Goal: Feedback & Contribution: Submit feedback/report problem

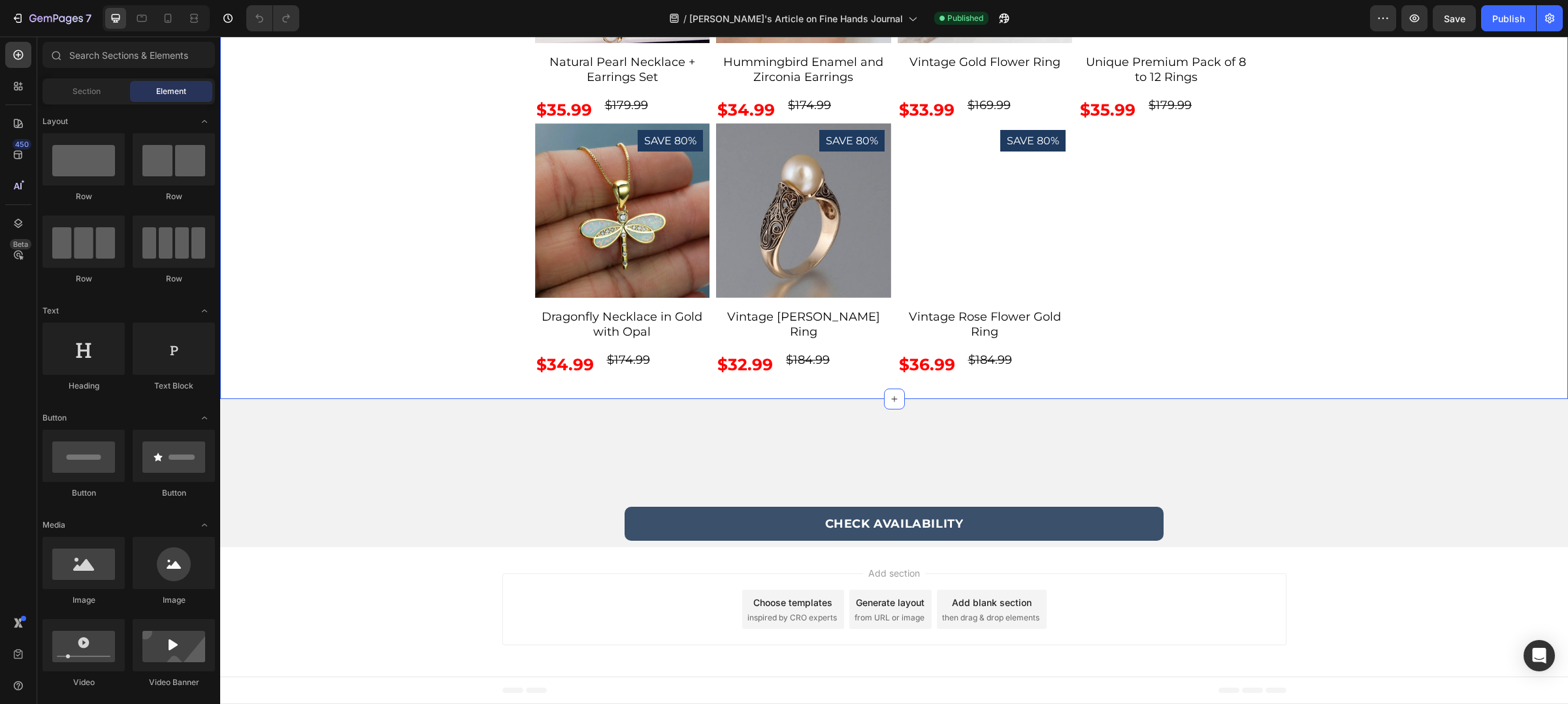
scroll to position [4624, 0]
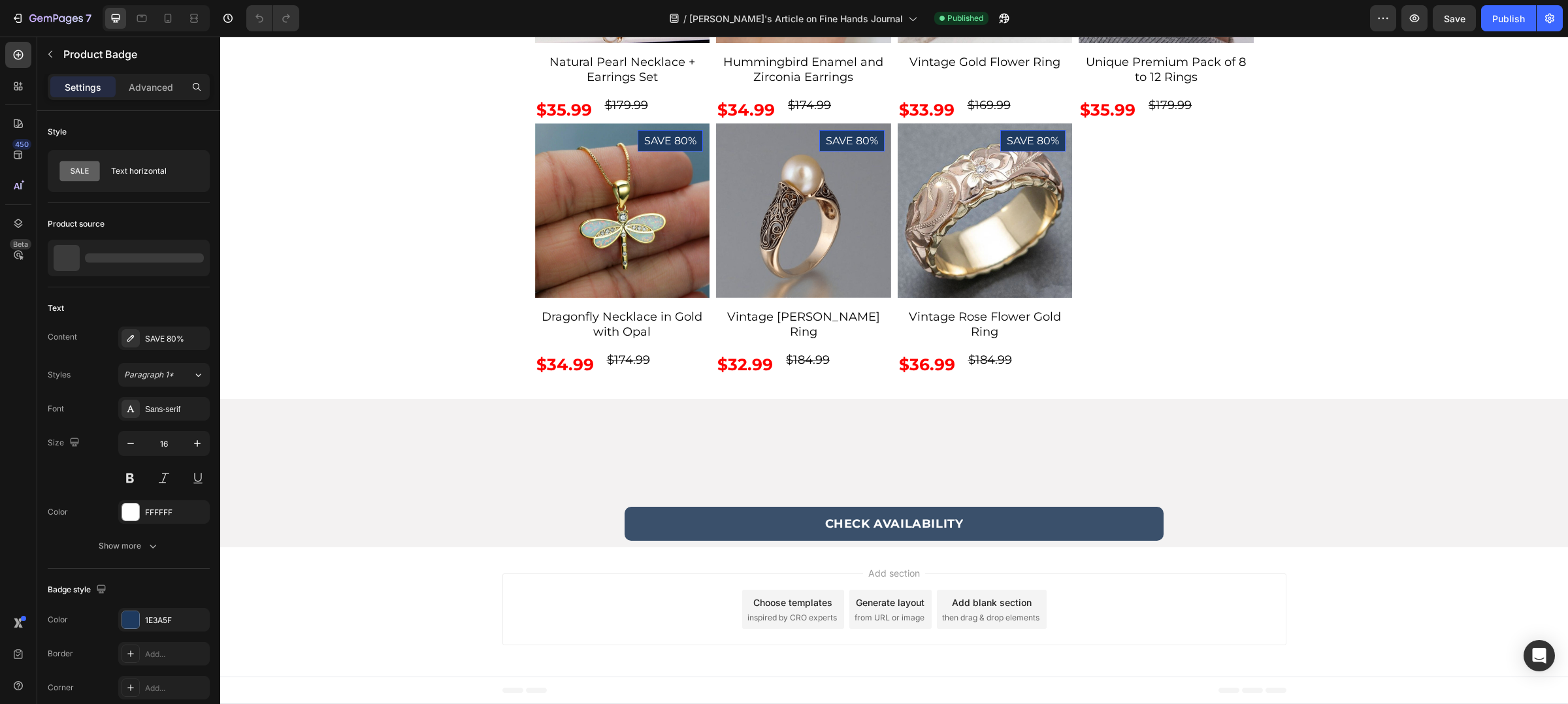
click at [198, 515] on icon "button" at bounding box center [196, 511] width 10 height 10
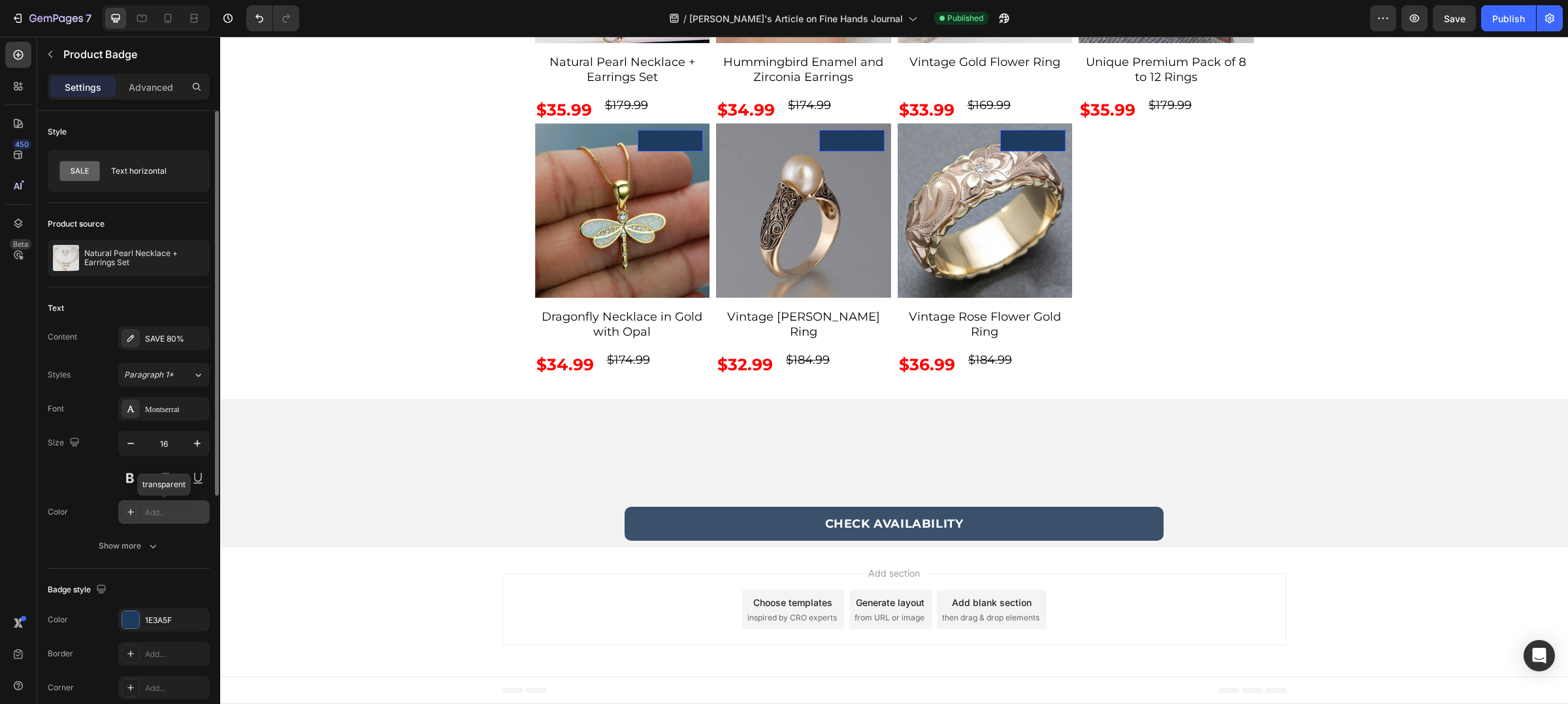
click at [198, 515] on div "Add..." at bounding box center [175, 512] width 61 height 12
click at [149, 586] on div "Badge style" at bounding box center [128, 589] width 162 height 21
click at [1512, 17] on div "Publish" at bounding box center [1509, 18] width 33 height 14
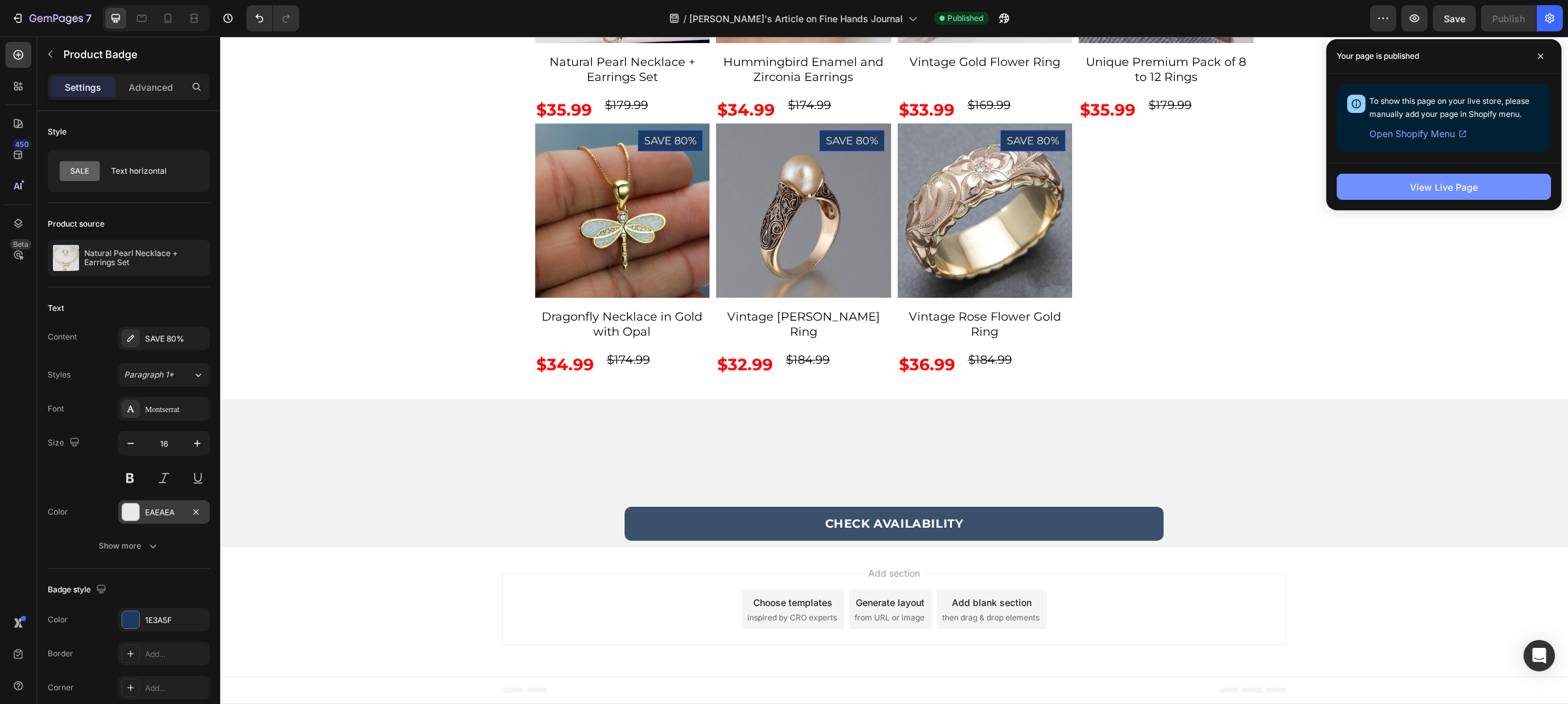
click at [1468, 184] on div "View Live Page" at bounding box center [1443, 186] width 68 height 14
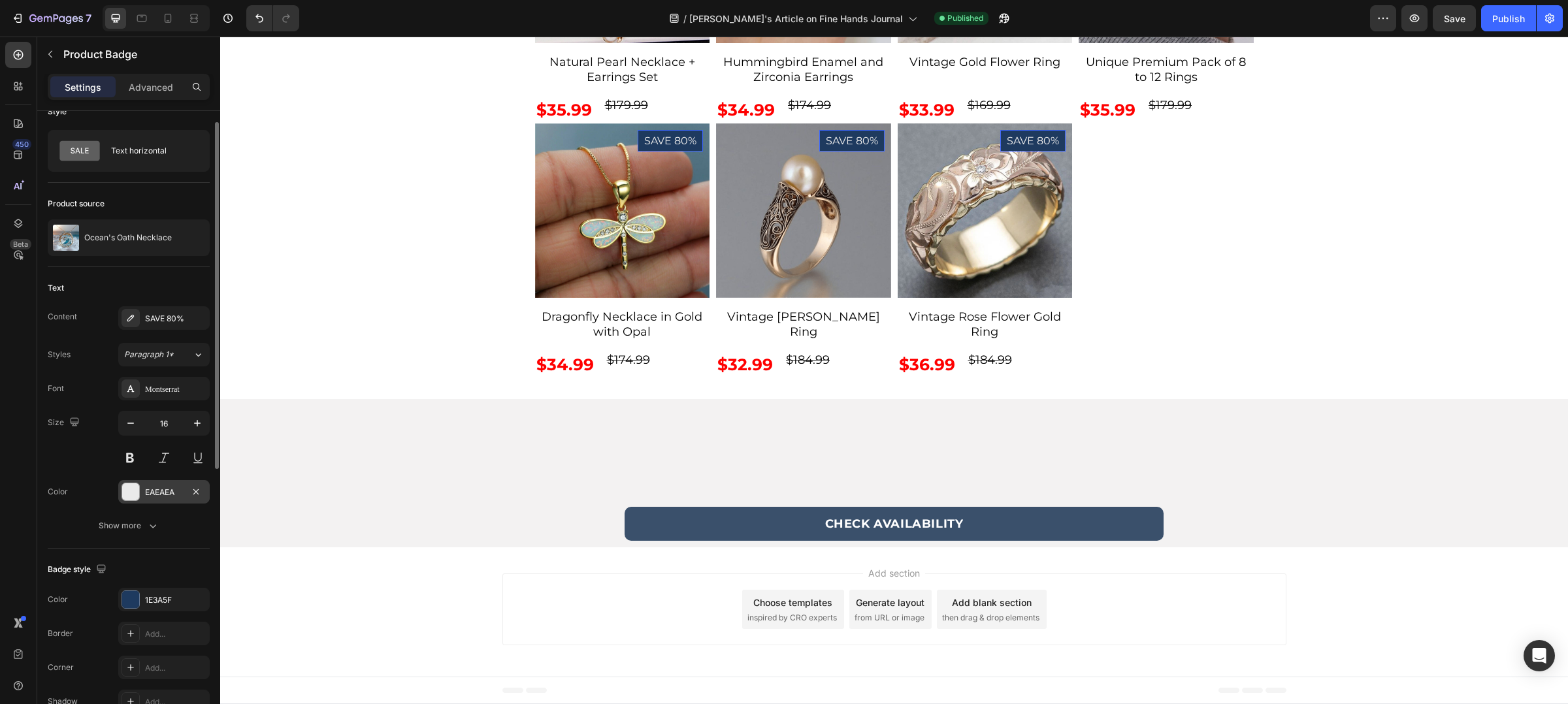
scroll to position [49, 0]
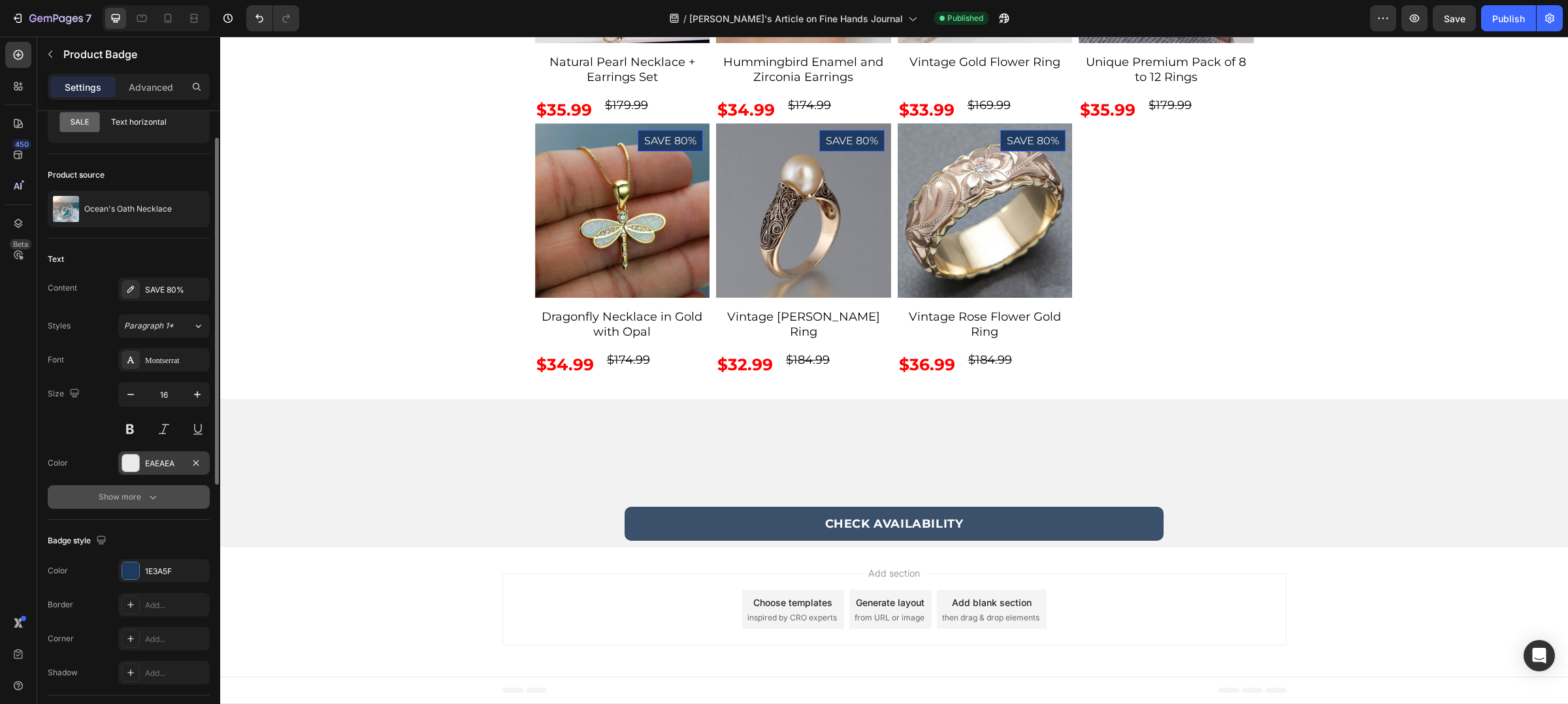
click at [139, 492] on div "Show more" at bounding box center [128, 497] width 61 height 13
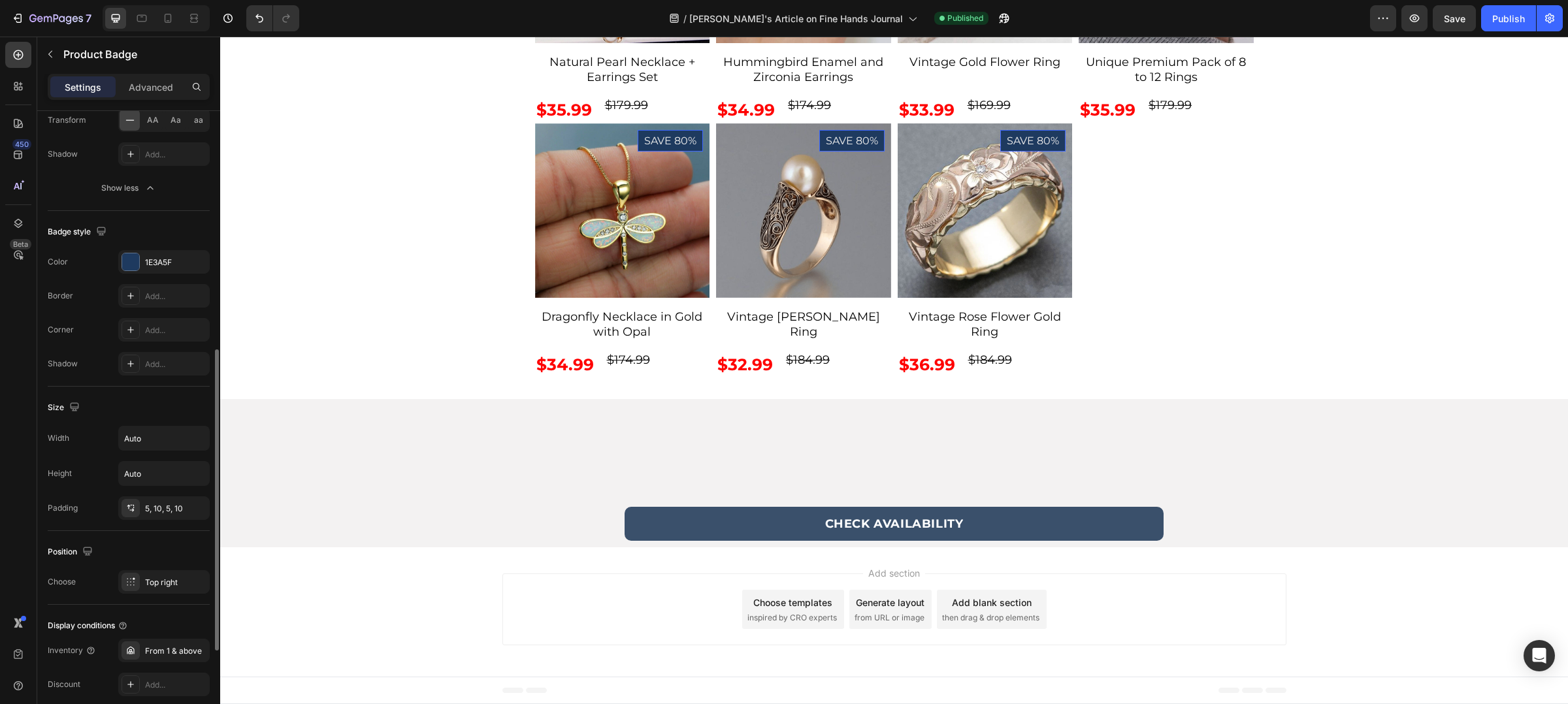
scroll to position [520, 0]
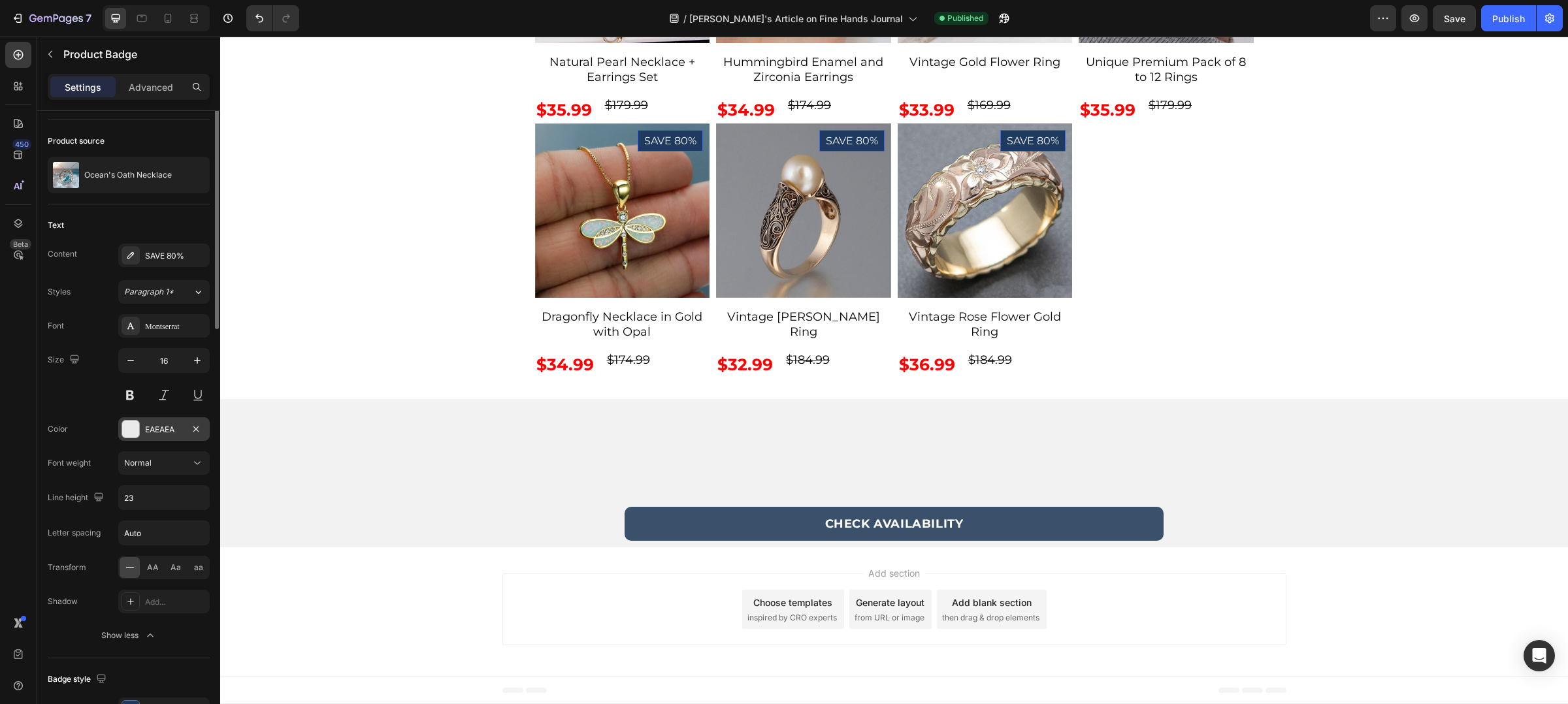
scroll to position [0, 0]
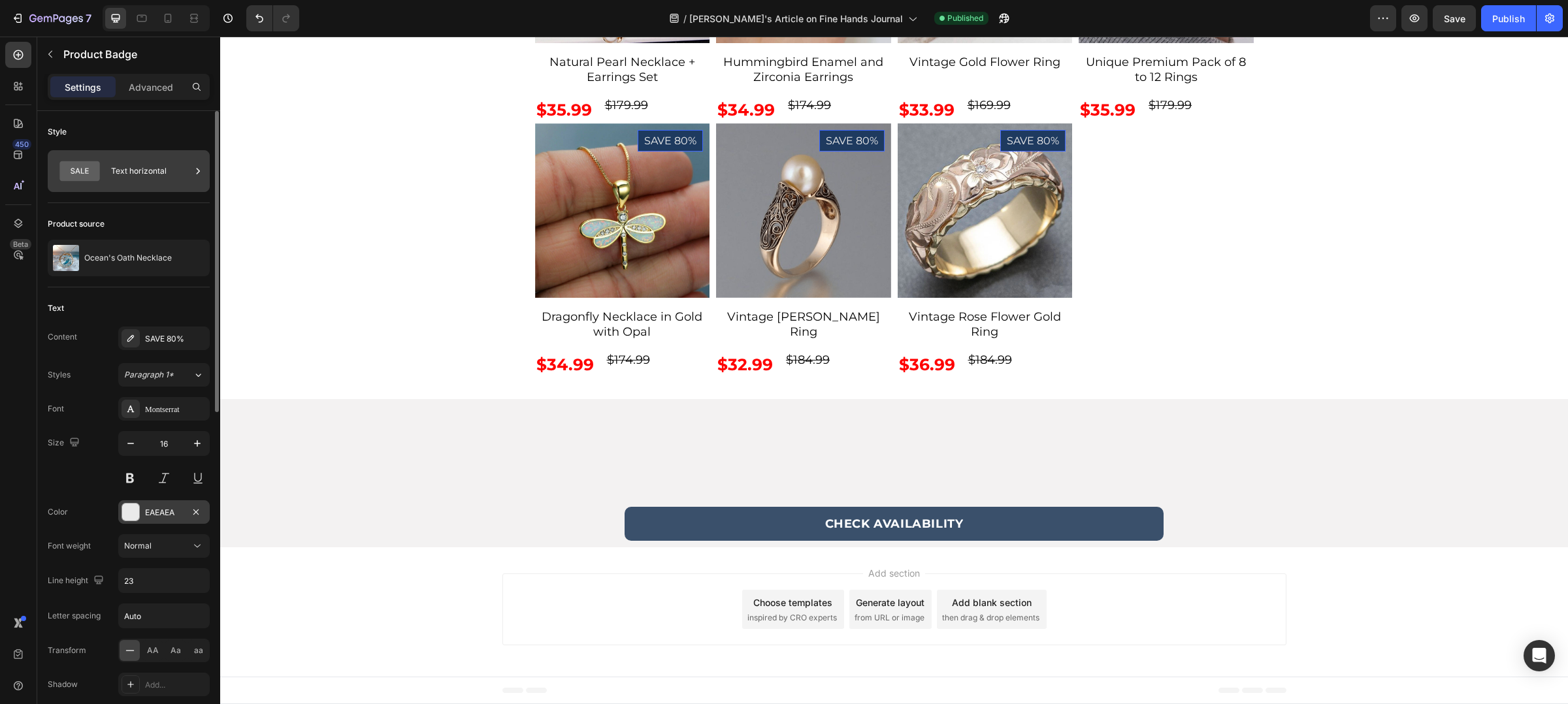
click at [135, 169] on div "Text horizontal" at bounding box center [151, 171] width 80 height 30
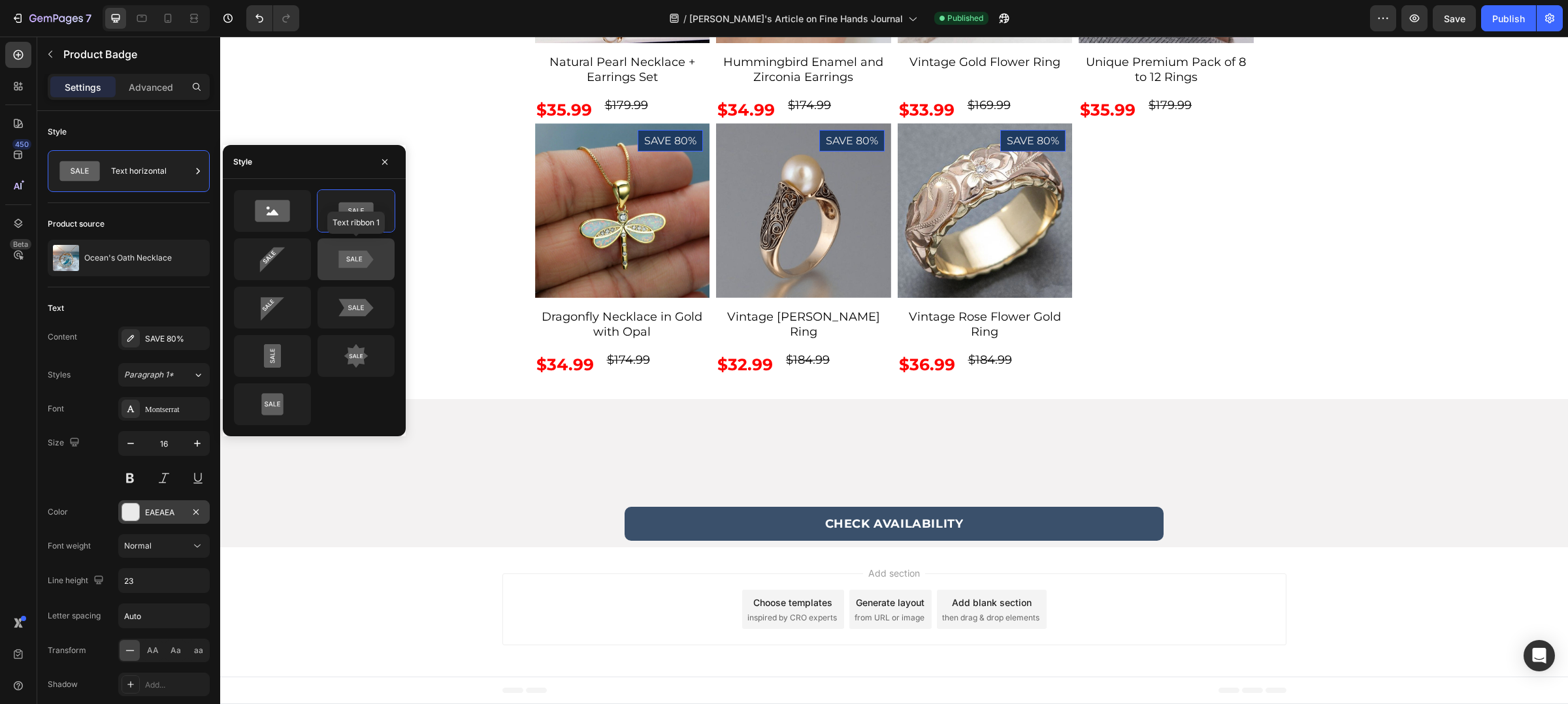
click at [340, 256] on icon at bounding box center [356, 259] width 35 height 17
click at [274, 404] on icon at bounding box center [272, 405] width 22 height 22
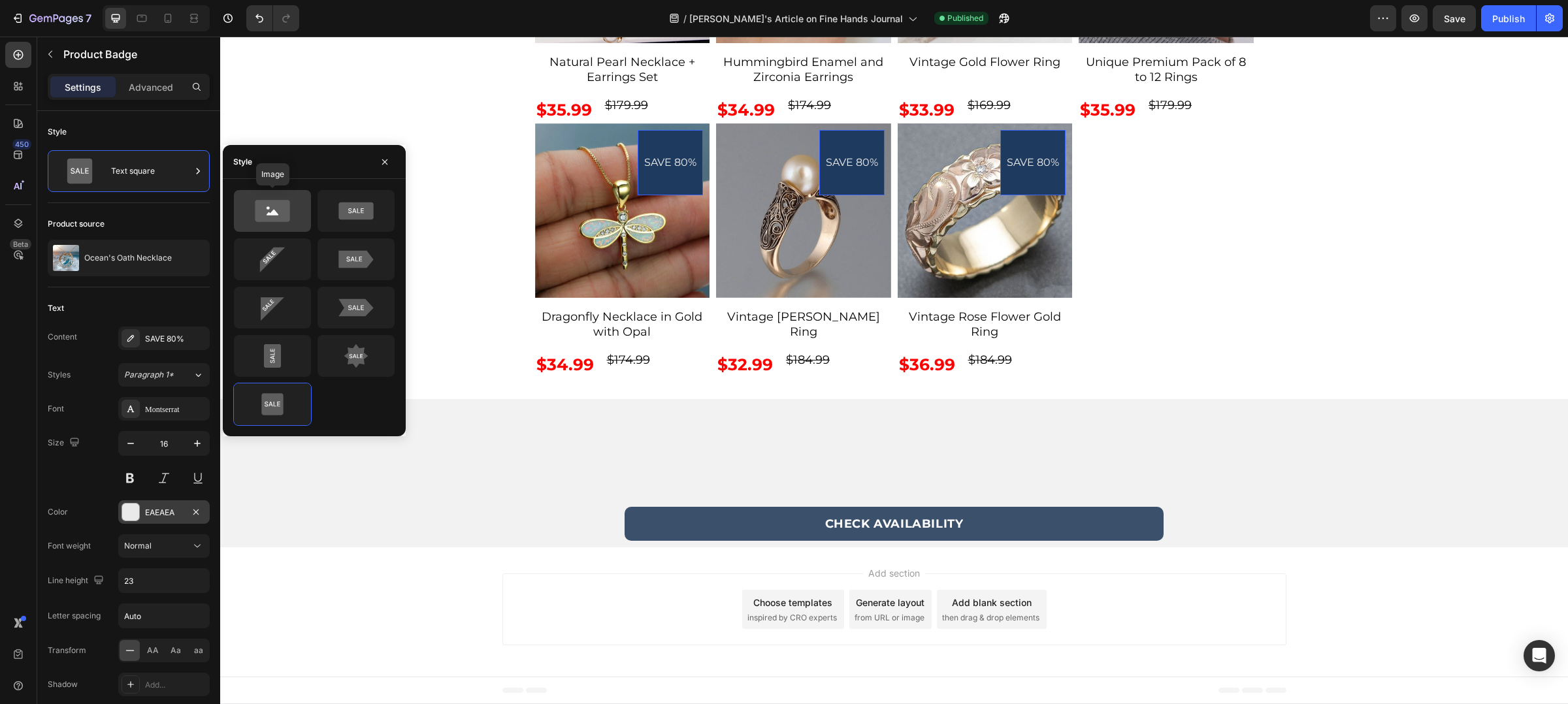
click at [277, 218] on icon at bounding box center [272, 211] width 35 height 22
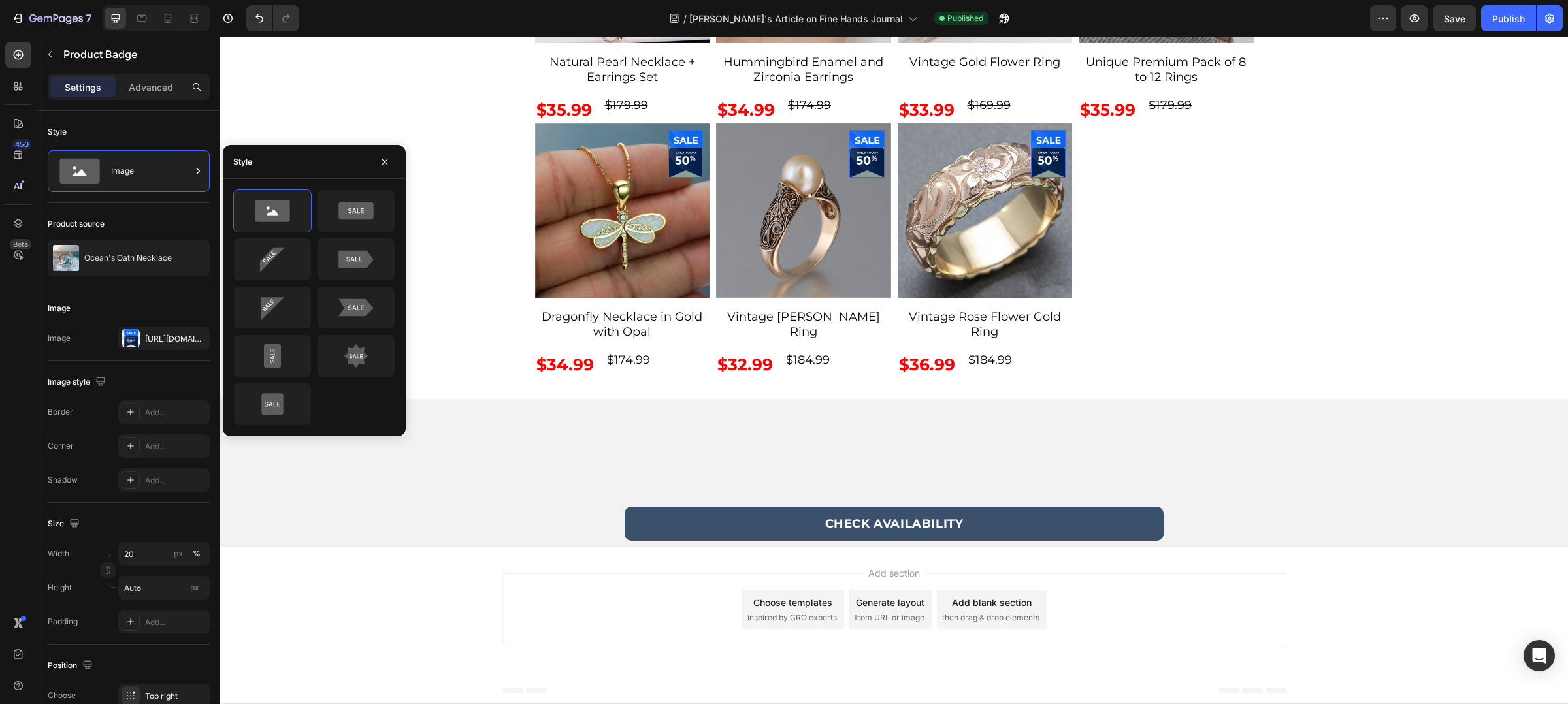
click at [1220, 13] on div "/ [PERSON_NAME]'s Article on Fine Hands Journal Published" at bounding box center [839, 18] width 1060 height 26
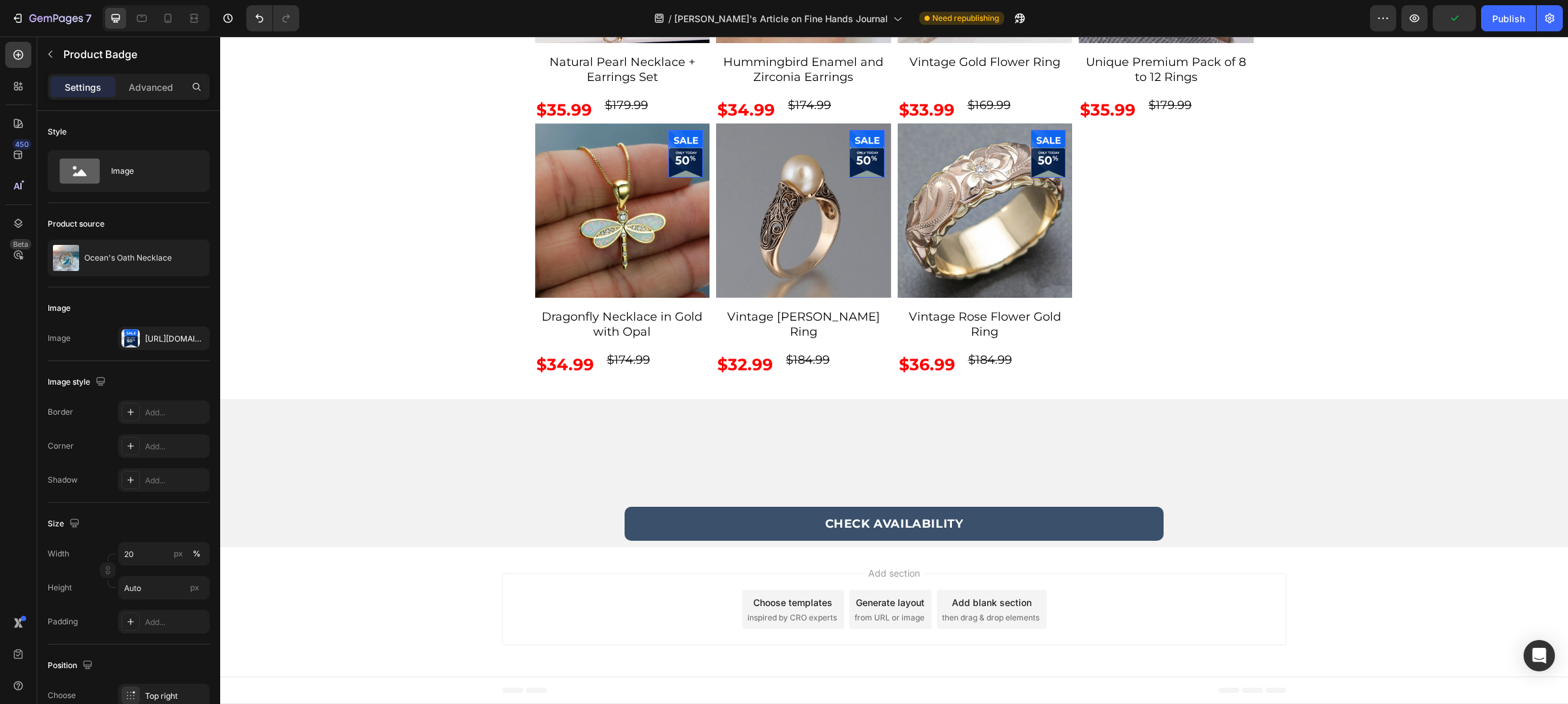
click at [254, 30] on button "Undo/Redo" at bounding box center [259, 18] width 26 height 26
type input "Auto"
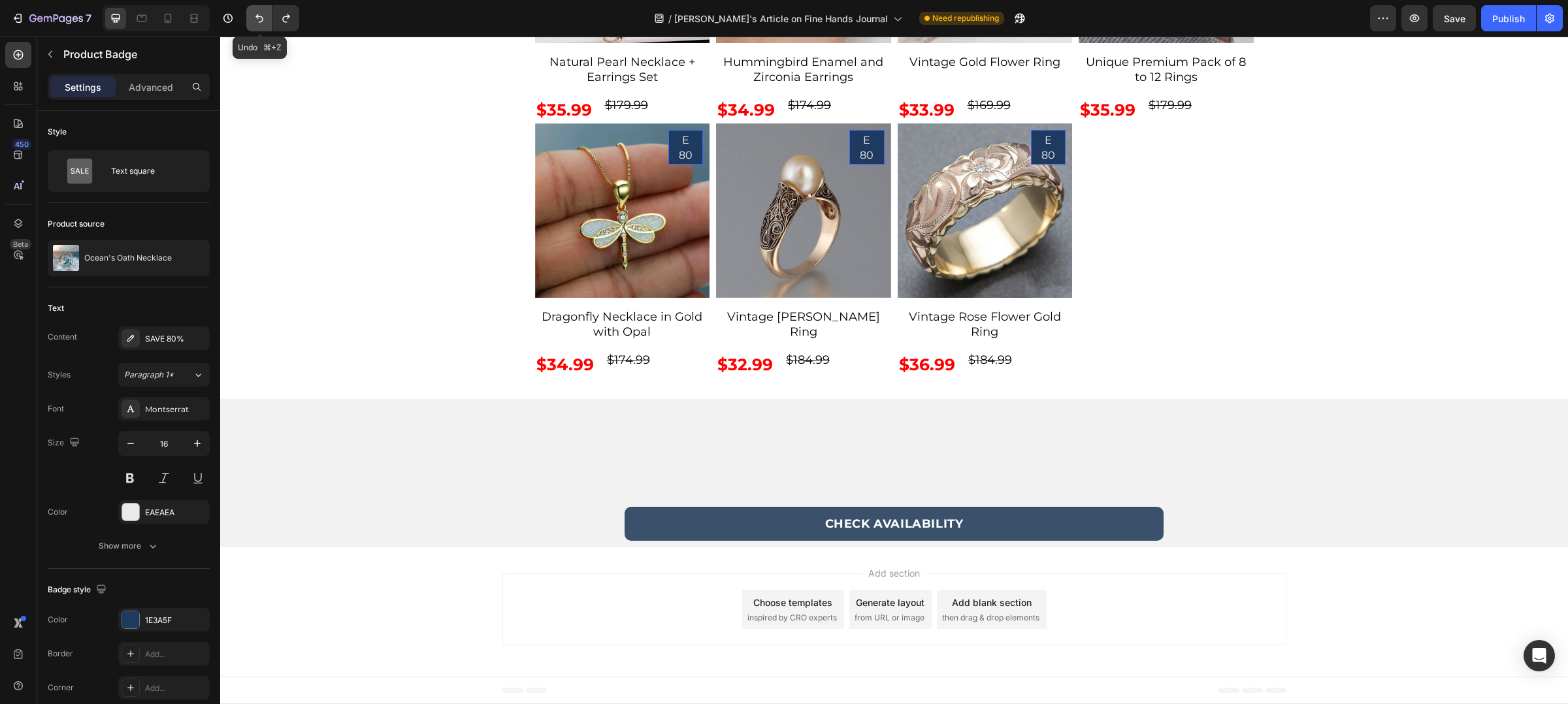
click at [254, 30] on button "Undo/Redo" at bounding box center [259, 18] width 26 height 26
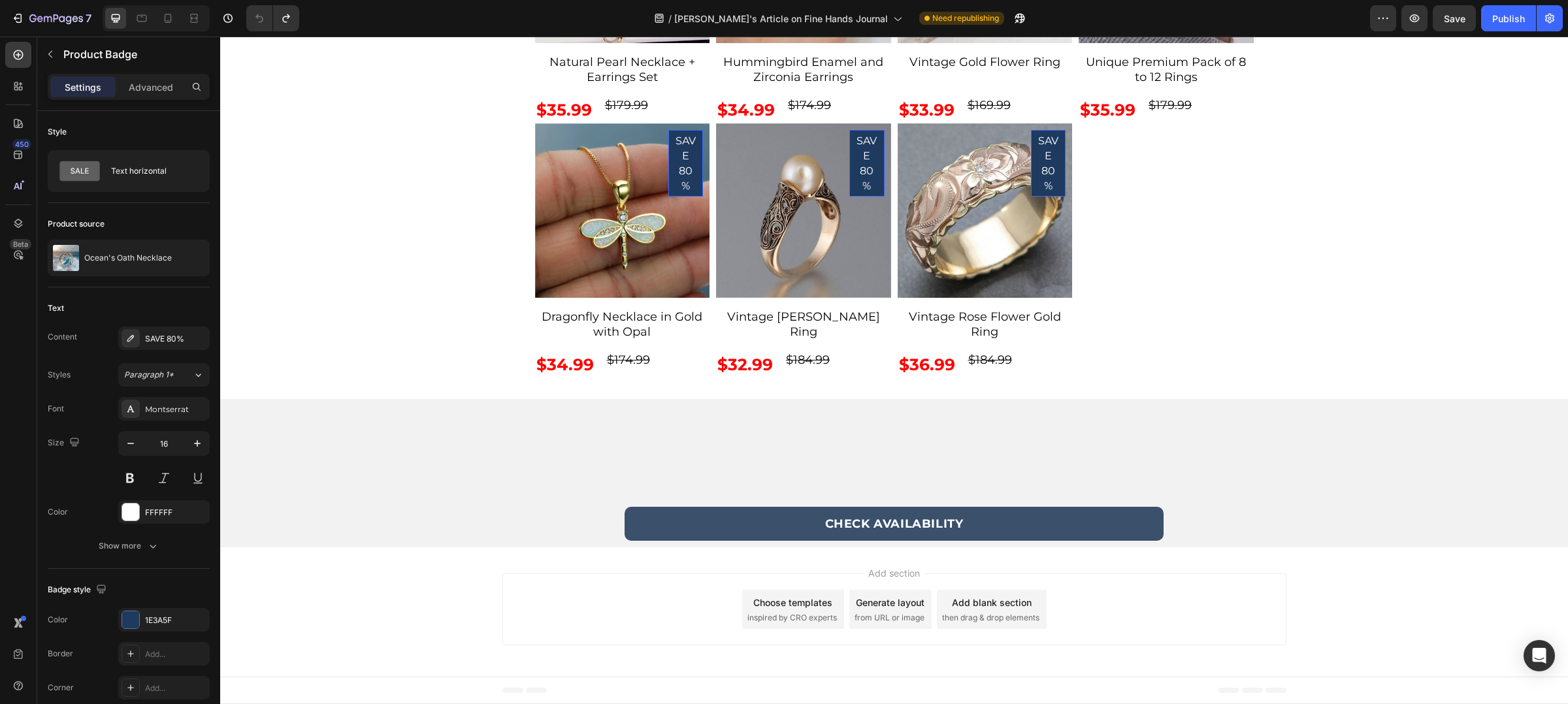
click at [71, 175] on icon at bounding box center [79, 171] width 40 height 20
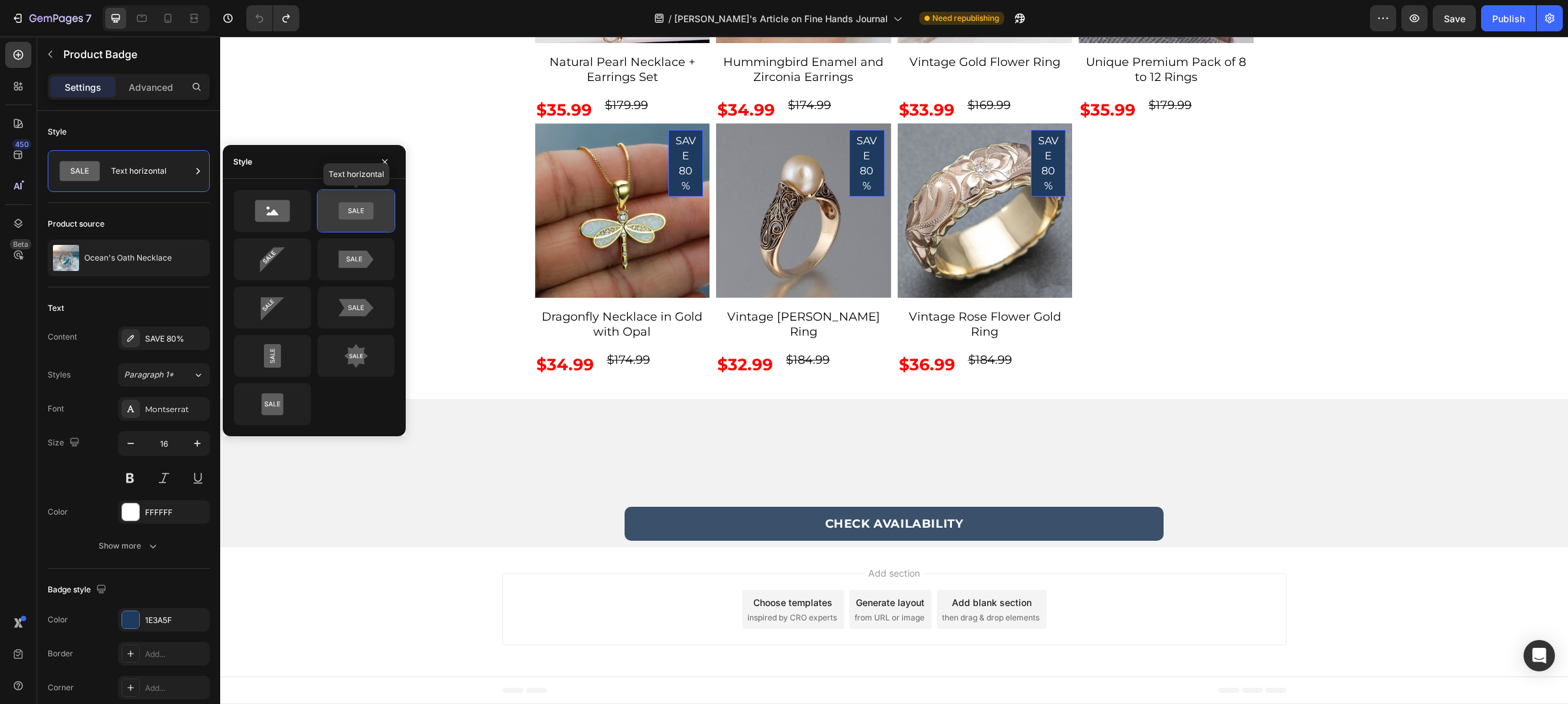
click at [345, 218] on icon at bounding box center [356, 211] width 35 height 17
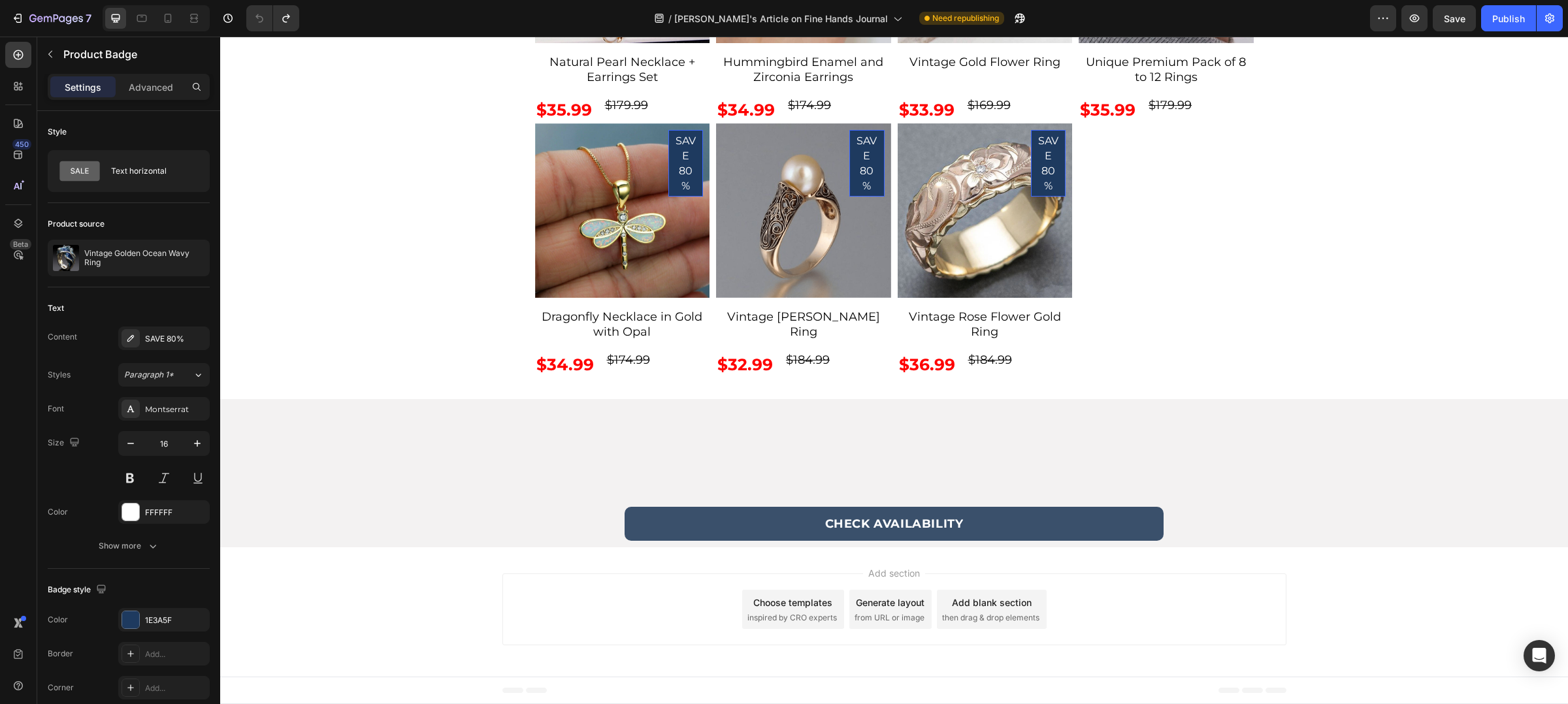
click at [181, 328] on div "SAVE 80%" at bounding box center [164, 338] width 92 height 24
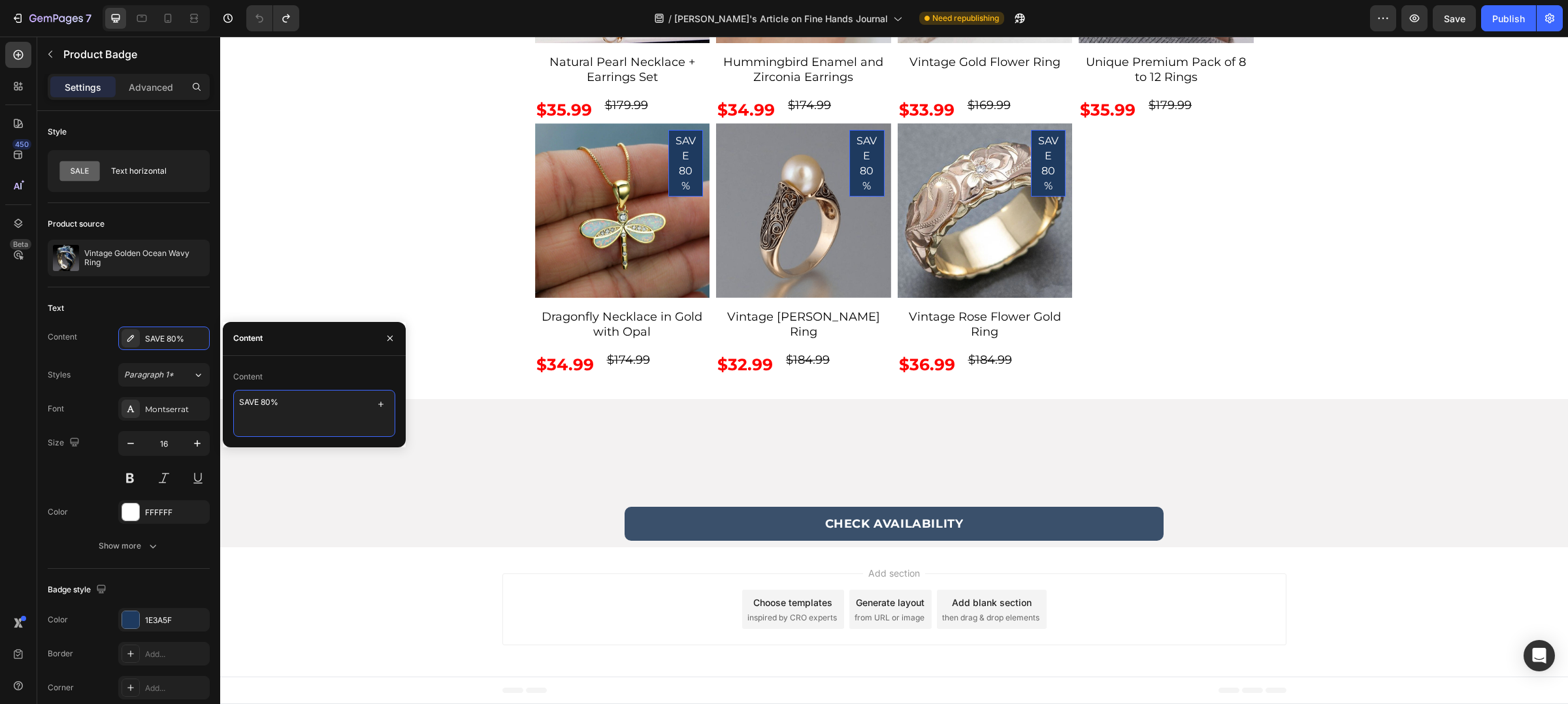
click at [279, 412] on textarea "SAVE 80%" at bounding box center [314, 414] width 162 height 47
type textarea "SAVE 80%"
click at [1244, 20] on div "/ [PERSON_NAME]'s Article on Fine Hands Journal Need republishing" at bounding box center [839, 18] width 1060 height 26
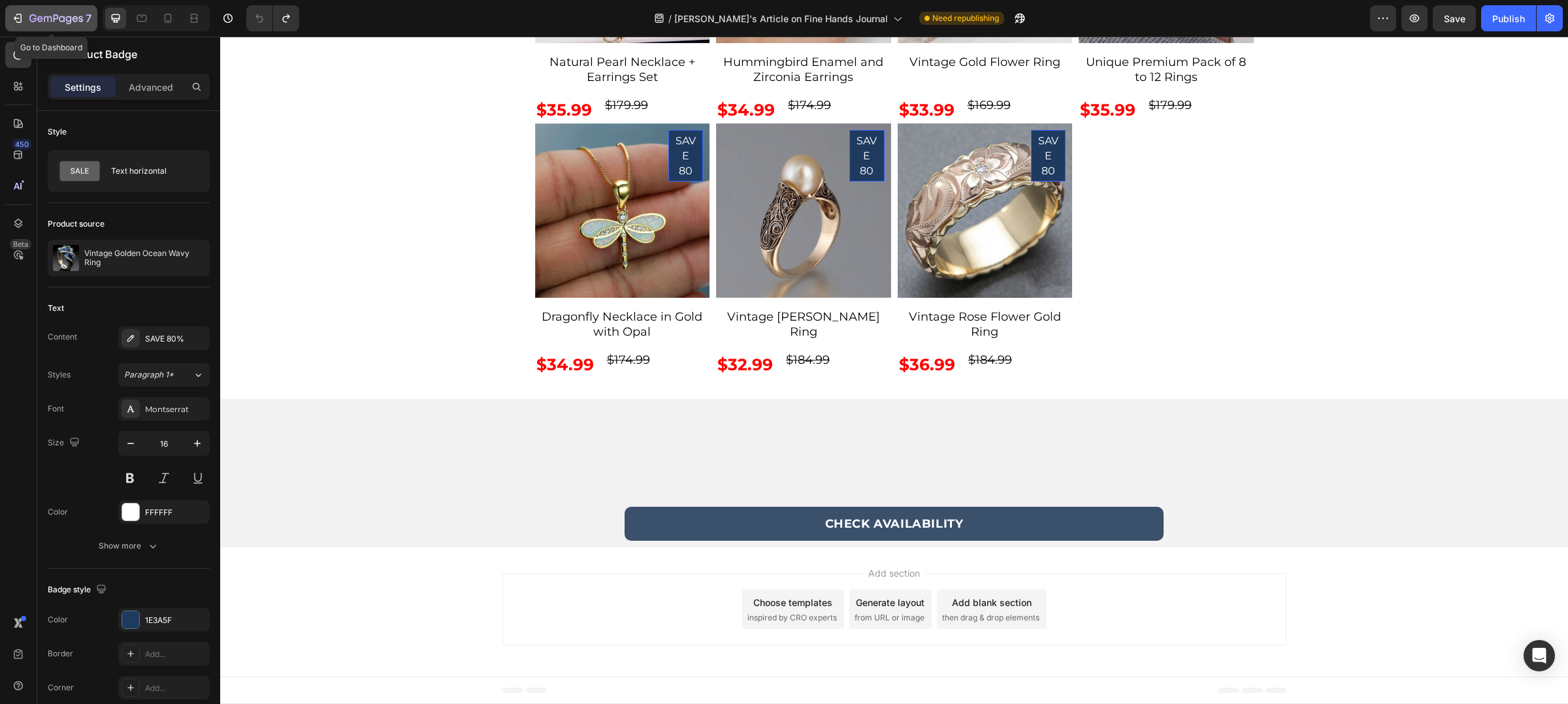
click at [10, 22] on button "7" at bounding box center [51, 18] width 92 height 26
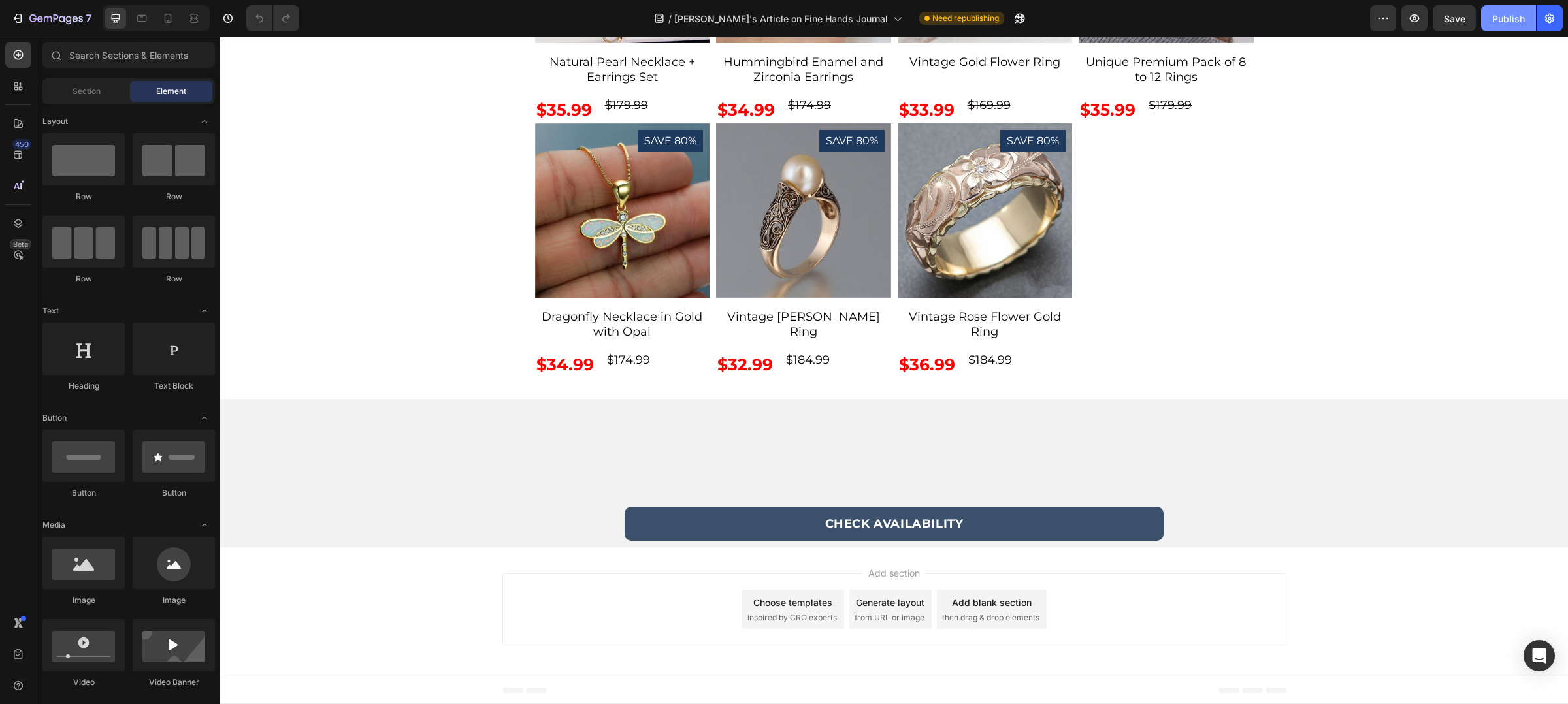
click at [1500, 25] on button "Publish" at bounding box center [1509, 18] width 55 height 26
click at [1257, 17] on div "/ Sheryl's Article on Fine Hands Journal Need republishing" at bounding box center [839, 18] width 1060 height 26
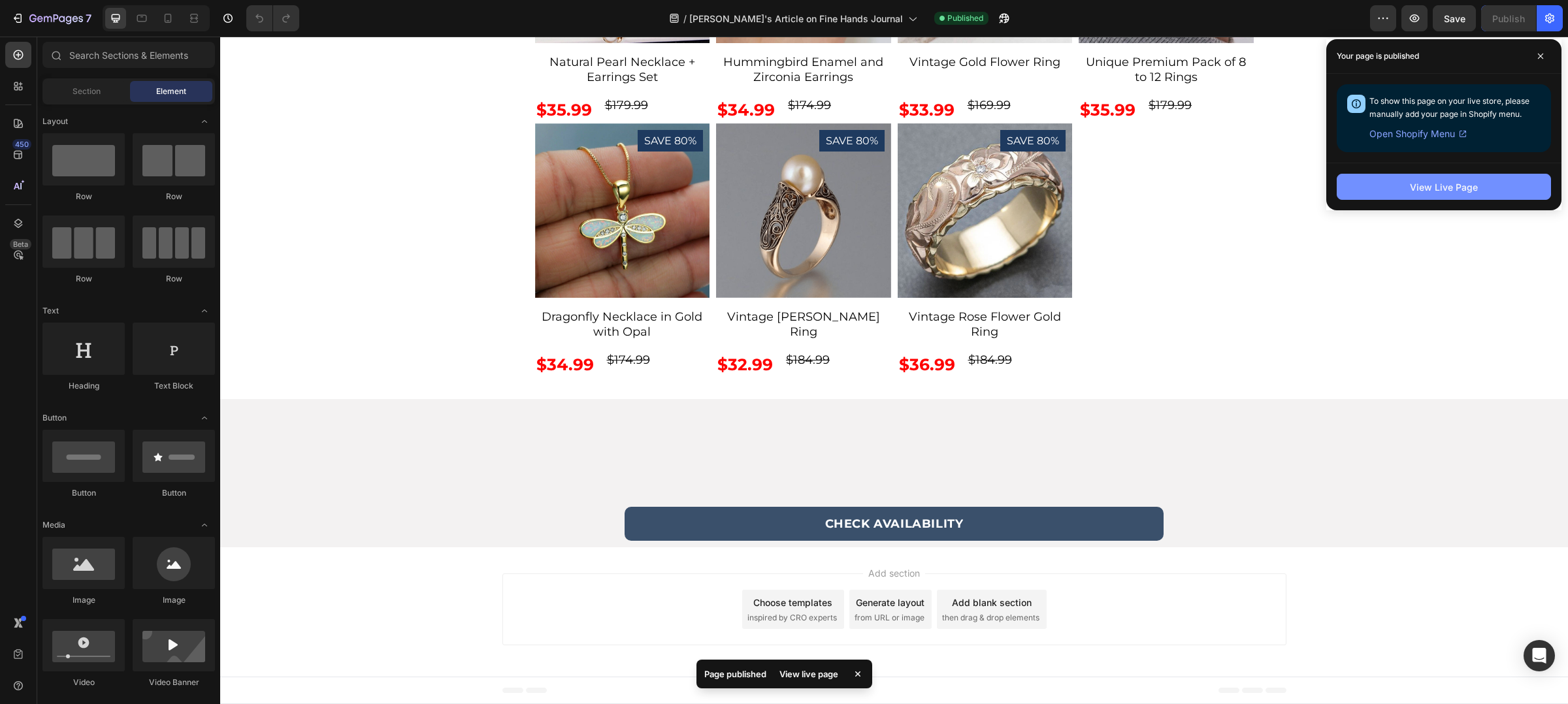
click at [1426, 196] on button "View Live Page" at bounding box center [1444, 186] width 215 height 26
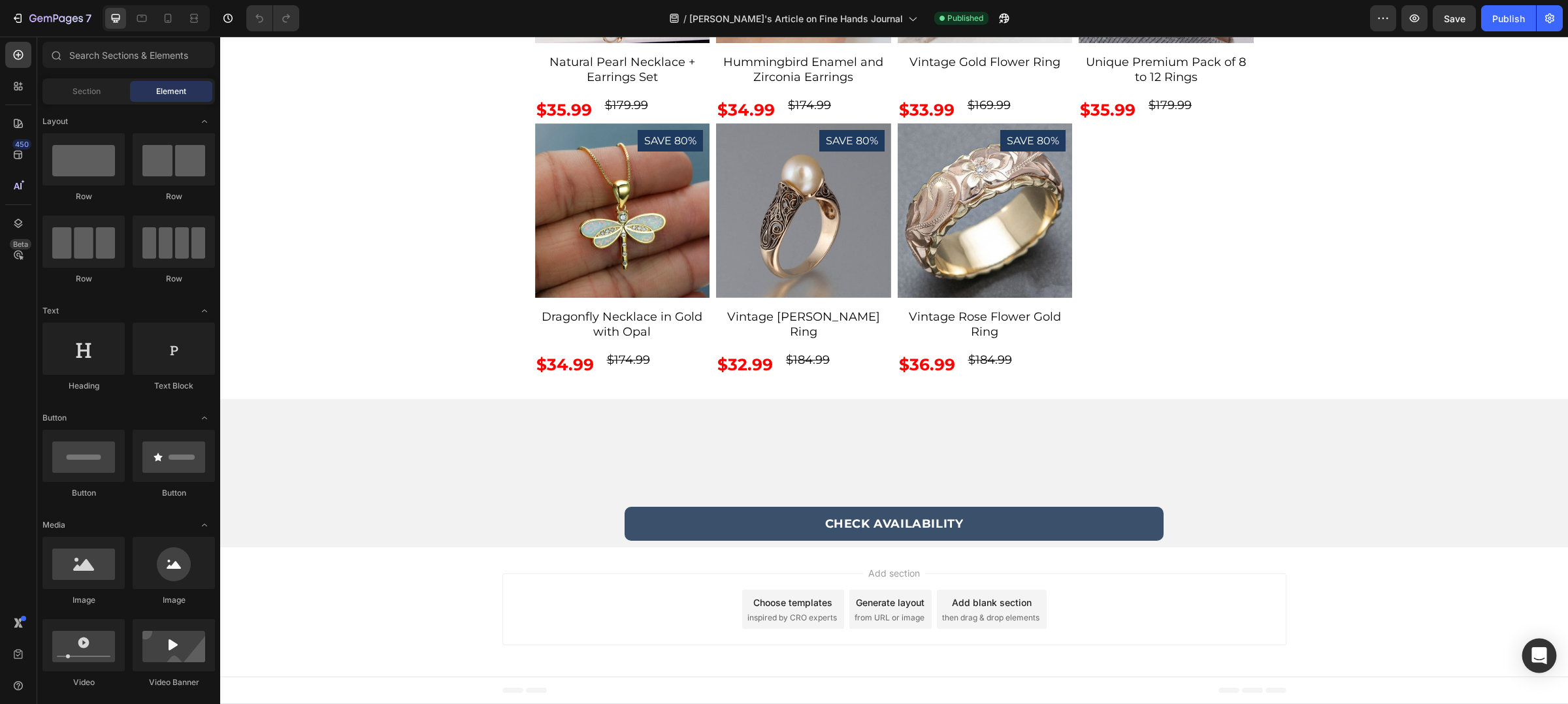
click at [1526, 652] on div "Open Intercom Messenger" at bounding box center [1540, 656] width 35 height 35
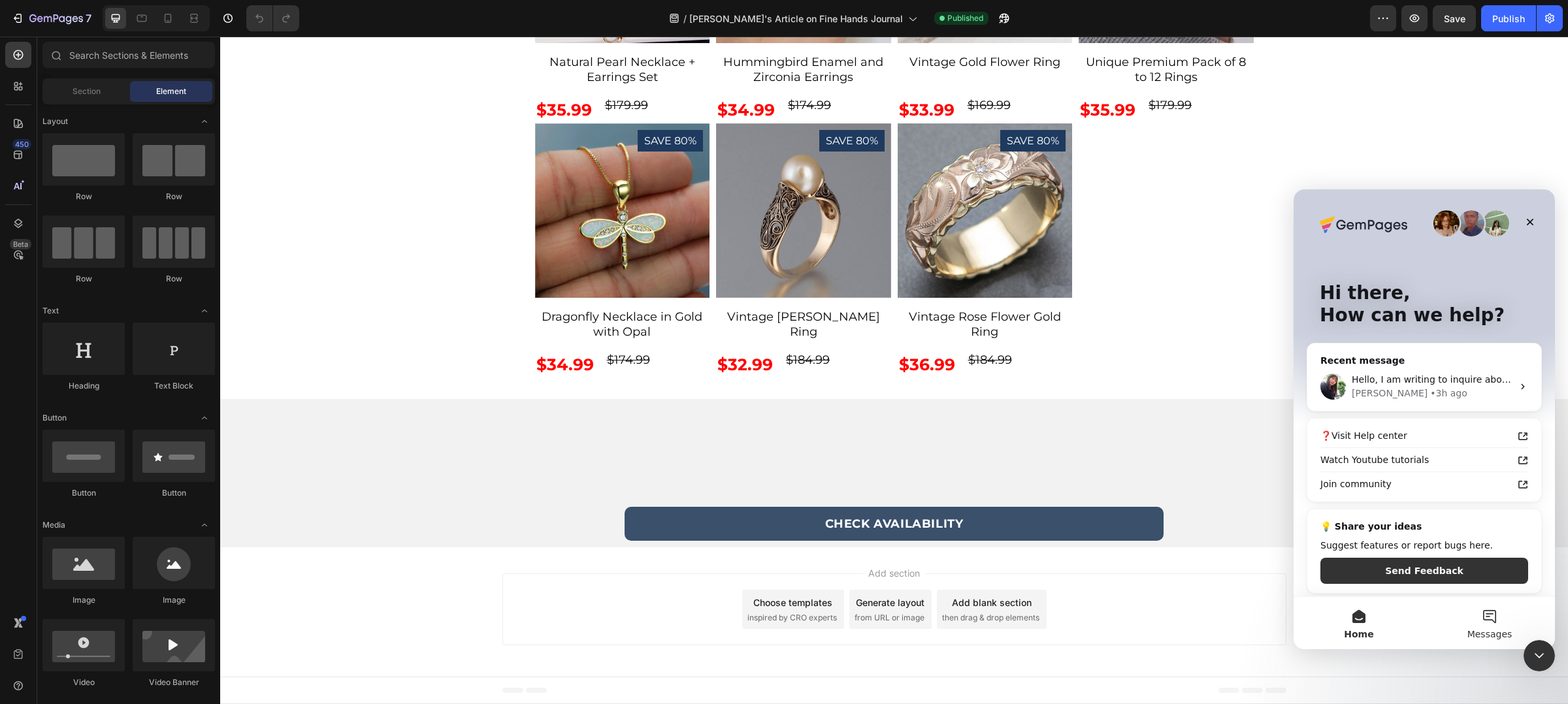
click at [1487, 608] on button "Messages" at bounding box center [1490, 622] width 131 height 52
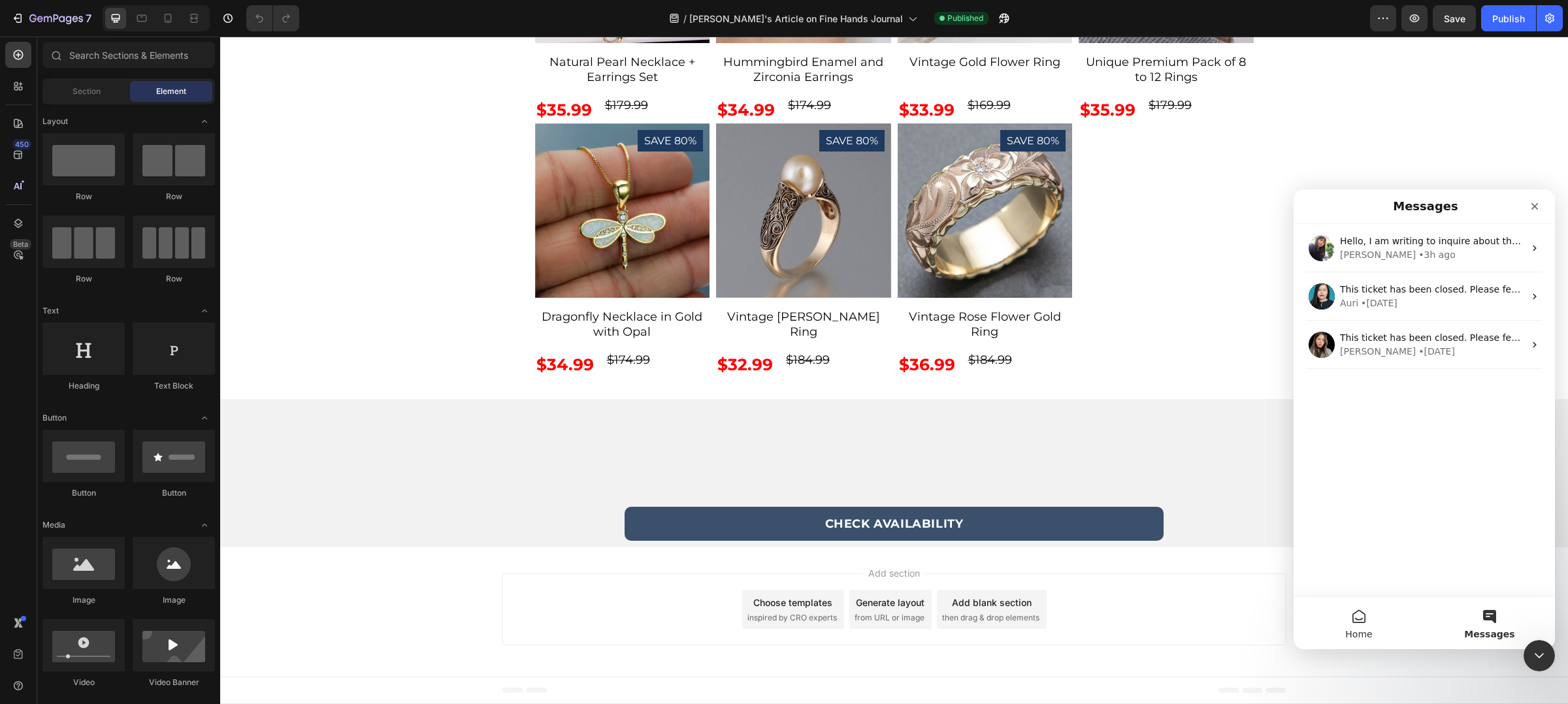
click at [1357, 615] on button "Home" at bounding box center [1360, 622] width 131 height 52
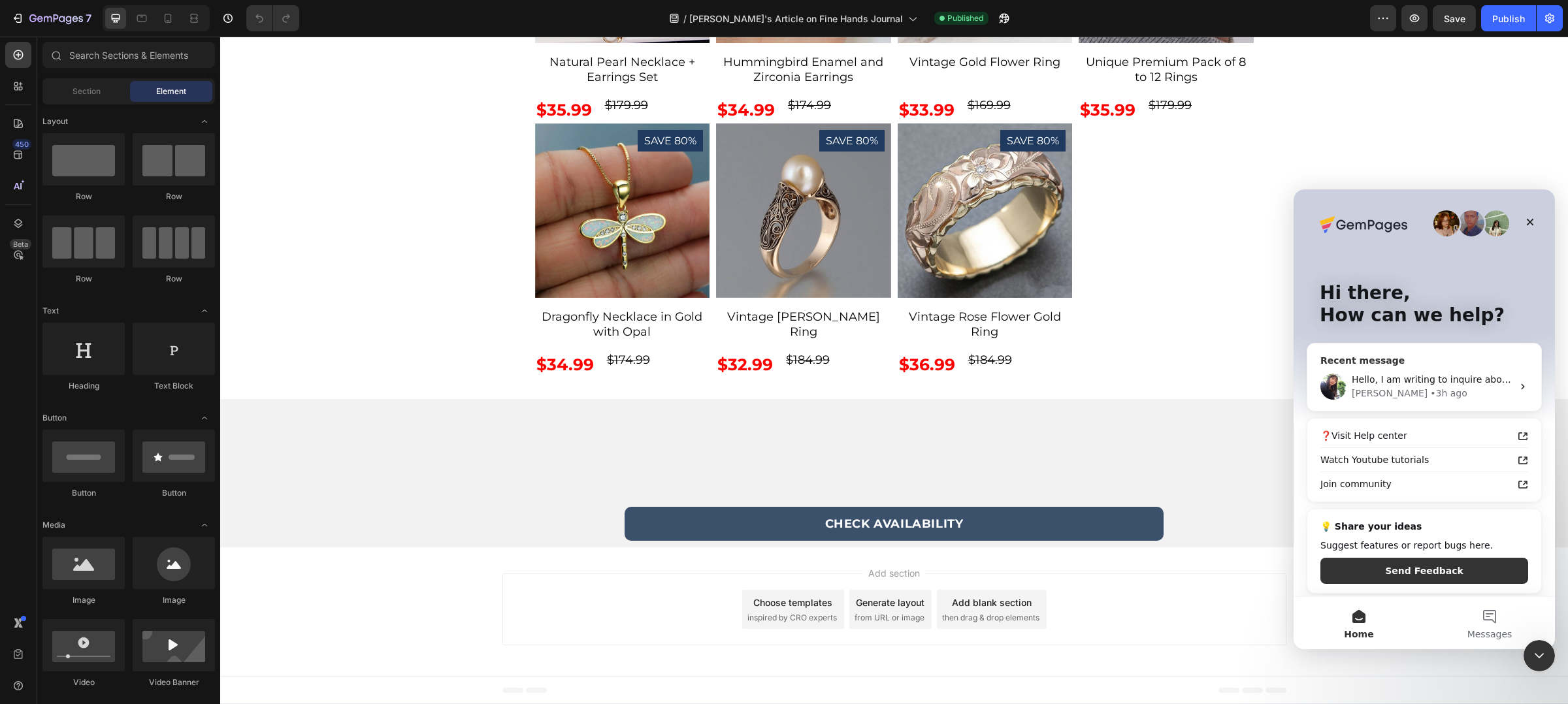
click at [1431, 387] on div "• 3h ago" at bounding box center [1449, 393] width 37 height 14
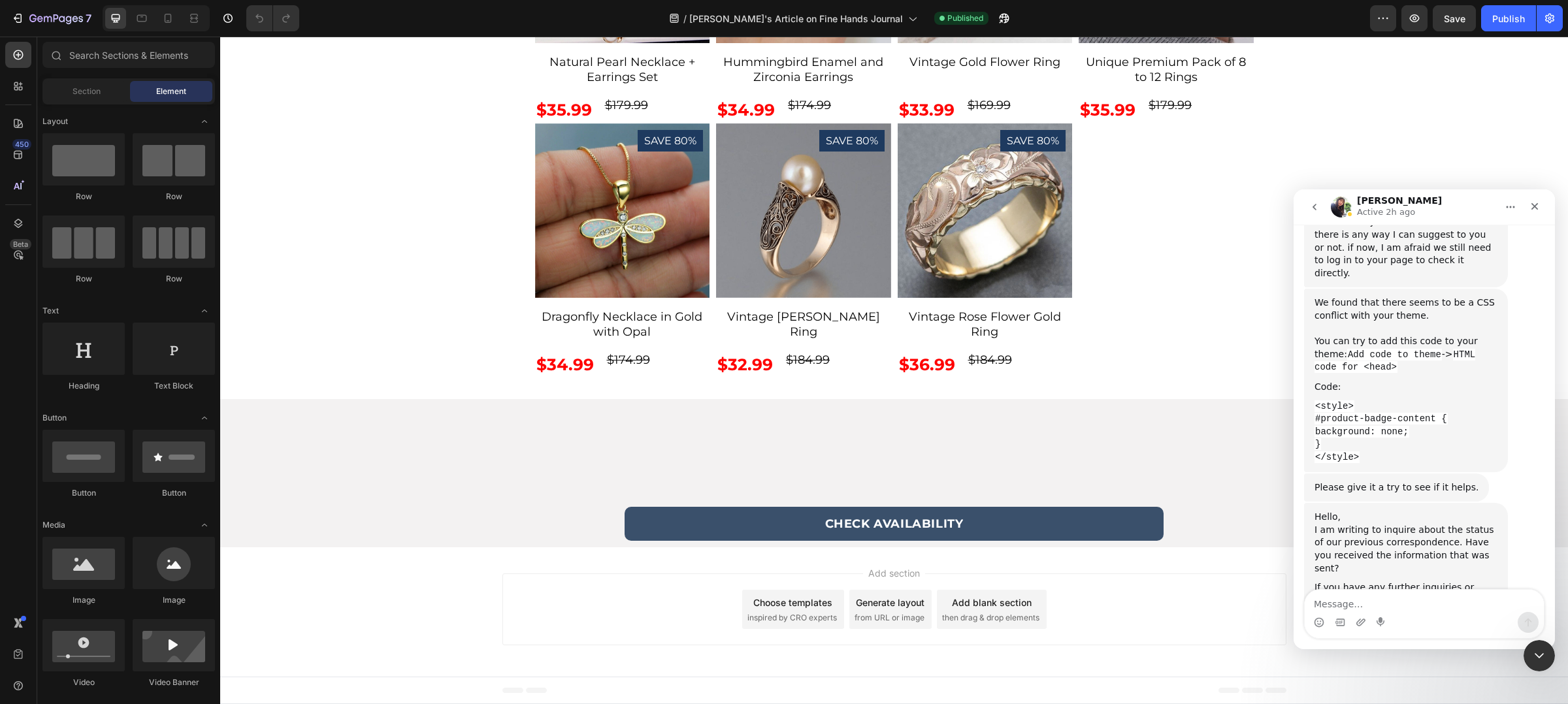
scroll to position [1961, 0]
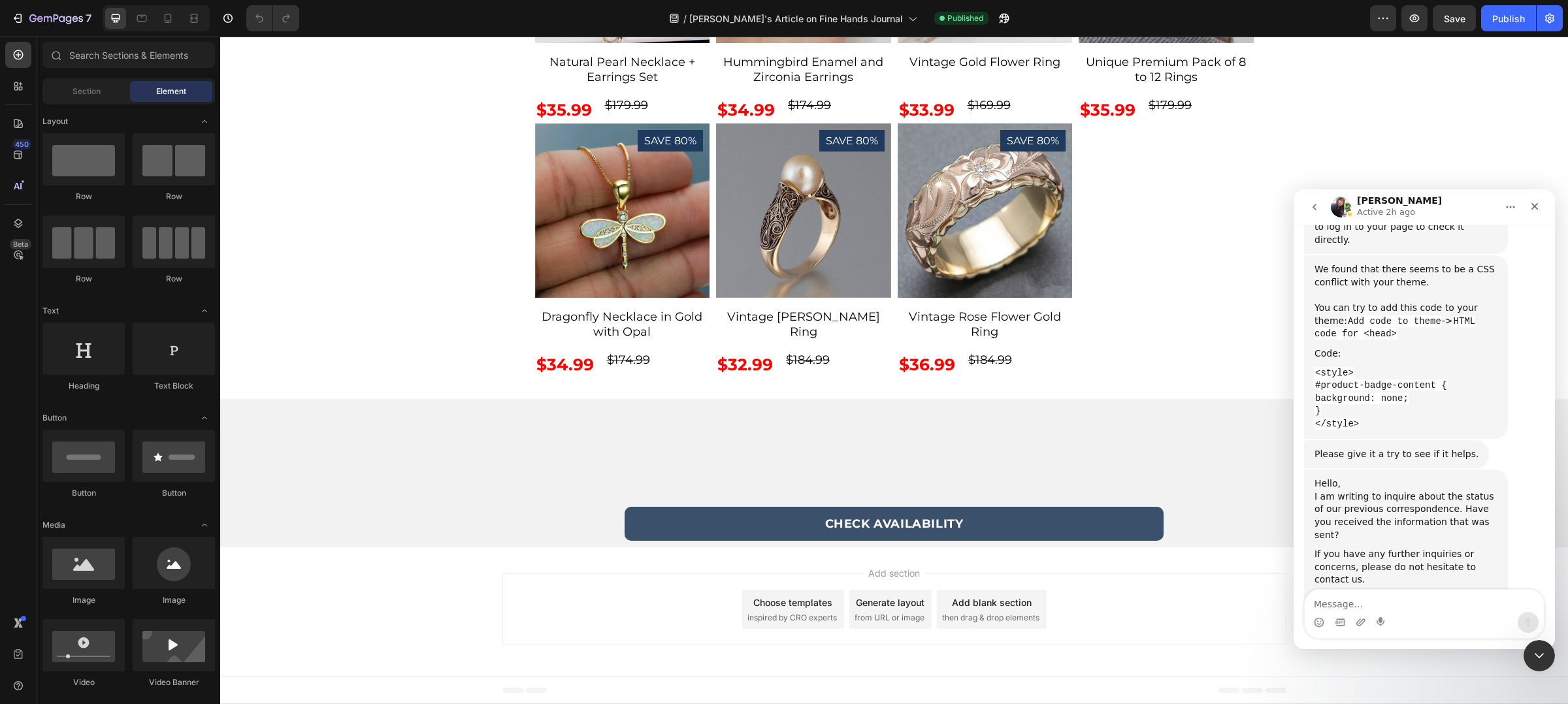
click at [1399, 605] on textarea "Message…" at bounding box center [1424, 600] width 239 height 22
type textarea "Hi there."
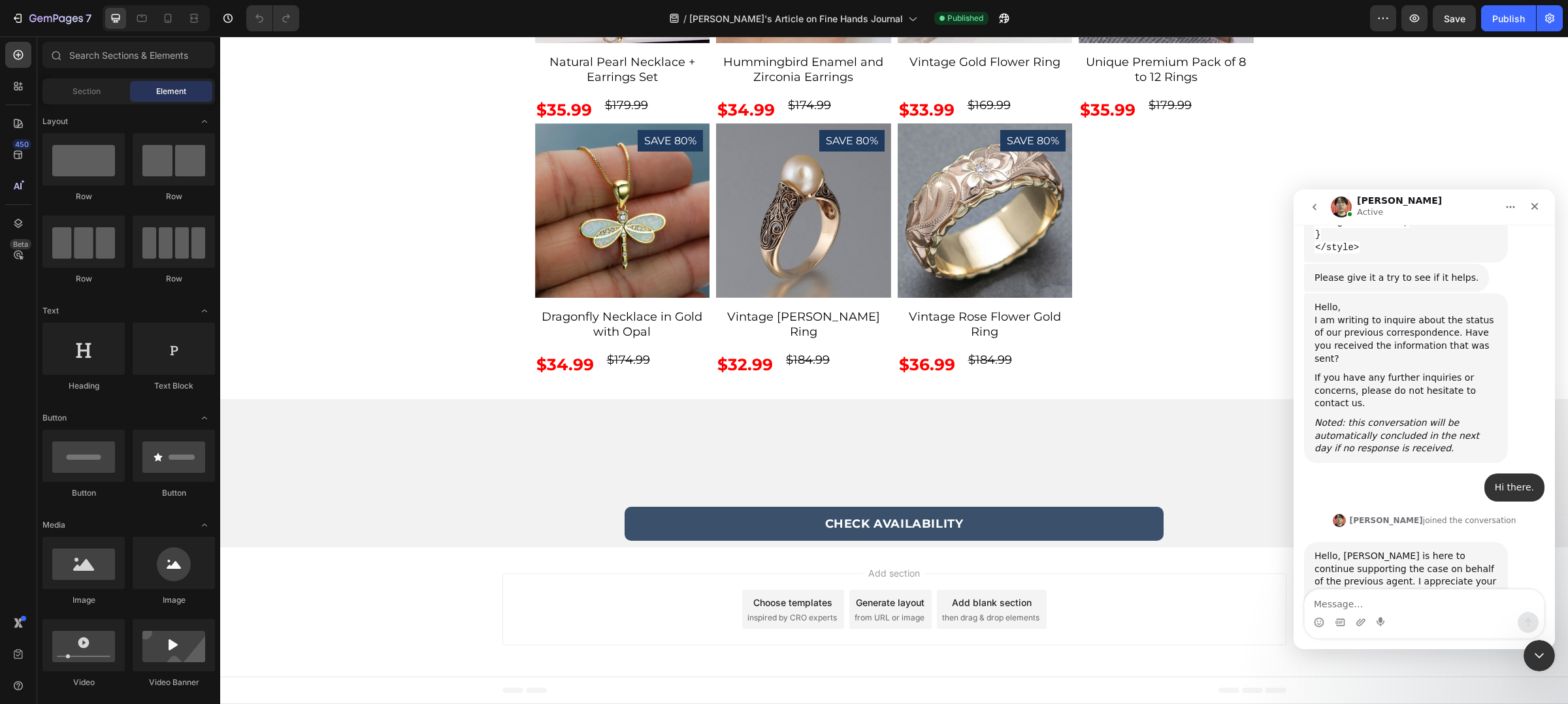
scroll to position [2137, 0]
click at [1409, 600] on textarea "Message…" at bounding box center [1424, 600] width 239 height 22
type textarea "Hi Ethan"
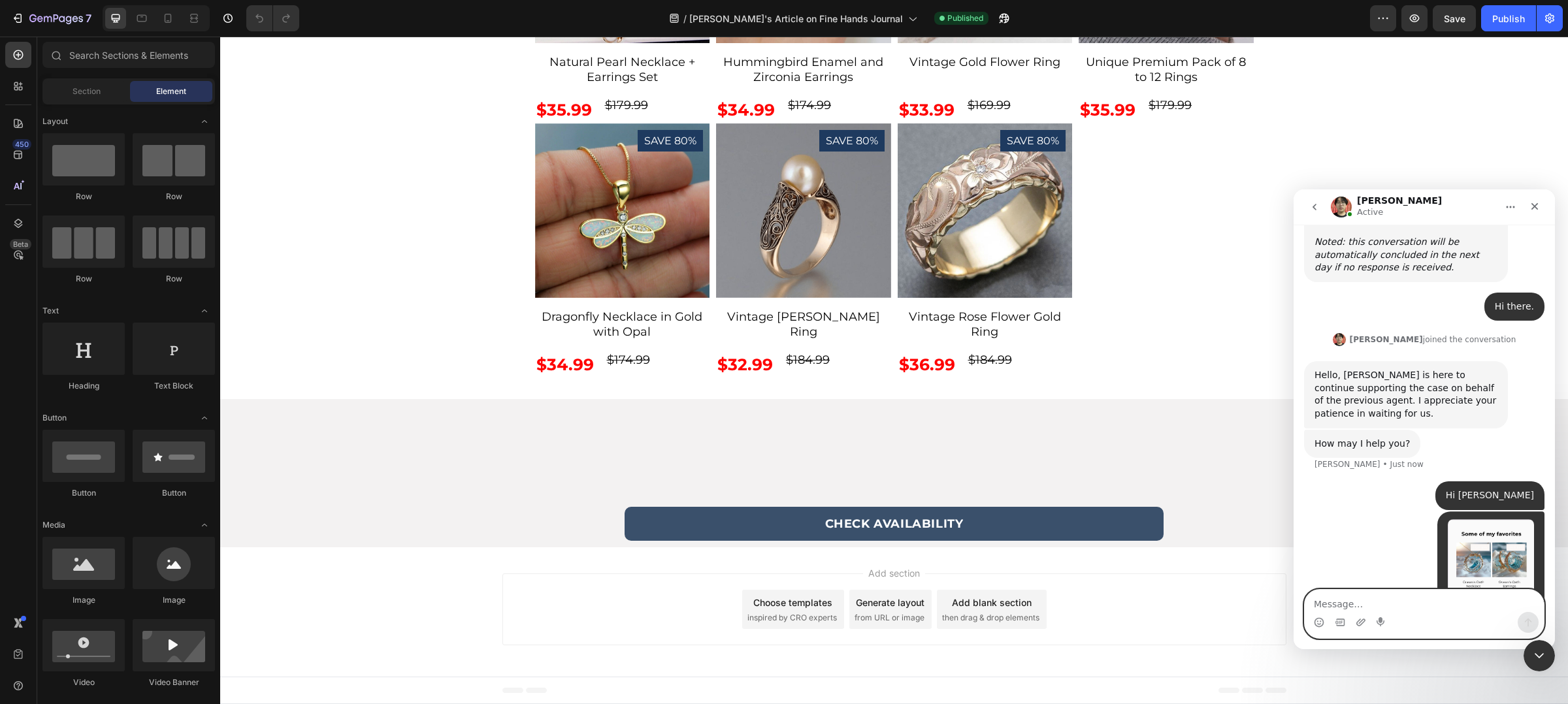
scroll to position [2368, 0]
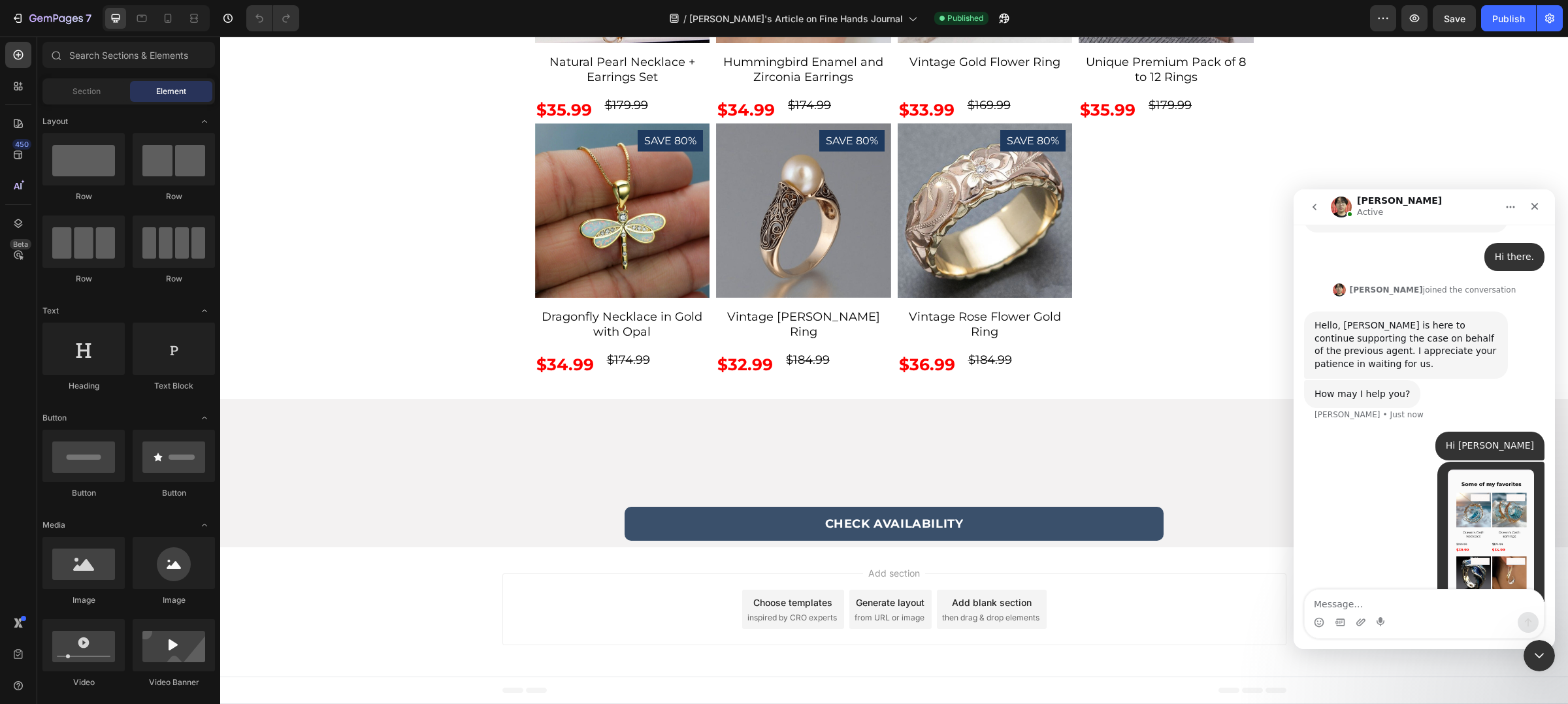
click at [1411, 624] on div "Intercom messenger" at bounding box center [1424, 622] width 239 height 21
click at [1399, 605] on textarea "Message…" at bounding box center [1424, 600] width 239 height 22
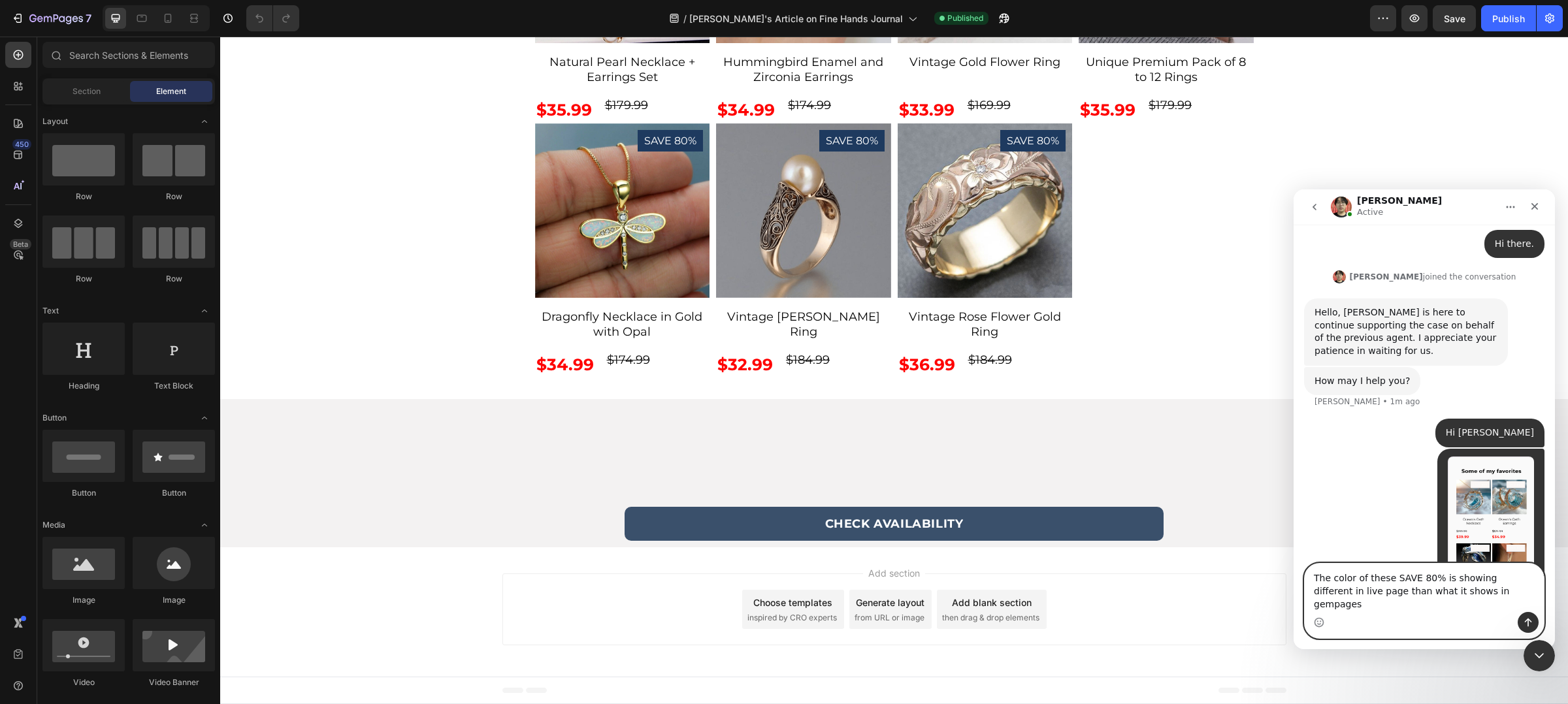
type textarea "The color of these SAVE 80% is showing different in live page than what it show…"
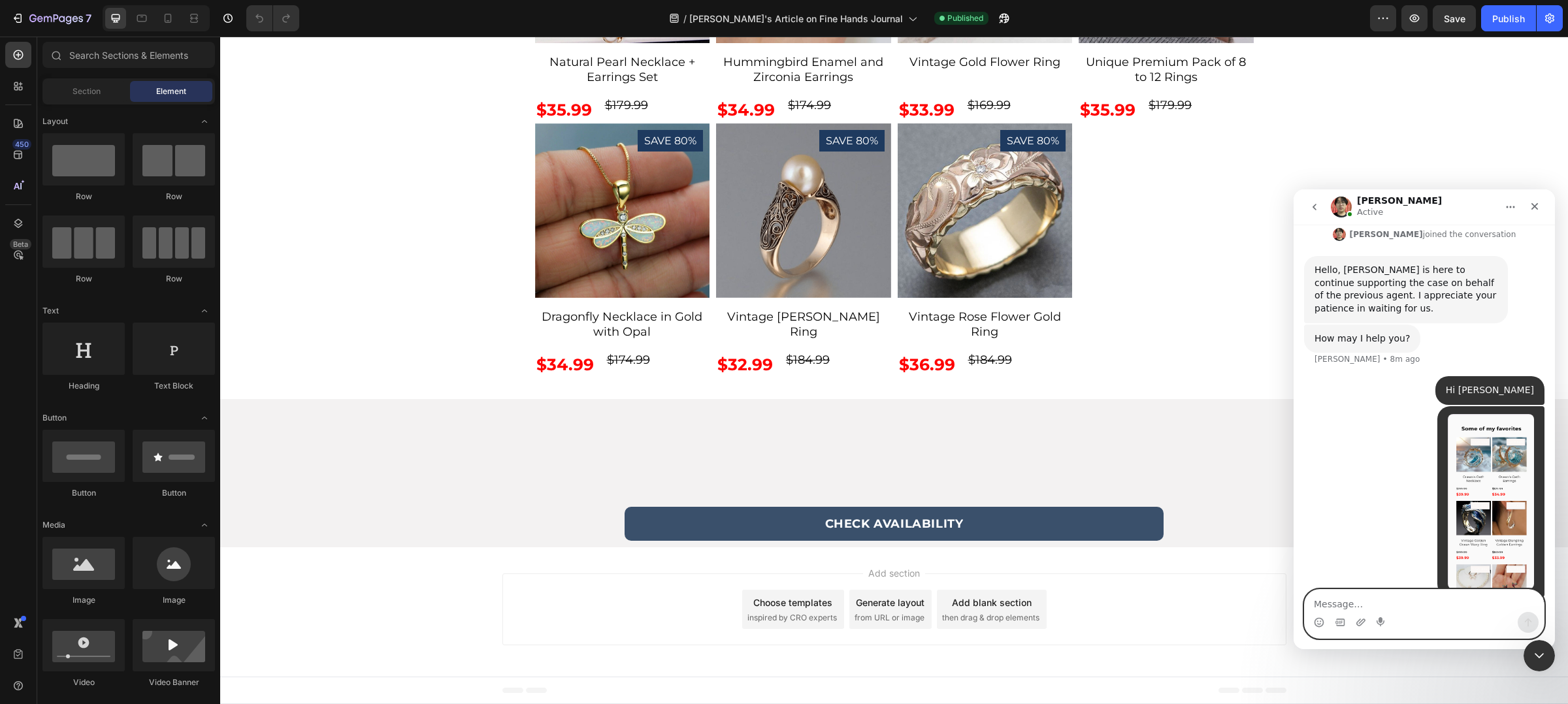
click at [1451, 595] on textarea "Message…" at bounding box center [1424, 600] width 239 height 22
type textarea "i"
type textarea "Hi Ethan, still waiting for your response."
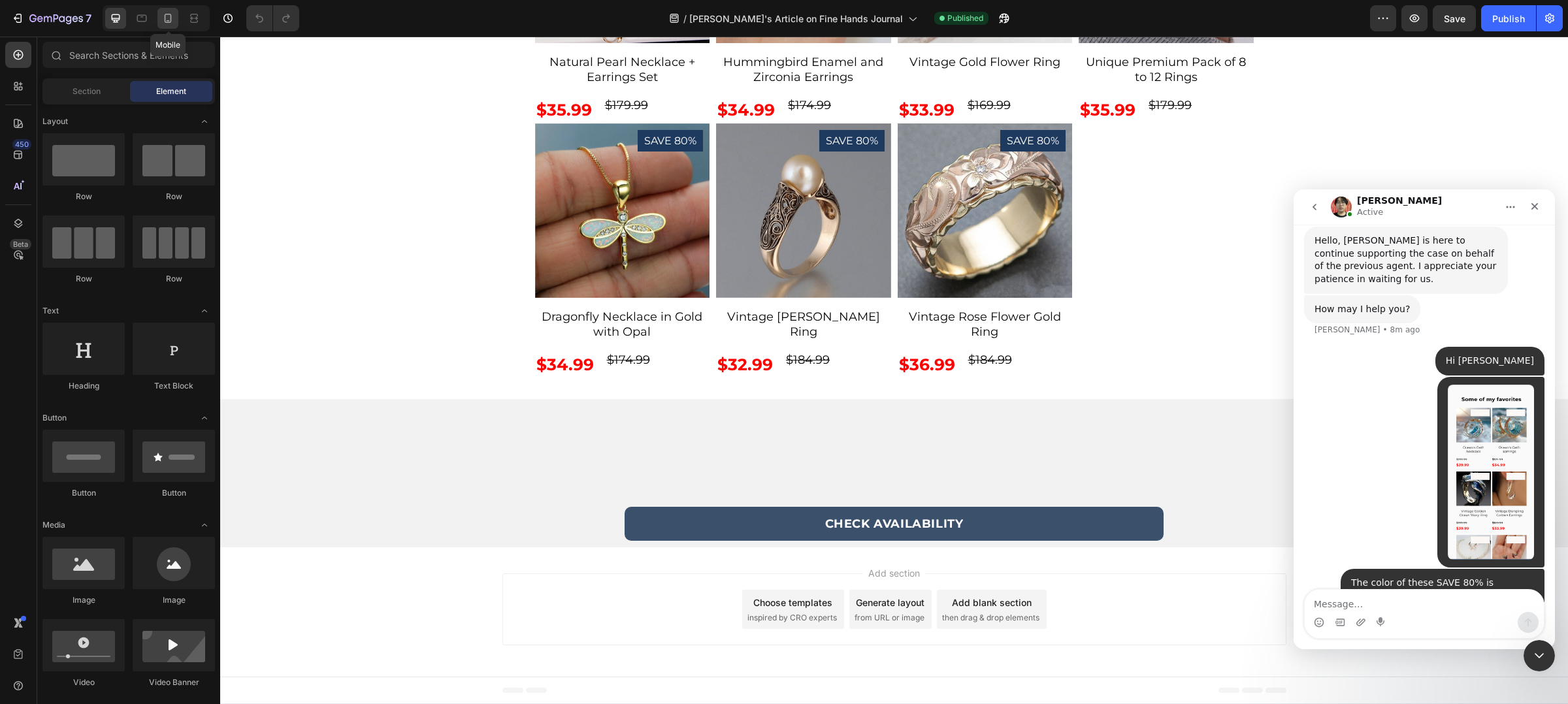
click at [168, 23] on icon at bounding box center [167, 18] width 13 height 13
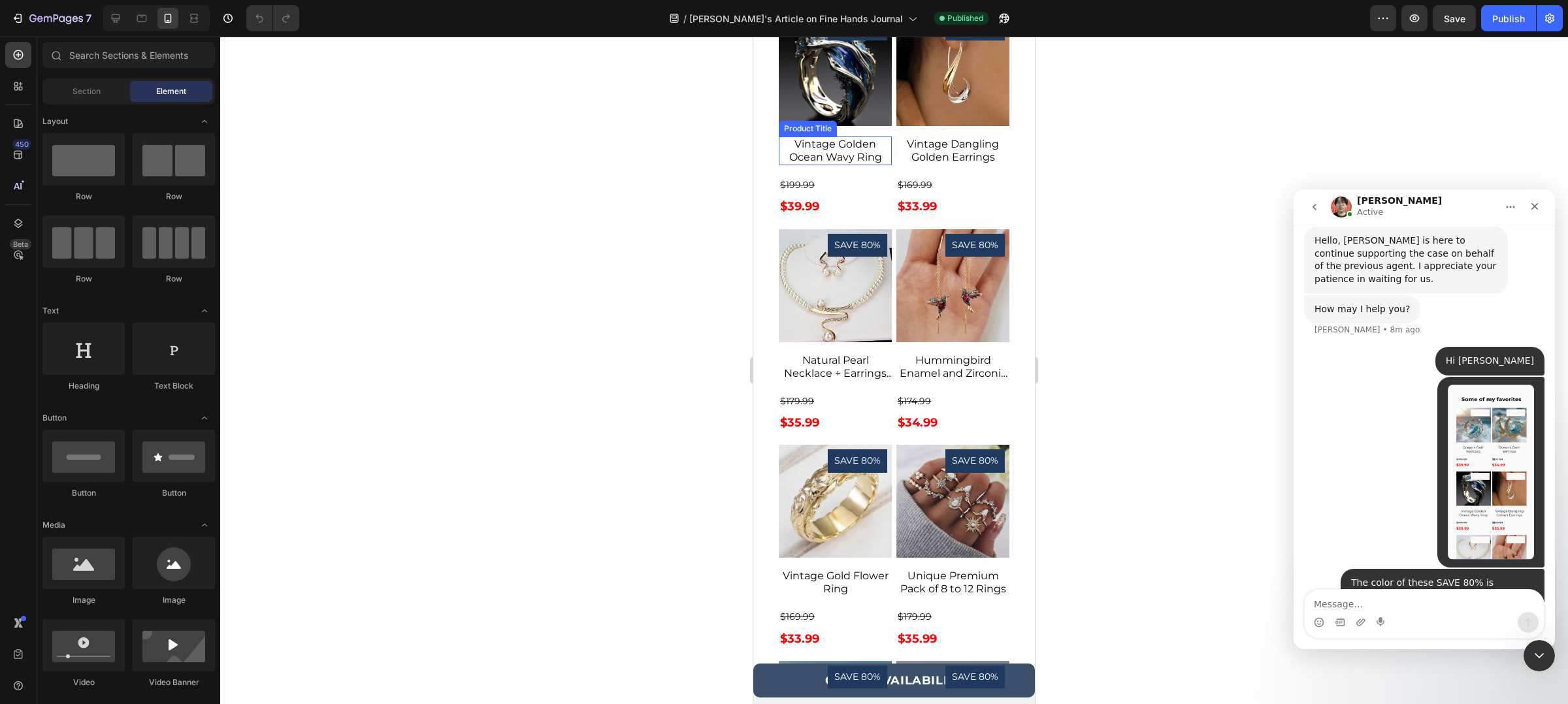
scroll to position [4178, 0]
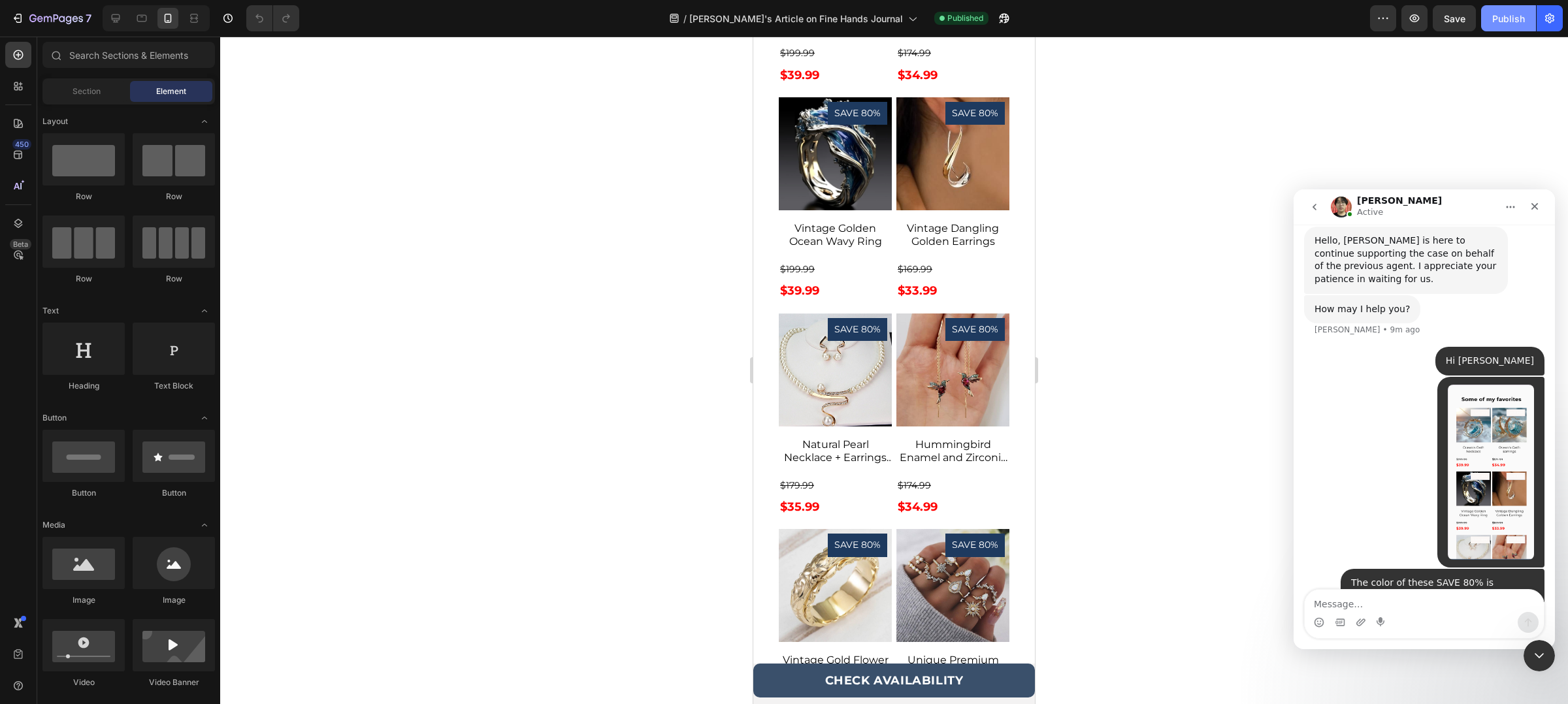
click at [1512, 20] on div "Publish" at bounding box center [1509, 18] width 33 height 14
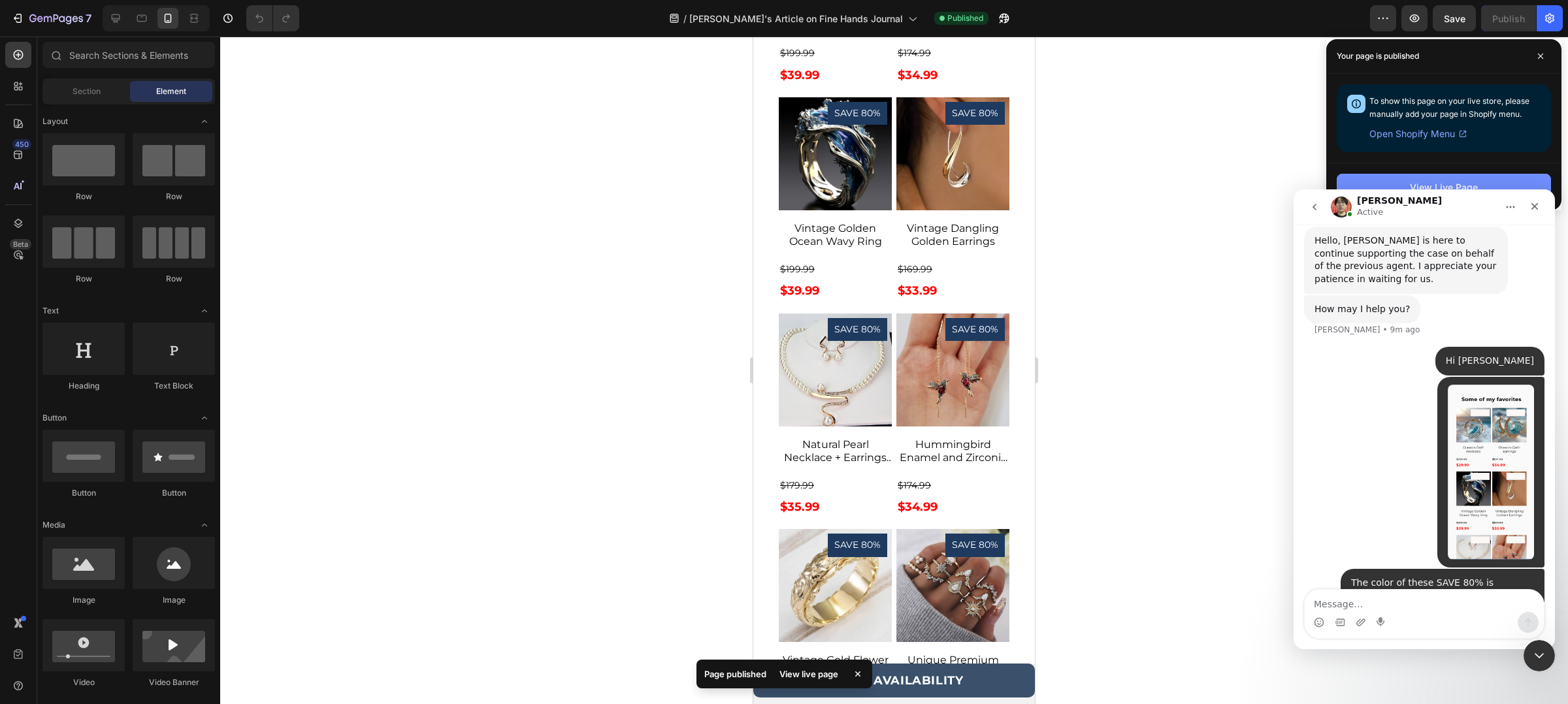
click at [1497, 179] on button "View Live Page" at bounding box center [1444, 186] width 215 height 26
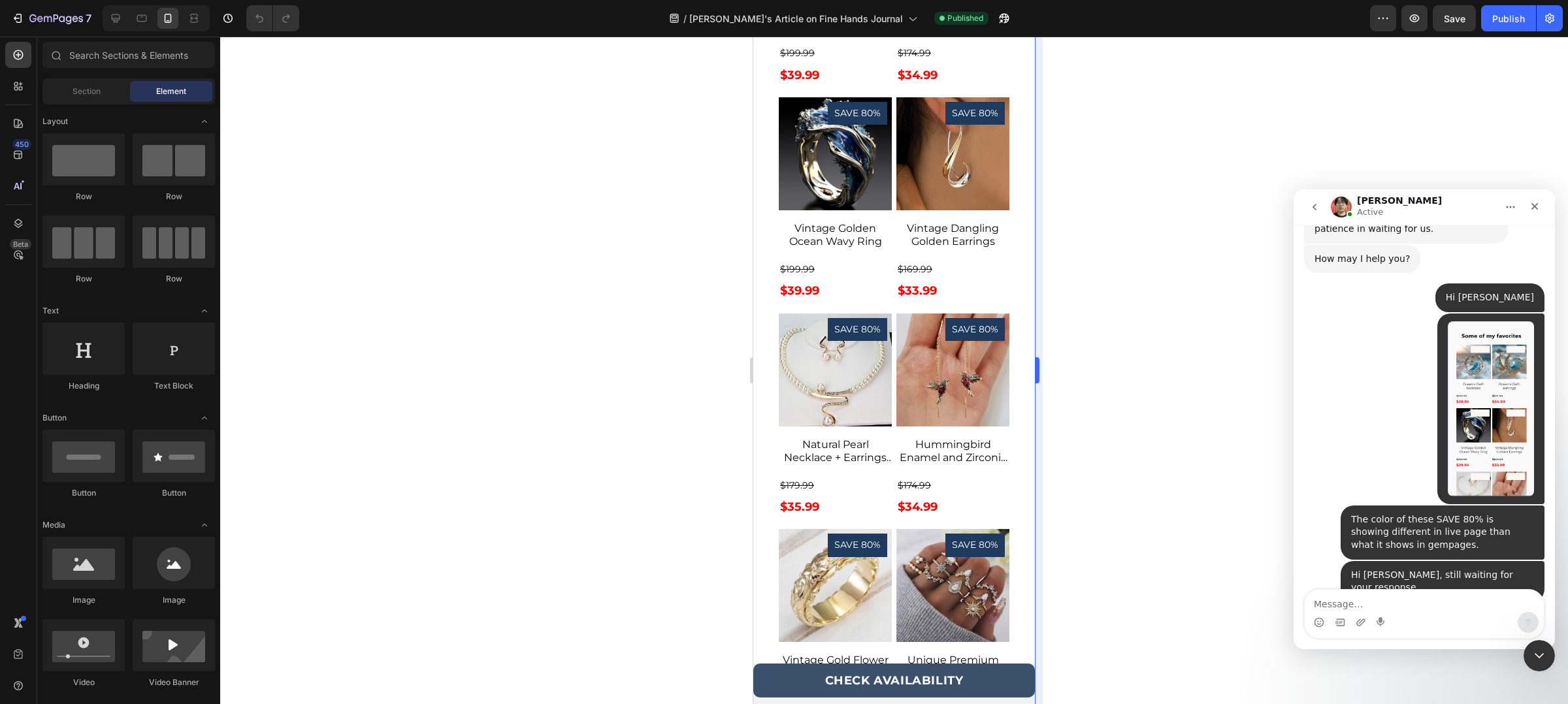
scroll to position [2505, 0]
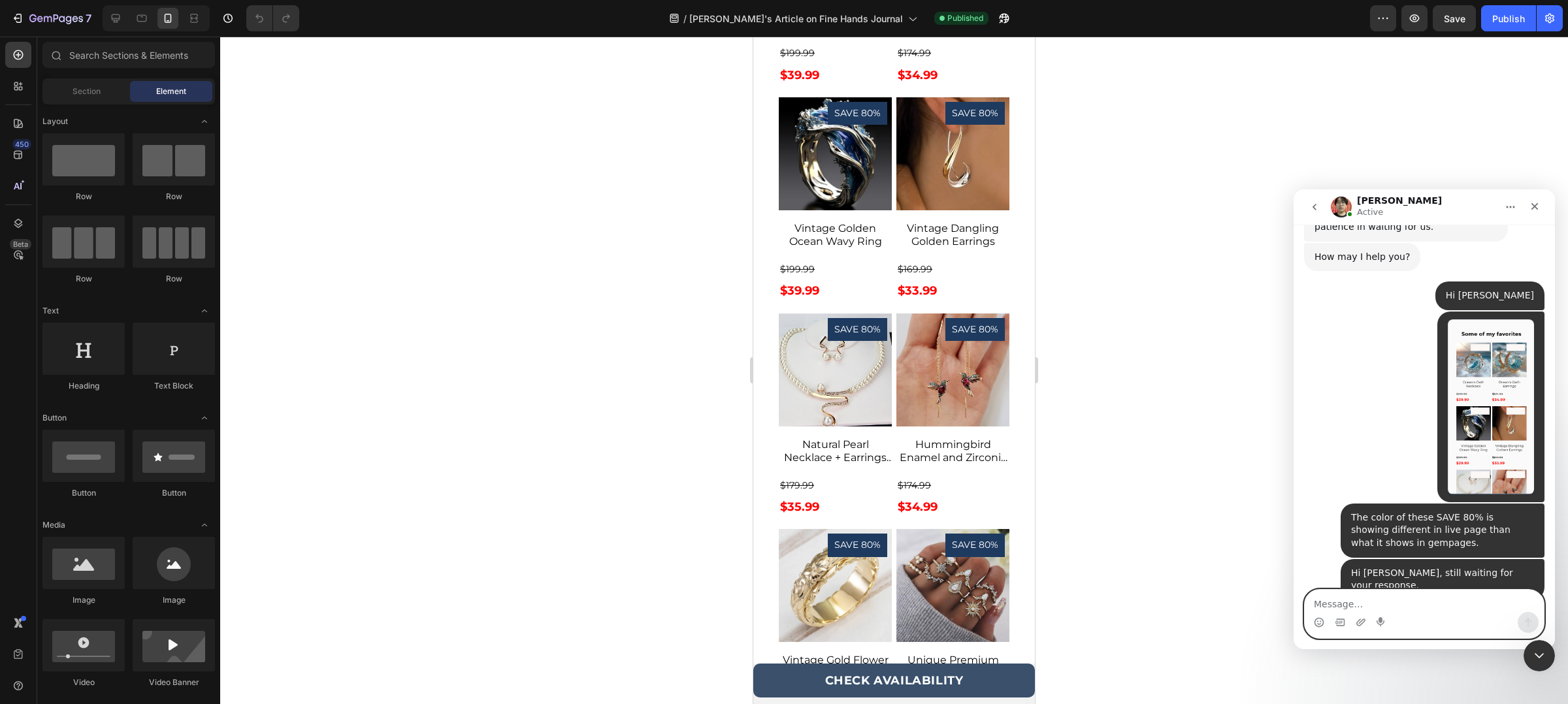
click at [1421, 605] on textarea "Message…" at bounding box center [1424, 600] width 239 height 22
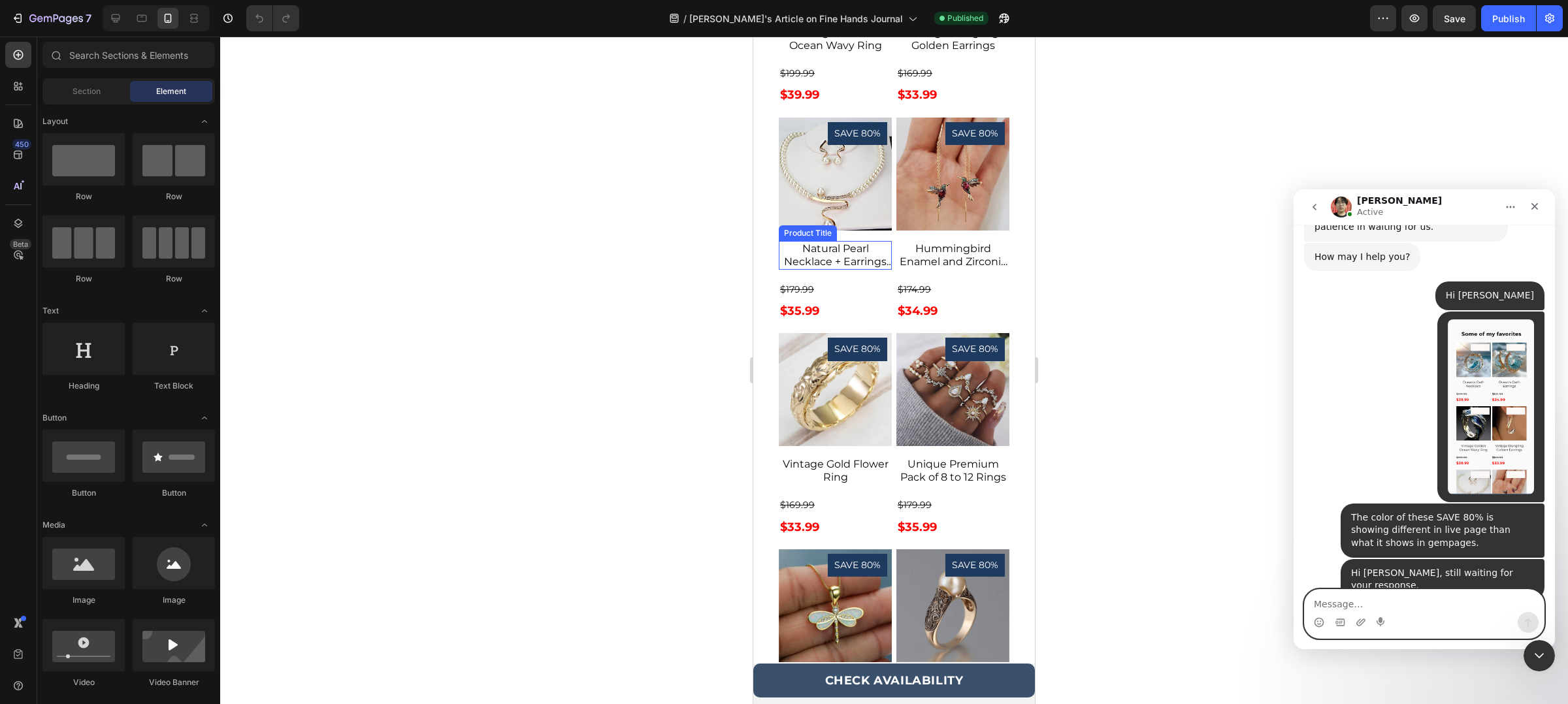
scroll to position [4650, 0]
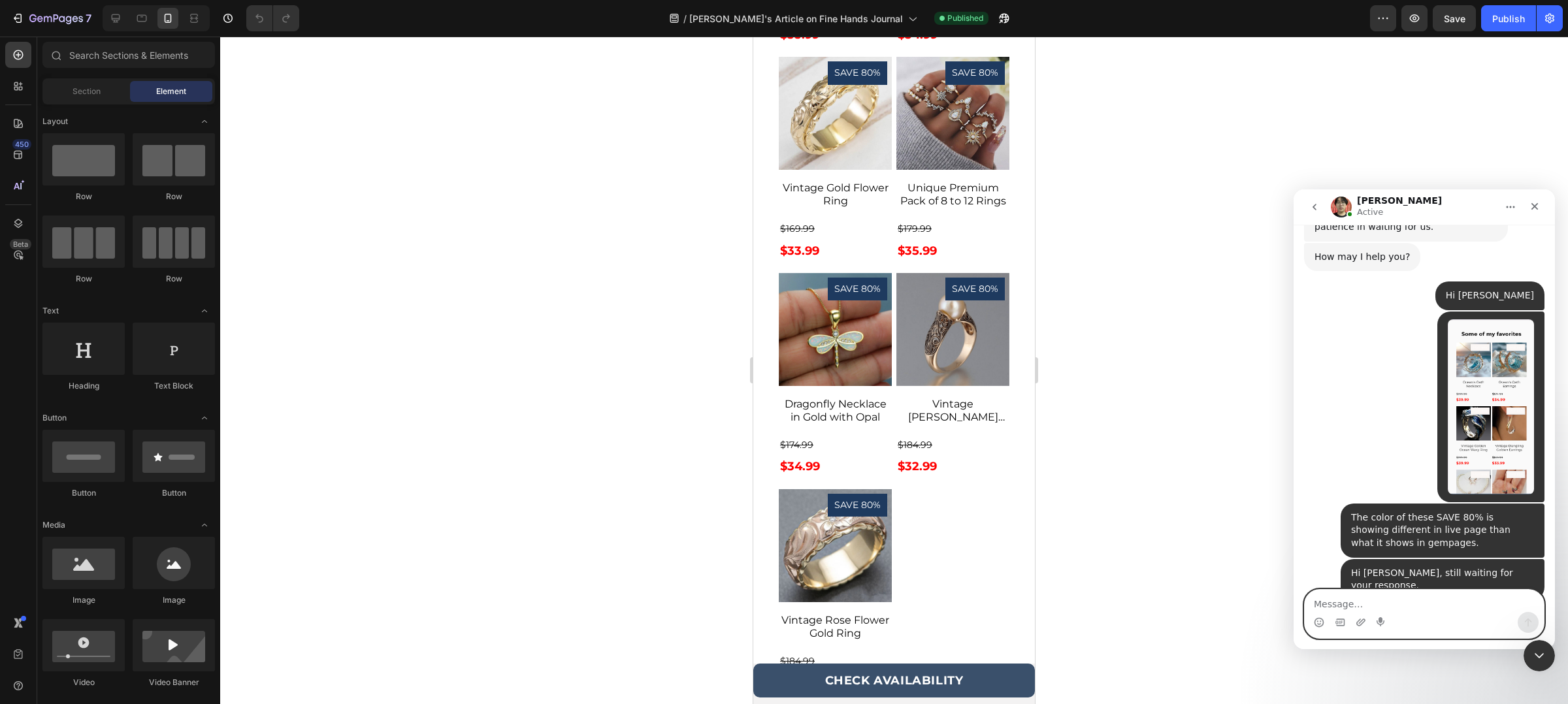
click at [1452, 598] on textarea "Message…" at bounding box center [1424, 600] width 239 height 22
type textarea "It has nothing to do with past conversation."
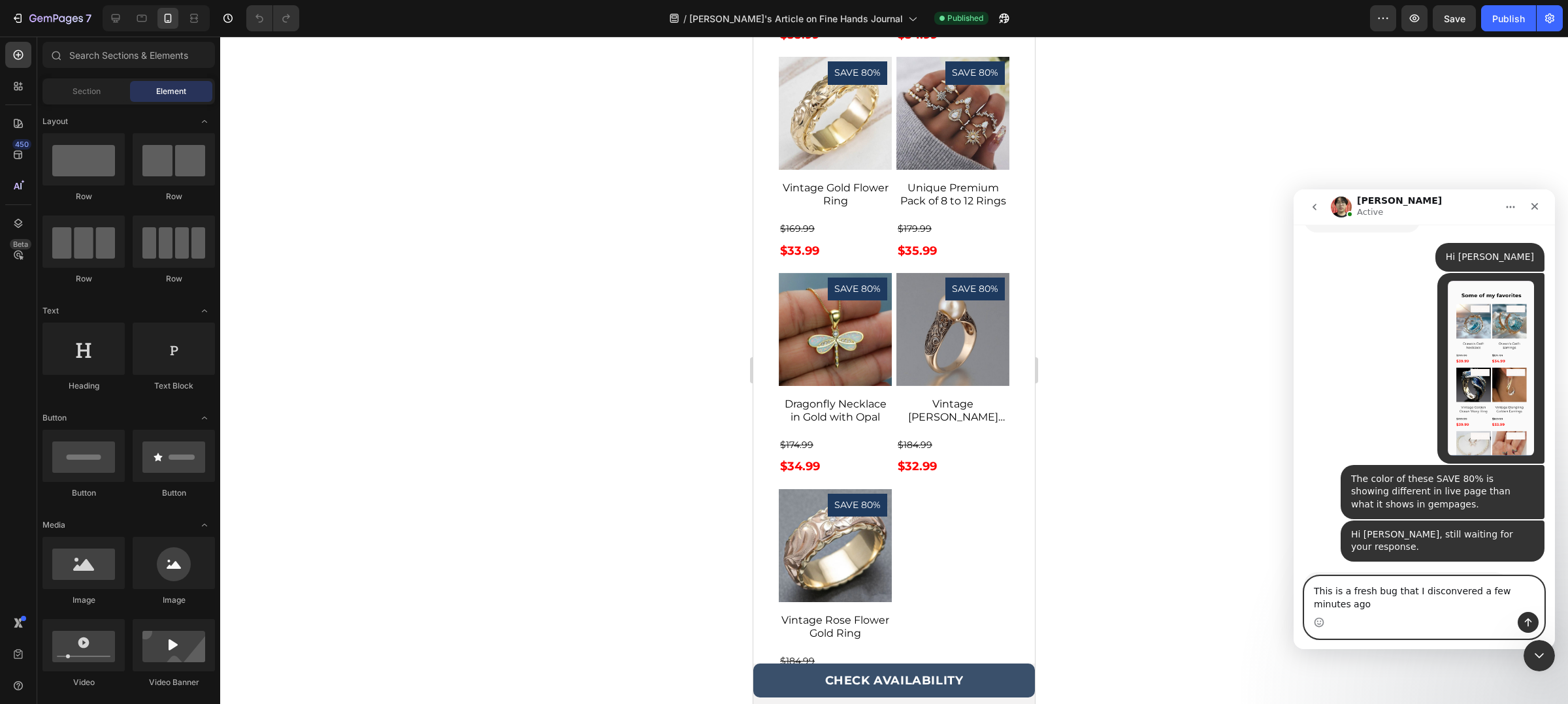
scroll to position [2557, 0]
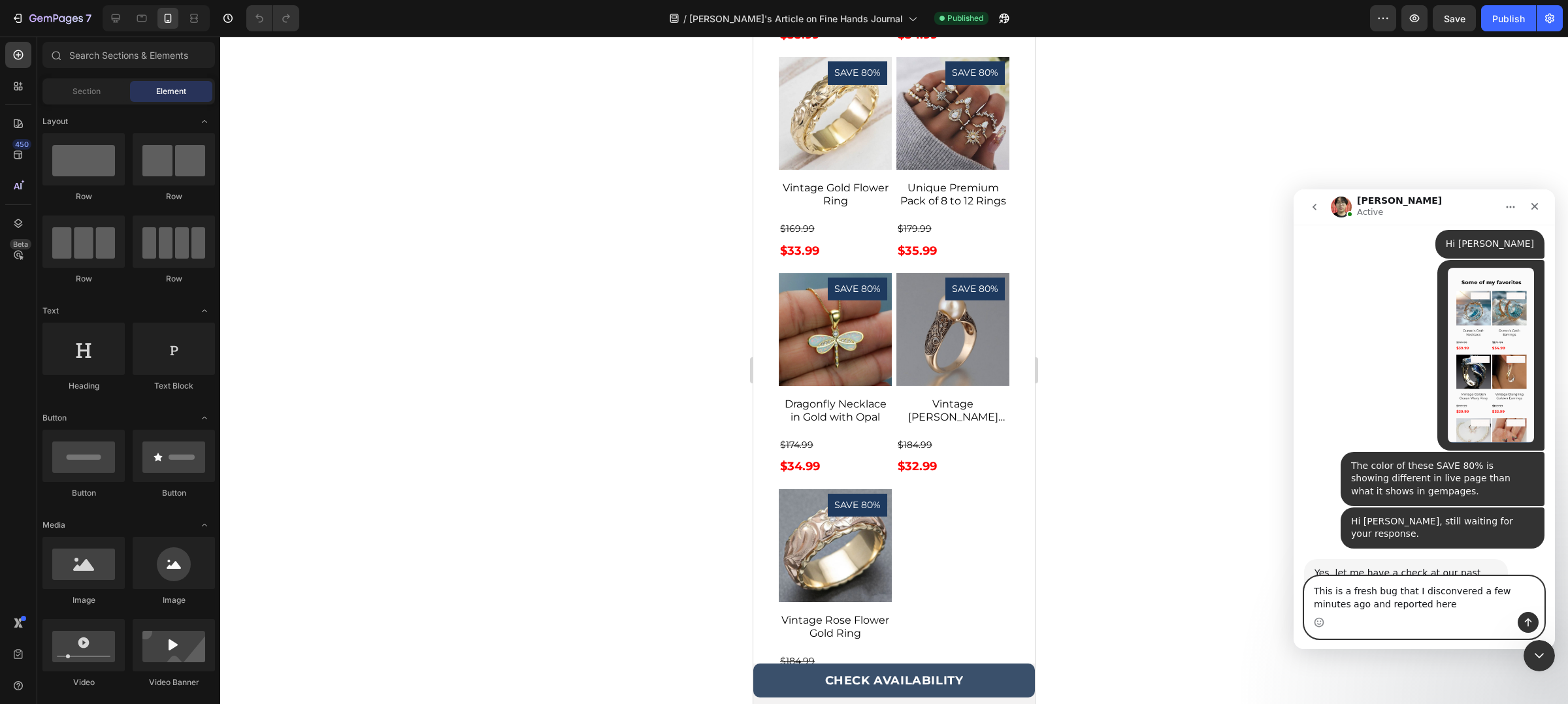
type textarea "This is a fresh bug that I disconvered a few minutes ago and reported here."
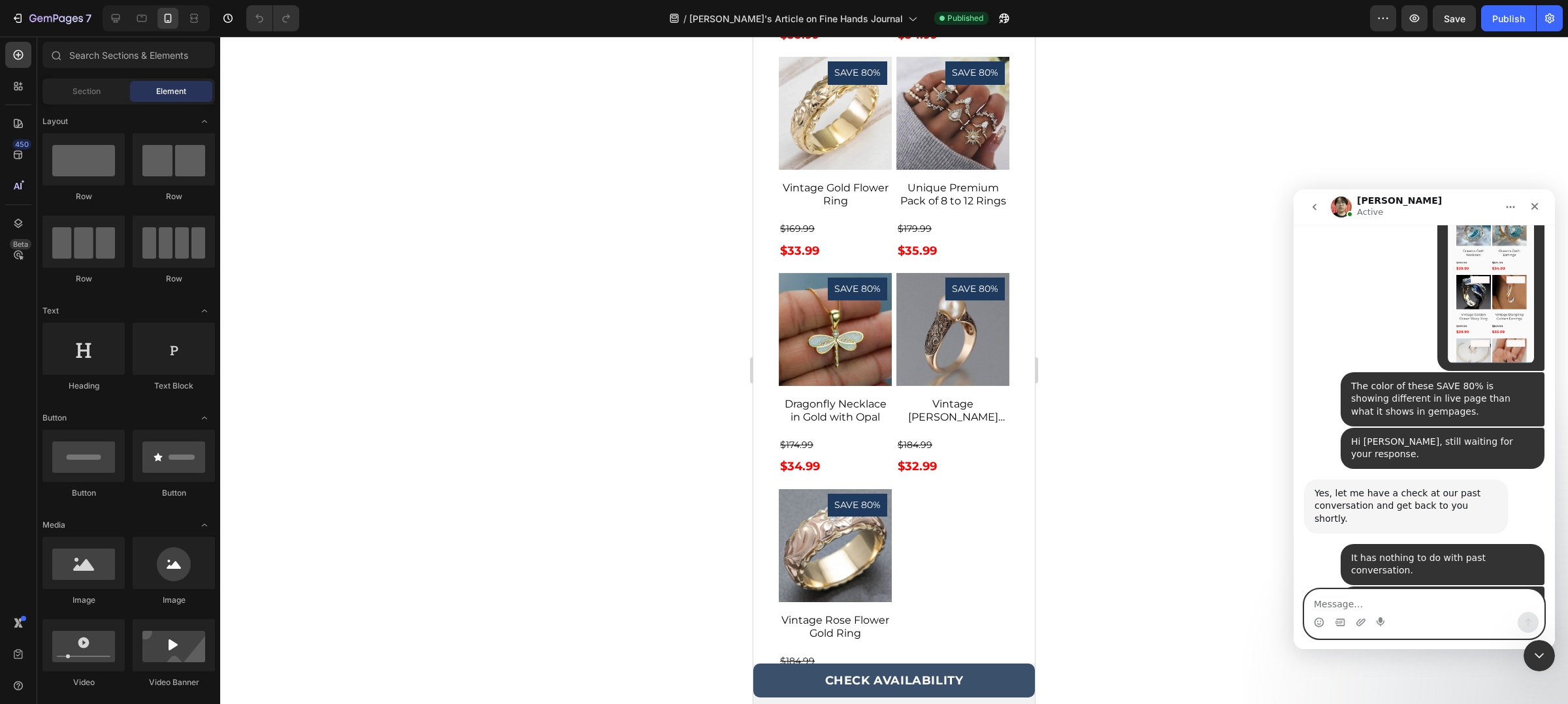
scroll to position [2663, 0]
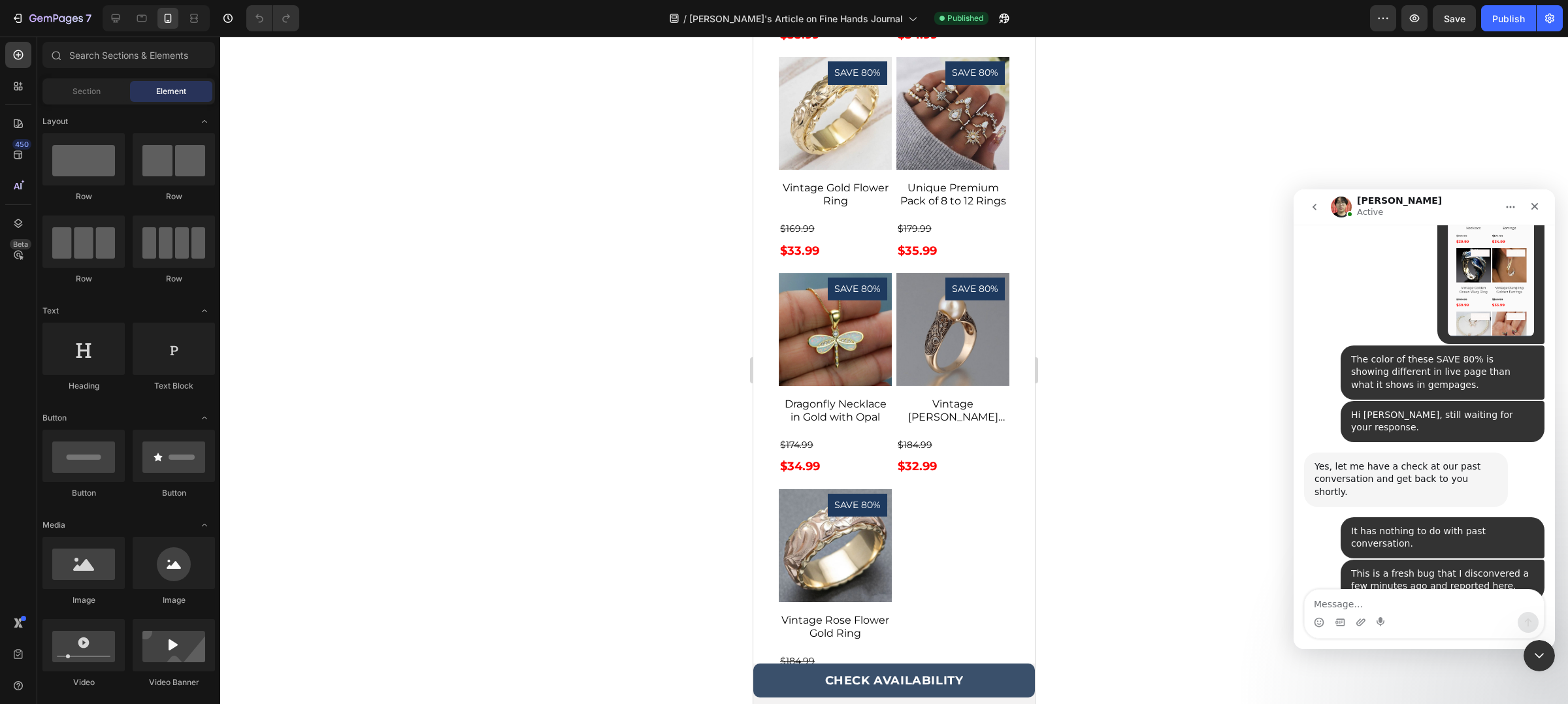
click at [1384, 645] on link "https://www.emmaandmia.com/pages/advertorial-the-makers-ledger" at bounding box center [1366, 649] width 102 height 10
click at [991, 13] on button "button" at bounding box center [1004, 18] width 26 height 26
click at [1382, 592] on textarea "Message…" at bounding box center [1424, 600] width 239 height 22
type textarea "https://www.sheryl-duncan.com/pages/adv2-last-pieces-collection"
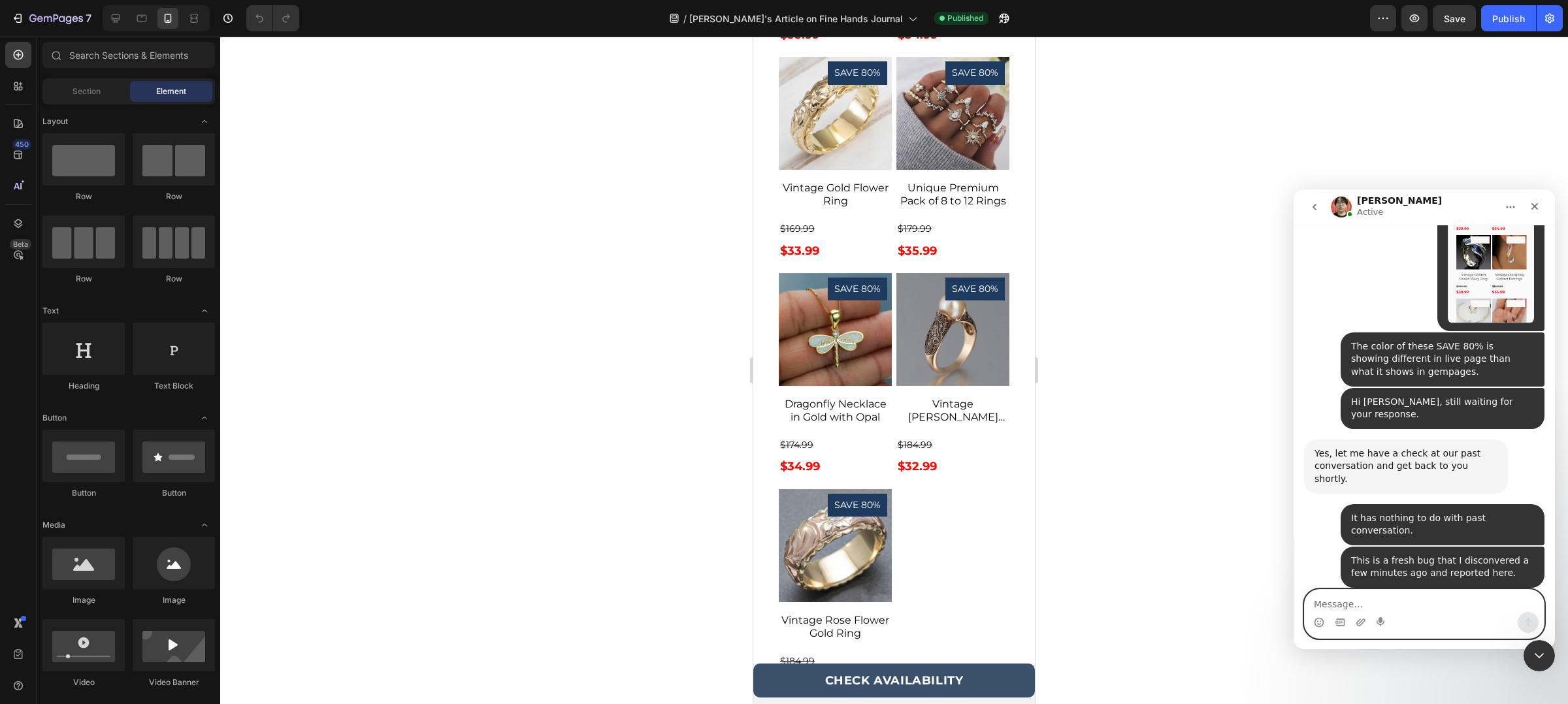
scroll to position [2728, 0]
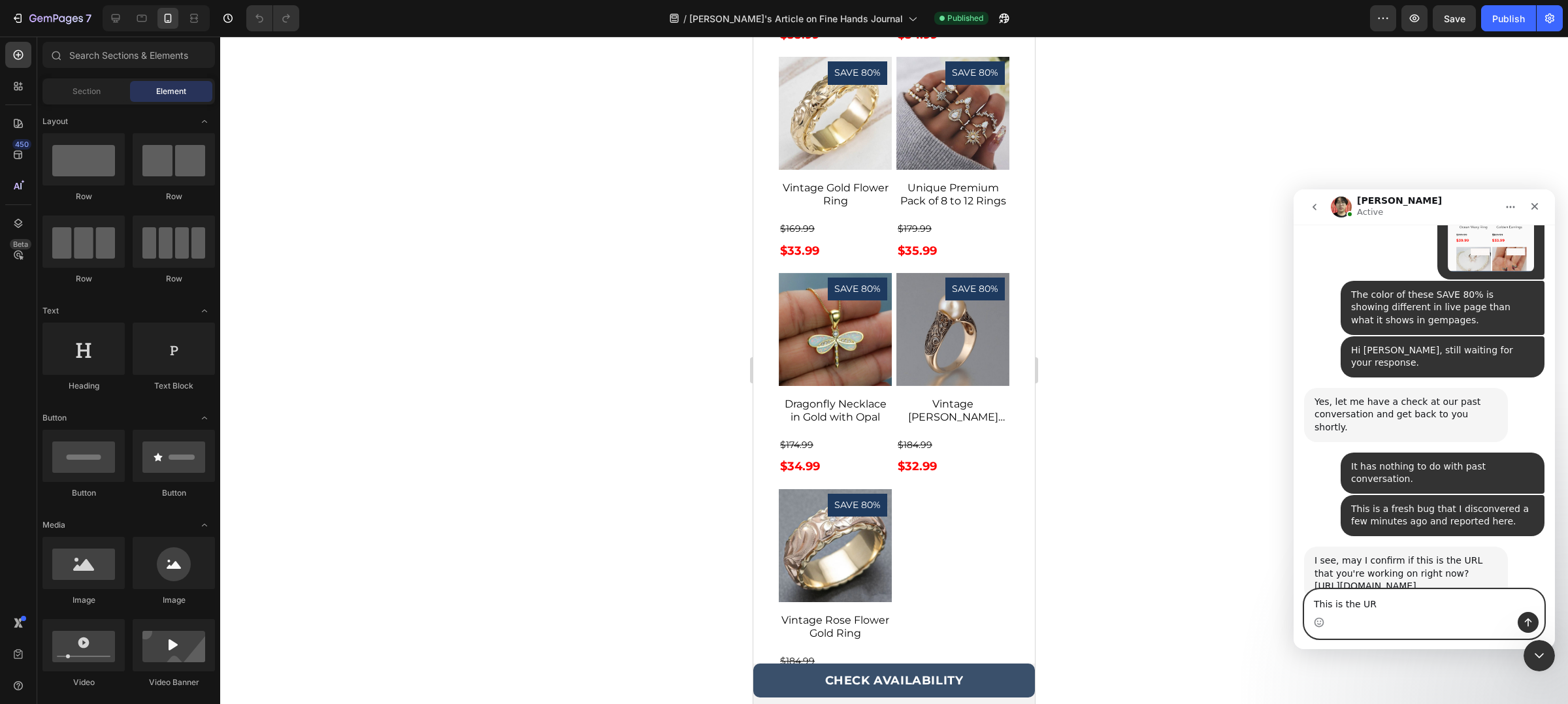
type textarea "This is the URL"
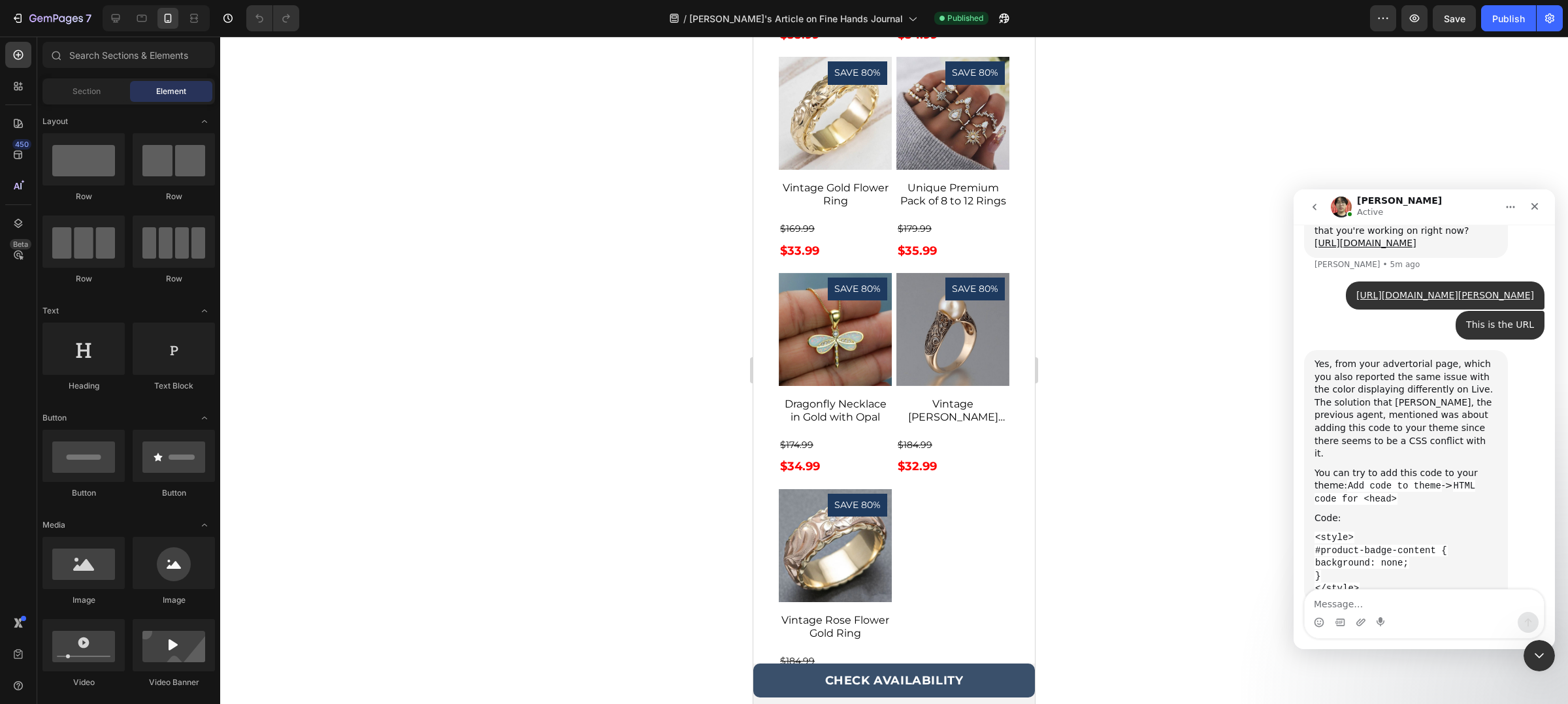
scroll to position [3072, 0]
drag, startPoint x: 1315, startPoint y: 356, endPoint x: 1350, endPoint y: 363, distance: 35.7
click at [1350, 363] on div "Yes, from your advertorial page, which you also reported the same issue with th…" at bounding box center [1406, 407] width 183 height 103
click at [1360, 458] on div "Ethan says…" at bounding box center [1406, 461] width 183 height 6
drag, startPoint x: 1361, startPoint y: 495, endPoint x: 1308, endPoint y: 446, distance: 72.2
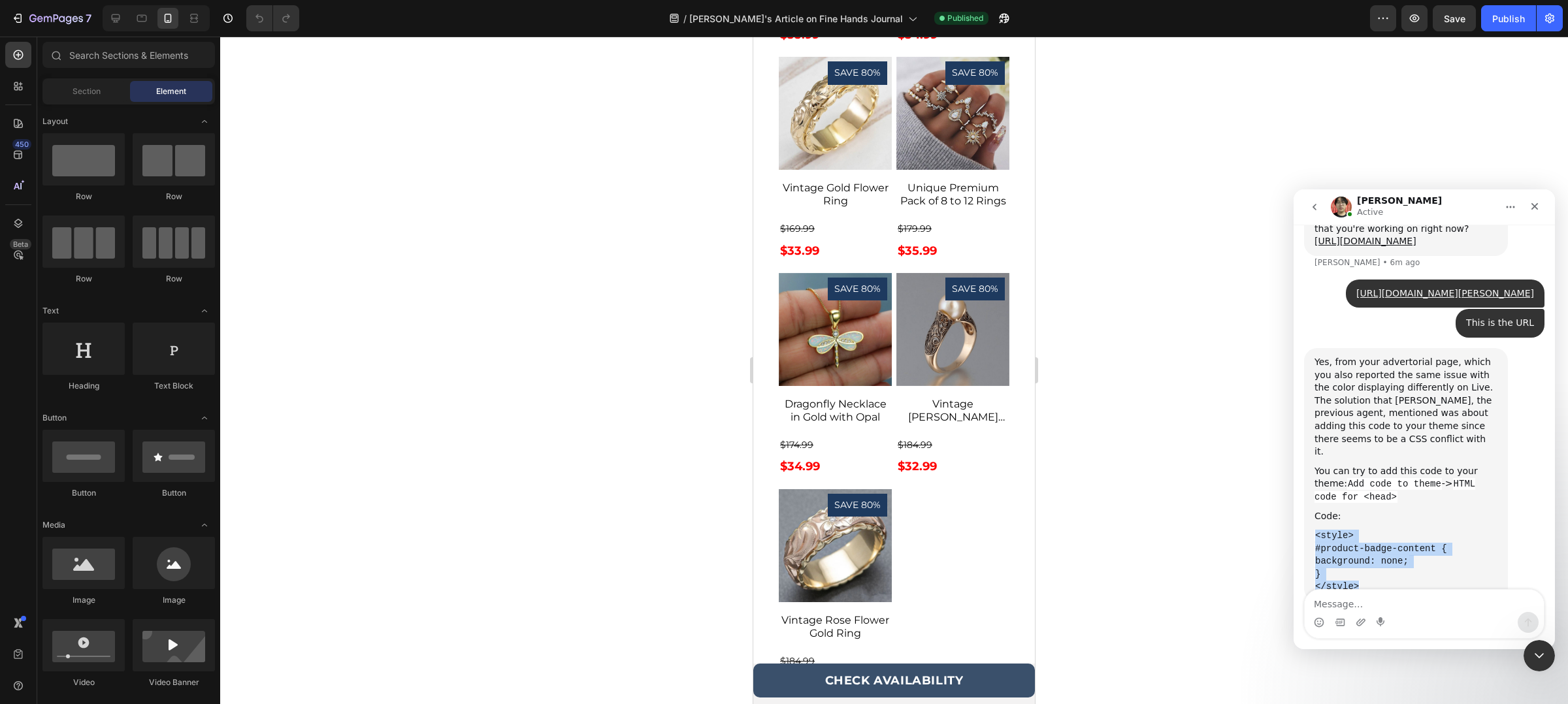
click at [1308, 446] on div "Yes, from your advertorial page, which you also reported the same issue with th…" at bounding box center [1406, 475] width 204 height 254
click at [1320, 529] on code "<style>" at bounding box center [1335, 535] width 40 height 12
drag, startPoint x: 1315, startPoint y: 446, endPoint x: 1361, endPoint y: 492, distance: 65.1
click at [1361, 492] on div "Yes, from your advertorial page, which you also reported the same issue with th…" at bounding box center [1406, 474] width 183 height 237
copy div "<style> #product-badge-content { background: none; } </style>"
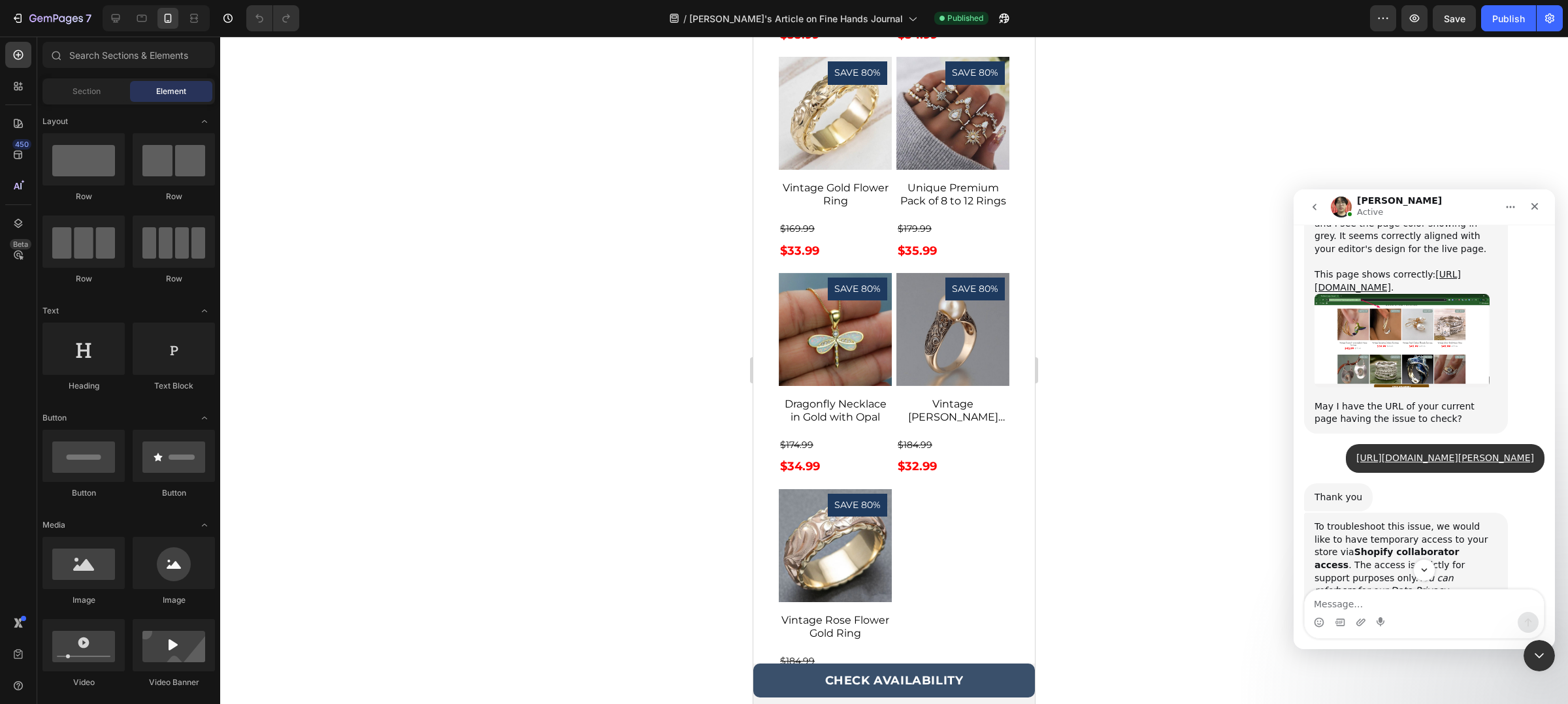
scroll to position [1307, 0]
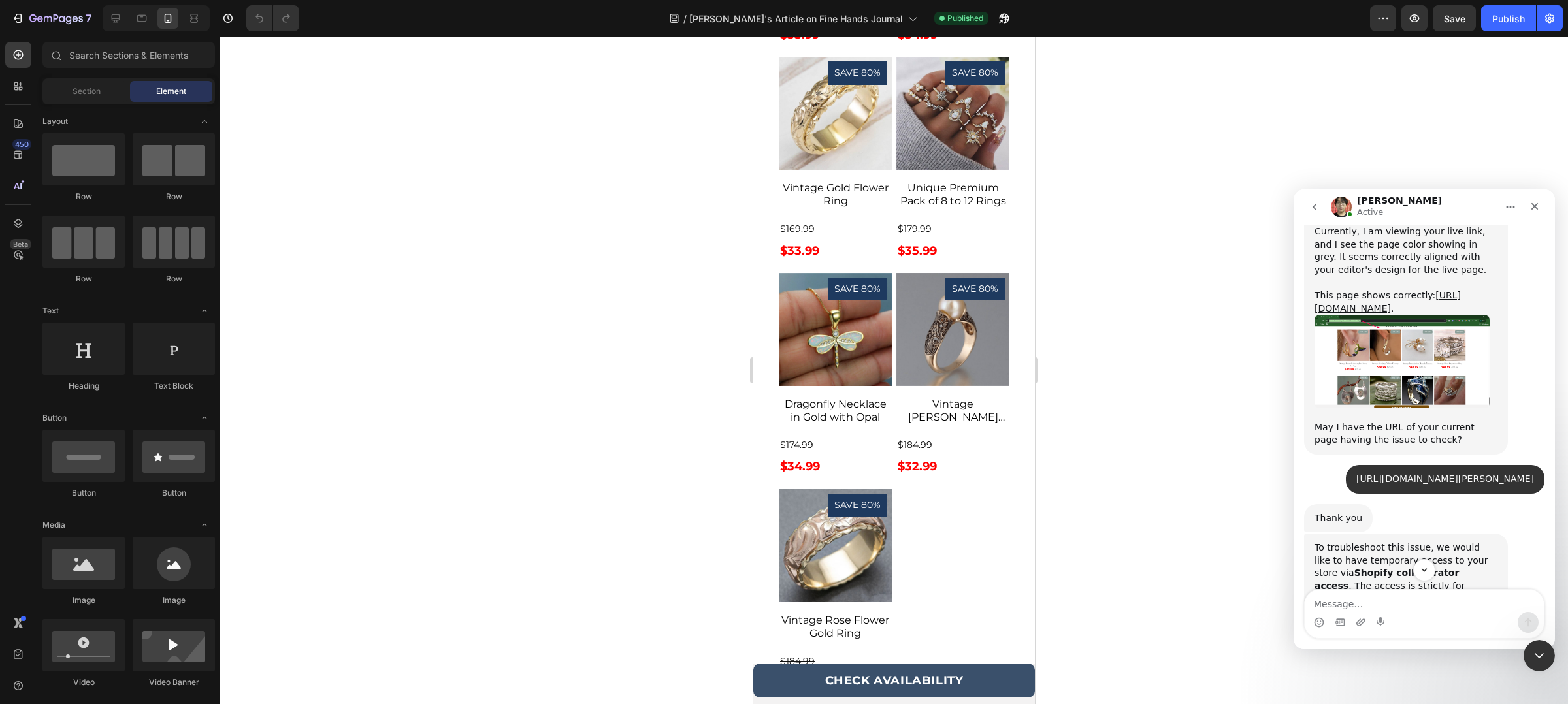
click at [1403, 333] on img "Tina says…" at bounding box center [1402, 361] width 175 height 93
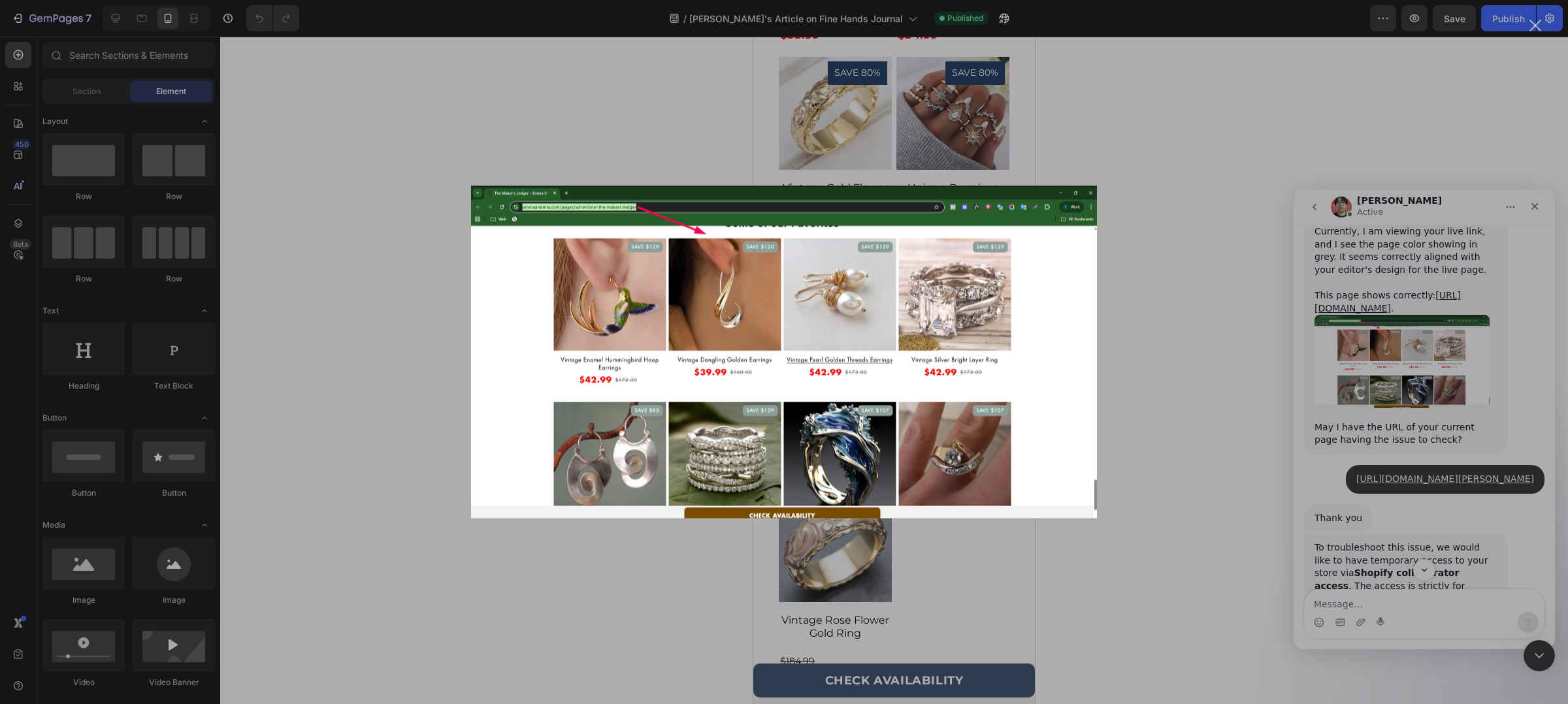
click at [1086, 194] on img "Close" at bounding box center [784, 352] width 626 height 332
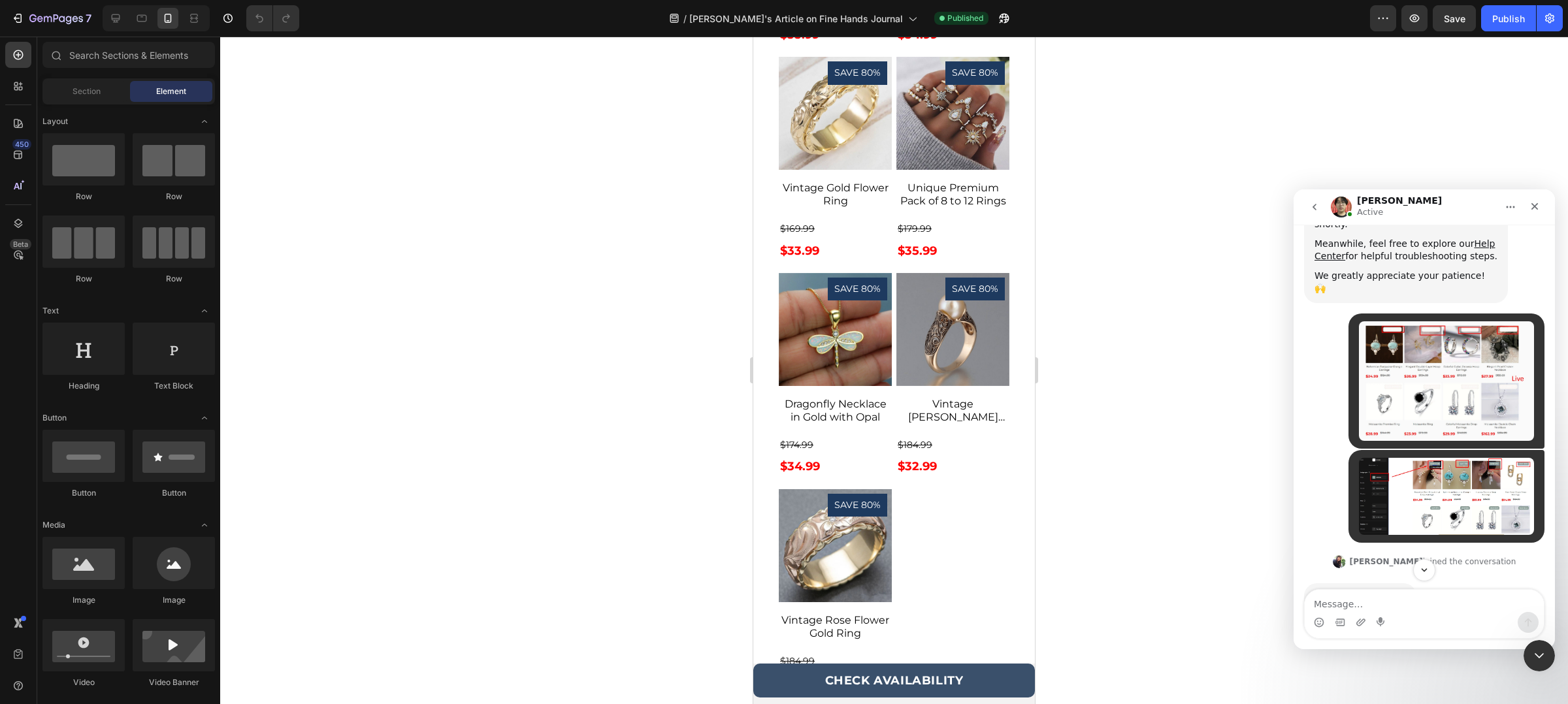
scroll to position [341, 0]
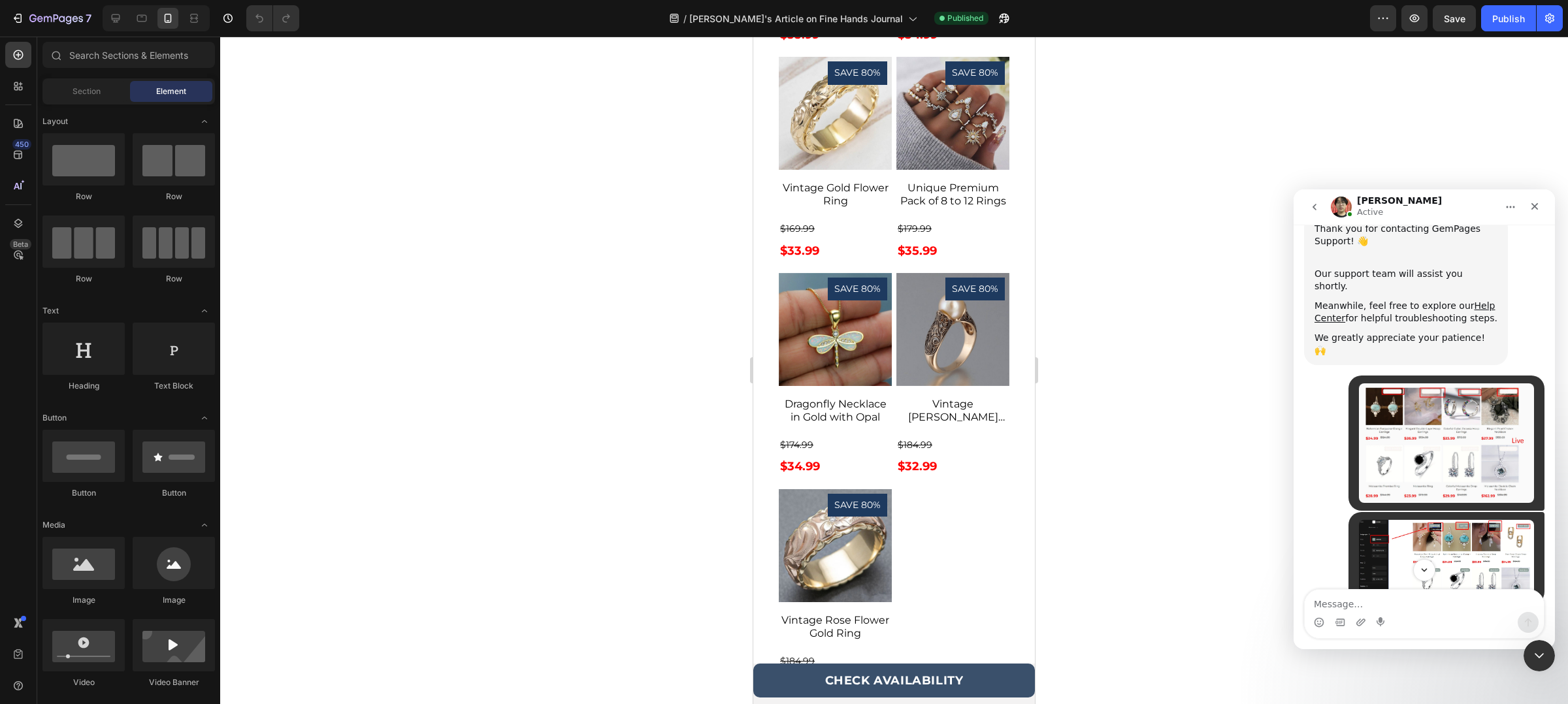
click at [1419, 392] on img "user says…" at bounding box center [1446, 442] width 175 height 119
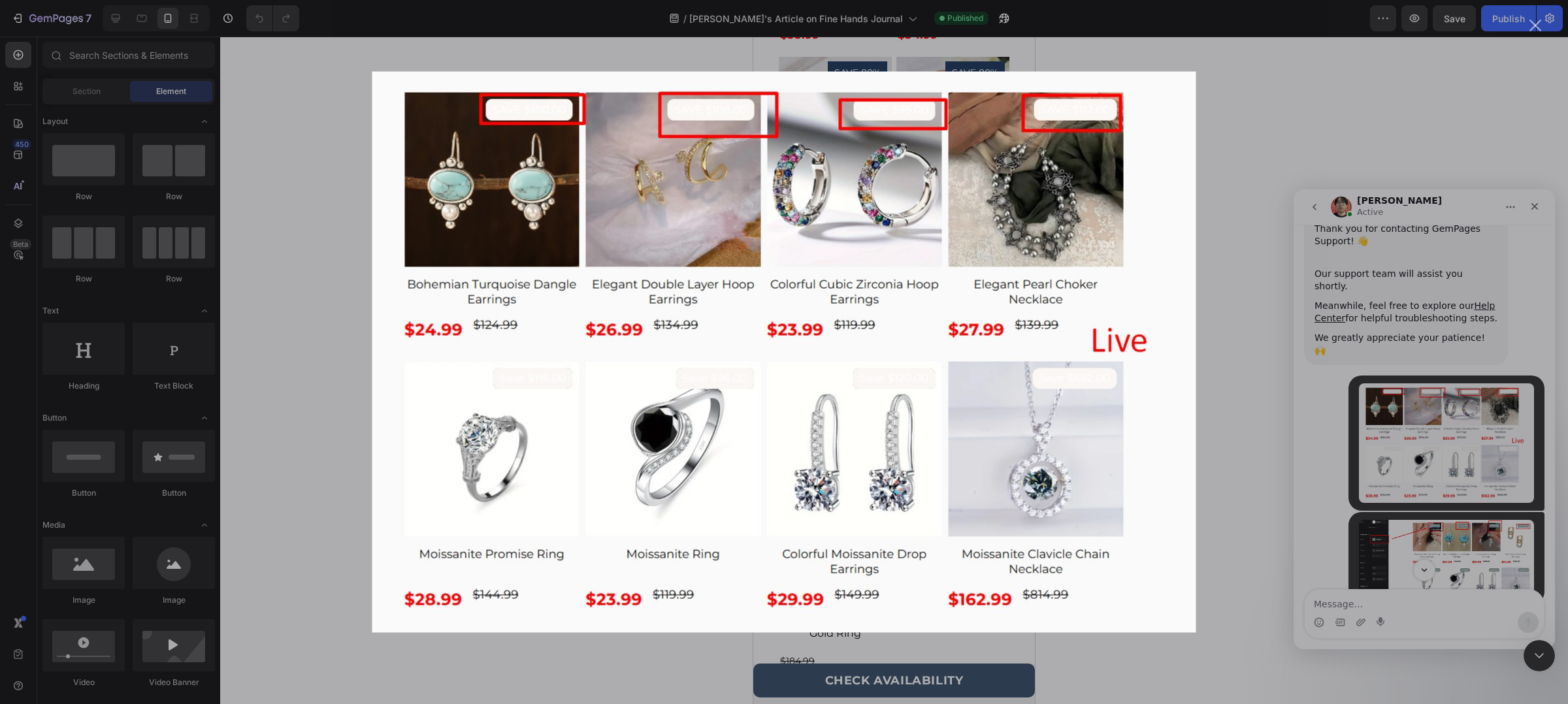
click at [1234, 96] on div "Intercom messenger" at bounding box center [784, 352] width 1568 height 704
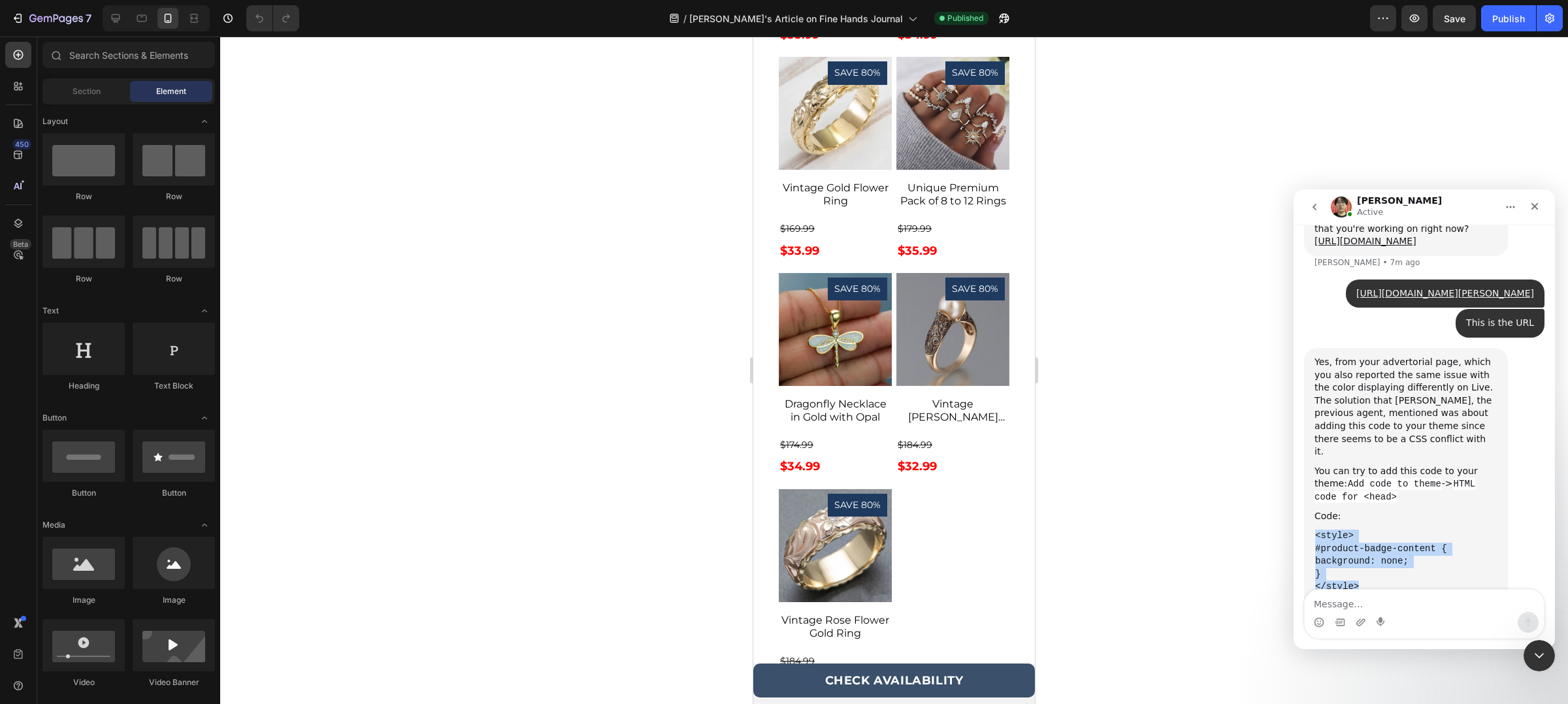
scroll to position [3149, 0]
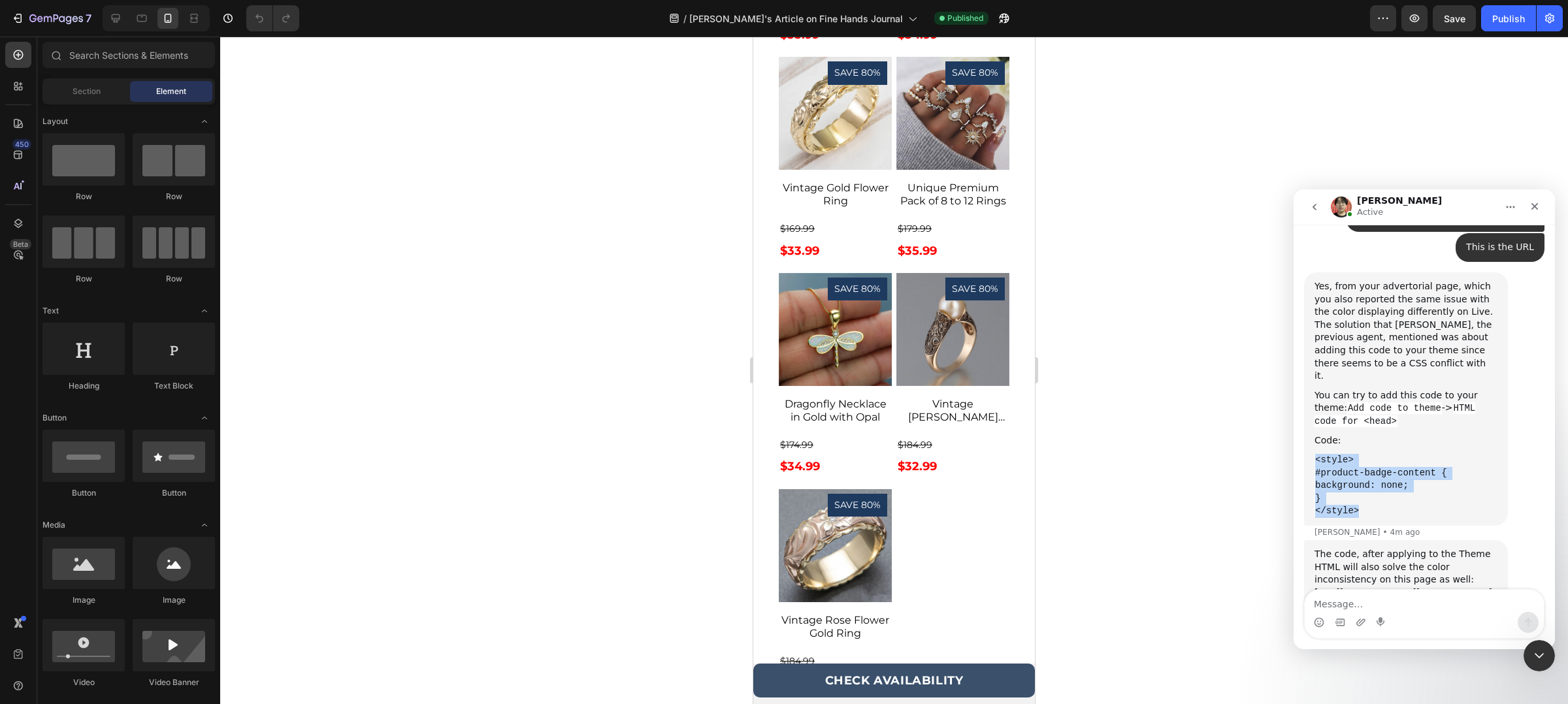
click at [1441, 467] on code "#product-badge-content {" at bounding box center [1381, 472] width 133 height 12
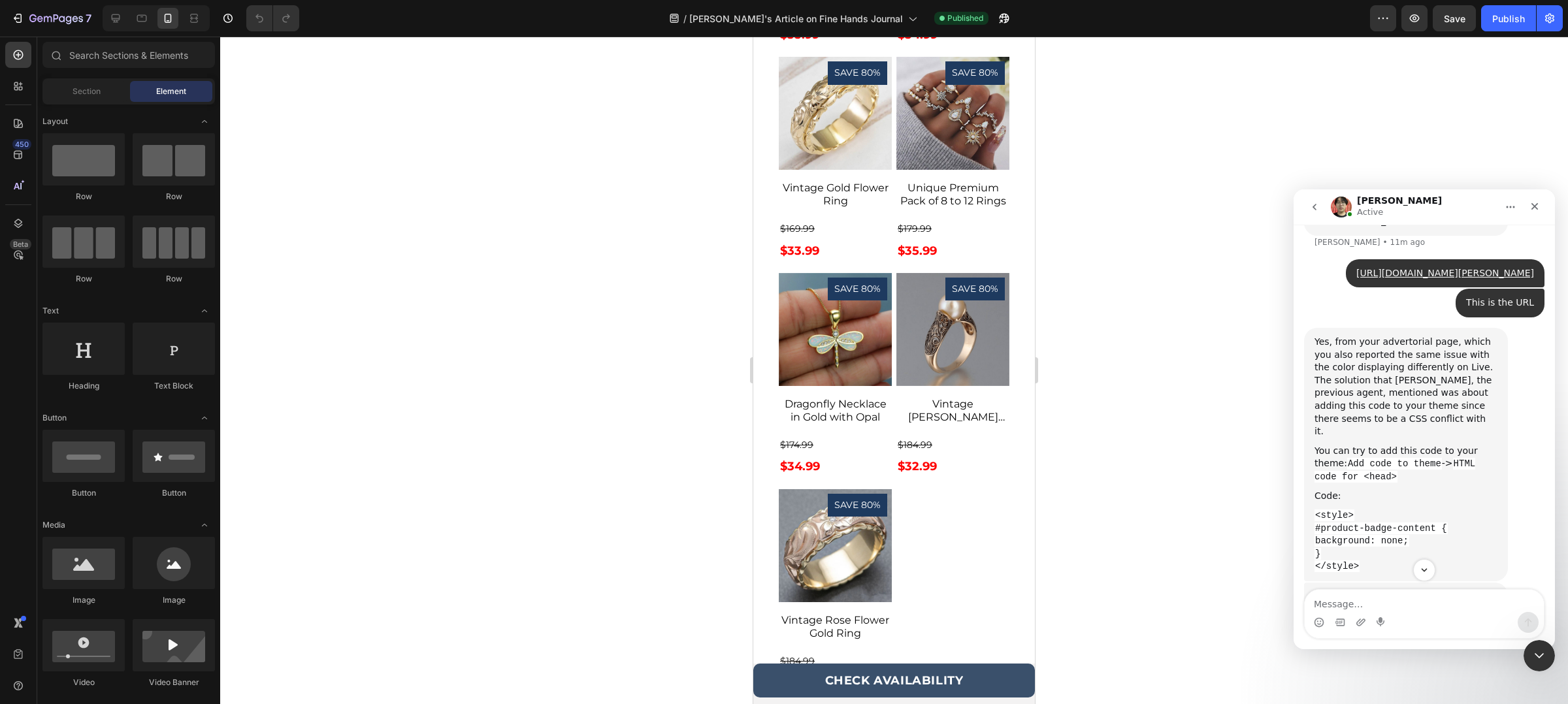
scroll to position [3135, 0]
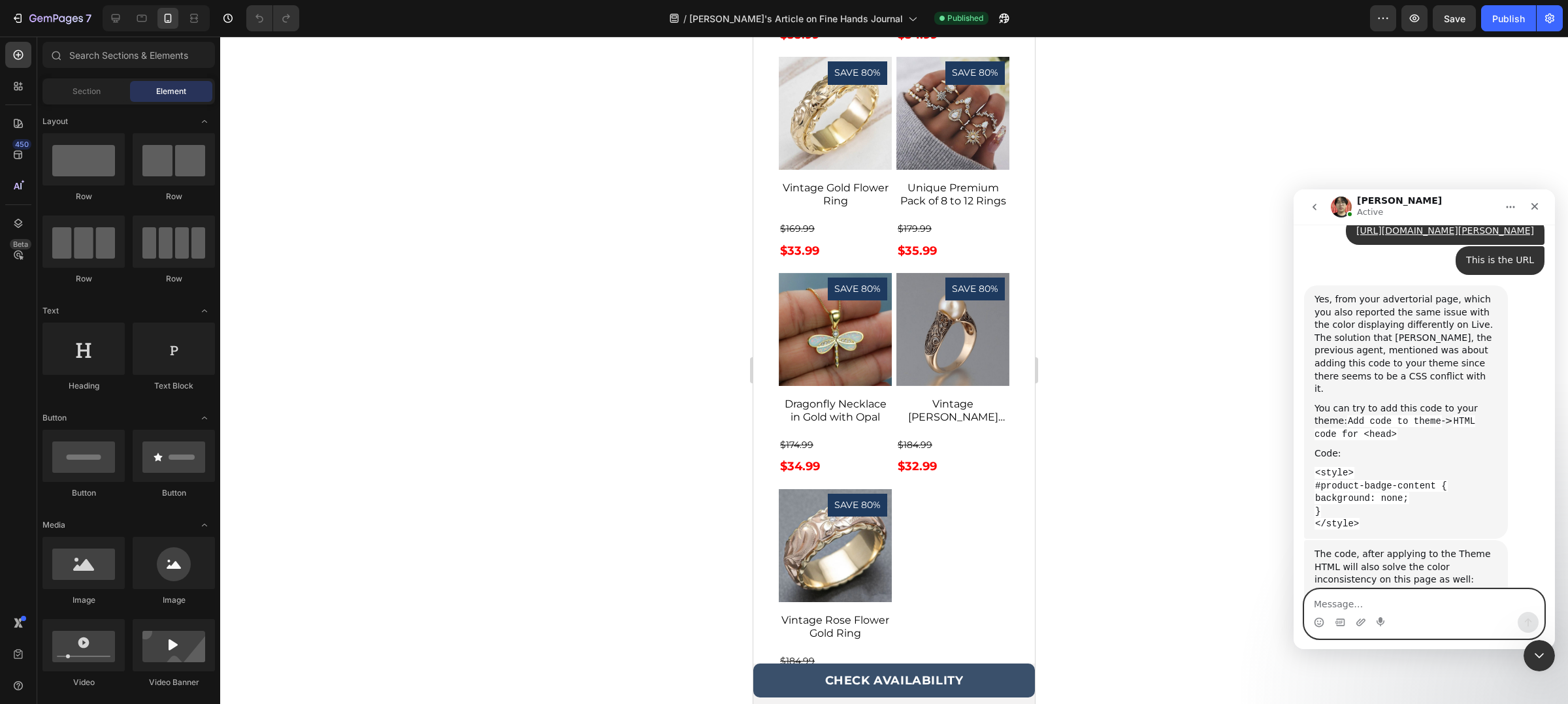
click at [1426, 610] on textarea "Message…" at bounding box center [1424, 600] width 239 height 22
type textarea "U"
type textarea "It's not working."
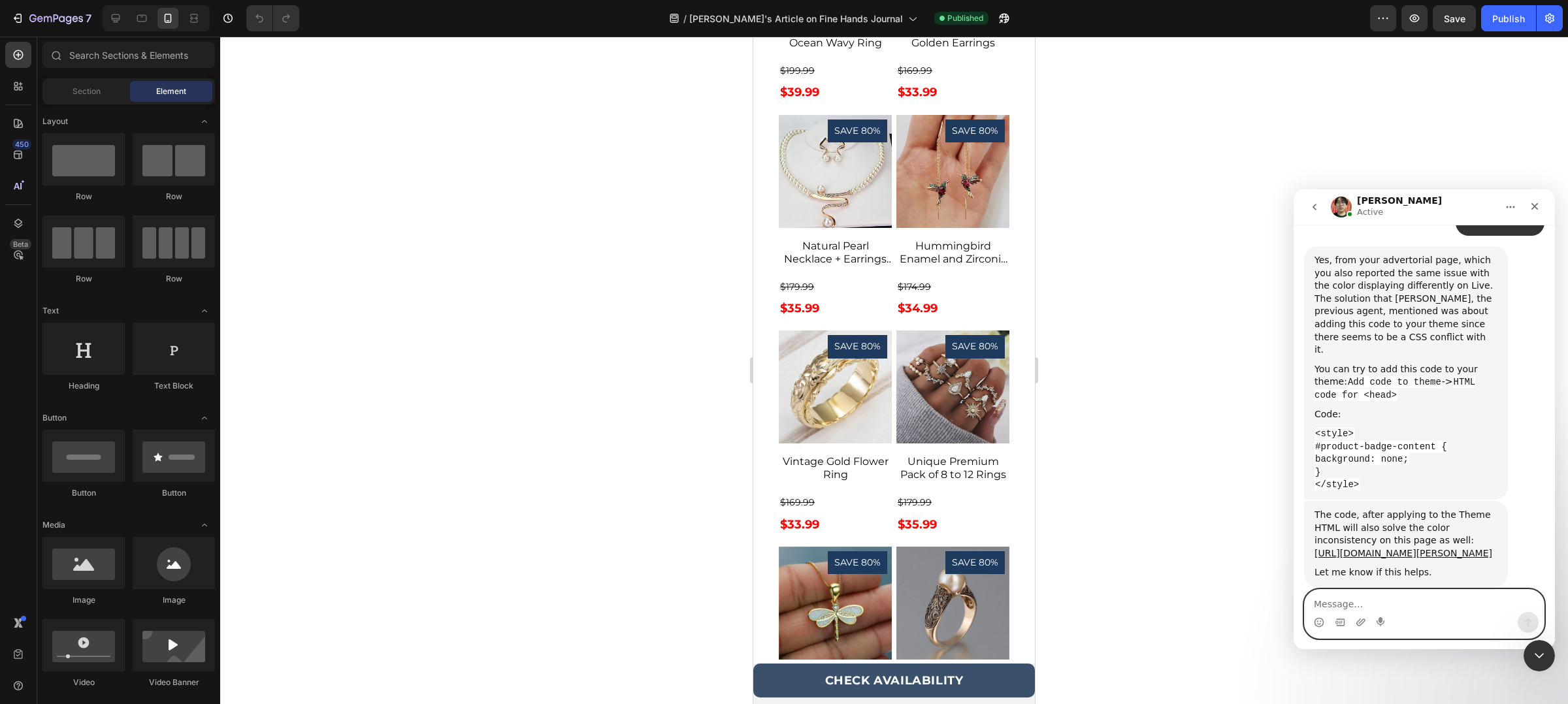
scroll to position [4005, 0]
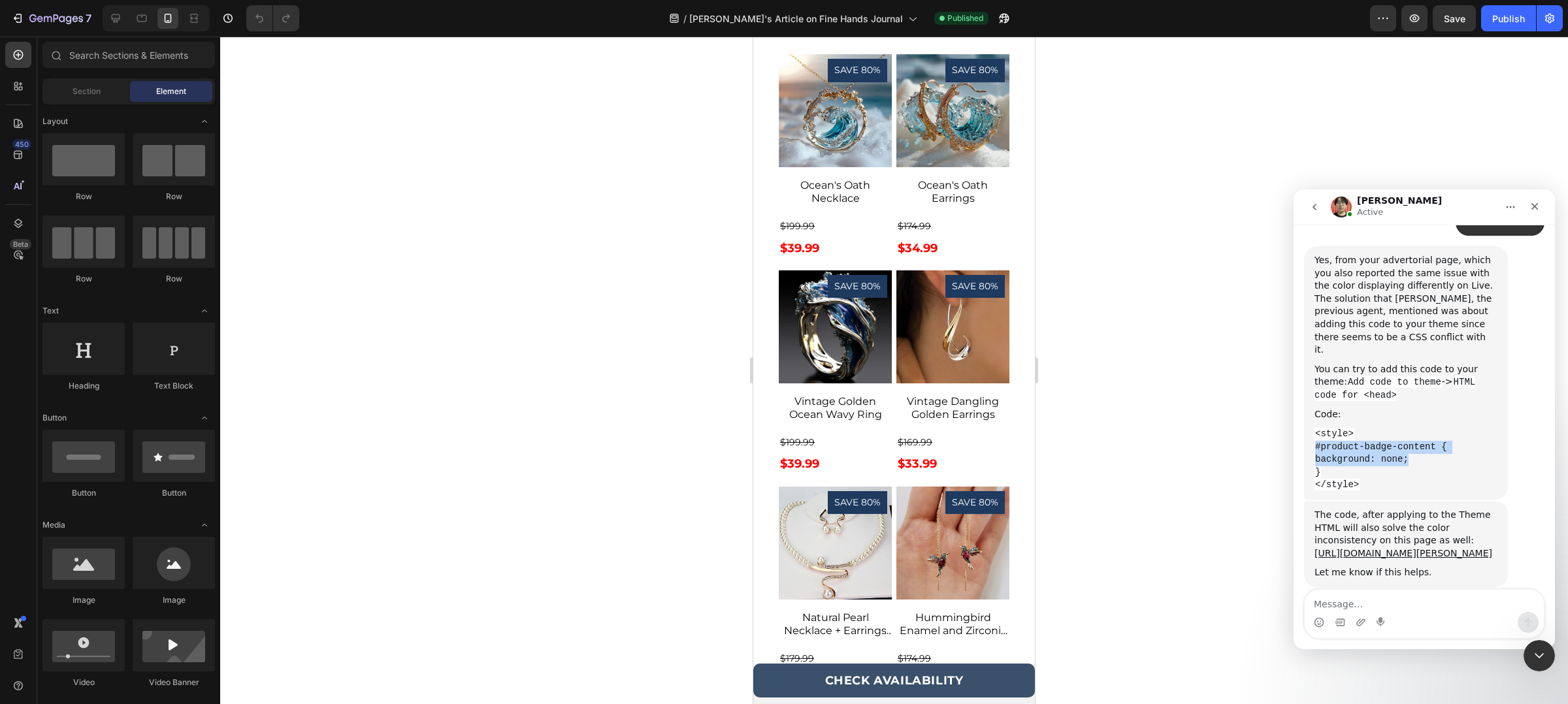
drag, startPoint x: 1313, startPoint y: 353, endPoint x: 1416, endPoint y: 367, distance: 103.9
click at [1416, 367] on div "Yes, from your advertorial page, which you also reported the same issue with th…" at bounding box center [1406, 373] width 204 height 254
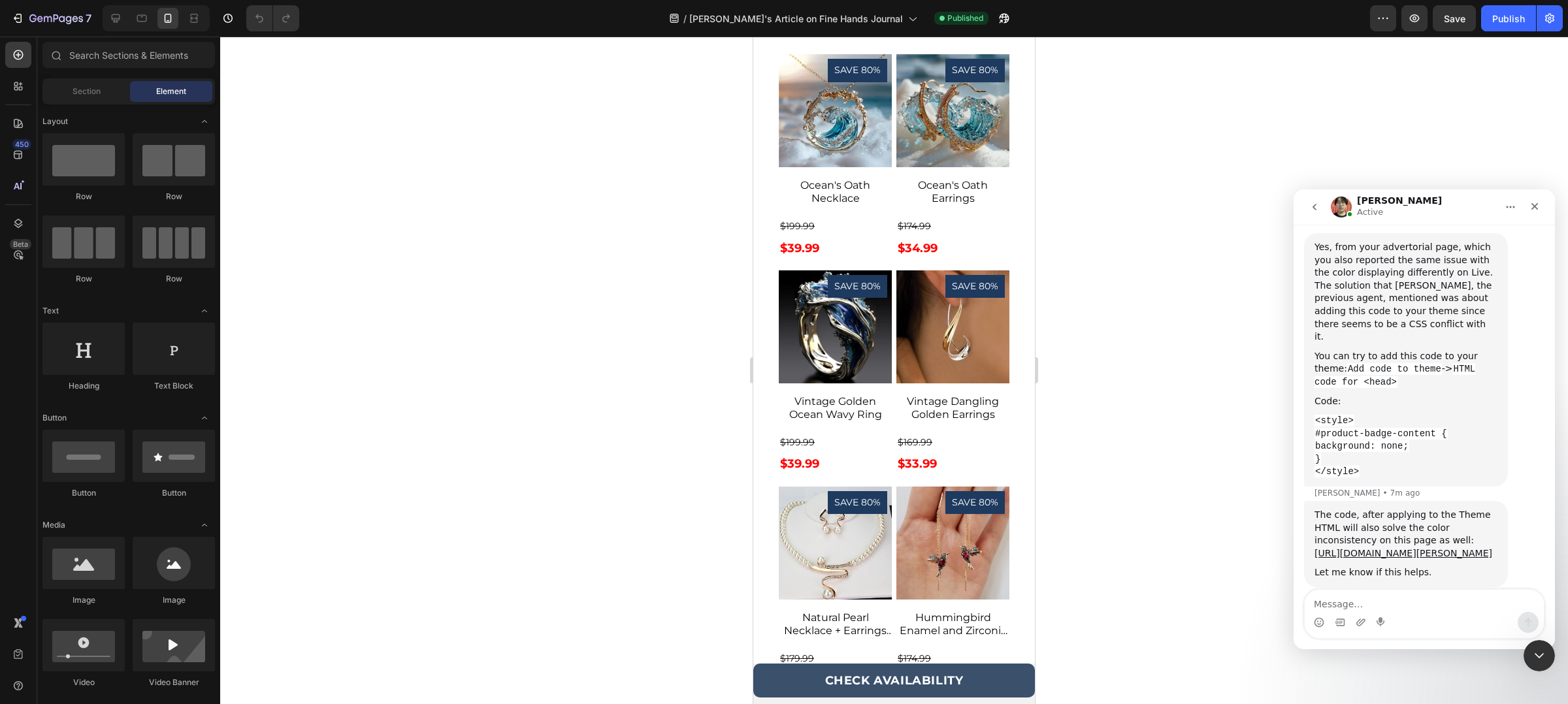
click at [1352, 453] on div "}" at bounding box center [1406, 459] width 183 height 13
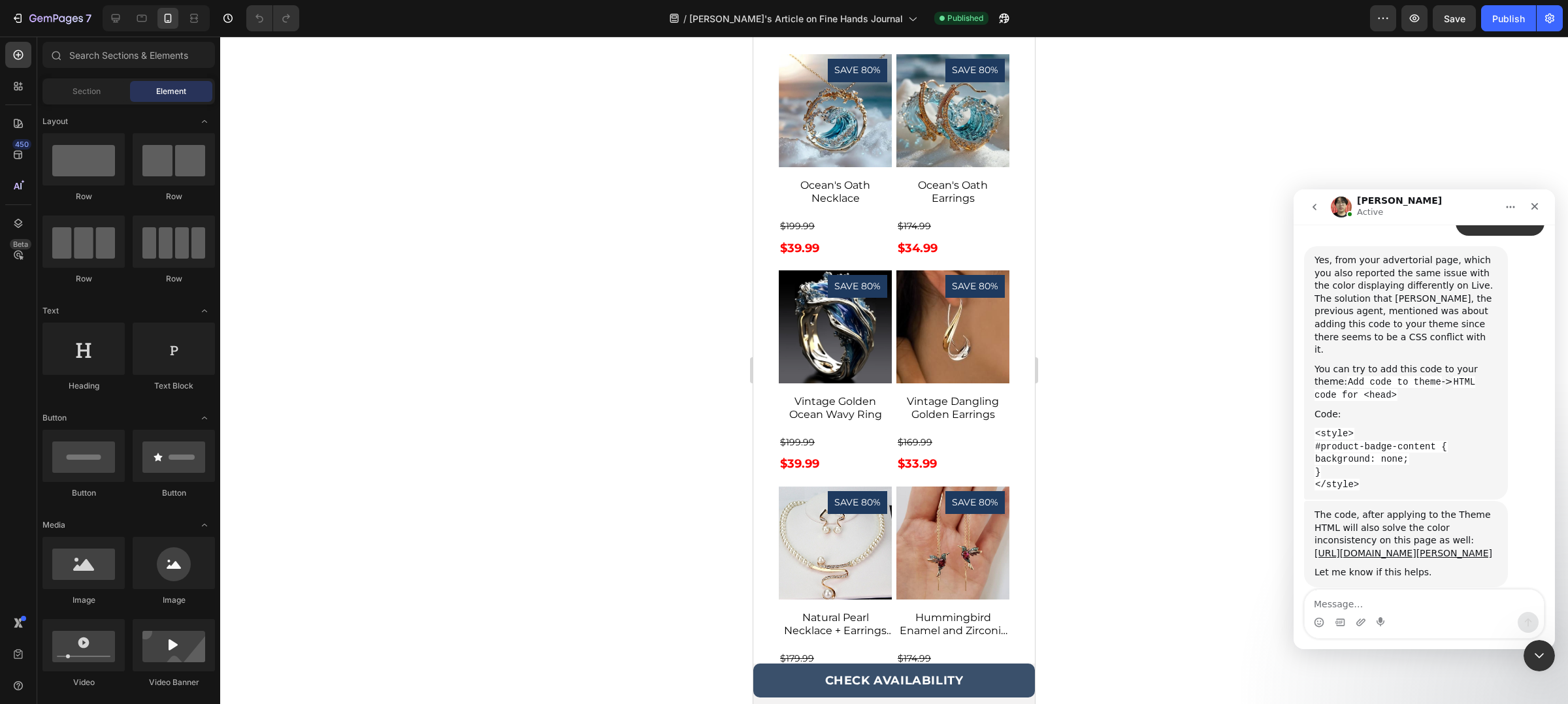
scroll to position [3174, 0]
drag, startPoint x: 1313, startPoint y: 382, endPoint x: 1310, endPoint y: 363, distance: 19.2
click at [1310, 363] on div "Yes, from your advertorial page, which you also reported the same issue with th…" at bounding box center [1406, 373] width 204 height 254
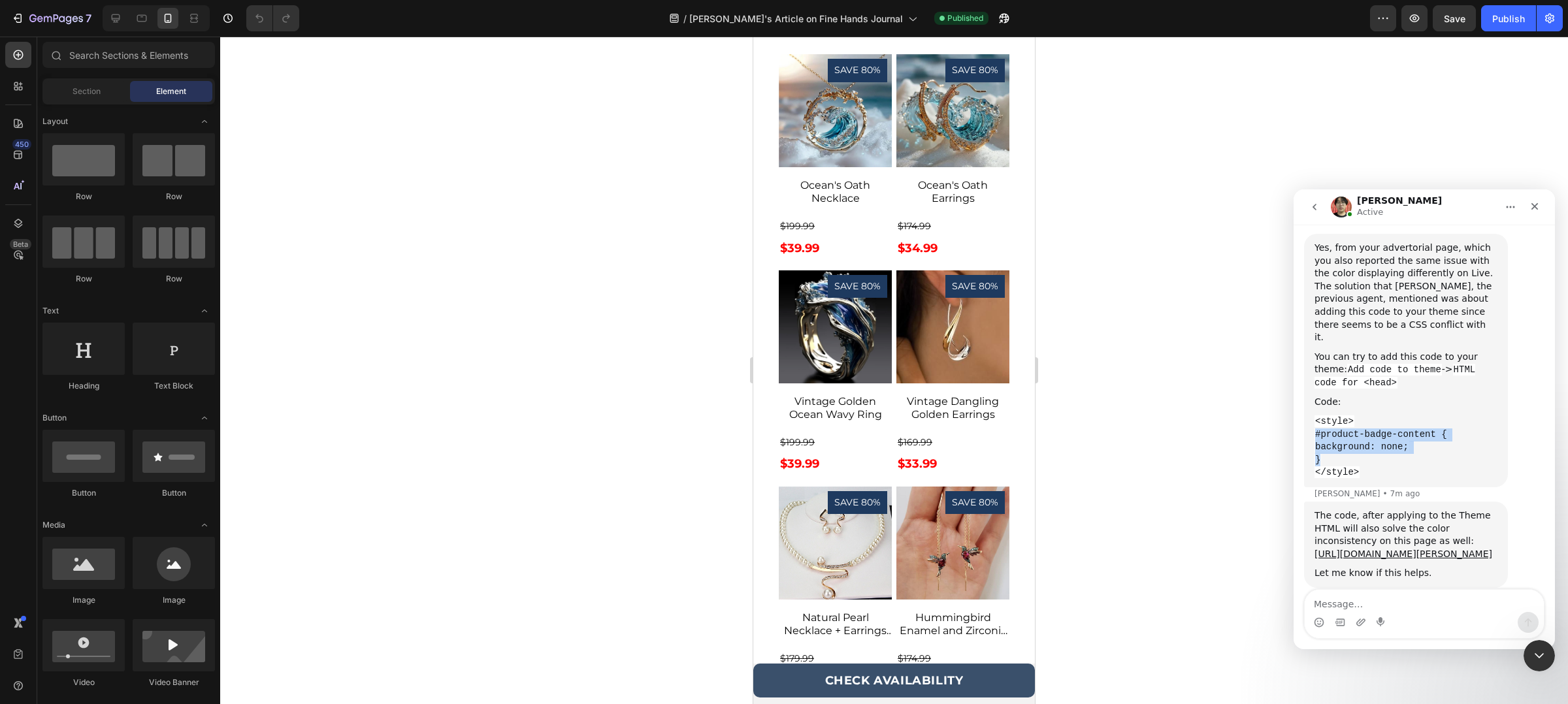
scroll to position [3188, 0]
copy div "#product-badge-content { background: none; }"
click at [1399, 600] on textarea "Message…" at bounding box center [1424, 600] width 239 height 22
click at [1382, 605] on textarea "Message…" at bounding box center [1424, 600] width 239 height 22
type textarea "It's fixed now."
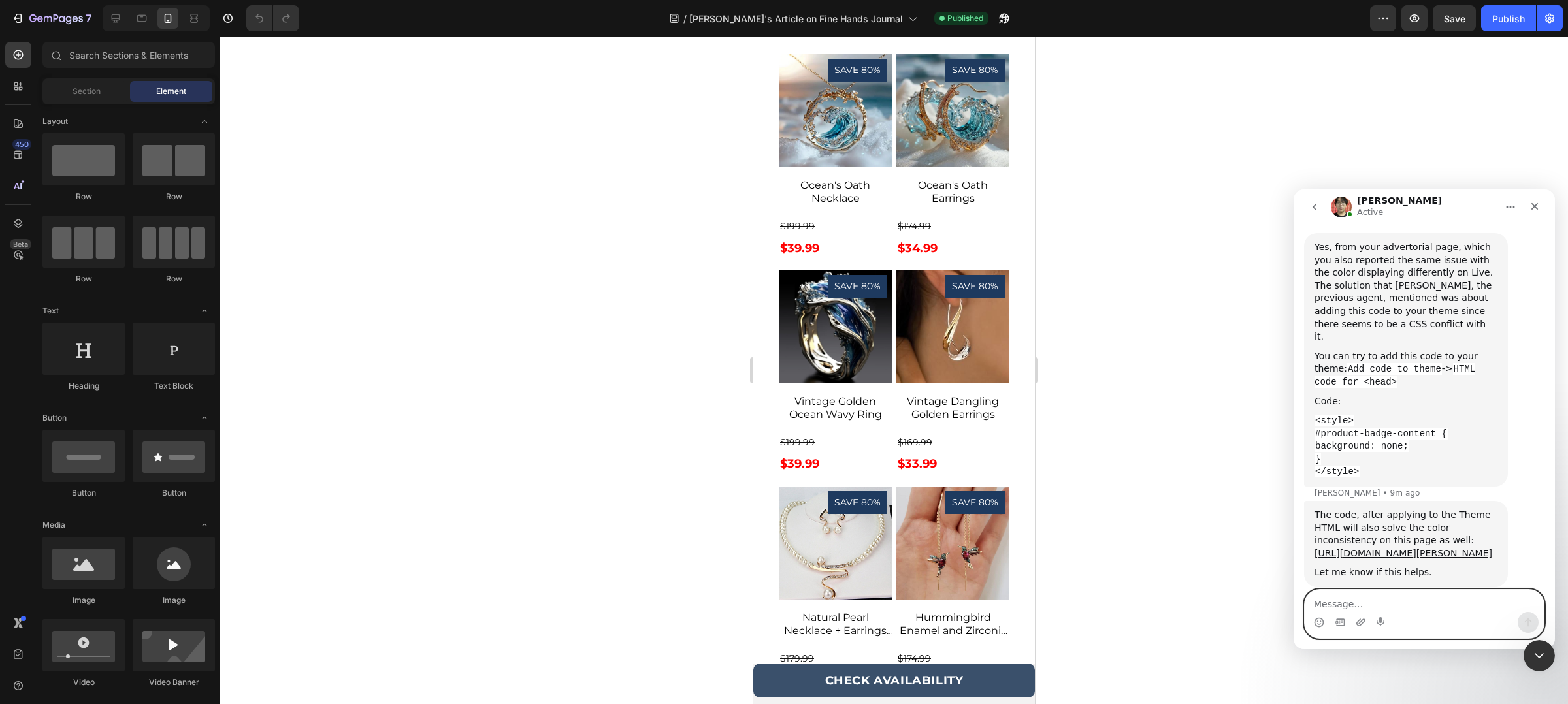
scroll to position [3217, 0]
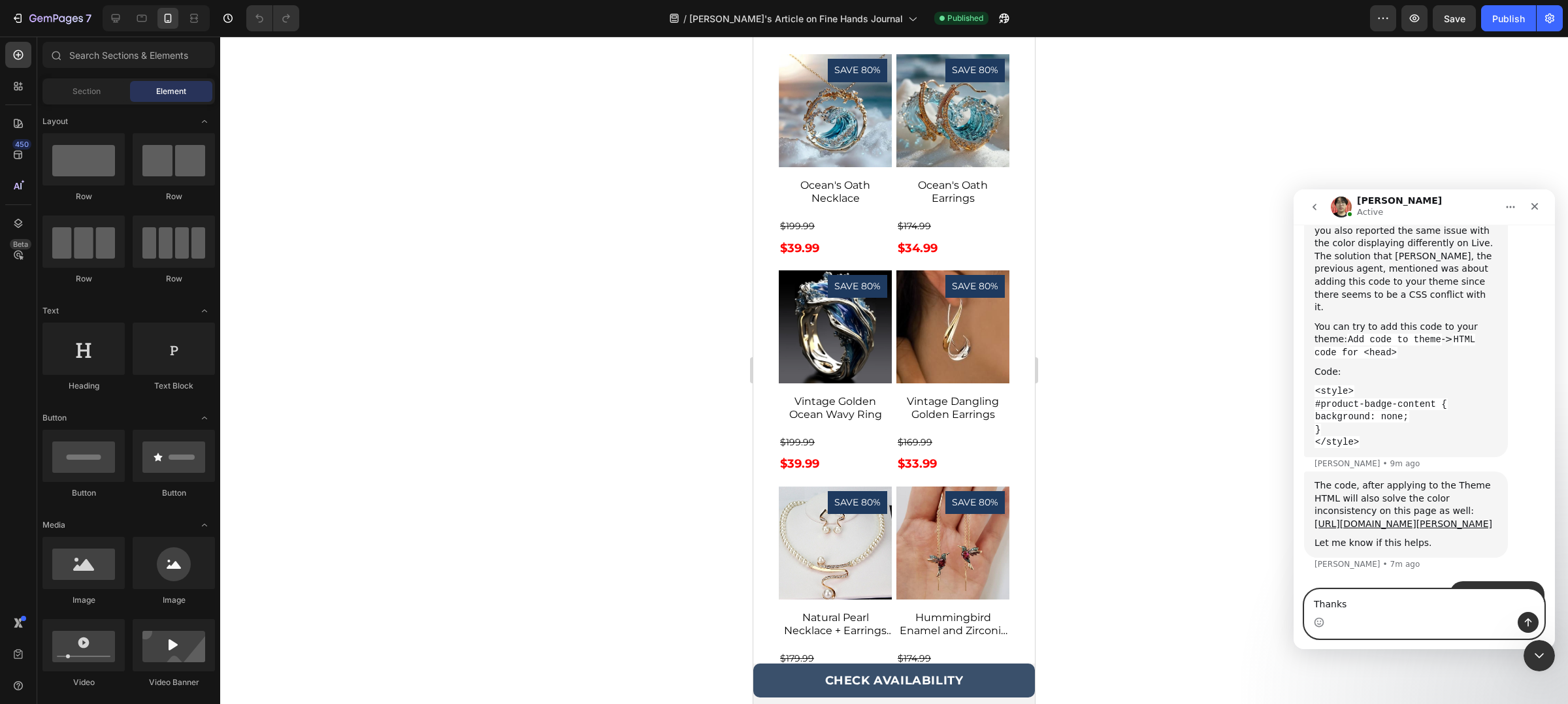
type textarea "Thanks."
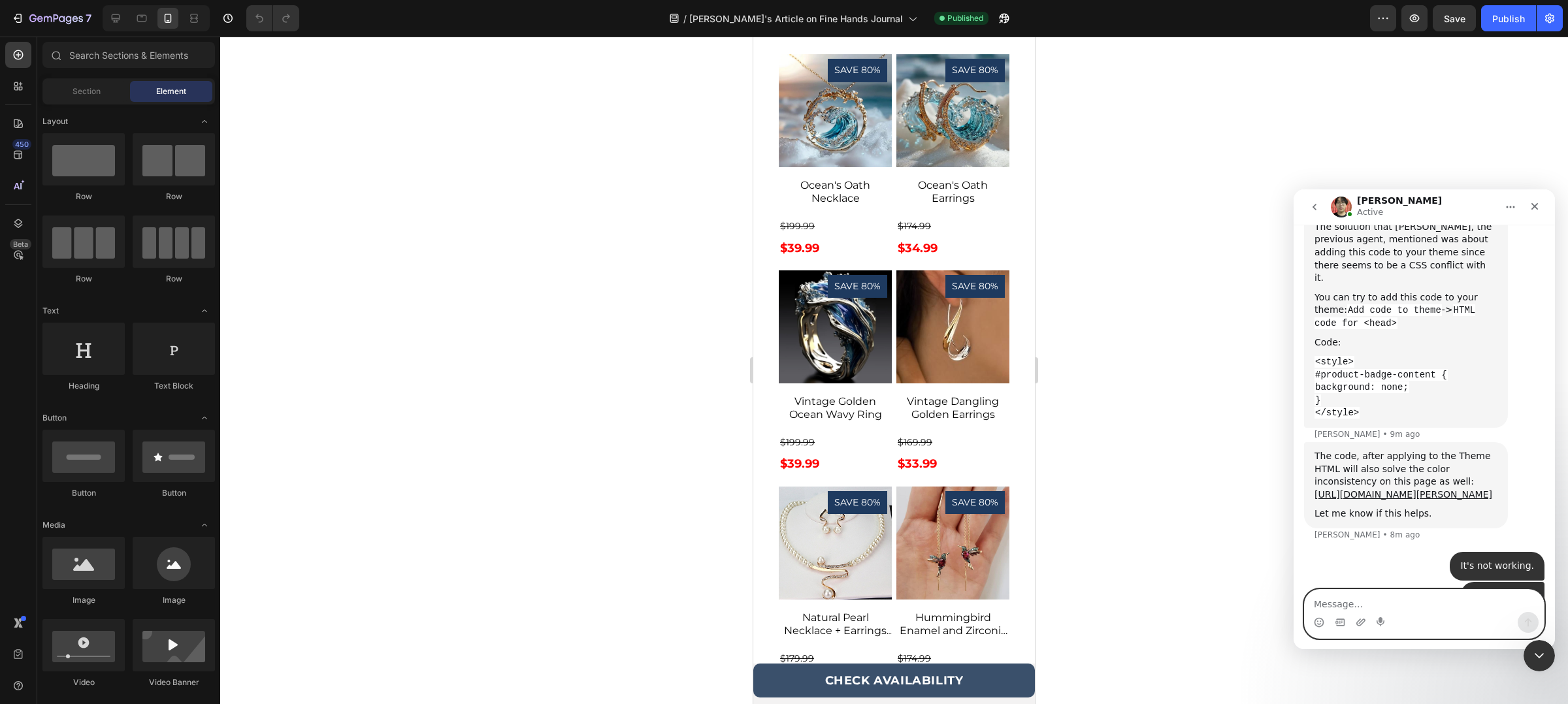
scroll to position [3297, 0]
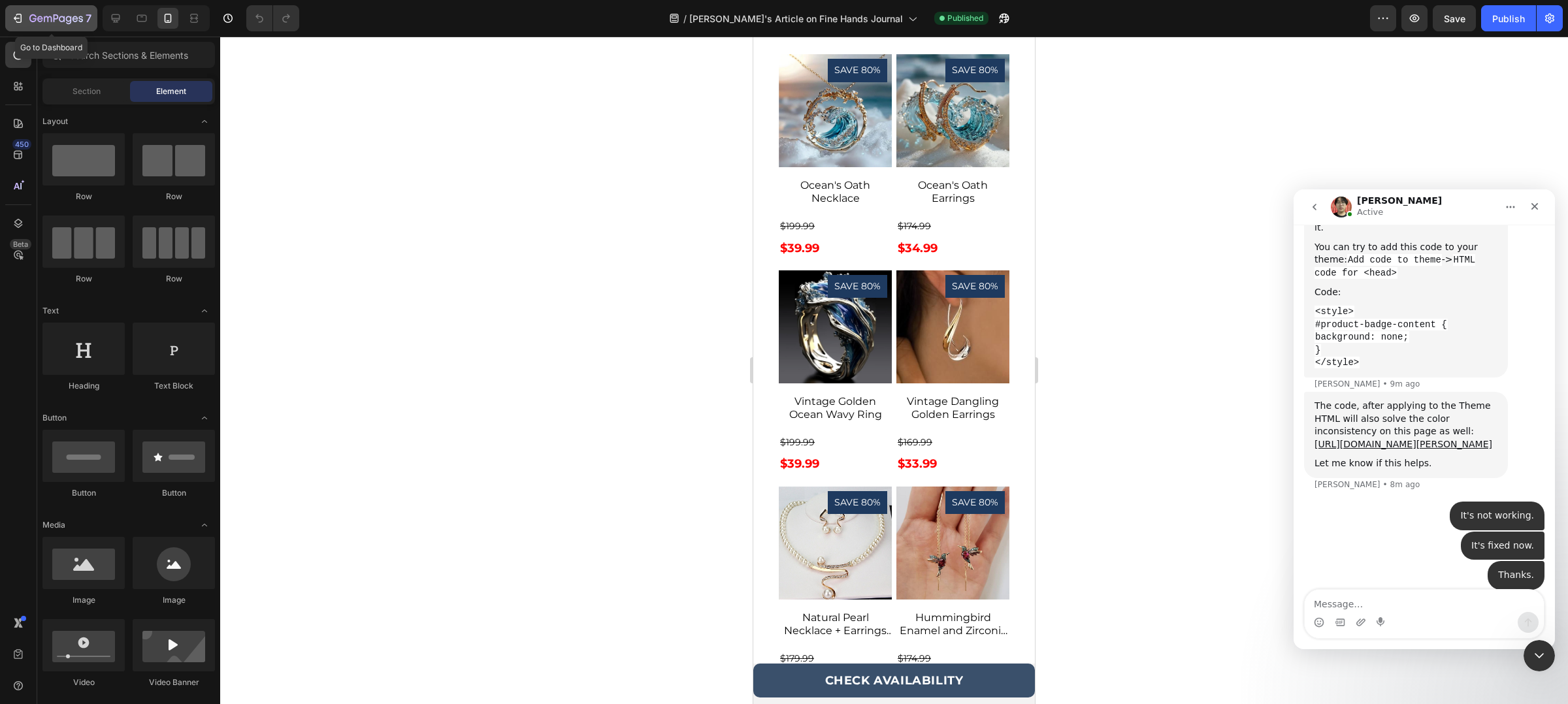
click at [31, 20] on icon "button" at bounding box center [56, 19] width 54 height 11
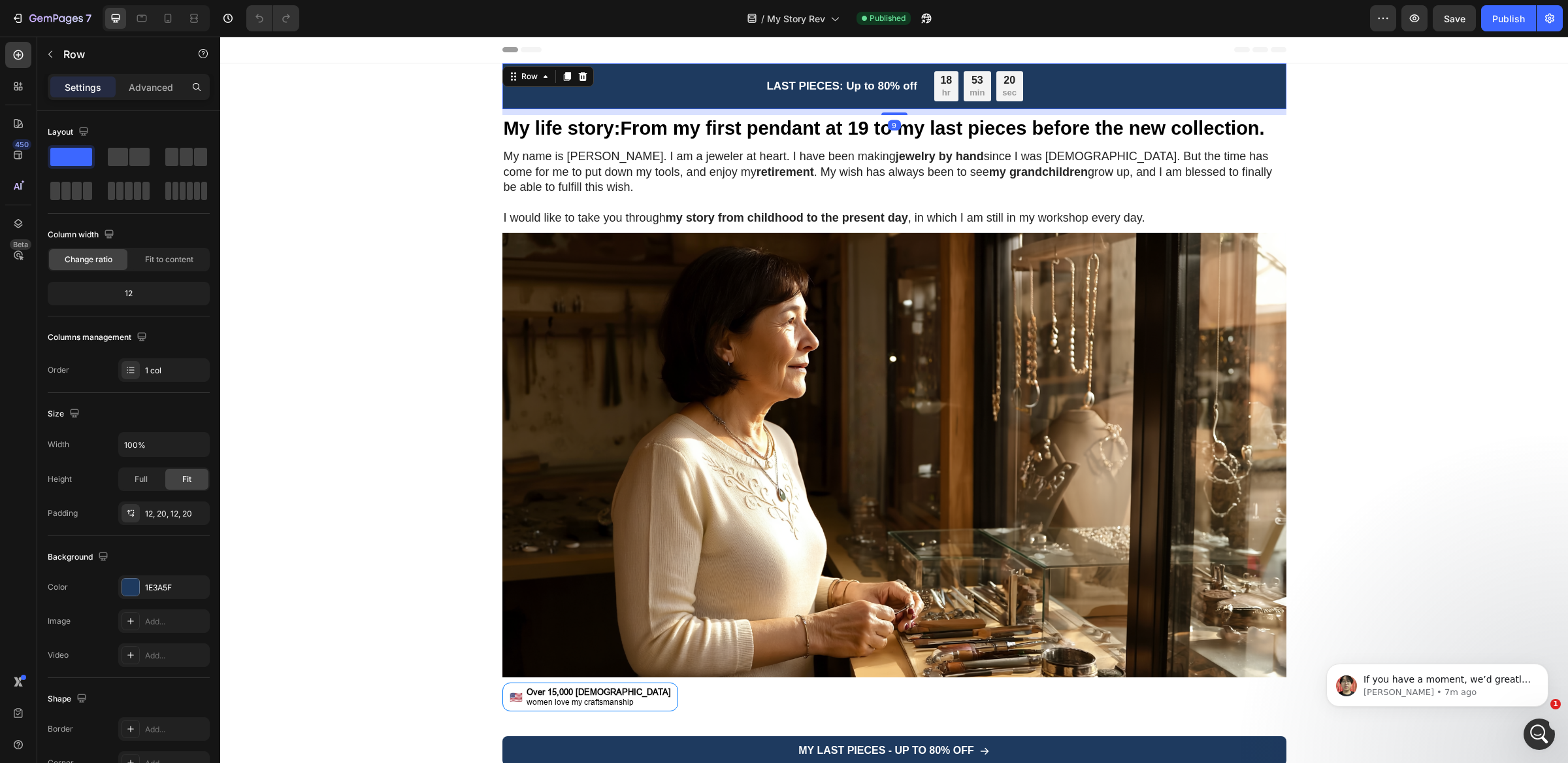
click at [521, 92] on div "LAST PIECES: Up to 80% off Text Block 18 hr 53 min 20 sec Countdown Timer Row R…" at bounding box center [895, 86] width 758 height 30
click at [168, 589] on div "1E3A5F" at bounding box center [164, 587] width 38 height 12
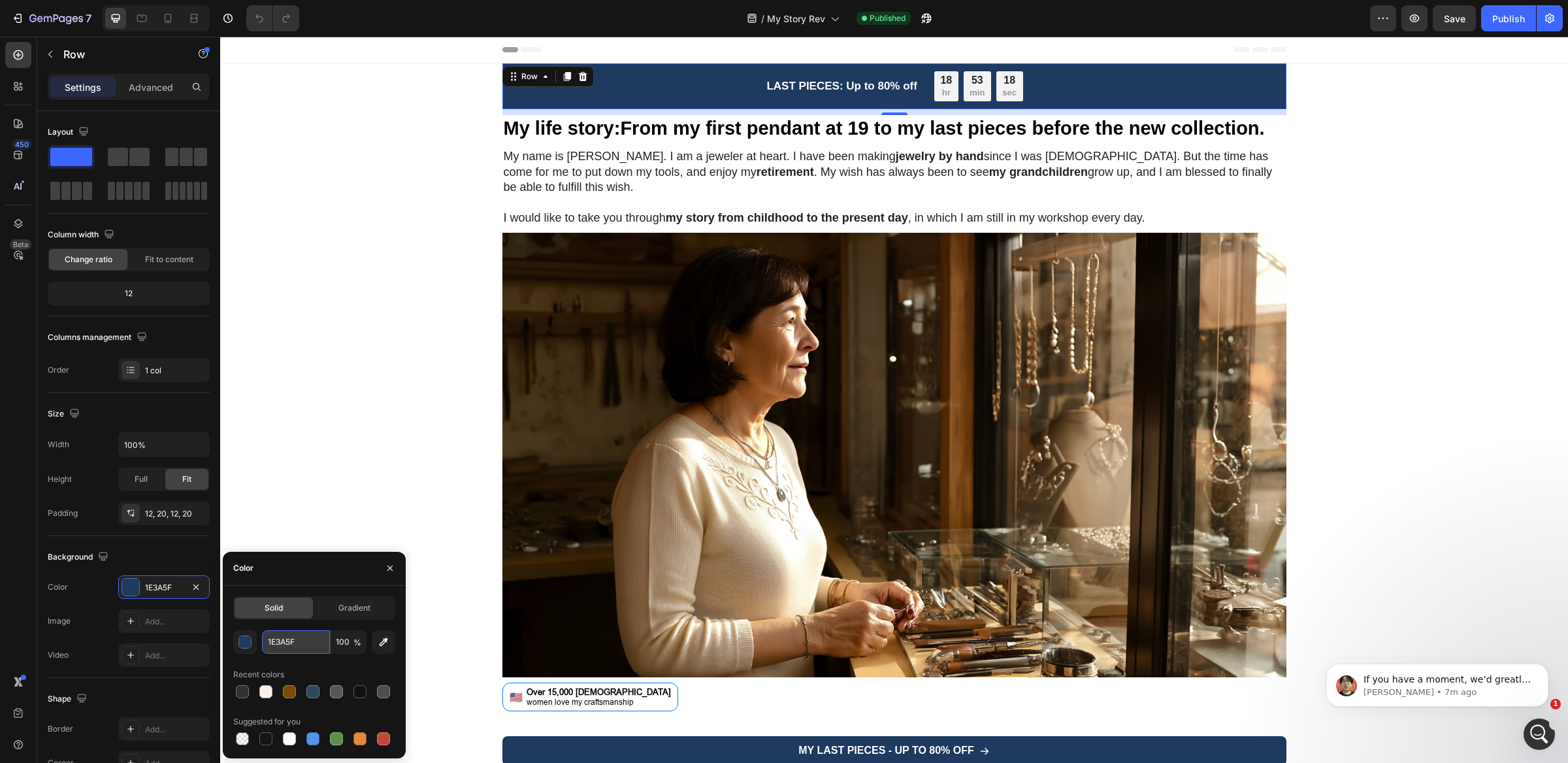
click at [294, 638] on input "1E3A5F" at bounding box center [296, 642] width 68 height 24
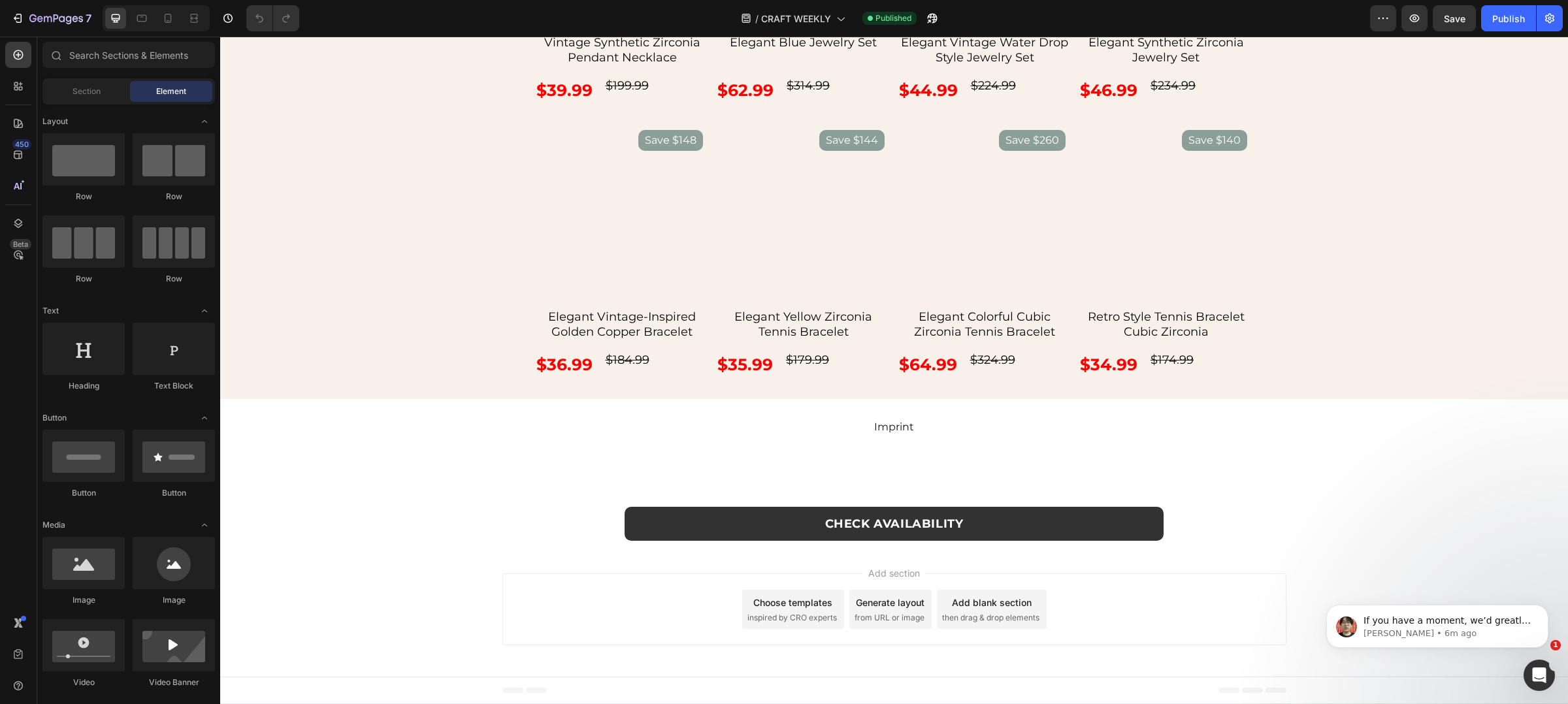
scroll to position [3359, 0]
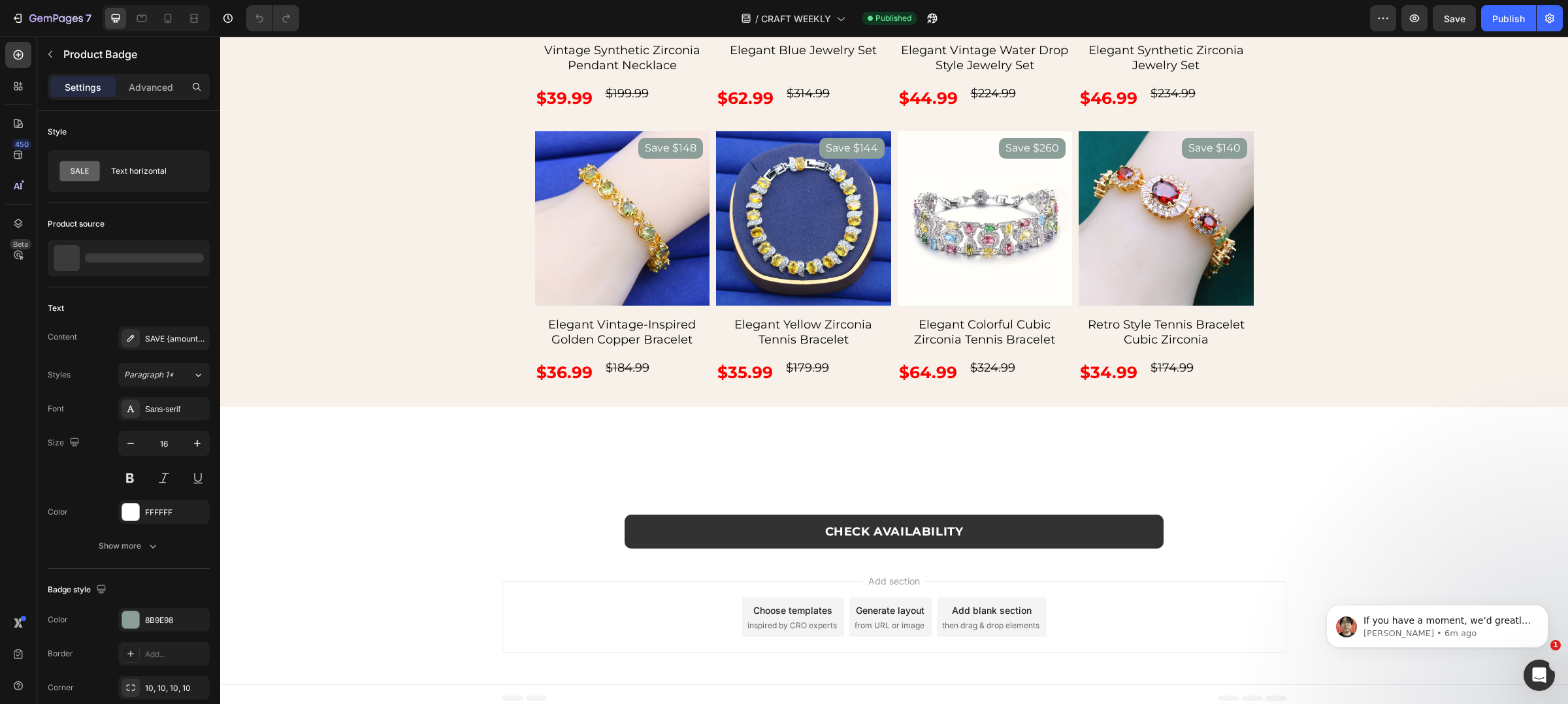
click at [168, 618] on div "8B9E98" at bounding box center [164, 620] width 38 height 12
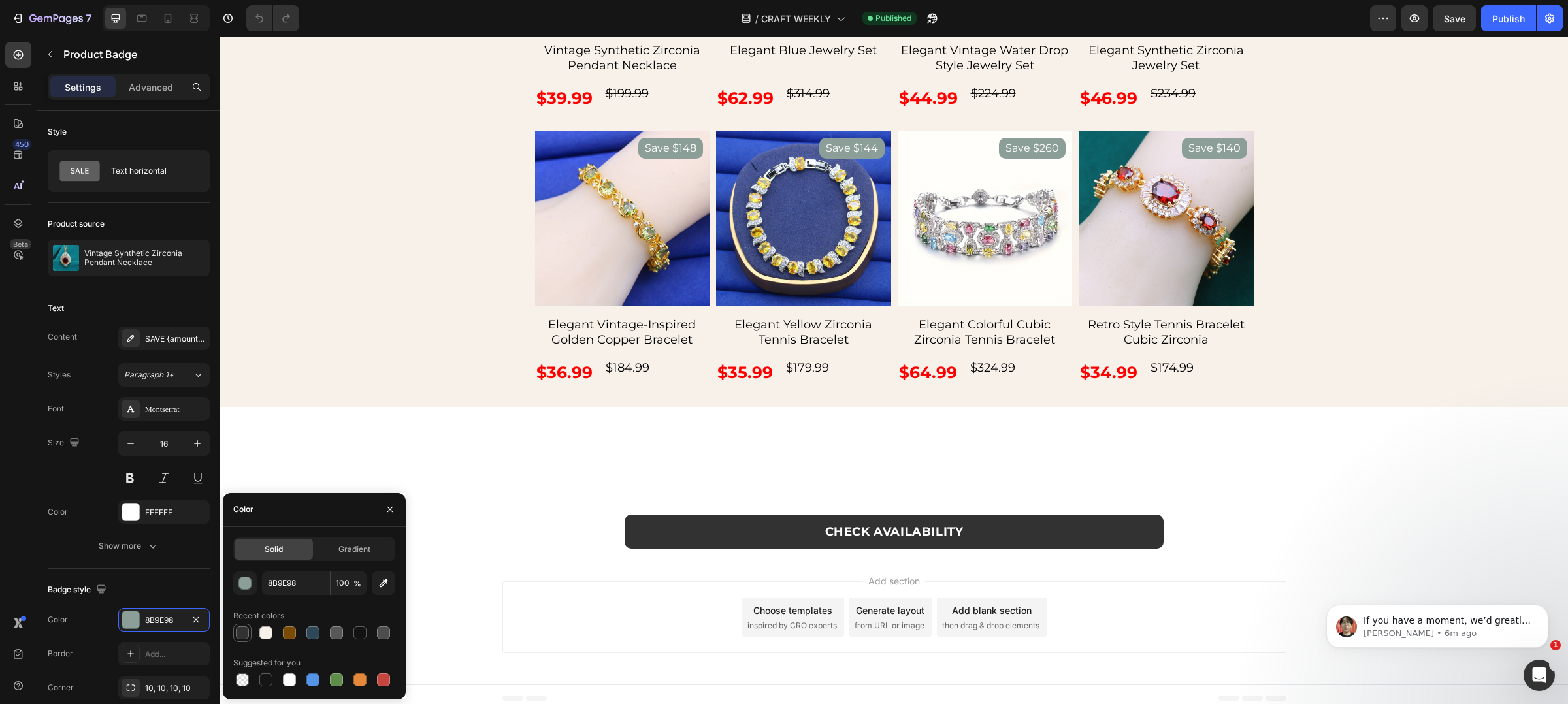
click at [247, 638] on div at bounding box center [242, 633] width 13 height 13
click at [321, 630] on div at bounding box center [313, 633] width 18 height 18
click at [245, 640] on div at bounding box center [242, 632] width 15 height 15
click at [319, 632] on div at bounding box center [313, 633] width 13 height 13
click at [353, 635] on div at bounding box center [359, 633] width 13 height 13
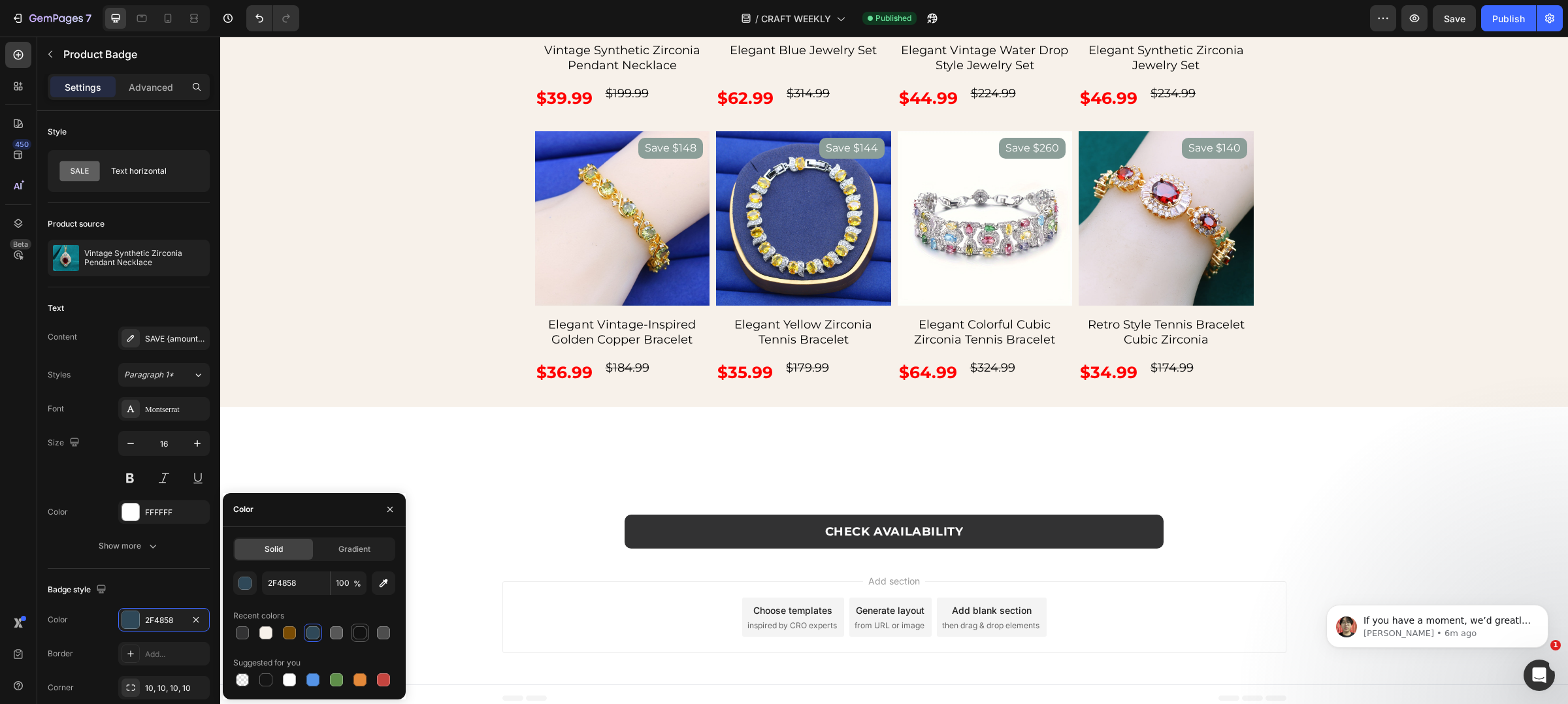
type input "121212"
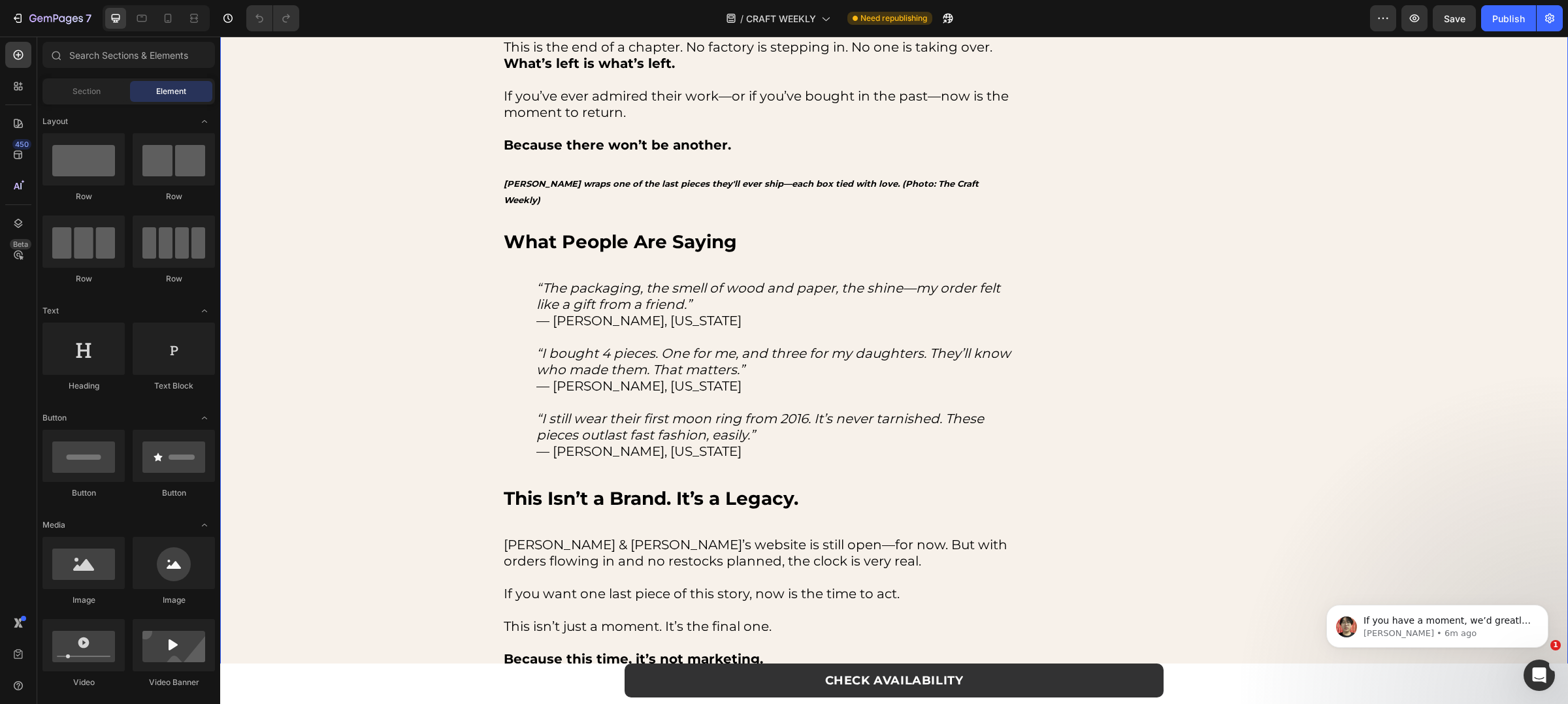
scroll to position [2409, 0]
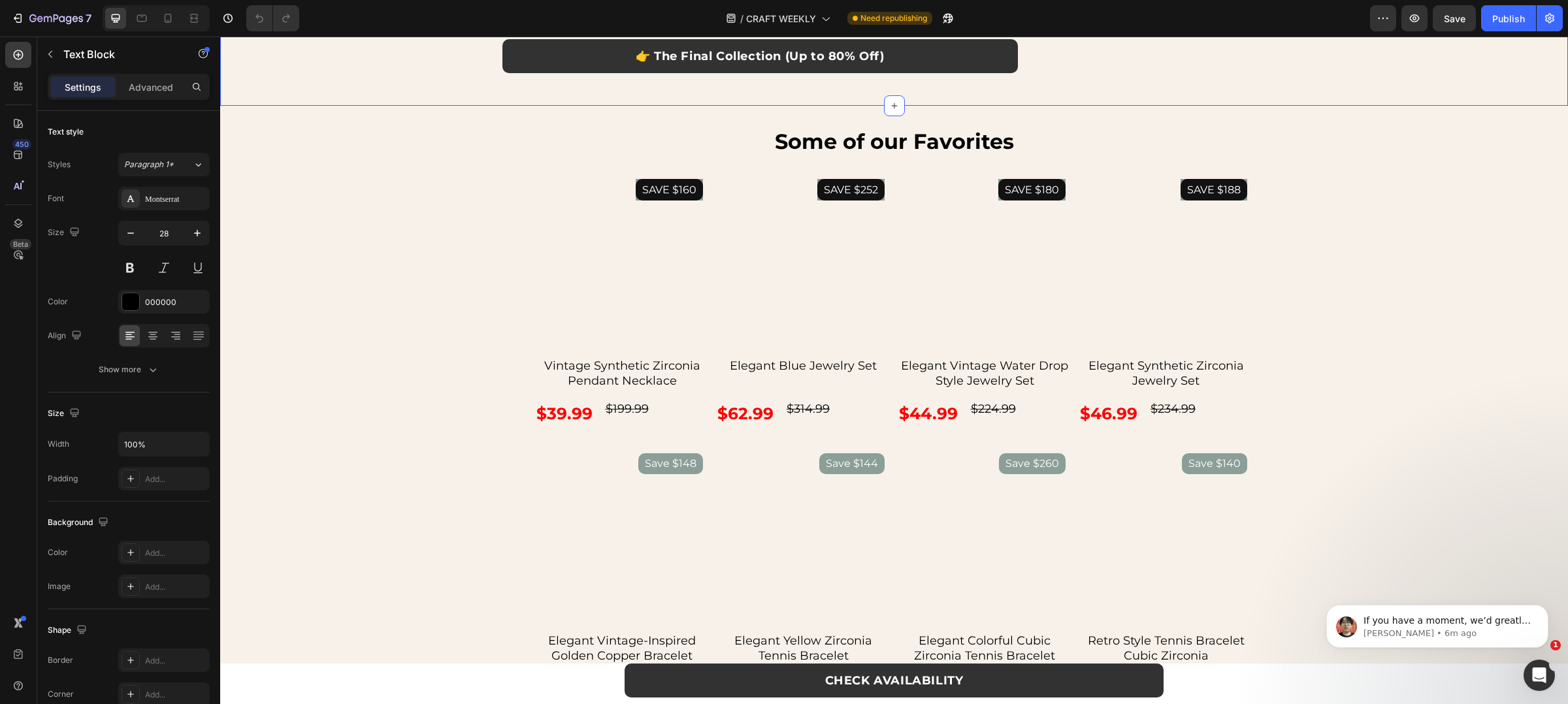
scroll to position [3471, 0]
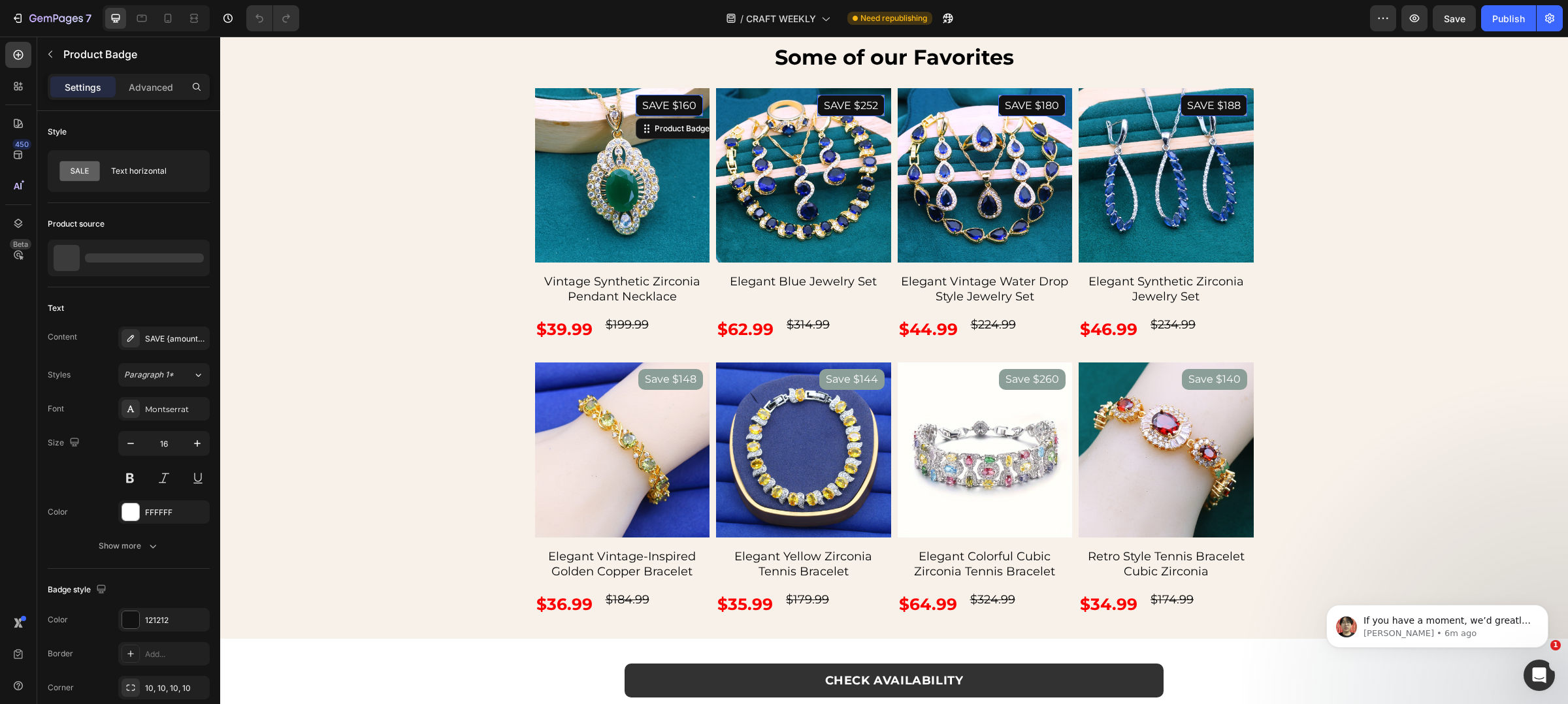
click at [664, 116] on pre "SAVE $160" at bounding box center [670, 106] width 67 height 22
click at [167, 615] on div "121212" at bounding box center [164, 620] width 38 height 12
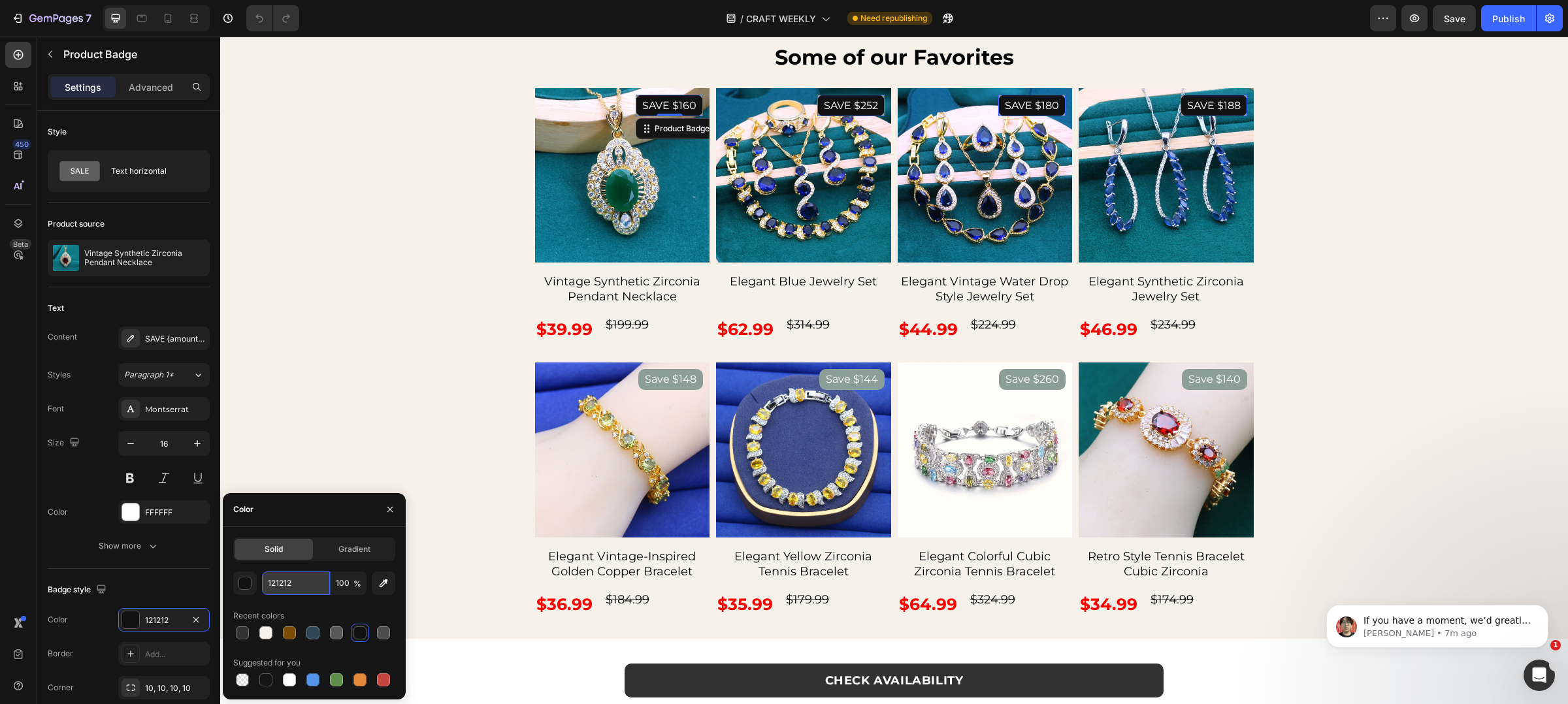
click at [314, 573] on input "121212" at bounding box center [296, 583] width 68 height 24
click at [316, 573] on input "121212" at bounding box center [296, 583] width 68 height 24
click at [316, 571] on input "121212" at bounding box center [296, 583] width 68 height 24
paste input "E3A5F"
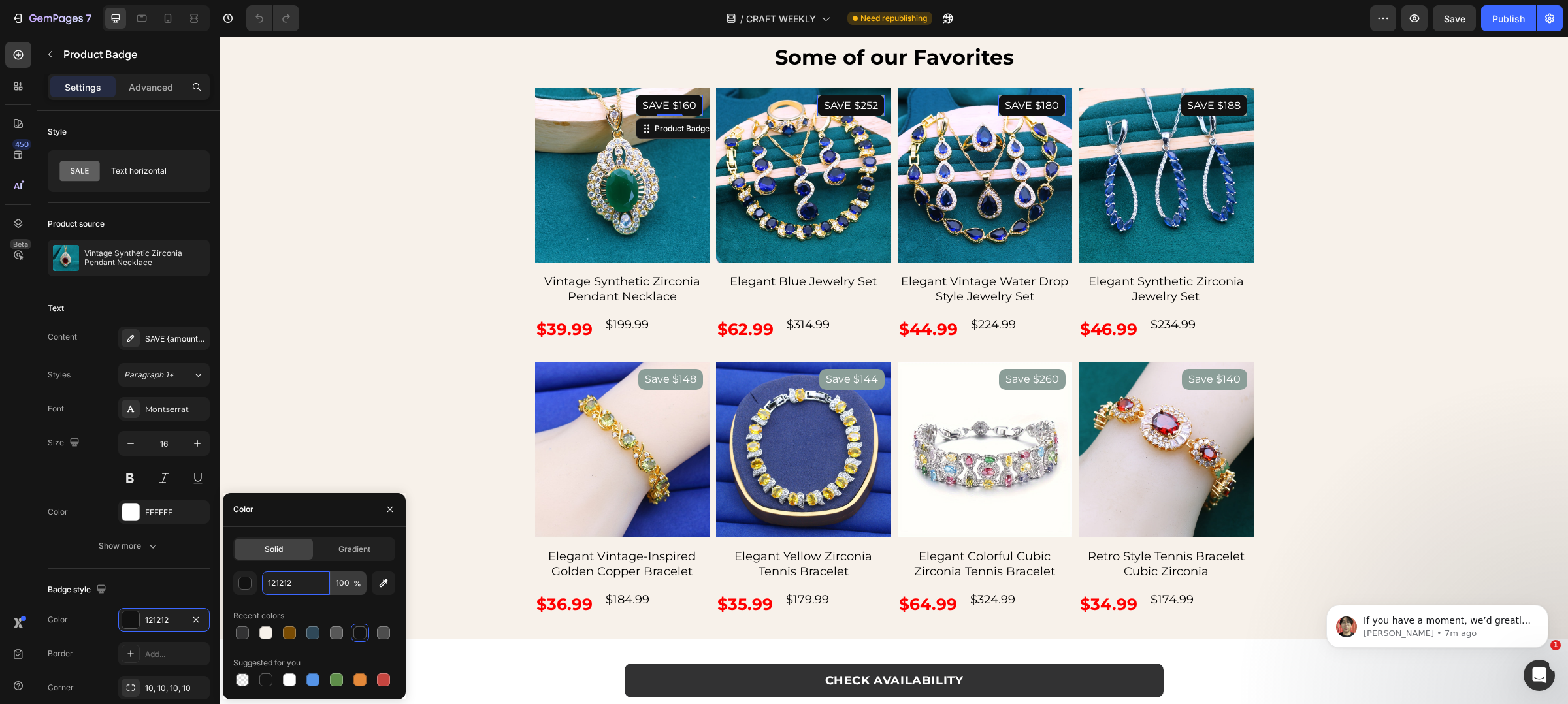
type input "1E3A5F"
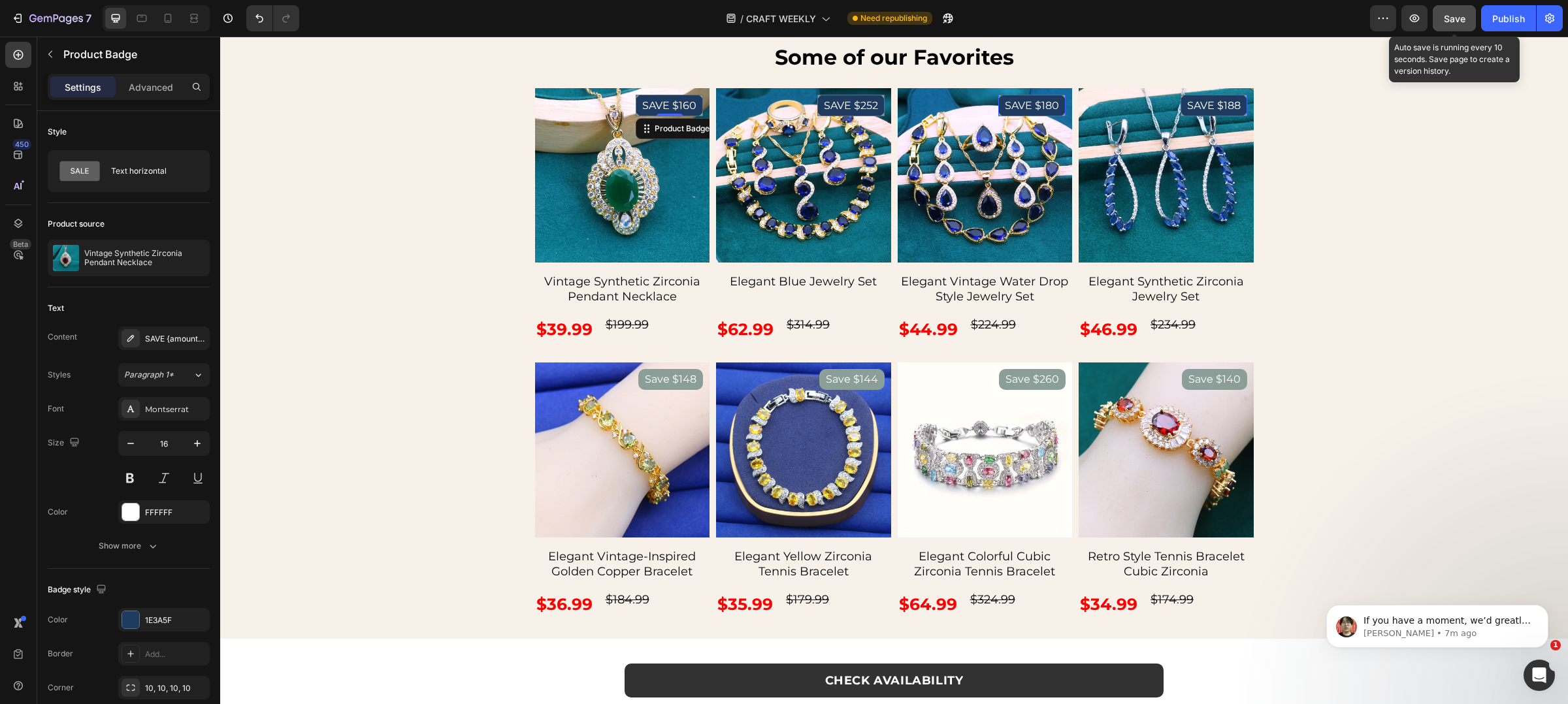
click at [1451, 30] on button "Save" at bounding box center [1454, 18] width 43 height 26
click at [1500, 27] on button "Publish" at bounding box center [1509, 18] width 55 height 26
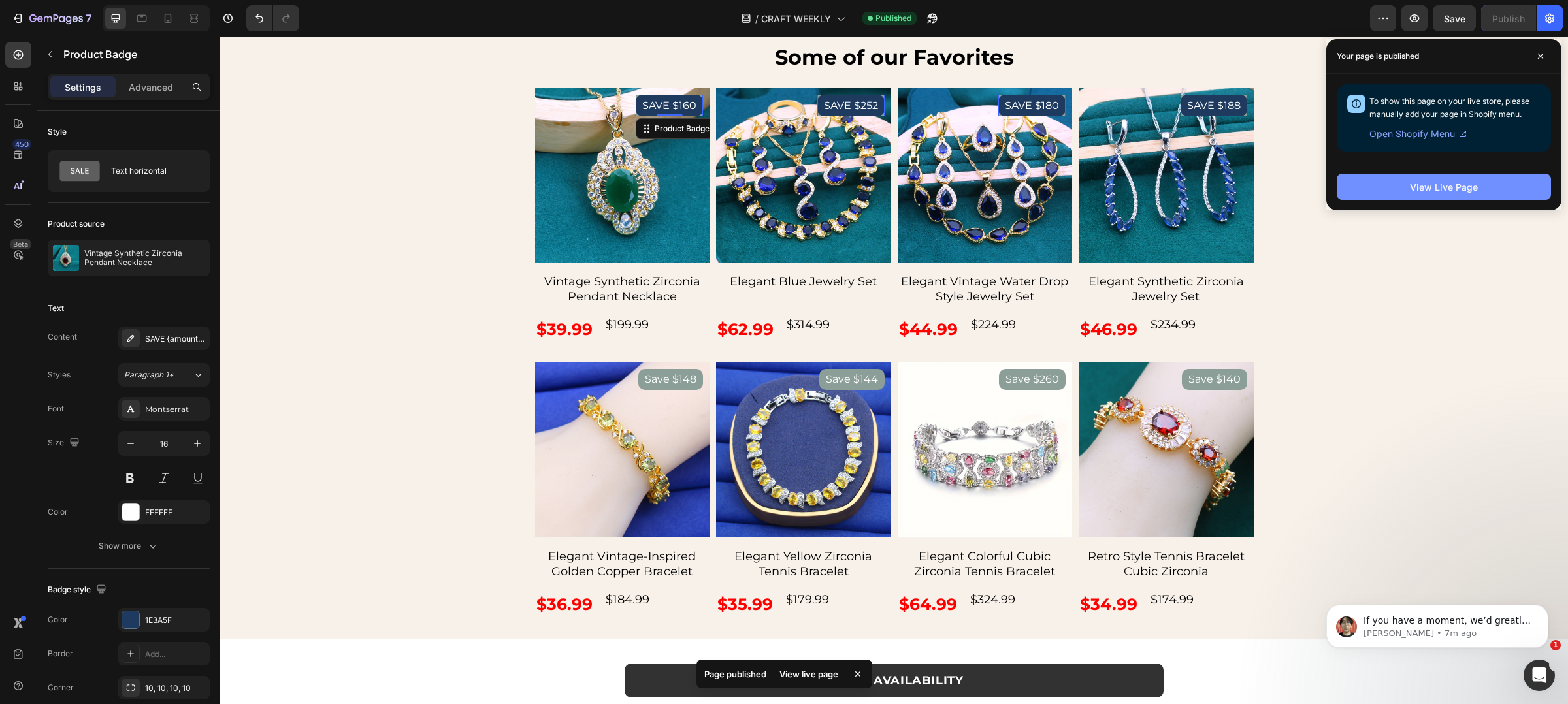
click at [1419, 191] on div "View Live Page" at bounding box center [1443, 186] width 68 height 14
click at [0, 0] on div "7 Version history / CRAFT WEEKLY Published Preview Save Publish 450 Beta Sectio…" at bounding box center [784, 0] width 1568 height 0
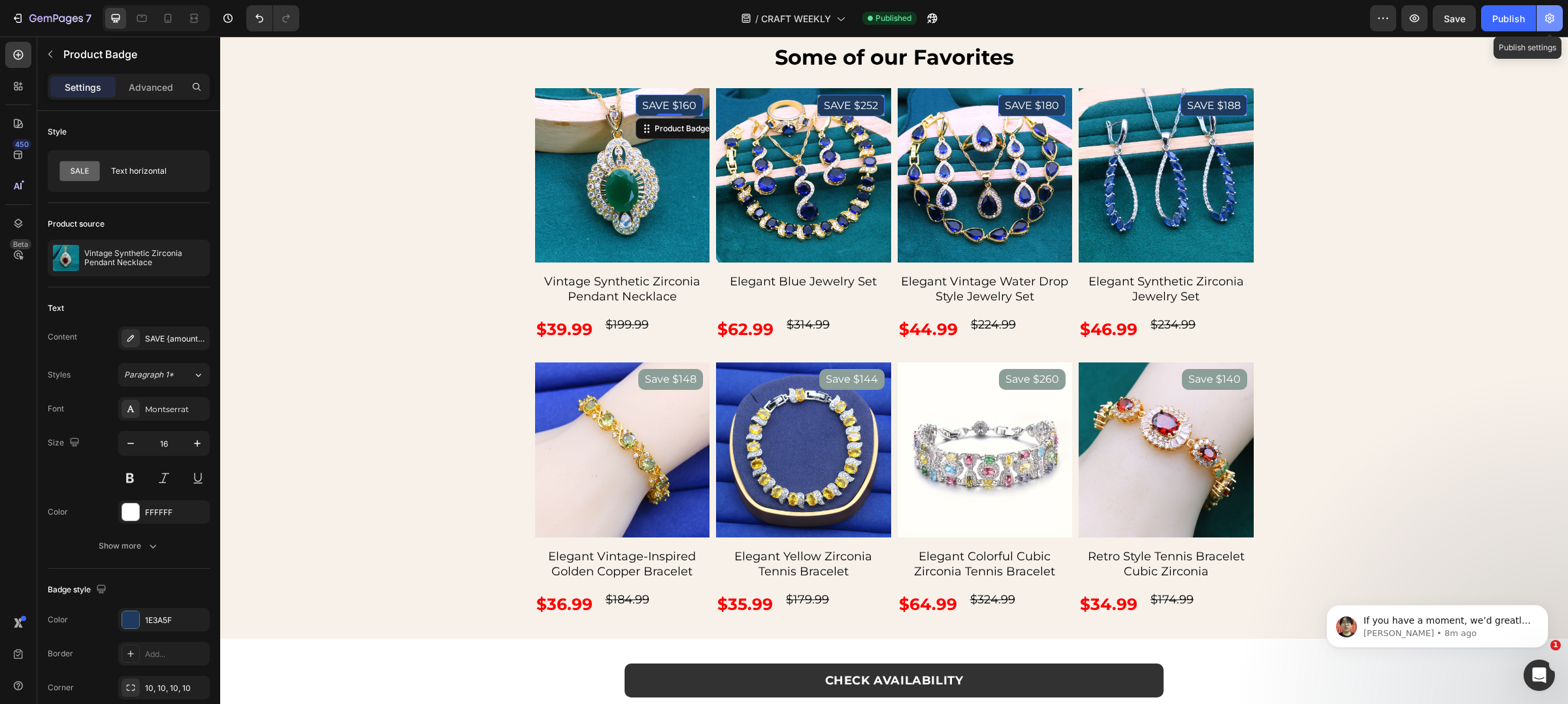
click at [1553, 23] on icon "button" at bounding box center [1550, 18] width 13 height 13
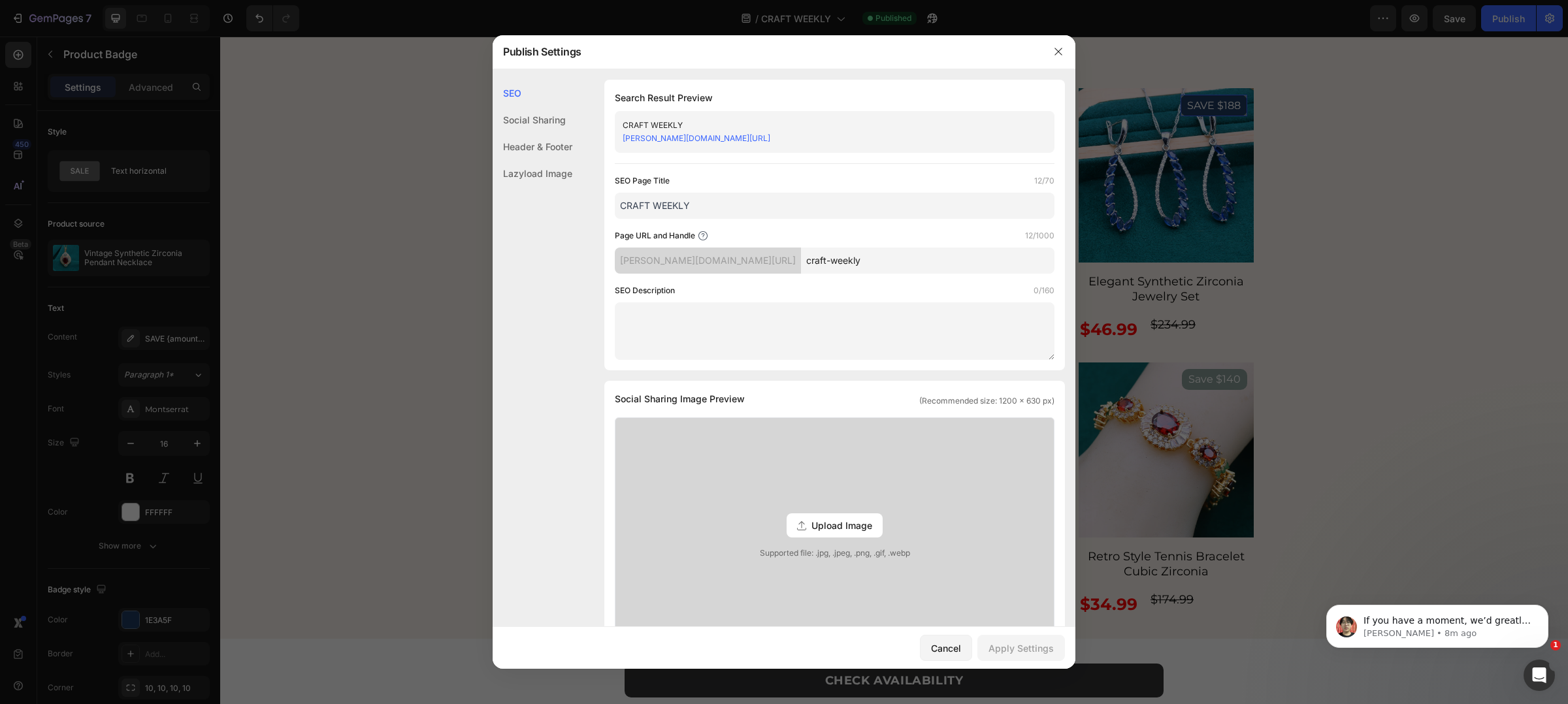
click at [558, 133] on div "Social Sharing" at bounding box center [532, 146] width 80 height 26
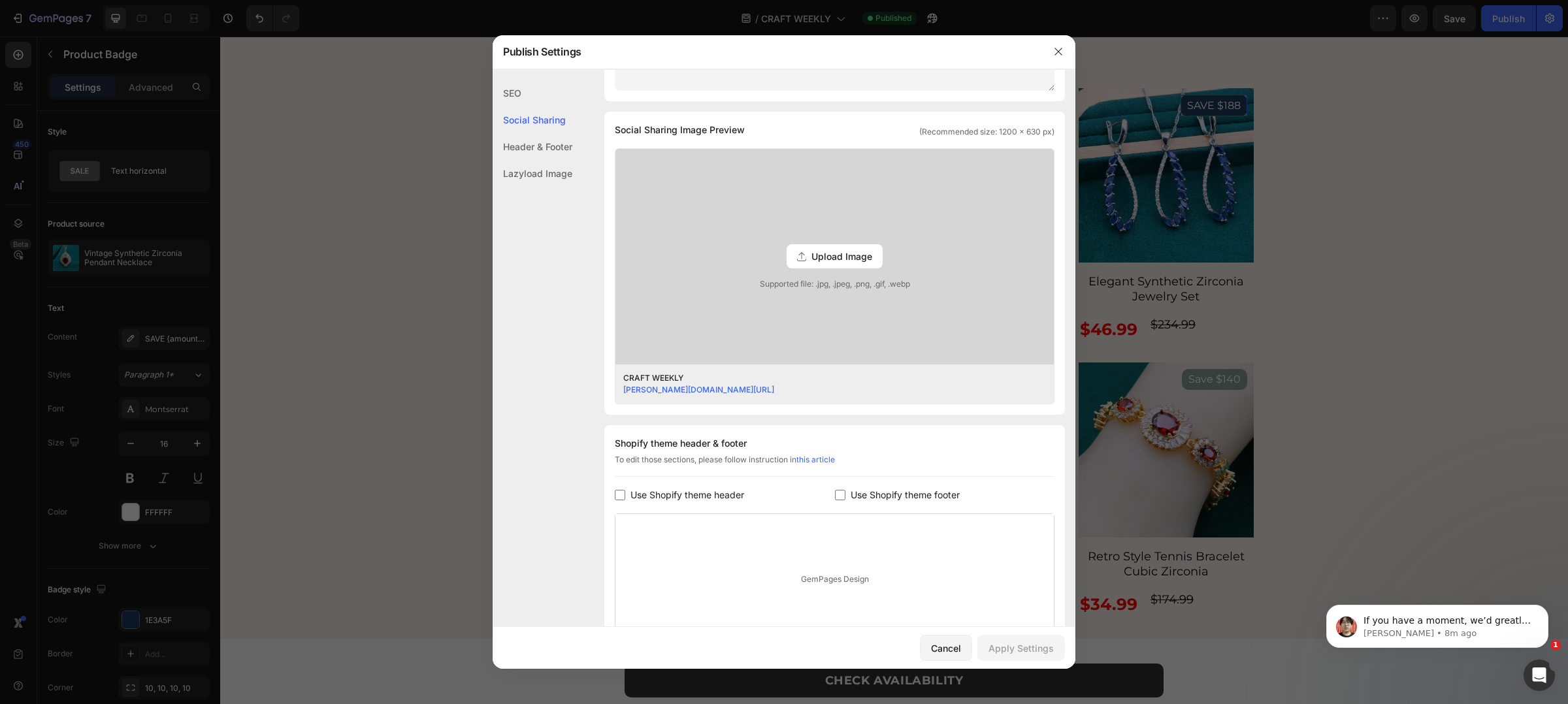
scroll to position [298, 0]
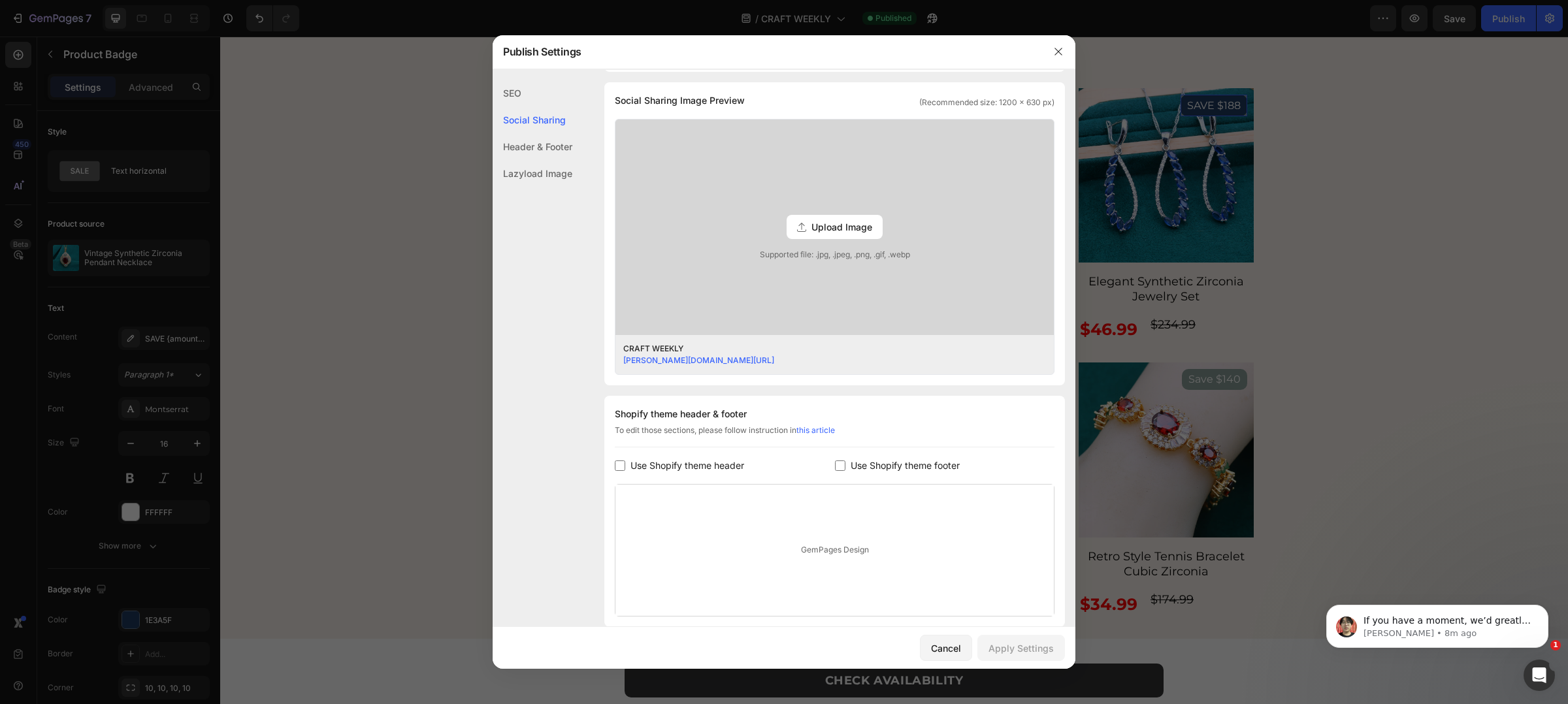
click at [553, 160] on div "Header & Footer" at bounding box center [532, 173] width 80 height 26
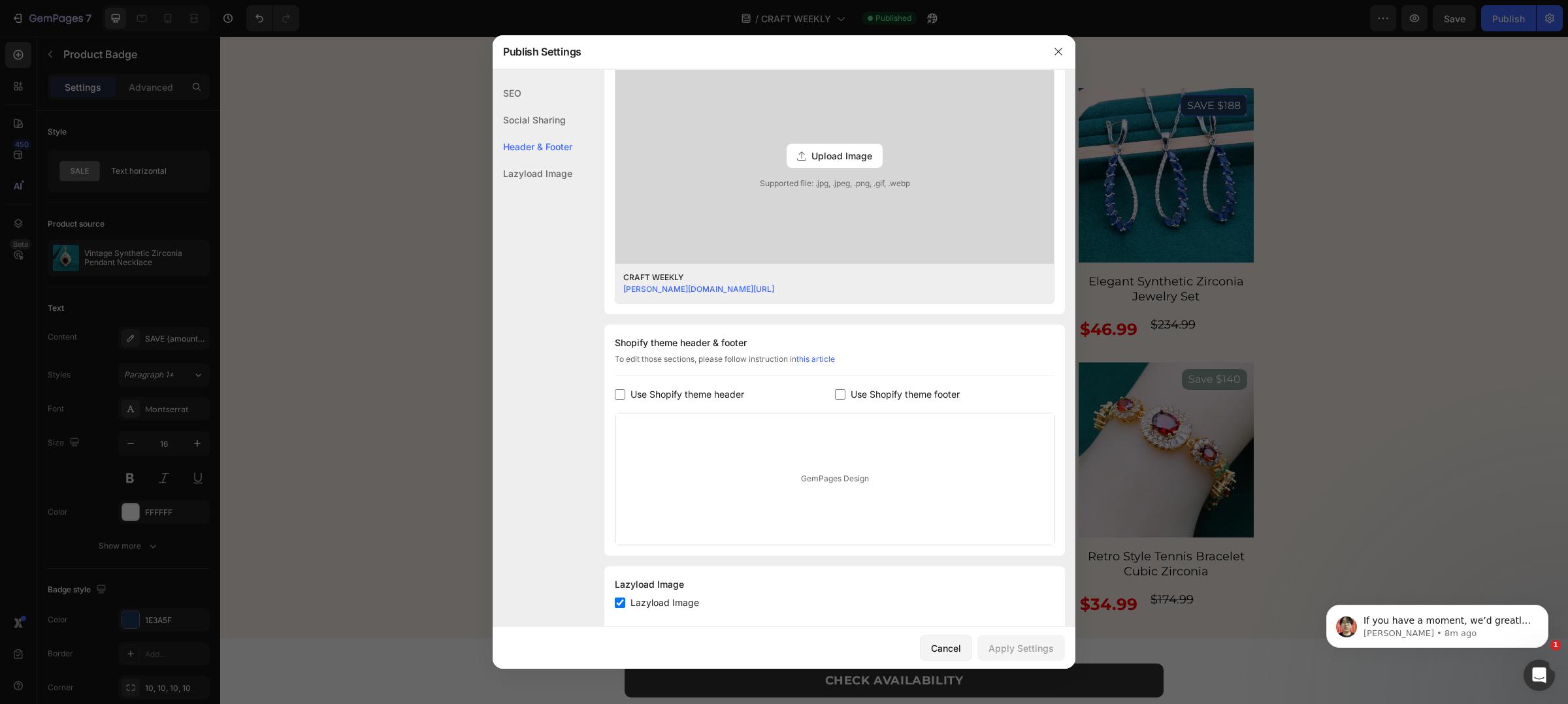
scroll to position [395, 0]
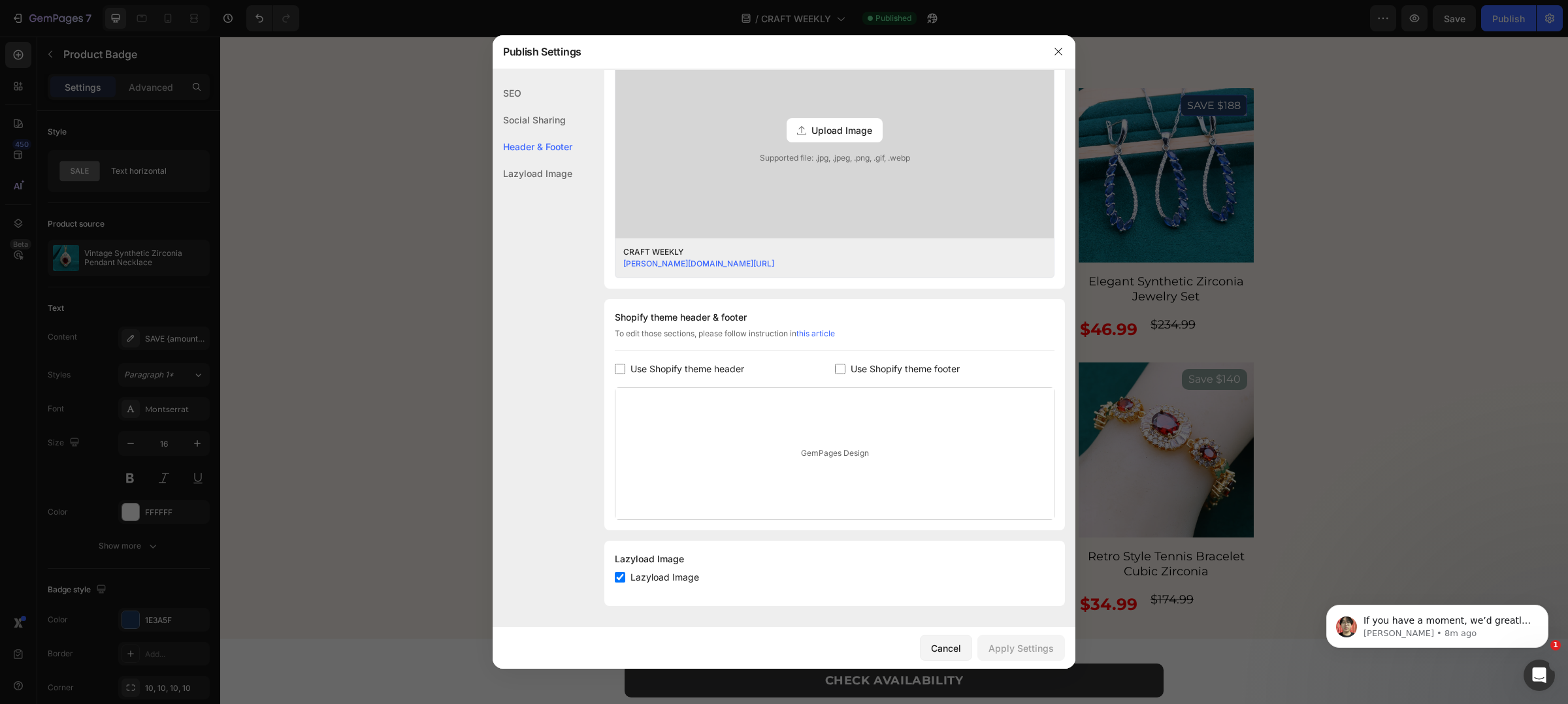
click at [551, 165] on div "Lazyload Image" at bounding box center [532, 173] width 80 height 26
click at [553, 177] on div "Lazyload Image" at bounding box center [532, 173] width 80 height 26
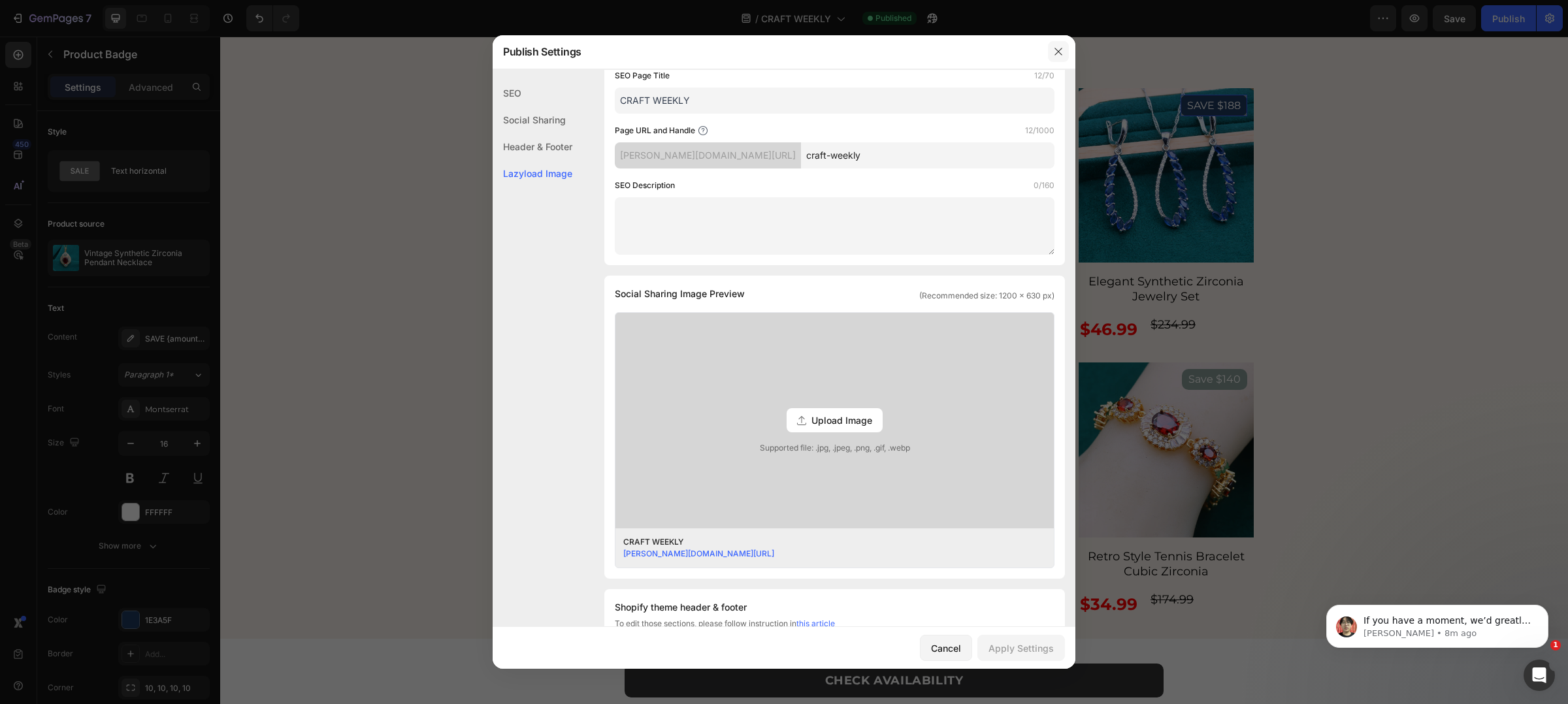
click at [1053, 52] on icon "button" at bounding box center [1057, 51] width 10 height 10
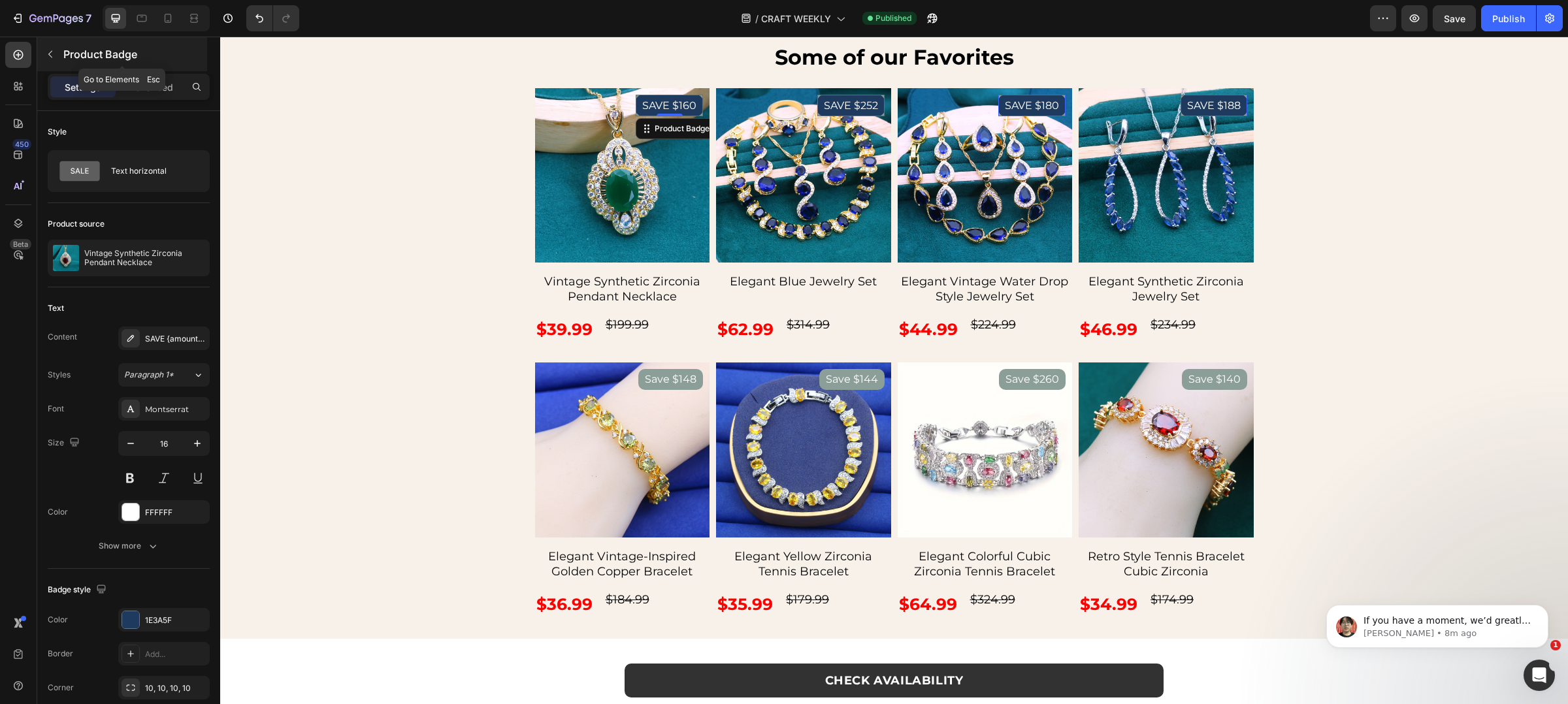
click at [93, 40] on div "Product Badge" at bounding box center [122, 54] width 170 height 34
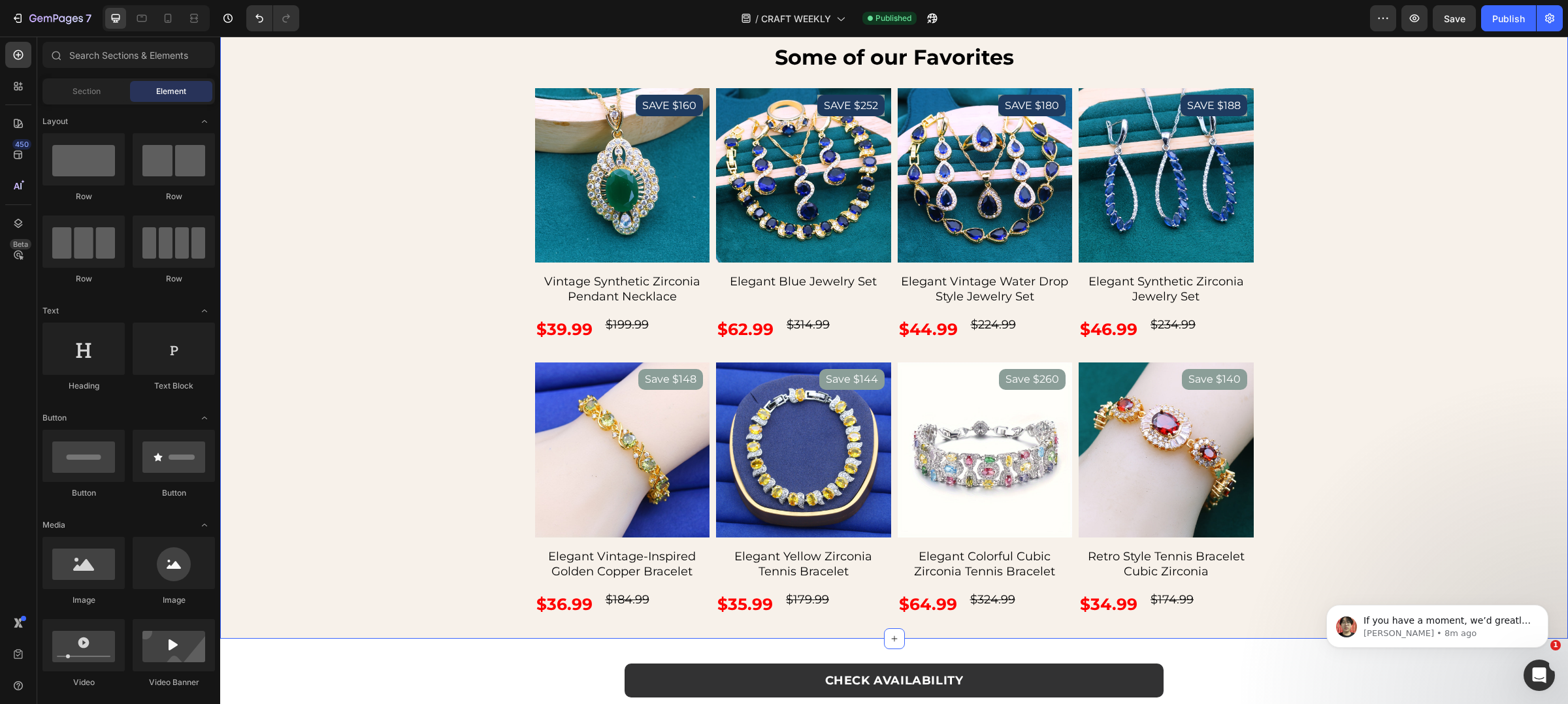
click at [443, 370] on div "Some of our Favorites Text Block SAVE $160 Product Badge Product Images Vintage…" at bounding box center [894, 330] width 1348 height 576
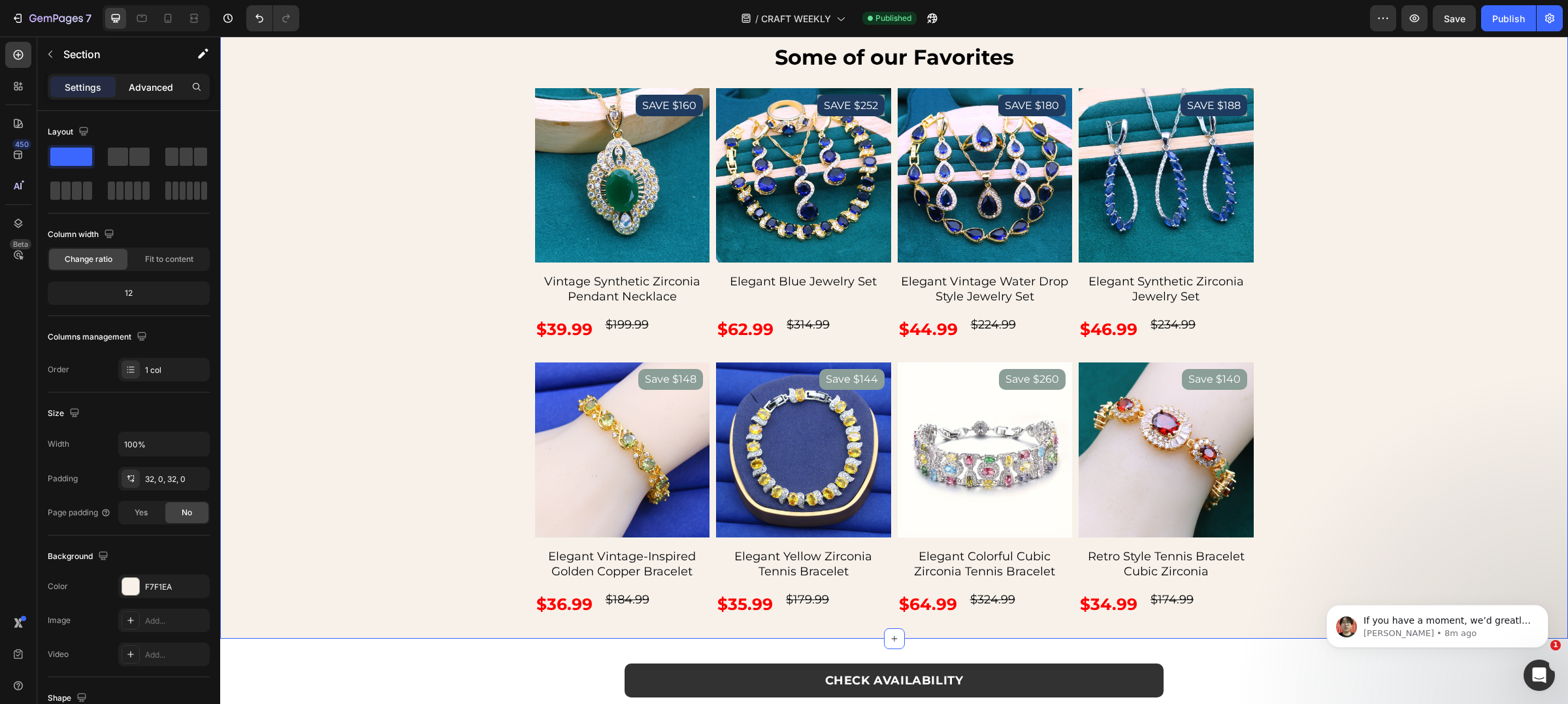
click at [164, 94] on div "Advanced" at bounding box center [151, 86] width 66 height 21
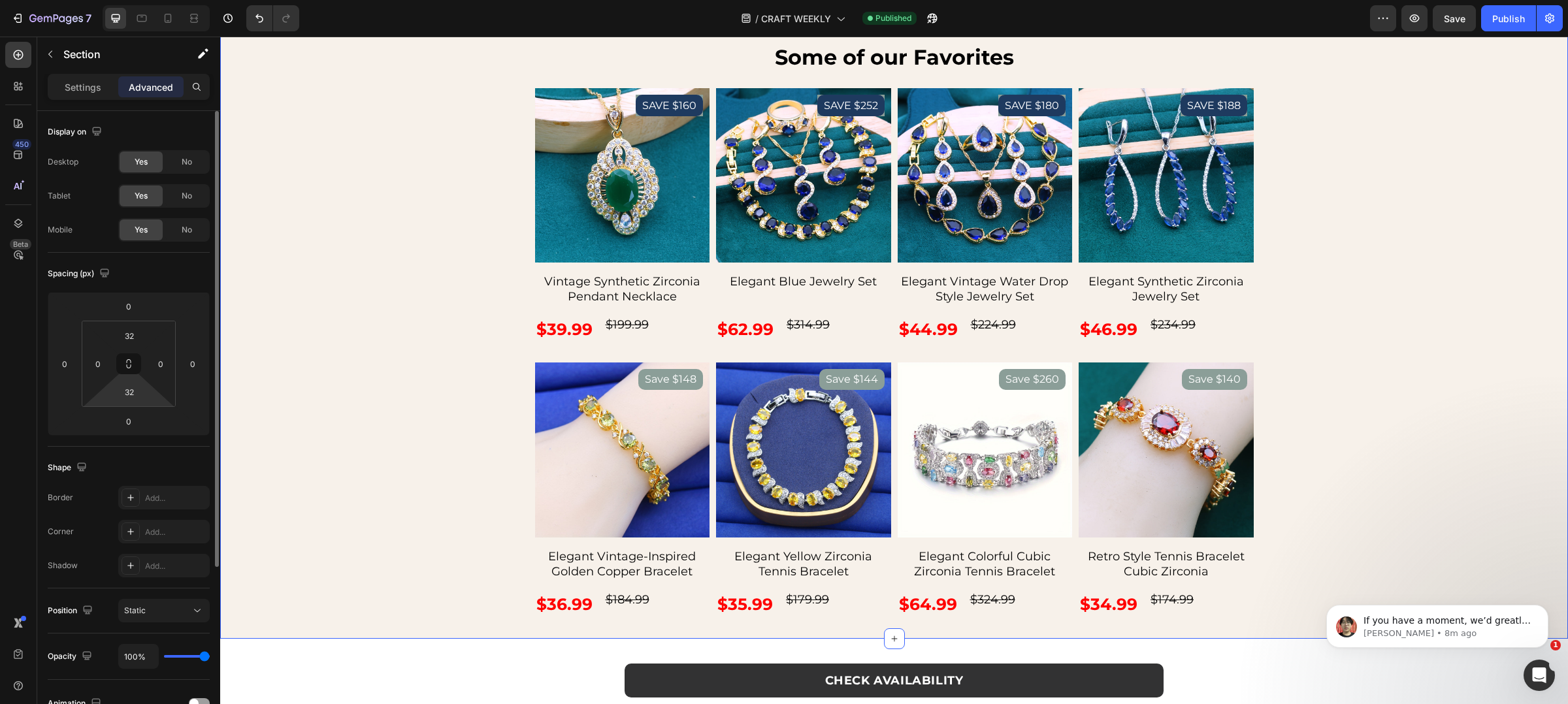
scroll to position [243, 0]
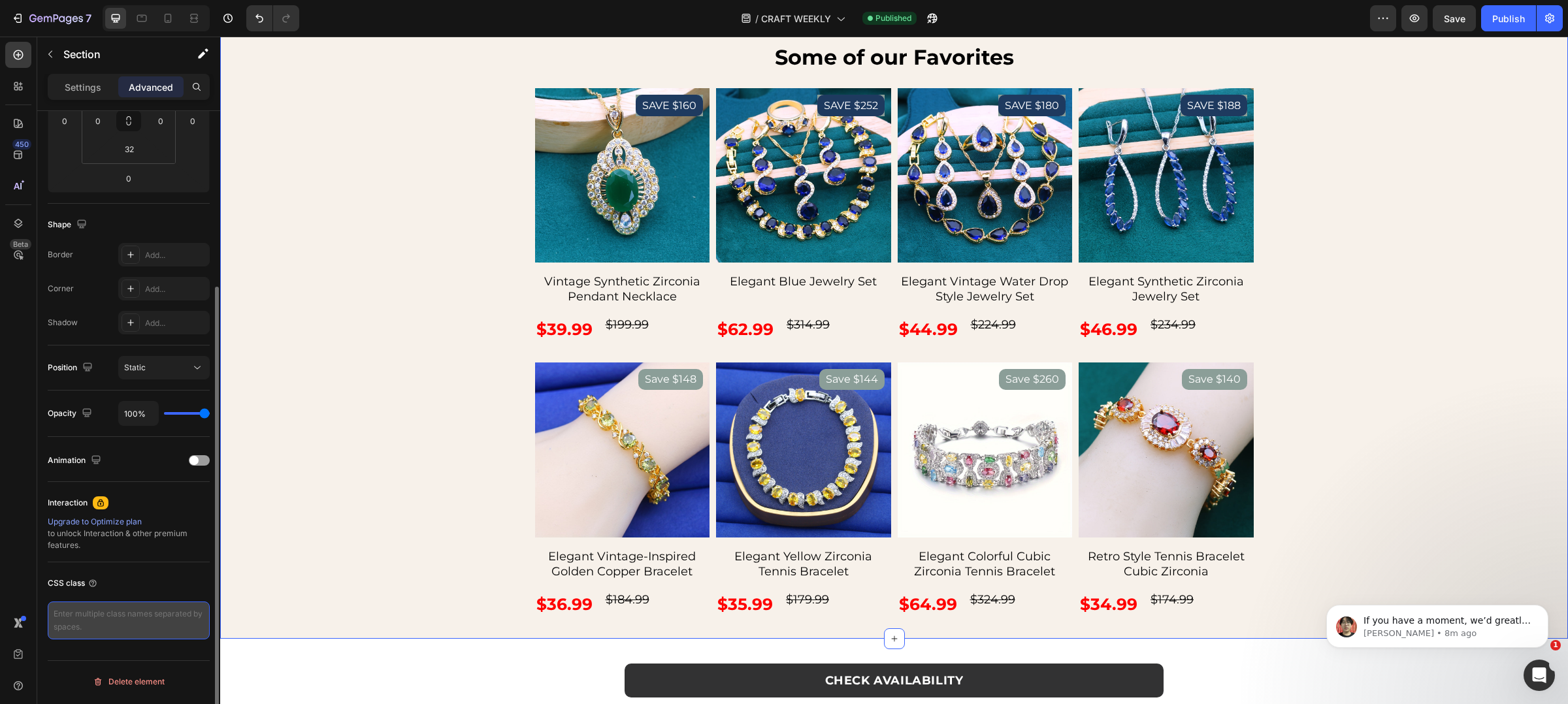
click at [147, 620] on textarea at bounding box center [128, 620] width 162 height 38
paste textarea "1E3A5F"
click at [161, 630] on textarea "1E3A5F" at bounding box center [128, 620] width 162 height 38
type textarea "="
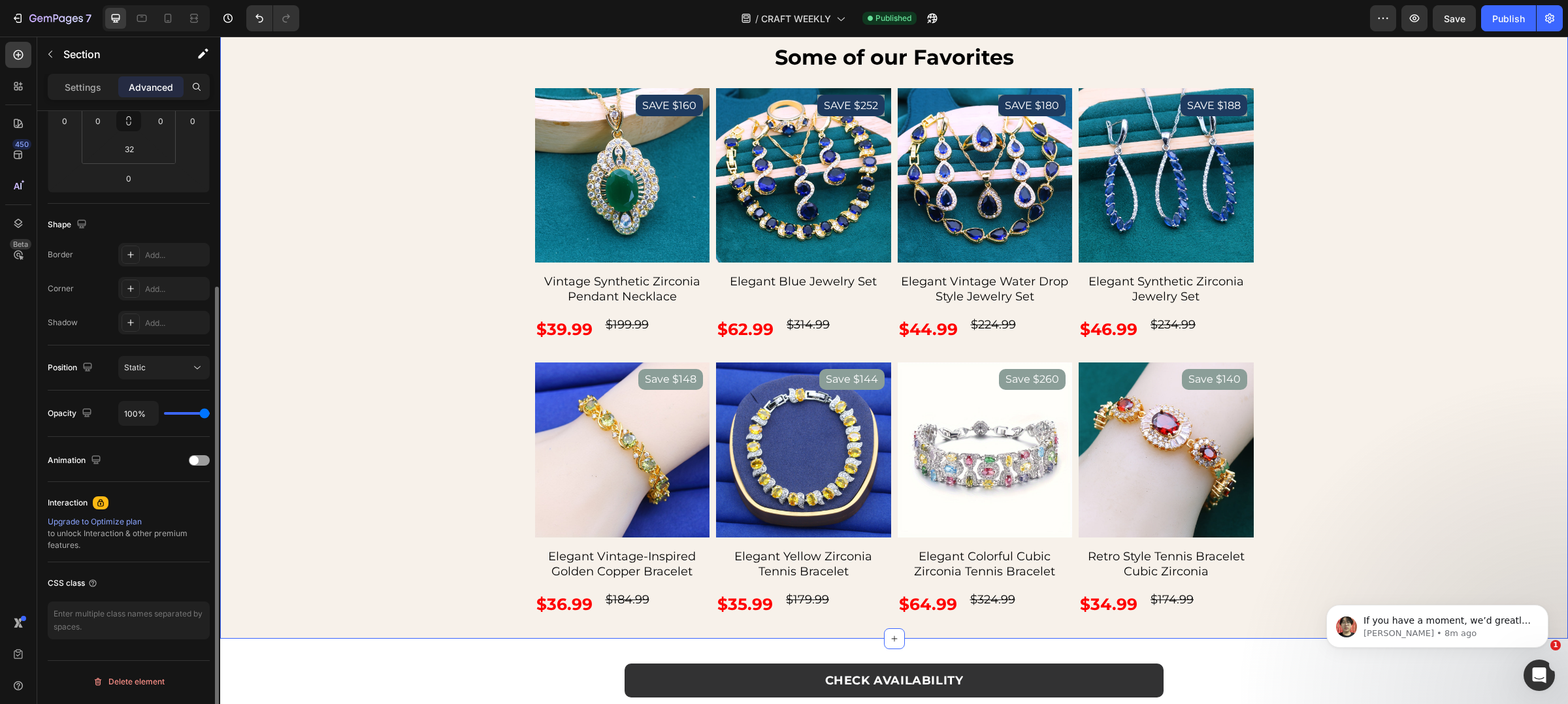
click at [152, 576] on div "CSS class" at bounding box center [128, 583] width 162 height 21
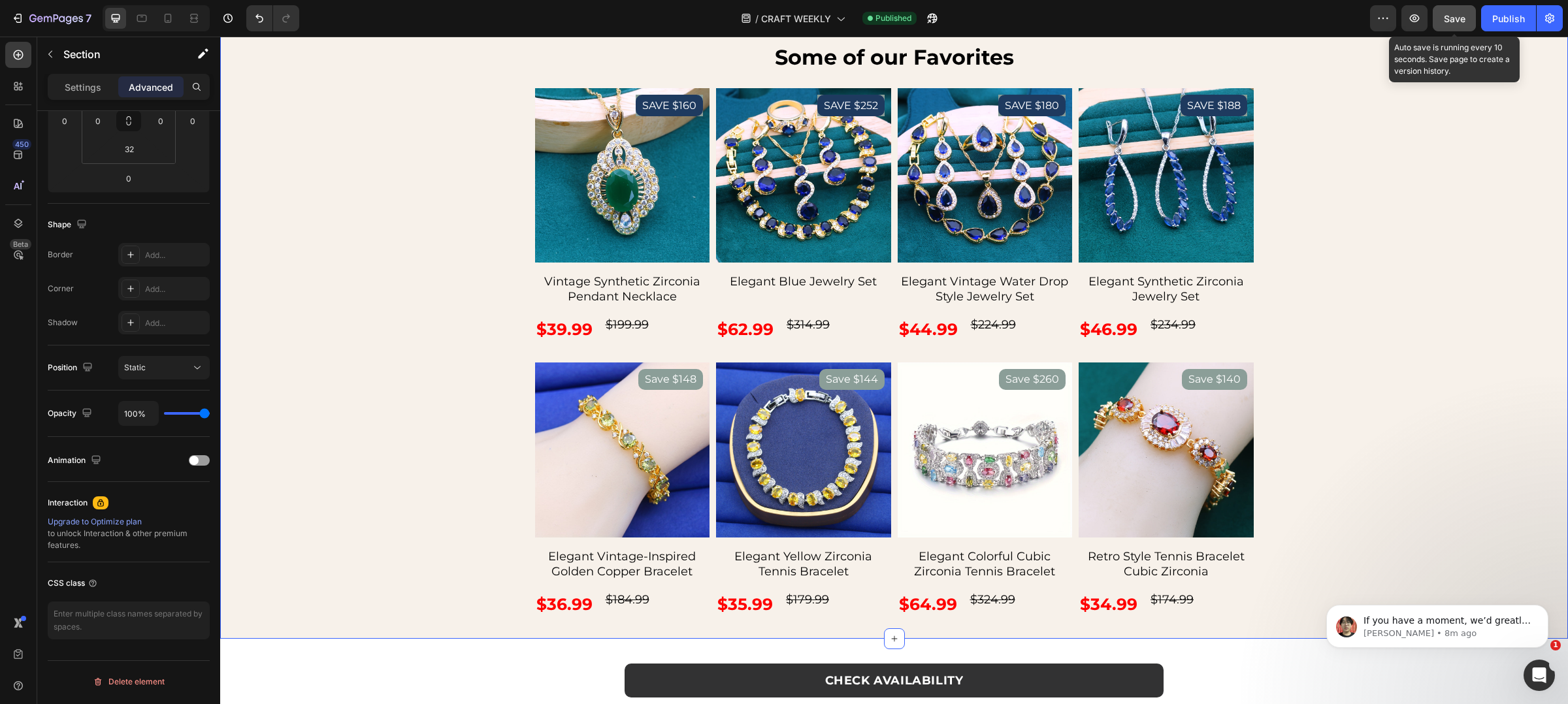
click at [1450, 25] on button "Save" at bounding box center [1454, 18] width 43 height 26
click at [1525, 658] on div "Open Intercom Messenger" at bounding box center [1537, 673] width 31 height 31
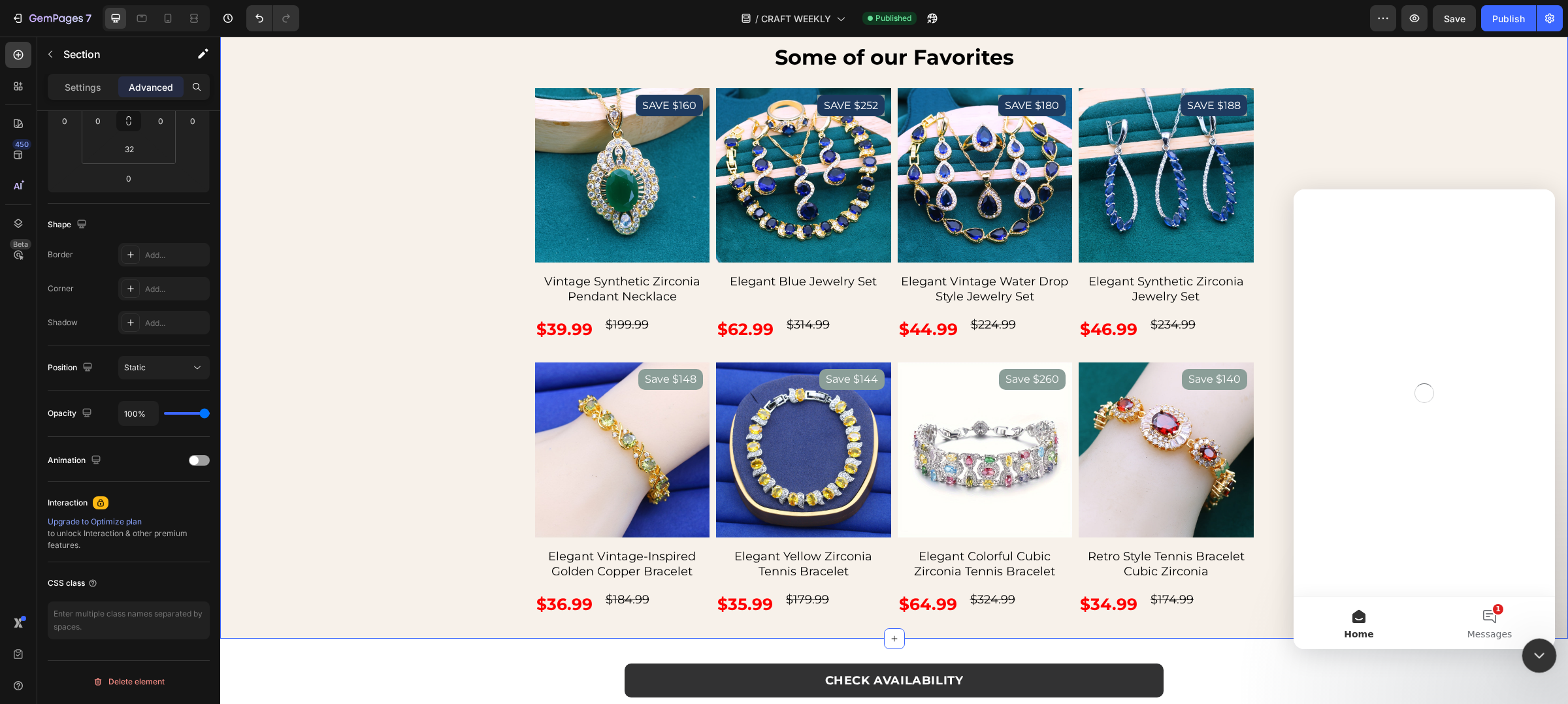
scroll to position [0, 0]
click at [1507, 610] on button "1 Messages" at bounding box center [1490, 622] width 131 height 52
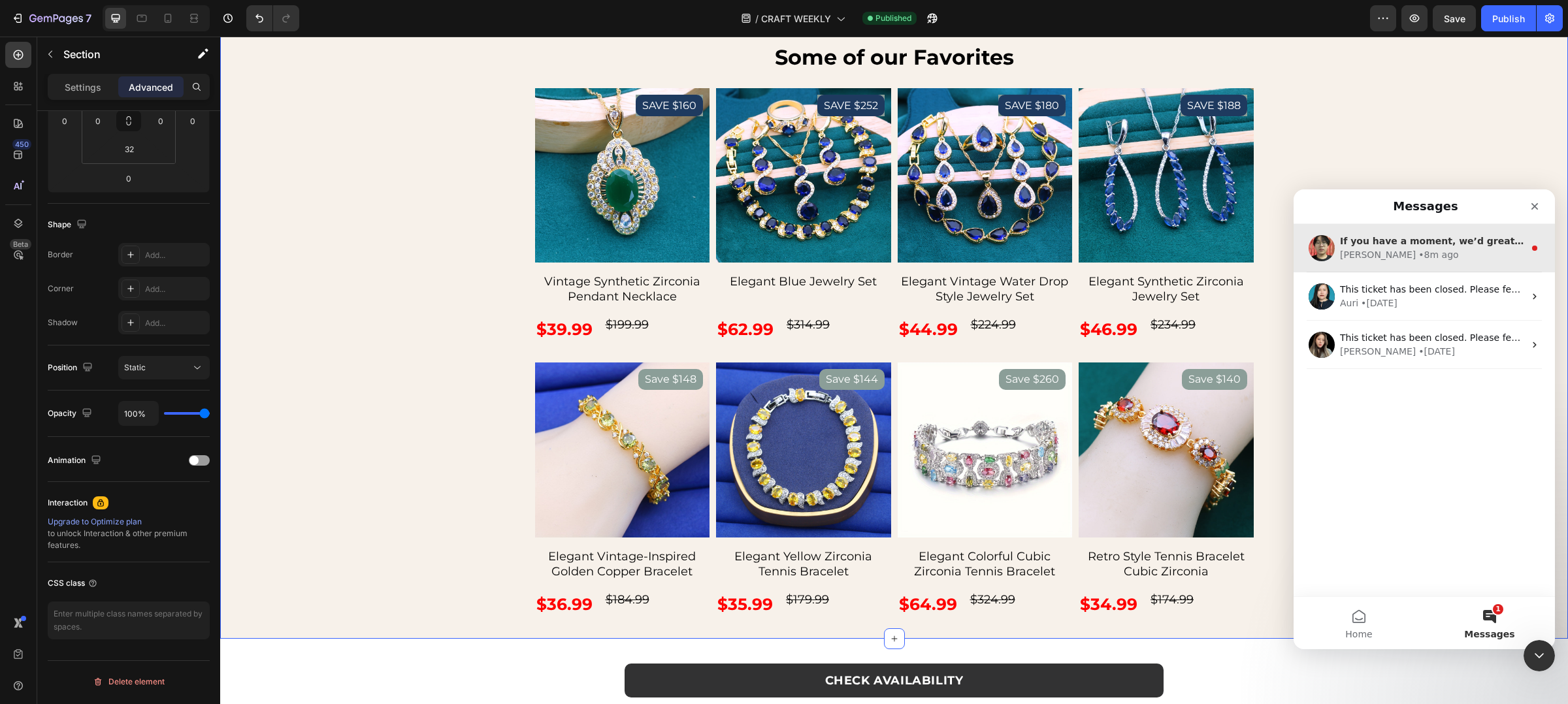
click at [1442, 259] on div "Ethan • 8m ago" at bounding box center [1432, 255] width 184 height 14
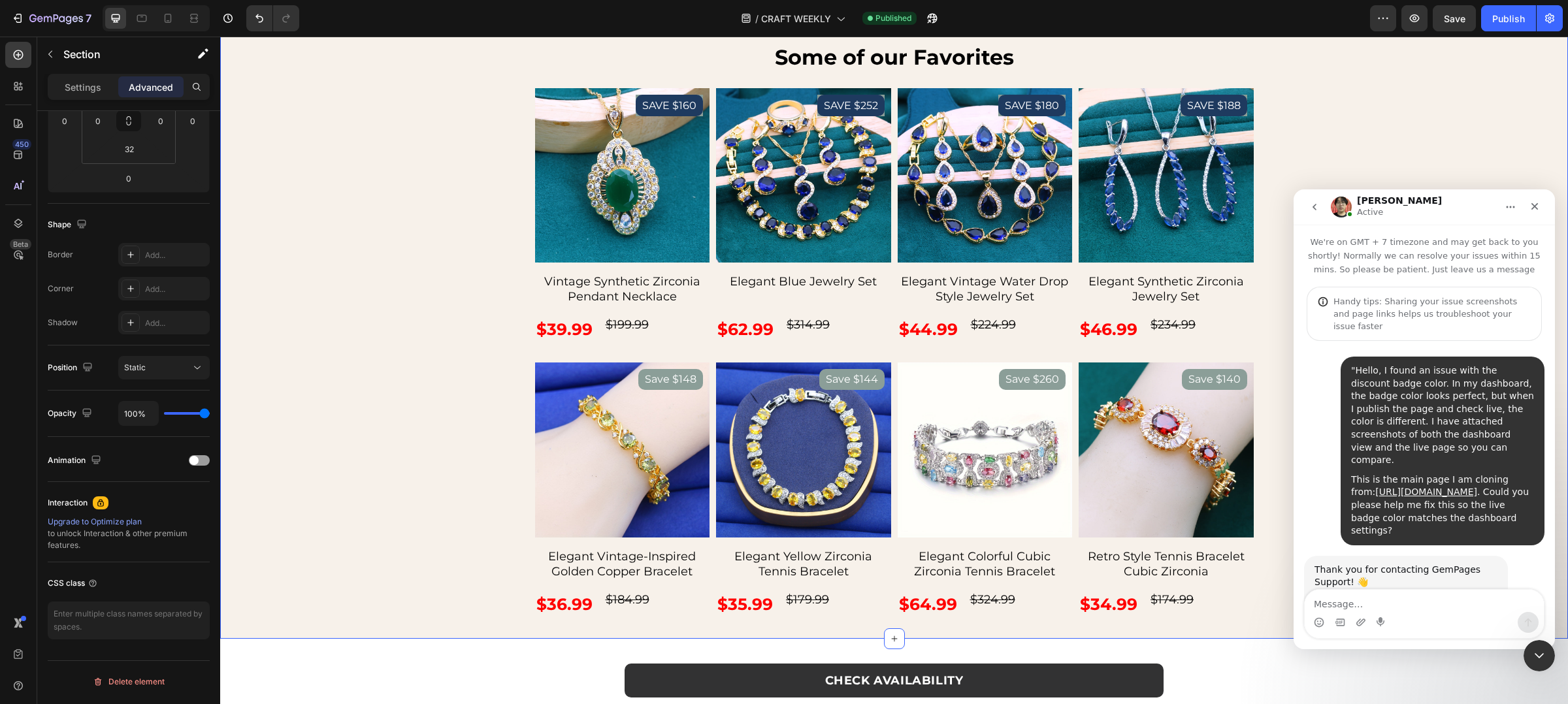
scroll to position [131, 0]
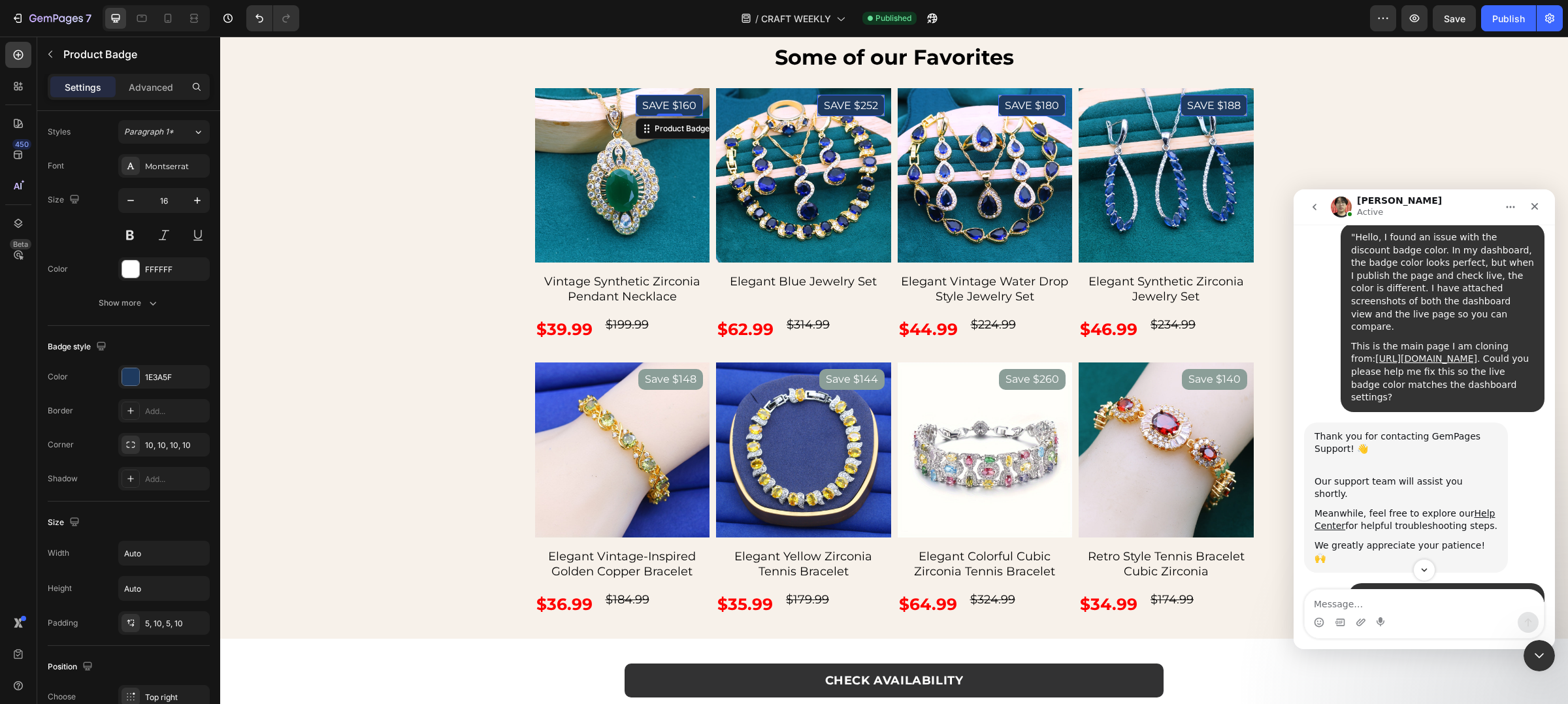
click at [671, 116] on pre "SAVE $160" at bounding box center [670, 106] width 67 height 22
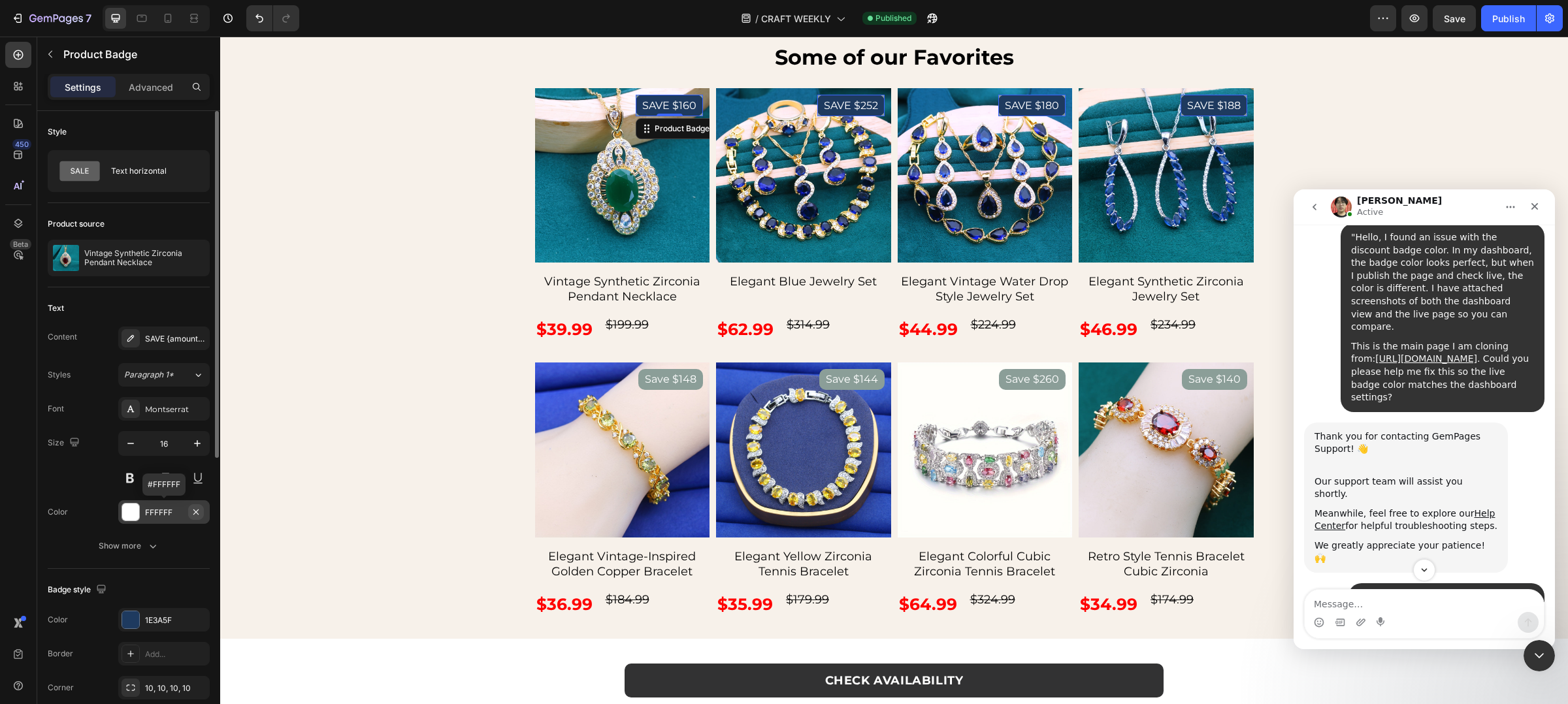
click at [203, 510] on button "button" at bounding box center [196, 511] width 15 height 15
click at [188, 515] on div "Add..." at bounding box center [175, 512] width 61 height 12
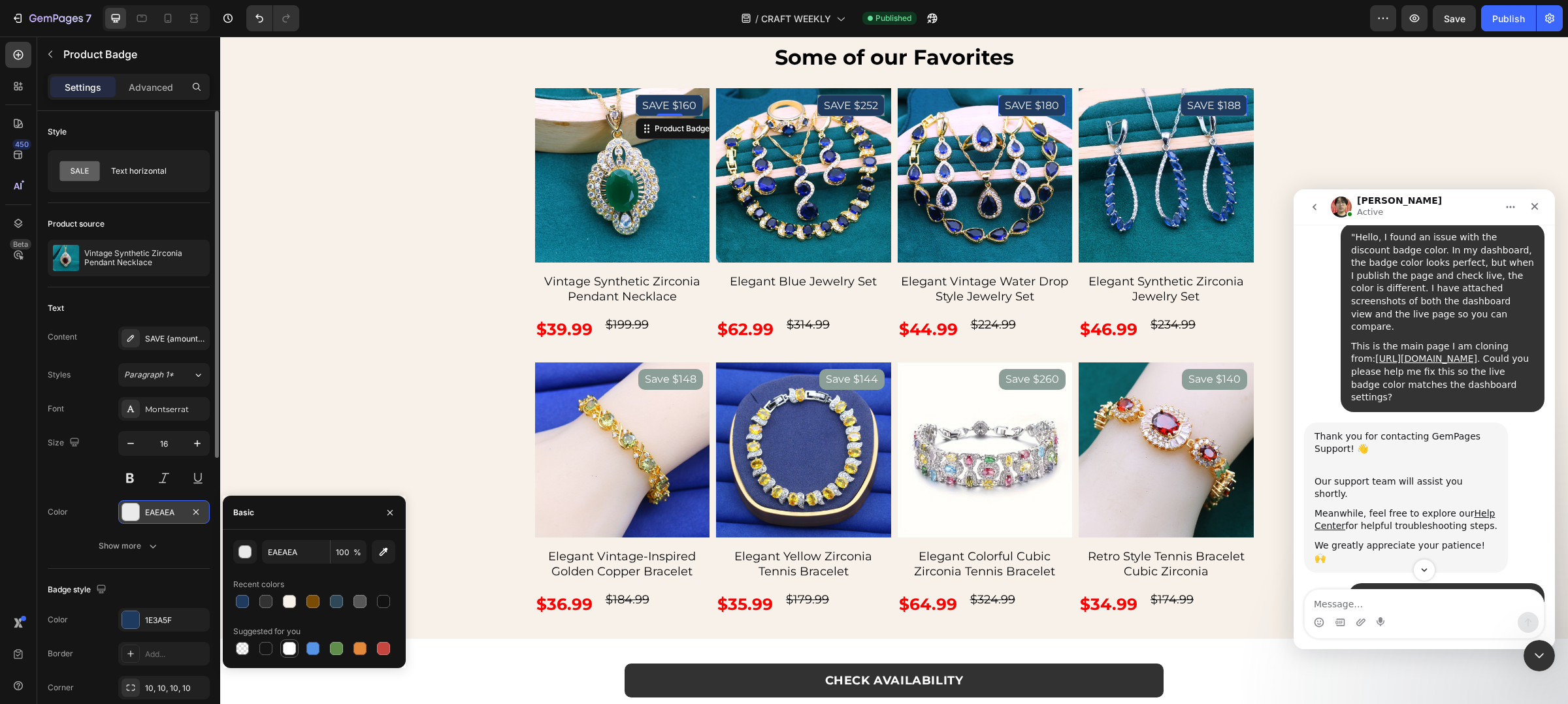
click at [296, 648] on div at bounding box center [288, 648] width 15 height 15
type input "FFFFFF"
click at [86, 466] on div "Size 16" at bounding box center [128, 460] width 162 height 59
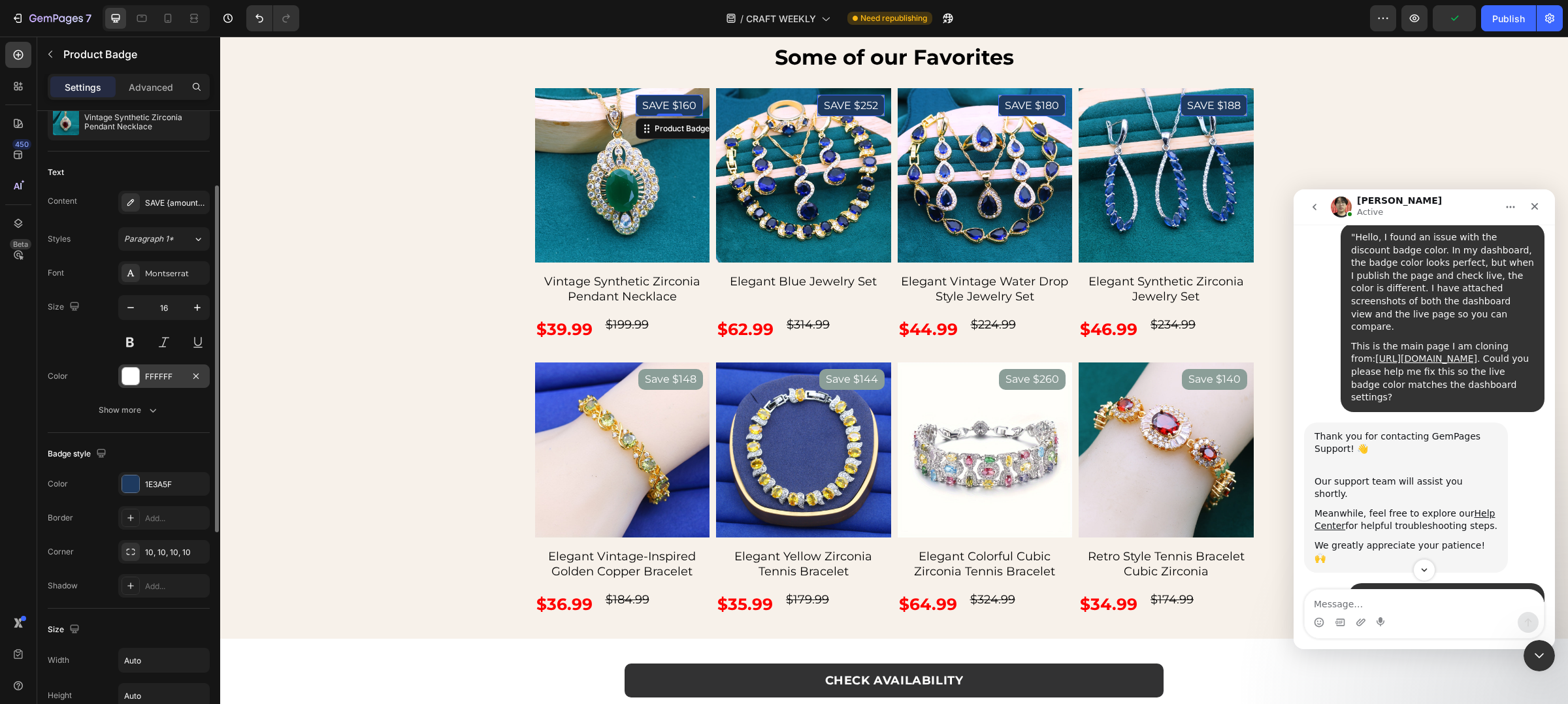
scroll to position [184, 0]
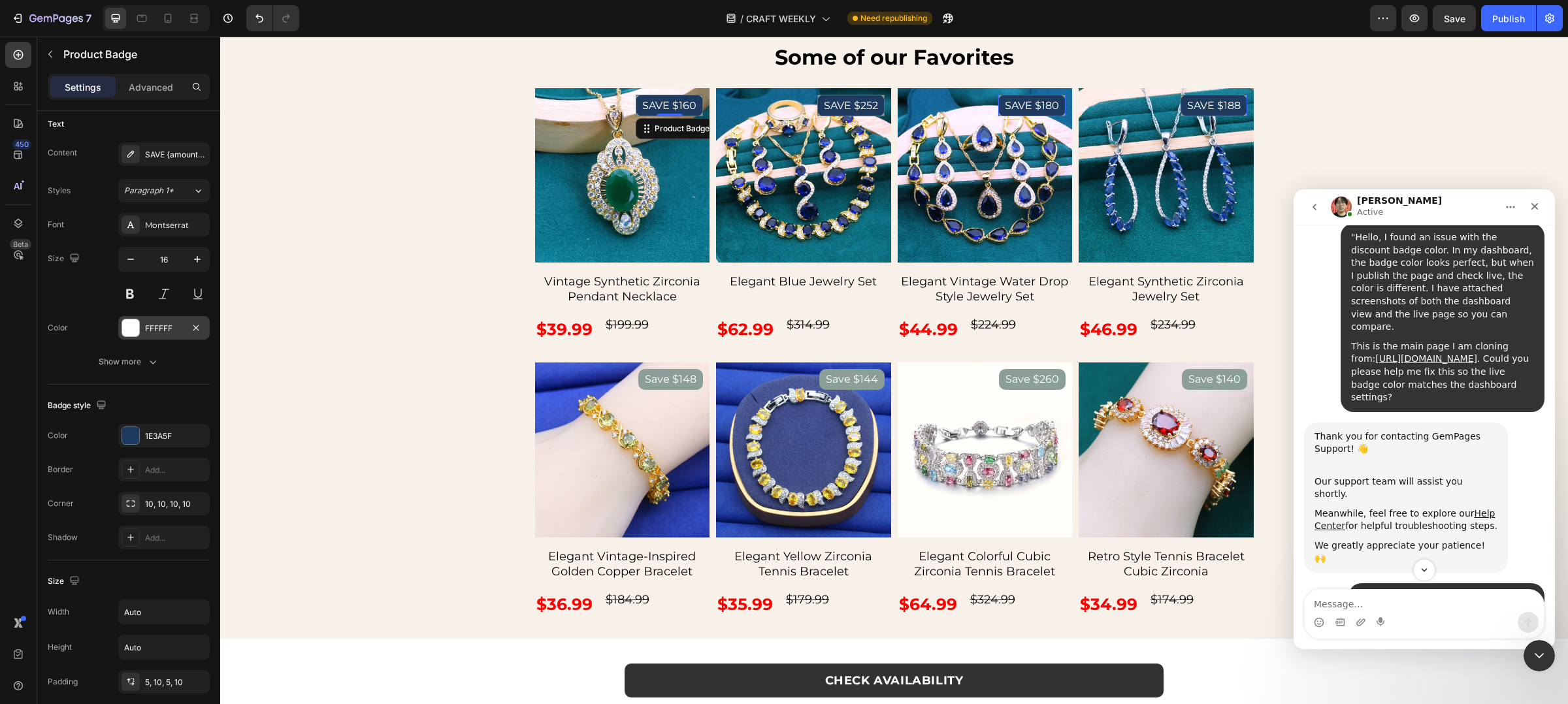
click at [656, 116] on pre "SAVE $160" at bounding box center [670, 106] width 67 height 22
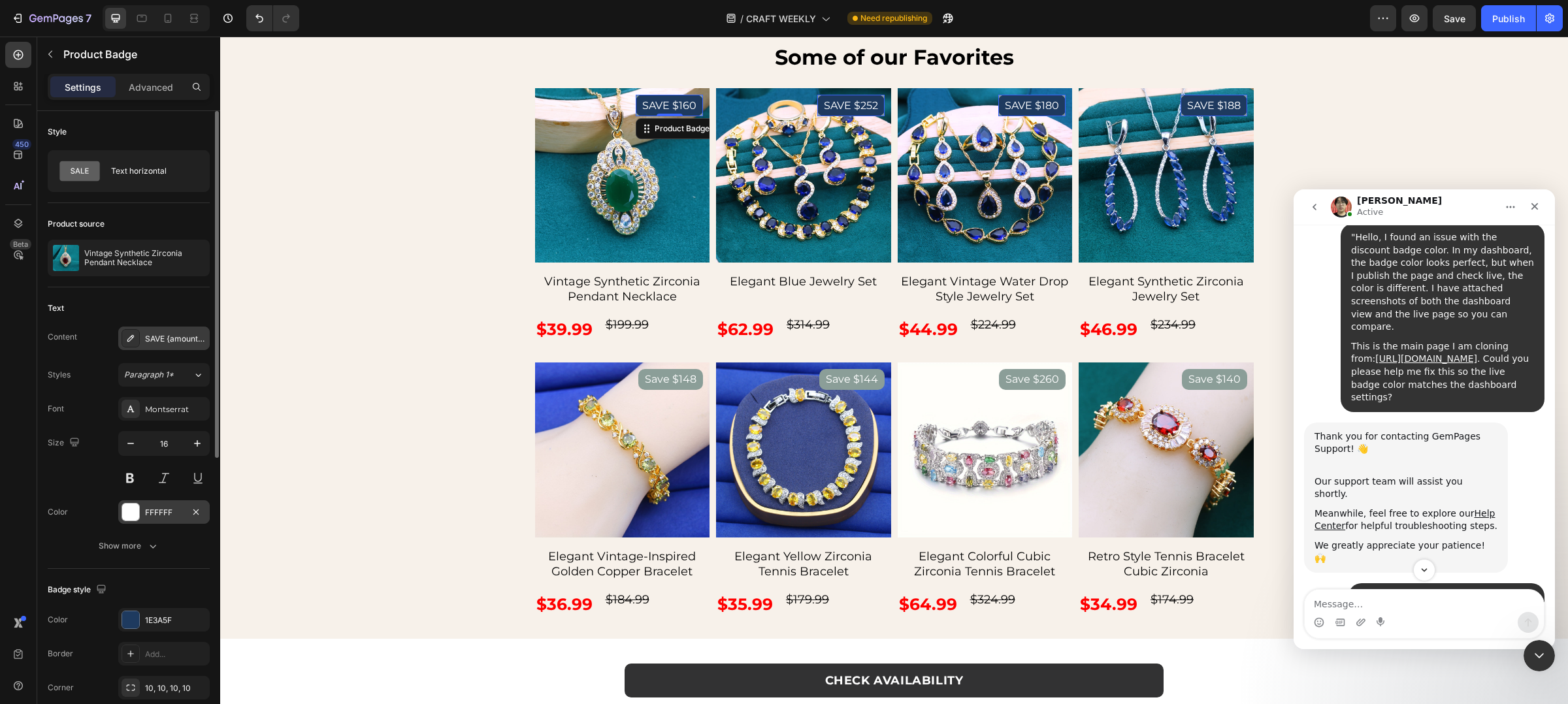
click at [181, 338] on div "SAVE {amount_discount}" at bounding box center [175, 338] width 61 height 12
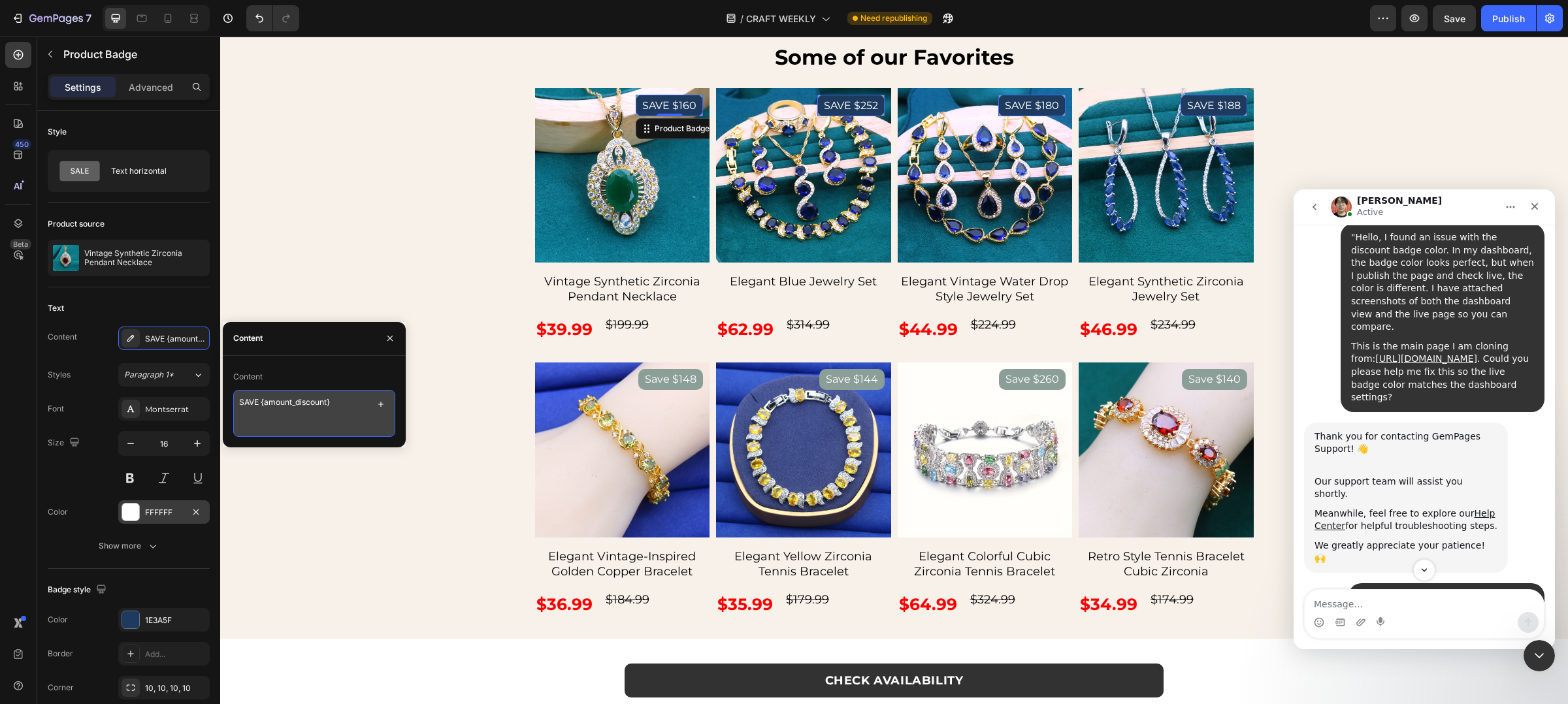
click at [298, 402] on textarea "SAVE {amount_discount}" at bounding box center [314, 414] width 162 height 47
type textarea "SAVE 80%"
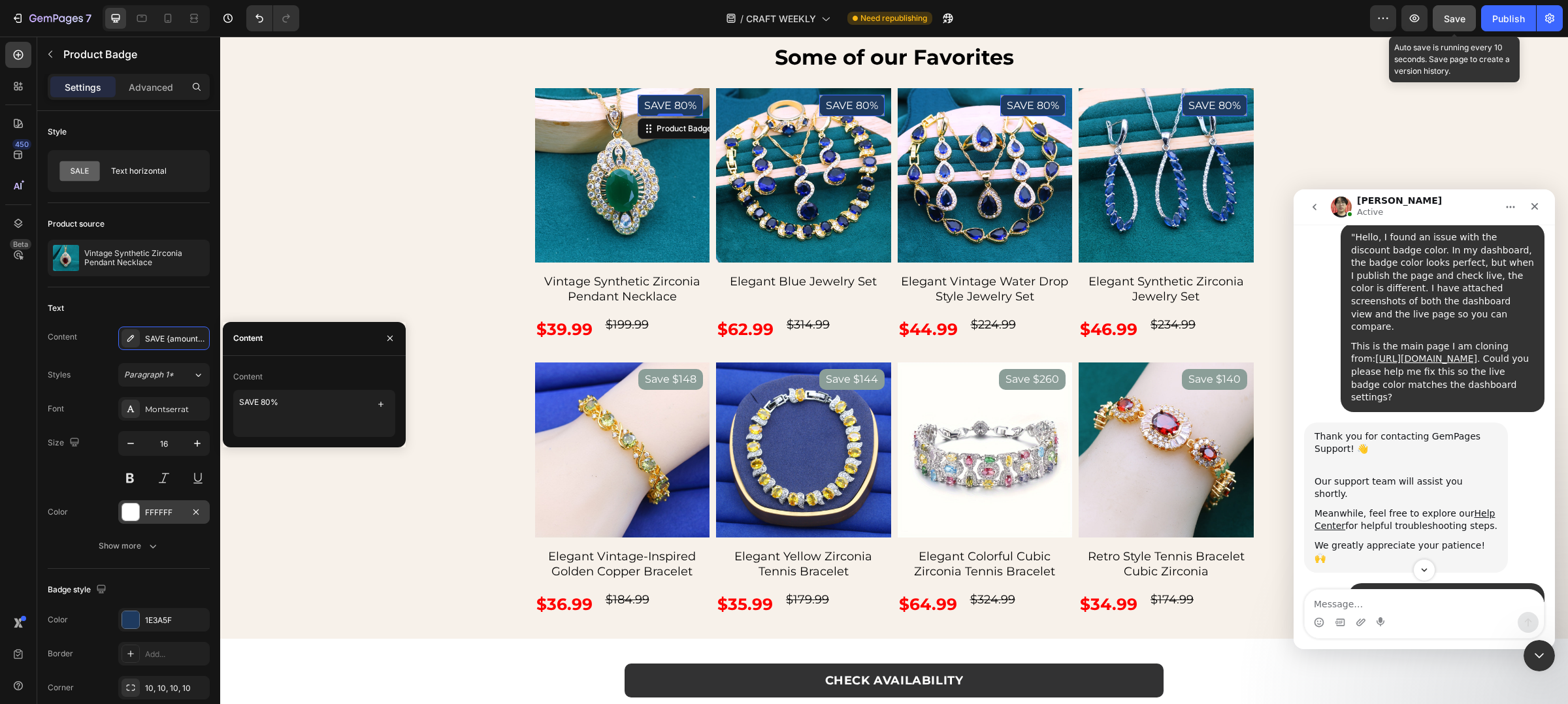
click at [1438, 25] on button "Save" at bounding box center [1454, 18] width 43 height 26
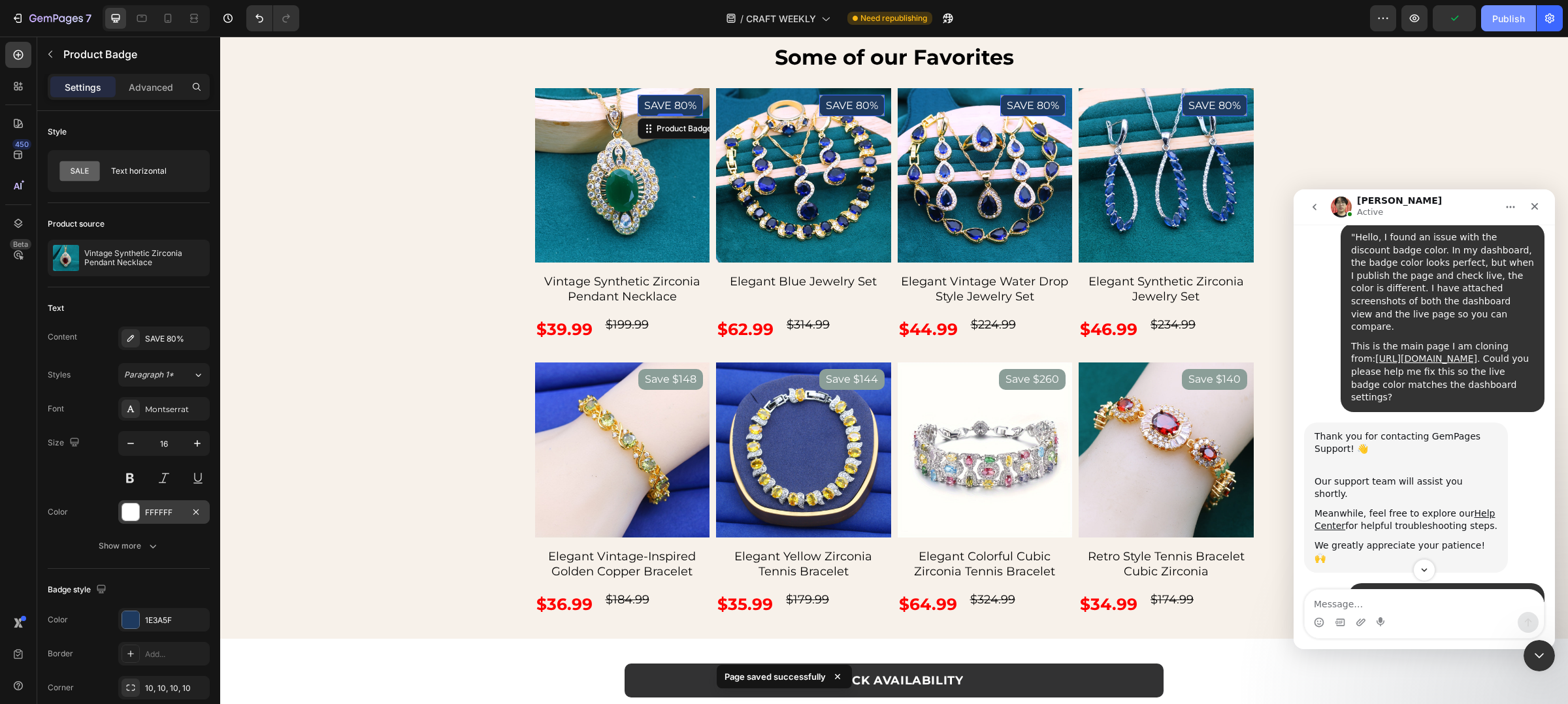
click at [1512, 27] on button "Publish" at bounding box center [1509, 18] width 55 height 26
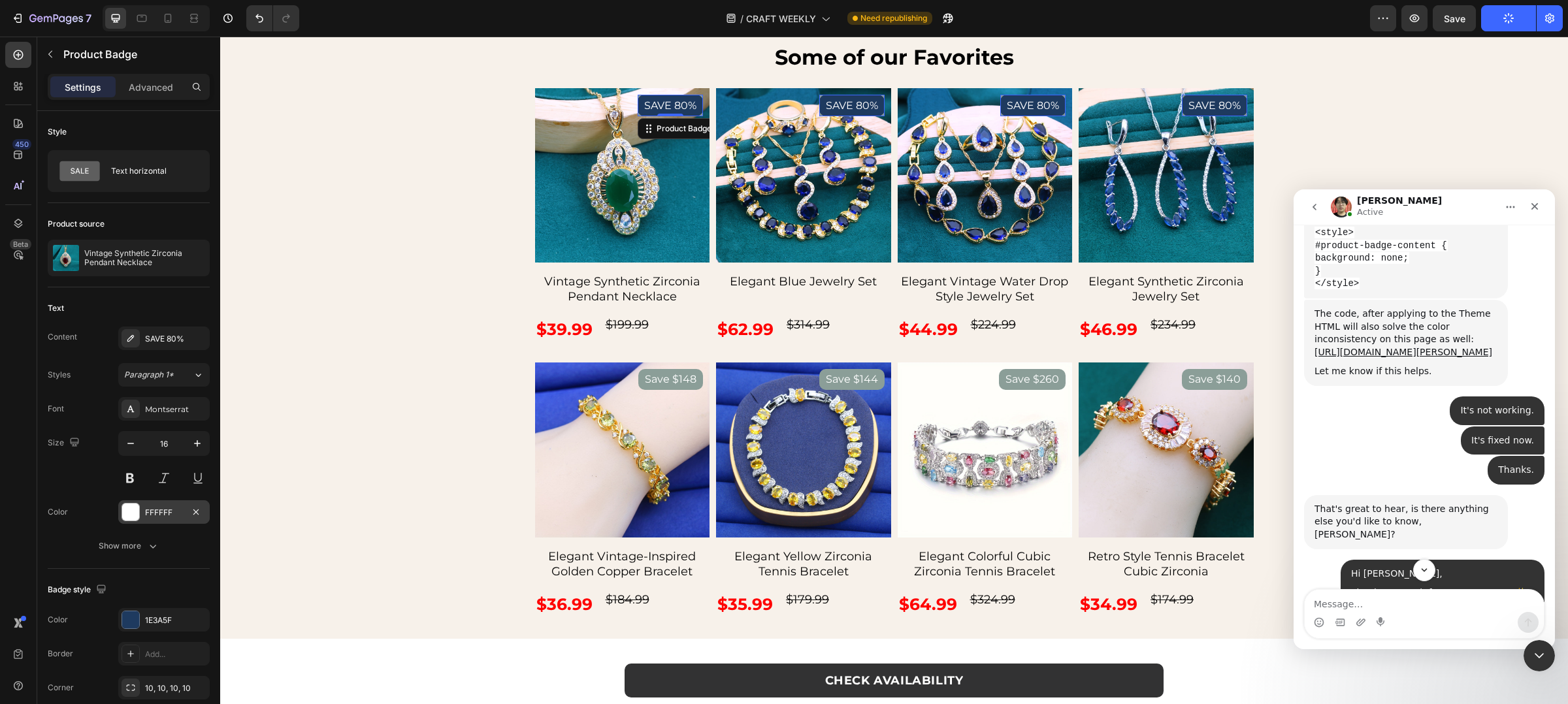
scroll to position [3065, 0]
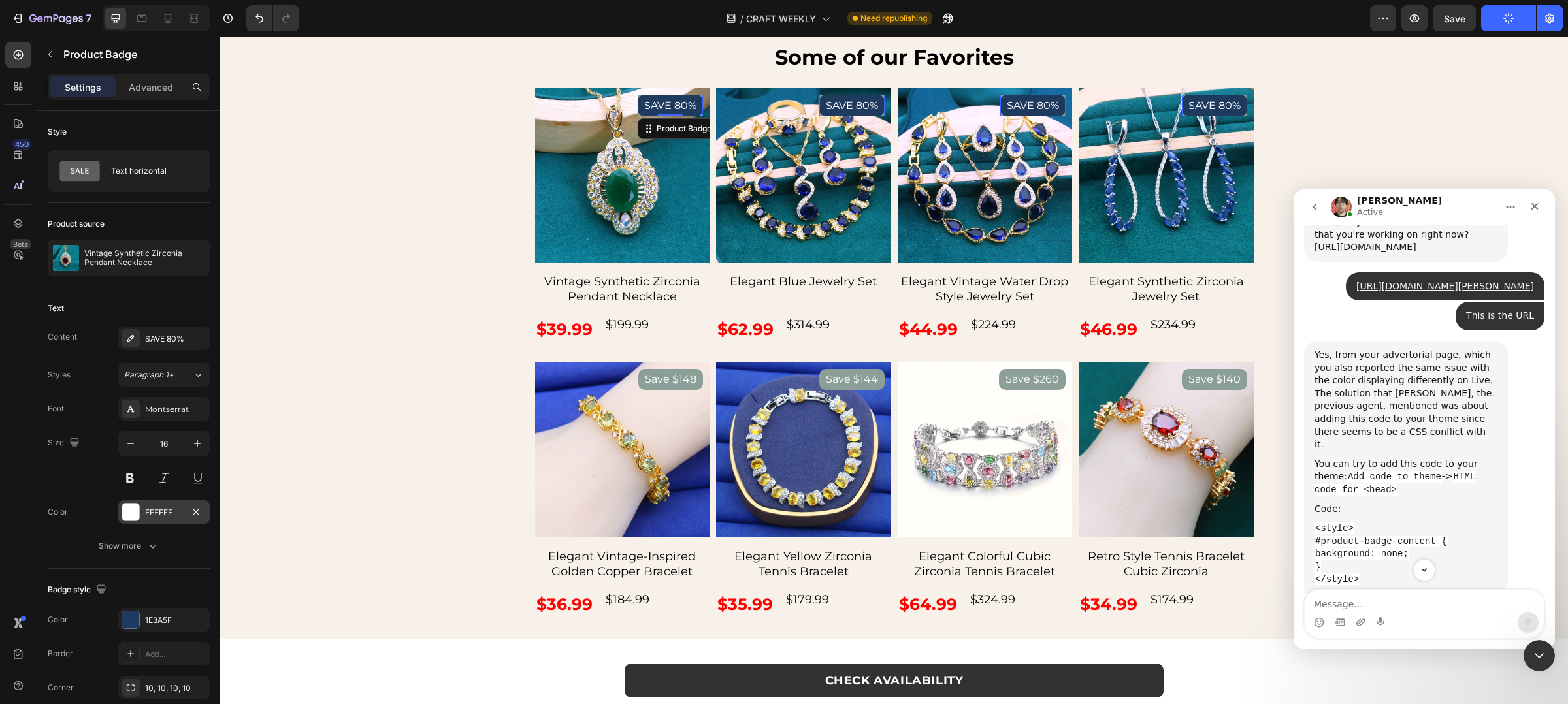
drag, startPoint x: 1318, startPoint y: 450, endPoint x: 1325, endPoint y: 475, distance: 26.0
click at [1325, 475] on div "Yes, from your advertorial page, which you also reported the same issue with th…" at bounding box center [1406, 467] width 183 height 237
drag, startPoint x: 1320, startPoint y: 475, endPoint x: 1315, endPoint y: 453, distance: 22.6
click at [1315, 453] on div "Yes, from your advertorial page, which you also reported the same issue with th…" at bounding box center [1406, 468] width 183 height 237
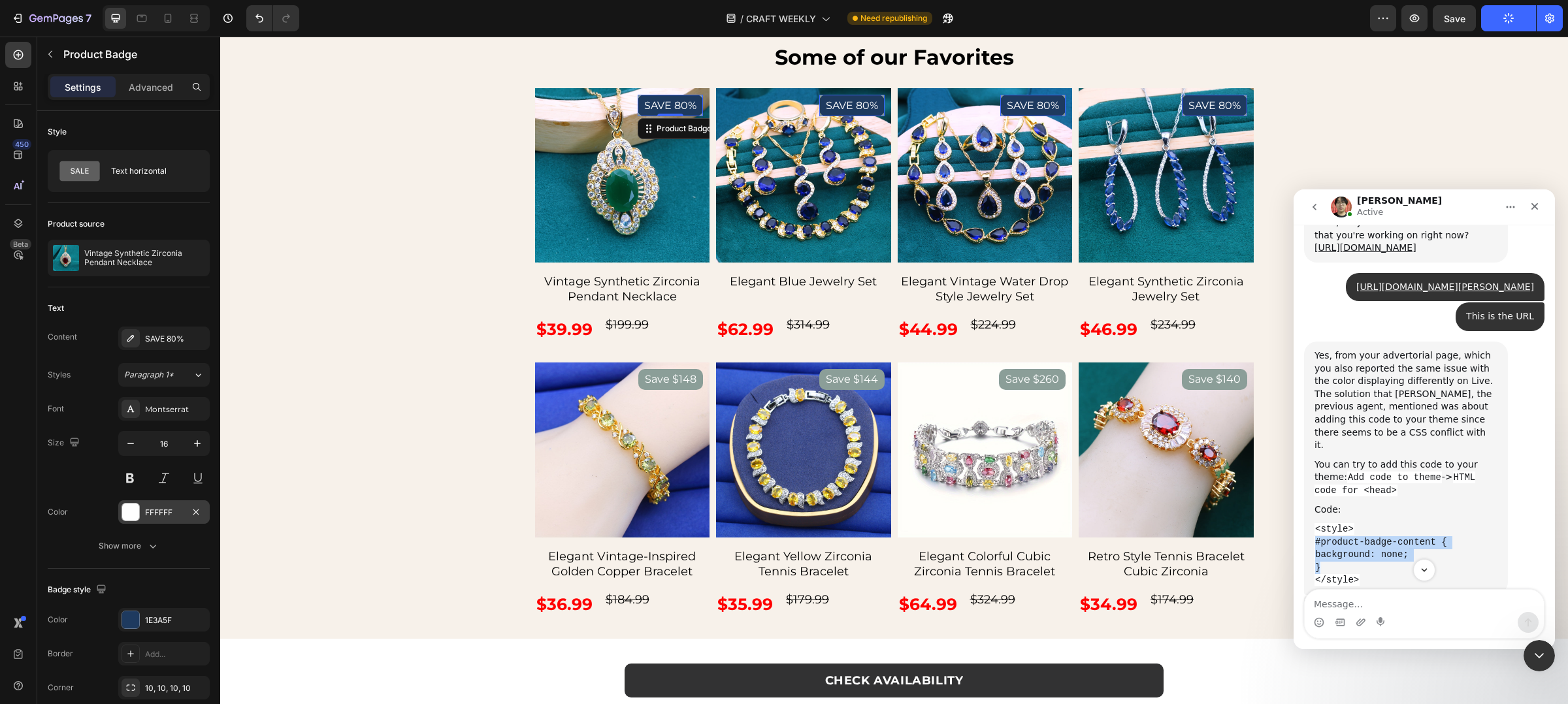
copy div "#product-badge-content { background: none; }"
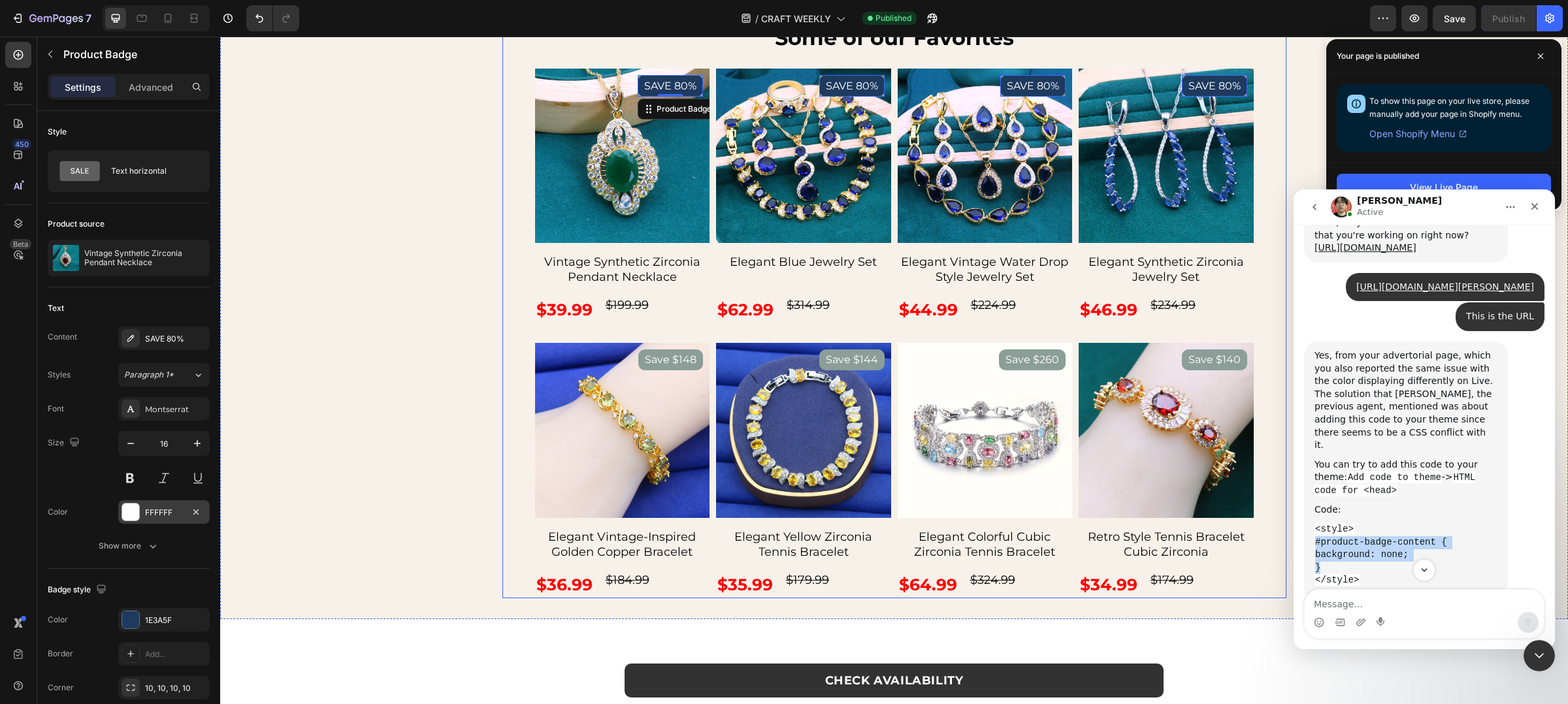
scroll to position [3616, 0]
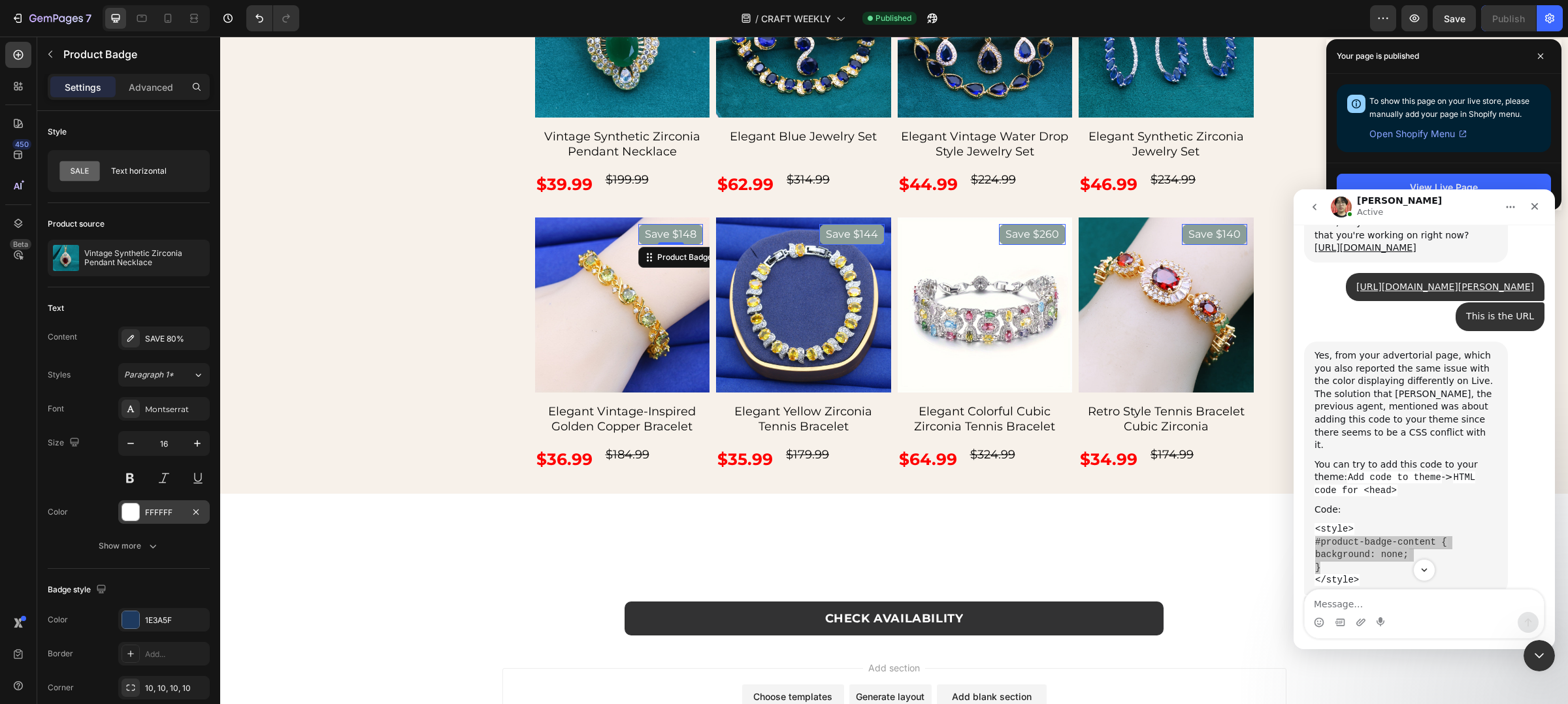
click at [678, 245] on pre "Save $148" at bounding box center [671, 234] width 65 height 21
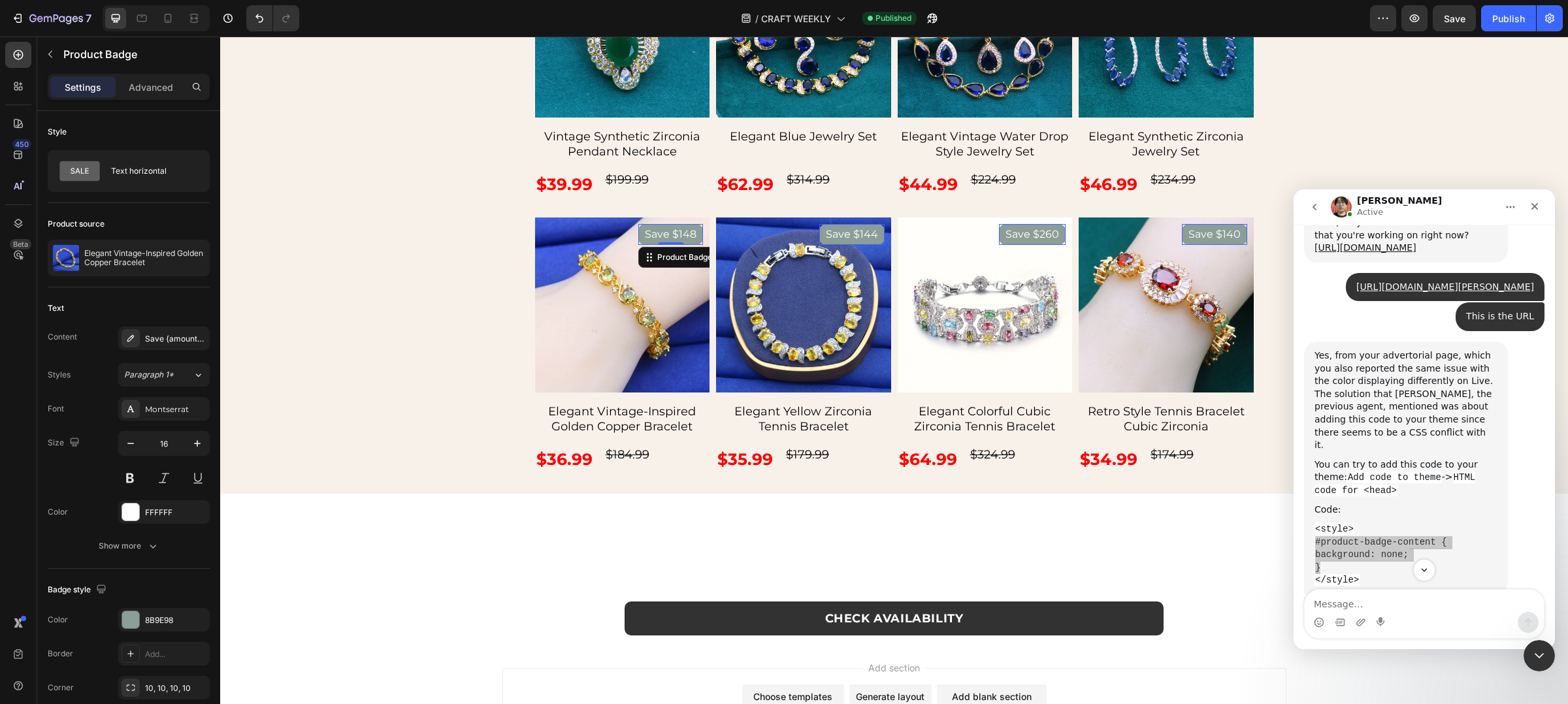
click at [703, 245] on pre "Save $144" at bounding box center [671, 234] width 65 height 21
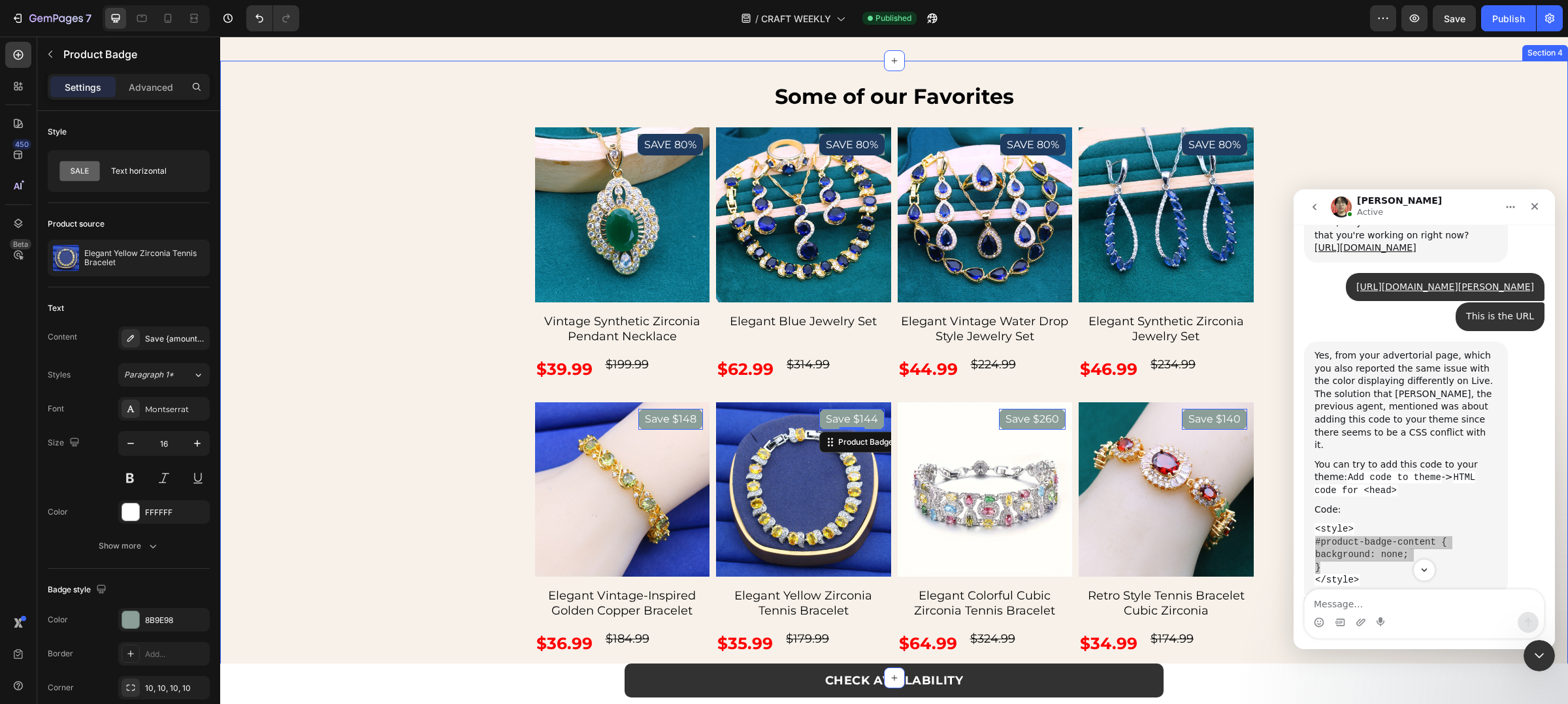
scroll to position [3826, 0]
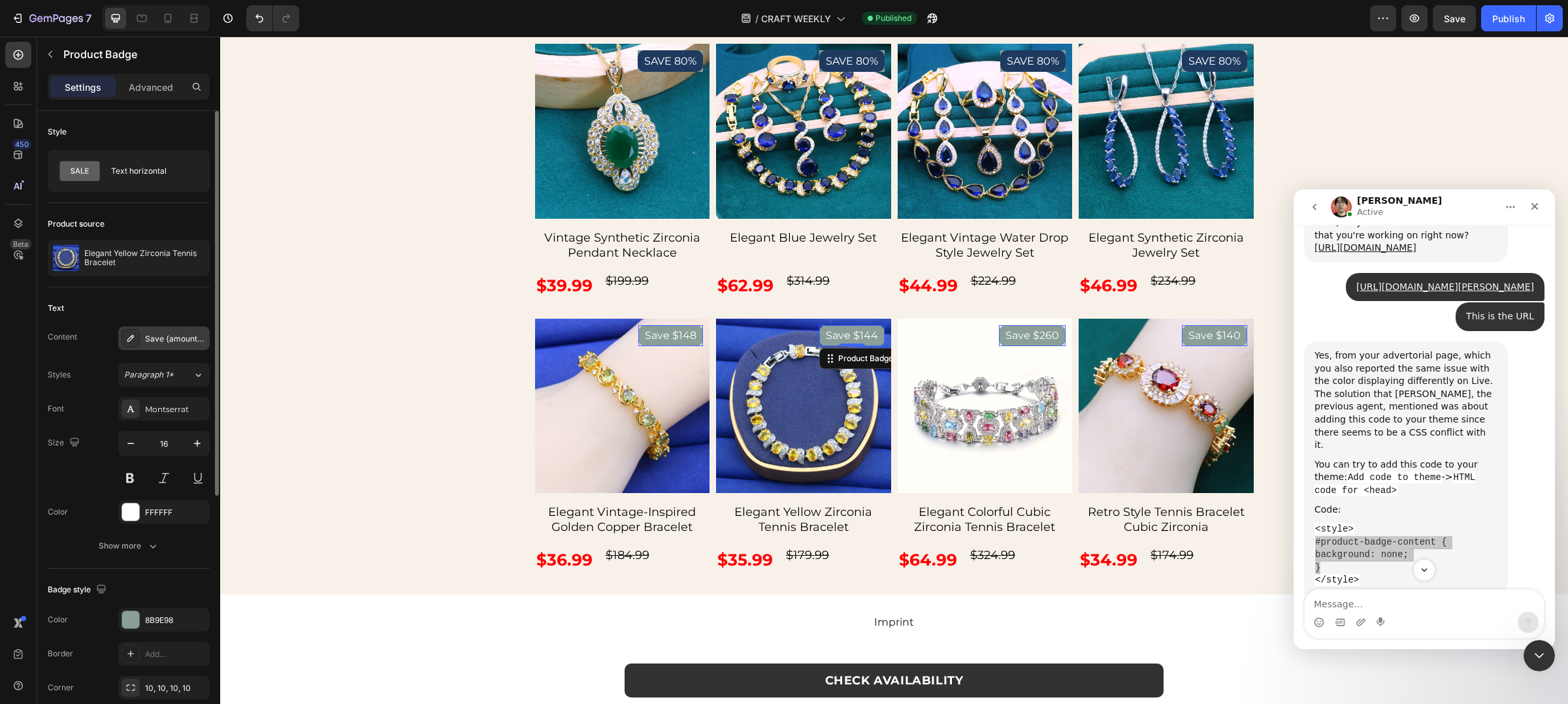
click at [174, 347] on div "Save {amount_discount}" at bounding box center [164, 338] width 92 height 24
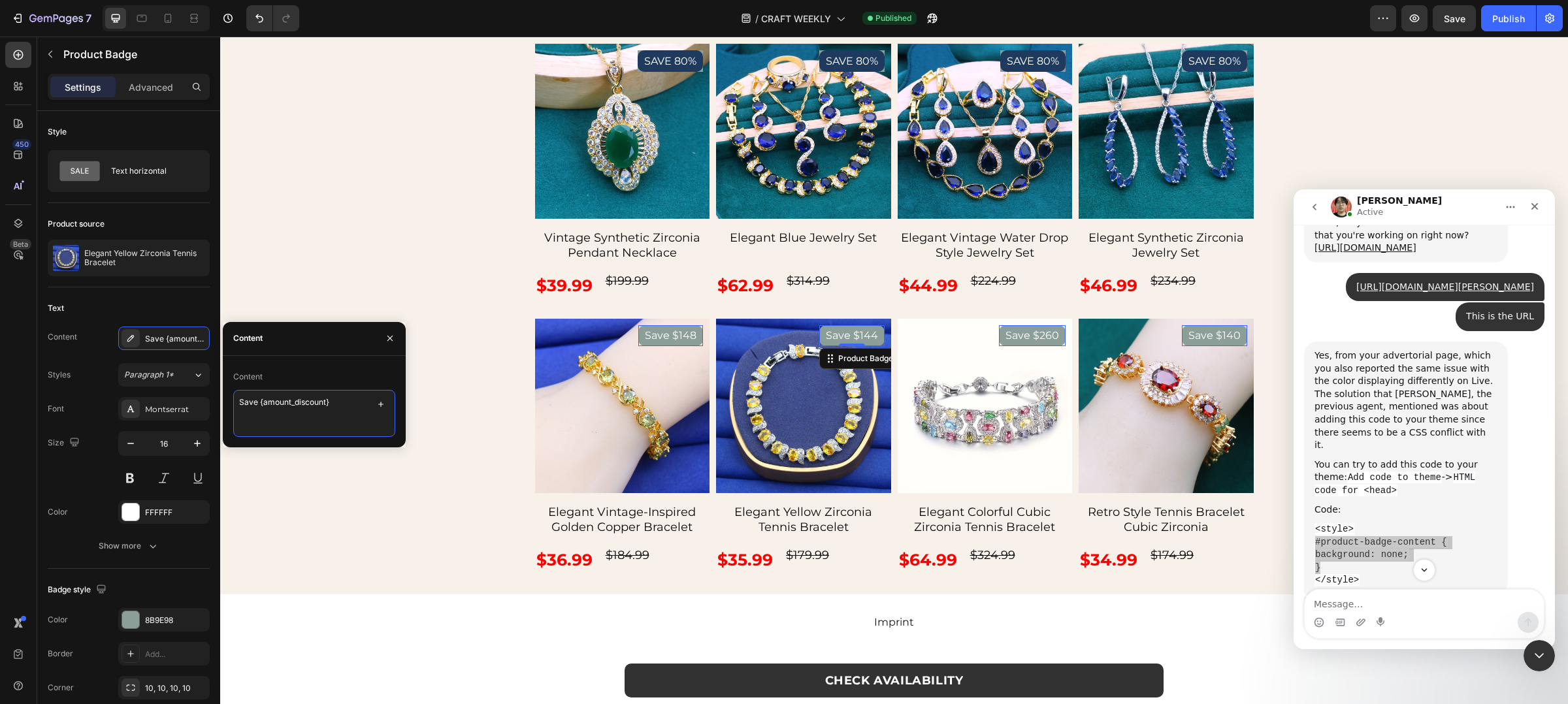
click at [291, 415] on textarea "Save {amount_discount}" at bounding box center [314, 414] width 162 height 47
click at [296, 407] on textarea "Save {amount_discount}" at bounding box center [314, 414] width 162 height 47
type textarea "Save 80%"
click at [161, 620] on div "8B9E98" at bounding box center [164, 620] width 38 height 12
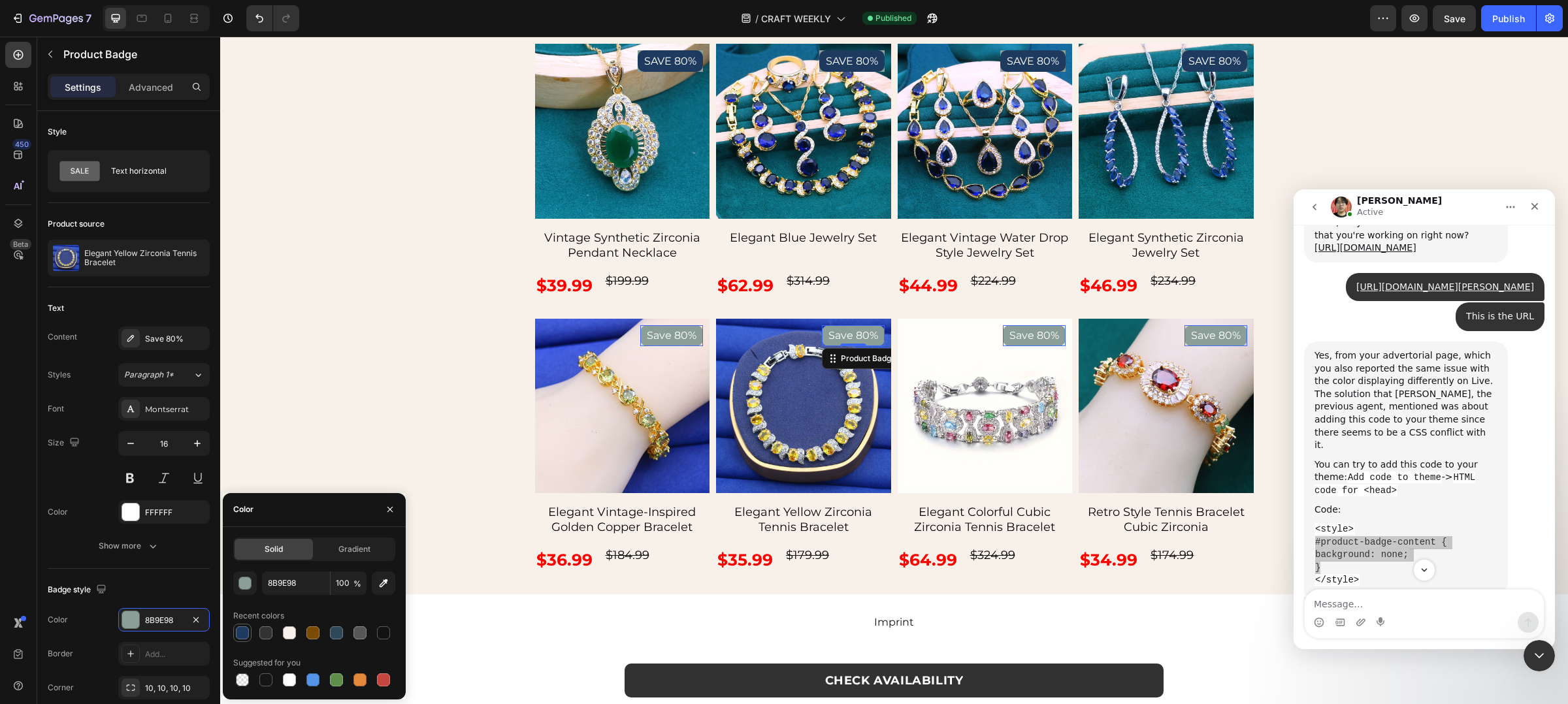
click at [245, 638] on div at bounding box center [242, 633] width 13 height 13
type input "1E3A5F"
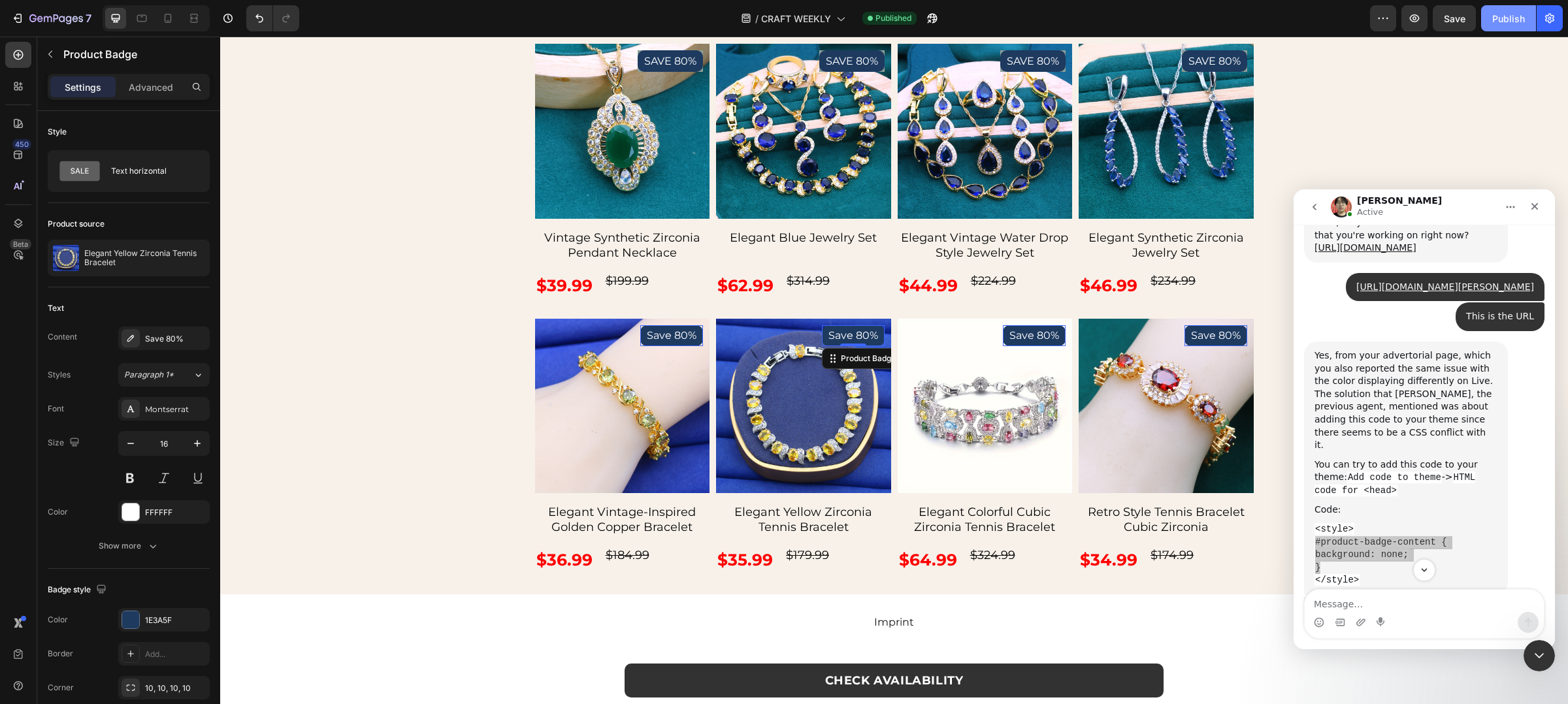
click at [1484, 25] on button "Publish" at bounding box center [1509, 18] width 55 height 26
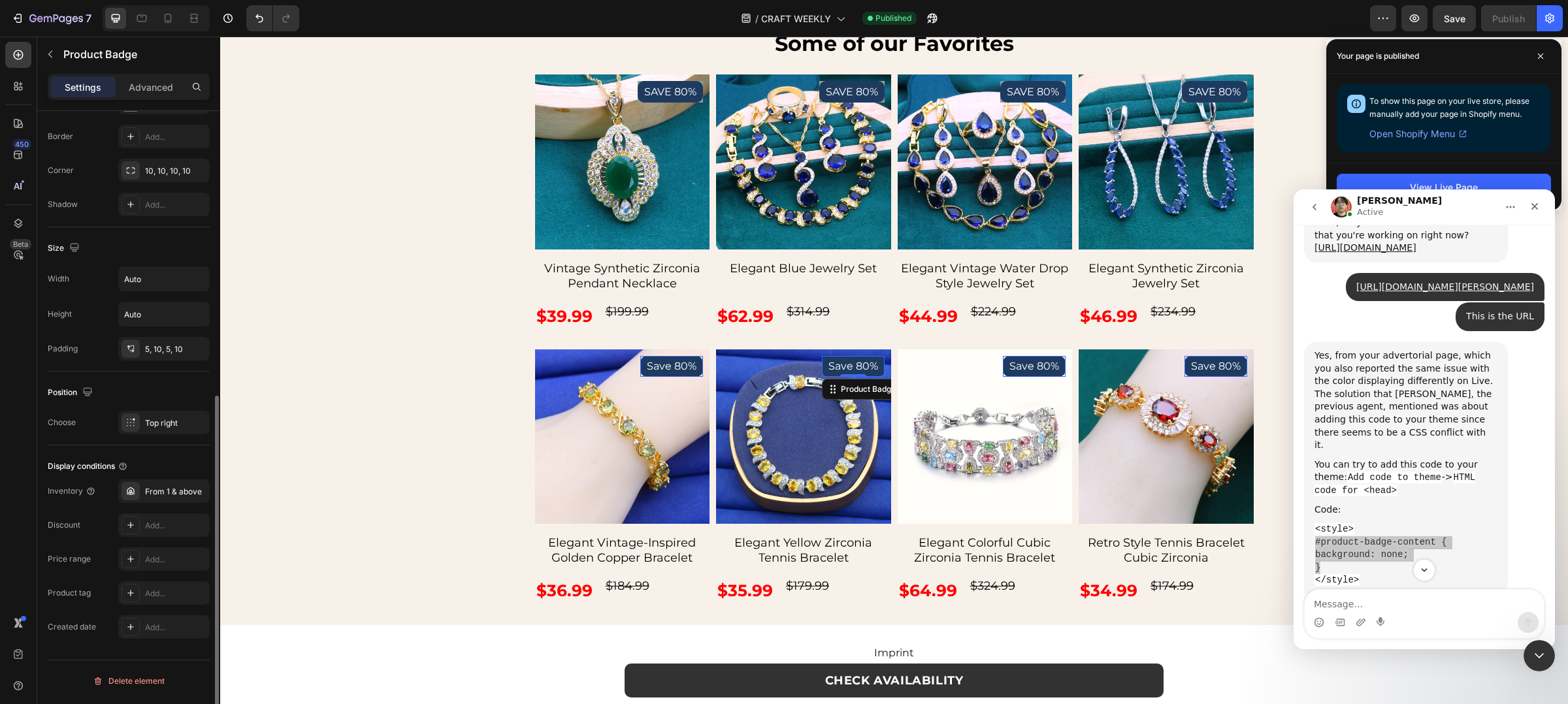
scroll to position [88, 0]
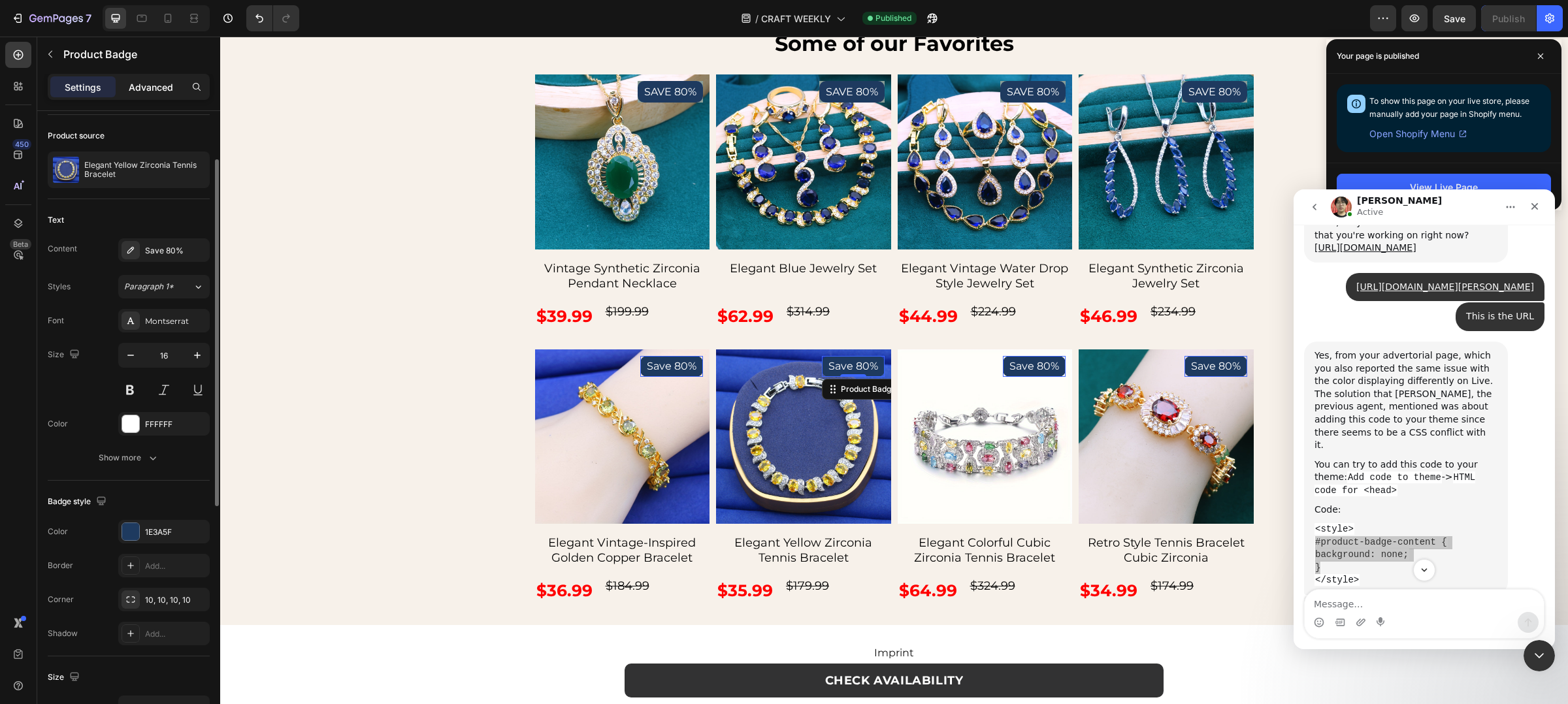
click at [152, 92] on p "Advanced" at bounding box center [150, 86] width 45 height 14
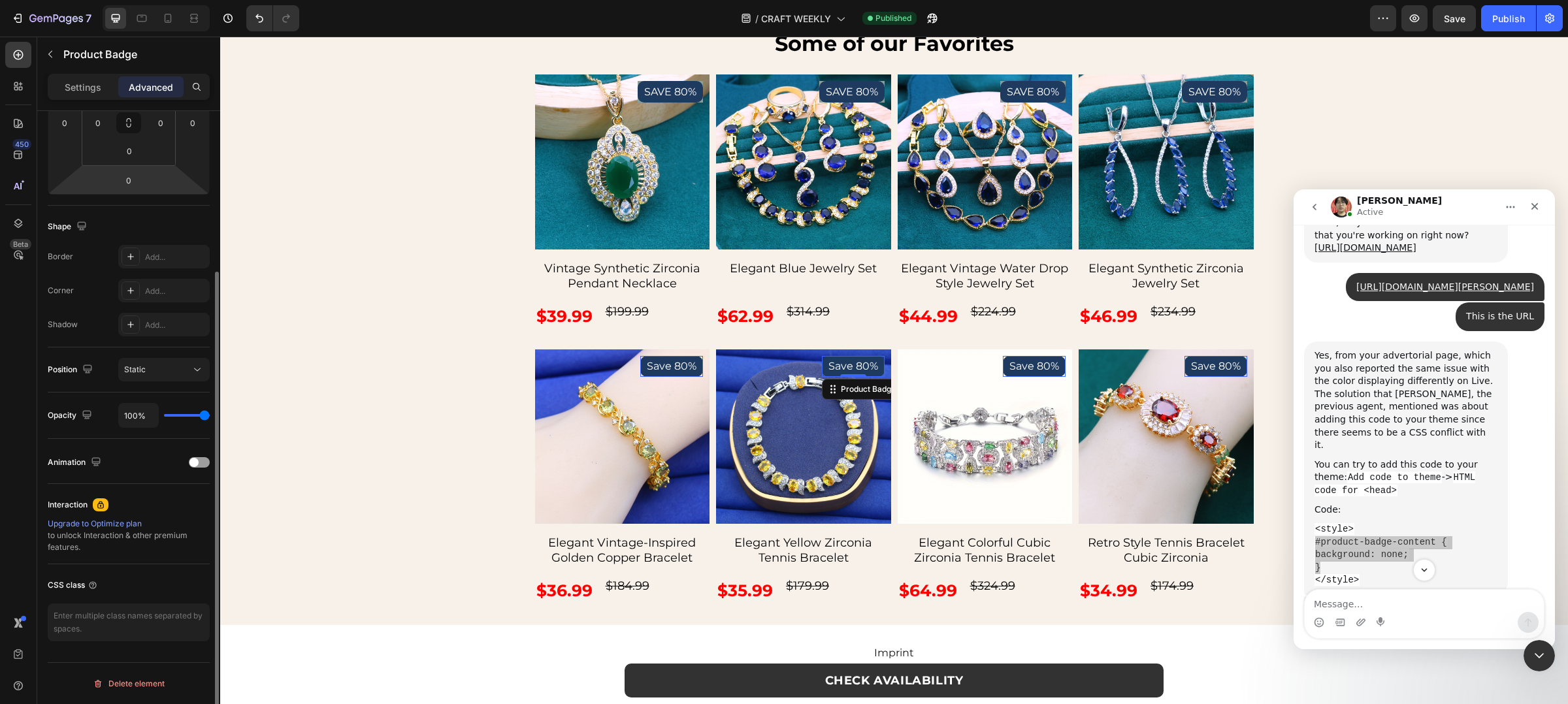
scroll to position [0, 0]
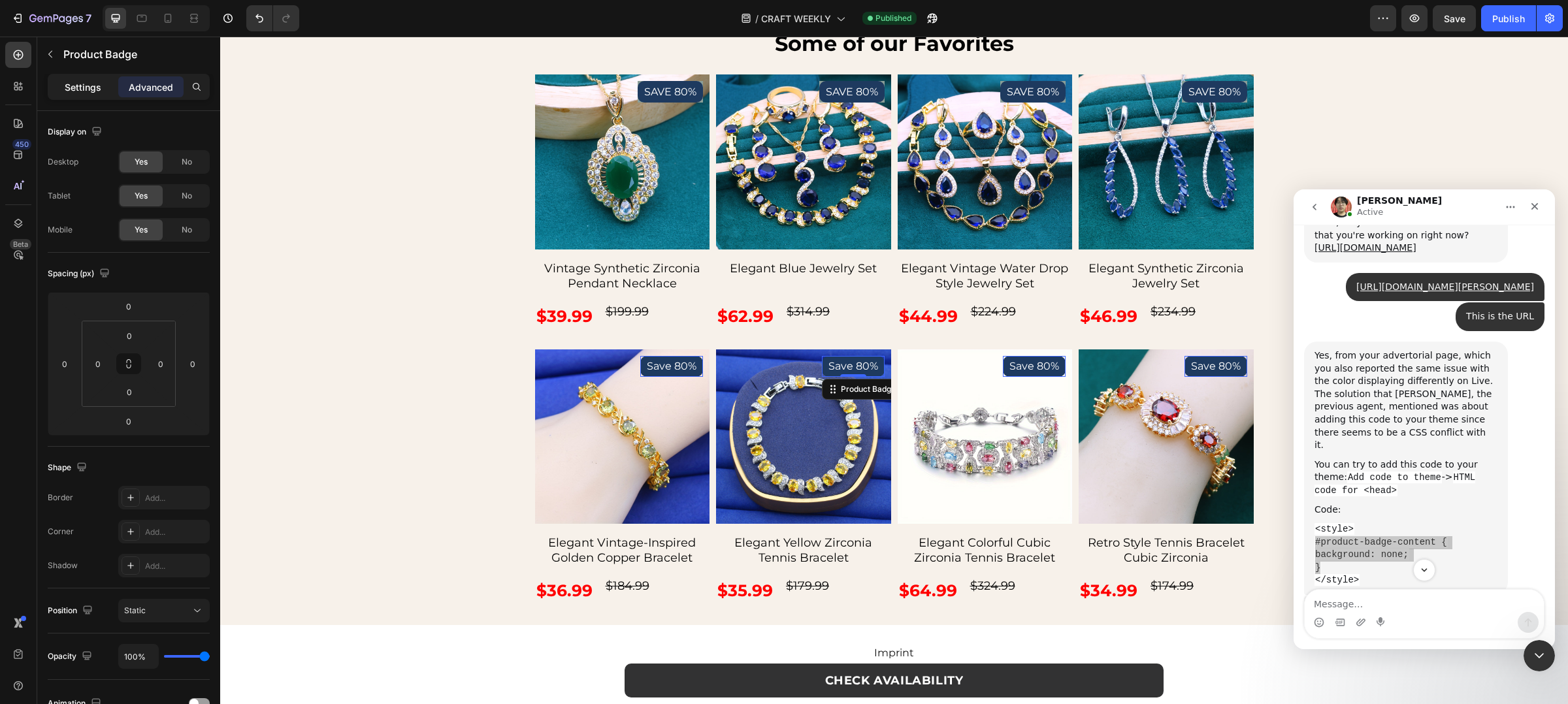
click at [93, 84] on p "Settings" at bounding box center [83, 86] width 36 height 14
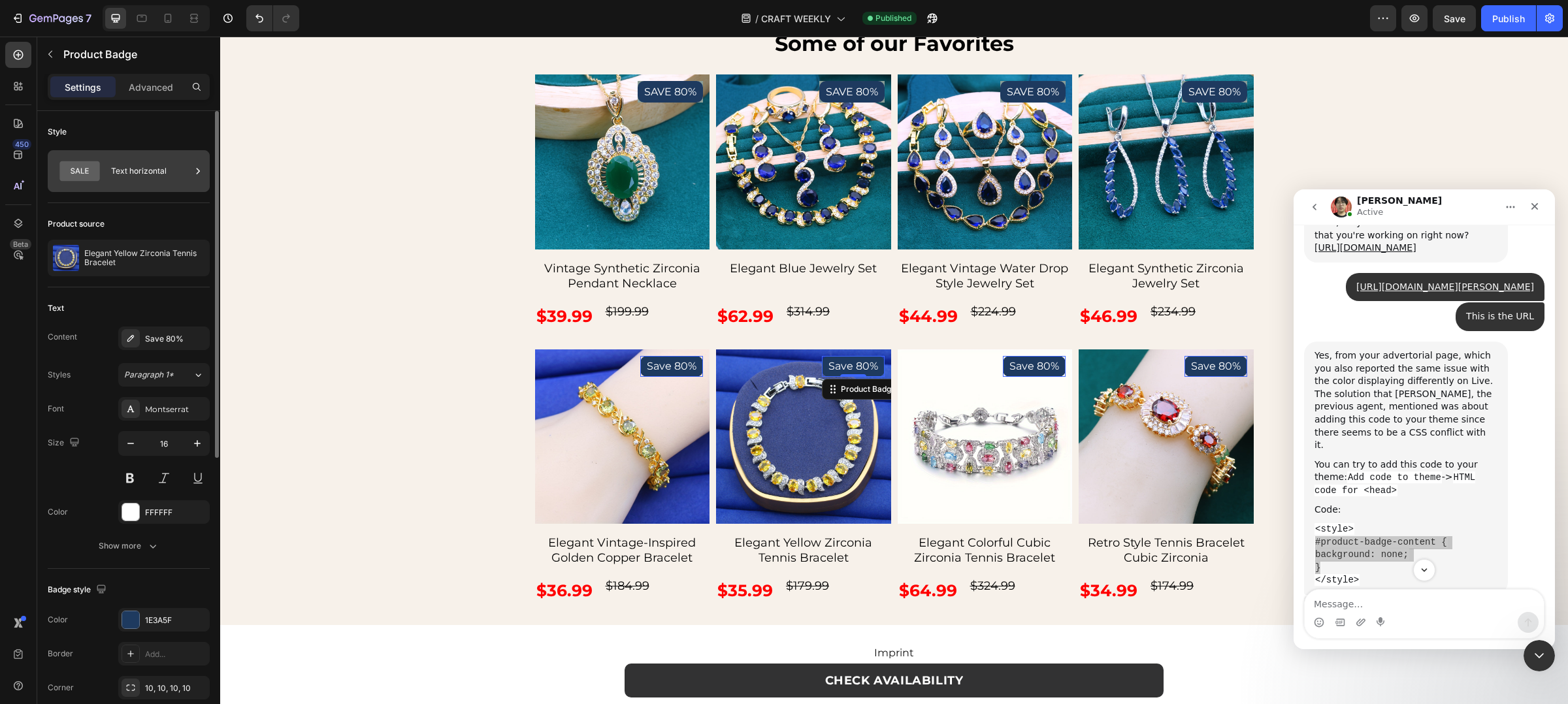
click at [132, 182] on div "Text horizontal" at bounding box center [151, 171] width 80 height 30
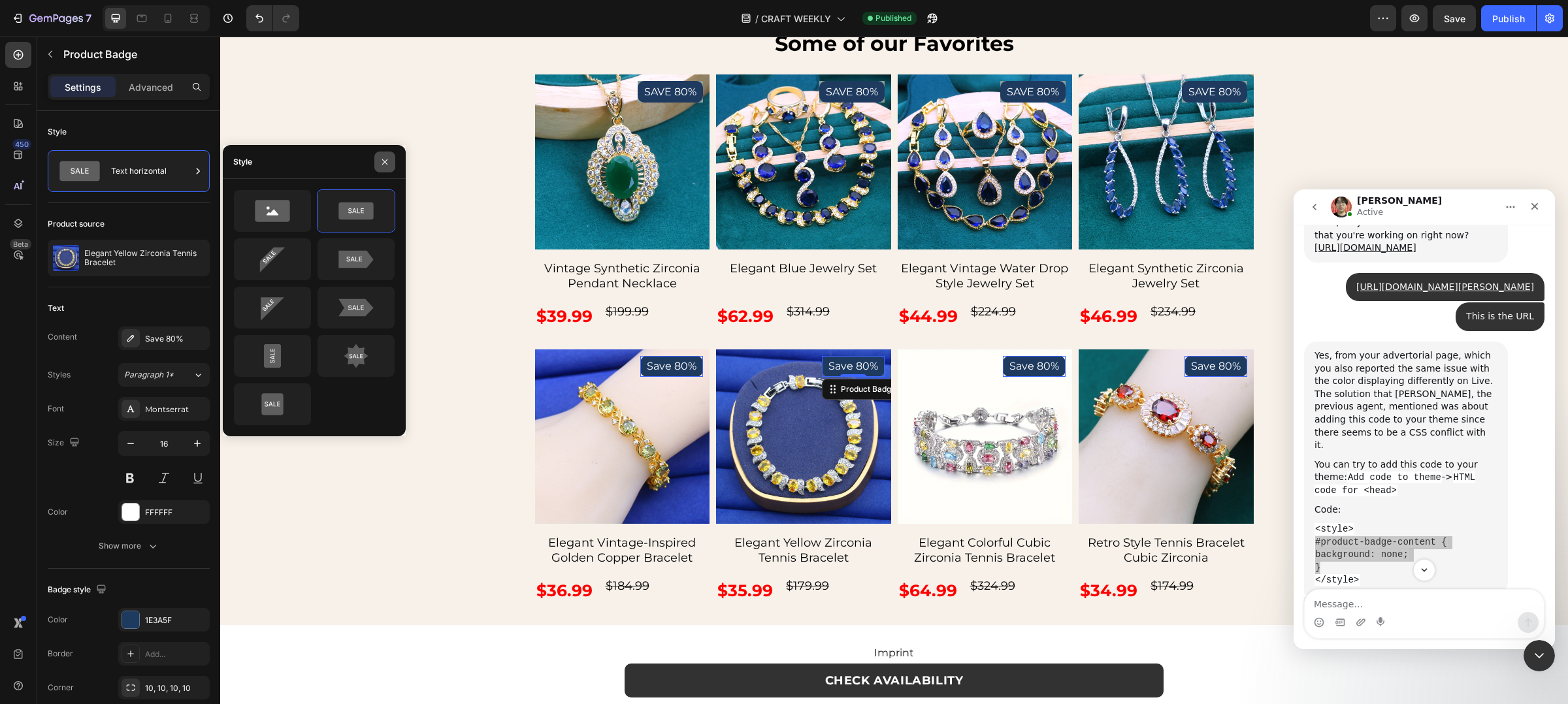
click at [382, 157] on icon "button" at bounding box center [384, 161] width 10 height 10
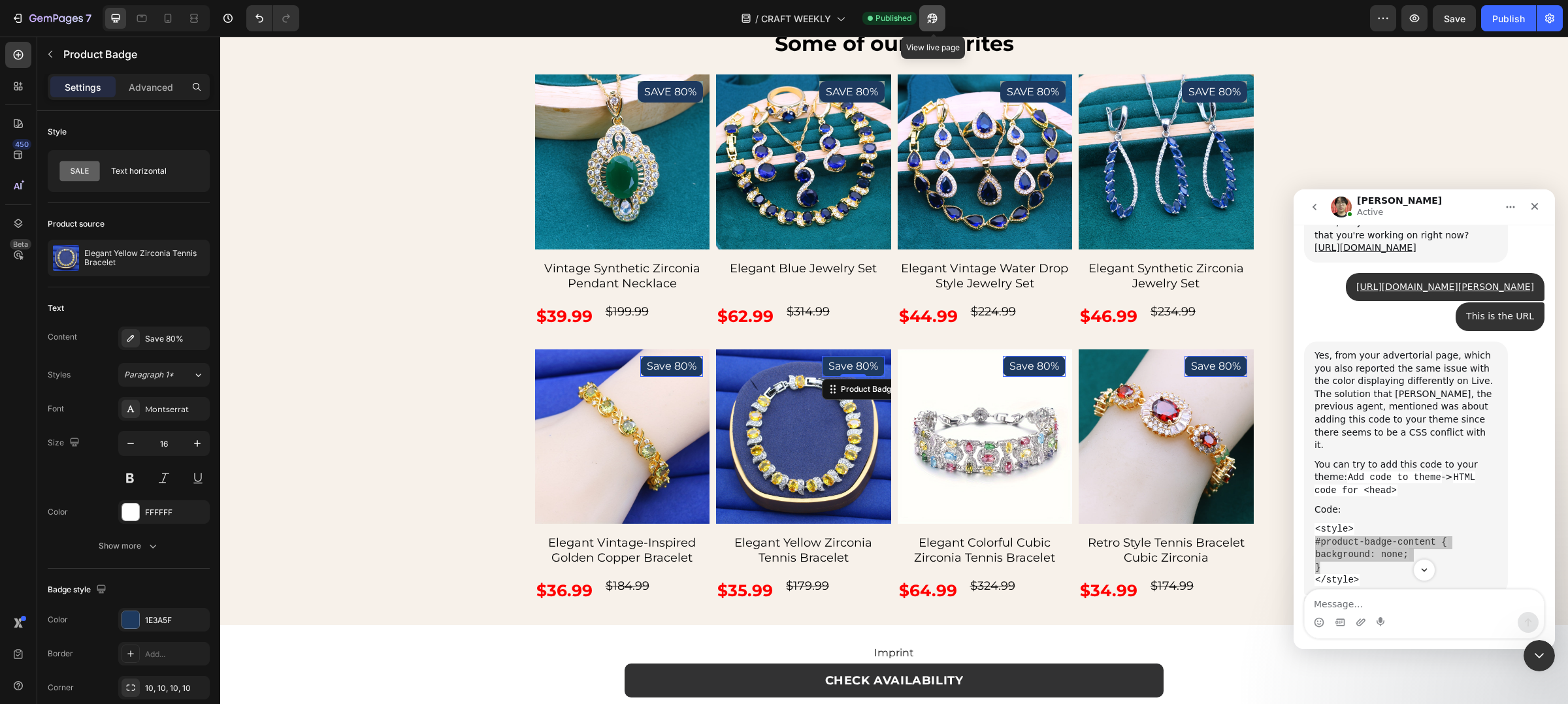
click at [938, 20] on icon "button" at bounding box center [932, 18] width 13 height 13
click at [654, 89] on pre "SAVE 80%" at bounding box center [671, 92] width 66 height 22
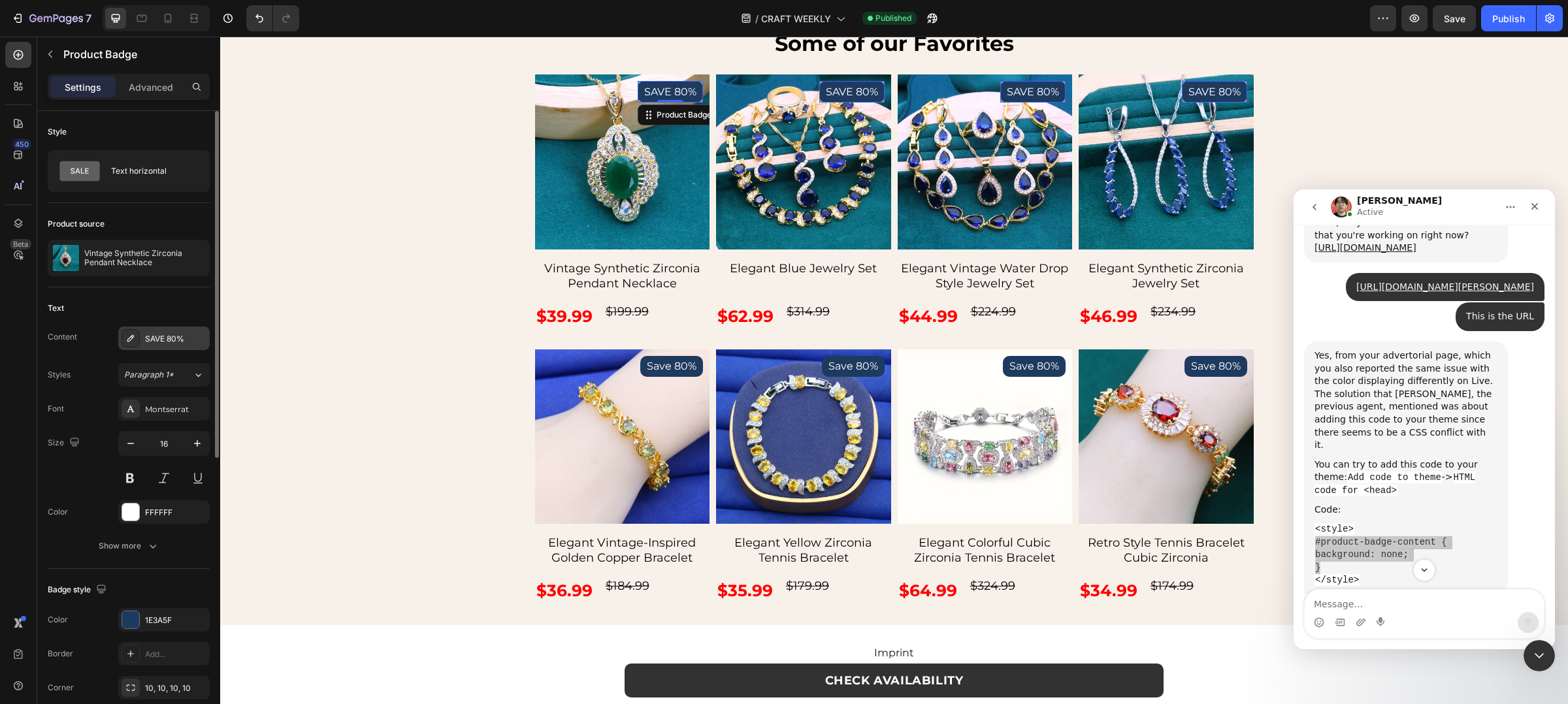
click at [171, 338] on div "SAVE 80%" at bounding box center [175, 338] width 61 height 12
click at [662, 367] on pre "Save 80%" at bounding box center [672, 366] width 63 height 21
click at [158, 344] on div "Save 80%" at bounding box center [175, 338] width 61 height 12
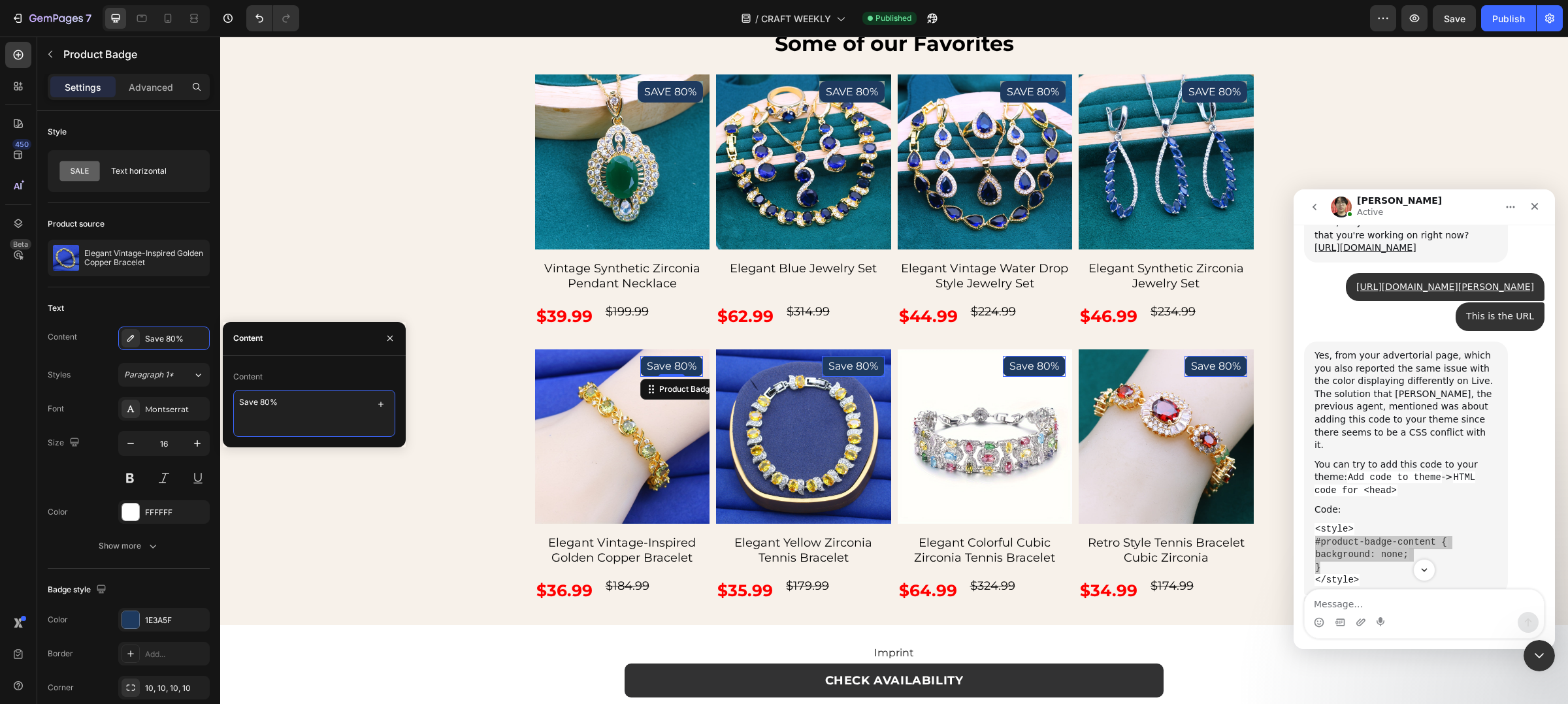
click at [247, 407] on textarea "Save 80%" at bounding box center [314, 414] width 162 height 47
type textarea "SAVE 80%"
click at [1502, 8] on button "Publish" at bounding box center [1509, 18] width 55 height 26
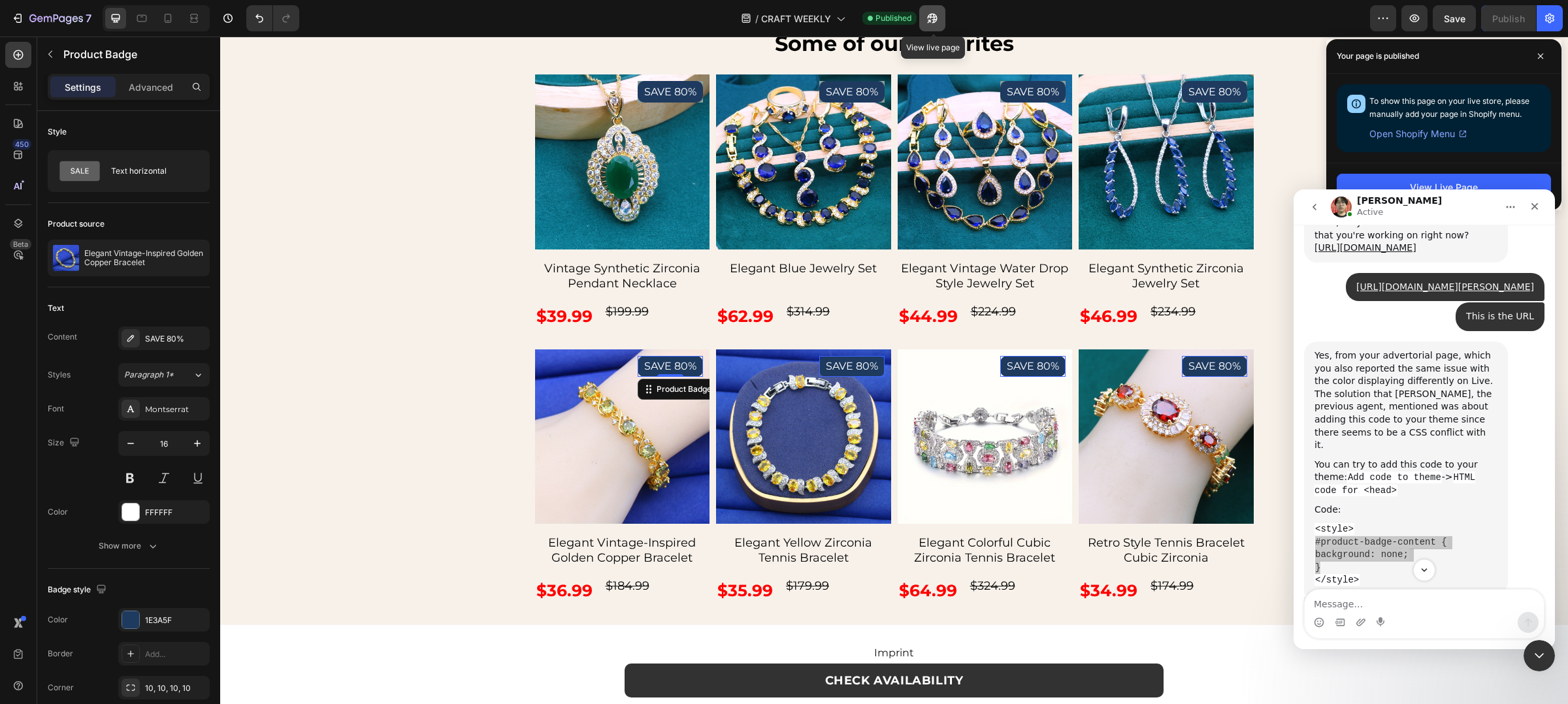
click at [936, 17] on icon "button" at bounding box center [932, 18] width 13 height 13
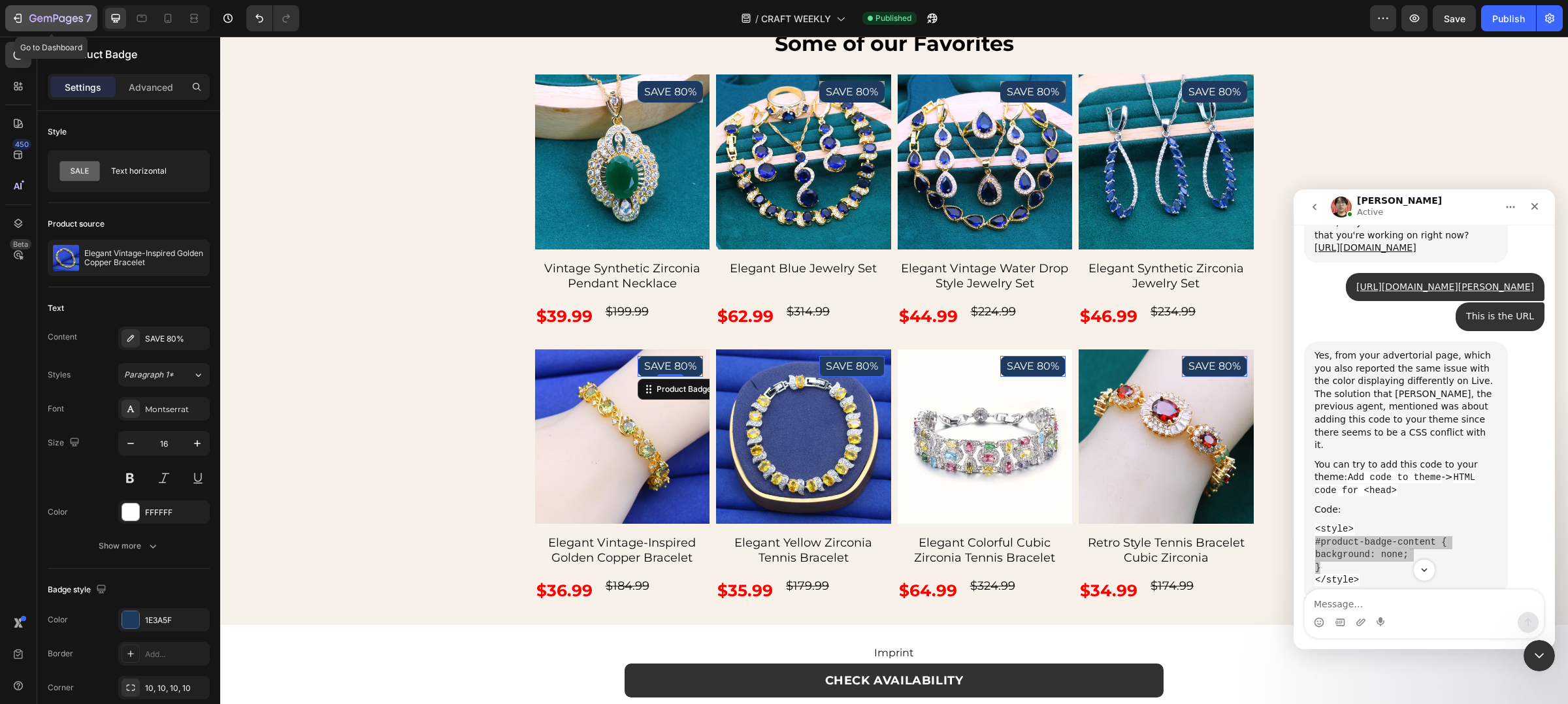
click at [20, 8] on button "7" at bounding box center [51, 18] width 92 height 26
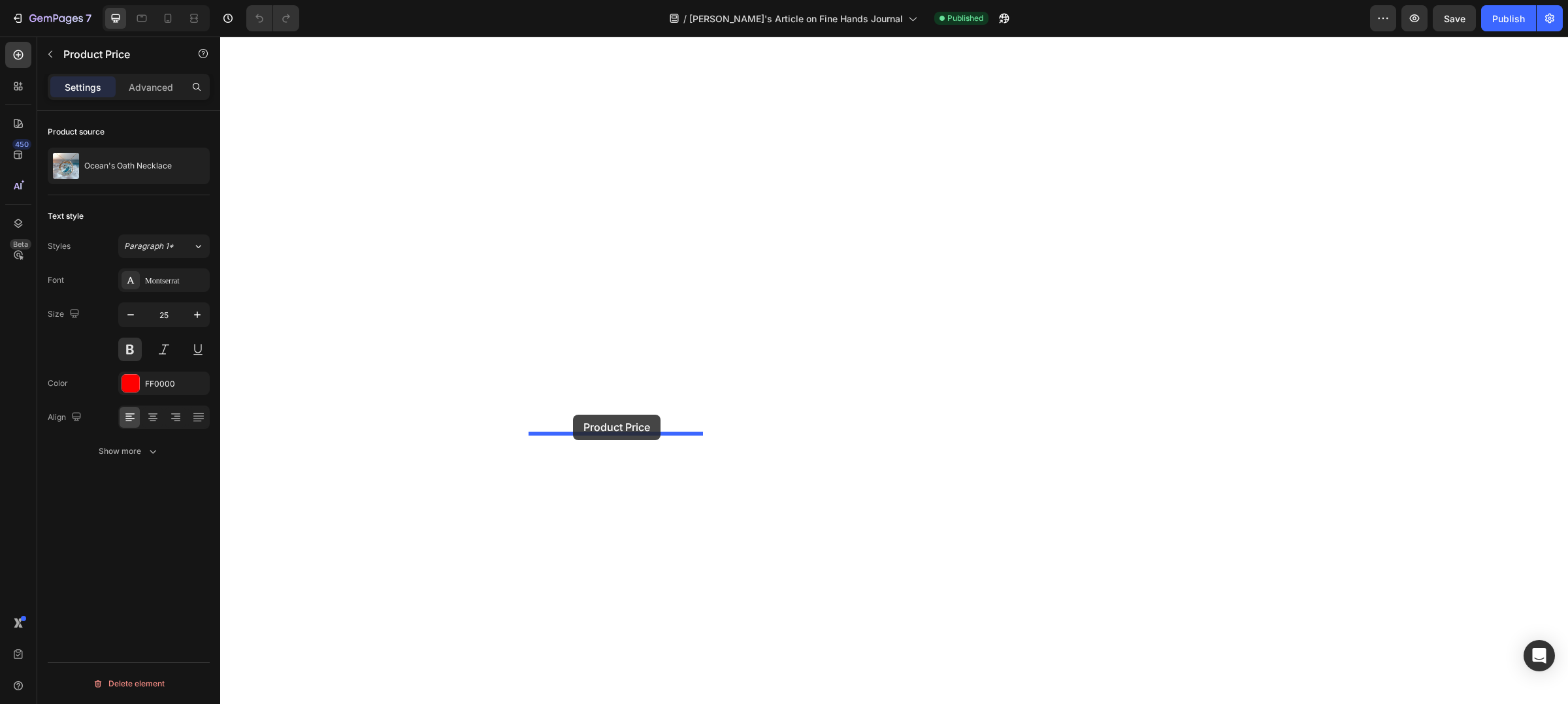
drag, startPoint x: 563, startPoint y: 444, endPoint x: 573, endPoint y: 415, distance: 30.7
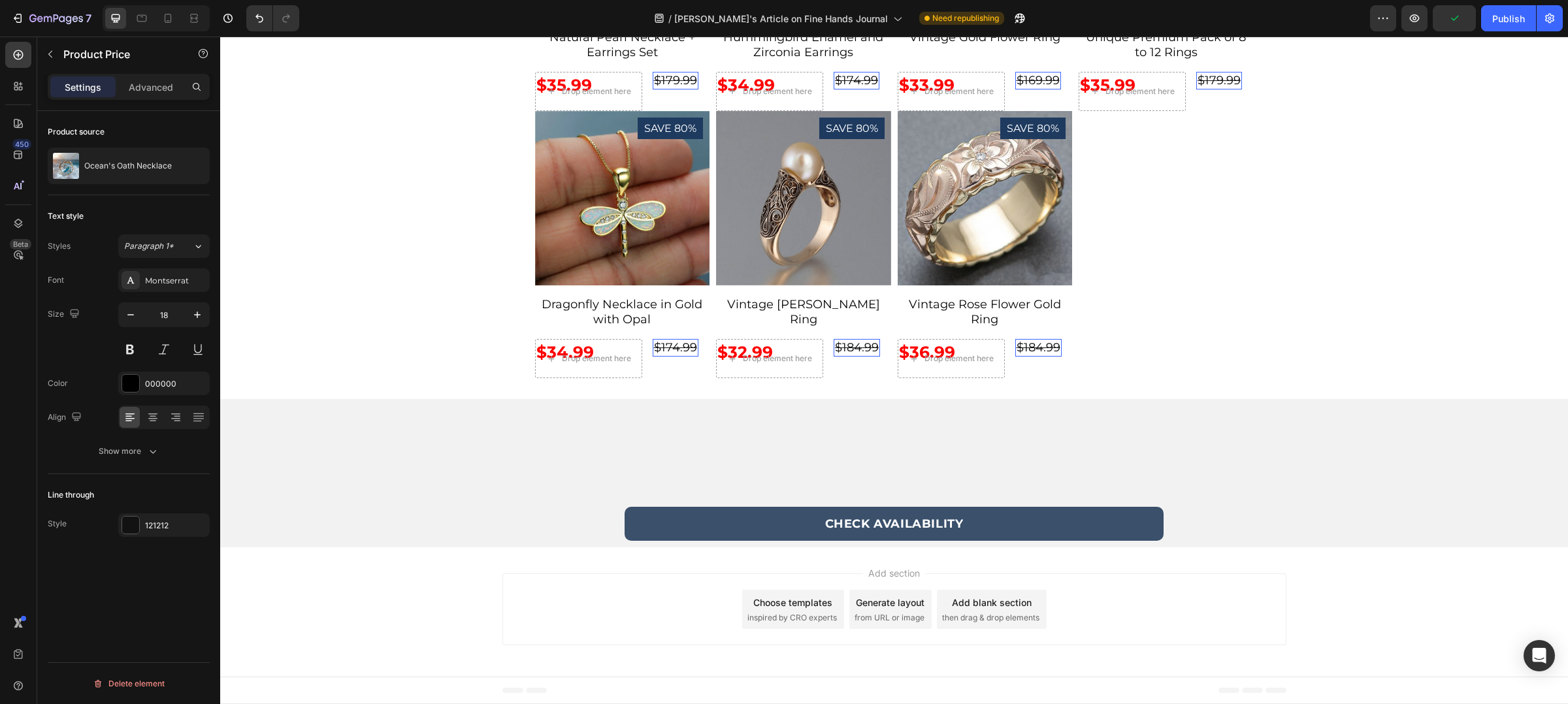
drag, startPoint x: 657, startPoint y: 448, endPoint x: 673, endPoint y: 417, distance: 34.9
click at [220, 36] on div "SAVE 80% Product Badge Product Images Ocean's Oath Necklace Product Title $39.9…" at bounding box center [220, 36] width 0 height 0
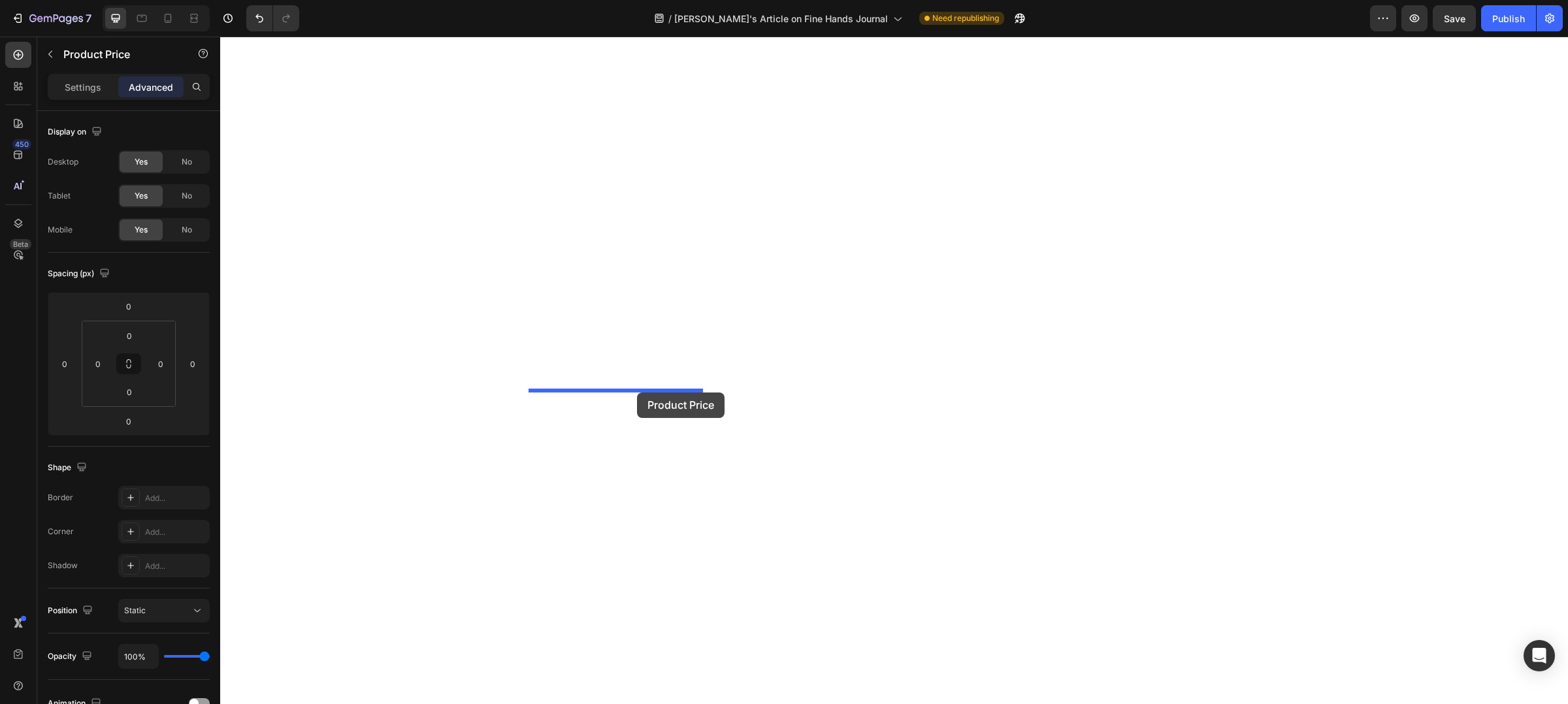
drag, startPoint x: 662, startPoint y: 444, endPoint x: 637, endPoint y: 393, distance: 56.8
type input "16"
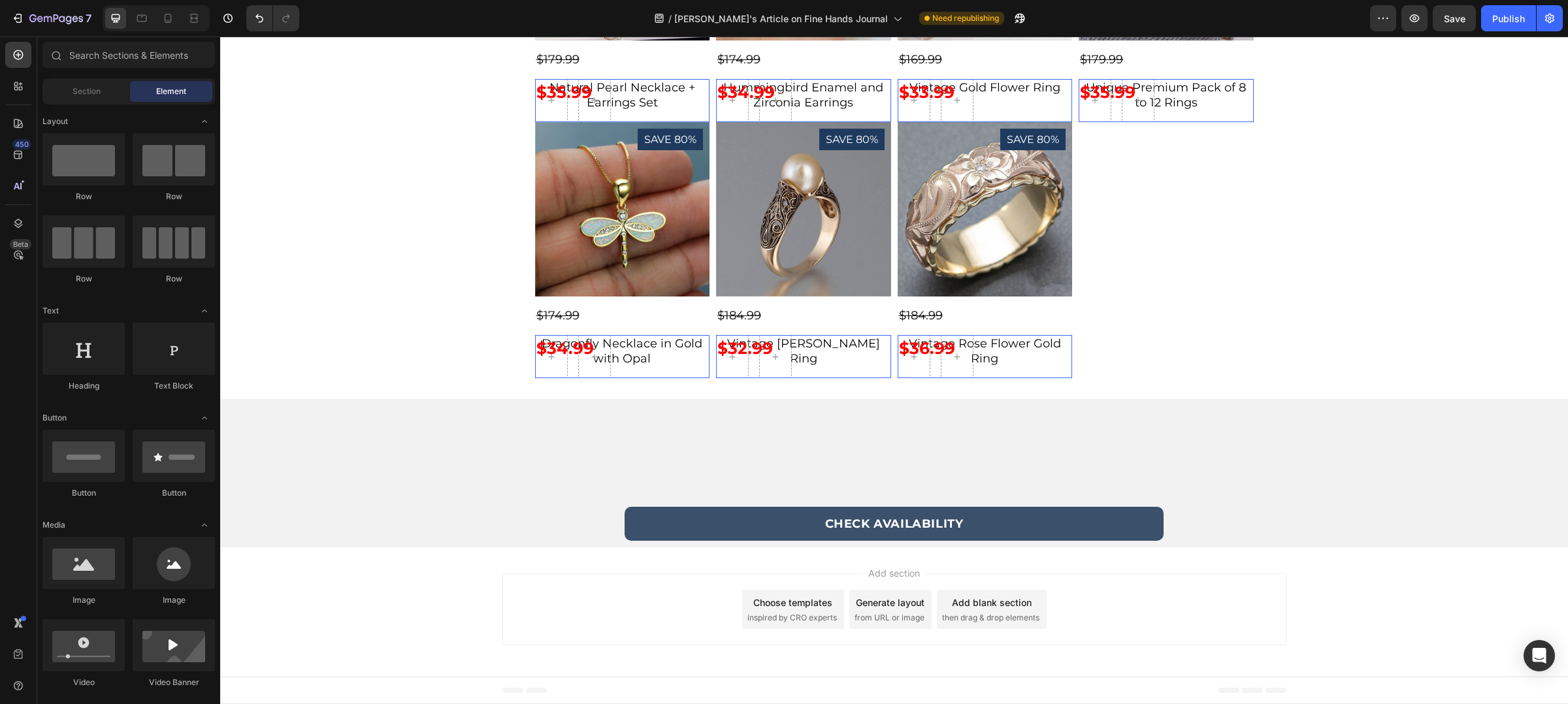
click at [249, 20] on button "Undo/Redo" at bounding box center [259, 18] width 26 height 26
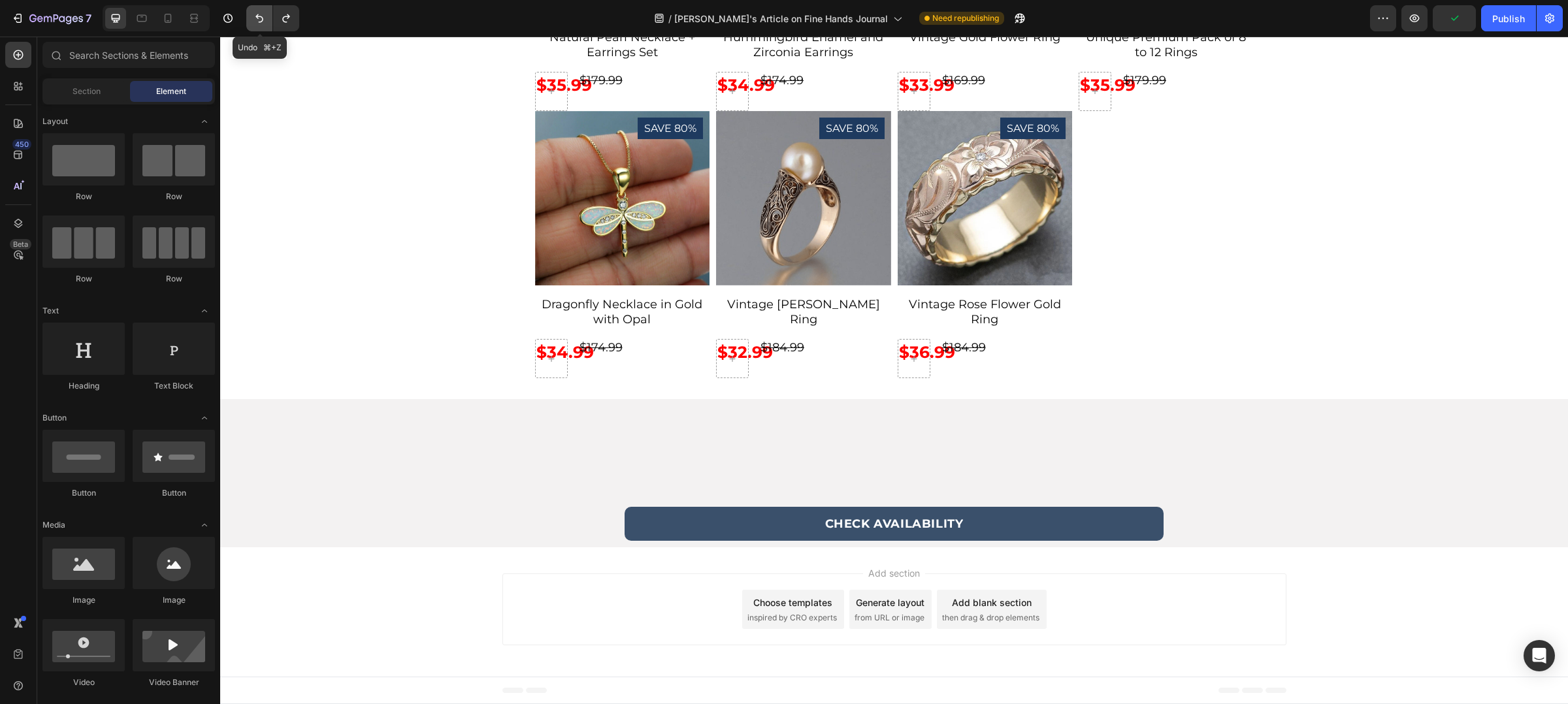
click at [249, 20] on button "Undo/Redo" at bounding box center [259, 18] width 26 height 26
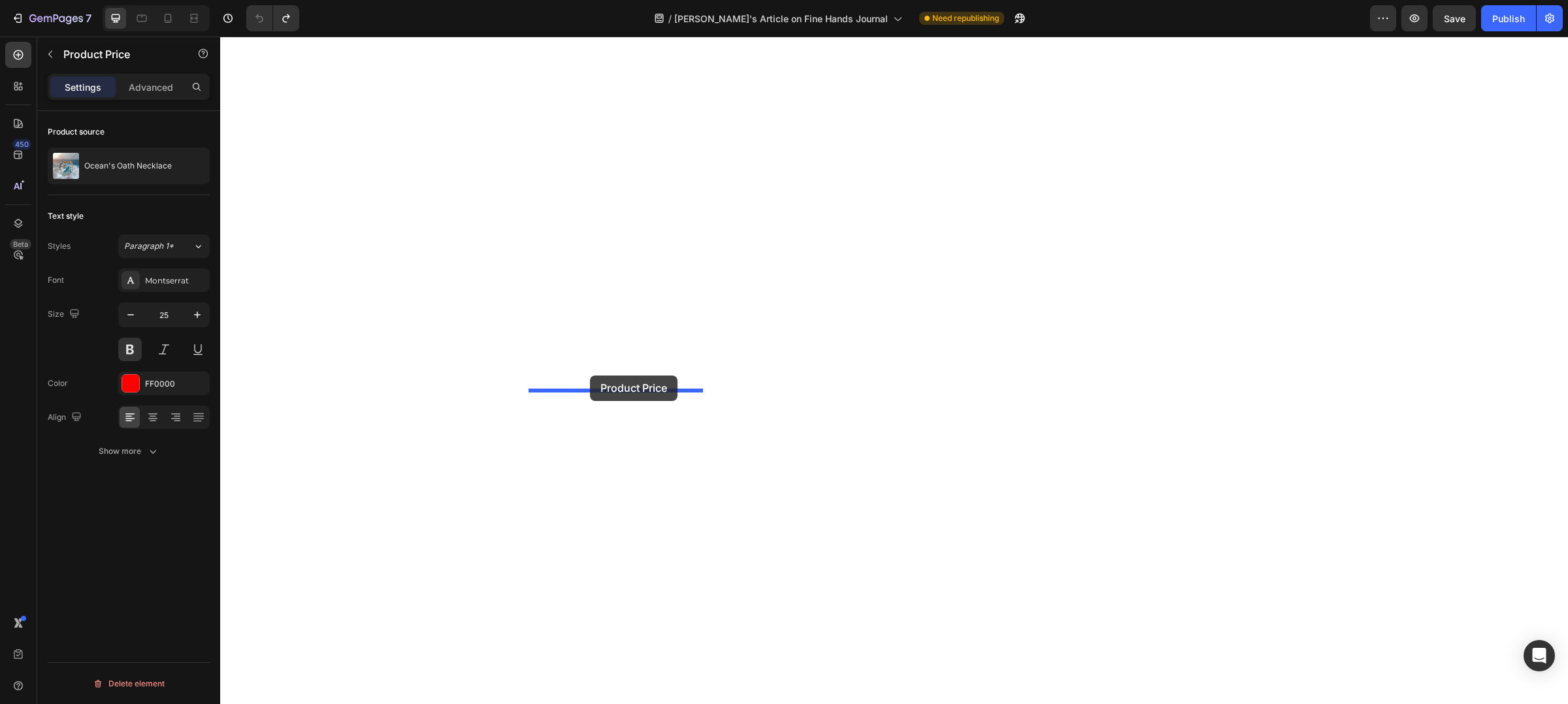
drag, startPoint x: 541, startPoint y: 448, endPoint x: 590, endPoint y: 376, distance: 87.1
drag, startPoint x: 666, startPoint y: 429, endPoint x: 624, endPoint y: 383, distance: 62.3
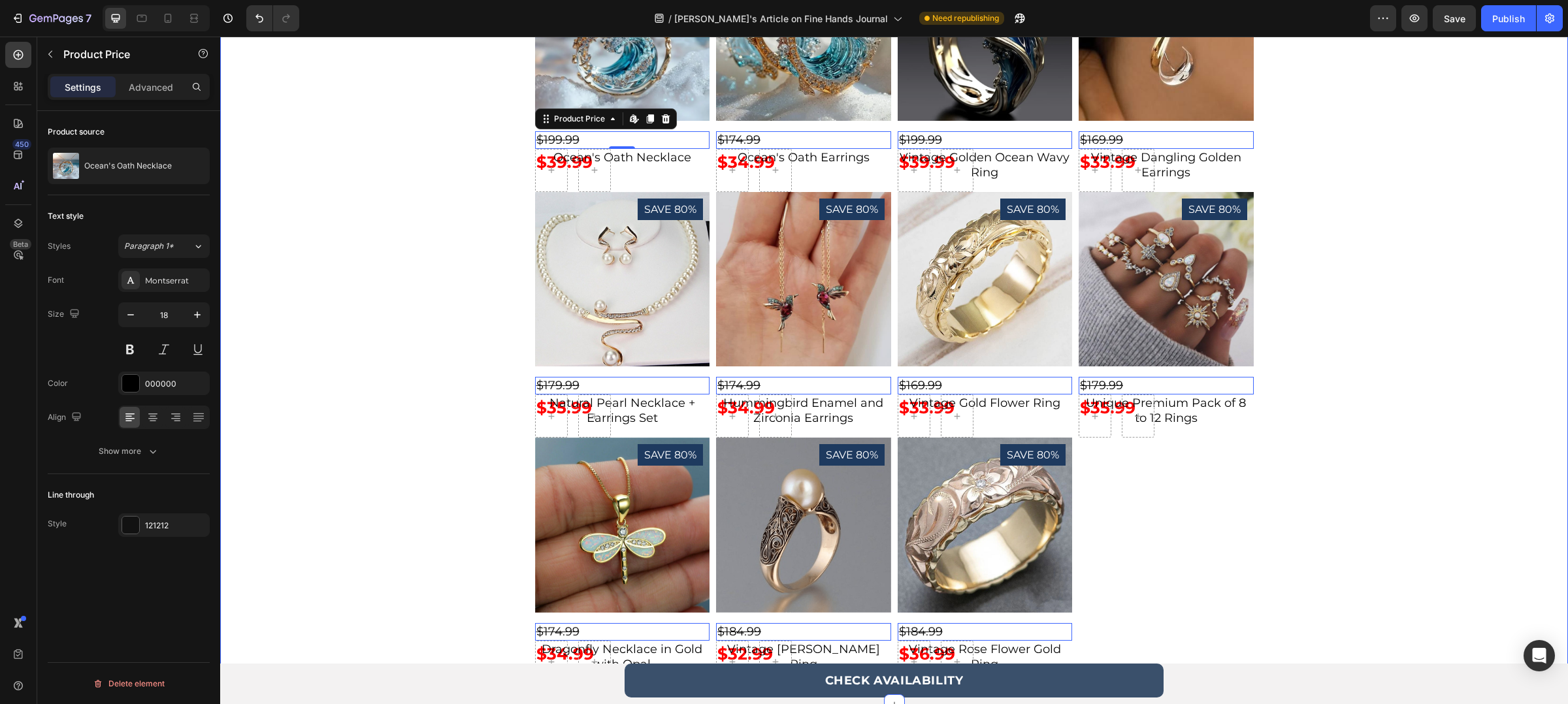
scroll to position [4904, 0]
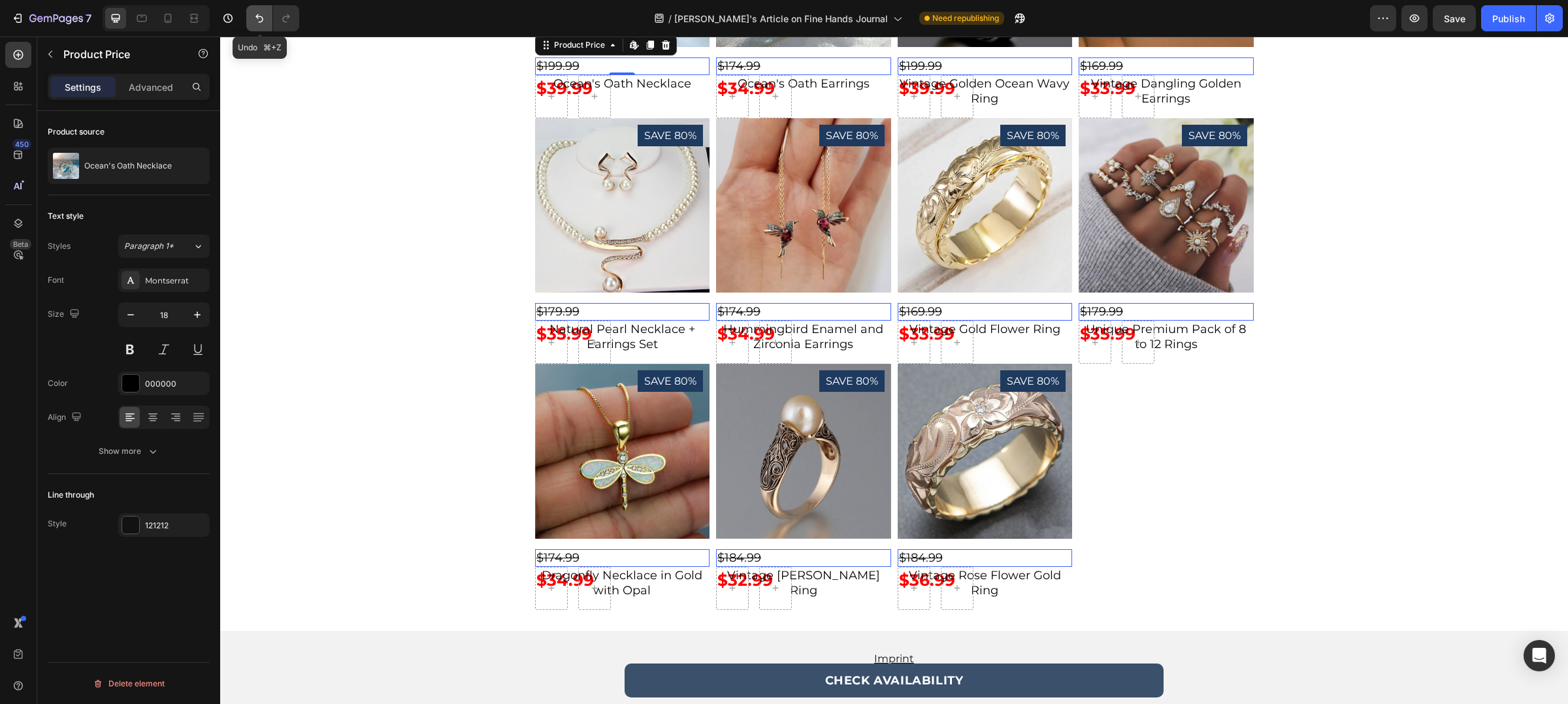
click at [259, 30] on button "Undo/Redo" at bounding box center [259, 18] width 26 height 26
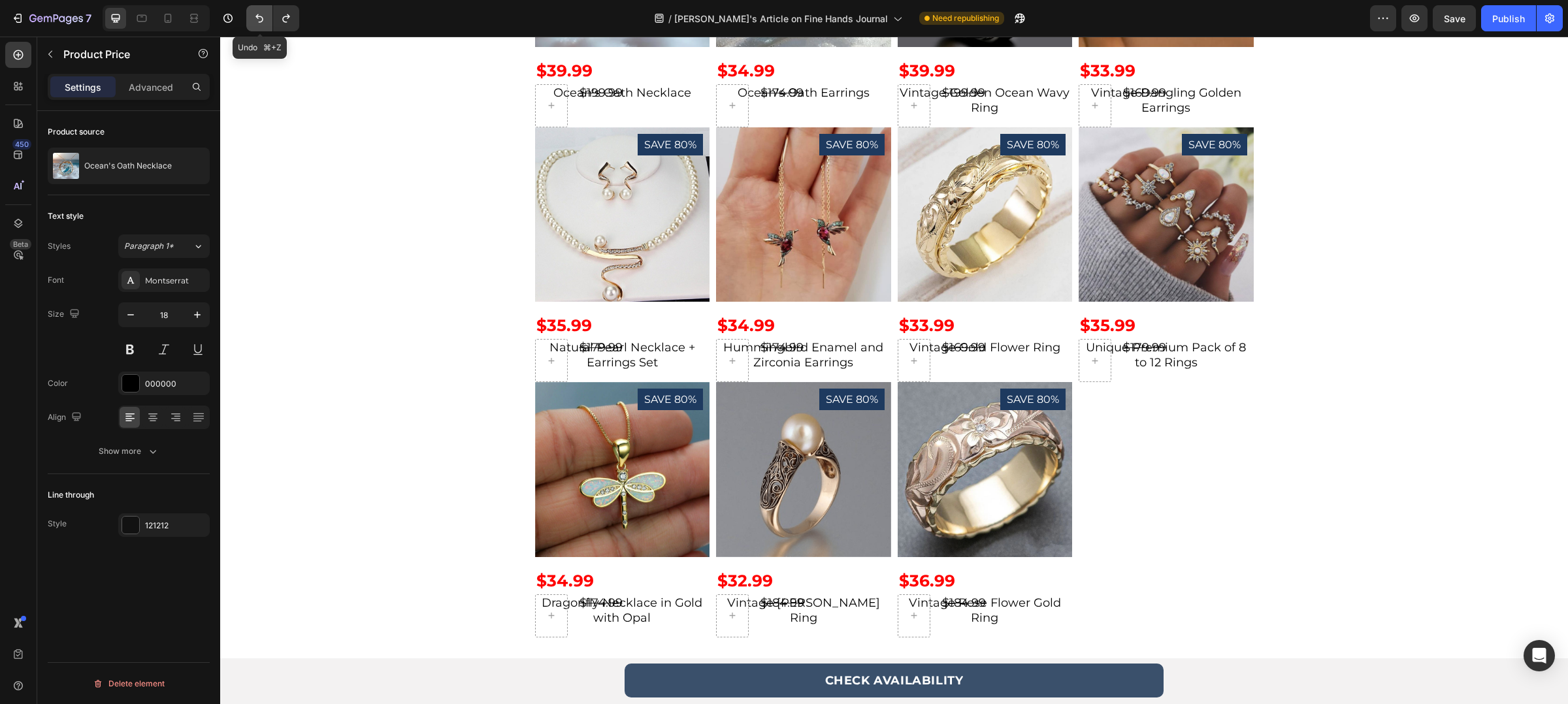
click at [259, 30] on button "Undo/Redo" at bounding box center [259, 18] width 26 height 26
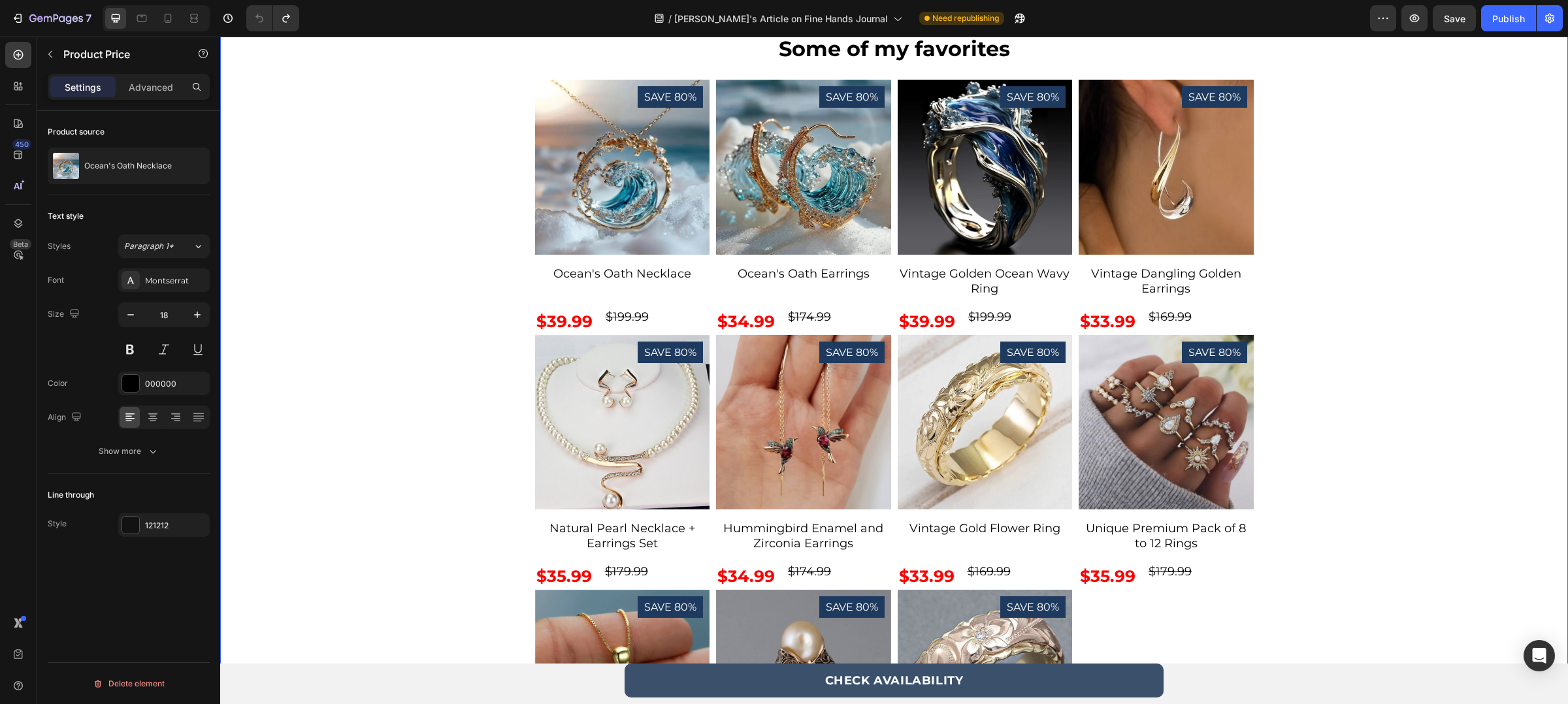
scroll to position [4664, 0]
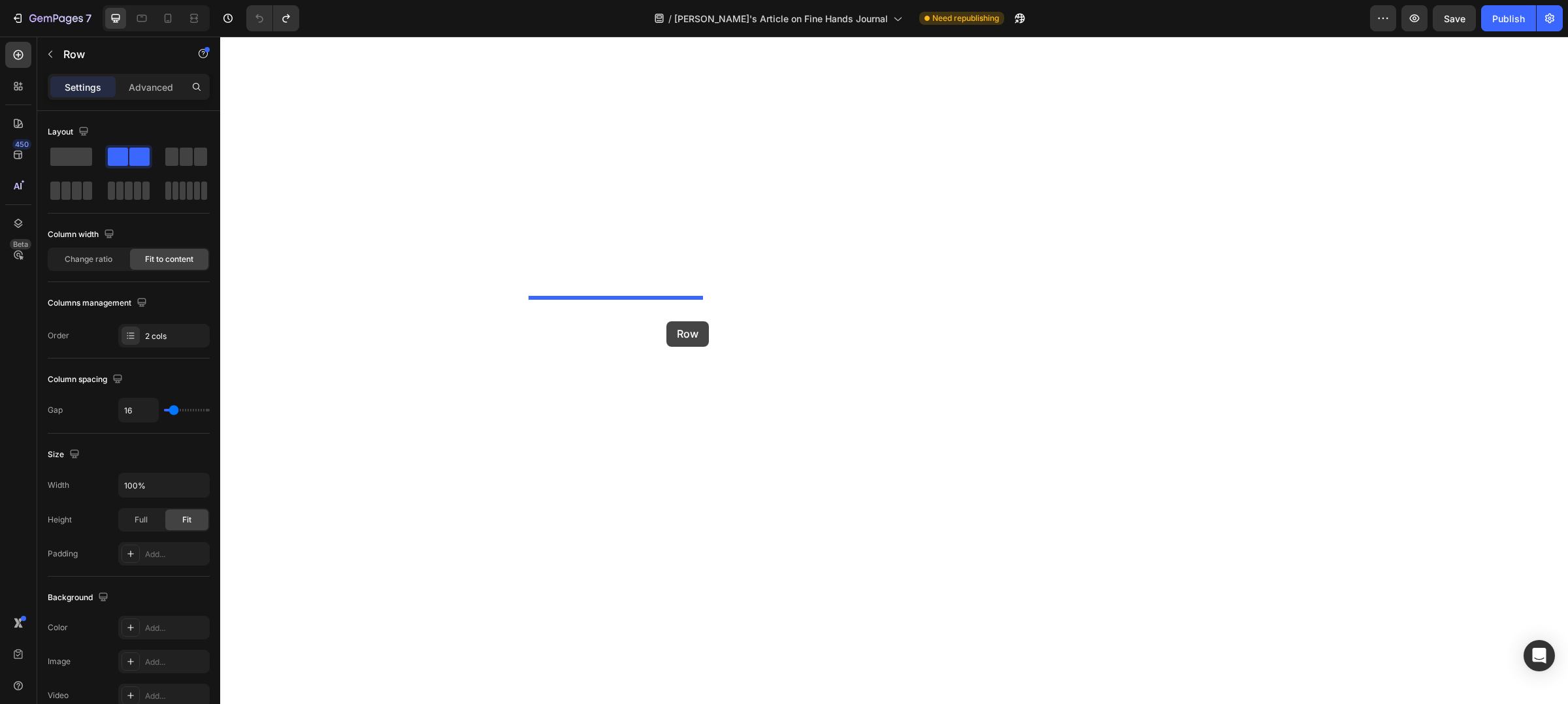
drag, startPoint x: 669, startPoint y: 353, endPoint x: 666, endPoint y: 321, distance: 32.1
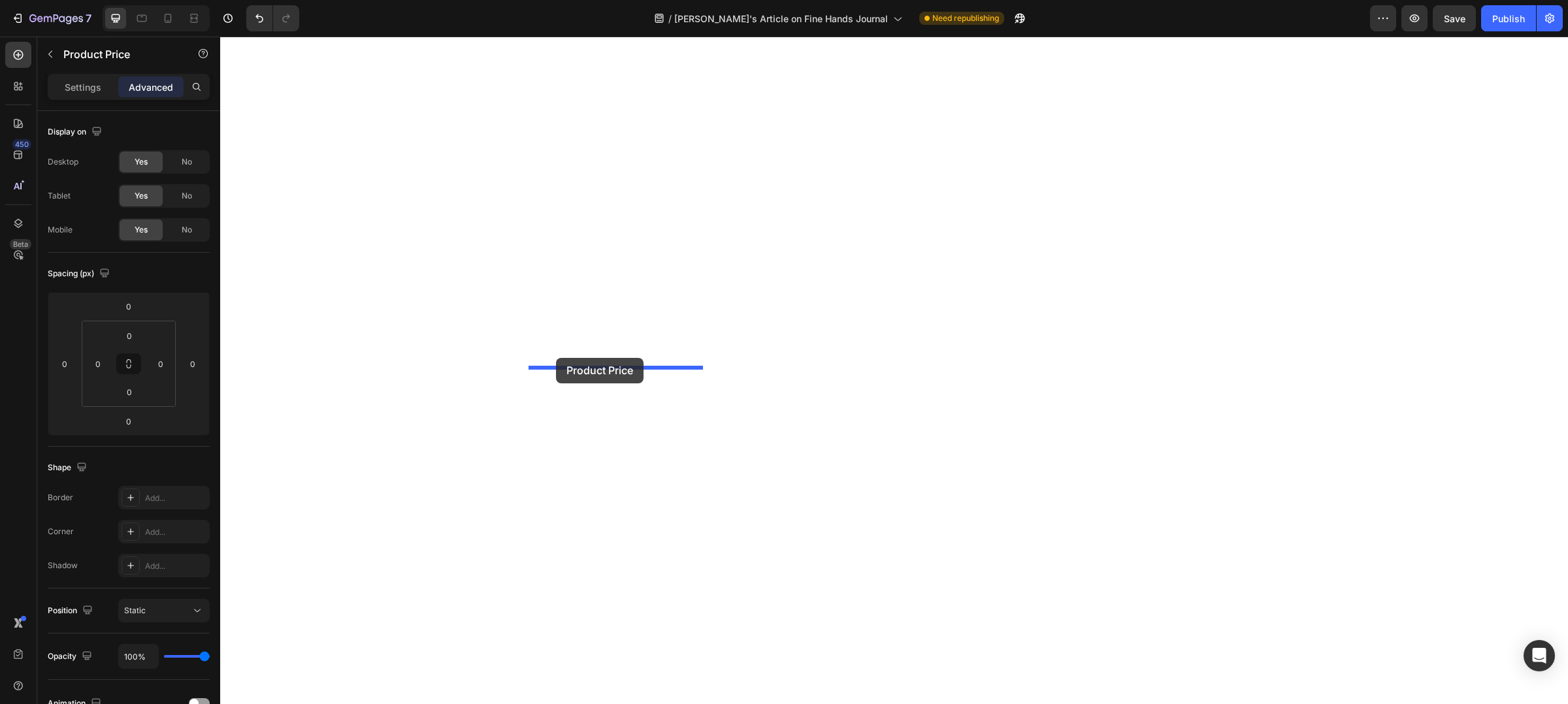
drag, startPoint x: 543, startPoint y: 287, endPoint x: 556, endPoint y: 357, distance: 71.2
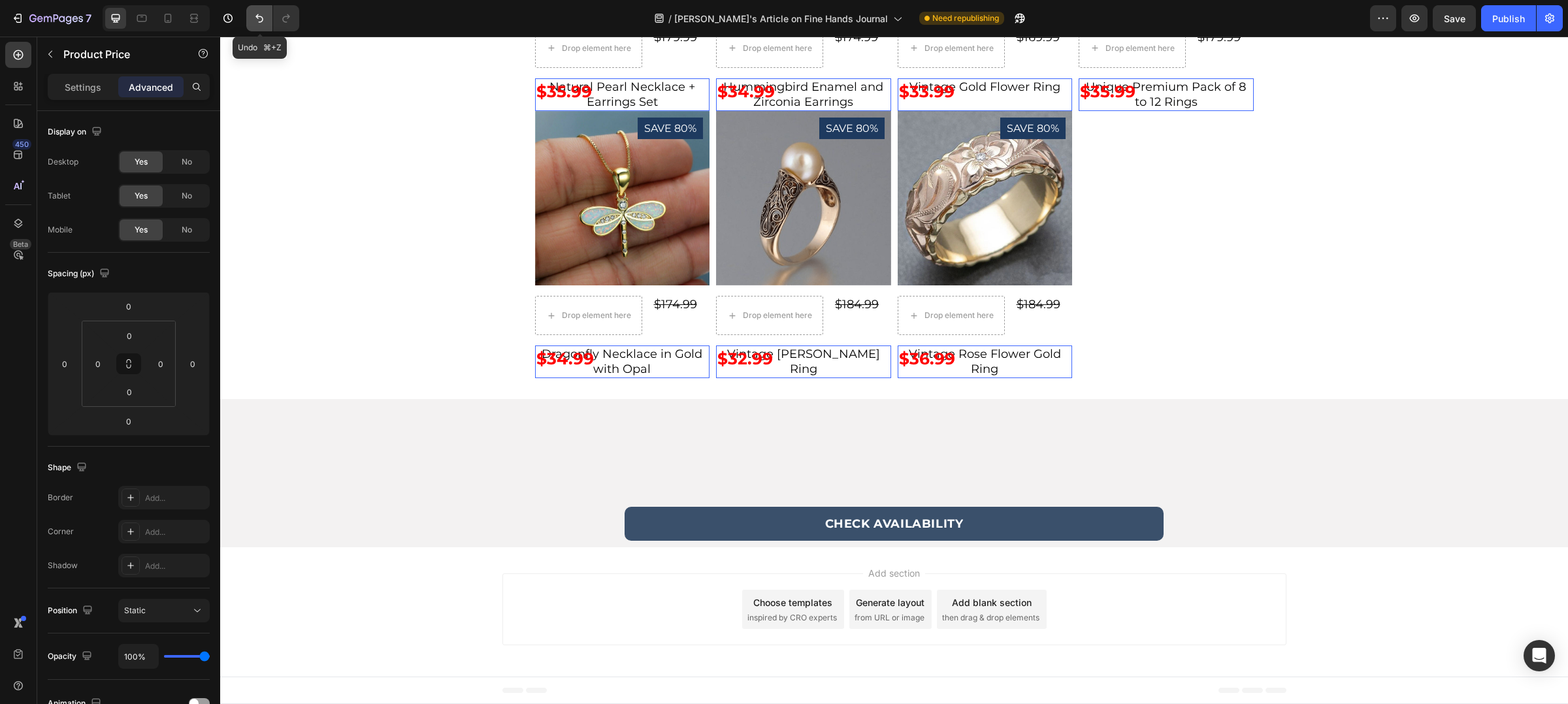
click at [255, 27] on button "Undo/Redo" at bounding box center [259, 18] width 26 height 26
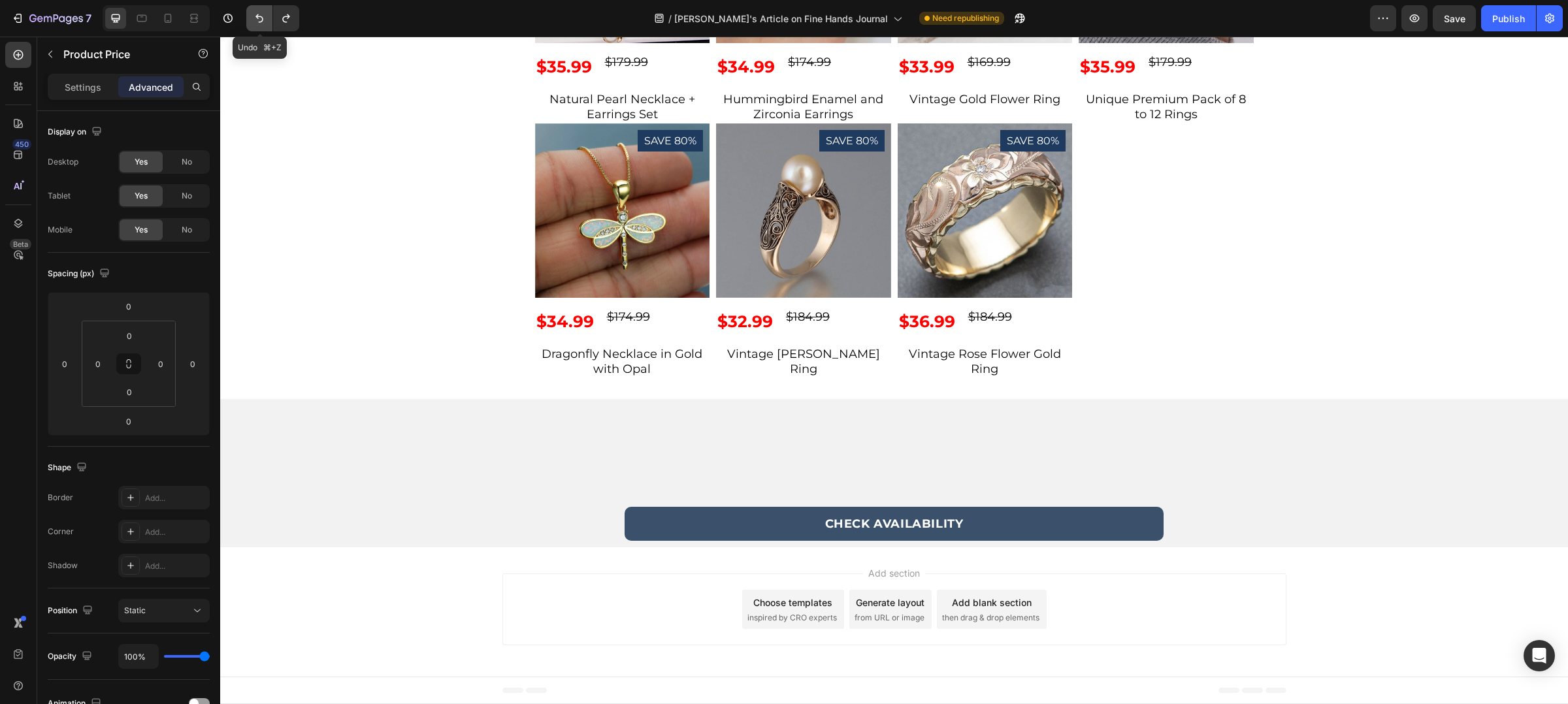
click at [255, 27] on button "Undo/Redo" at bounding box center [259, 18] width 26 height 26
click at [259, 13] on icon "Undo/Redo" at bounding box center [259, 18] width 13 height 13
click at [267, 17] on button "Undo/Redo" at bounding box center [259, 18] width 26 height 26
click at [262, 30] on button "Undo/Redo" at bounding box center [259, 18] width 26 height 26
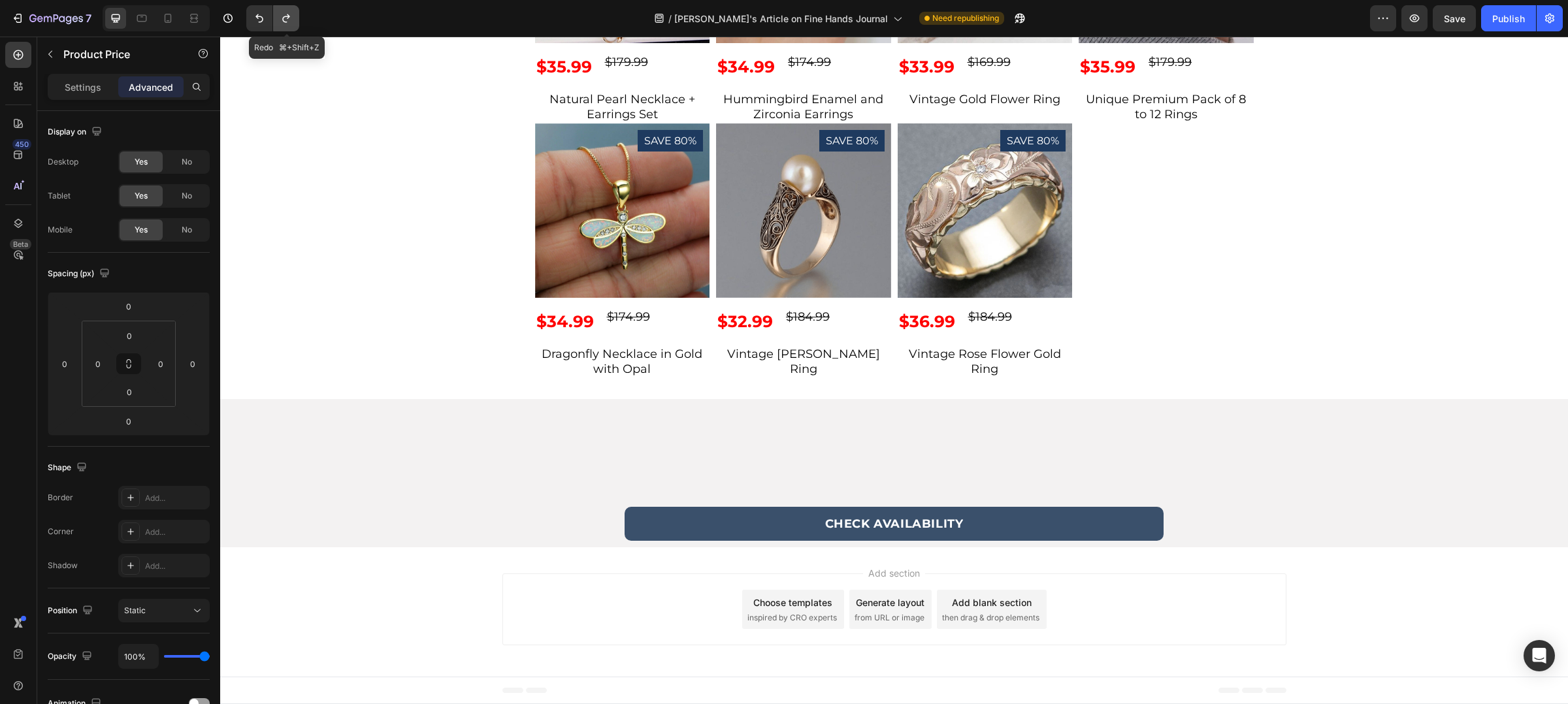
click at [281, 20] on icon "Undo/Redo" at bounding box center [286, 18] width 13 height 13
drag, startPoint x: 281, startPoint y: 20, endPoint x: 71, endPoint y: 4, distance: 210.6
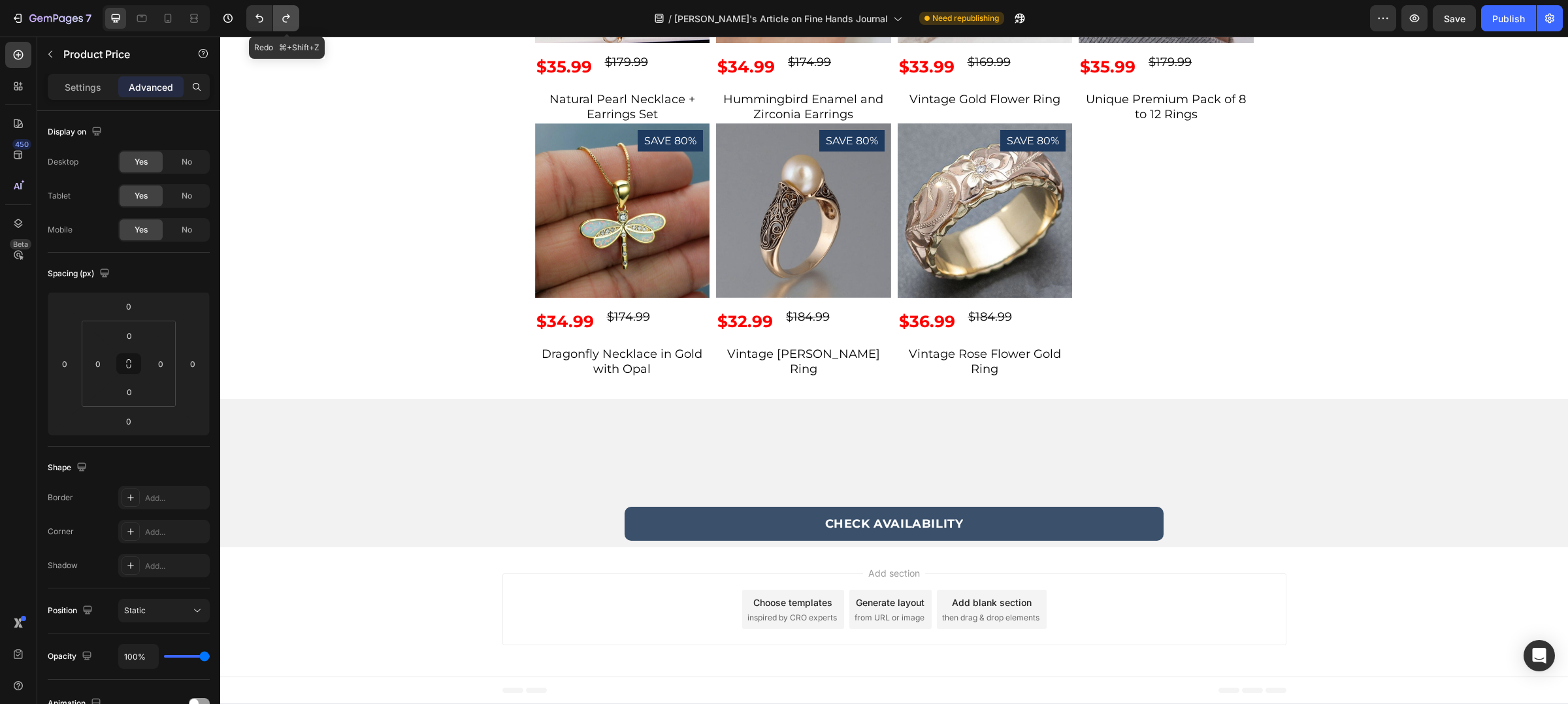
click at [281, 20] on icon "Undo/Redo" at bounding box center [286, 18] width 13 height 13
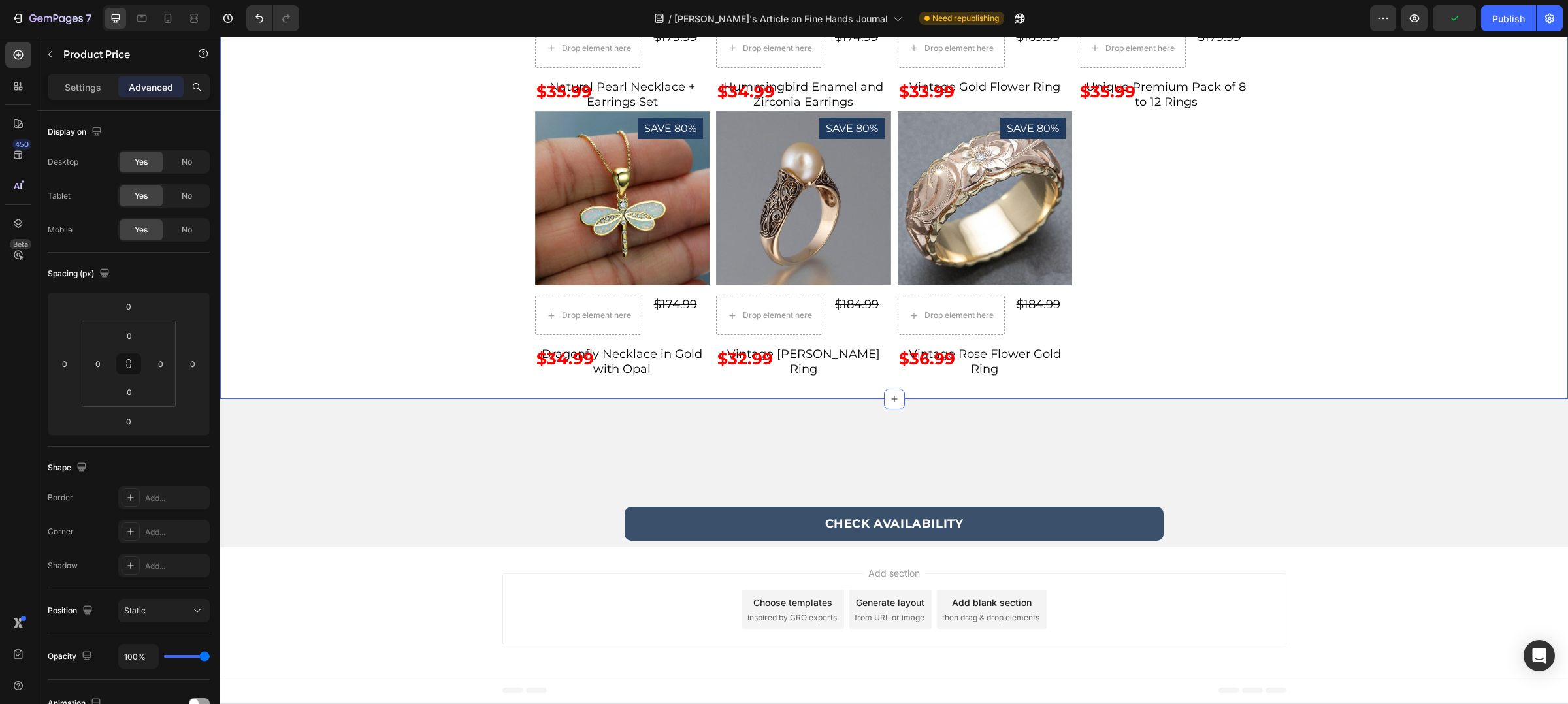
scroll to position [4511, 0]
click at [265, 23] on icon "Undo/Redo" at bounding box center [259, 18] width 13 height 13
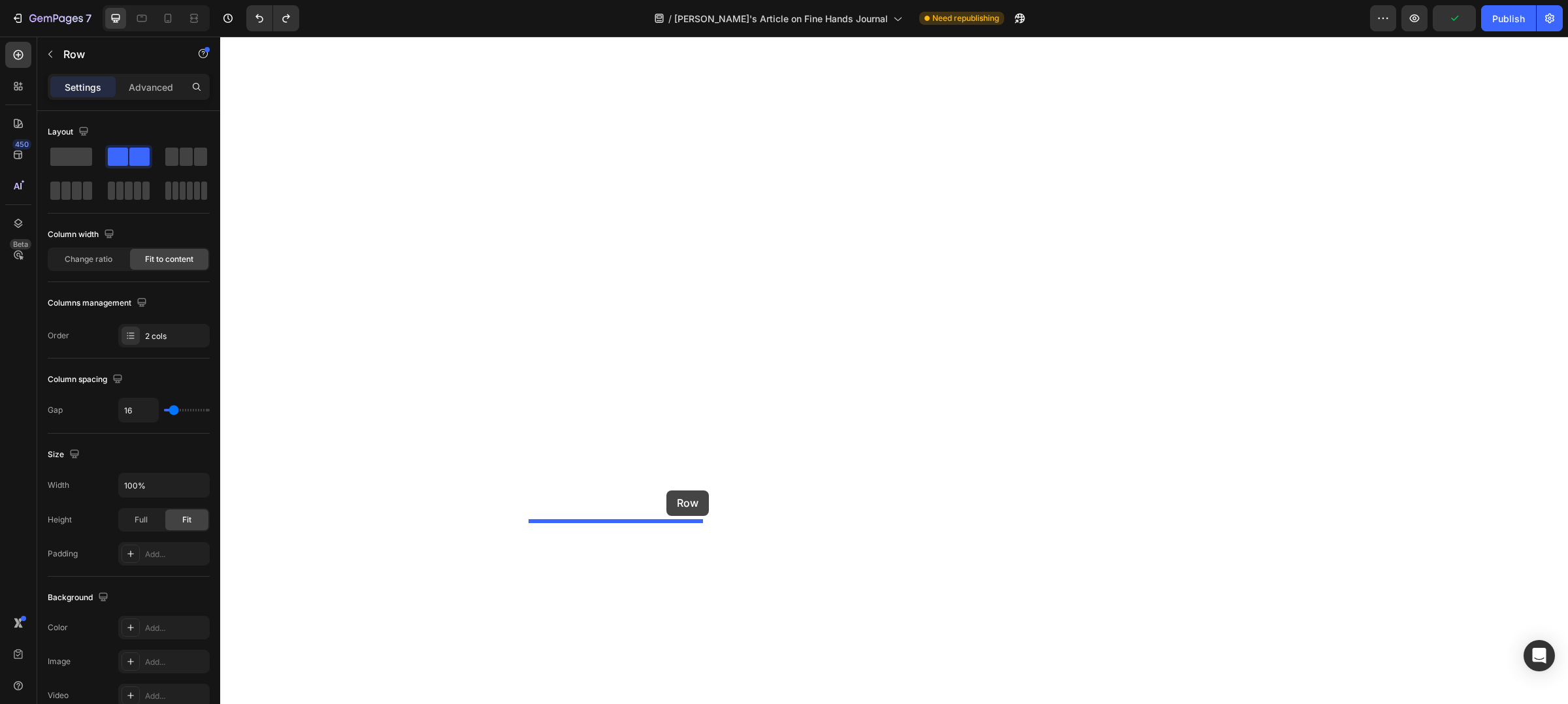
drag, startPoint x: 686, startPoint y: 461, endPoint x: 666, endPoint y: 490, distance: 35.2
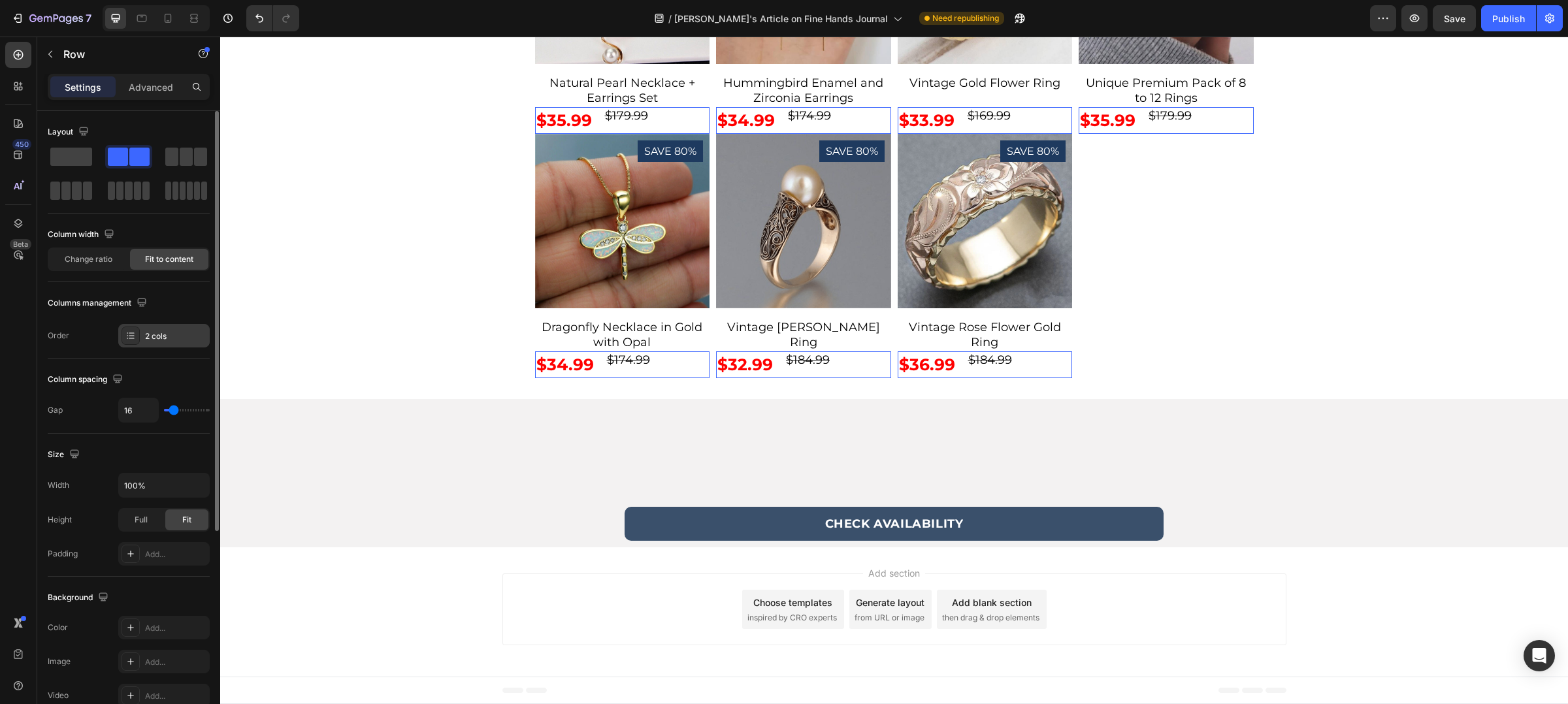
click at [157, 337] on div "2 cols" at bounding box center [175, 336] width 61 height 12
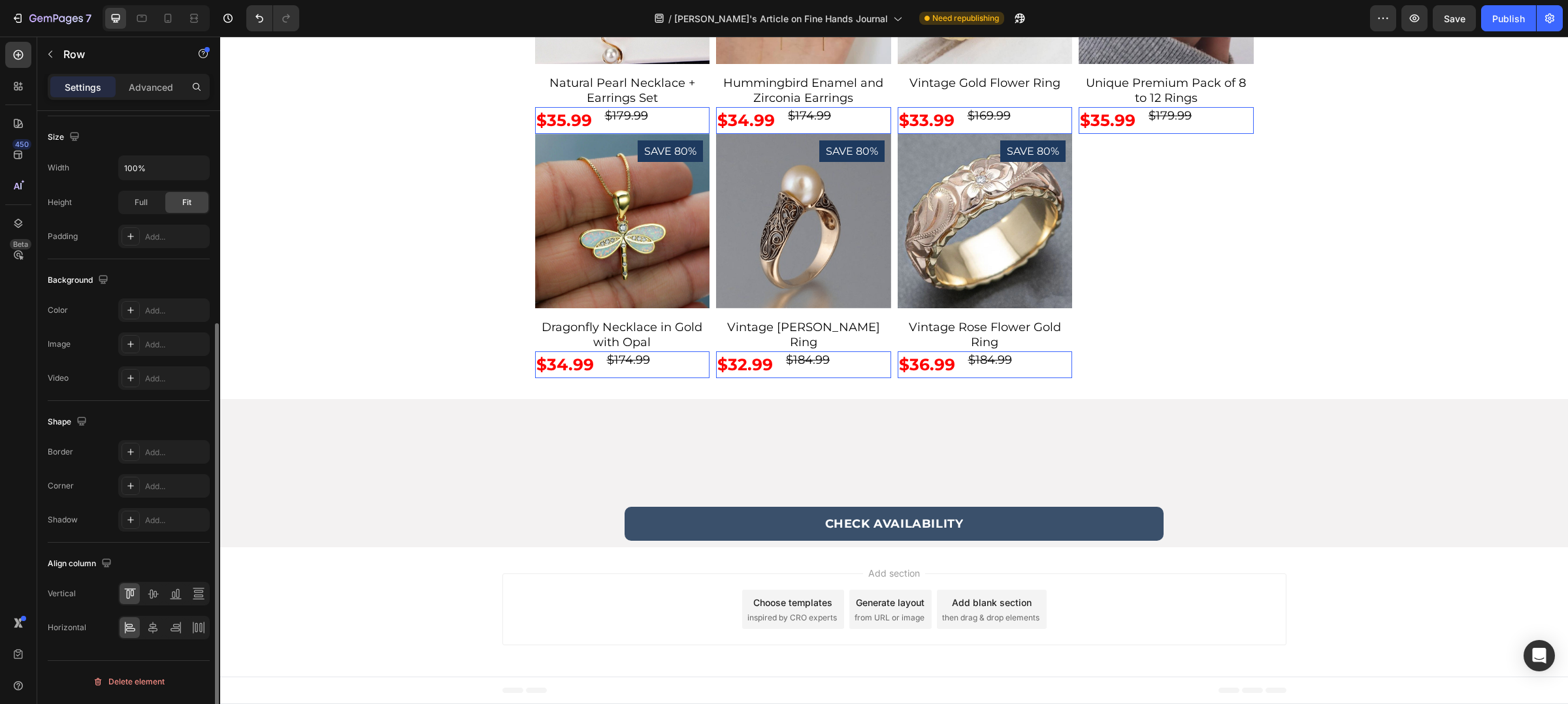
scroll to position [318, 0]
click at [158, 630] on div at bounding box center [153, 627] width 20 height 21
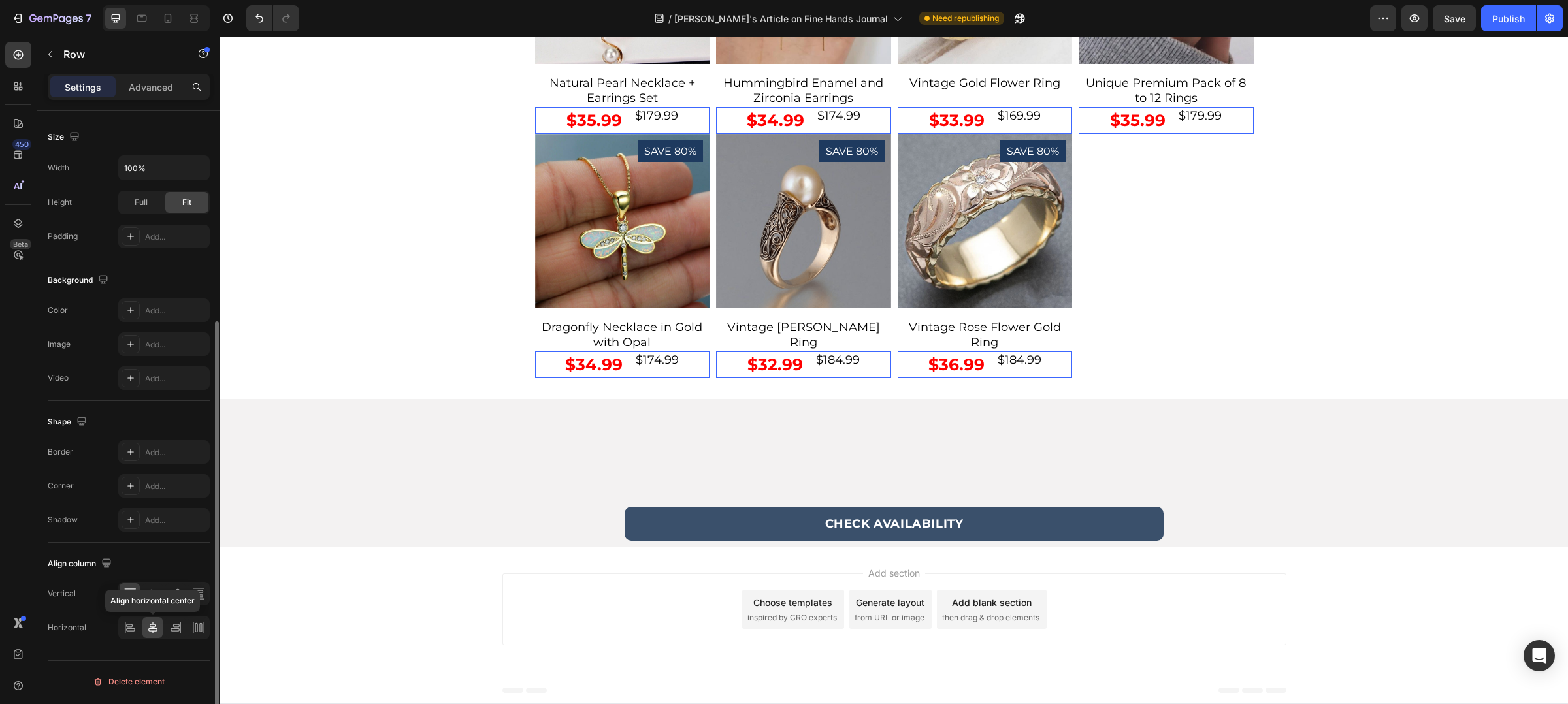
scroll to position [317, 0]
click at [174, 635] on icon at bounding box center [176, 629] width 13 height 13
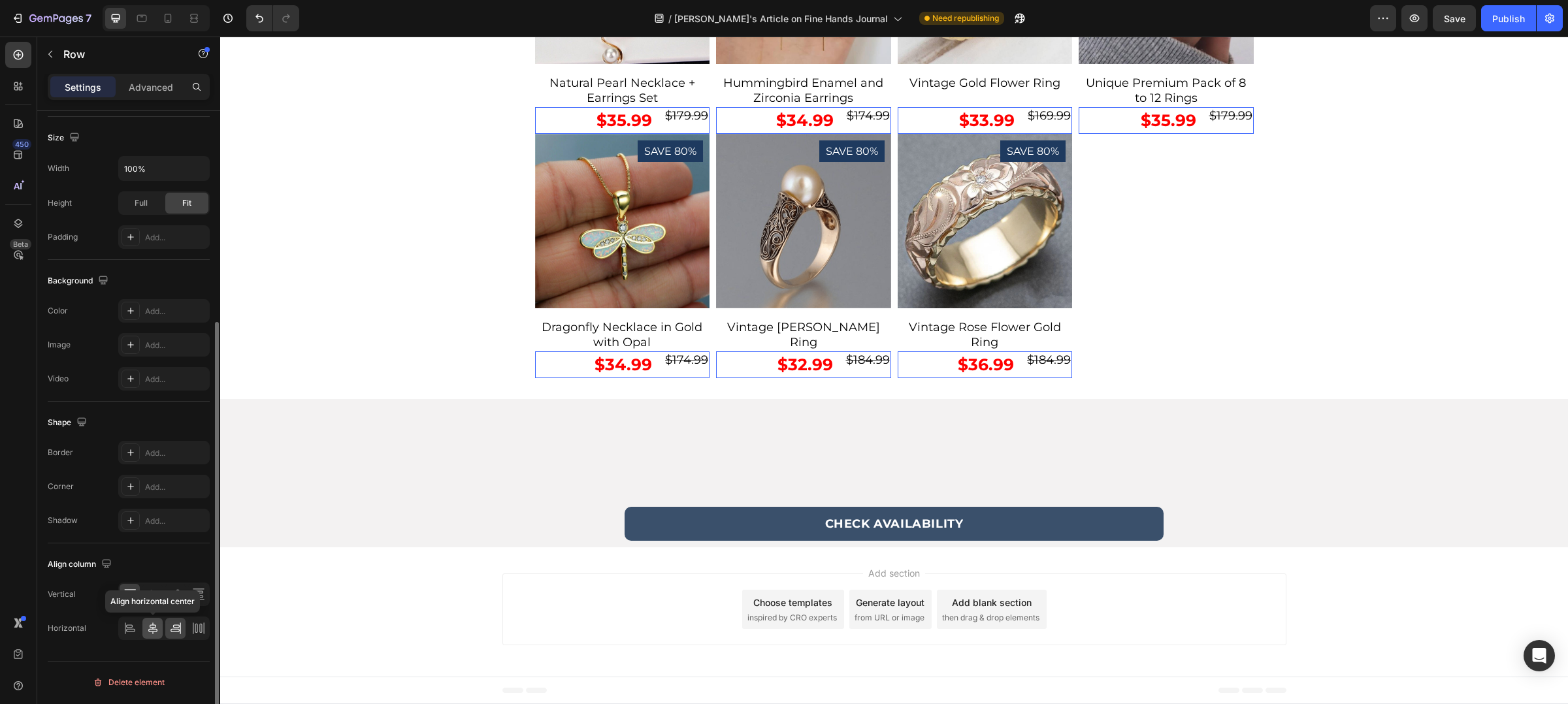
click at [145, 638] on div at bounding box center [153, 628] width 20 height 21
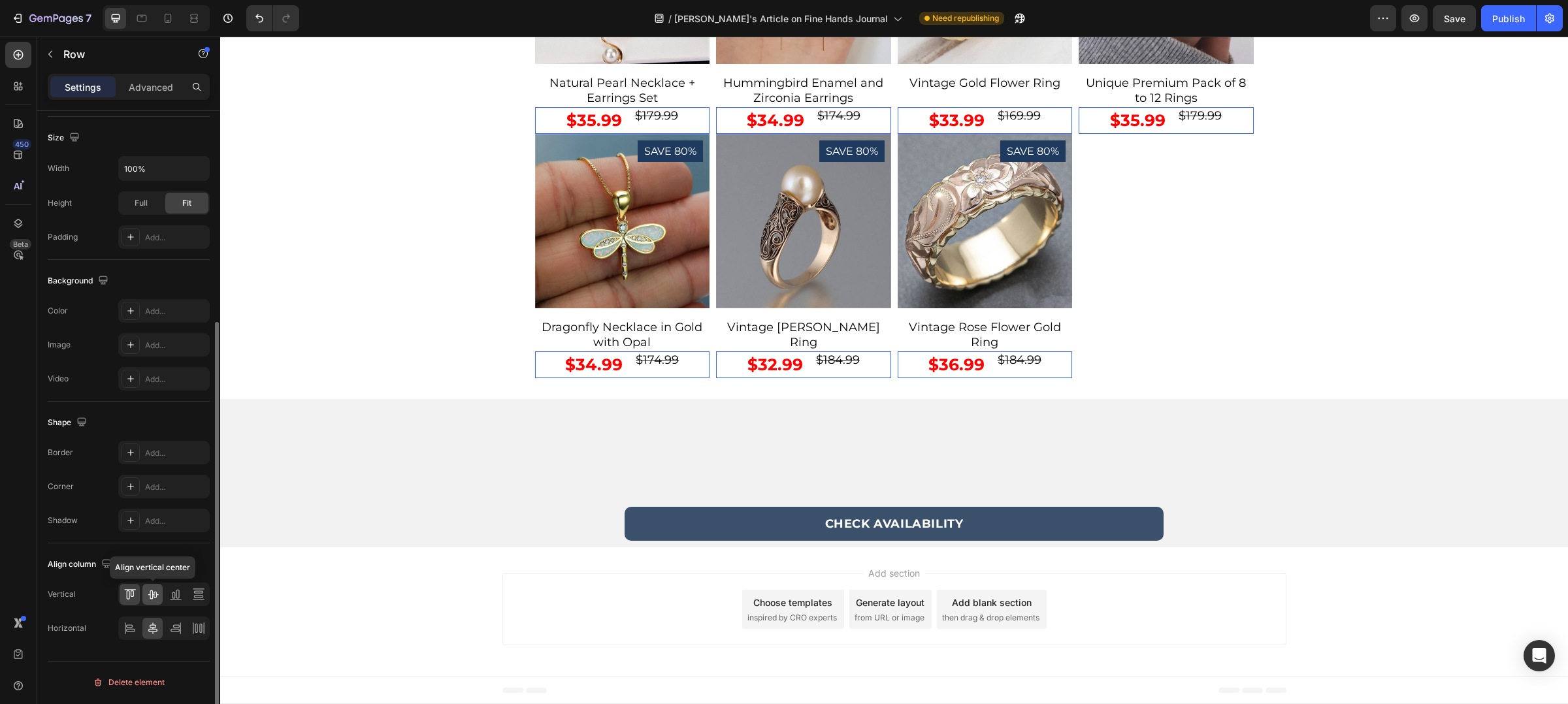
click at [157, 598] on icon at bounding box center [153, 594] width 13 height 13
click at [129, 635] on icon at bounding box center [130, 629] width 13 height 13
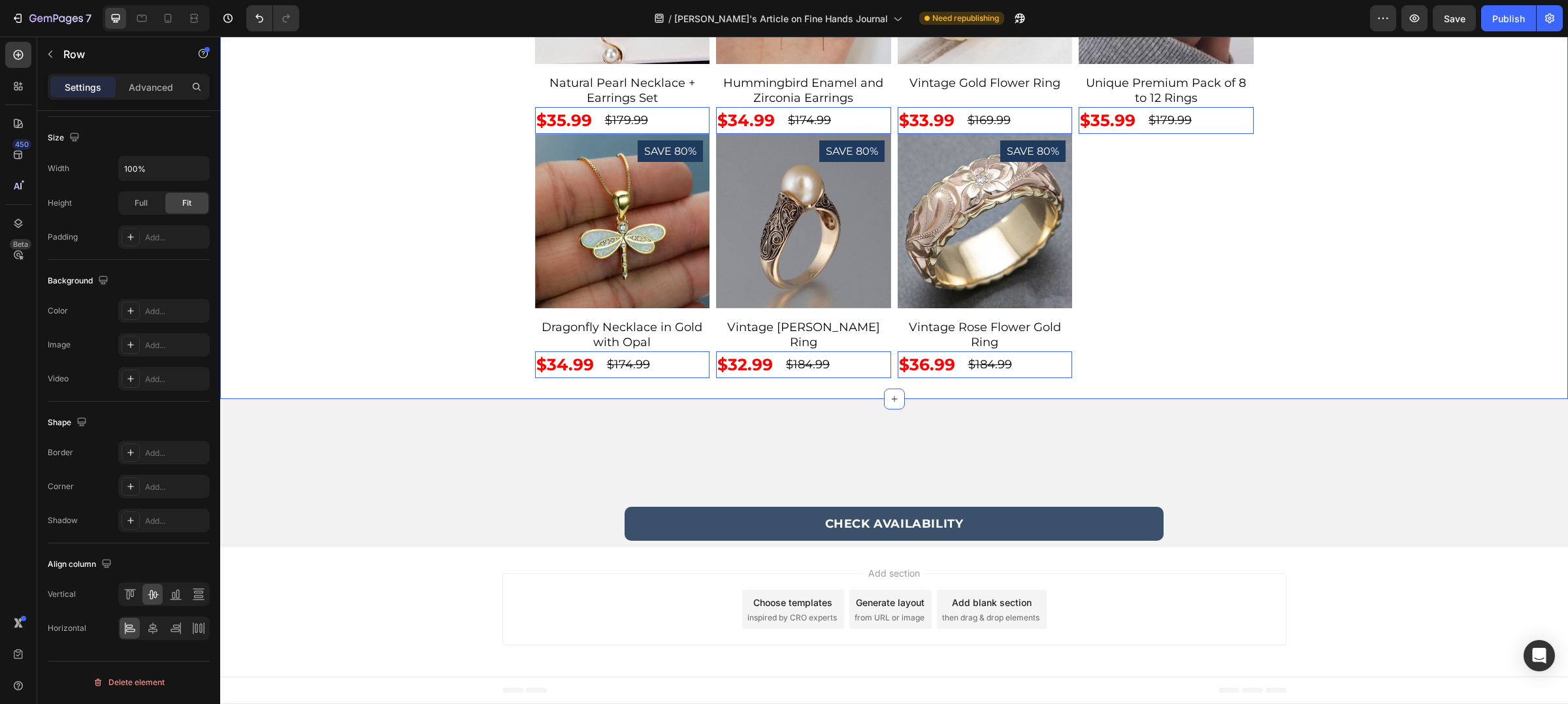
scroll to position [4543, 0]
click at [174, 20] on icon at bounding box center [167, 18] width 13 height 13
type input "0"
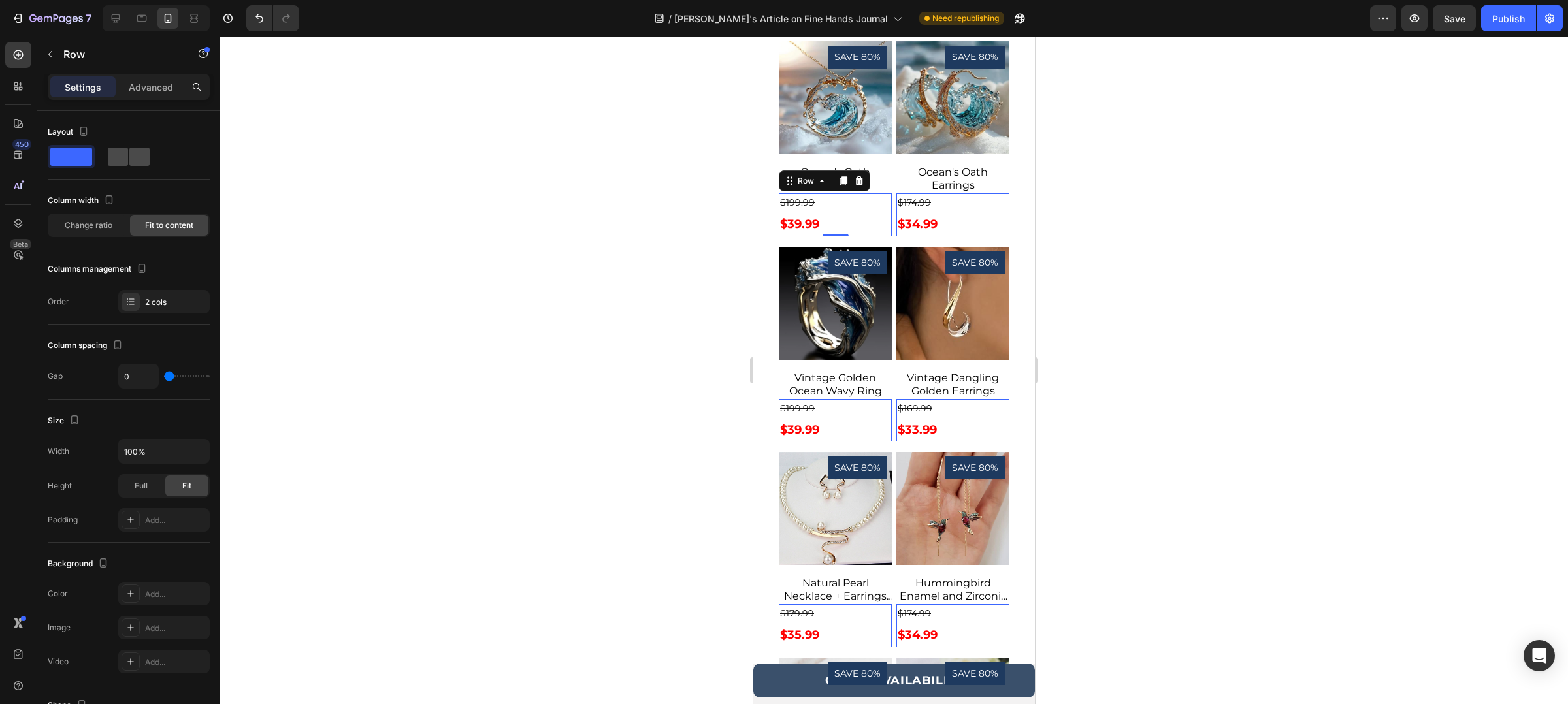
click at [139, 160] on span at bounding box center [139, 156] width 20 height 18
type input "16"
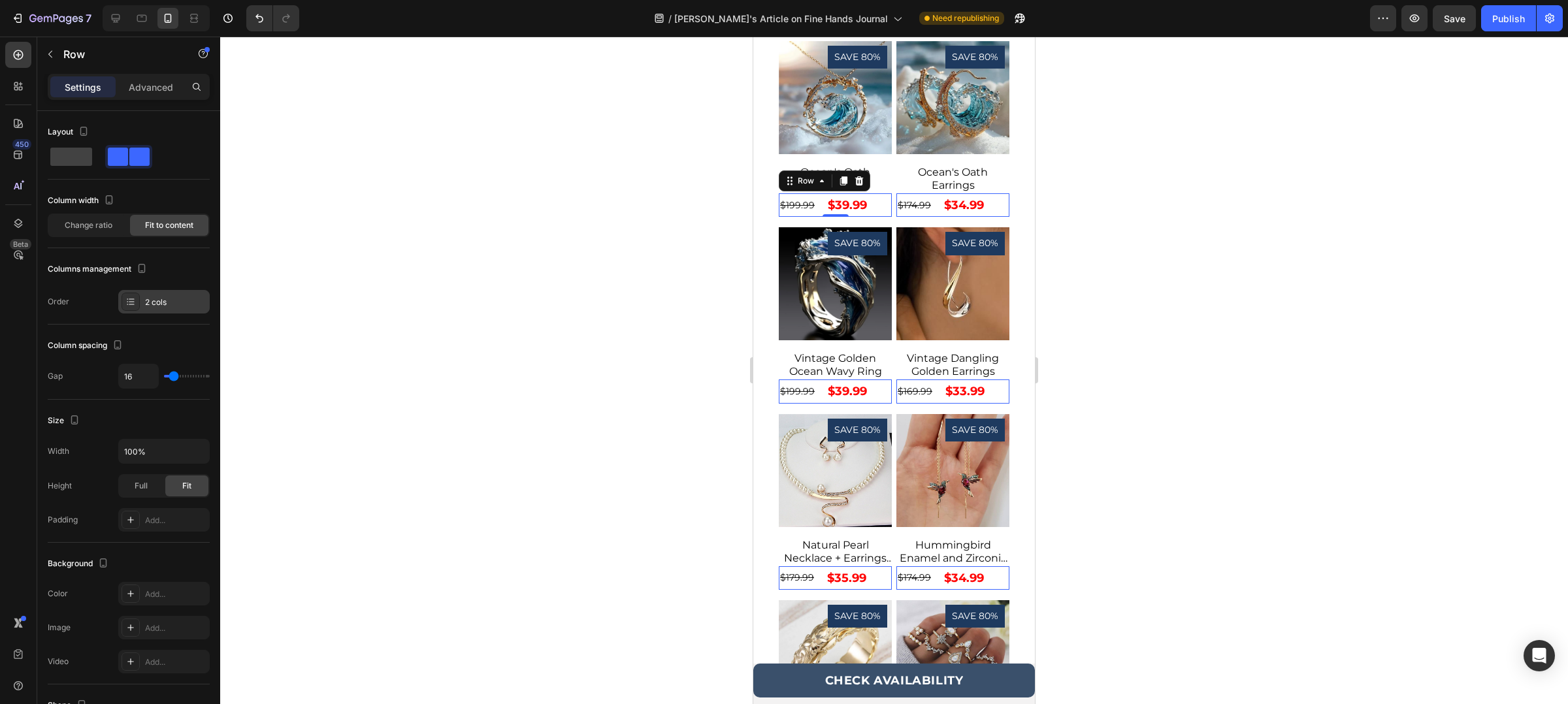
click at [168, 295] on div "2 cols" at bounding box center [164, 302] width 92 height 24
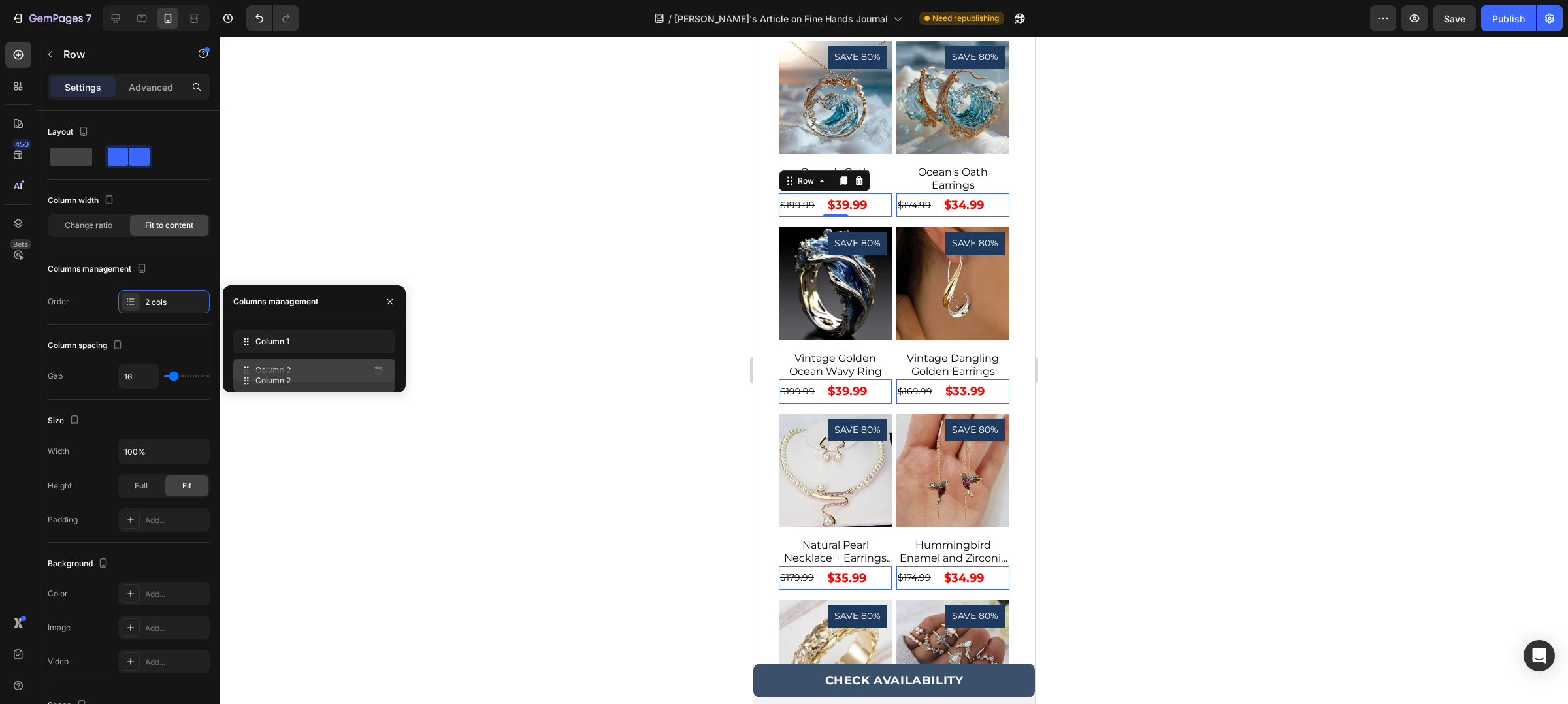
drag, startPoint x: 240, startPoint y: 331, endPoint x: 240, endPoint y: 370, distance: 39.0
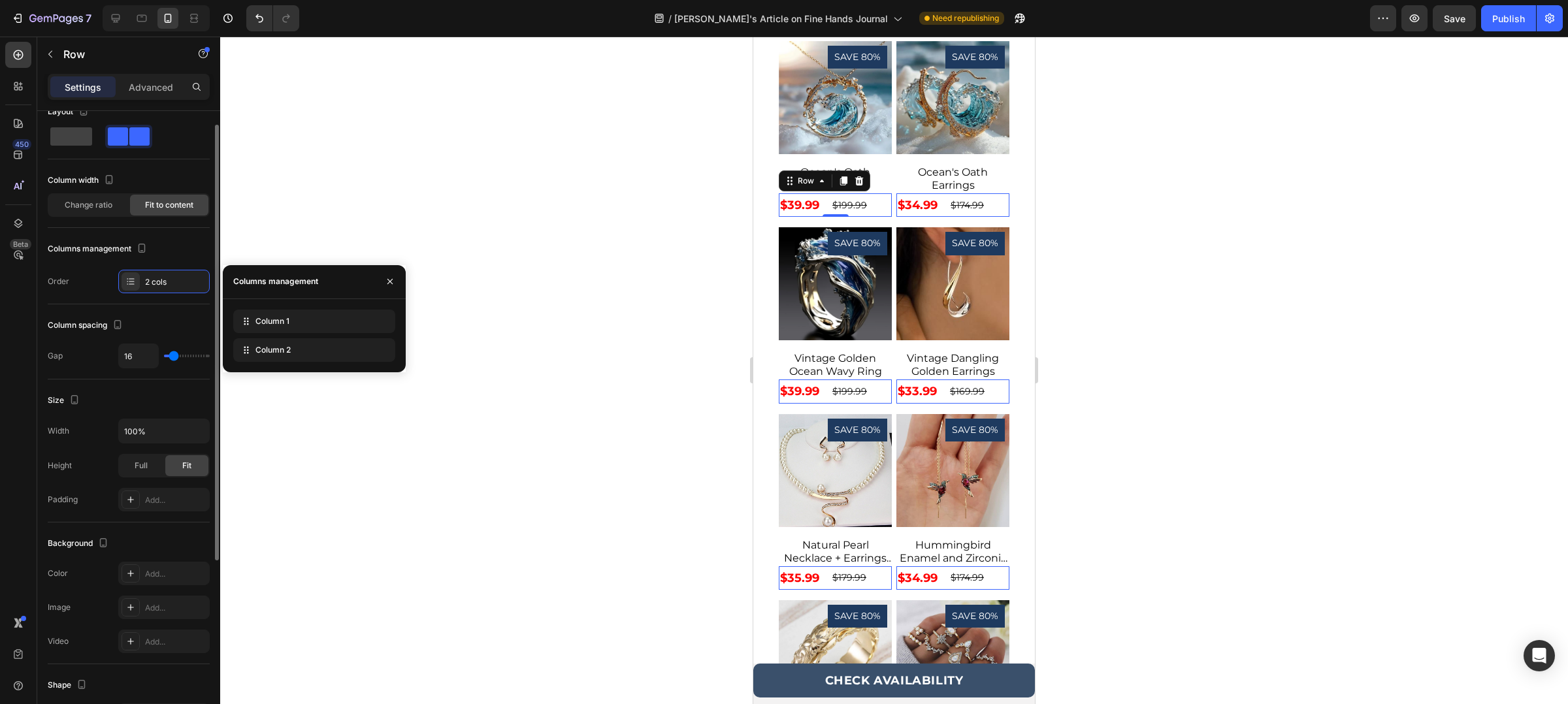
scroll to position [283, 0]
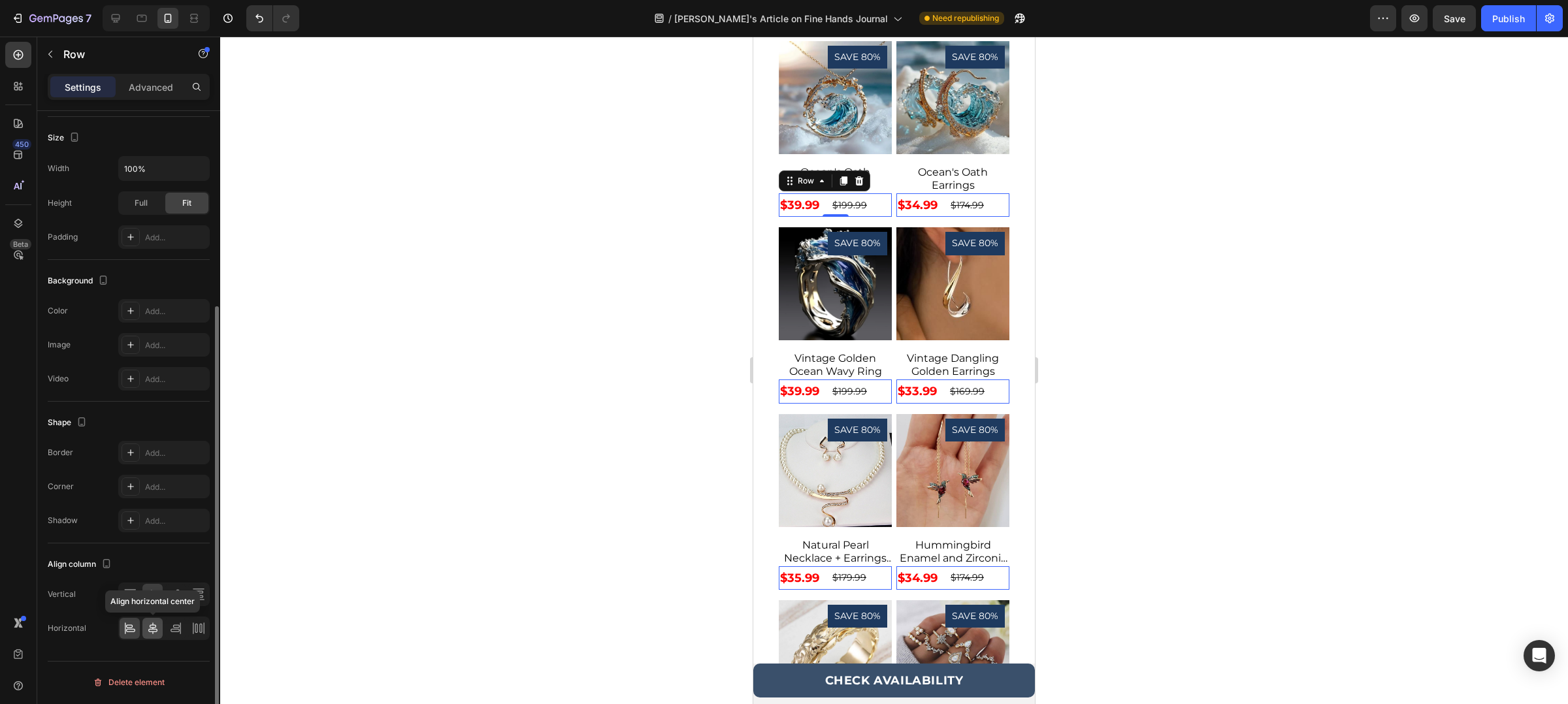
click at [152, 628] on icon at bounding box center [153, 629] width 13 height 13
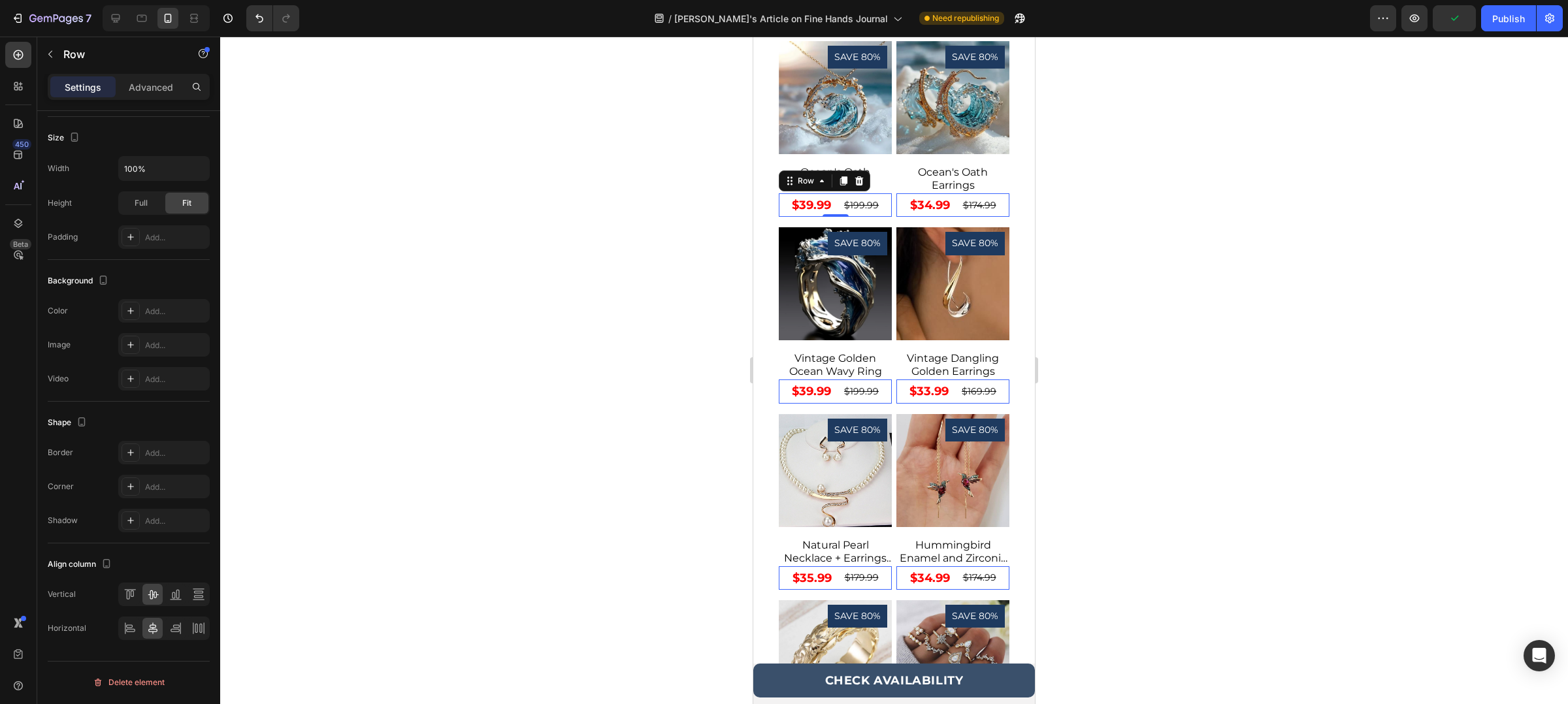
click at [1174, 13] on div "/ Sheryl's Article on Fine Hands Journal Need republishing" at bounding box center [839, 18] width 1060 height 26
click at [632, 177] on div at bounding box center [894, 370] width 1348 height 668
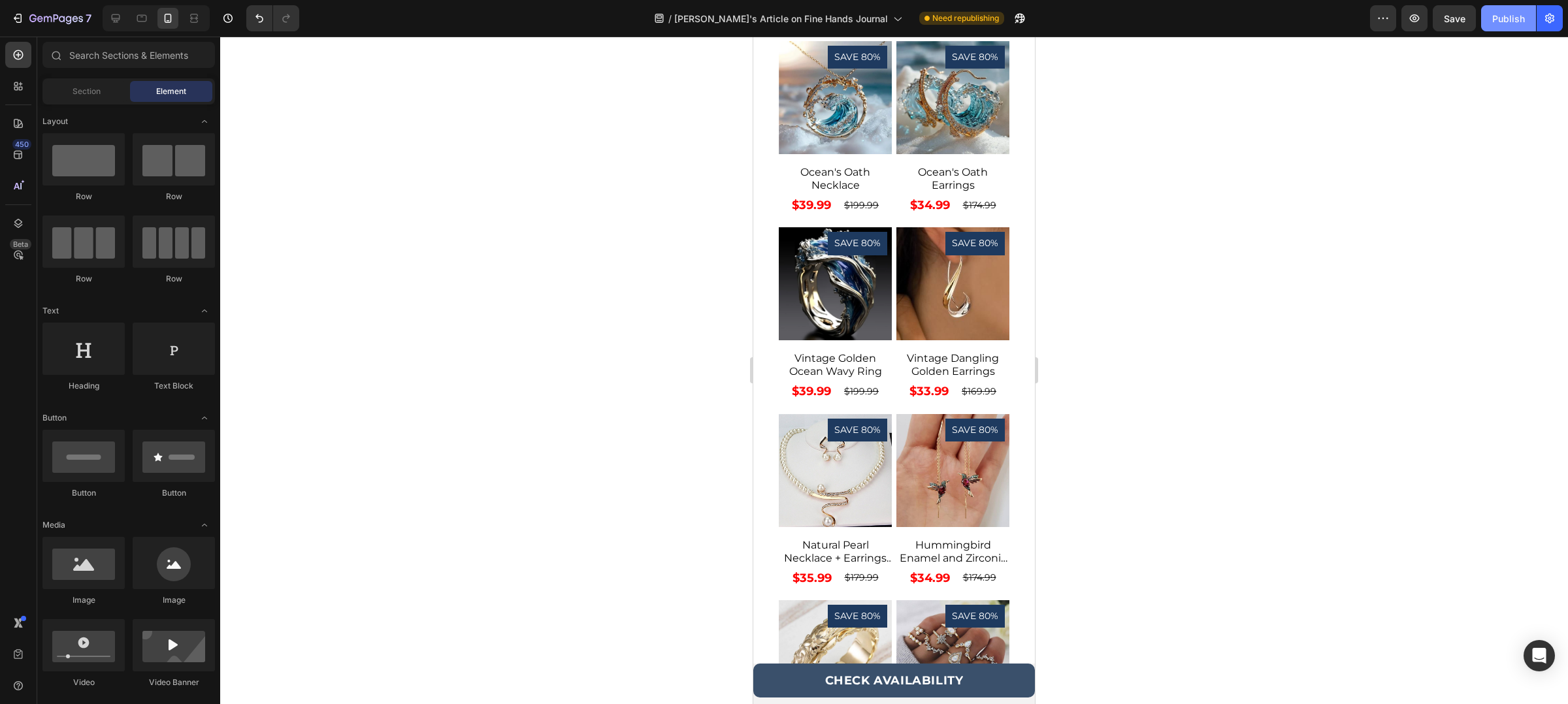
click at [1500, 20] on div "Publish" at bounding box center [1509, 18] width 33 height 14
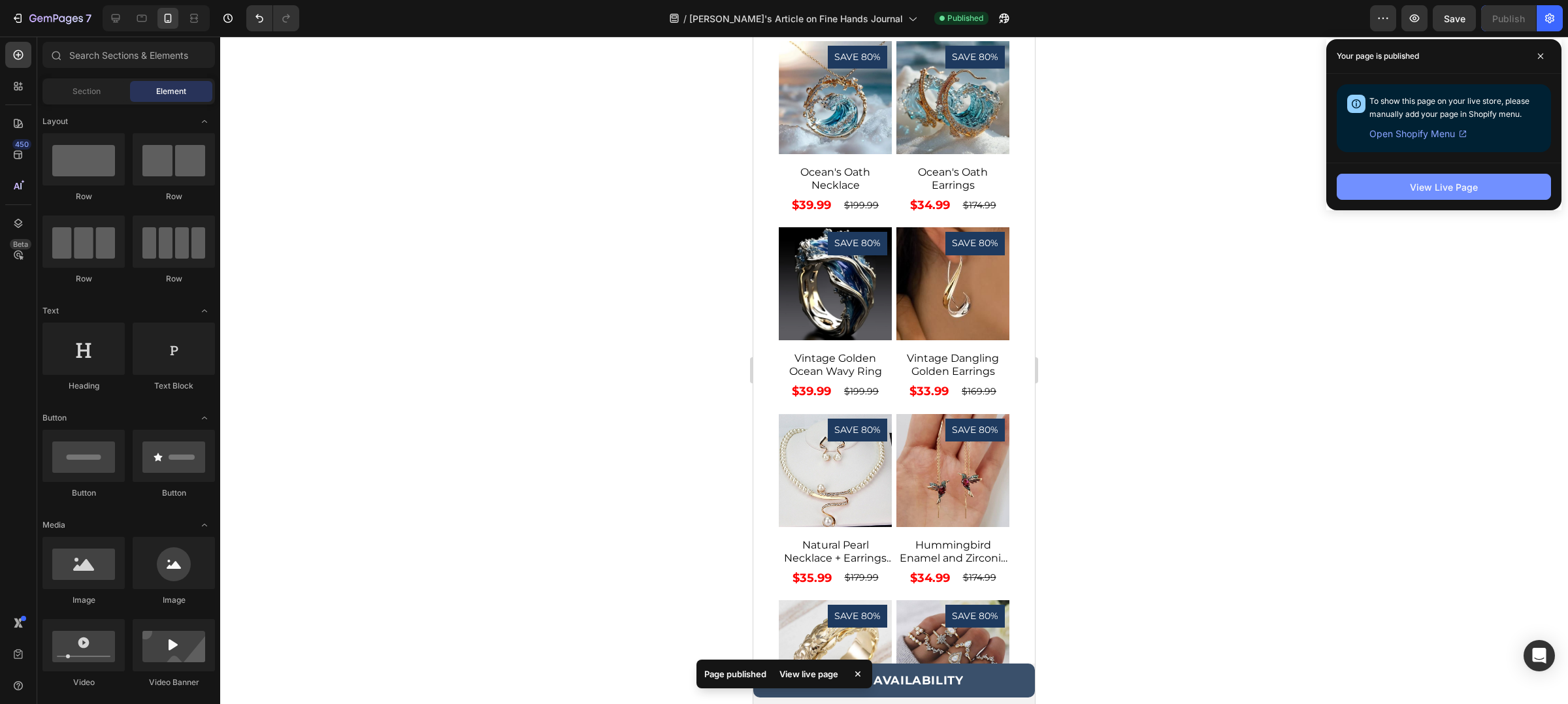
click at [1484, 175] on button "View Live Page" at bounding box center [1444, 186] width 215 height 26
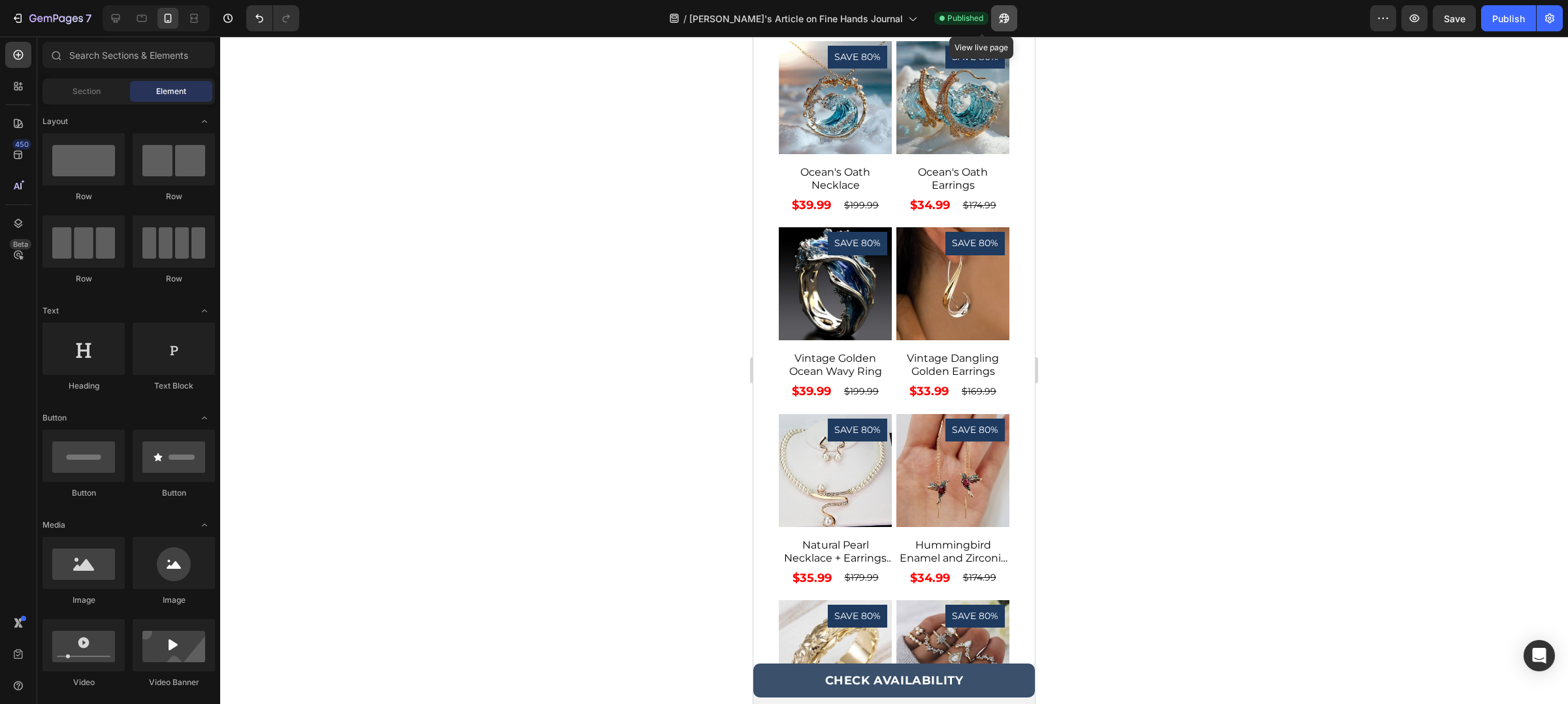
click at [997, 15] on icon "button" at bounding box center [1004, 18] width 13 height 13
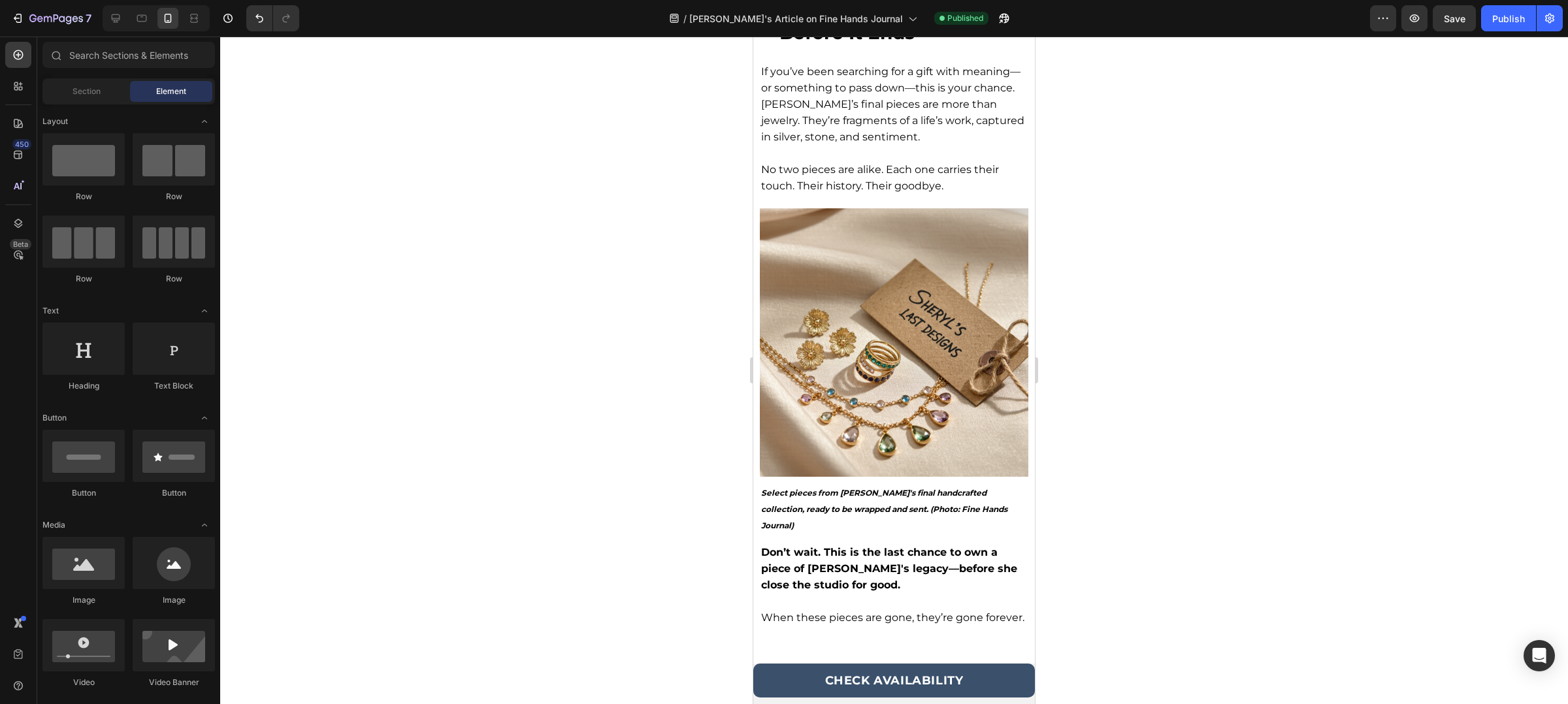
scroll to position [2212, 0]
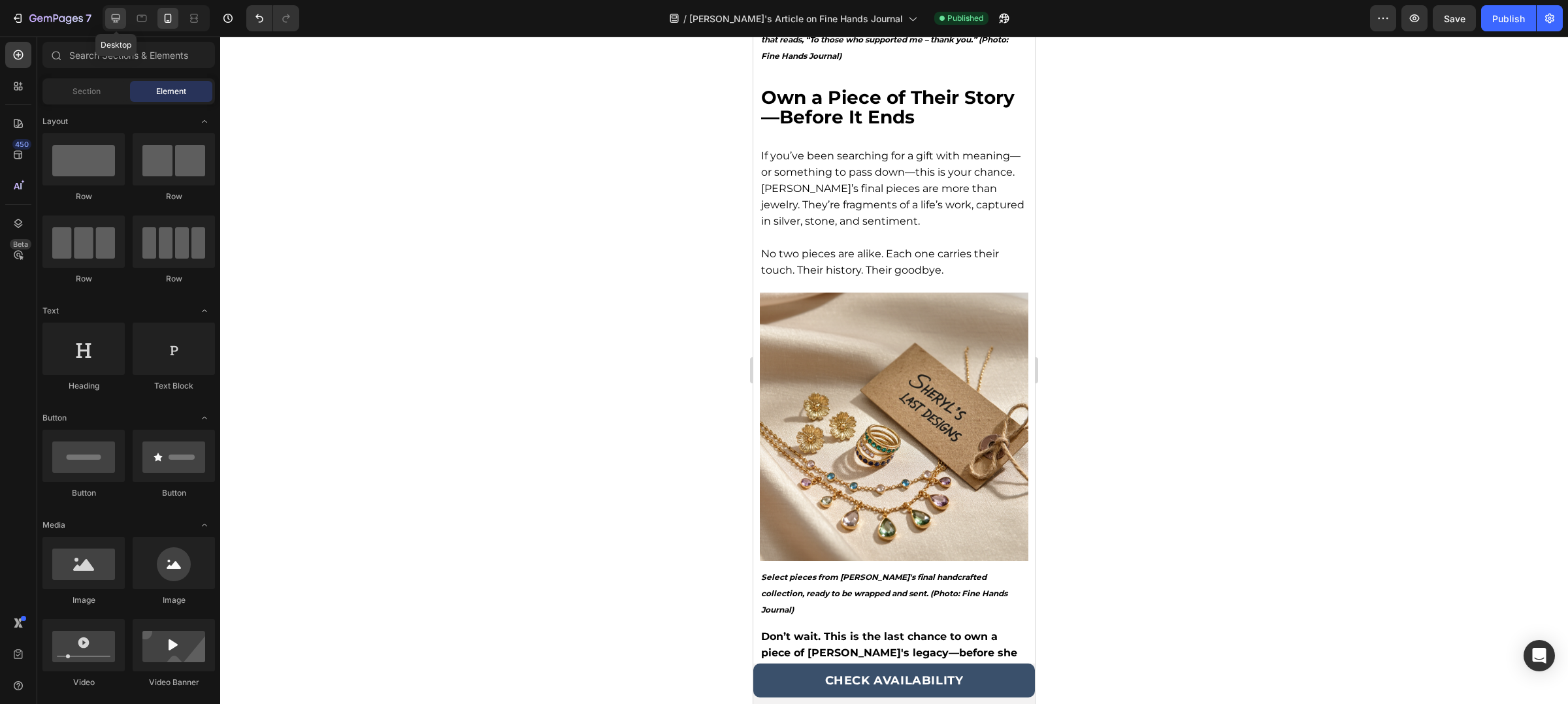
click at [112, 25] on div at bounding box center [116, 18] width 21 height 21
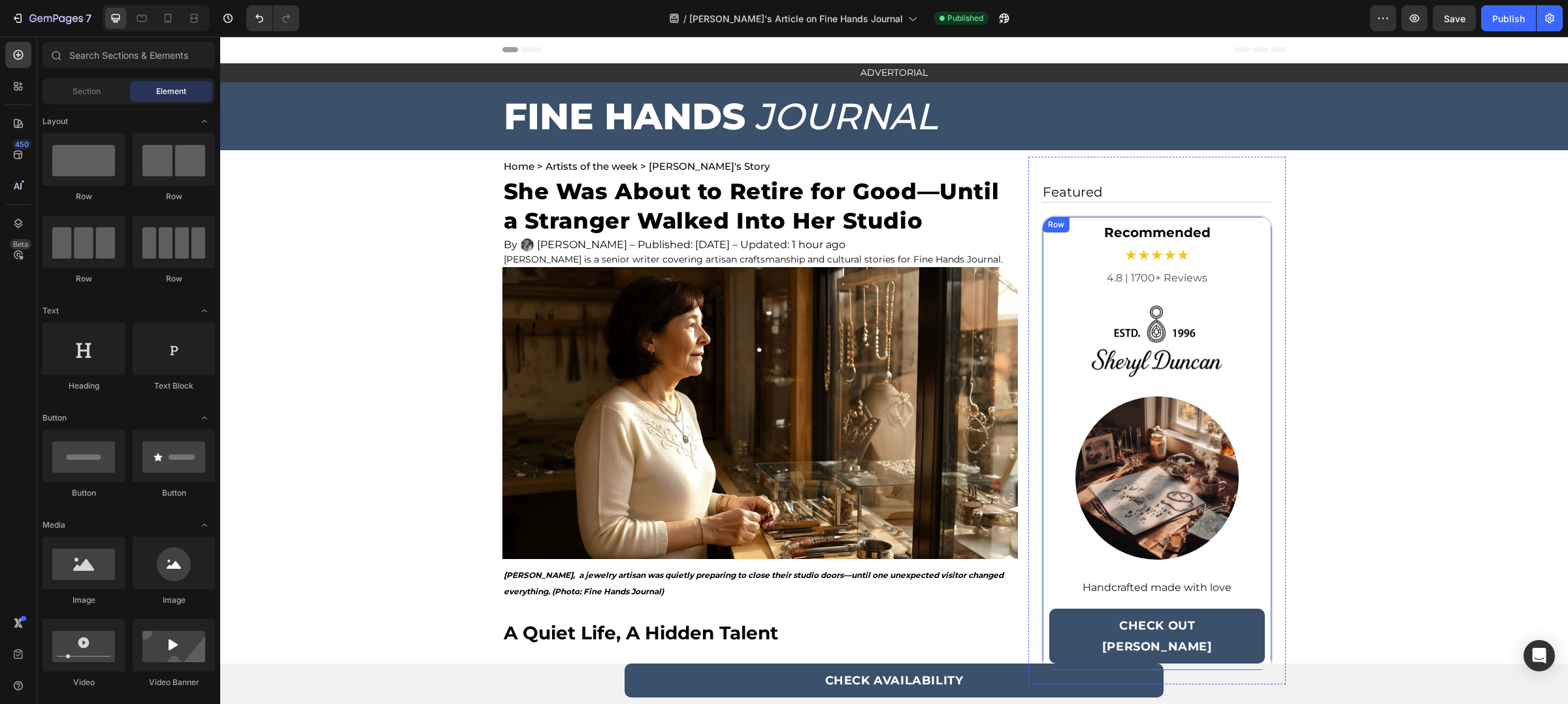
scroll to position [96, 0]
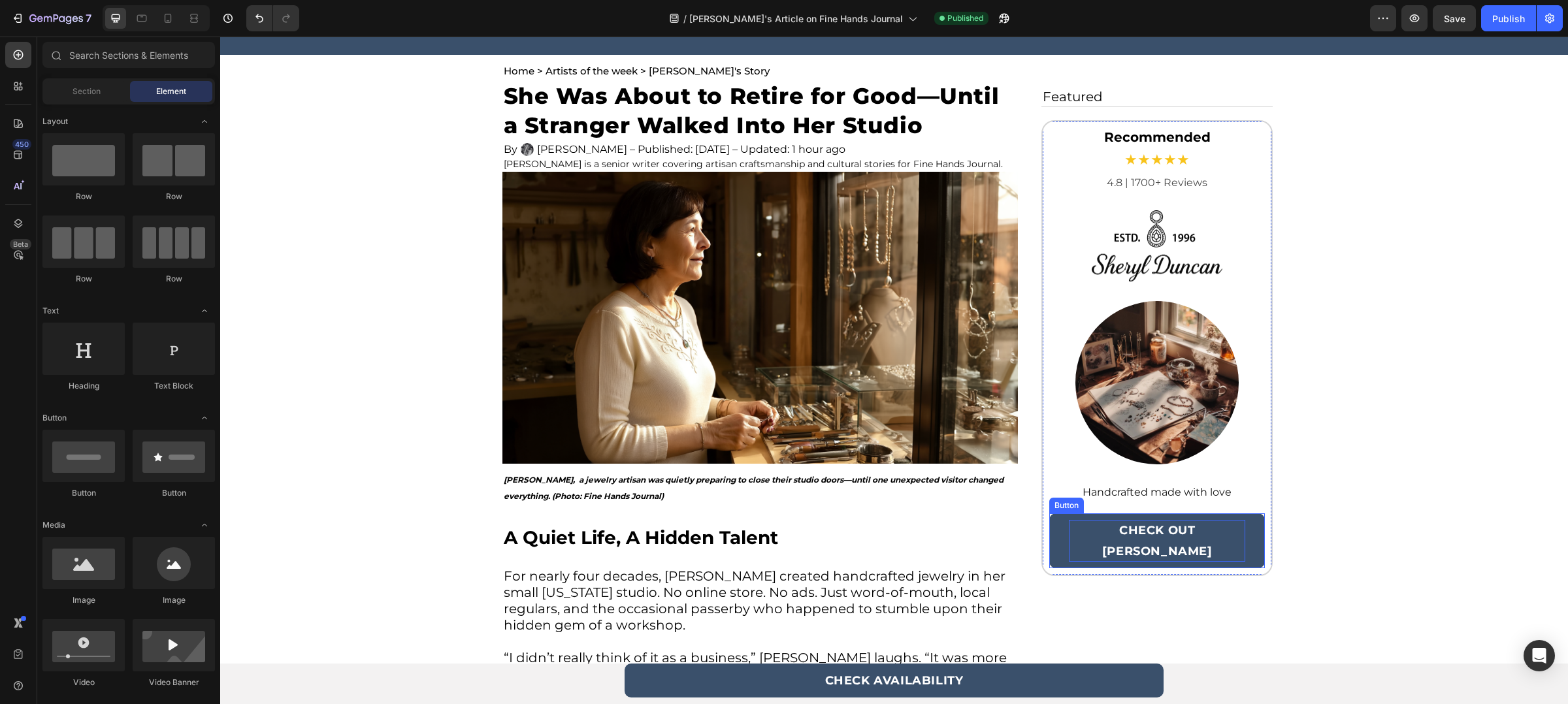
click at [1154, 531] on p "CHECK OUT [PERSON_NAME]" at bounding box center [1158, 541] width 177 height 42
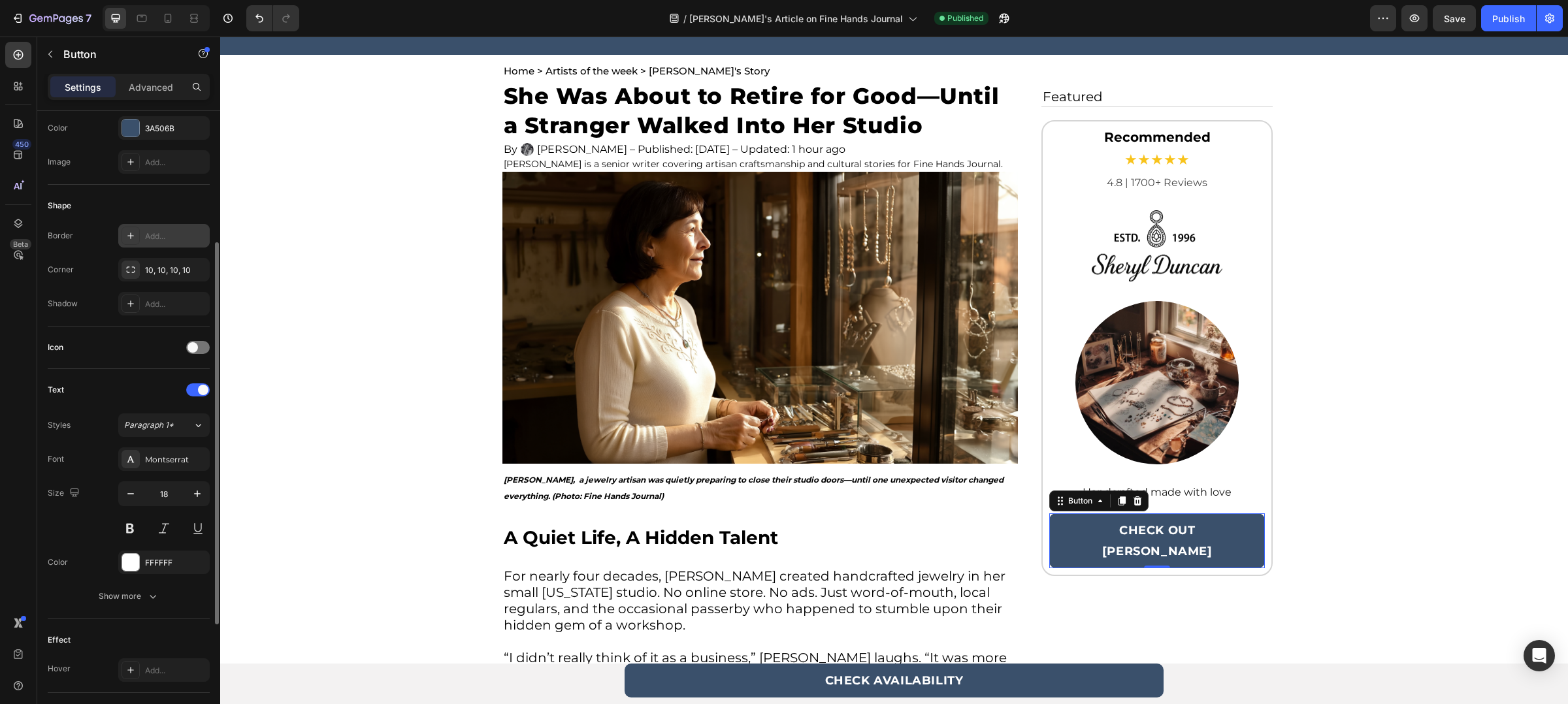
scroll to position [193, 0]
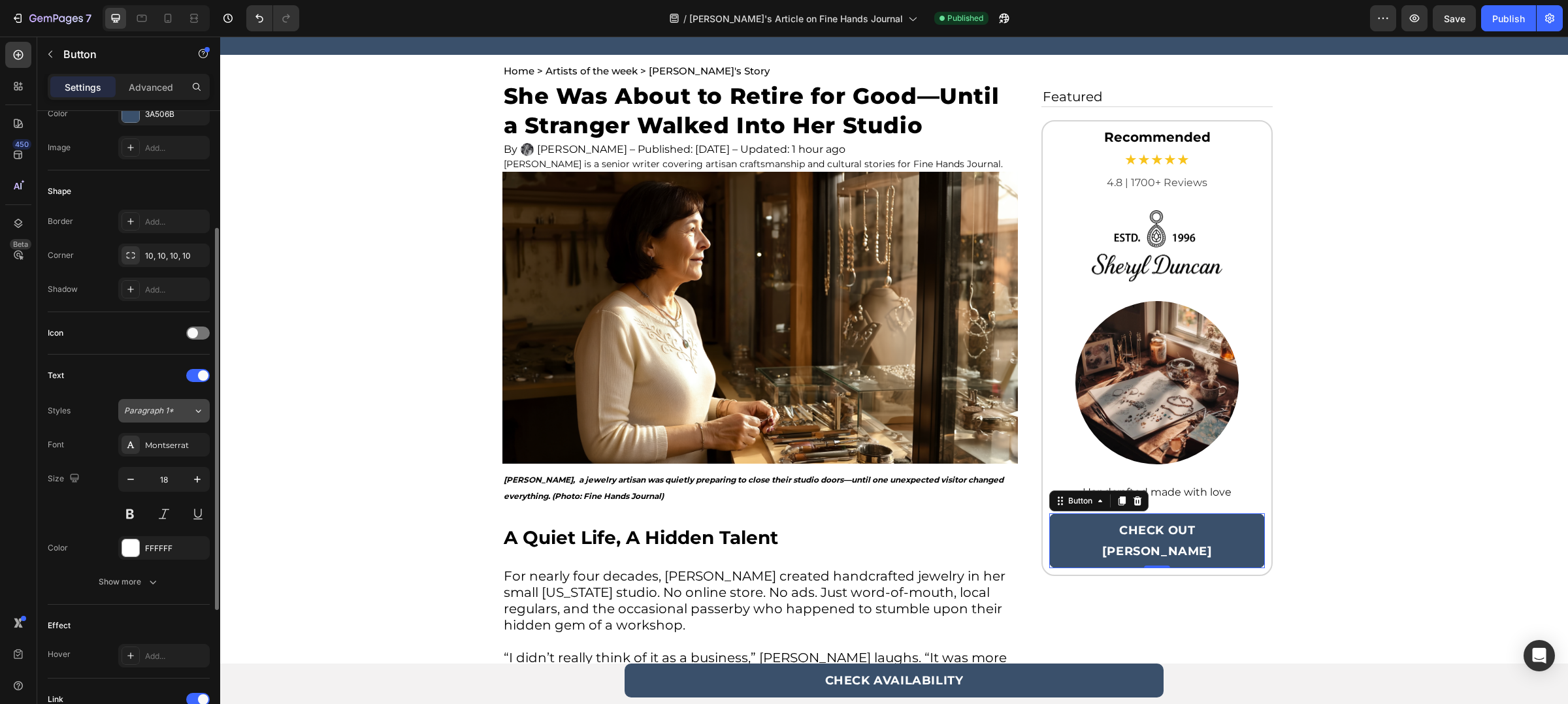
click at [194, 407] on icon at bounding box center [198, 410] width 11 height 13
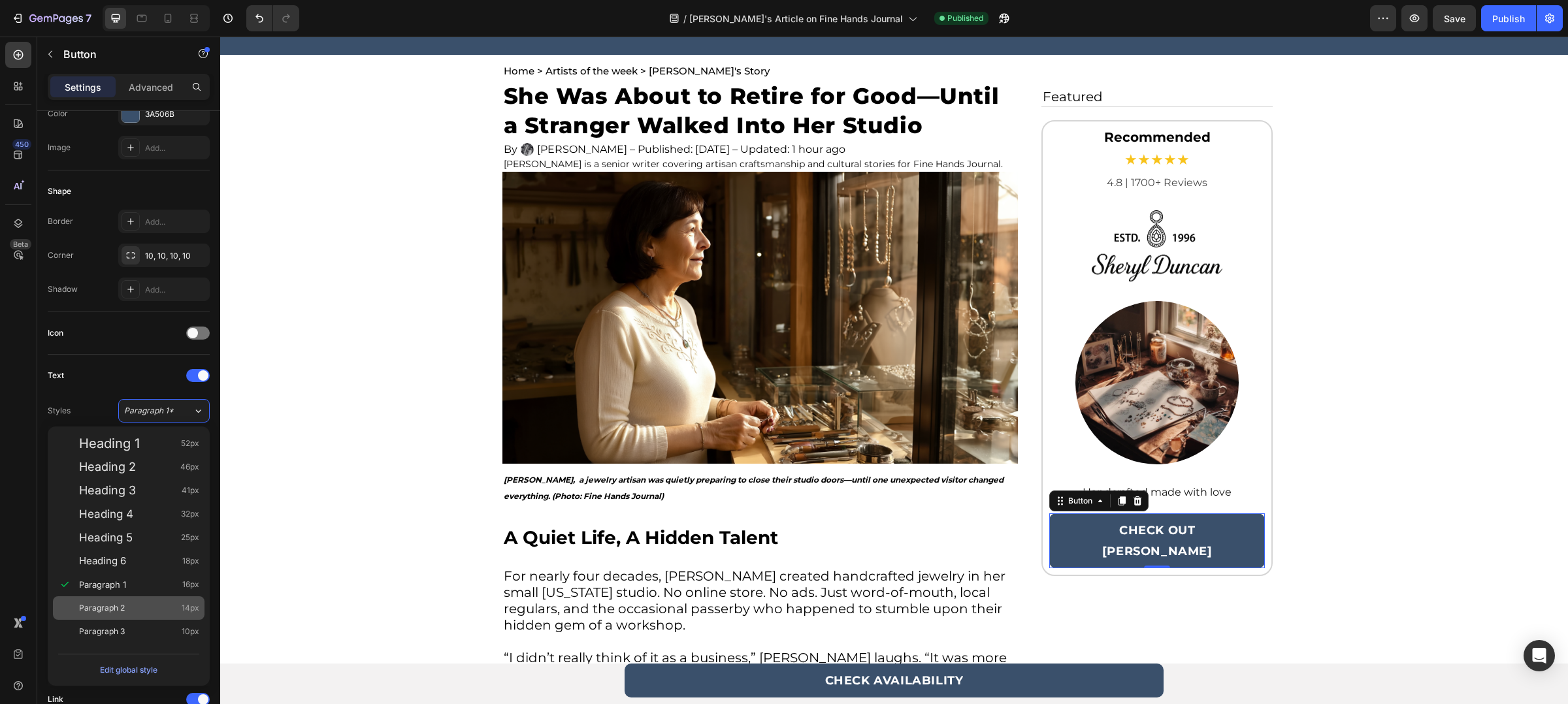
click at [137, 601] on div "Paragraph 2 14px" at bounding box center [139, 608] width 120 height 13
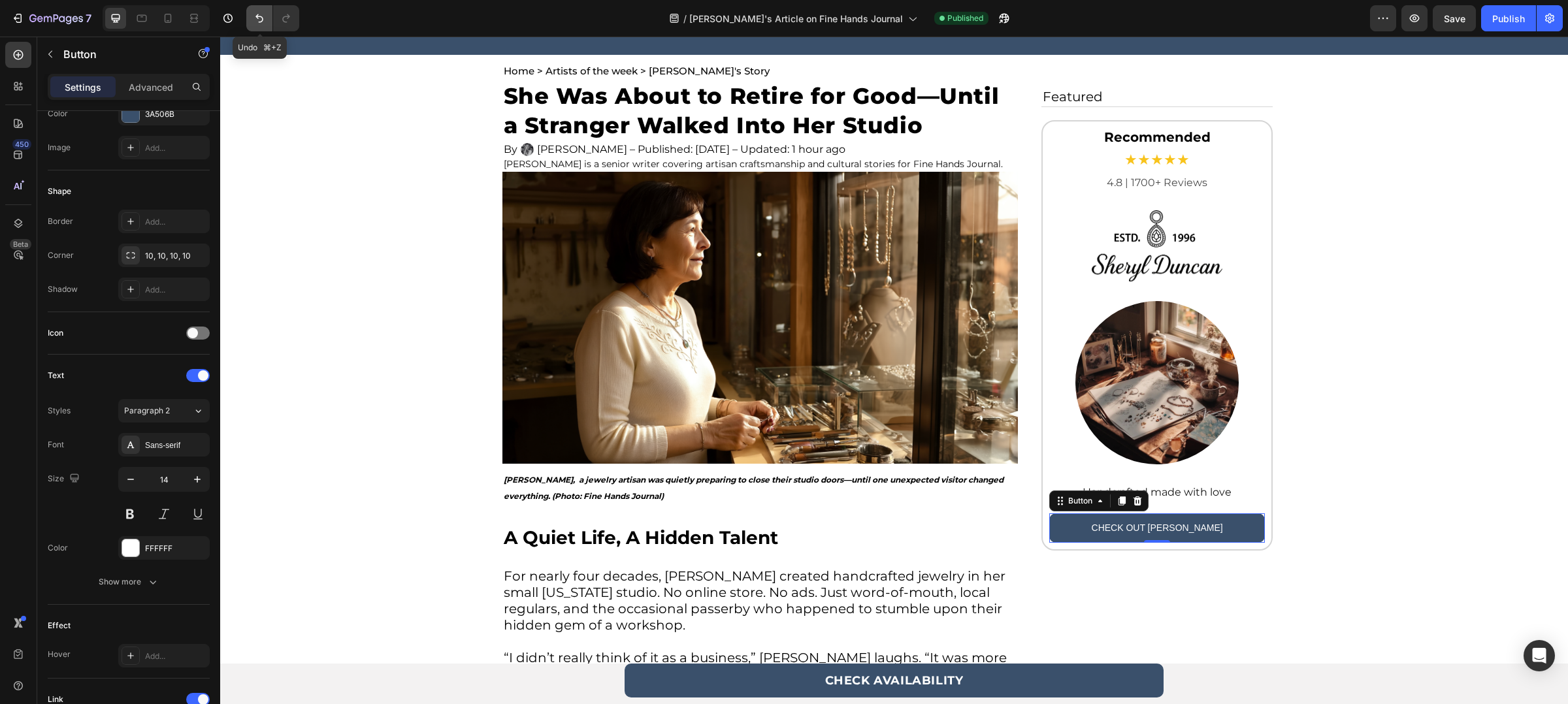
click at [259, 20] on icon "Undo/Redo" at bounding box center [259, 18] width 13 height 13
type input "18"
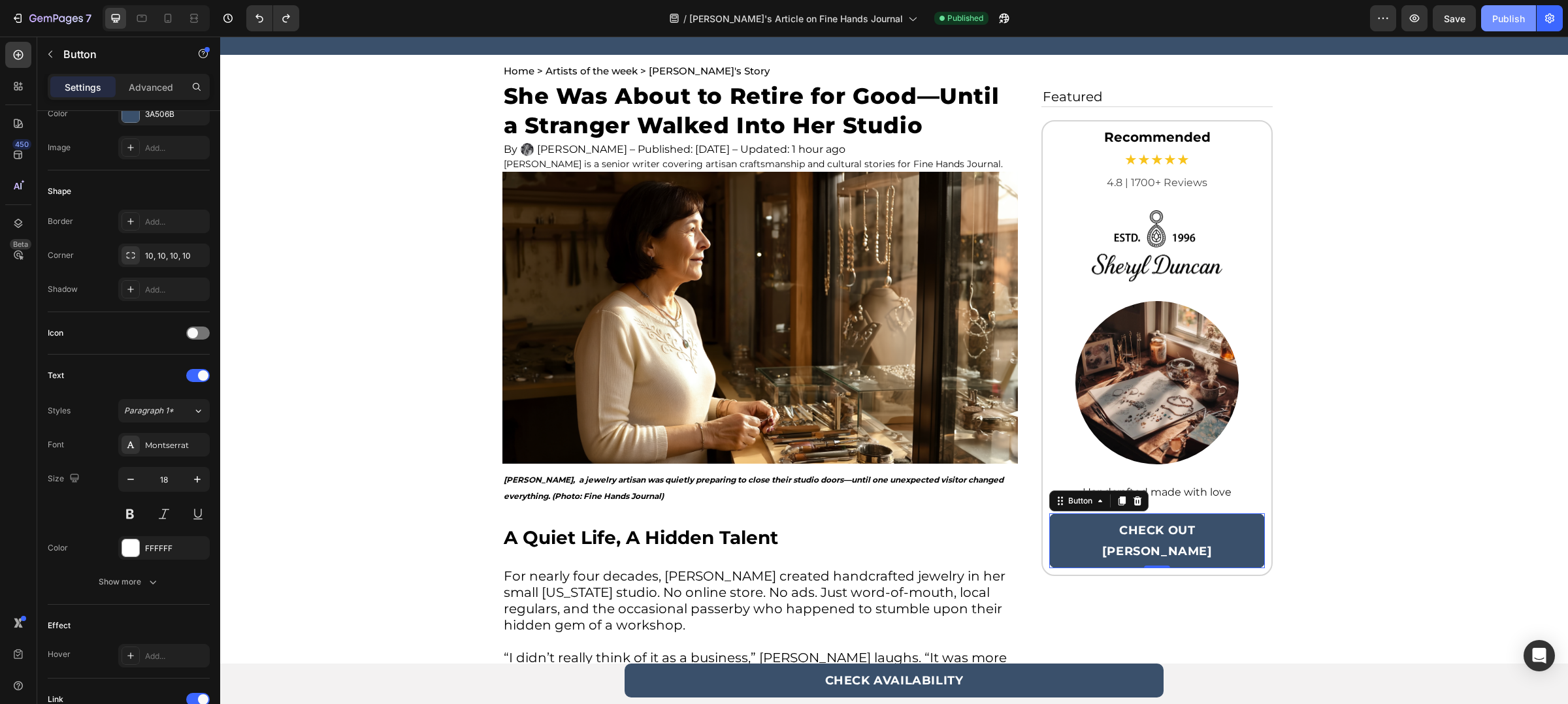
click at [1499, 30] on button "Publish" at bounding box center [1509, 18] width 55 height 26
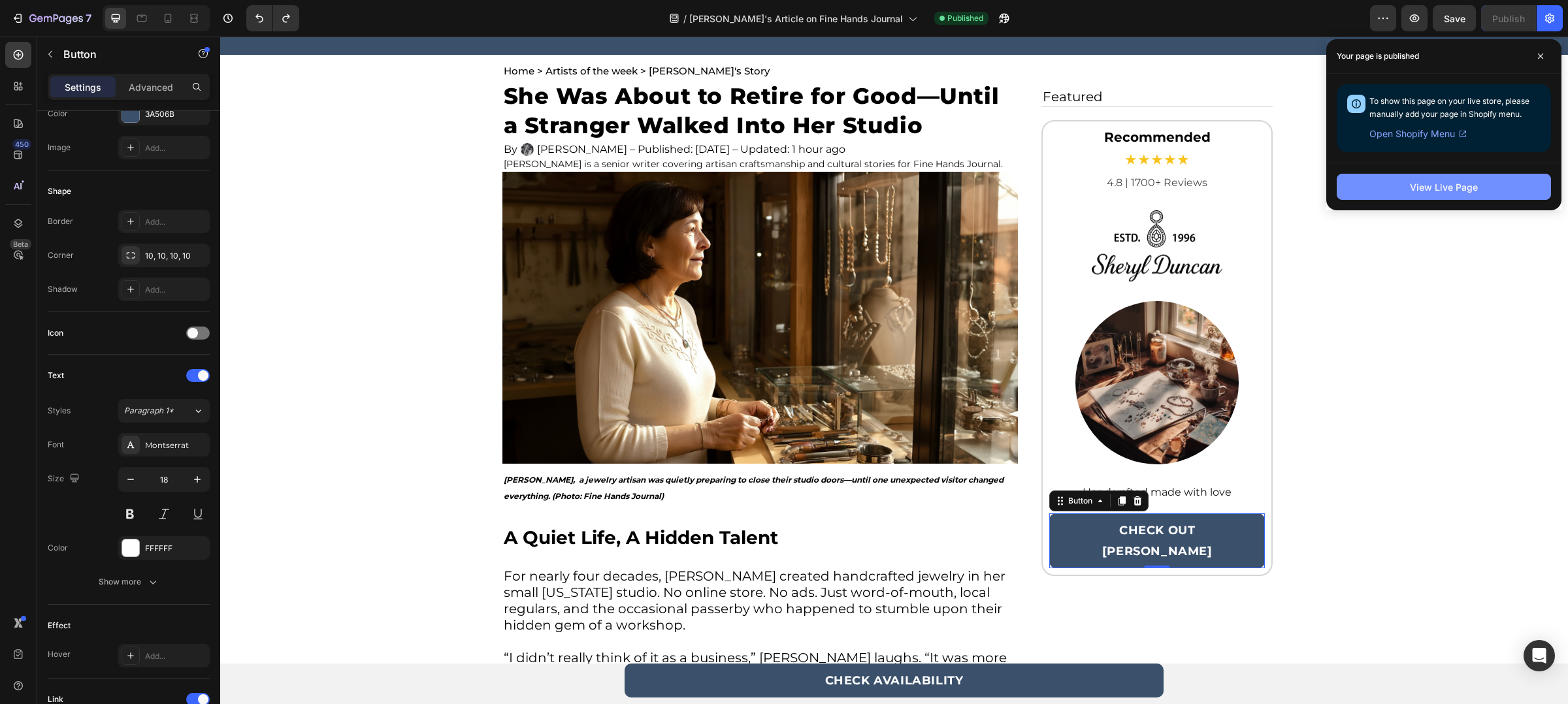
click at [1494, 182] on button "View Live Page" at bounding box center [1444, 186] width 215 height 26
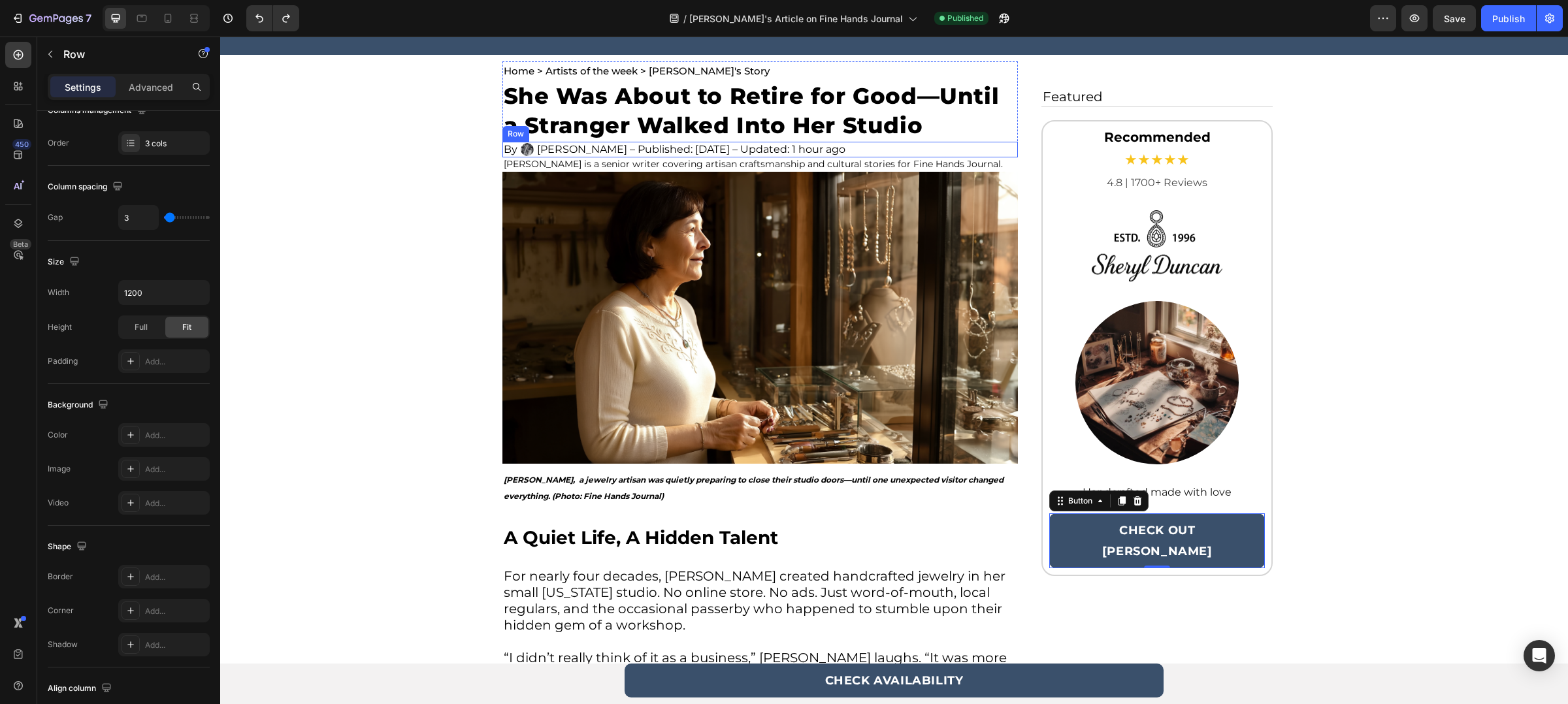
click at [901, 143] on div "By Text Block Image Jessica Monroe – Published: Aug 21, 2025 – Updated: 1 hour …" at bounding box center [760, 149] width 516 height 15
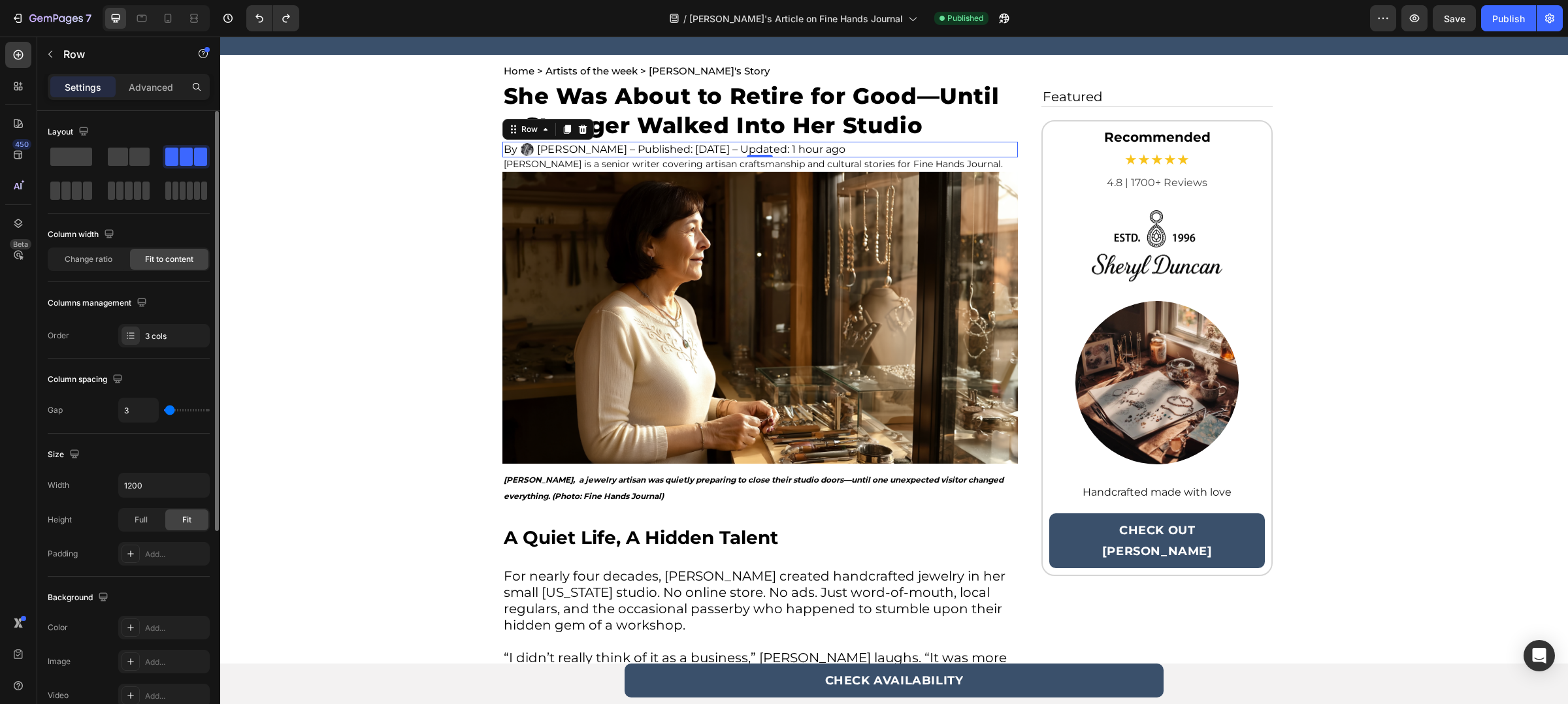
click at [926, 149] on div "By Text Block Image Jessica Monroe – Published: Aug 21, 2025 – Updated: 1 hour …" at bounding box center [760, 149] width 516 height 15
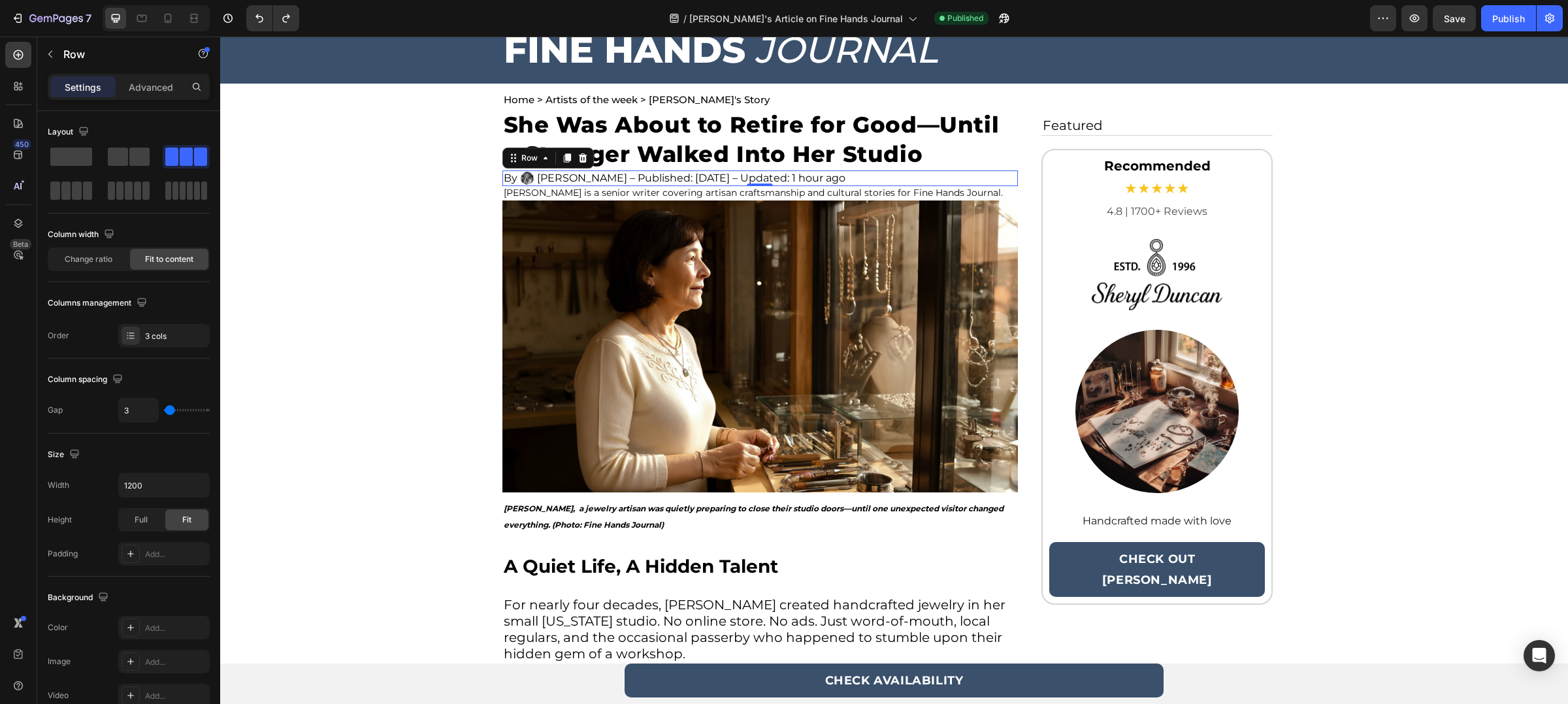
scroll to position [63, 0]
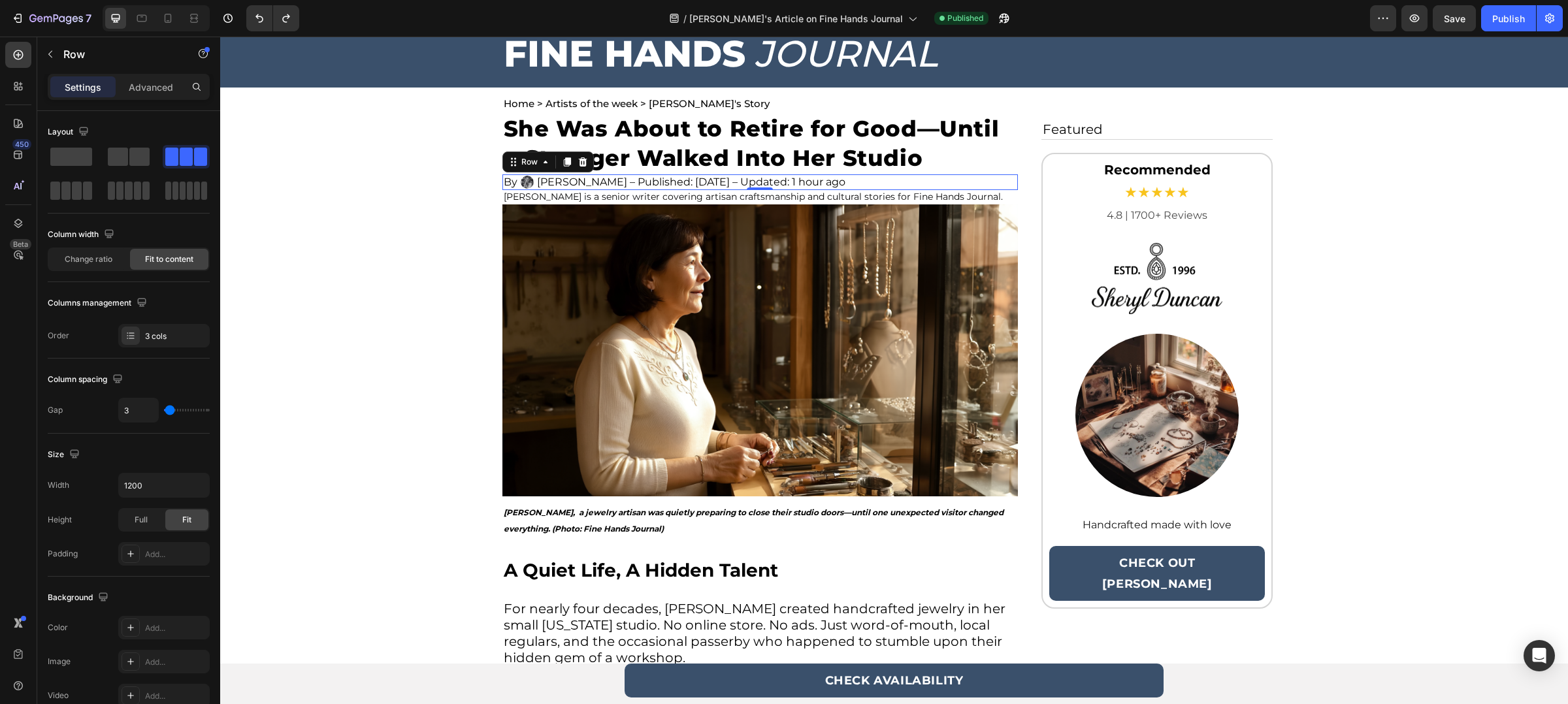
click at [966, 177] on div "By Text Block Image Jessica Monroe – Published: Aug 21, 2025 – Updated: 1 hour …" at bounding box center [760, 182] width 516 height 15
click at [977, 184] on div "By Text Block Image Jessica Monroe – Published: Aug 21, 2025 – Updated: 1 hour …" at bounding box center [760, 182] width 516 height 15
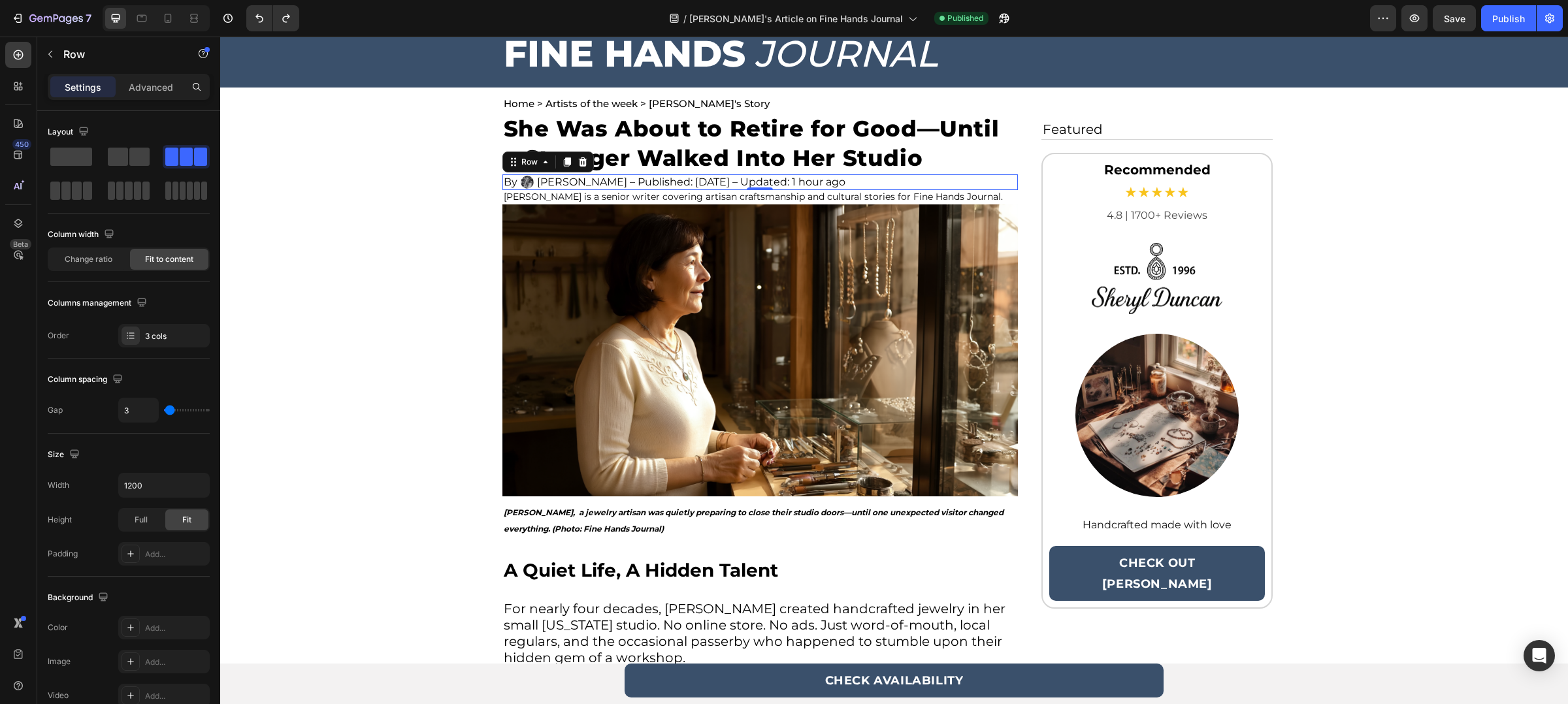
click at [977, 184] on div "By Text Block Image Jessica Monroe – Published: Aug 21, 2025 – Updated: 1 hour …" at bounding box center [760, 182] width 516 height 15
click at [507, 186] on div "By Text Block 0" at bounding box center [511, 182] width 16 height 15
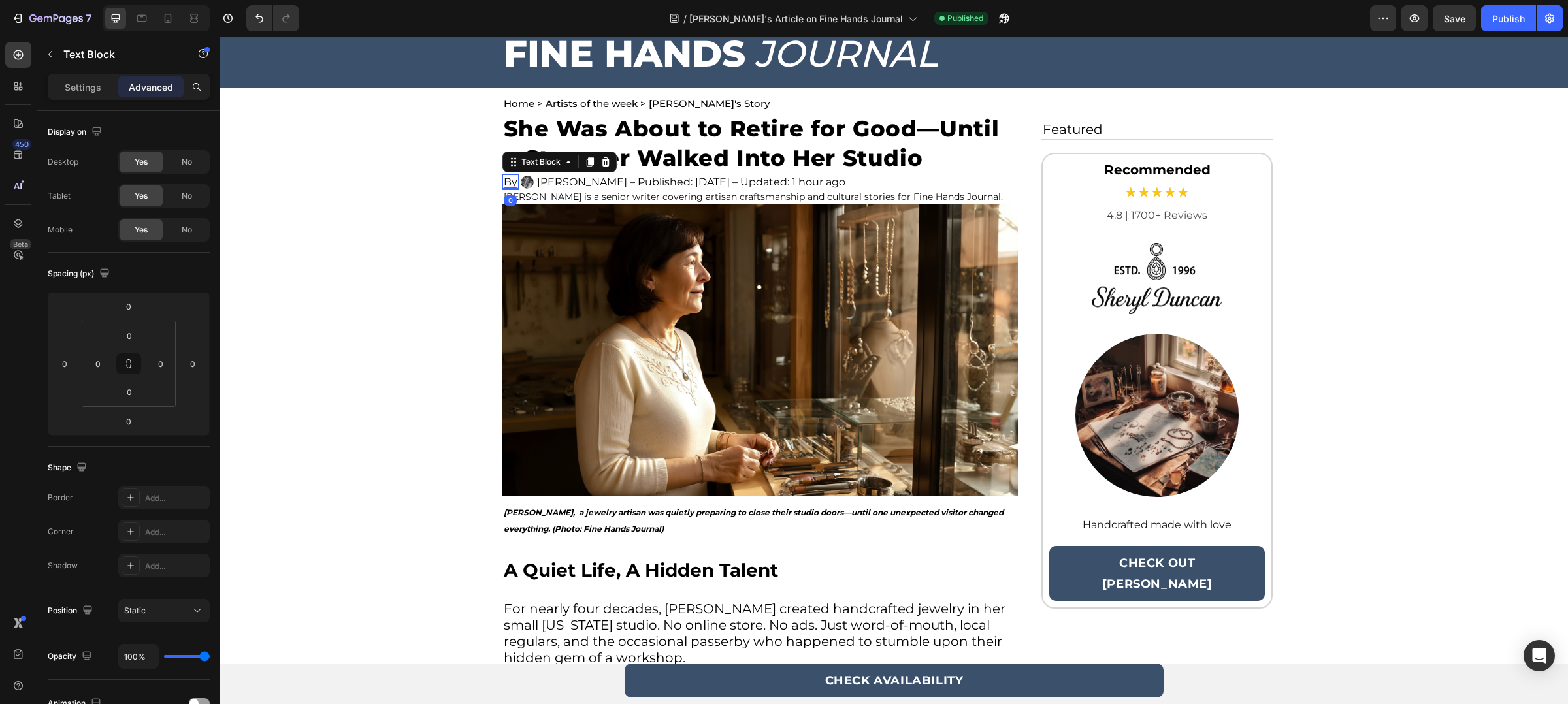
click at [507, 187] on div at bounding box center [511, 188] width 16 height 3
click at [553, 182] on p "Jessica Monroe – Published: Aug 21, 2025 – Updated: 1 hour ago" at bounding box center [691, 182] width 309 height 13
click at [1132, 20] on div "/ Sheryl's Article on Fine Hands Journal Published" at bounding box center [839, 18] width 1060 height 26
click at [1522, 13] on div "Publish" at bounding box center [1509, 18] width 33 height 14
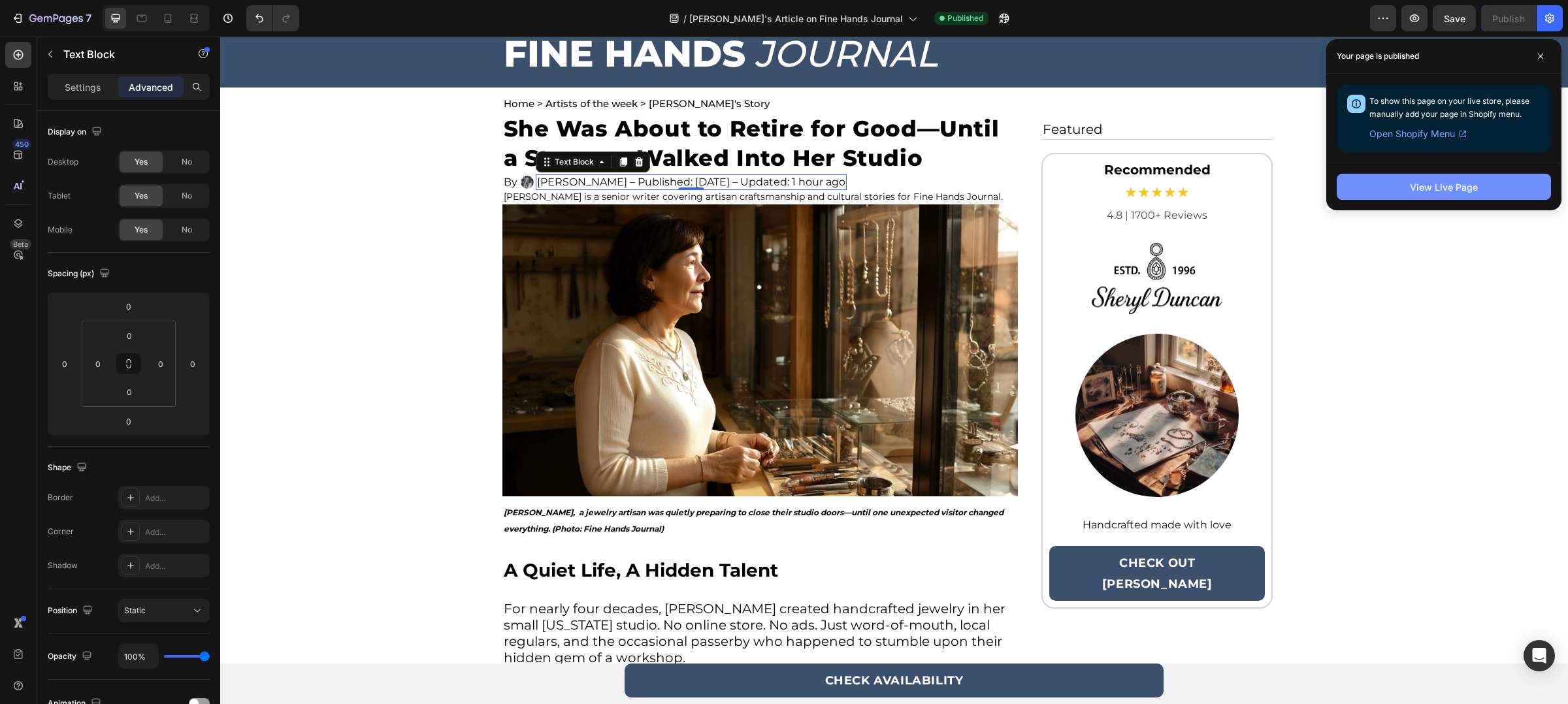
click at [1352, 186] on button "View Live Page" at bounding box center [1444, 186] width 215 height 26
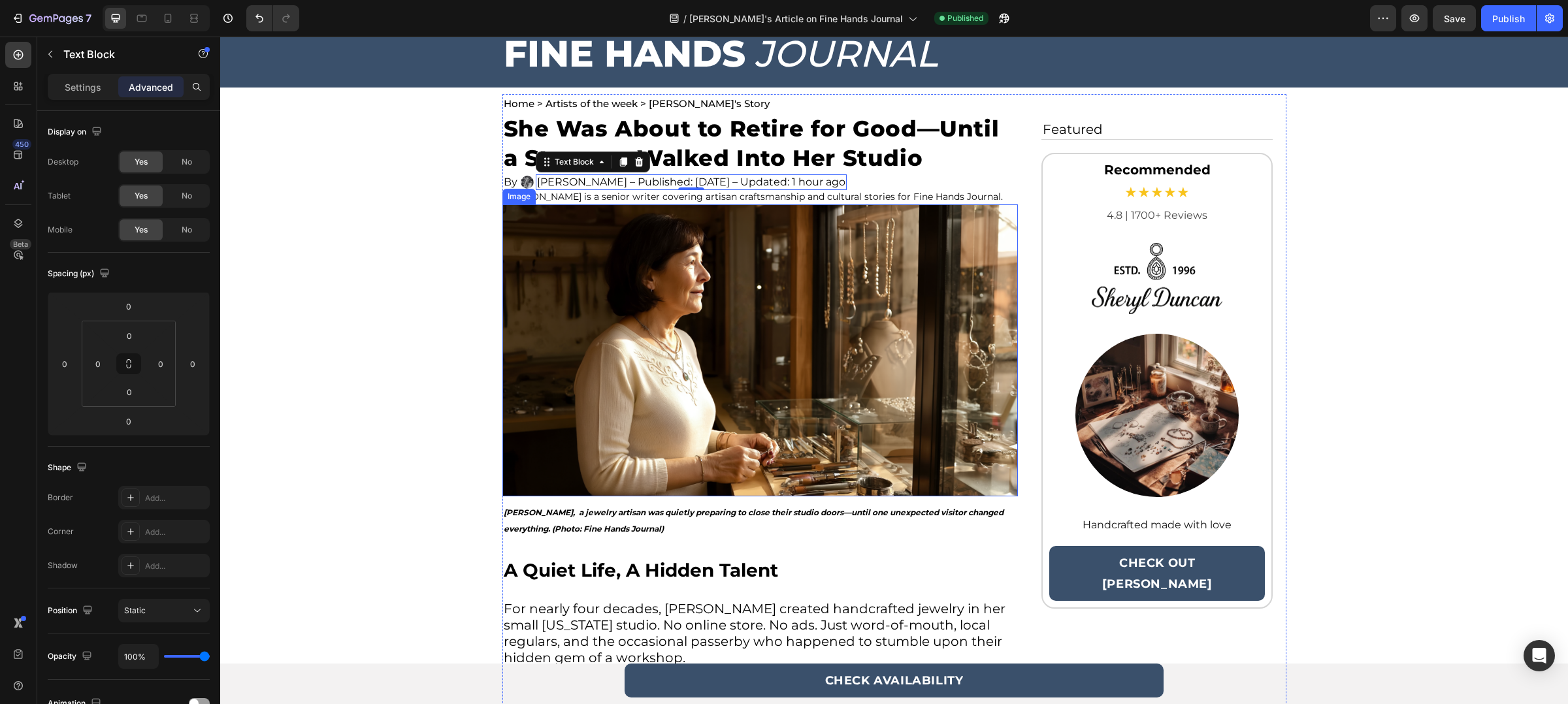
scroll to position [73, 0]
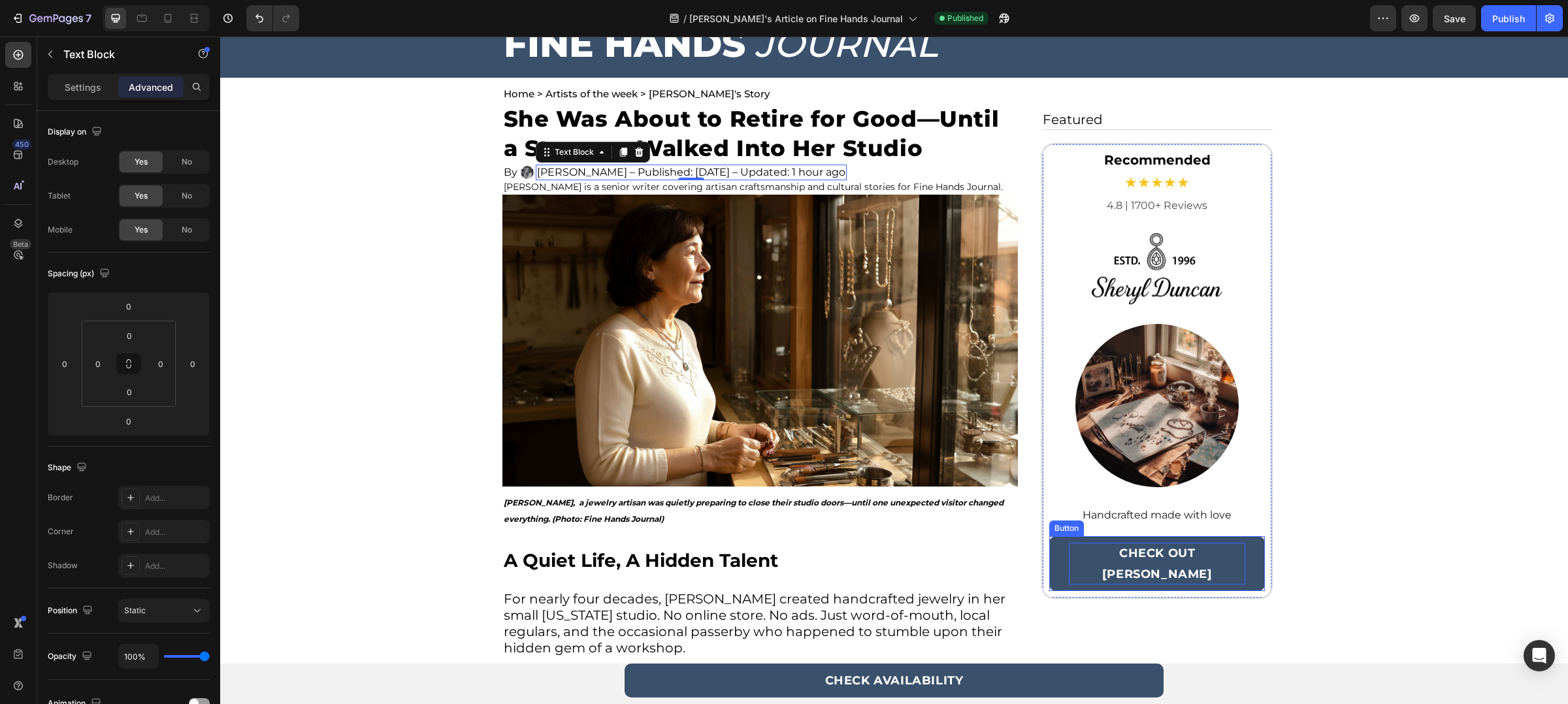
click at [1157, 573] on p "CHECK OUT [PERSON_NAME]" at bounding box center [1158, 564] width 177 height 42
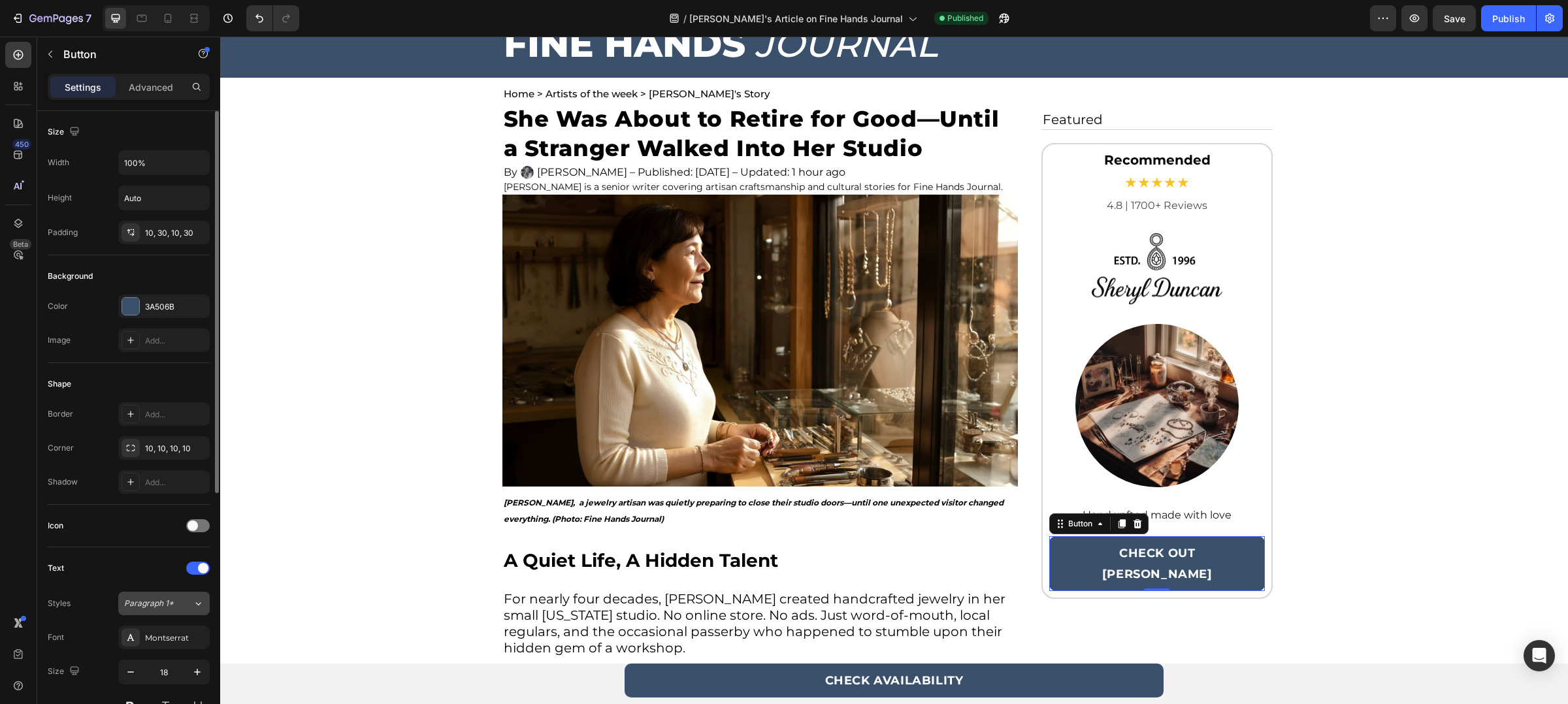
click at [203, 598] on icon at bounding box center [198, 603] width 11 height 13
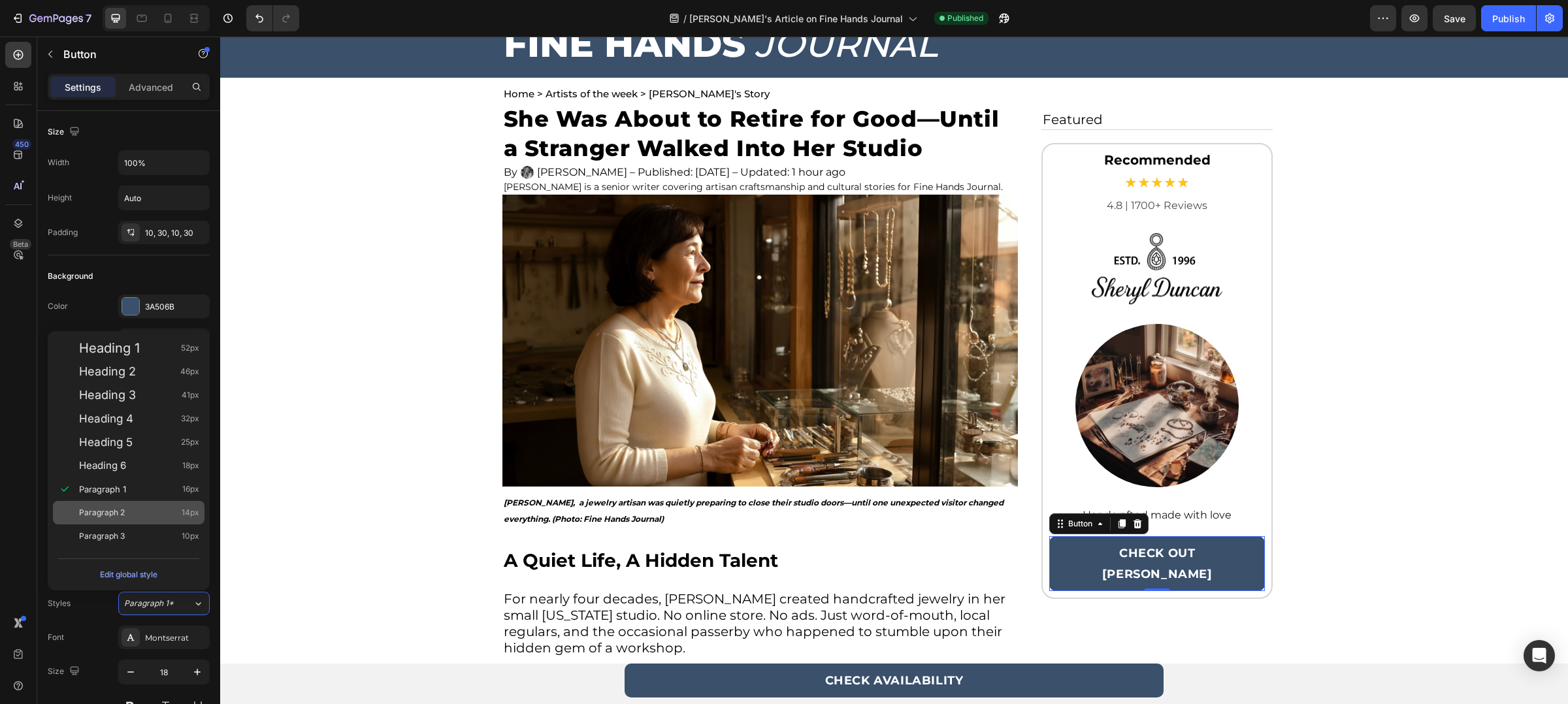
click at [137, 518] on div "Paragraph 2 14px" at bounding box center [139, 512] width 120 height 13
type input "14"
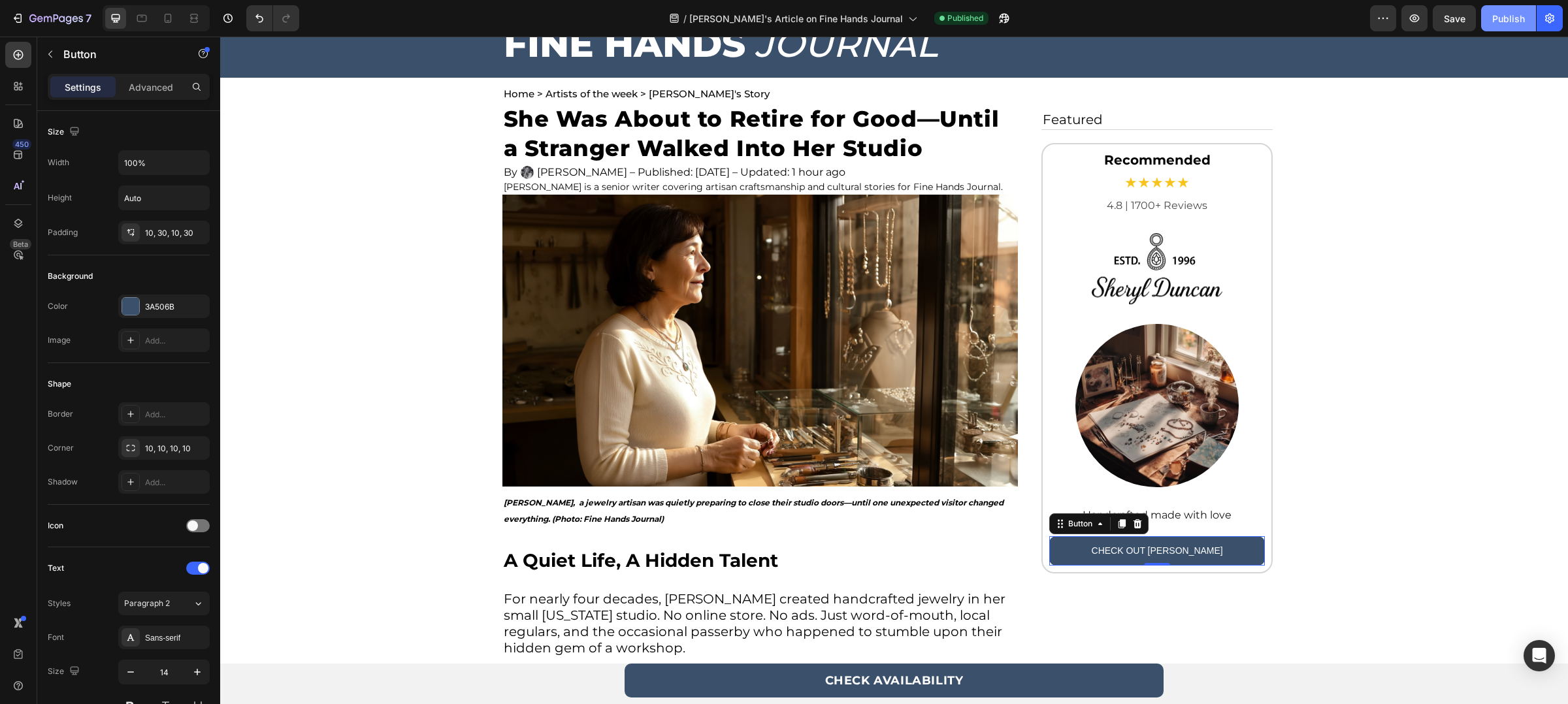
click at [1504, 20] on div "Publish" at bounding box center [1509, 18] width 33 height 14
click at [481, 20] on div "/ Sheryl's Article on Fine Hands Journal Need republishing" at bounding box center [839, 18] width 1060 height 26
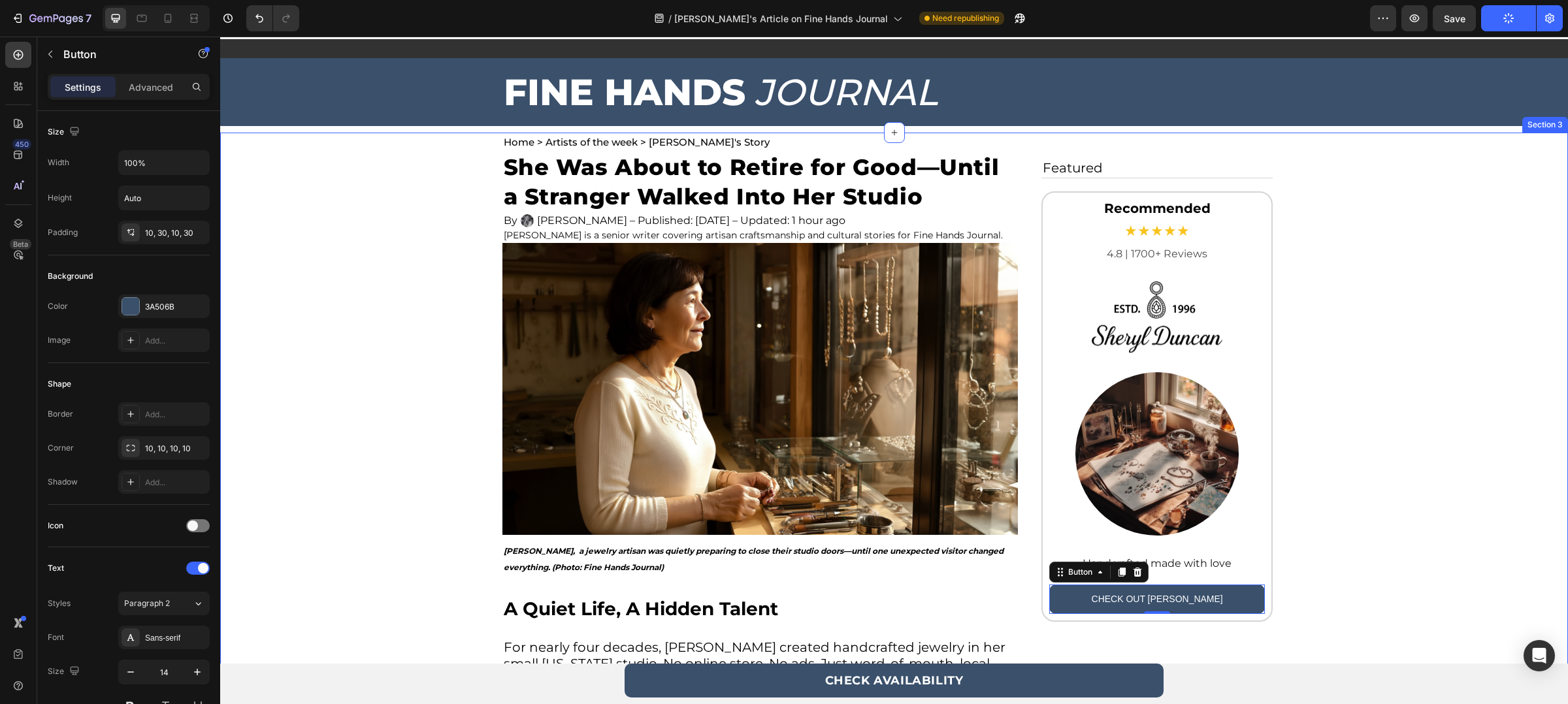
scroll to position [0, 0]
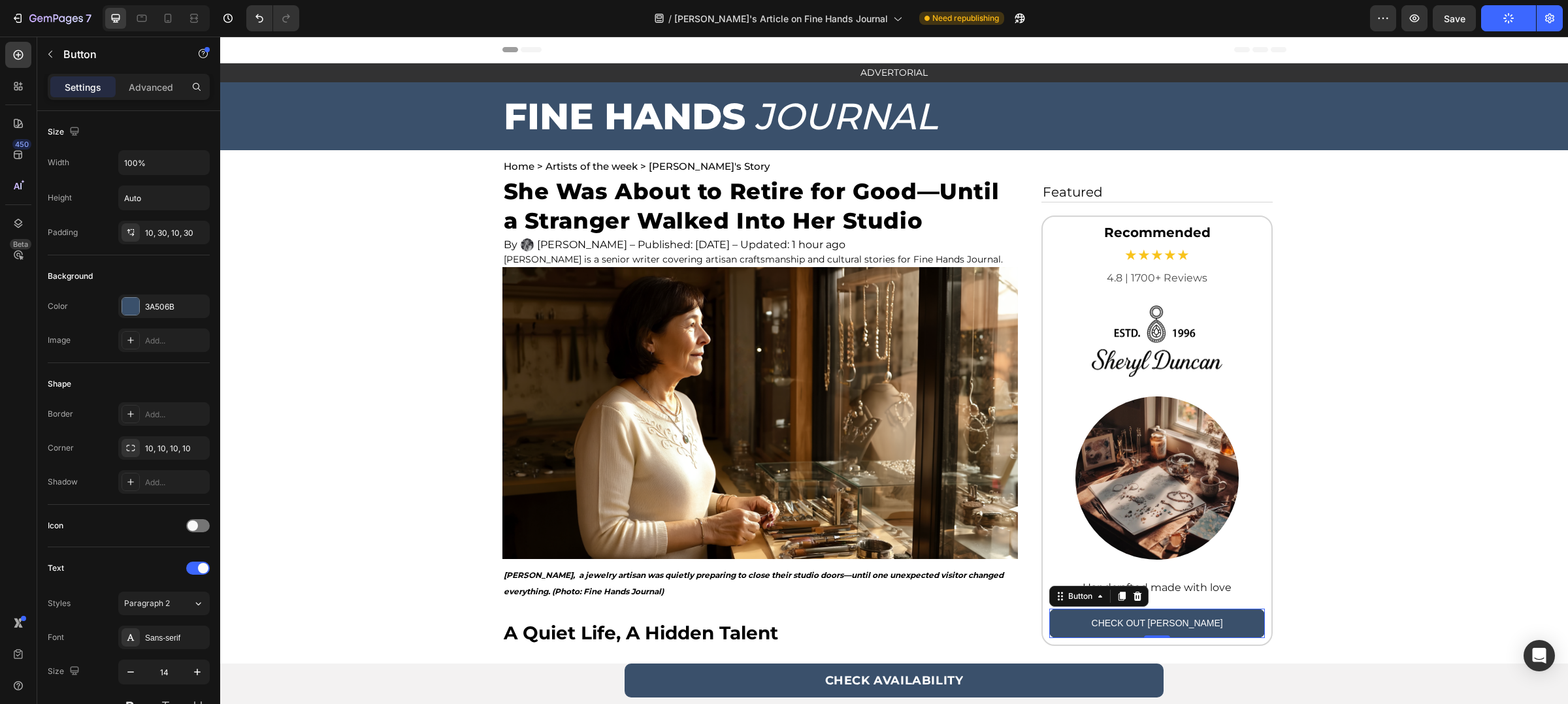
click at [541, 13] on div "/ Sheryl's Article on Fine Hands Journal Need republishing" at bounding box center [839, 18] width 1060 height 26
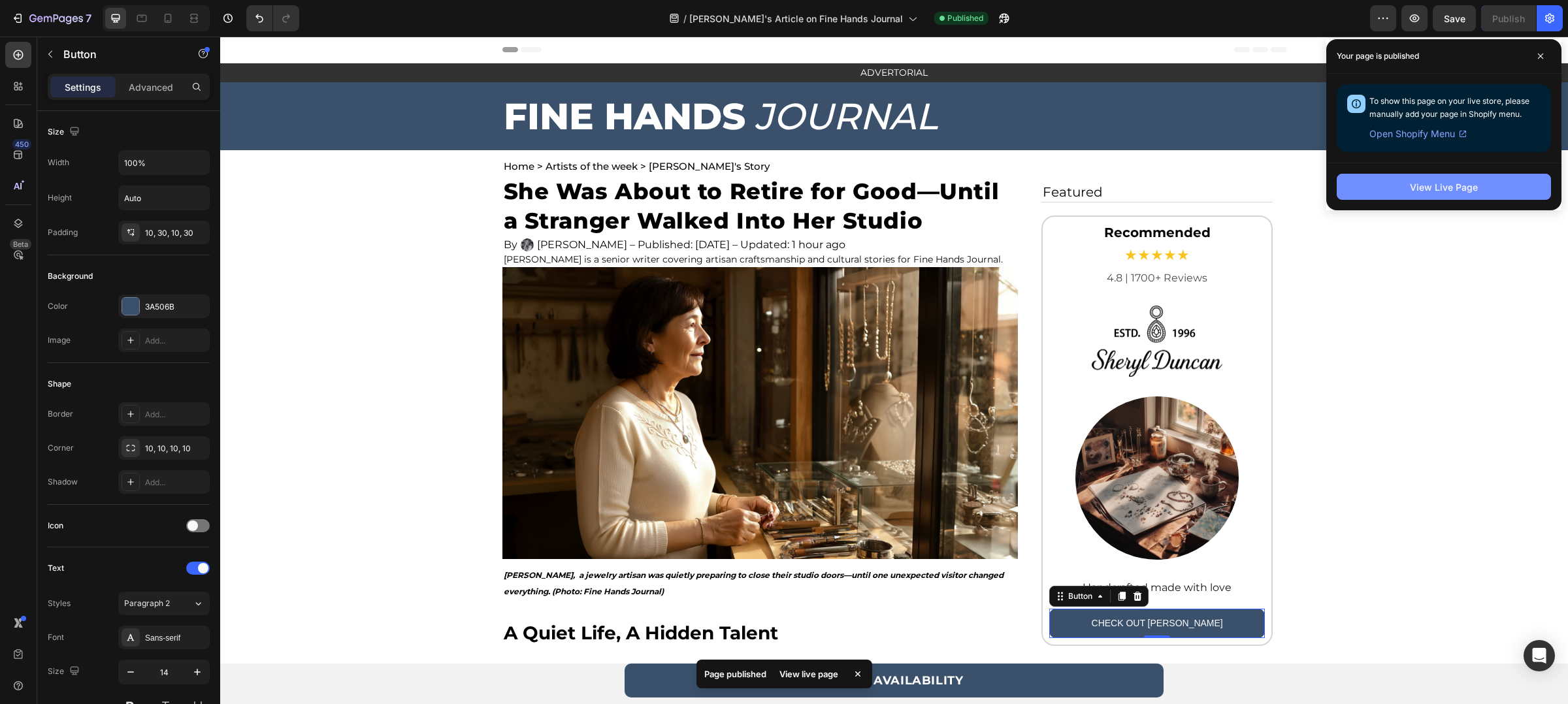
click at [1416, 189] on div "View Live Page" at bounding box center [1443, 186] width 68 height 14
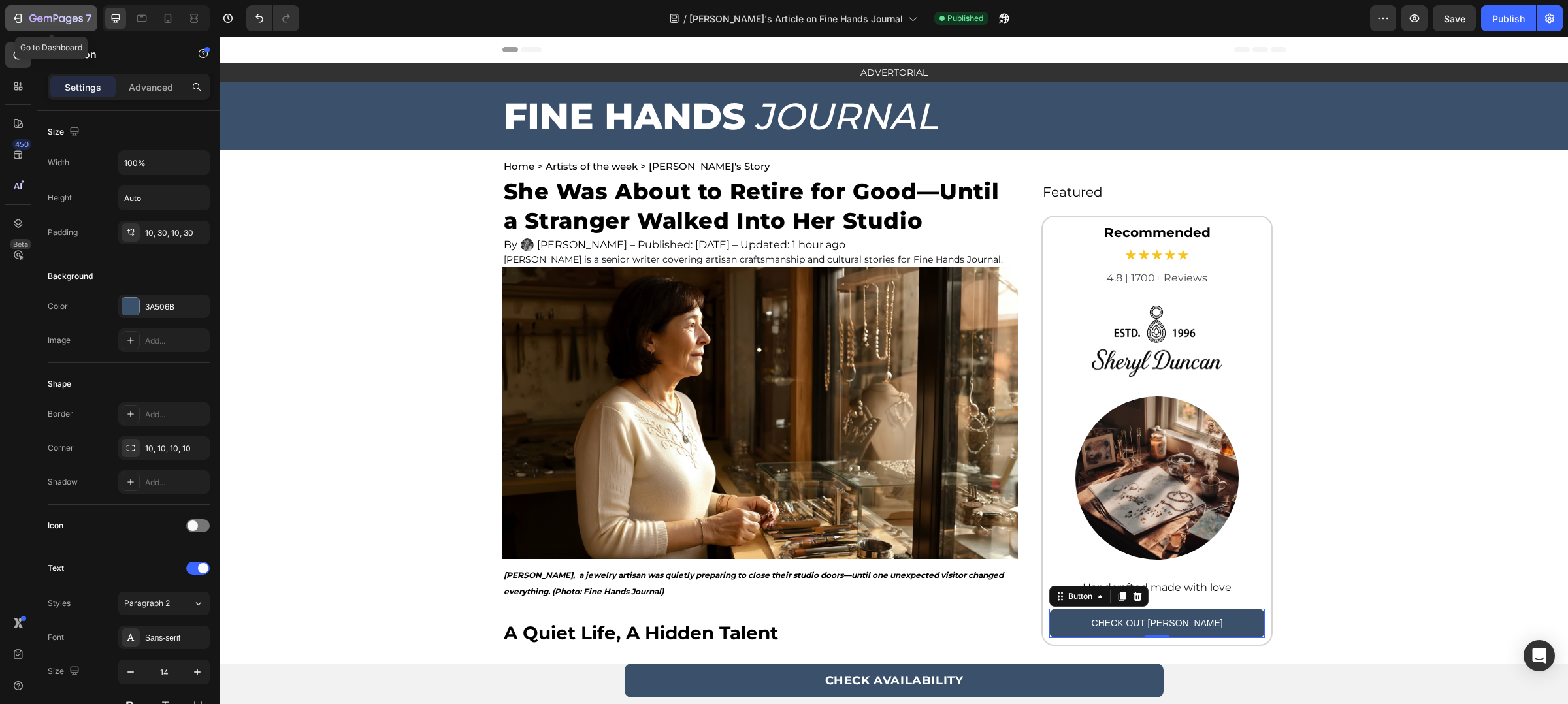
click at [17, 15] on icon "button" at bounding box center [17, 18] width 13 height 13
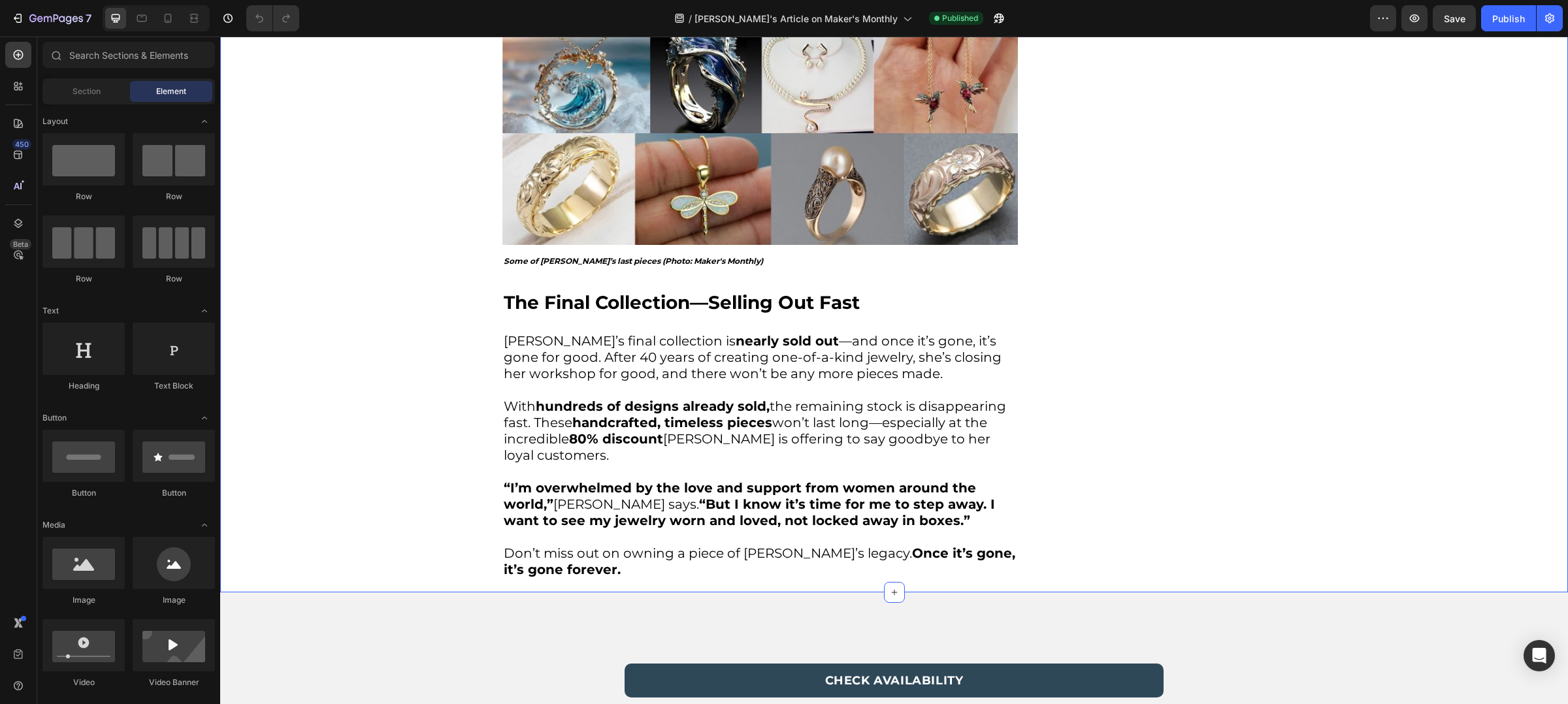
scroll to position [3153, 0]
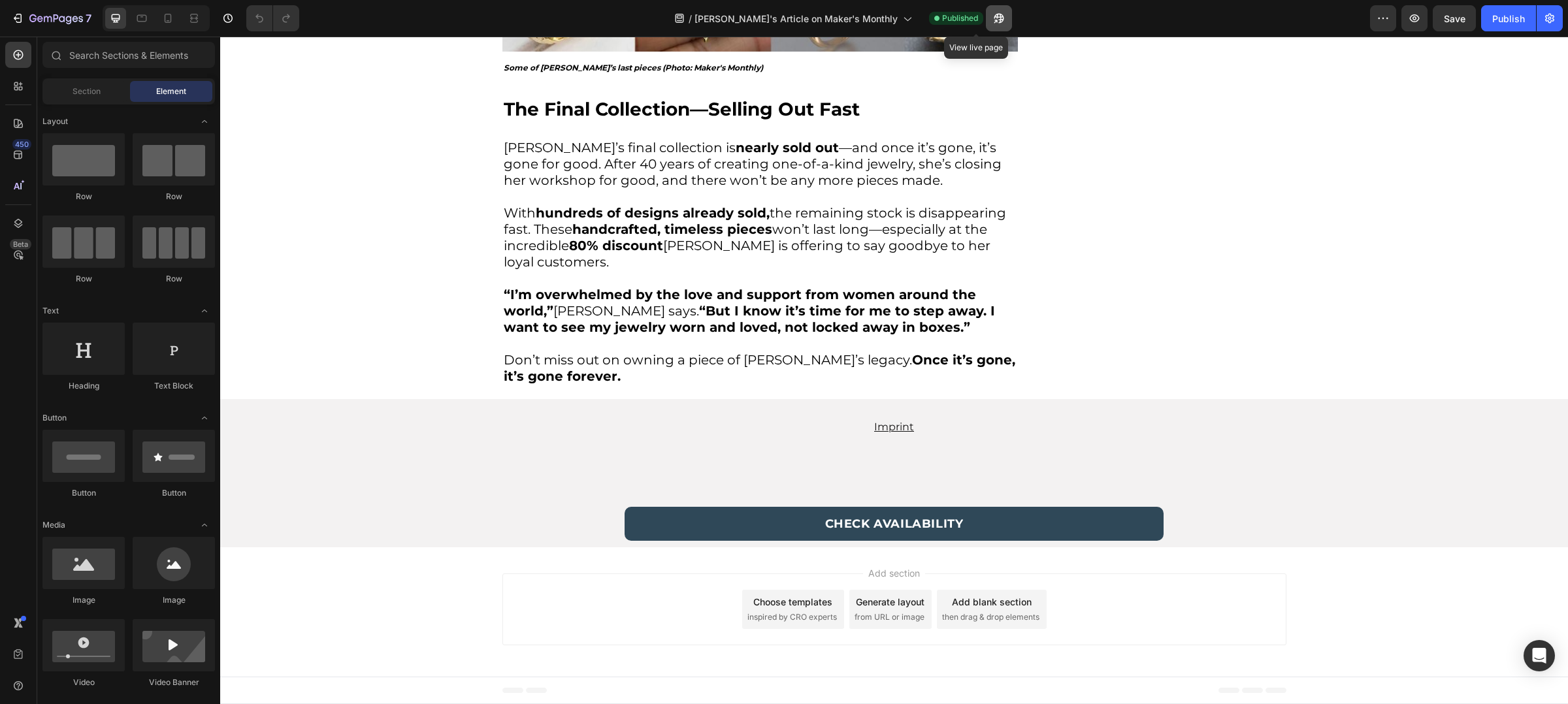
click at [986, 8] on button "button" at bounding box center [998, 18] width 26 height 26
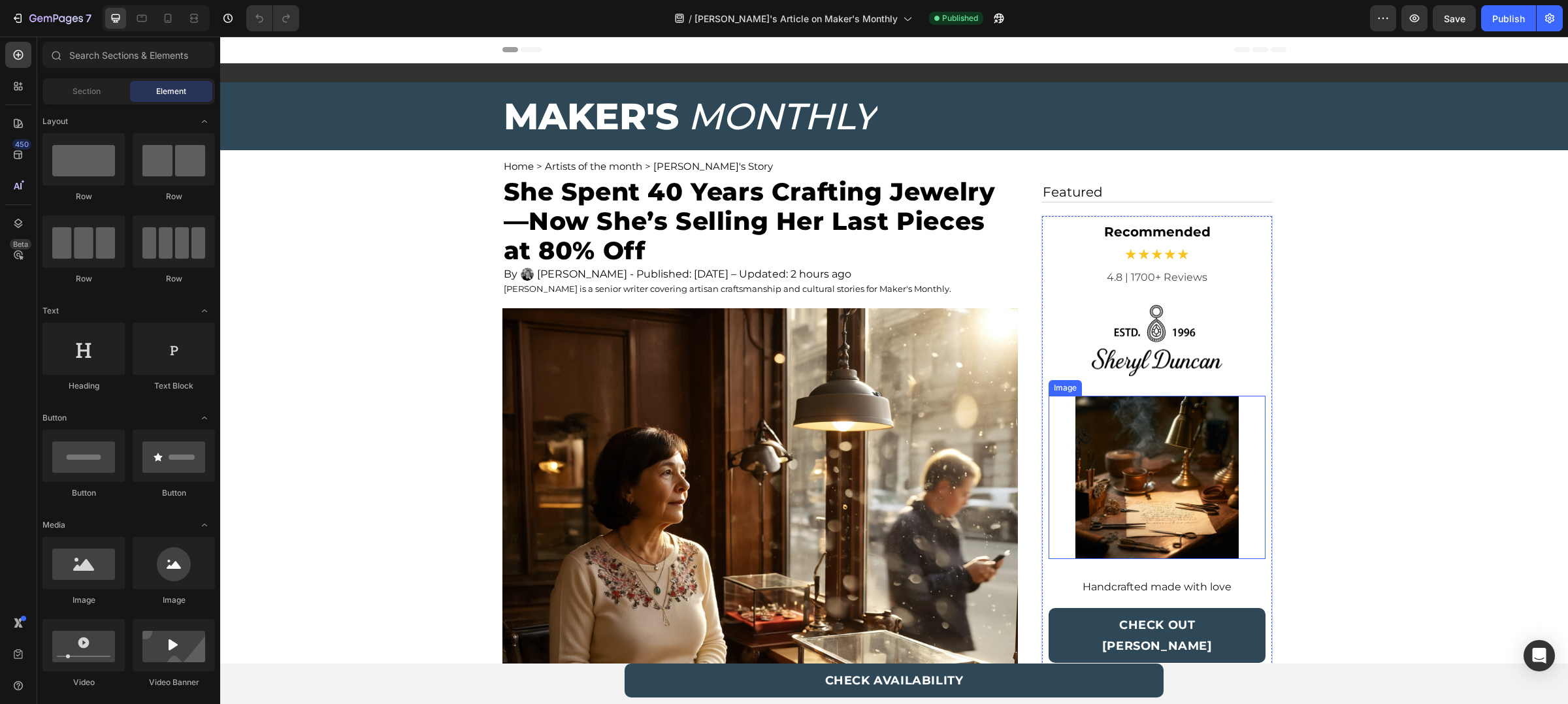
scroll to position [158, 0]
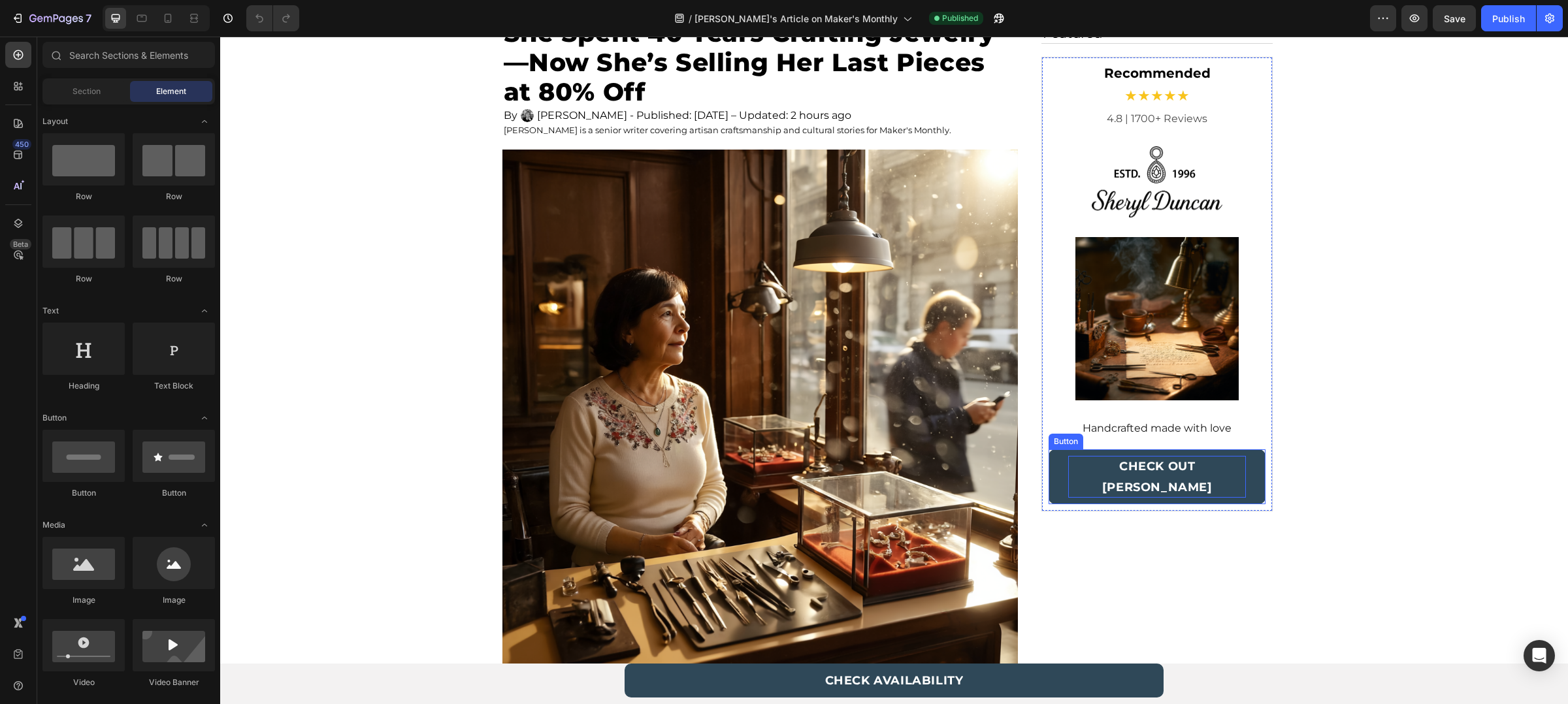
click at [1134, 464] on p "CHECK OUT [PERSON_NAME]" at bounding box center [1158, 477] width 178 height 42
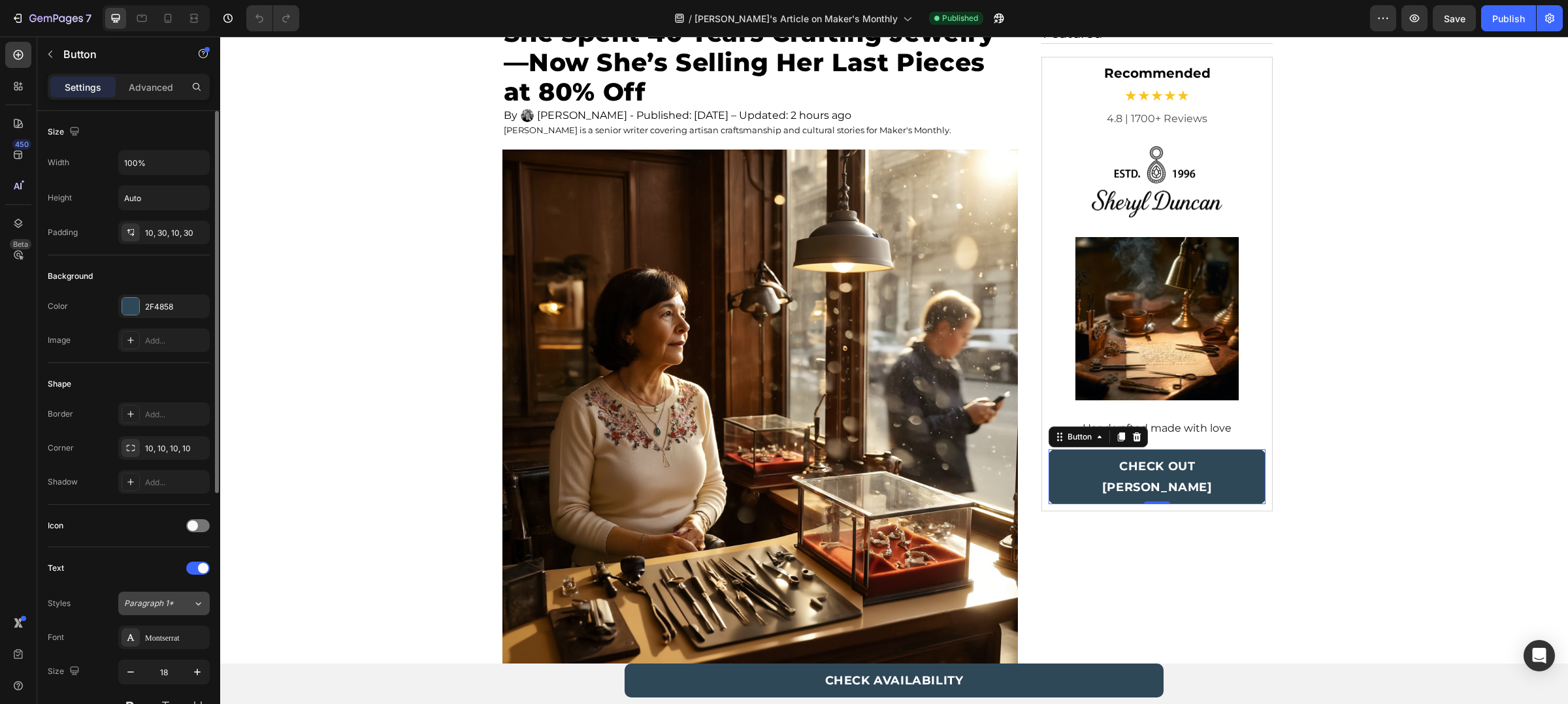
click at [161, 608] on span "Paragraph 1*" at bounding box center [148, 603] width 50 height 12
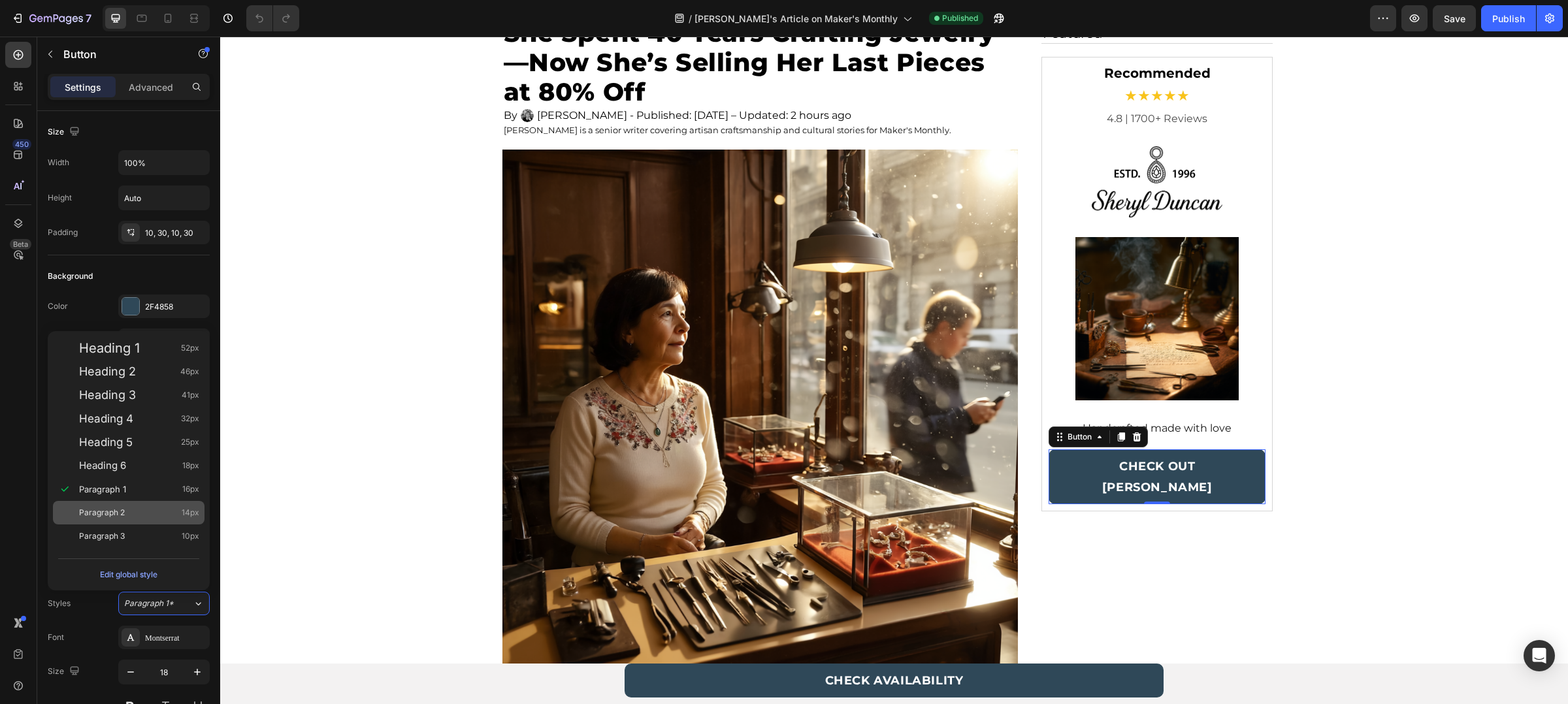
click at [187, 501] on div "Paragraph 2 14px" at bounding box center [128, 513] width 152 height 24
type input "14"
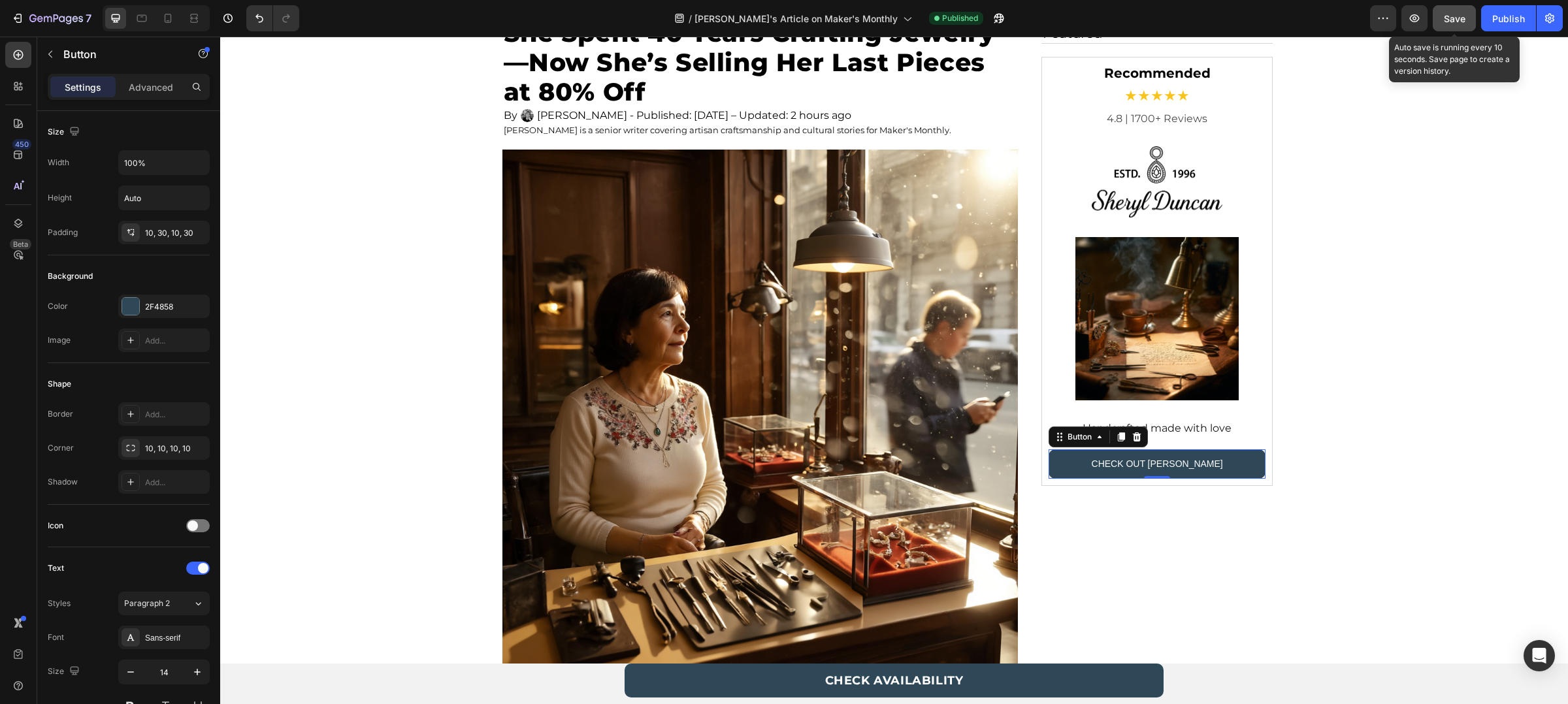
click at [1462, 17] on span "Save" at bounding box center [1455, 18] width 22 height 11
click at [1507, 17] on div "Publish" at bounding box center [1509, 18] width 33 height 14
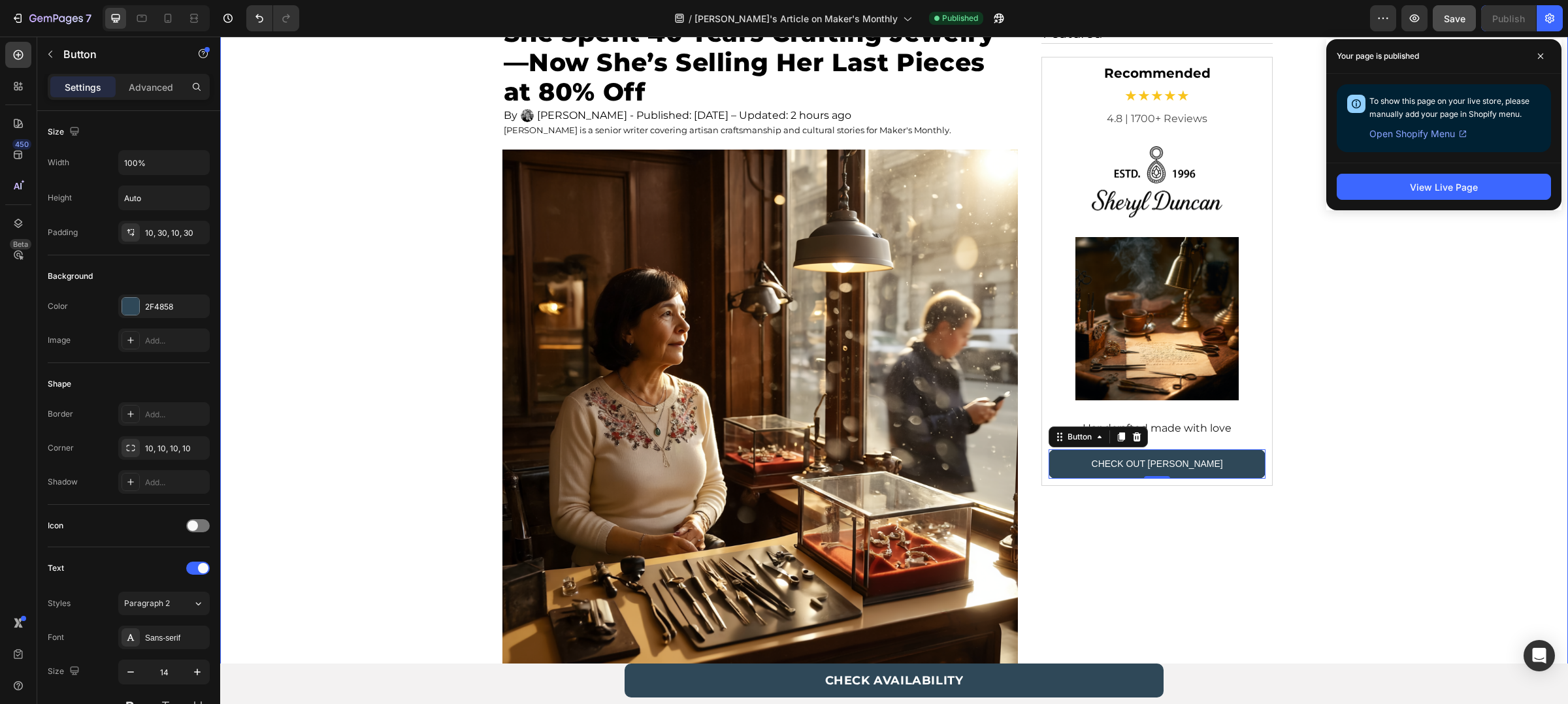
scroll to position [0, 0]
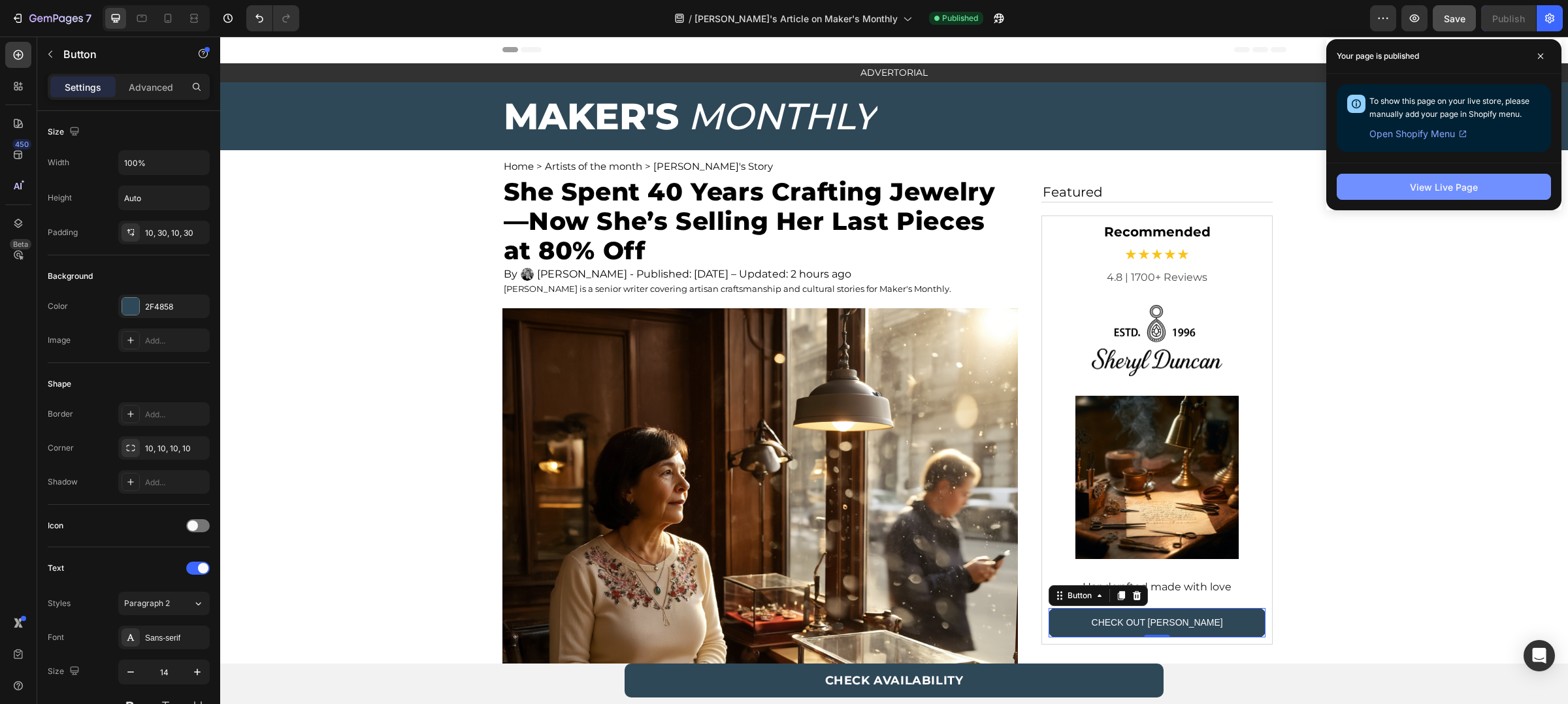
click at [1403, 199] on button "View Live Page" at bounding box center [1444, 186] width 215 height 26
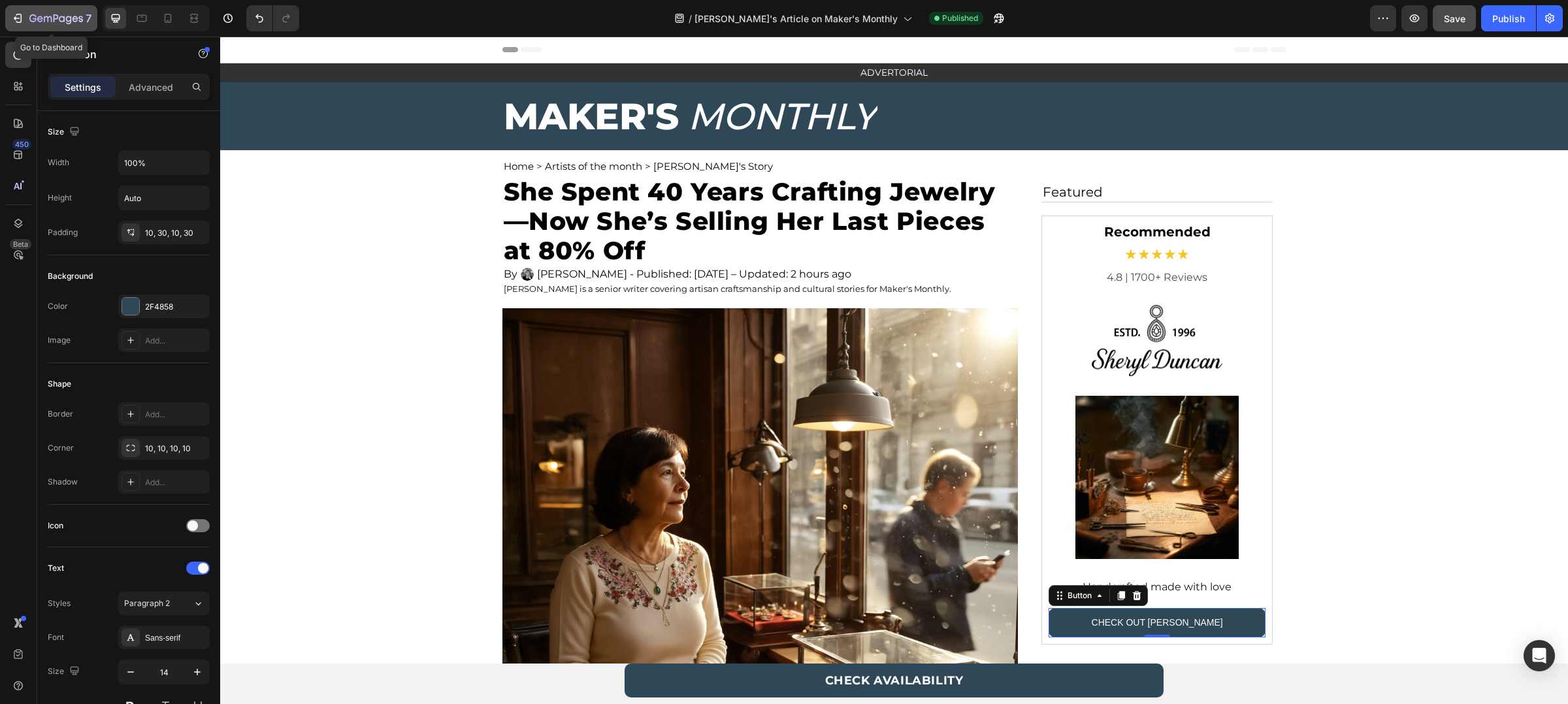
click at [15, 13] on icon "button" at bounding box center [17, 18] width 13 height 13
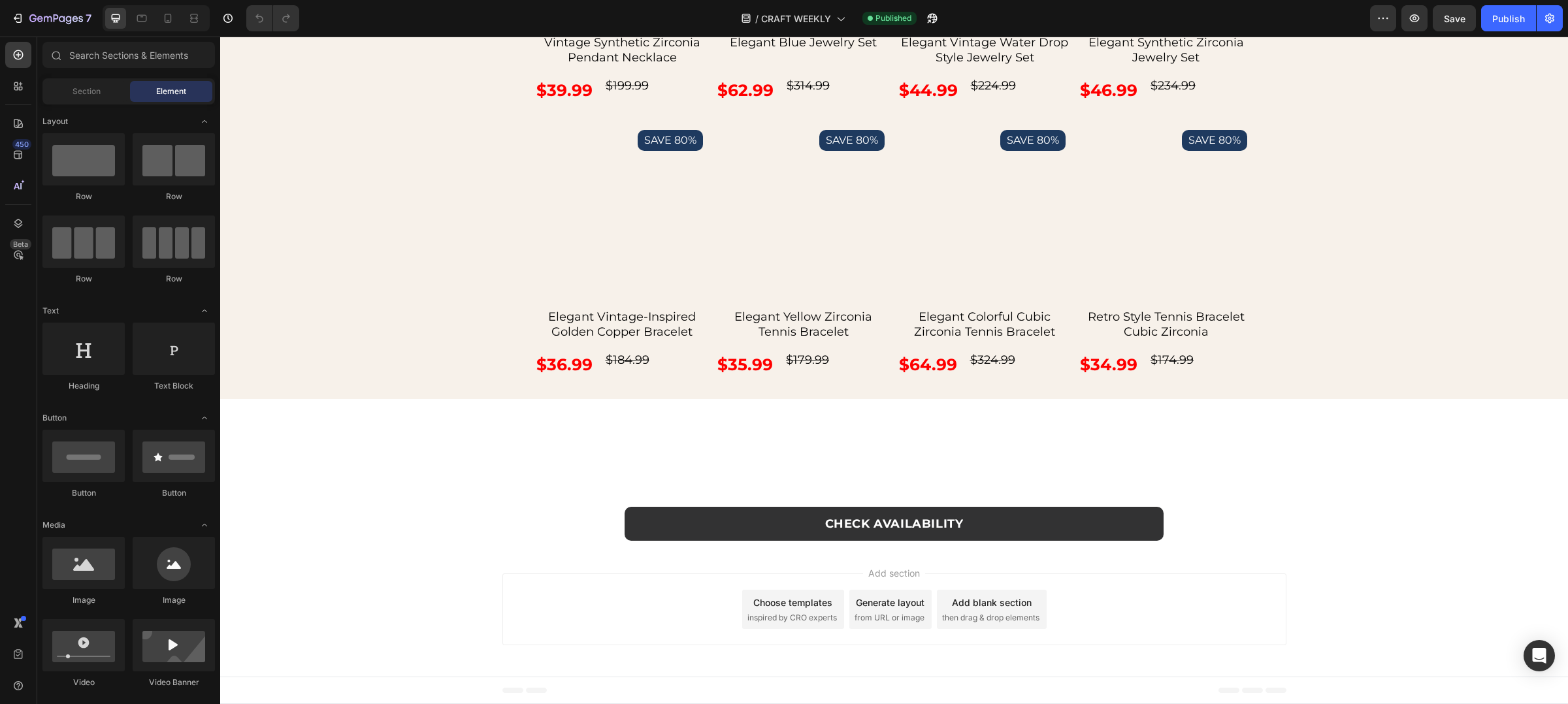
scroll to position [3677, 0]
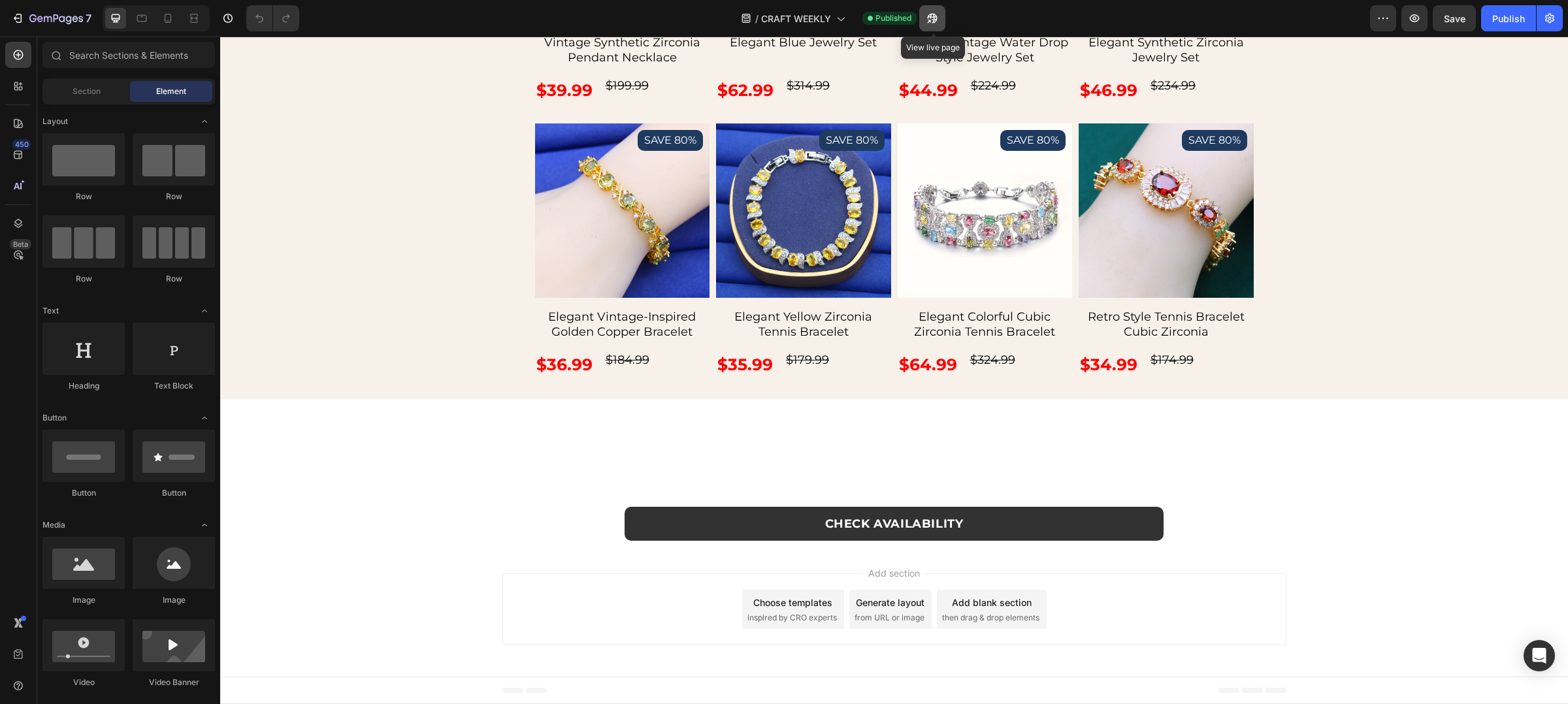
click at [938, 13] on icon "button" at bounding box center [932, 18] width 13 height 13
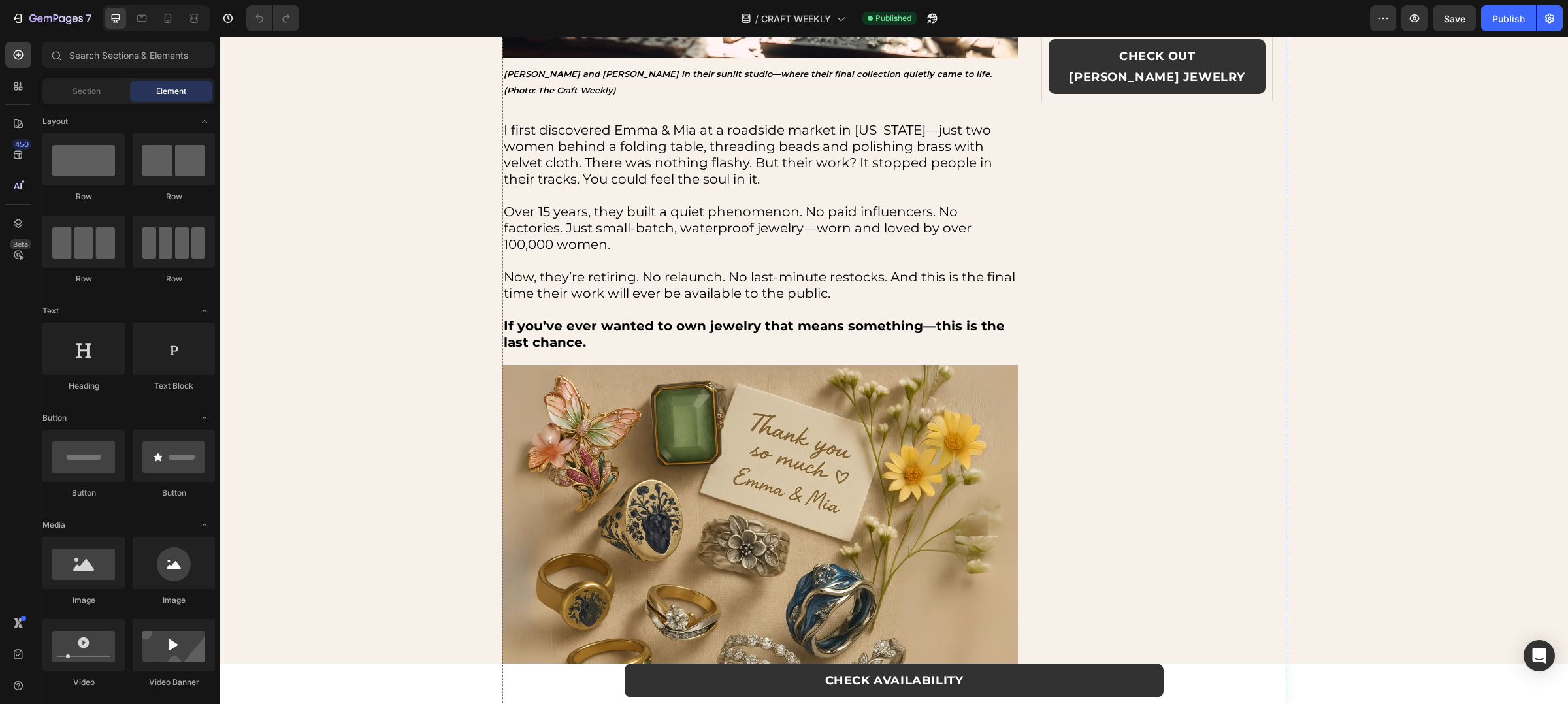
scroll to position [0, 0]
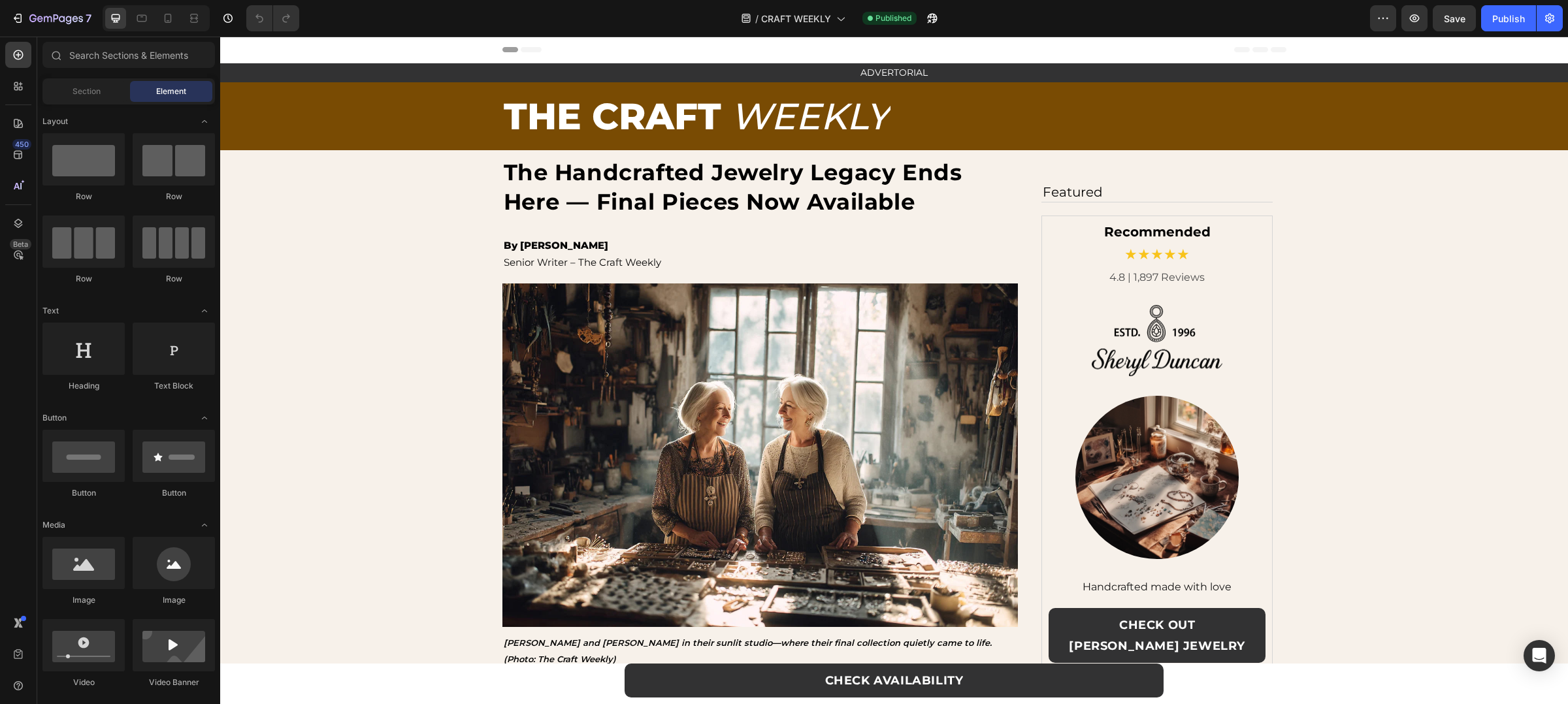
click at [691, 121] on p "THE CRAFT" at bounding box center [612, 116] width 217 height 65
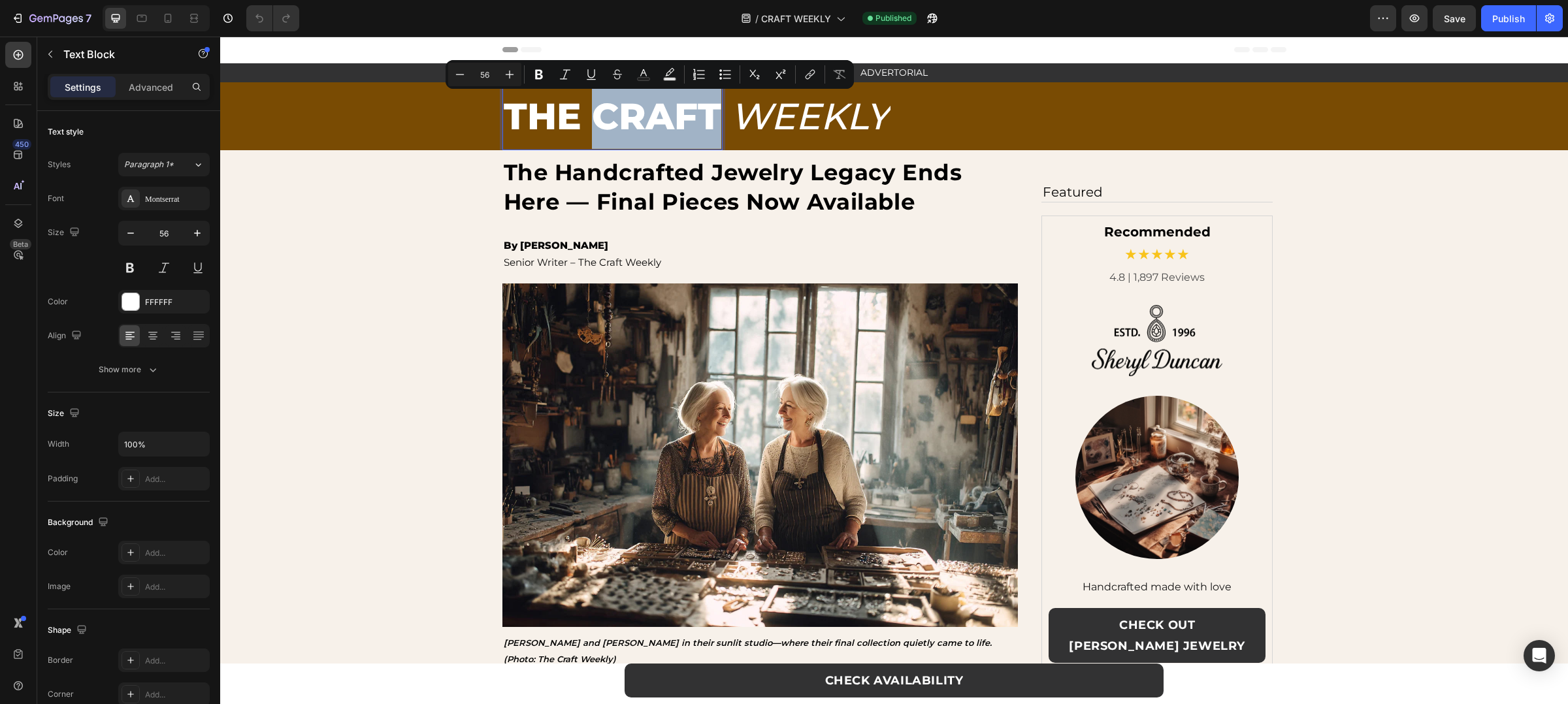
click at [705, 123] on p "THE CRAFT" at bounding box center [612, 116] width 217 height 65
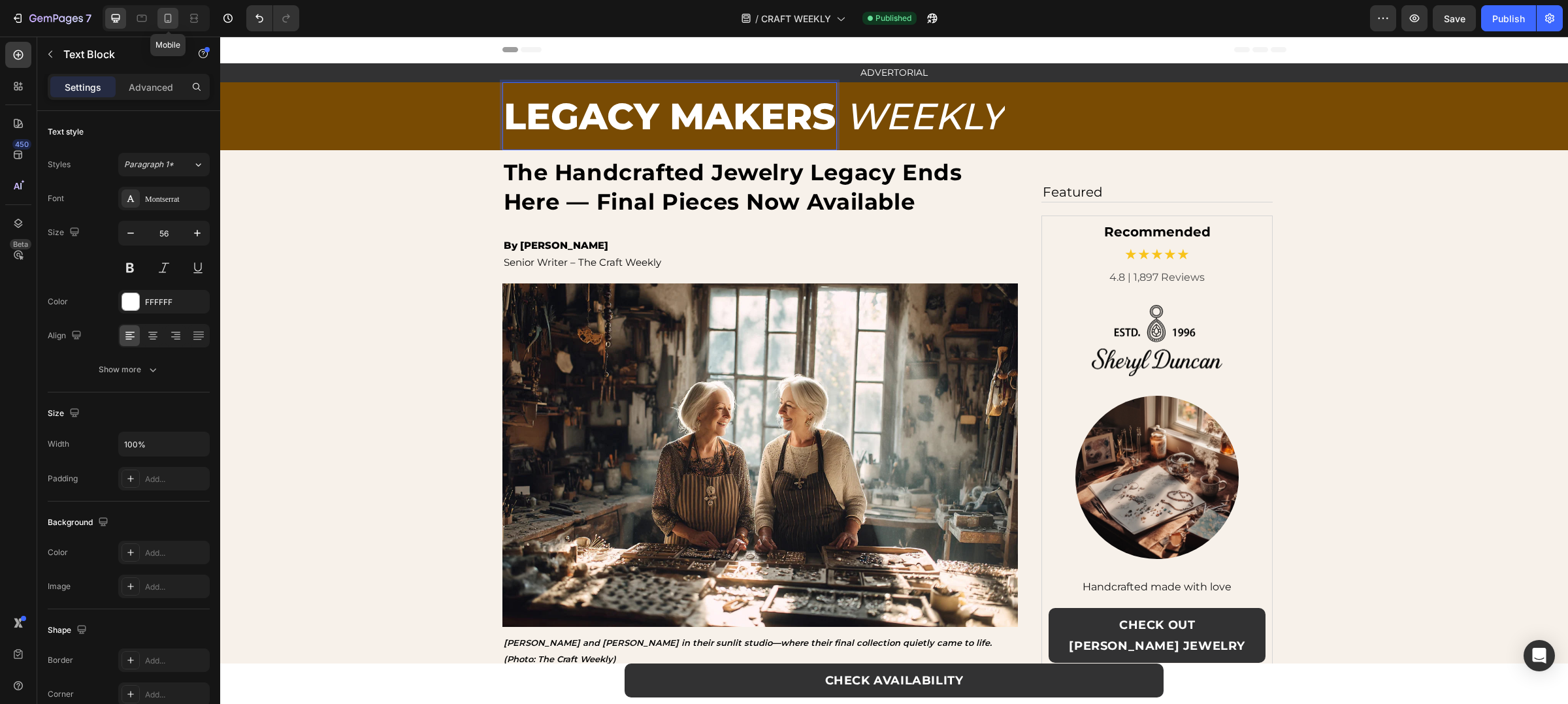
click at [171, 13] on icon at bounding box center [167, 18] width 13 height 13
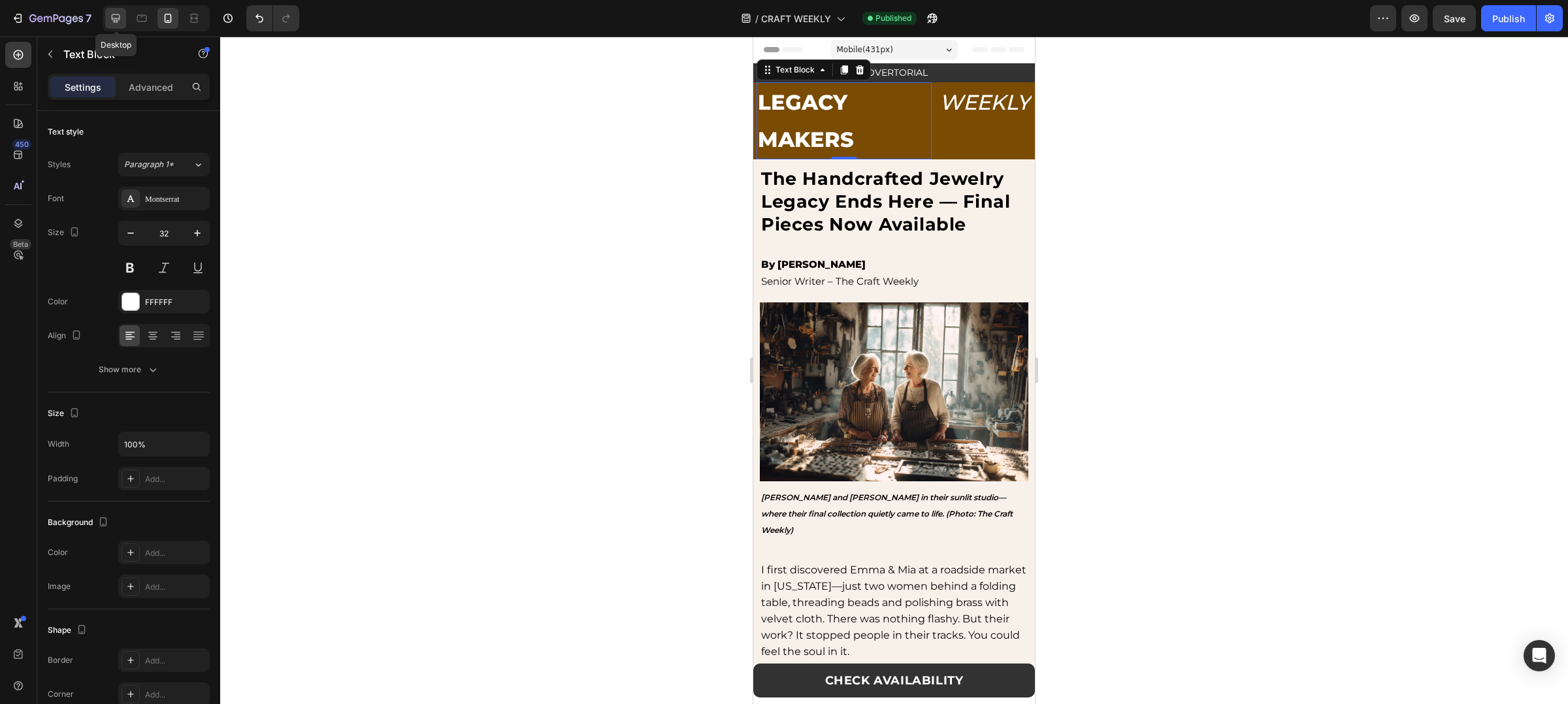
click at [122, 15] on icon at bounding box center [116, 18] width 13 height 13
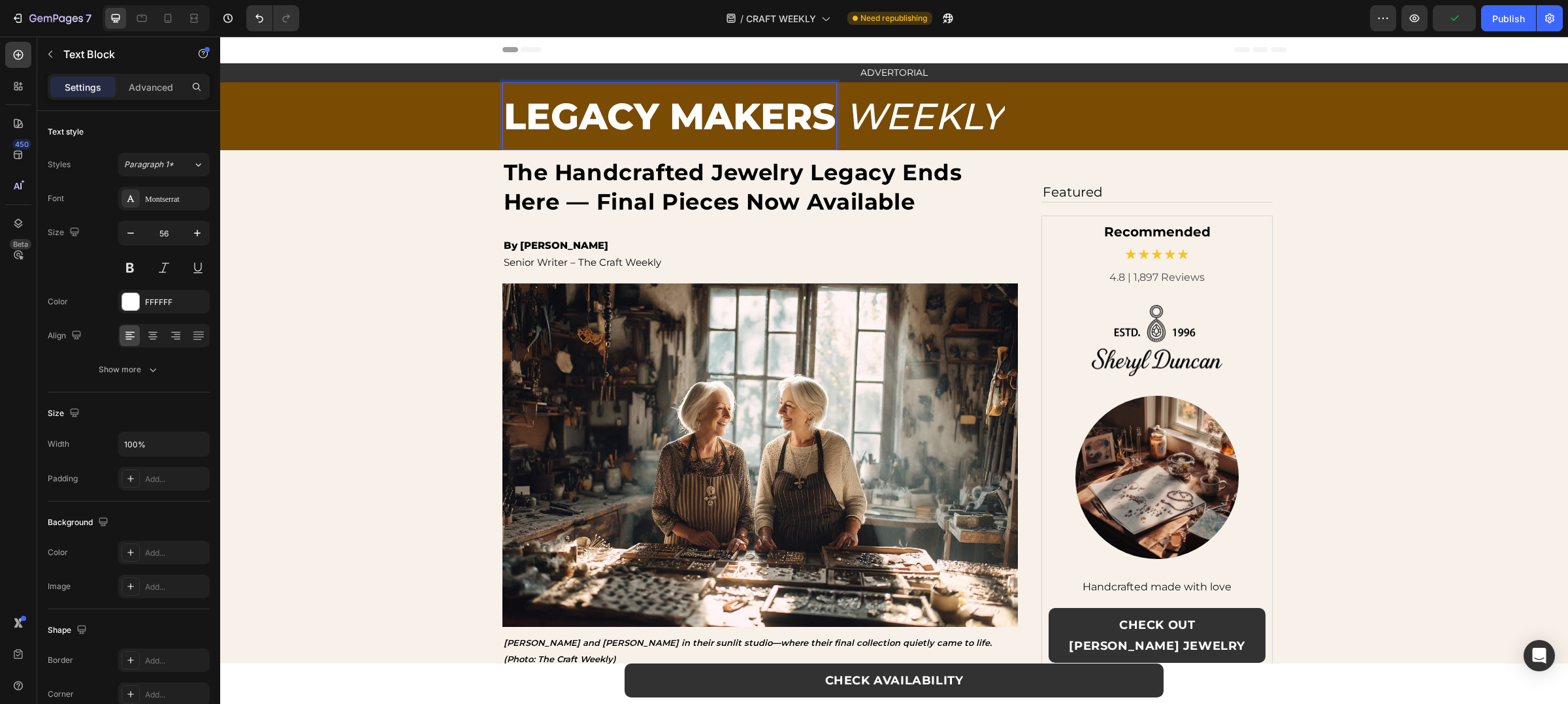
click at [720, 126] on p "LEGACY MAKERS" at bounding box center [670, 116] width 332 height 65
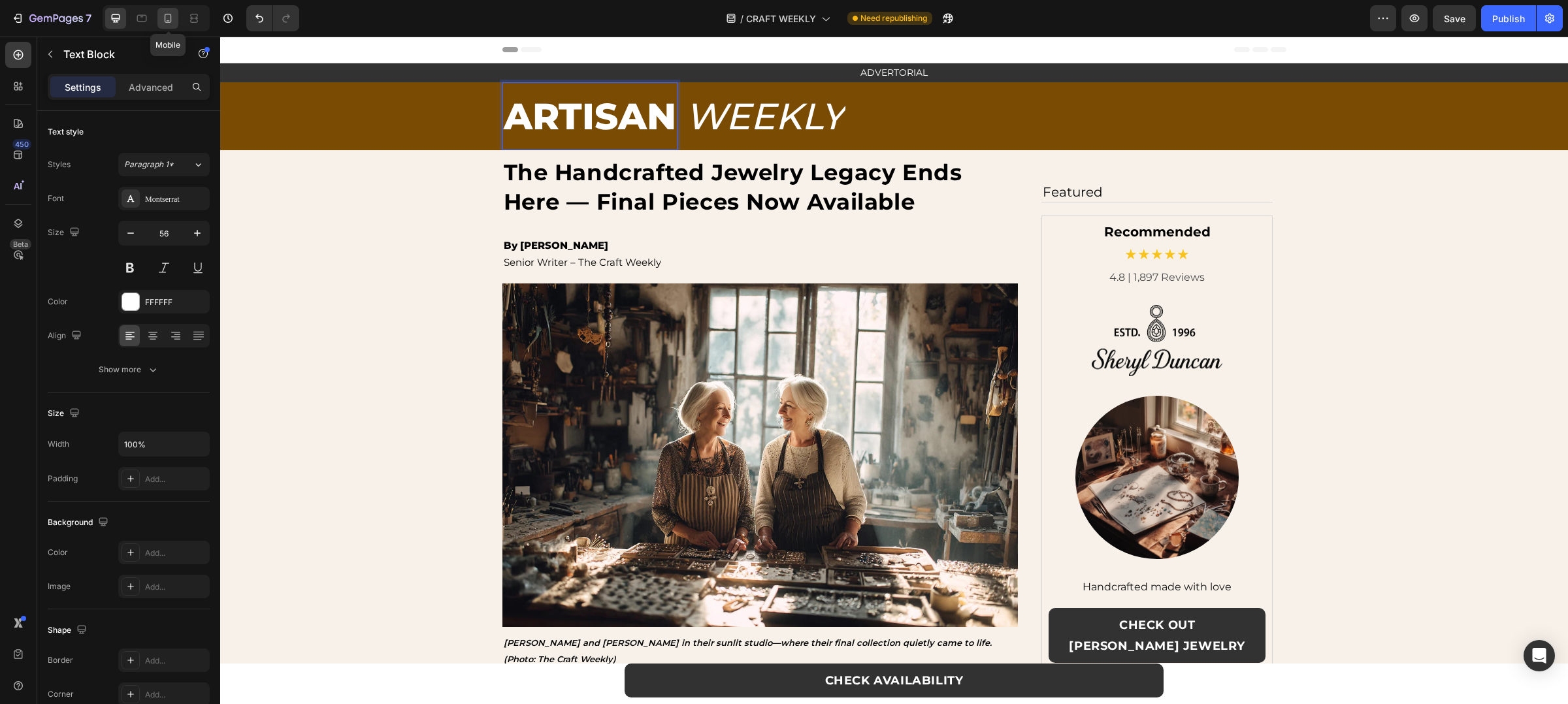
click at [167, 25] on div at bounding box center [167, 18] width 21 height 21
type input "32"
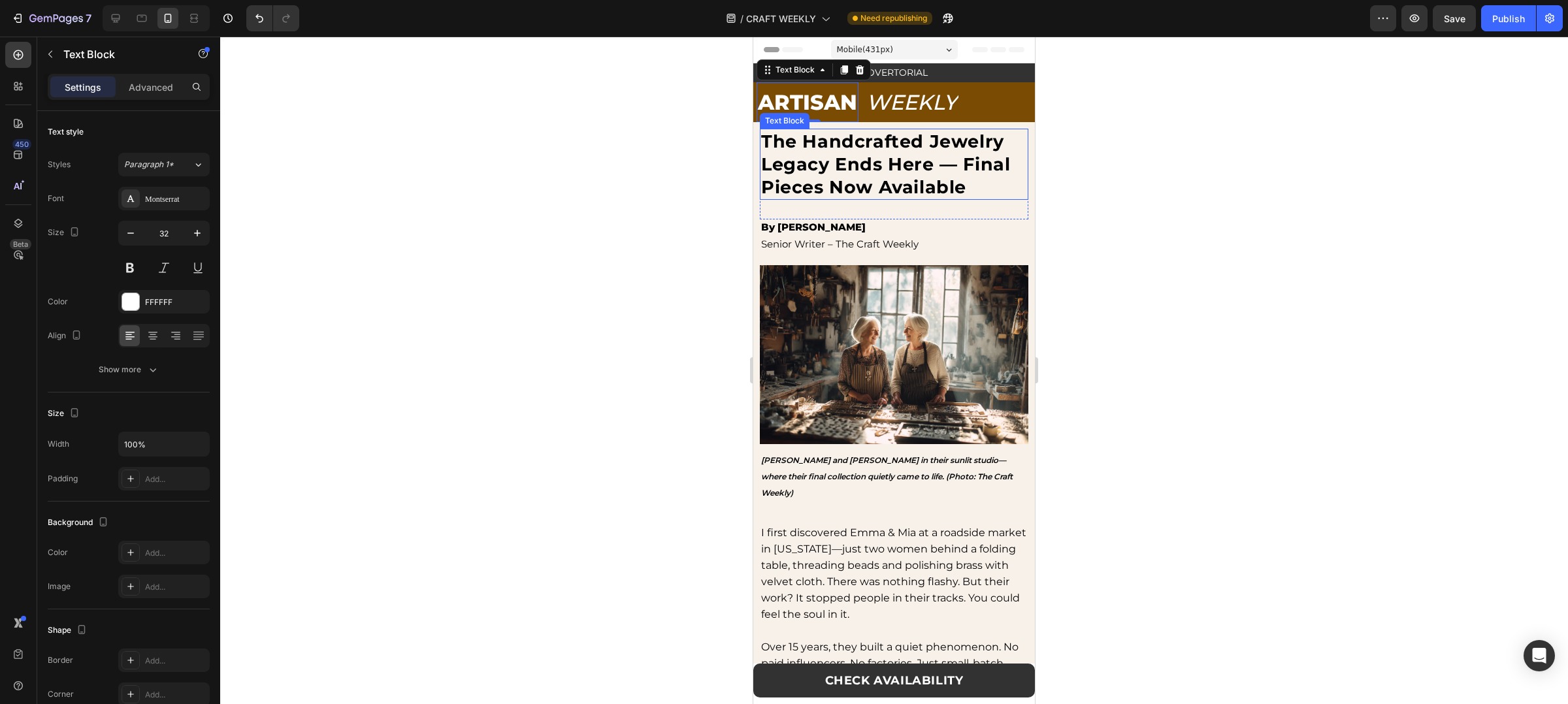
click at [906, 162] on strong "The Handcrafted Jewelry Legacy Ends Here — Final Pieces Now Available" at bounding box center [885, 165] width 249 height 67
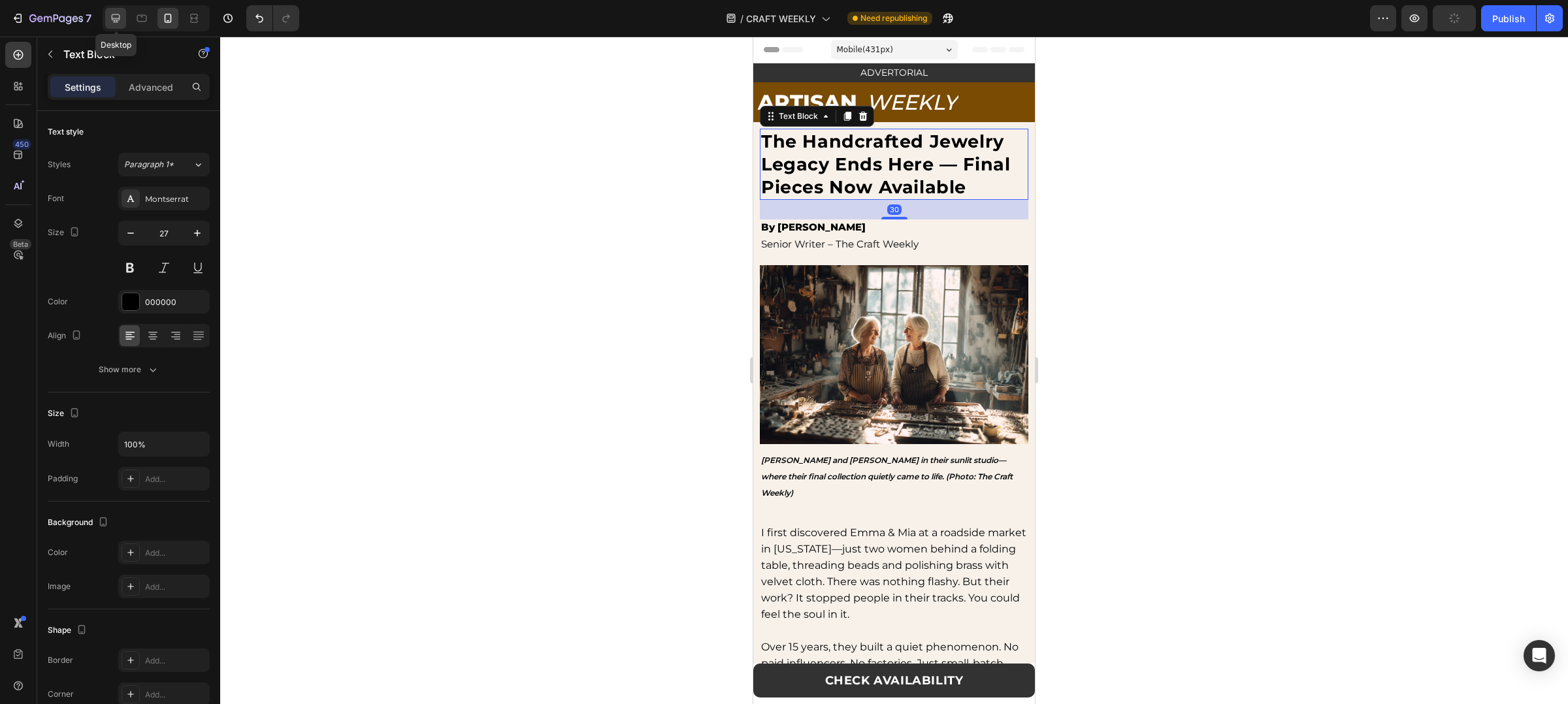
click at [125, 25] on div at bounding box center [116, 18] width 21 height 21
type input "34"
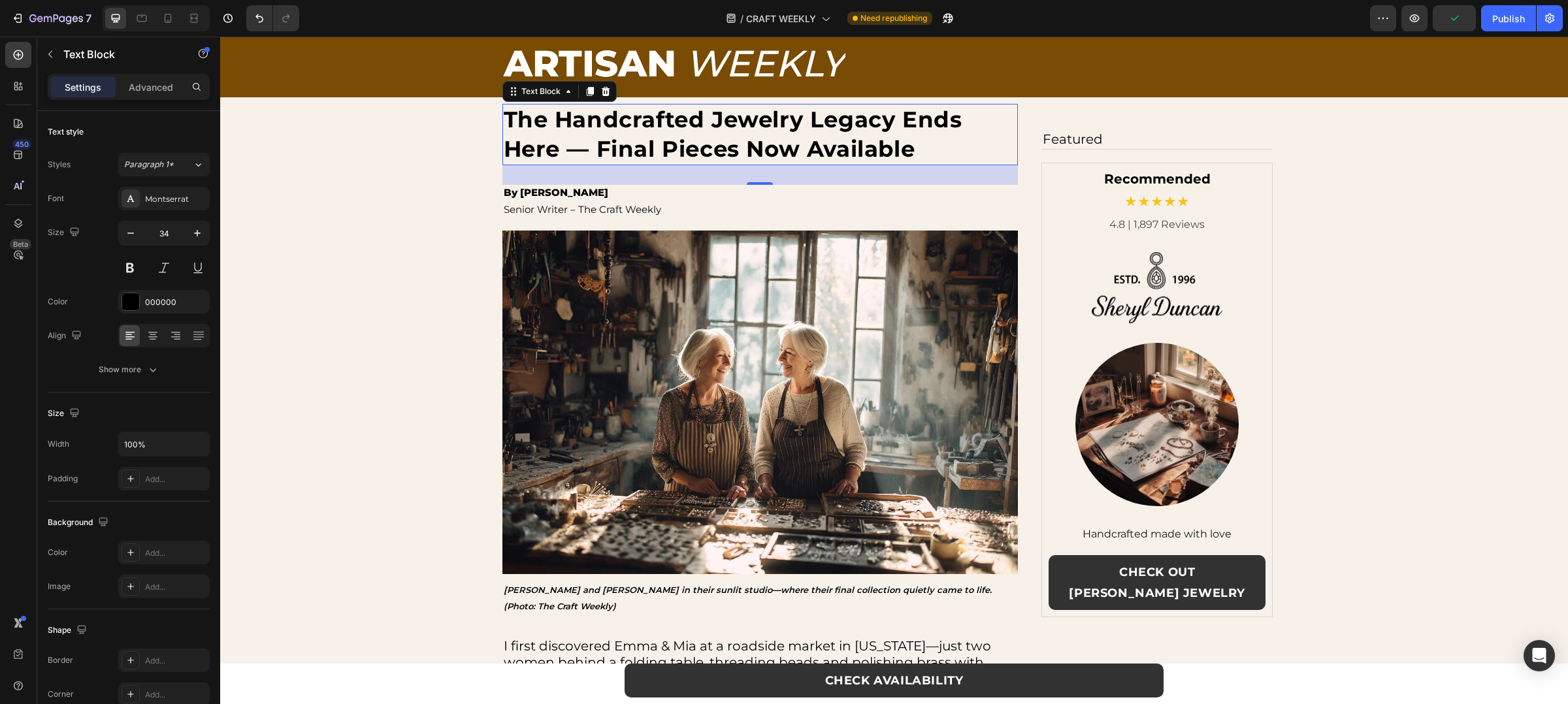
scroll to position [74, 0]
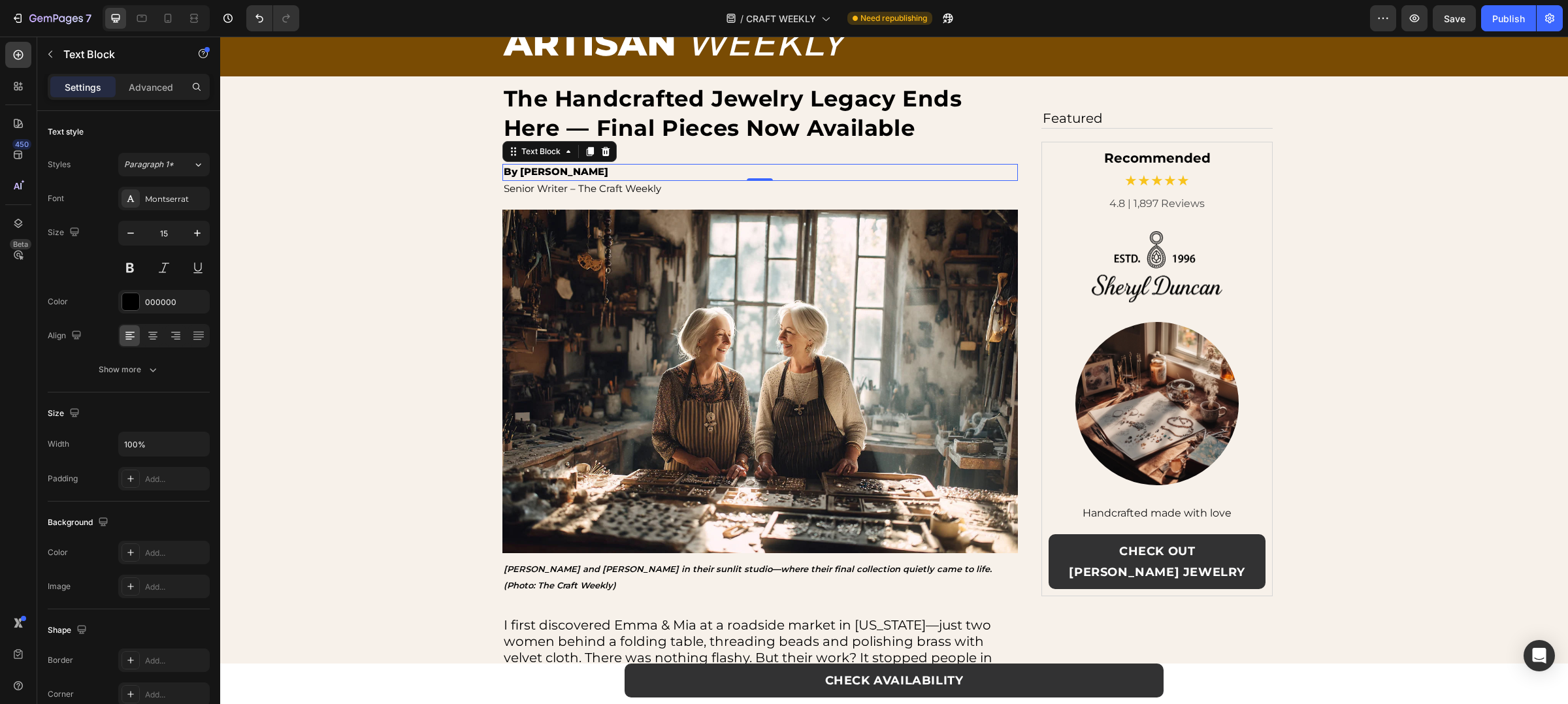
click at [600, 175] on p "By Sophia Abrams" at bounding box center [761, 172] width 513 height 13
click at [531, 166] on p "By Sophia Abrams" at bounding box center [761, 172] width 513 height 13
click at [553, 167] on p "By Sophia Abrams" at bounding box center [761, 172] width 513 height 13
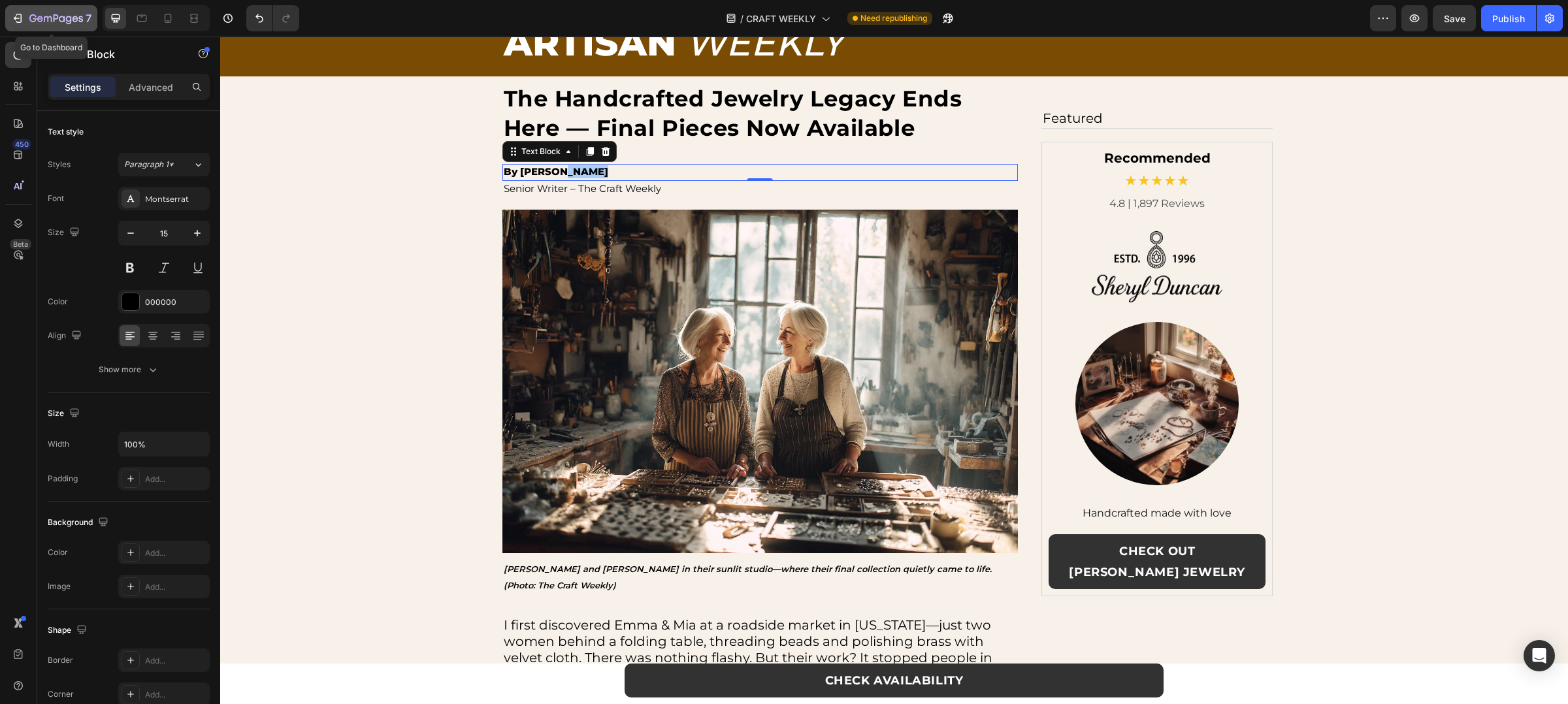
click at [41, 14] on icon "button" at bounding box center [56, 19] width 54 height 11
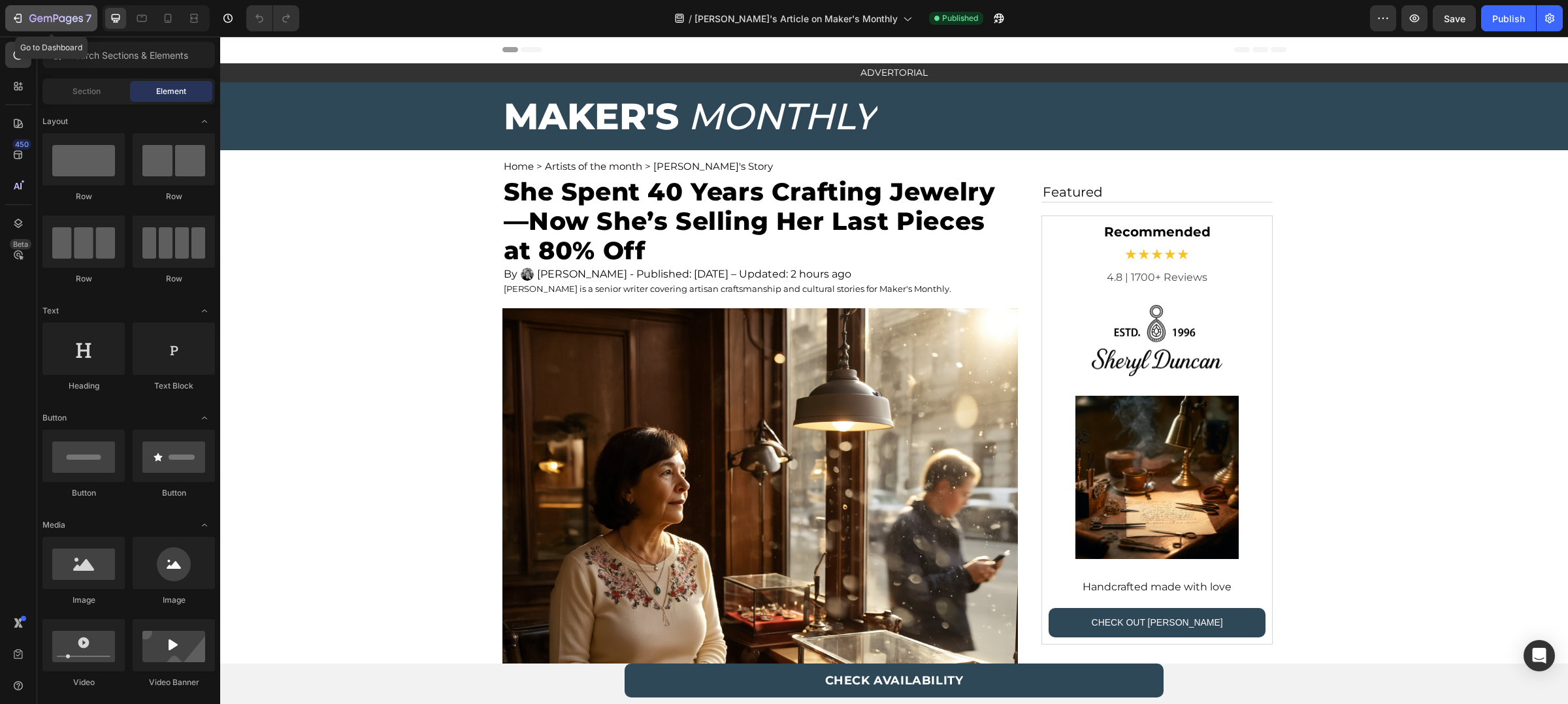
click at [17, 8] on button "7" at bounding box center [51, 18] width 92 height 26
click at [634, 270] on p "[PERSON_NAME] - Published: [DATE] – Updated: 2 hours ago" at bounding box center [693, 274] width 314 height 13
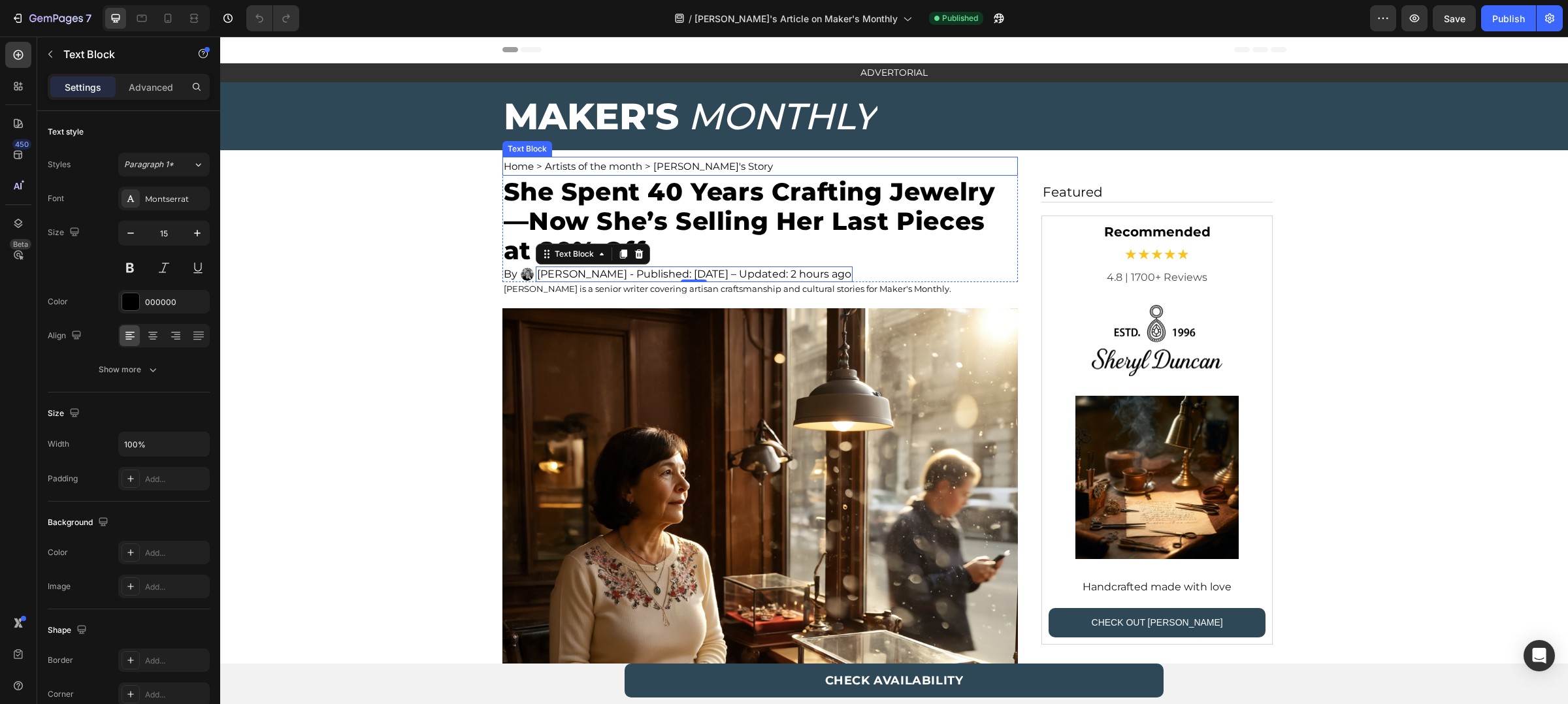
click at [647, 170] on p "Home > Artists of the month > [PERSON_NAME]'s Story" at bounding box center [761, 166] width 513 height 16
click at [551, 272] on p "[PERSON_NAME] - Published: [DATE] – Updated: 2 hours ago" at bounding box center [693, 274] width 314 height 13
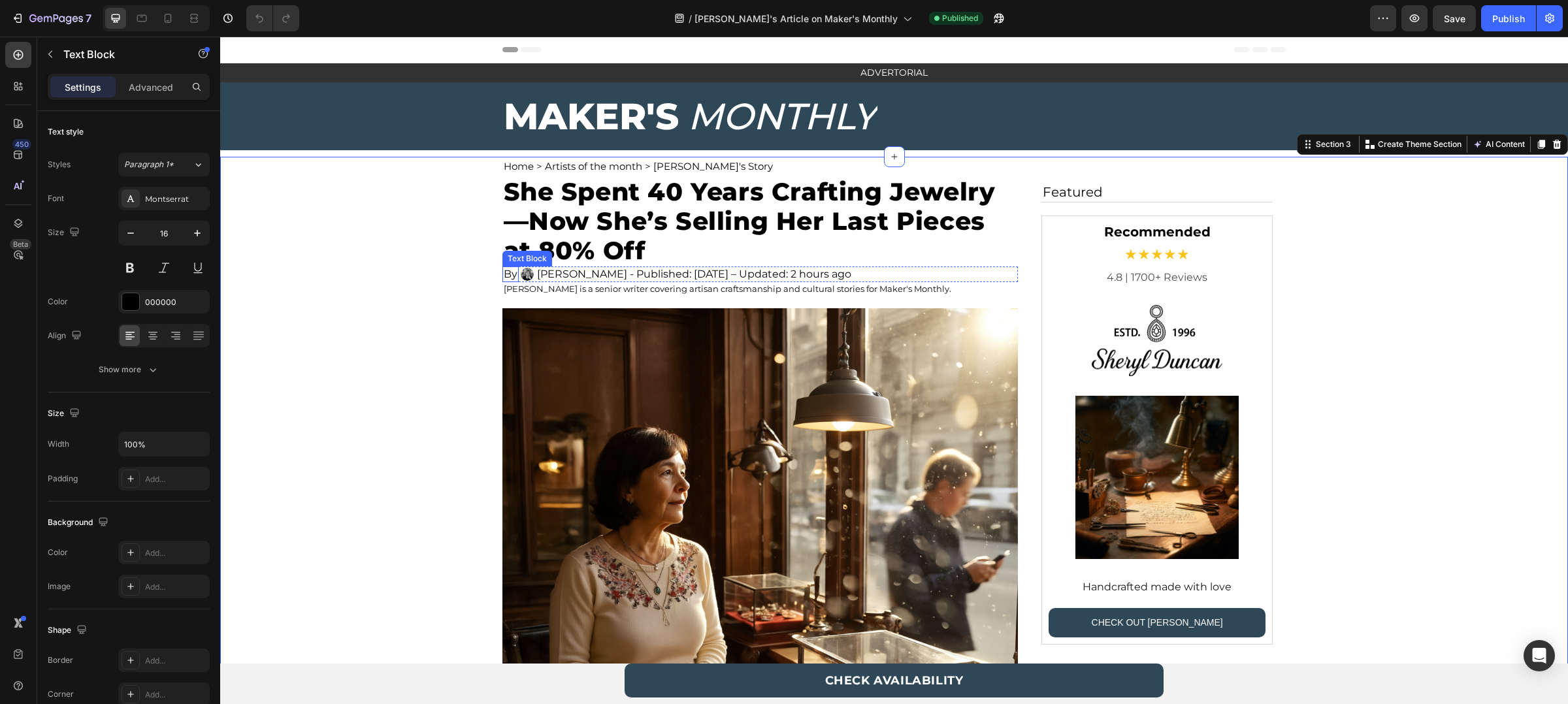
click at [507, 275] on p "By" at bounding box center [511, 274] width 14 height 13
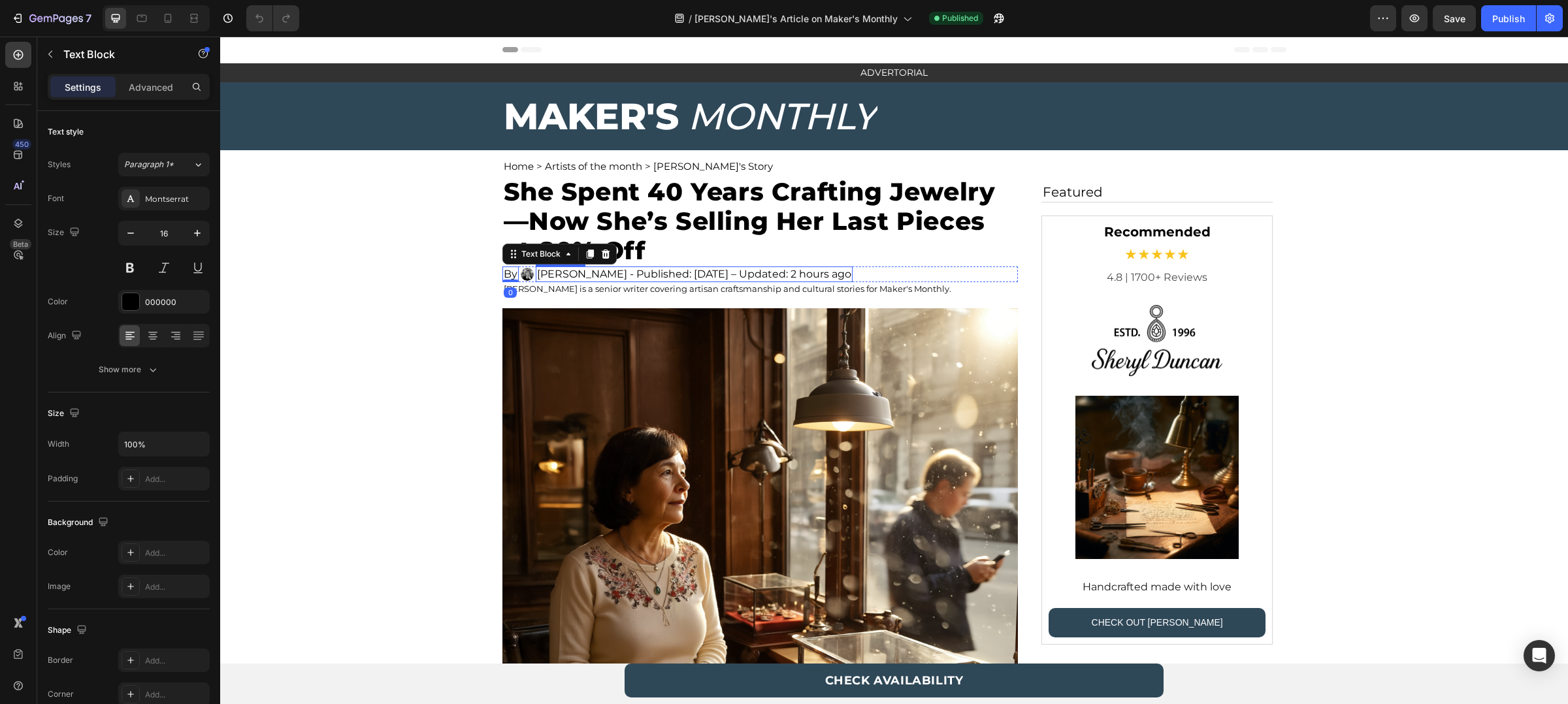
click at [569, 267] on p "[PERSON_NAME] - Published: [DATE] – Updated: 2 hours ago" at bounding box center [693, 274] width 314 height 13
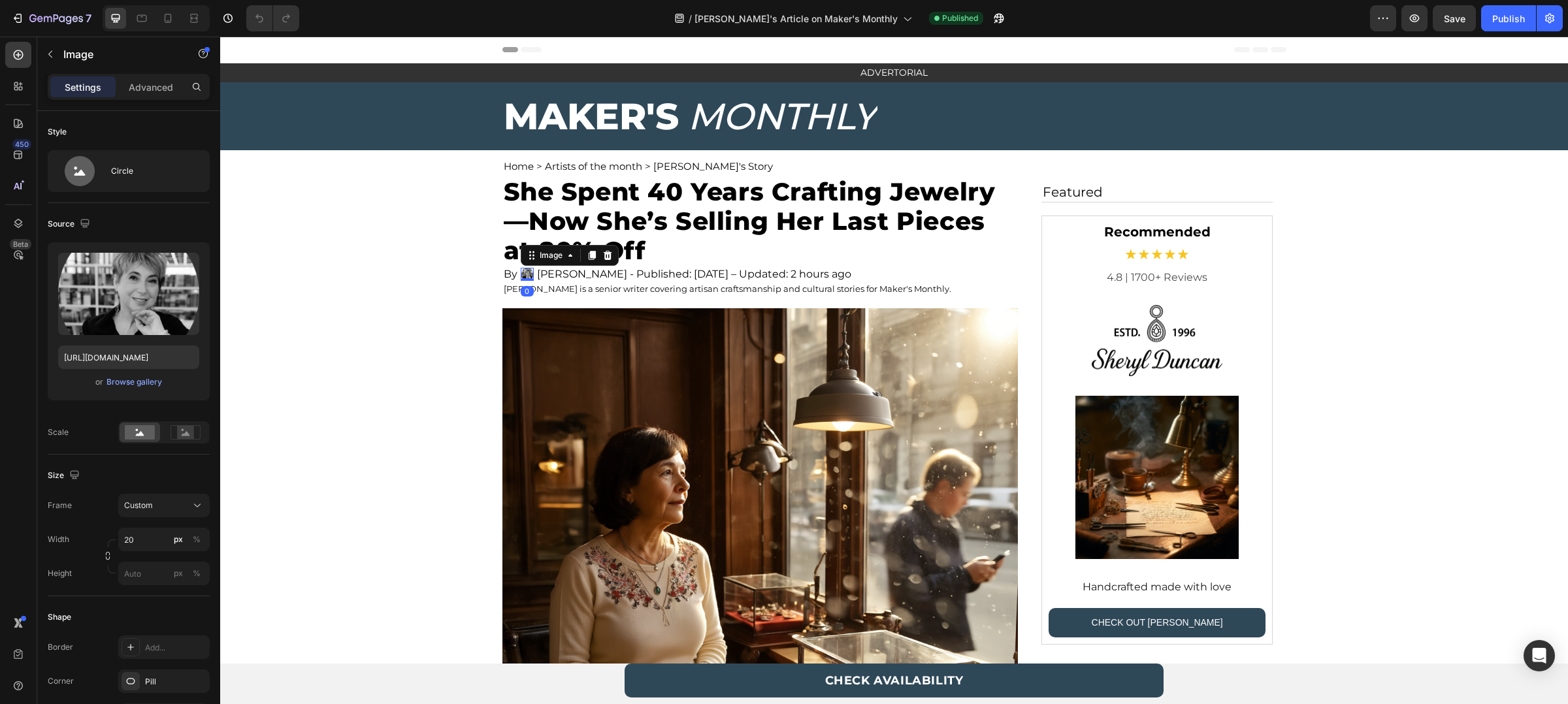
click at [521, 267] on img at bounding box center [527, 274] width 13 height 13
click at [504, 267] on p "By" at bounding box center [511, 274] width 14 height 13
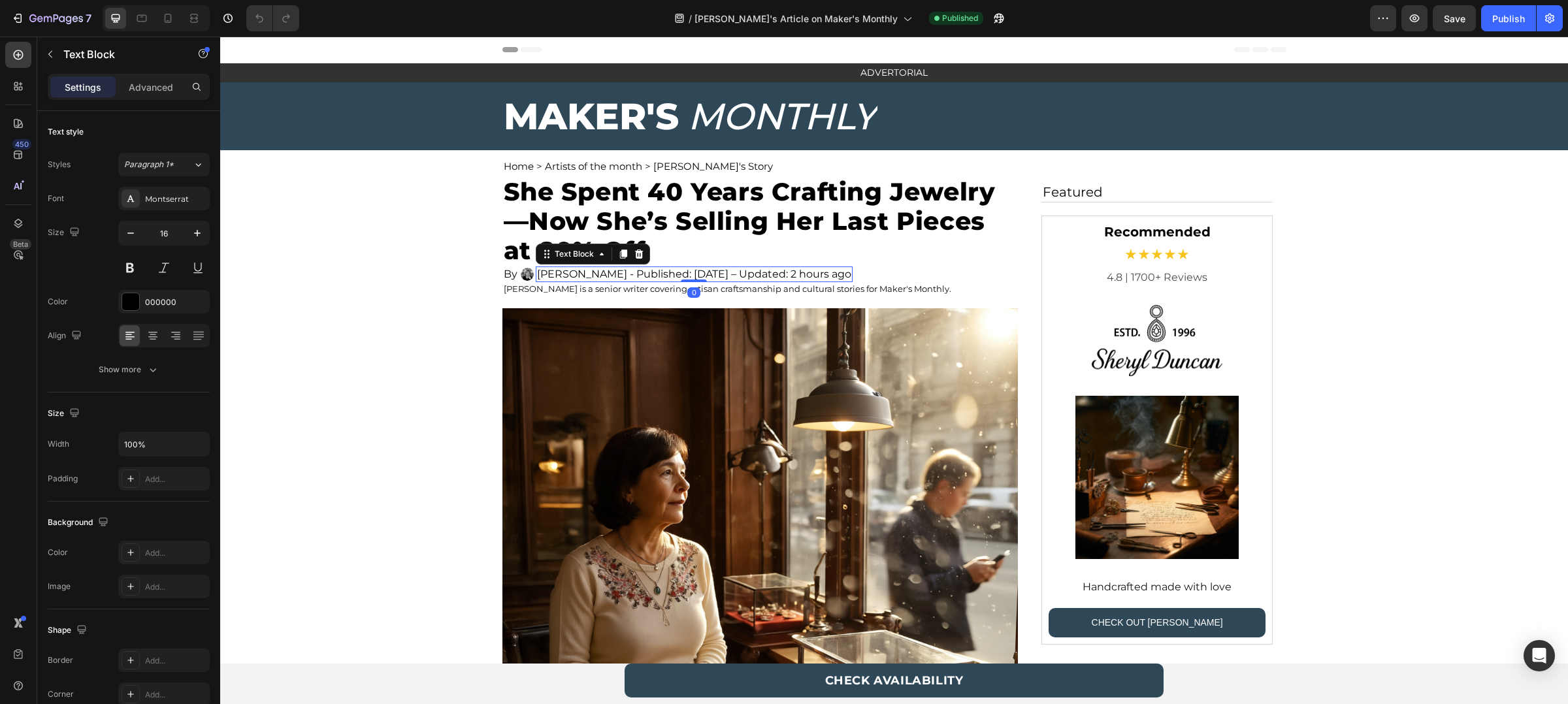
click at [592, 275] on p "[PERSON_NAME] - Published: [DATE] – Updated: 2 hours ago" at bounding box center [693, 274] width 314 height 13
click at [627, 284] on p "[PERSON_NAME] is a senior writer covering artisan craftsmanship and cultural st…" at bounding box center [761, 288] width 513 height 10
click at [664, 267] on p "[PERSON_NAME] - Published: [DATE] – Updated: 2 hours ago" at bounding box center [693, 274] width 314 height 13
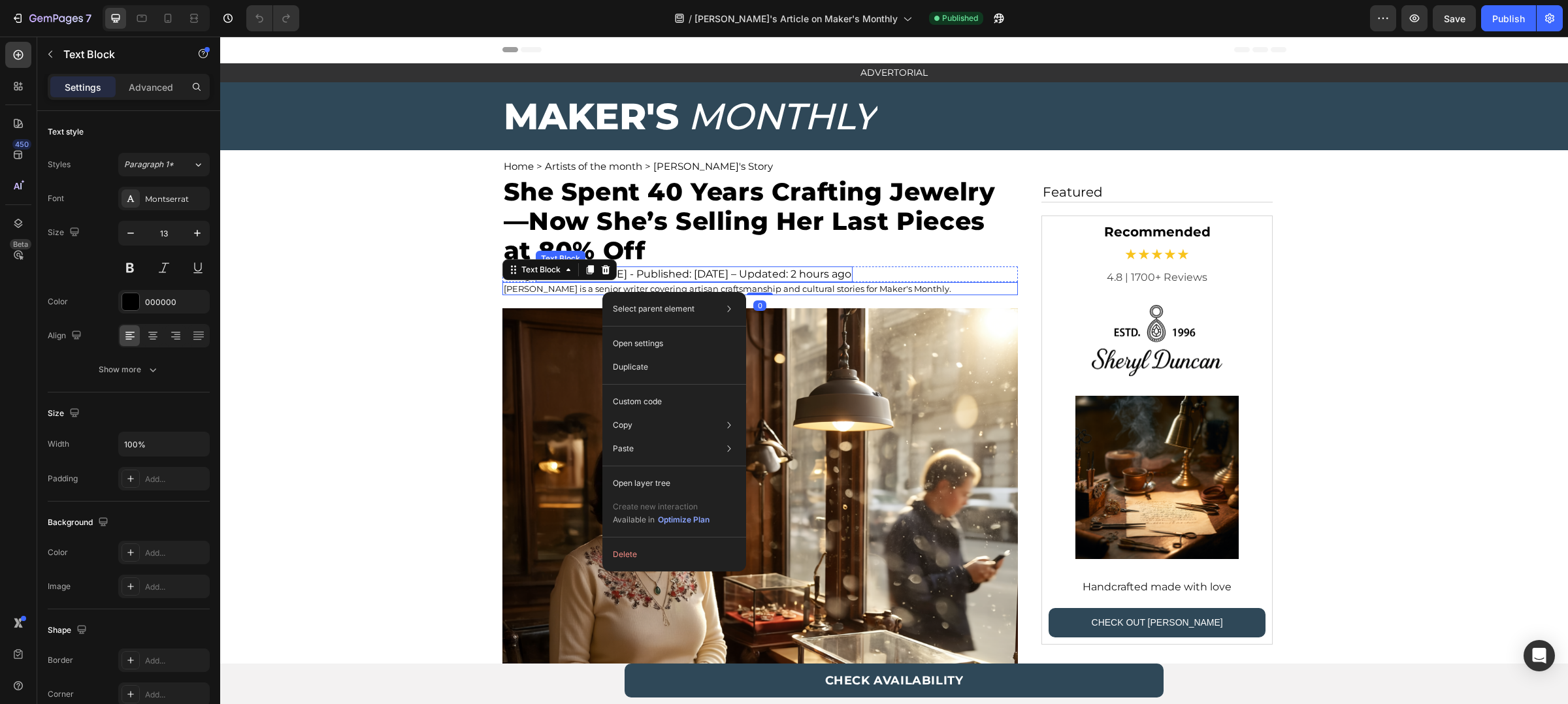
click at [772, 267] on p "[PERSON_NAME] - Published: [DATE] – Updated: 2 hours ago" at bounding box center [693, 274] width 314 height 13
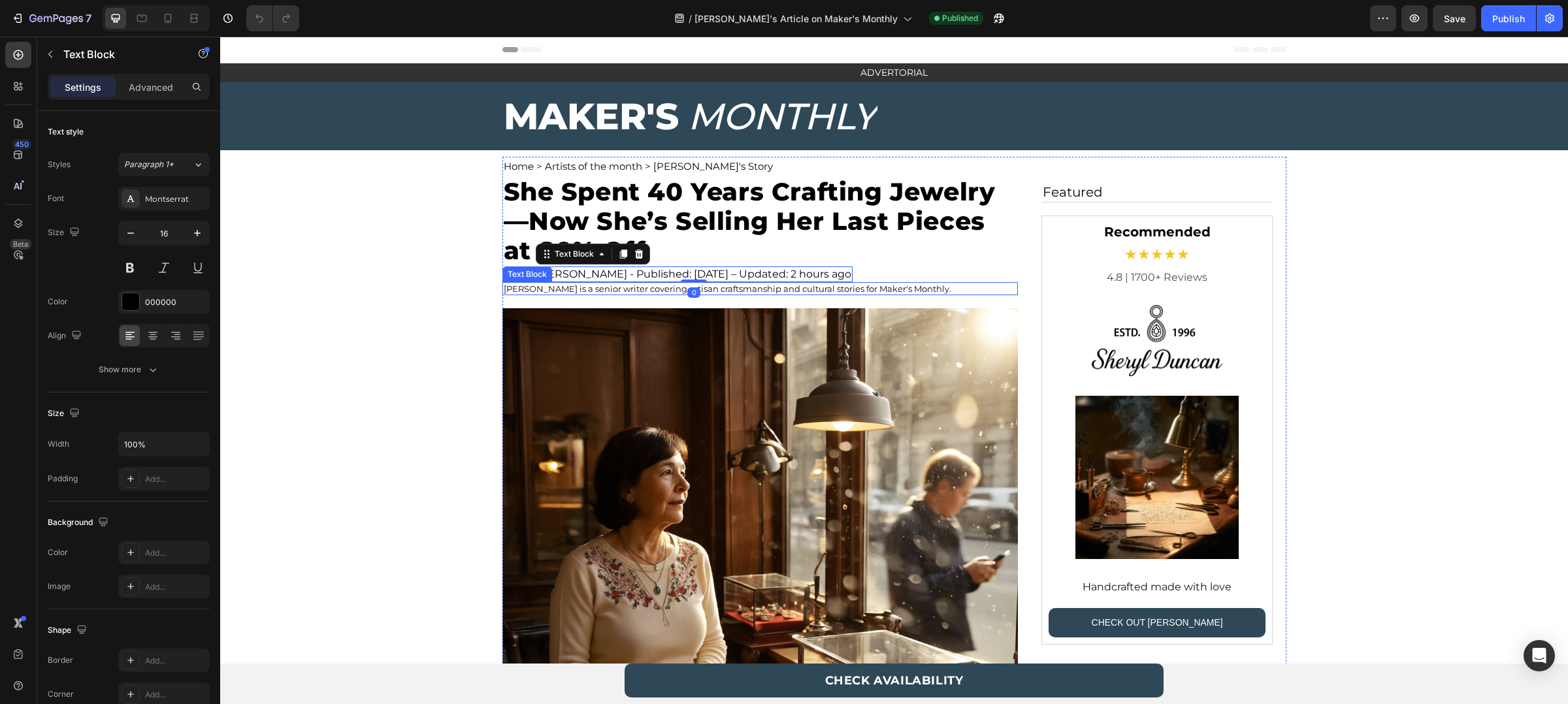
click at [639, 289] on p "[PERSON_NAME] is a senior writer covering artisan craftsmanship and cultural st…" at bounding box center [761, 288] width 513 height 10
click at [654, 272] on p "[PERSON_NAME] - Published: [DATE] – Updated: 2 hours ago" at bounding box center [693, 274] width 314 height 13
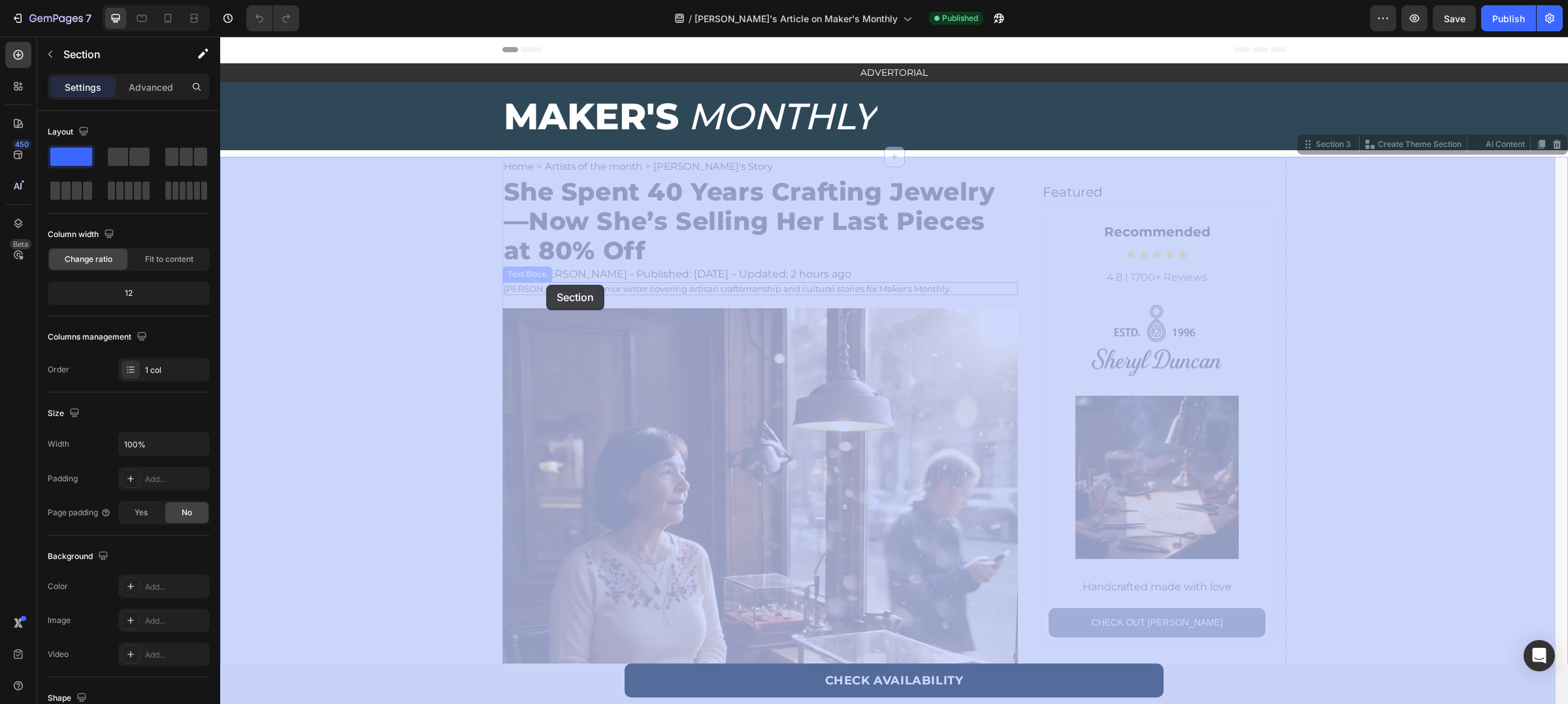
drag, startPoint x: 482, startPoint y: 277, endPoint x: 539, endPoint y: 285, distance: 57.6
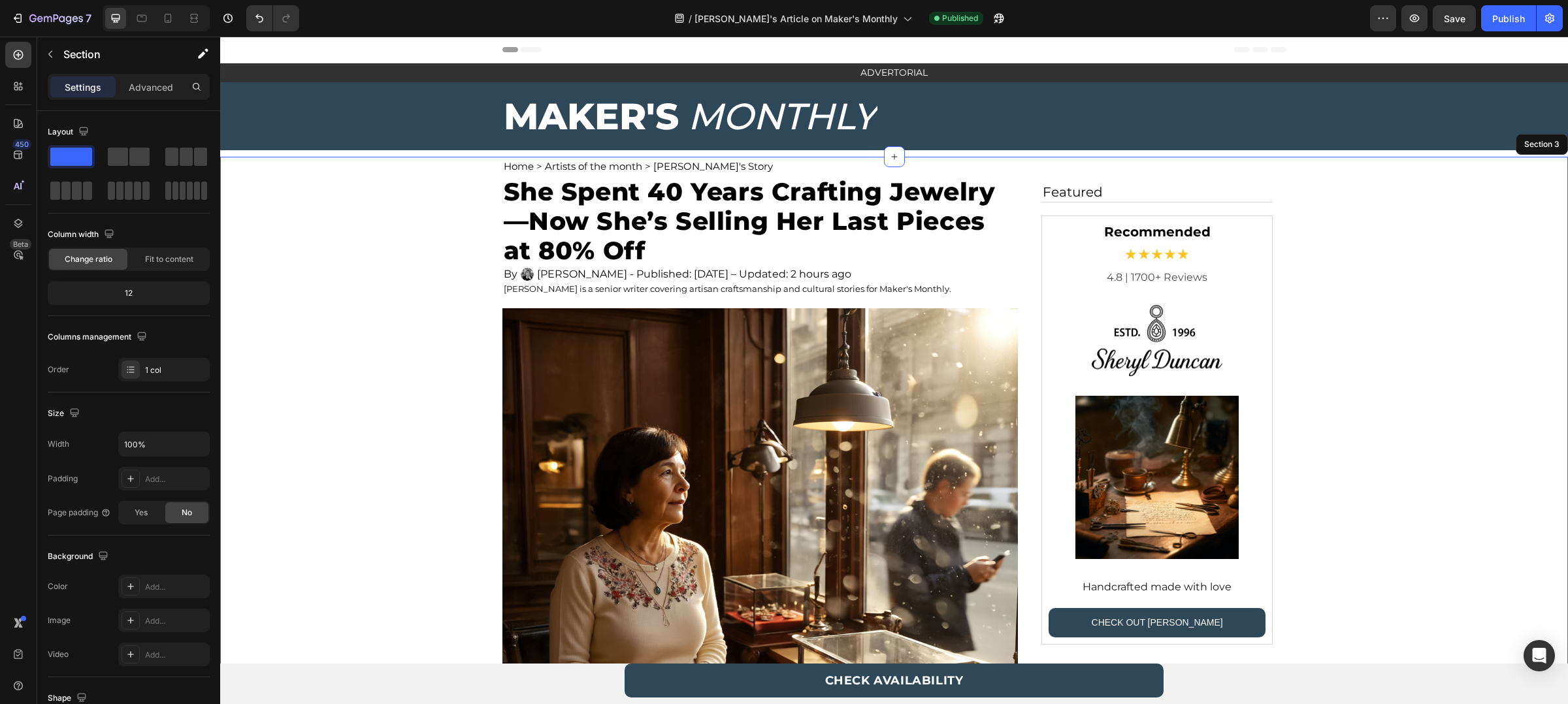
click at [855, 263] on p "She Spent 40 Years Crafting Jewelry—Now She’s Selling Her Last Pieces at 80% Off" at bounding box center [761, 221] width 513 height 88
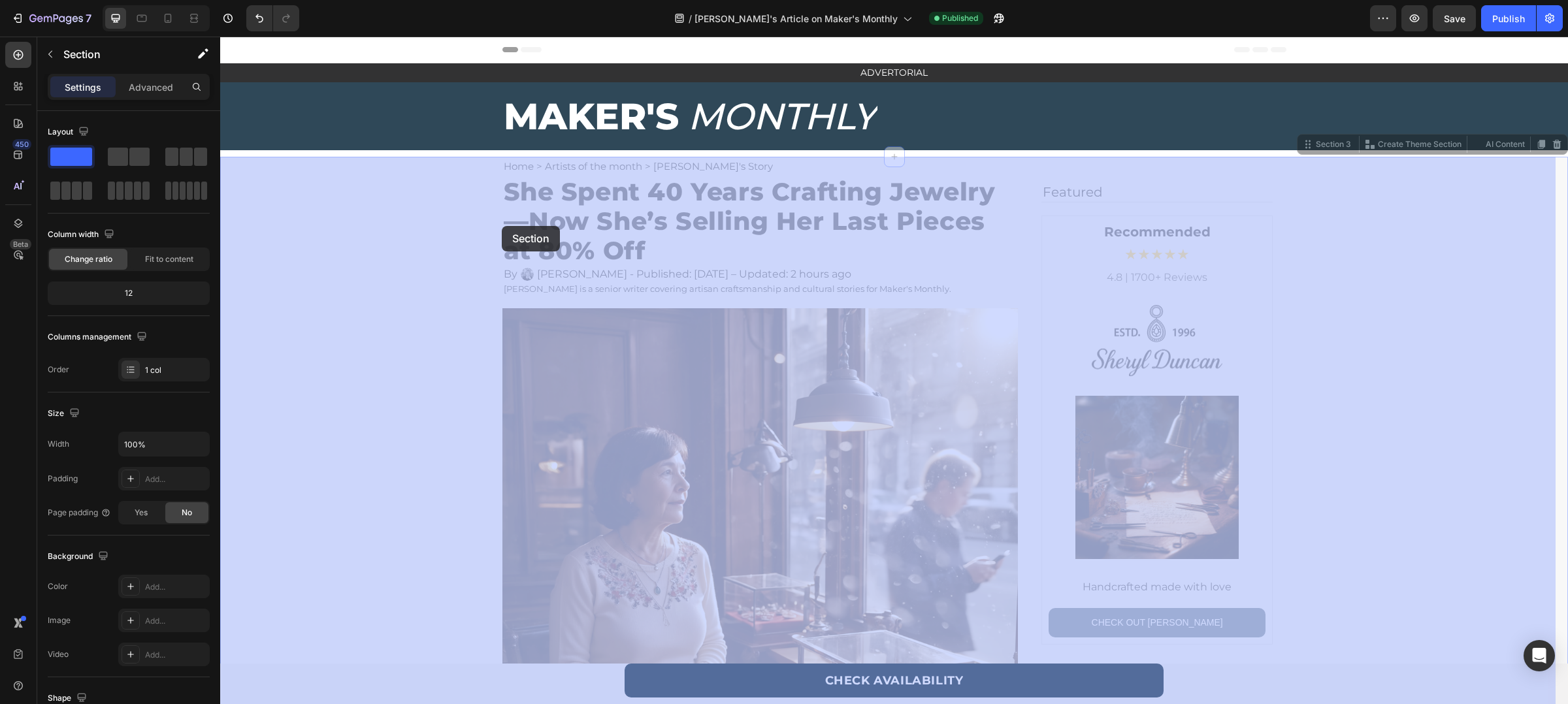
drag, startPoint x: 465, startPoint y: 219, endPoint x: 485, endPoint y: 221, distance: 20.1
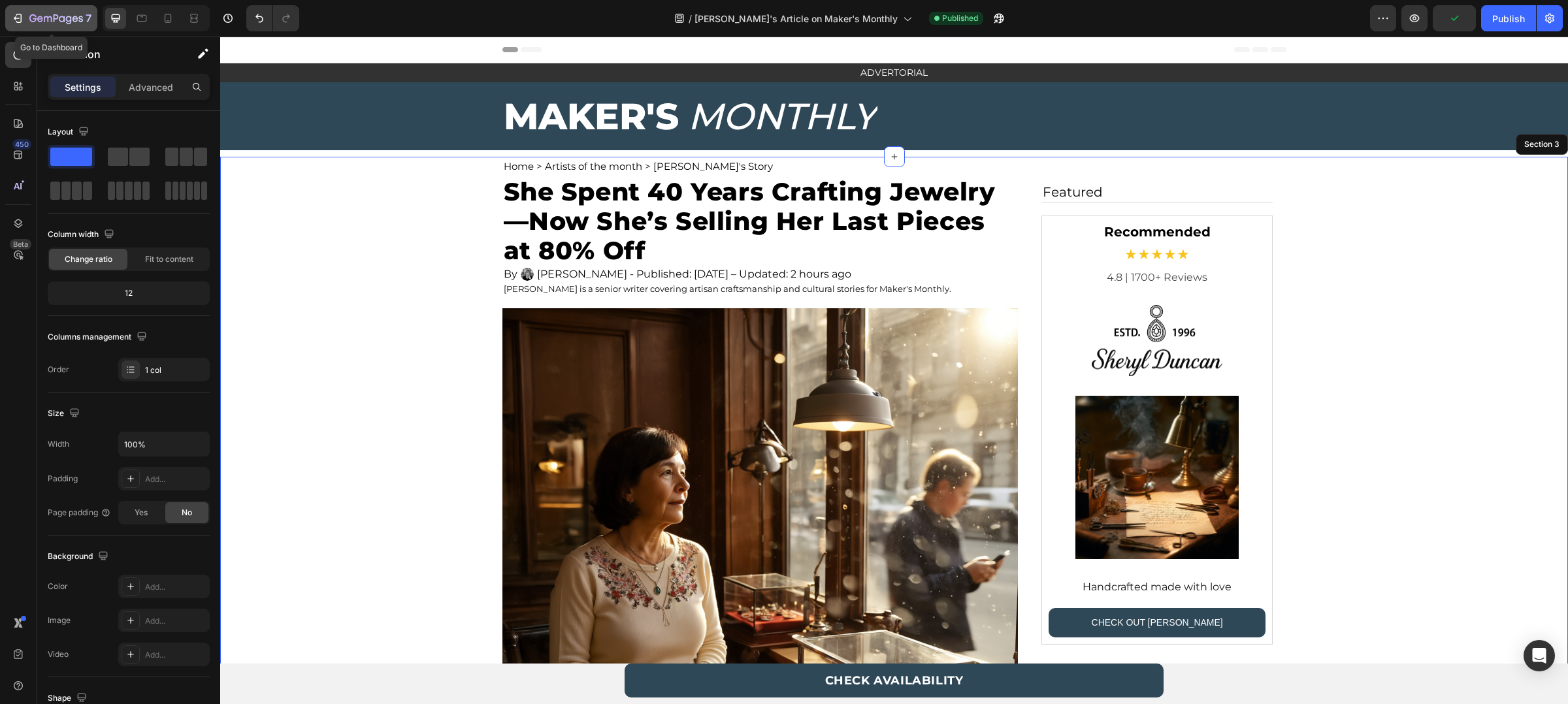
click at [31, 25] on div "7" at bounding box center [60, 17] width 62 height 15
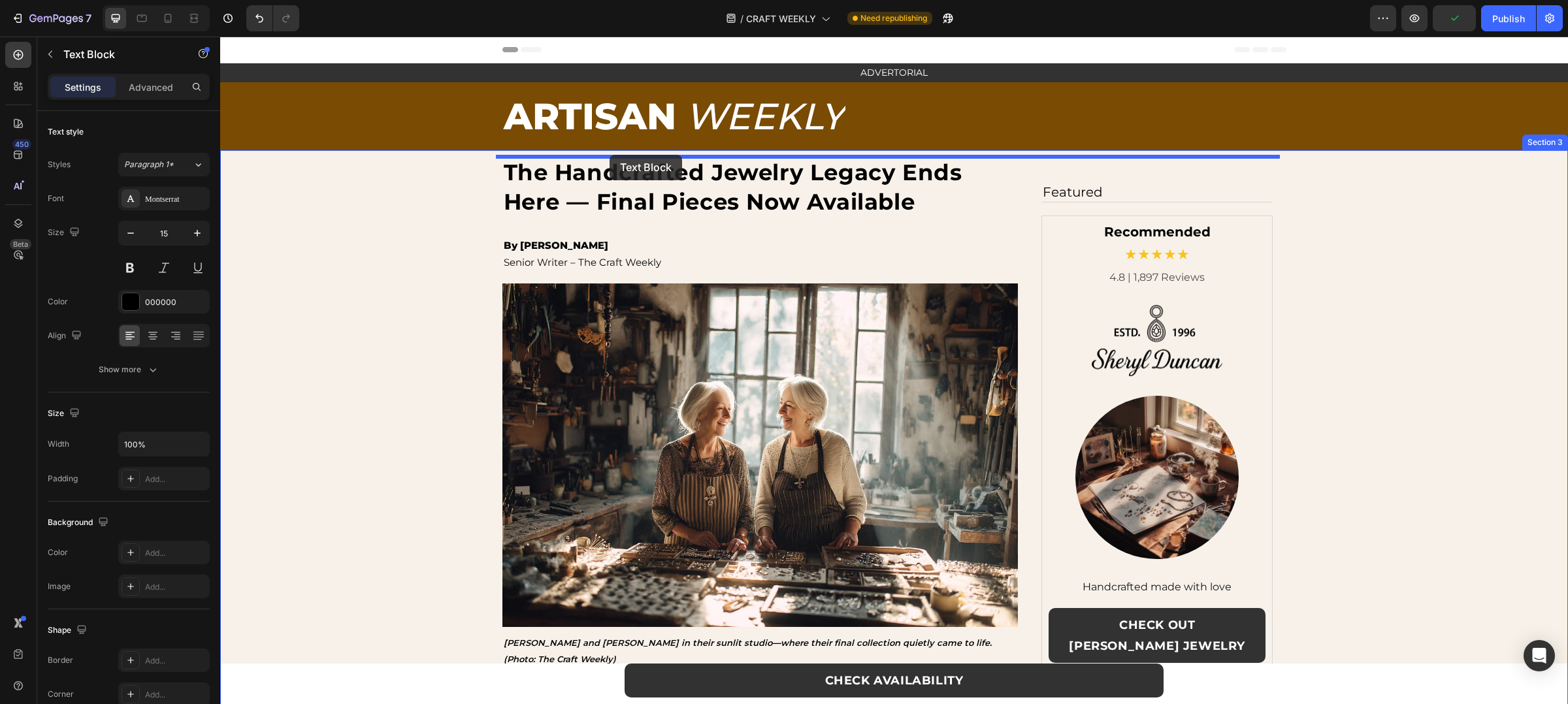
drag, startPoint x: 247, startPoint y: 314, endPoint x: 610, endPoint y: 155, distance: 396.3
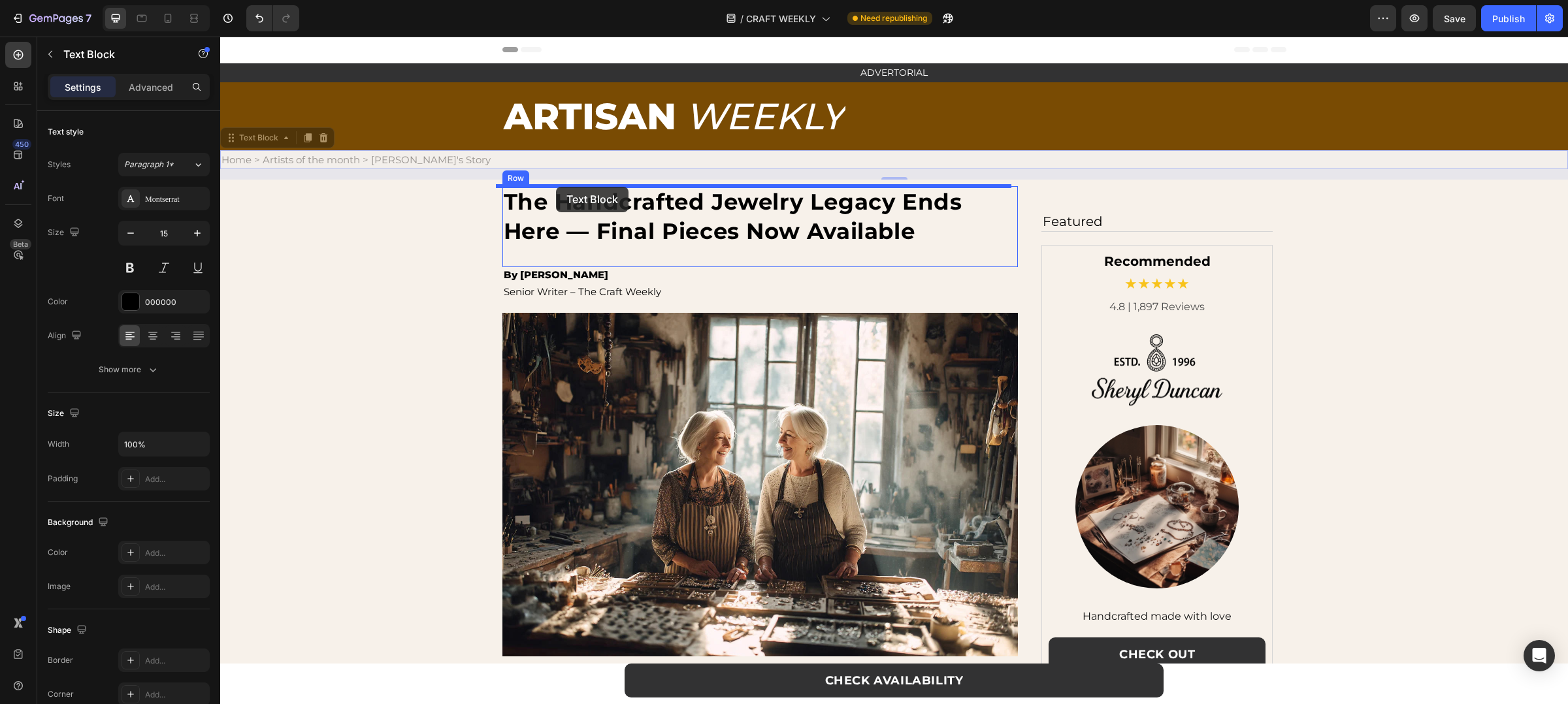
drag, startPoint x: 242, startPoint y: 138, endPoint x: 556, endPoint y: 186, distance: 317.6
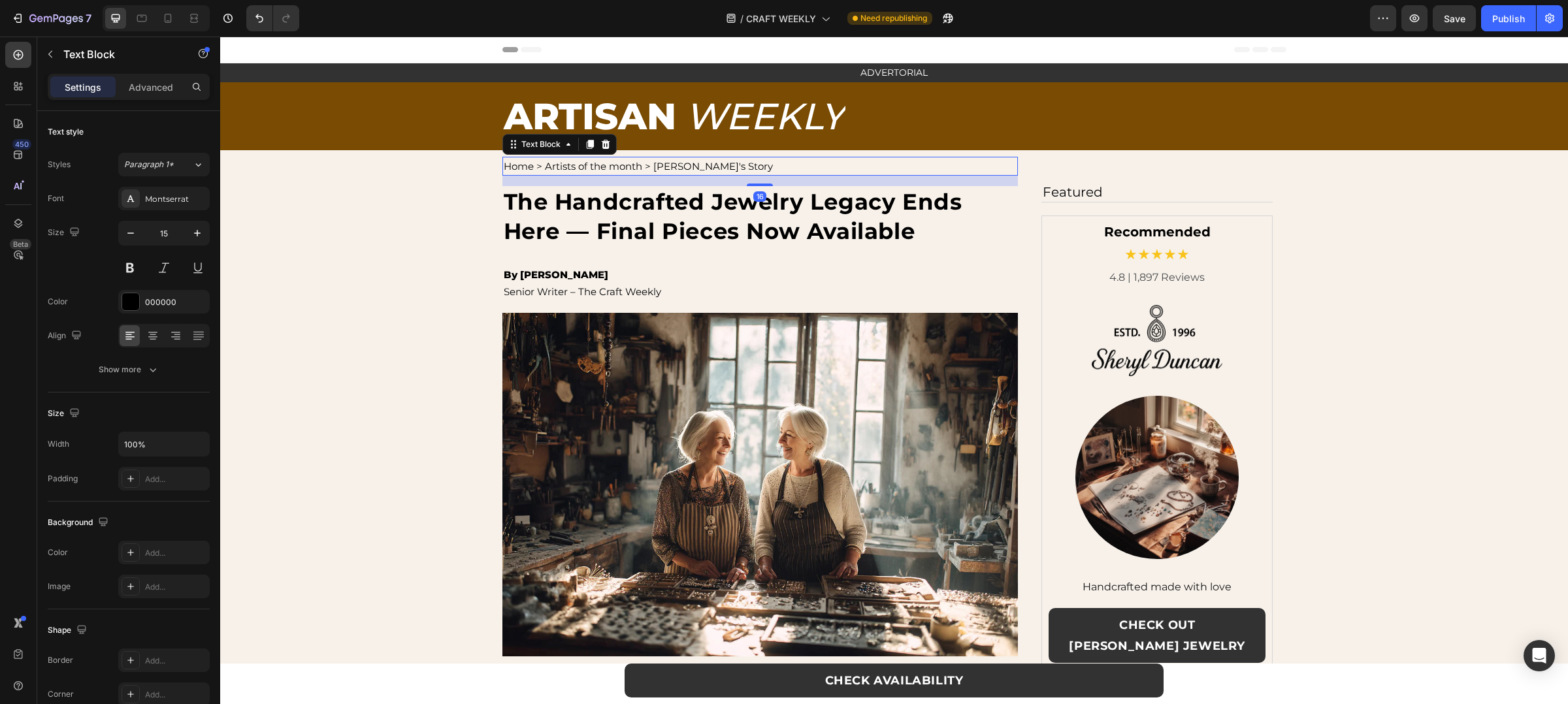
click at [571, 170] on p "Home > Artists of the month > [PERSON_NAME]'s Story" at bounding box center [761, 166] width 513 height 16
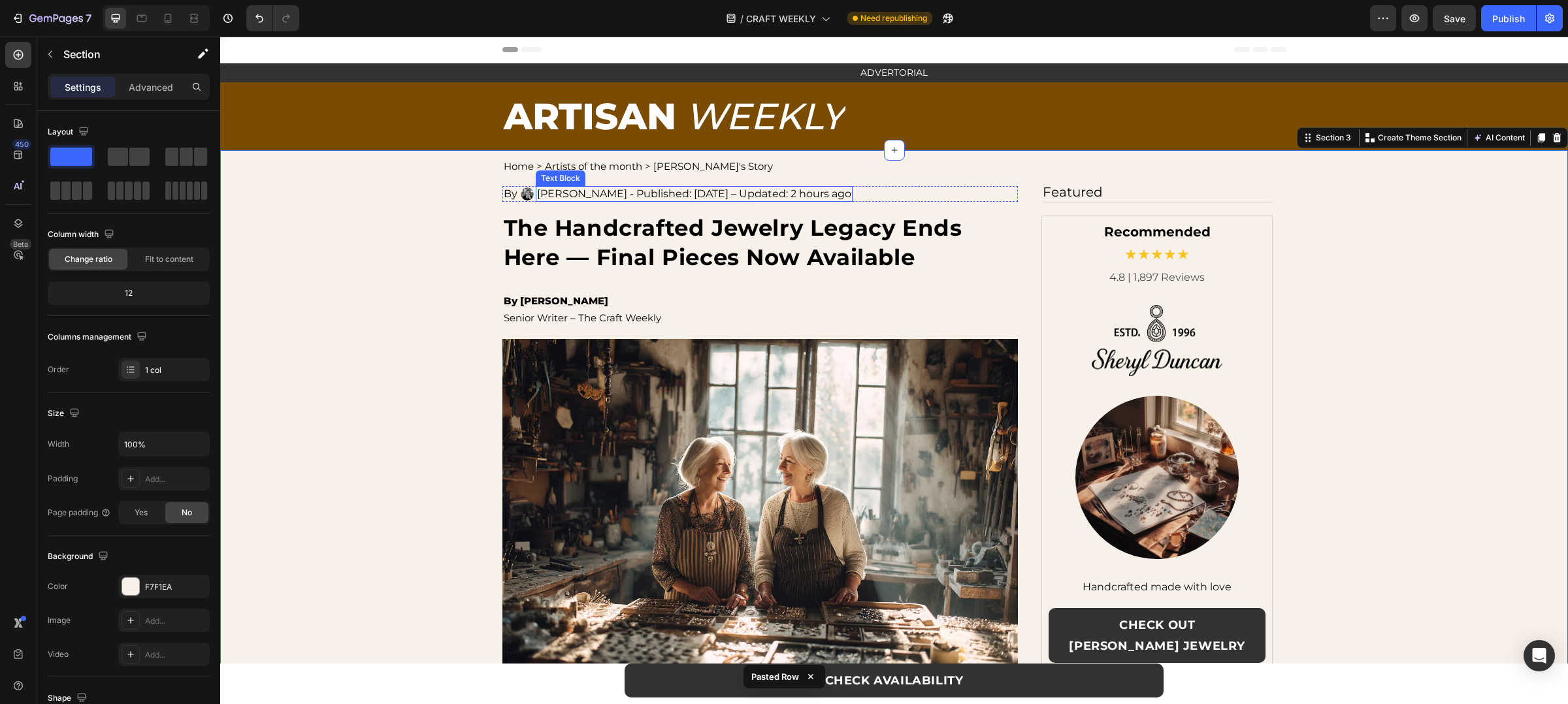
click at [582, 196] on p "[PERSON_NAME] - Published: [DATE] – Updated: 2 hours ago" at bounding box center [693, 194] width 314 height 13
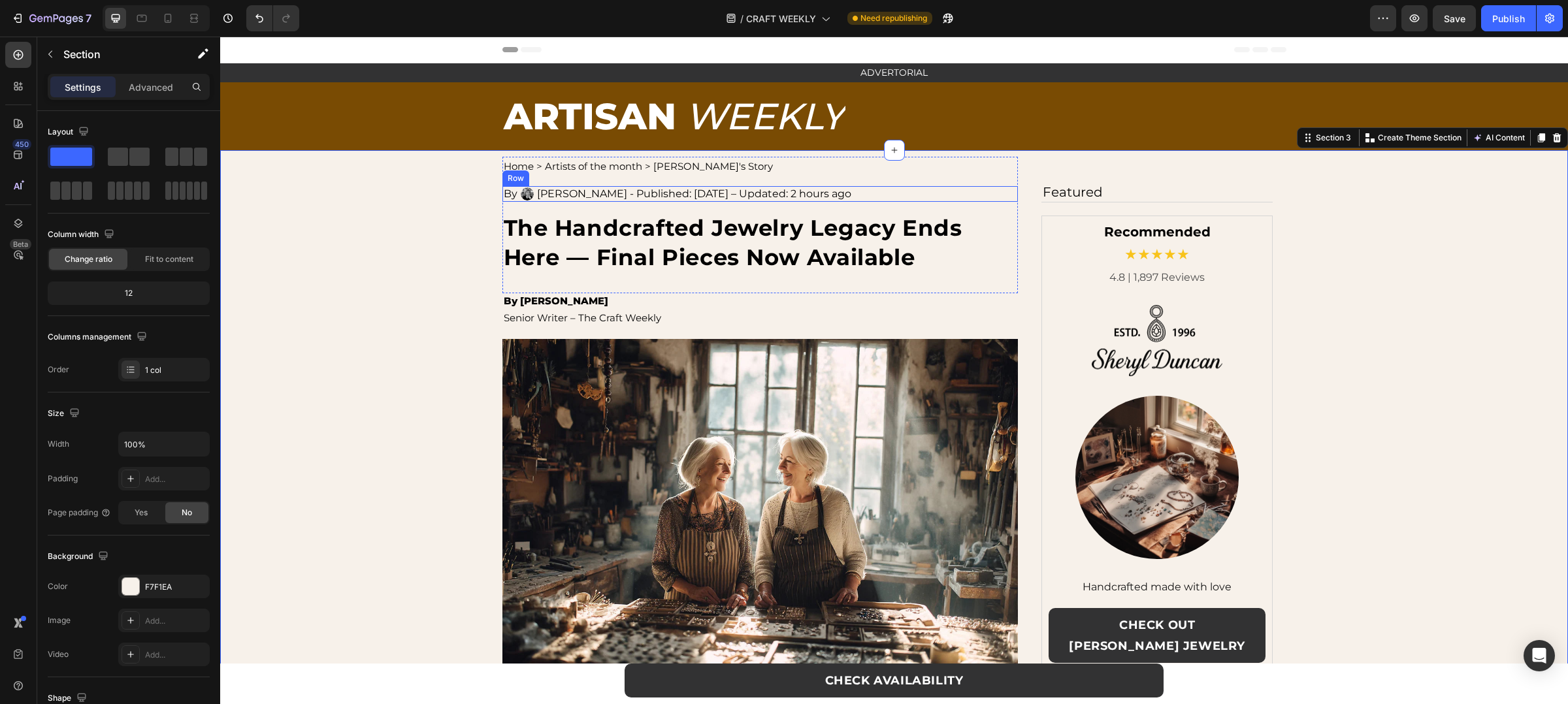
click at [992, 194] on div "By Text Block Image Amanda Collins - Published: August 19, 2025 – Updated: 2 ho…" at bounding box center [760, 194] width 516 height 15
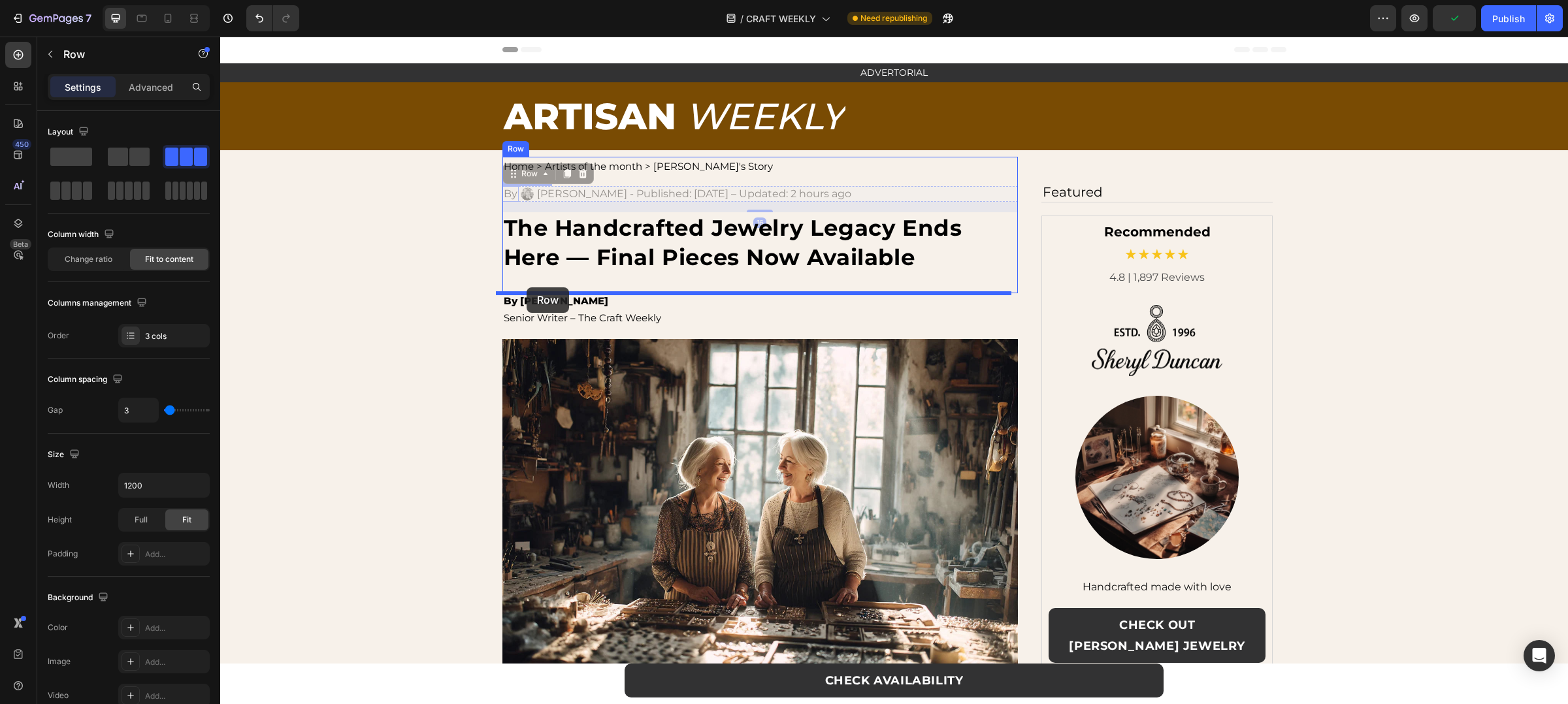
drag, startPoint x: 501, startPoint y: 167, endPoint x: 527, endPoint y: 287, distance: 122.8
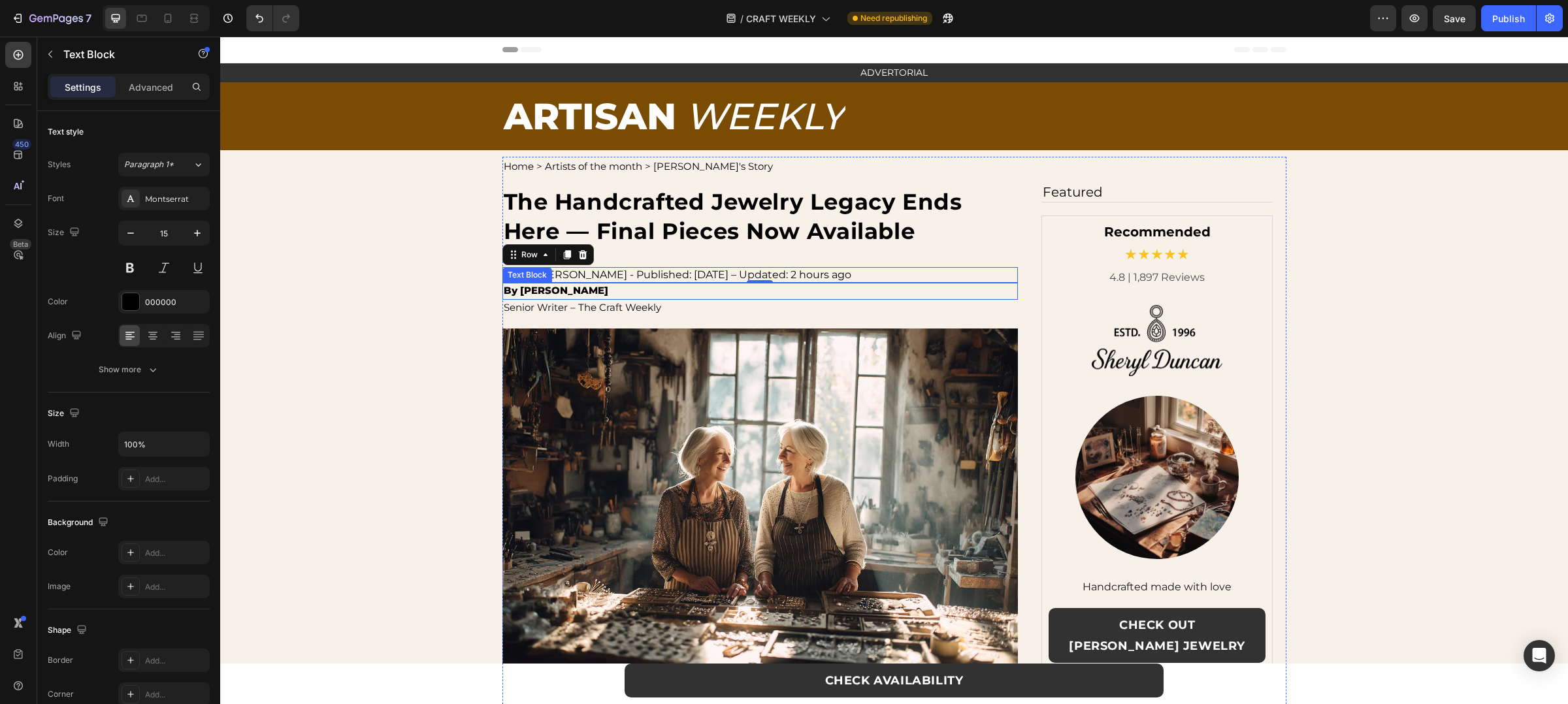
click at [605, 285] on p "By Sophia Abrams" at bounding box center [761, 290] width 513 height 13
click at [601, 270] on icon at bounding box center [605, 270] width 10 height 10
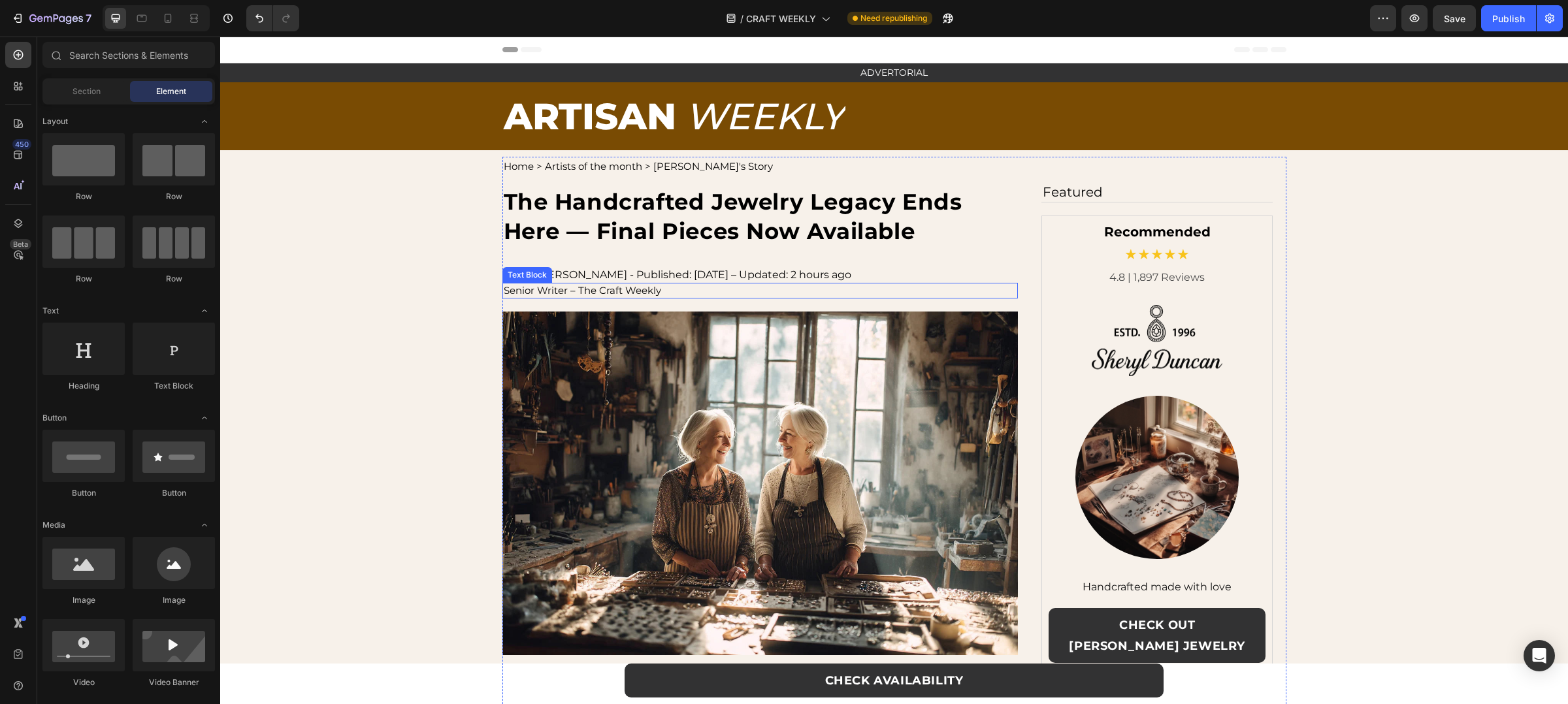
click at [612, 289] on p "Senior Writer – The Craft Weekly" at bounding box center [761, 290] width 513 height 13
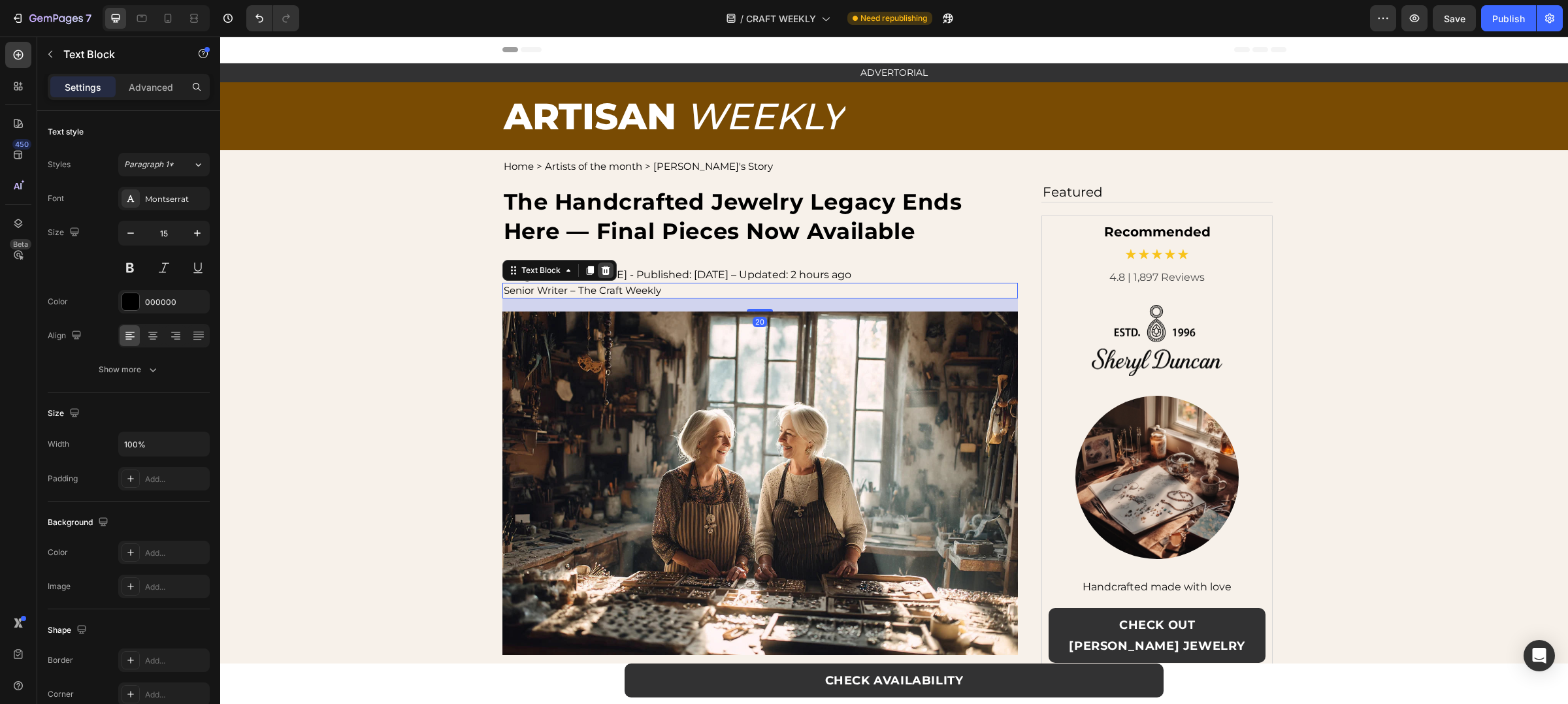
click at [602, 267] on icon at bounding box center [605, 270] width 8 height 9
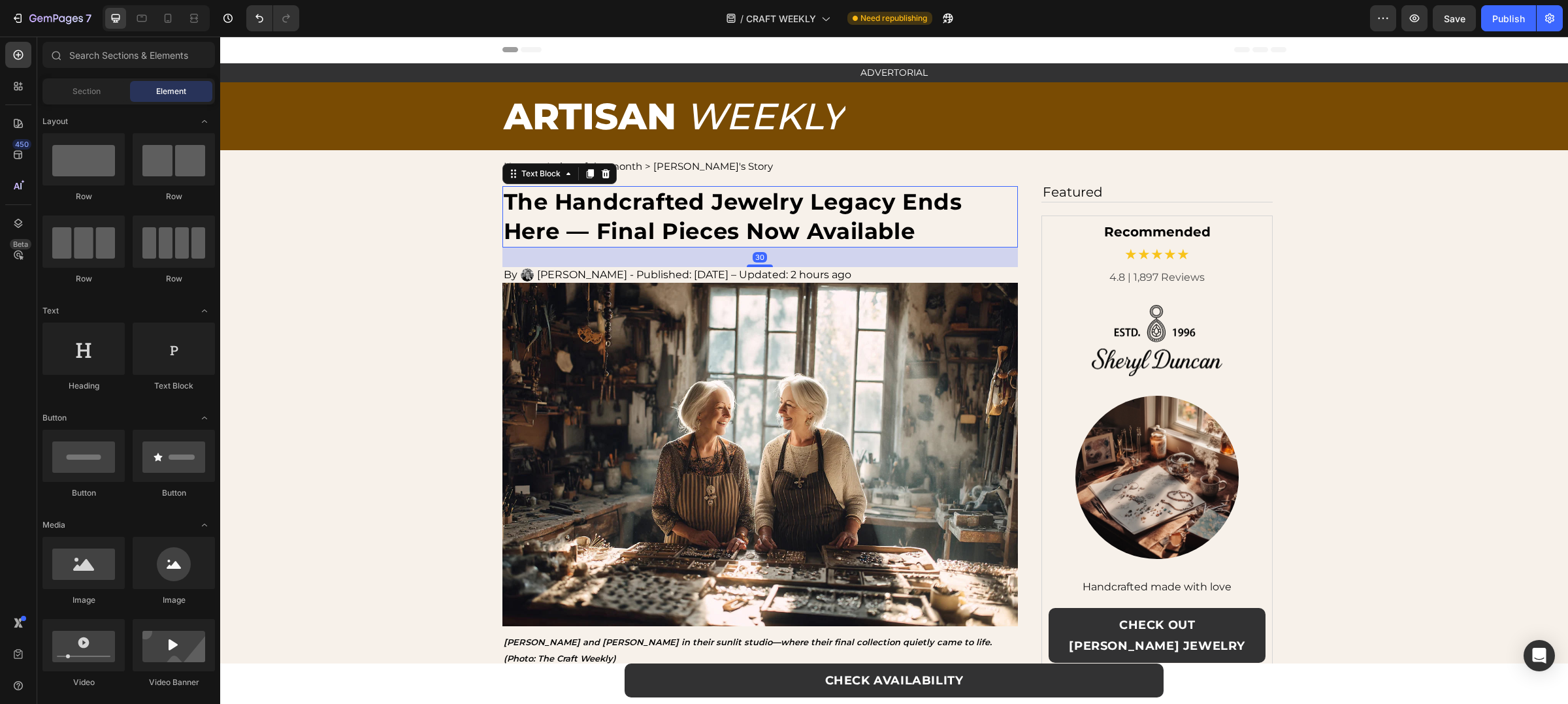
click at [541, 246] on p "The Handcrafted Jewelry Legacy Ends Here — Final Pieces Now Available" at bounding box center [761, 216] width 513 height 59
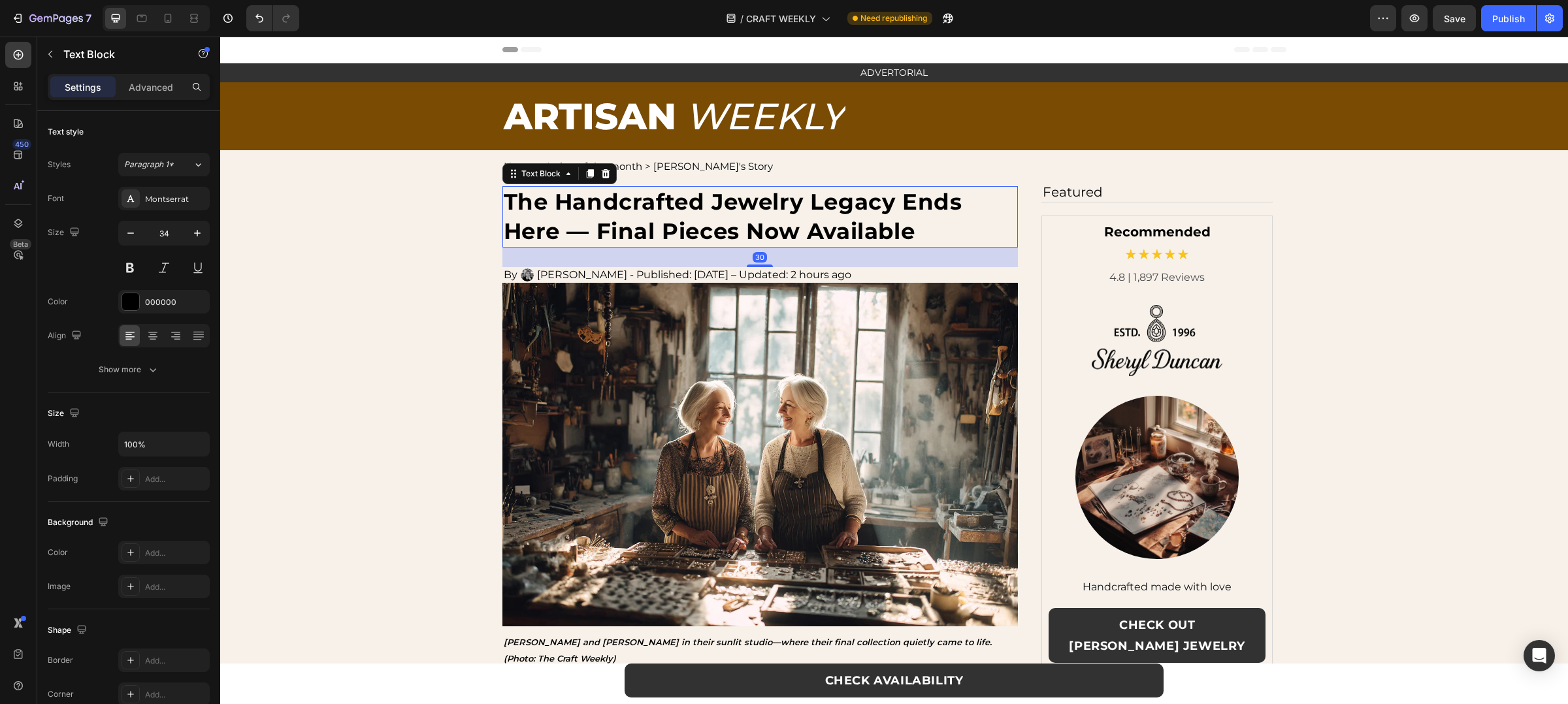
click at [551, 248] on div "30" at bounding box center [760, 257] width 516 height 20
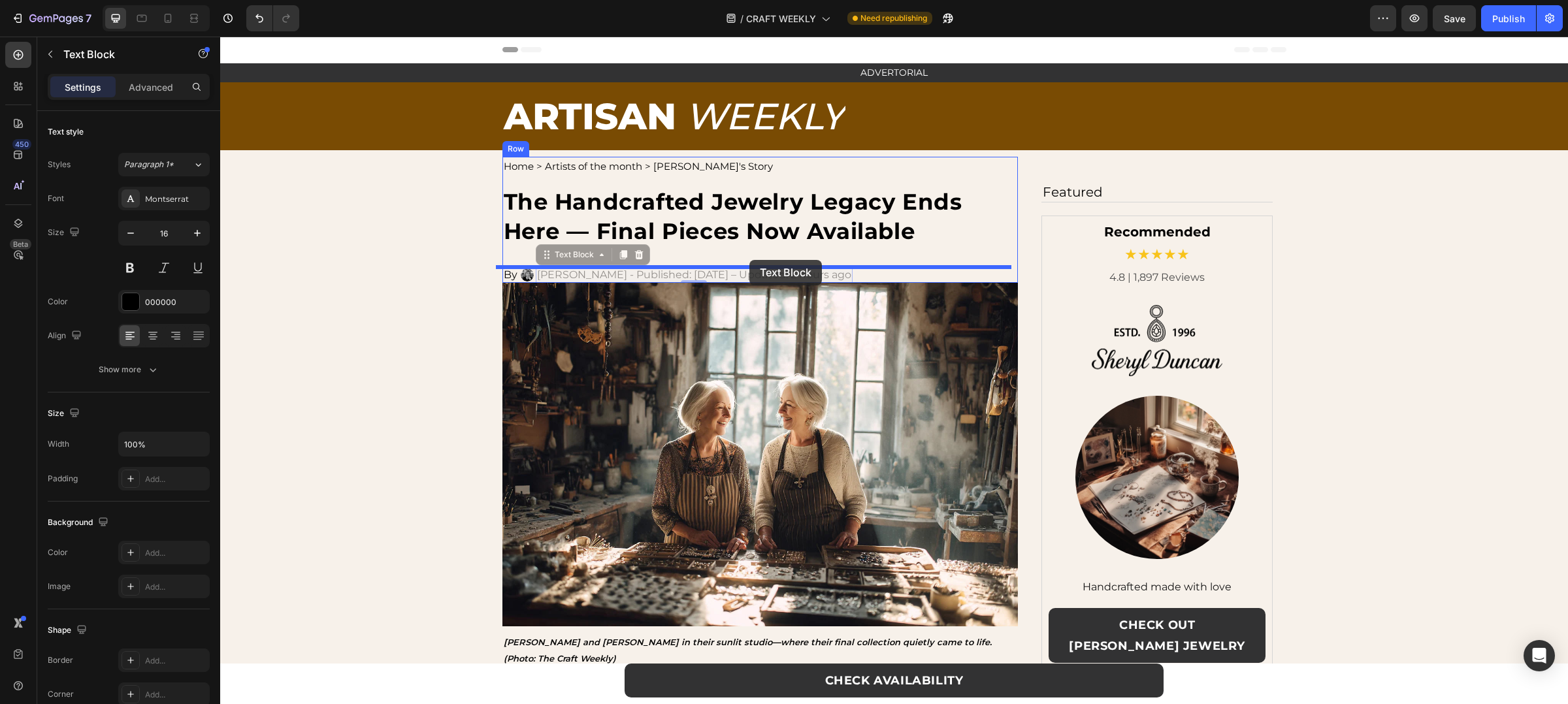
drag, startPoint x: 747, startPoint y: 267, endPoint x: 750, endPoint y: 260, distance: 7.6
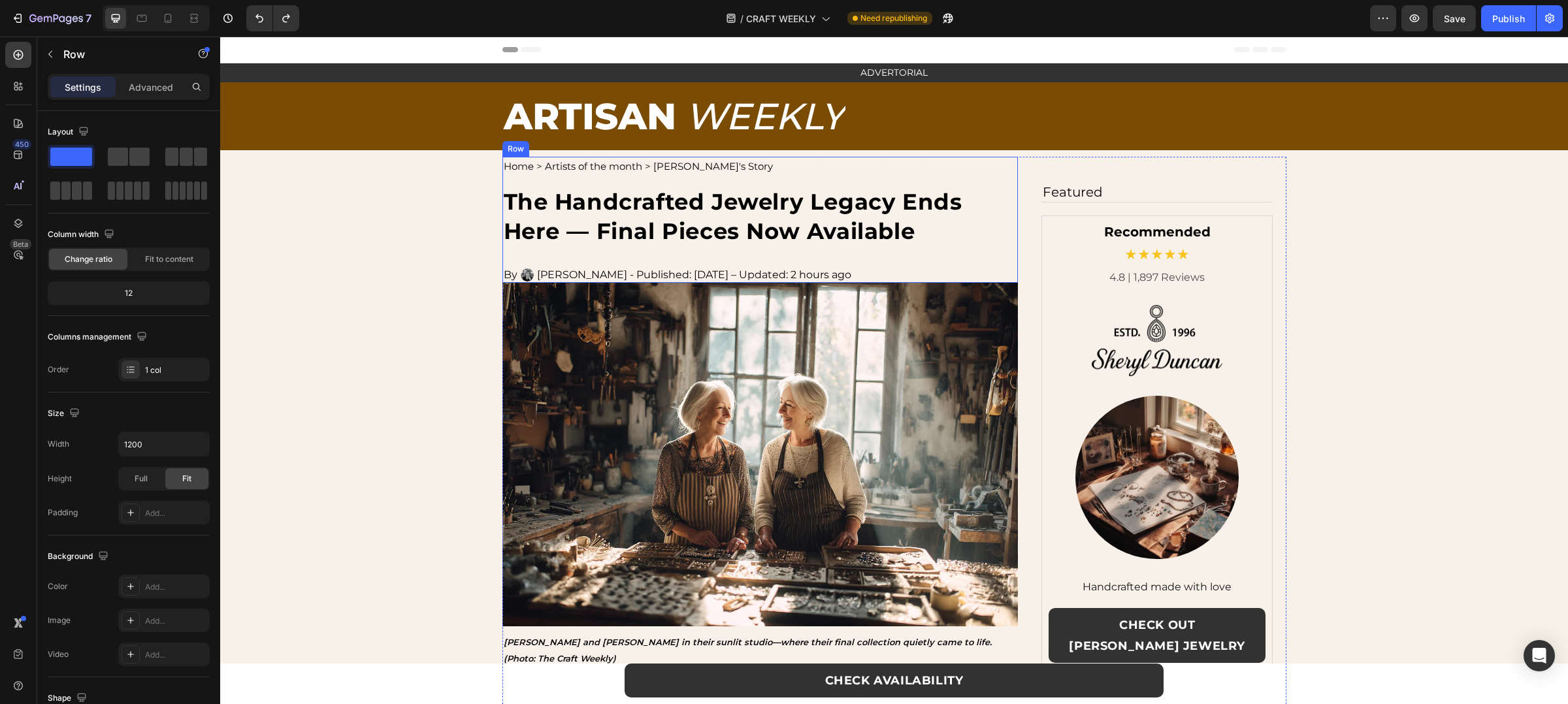
click at [681, 260] on div "Home > Artists of the month > Sheryl's Story Text Block The Handcrafted Jewelry…" at bounding box center [760, 219] width 516 height 126
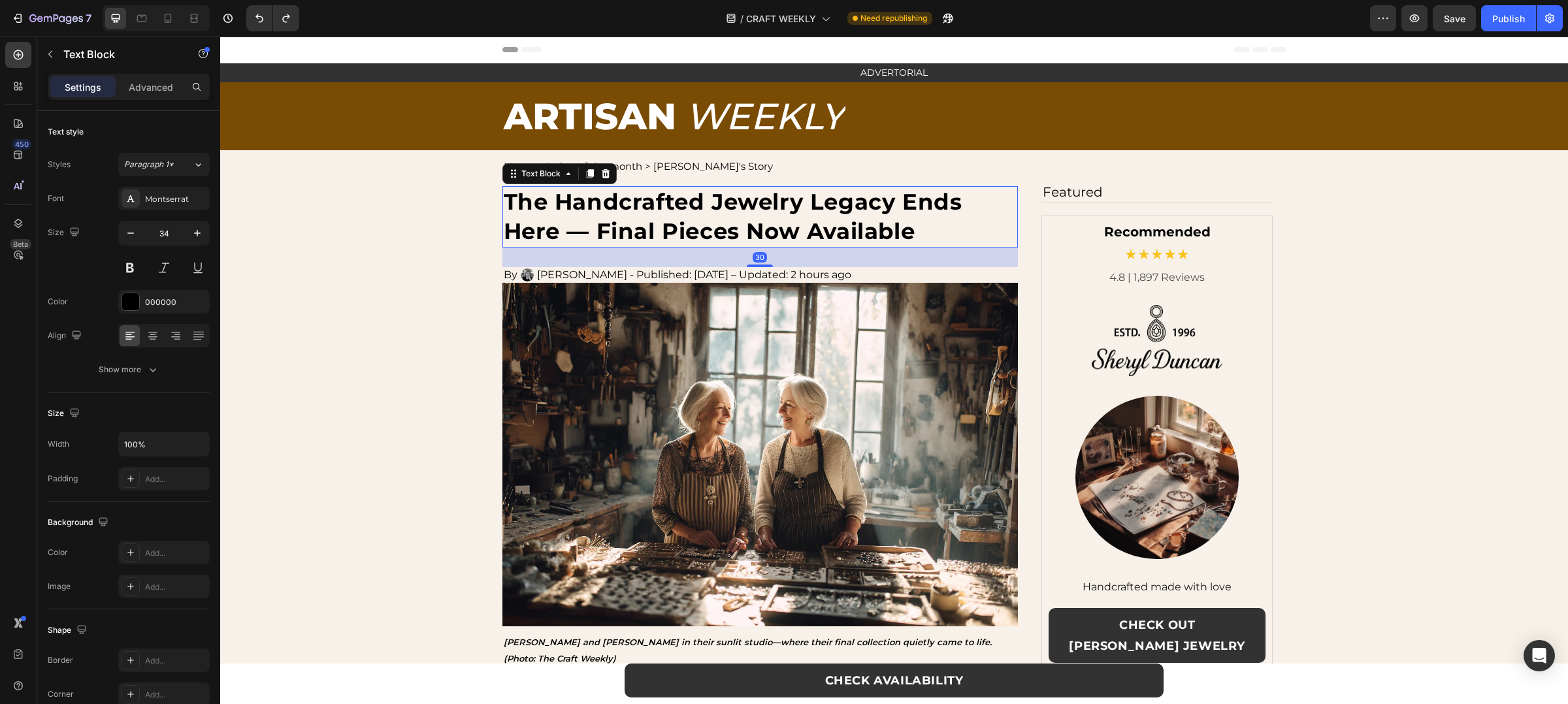
click at [747, 206] on strong "The Handcrafted Jewelry Legacy Ends Here — Final Pieces Now Available" at bounding box center [733, 216] width 459 height 56
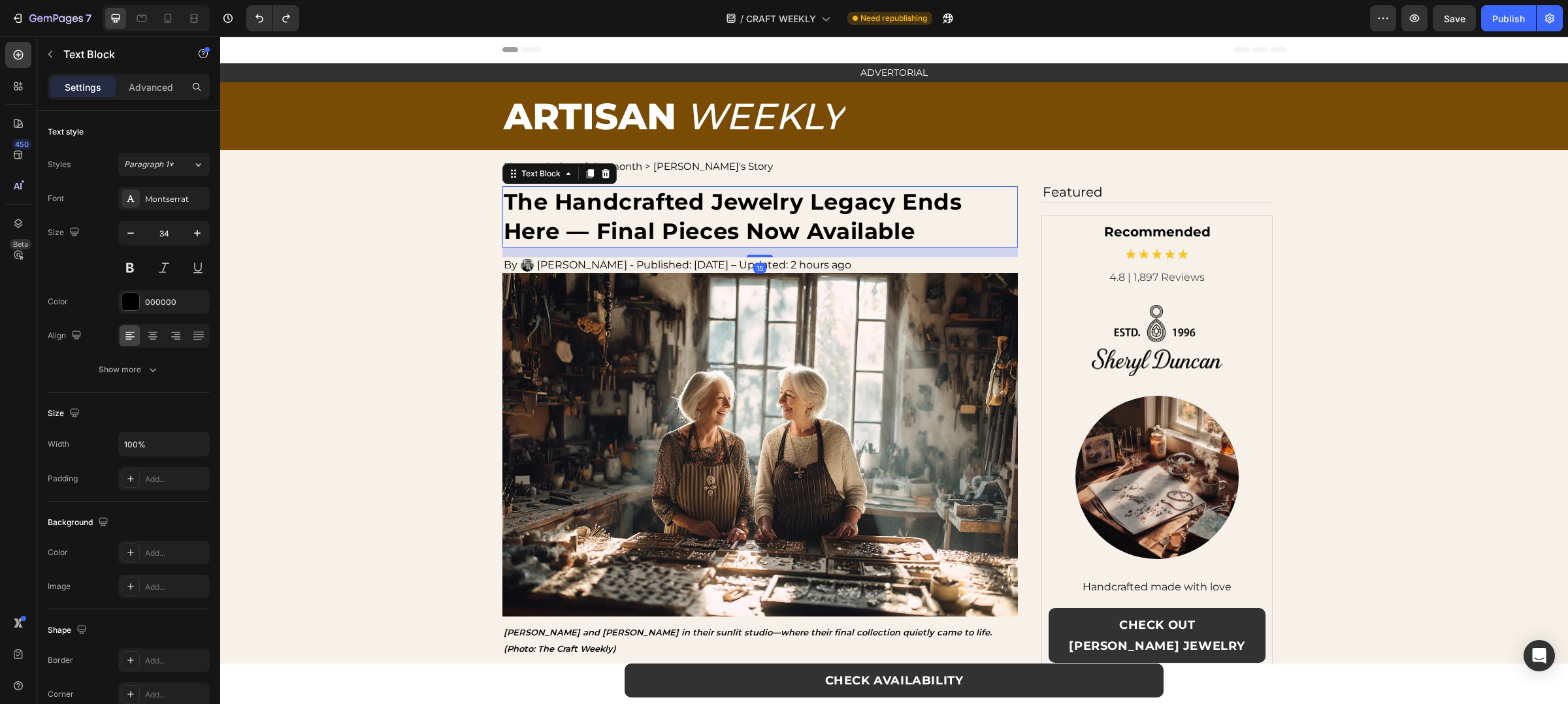
drag, startPoint x: 759, startPoint y: 266, endPoint x: 762, endPoint y: 256, distance: 10.4
click at [762, 256] on div at bounding box center [760, 256] width 26 height 3
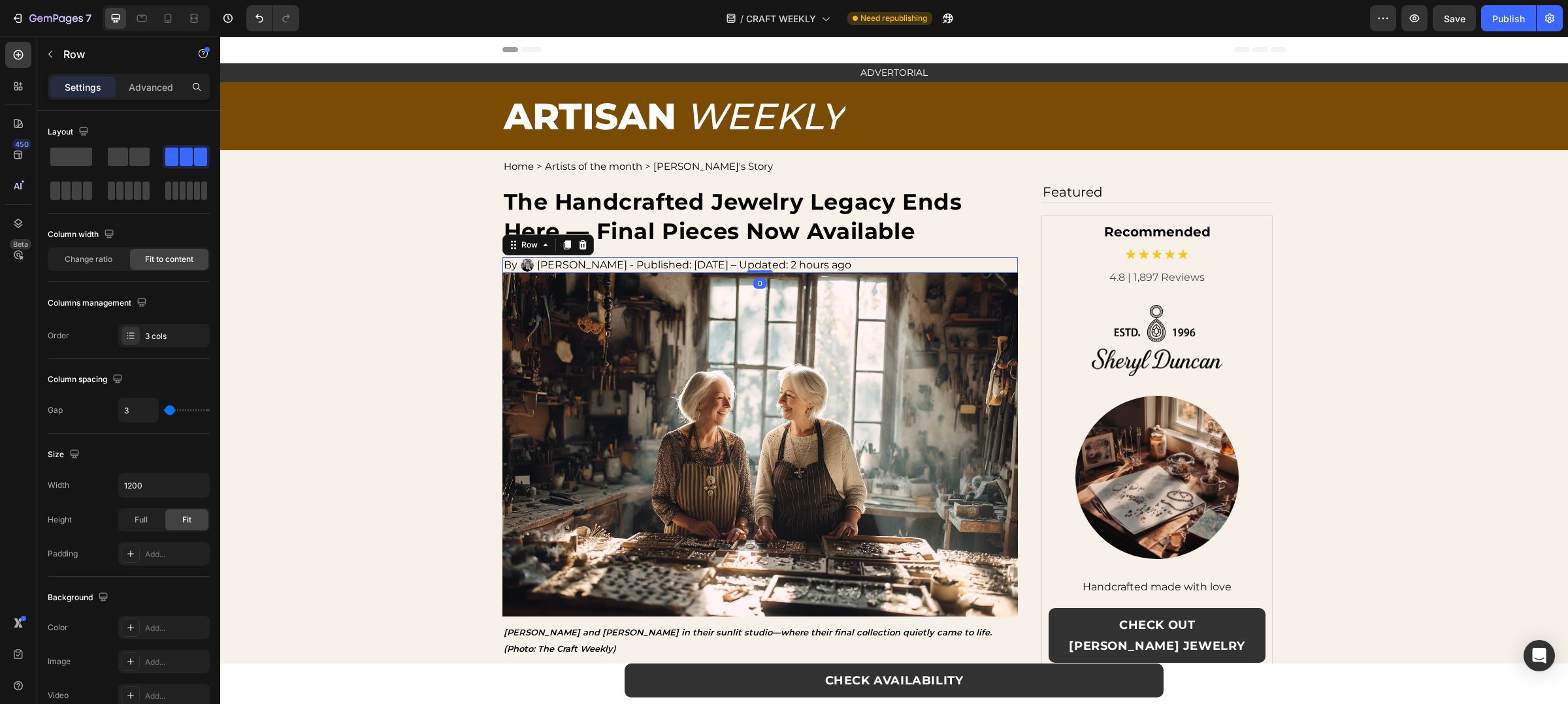
click at [909, 258] on div "By Text Block Image Amanda Collins - Published: August 19, 2025 – Updated: 2 ho…" at bounding box center [760, 265] width 516 height 15
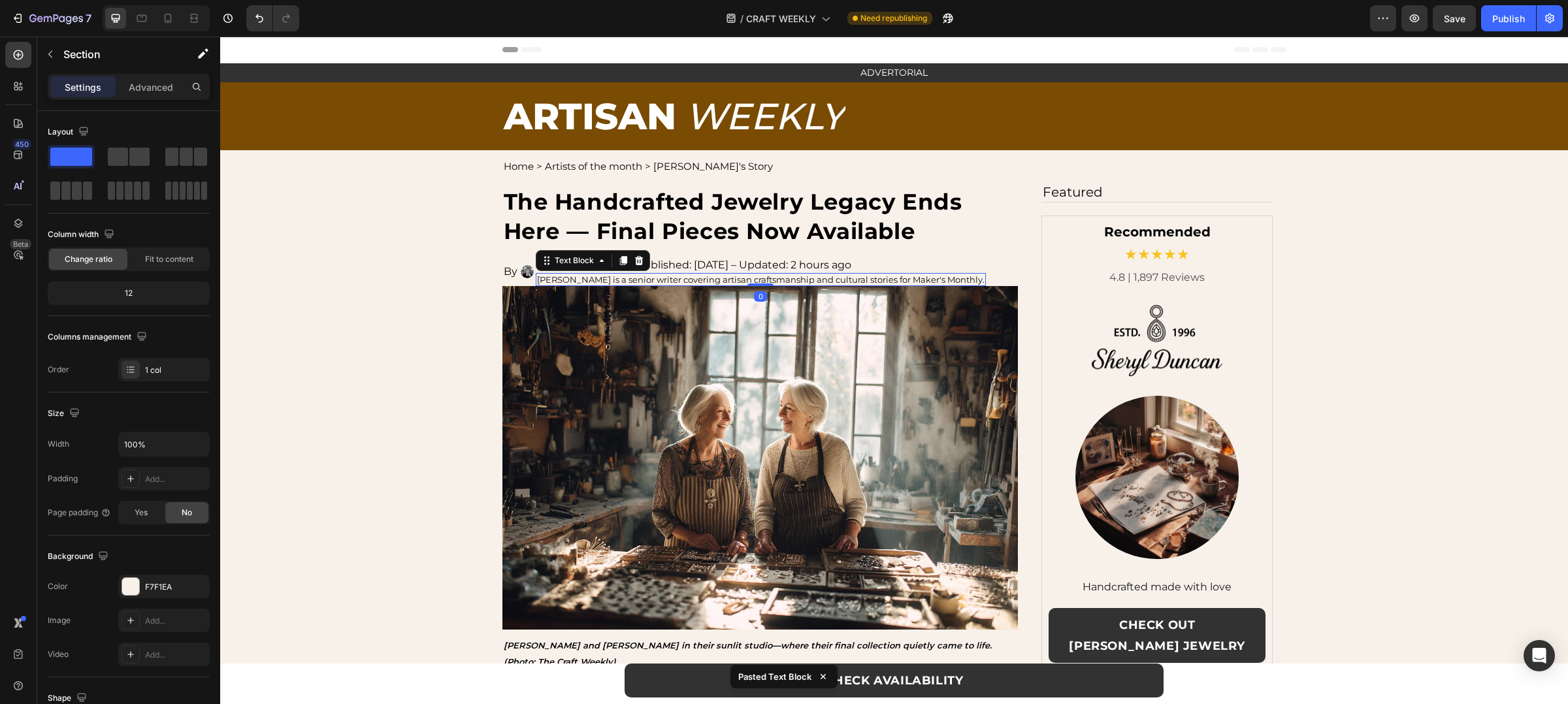
click at [566, 282] on p "[PERSON_NAME] is a senior writer covering artisan craftsmanship and cultural st…" at bounding box center [761, 279] width 448 height 10
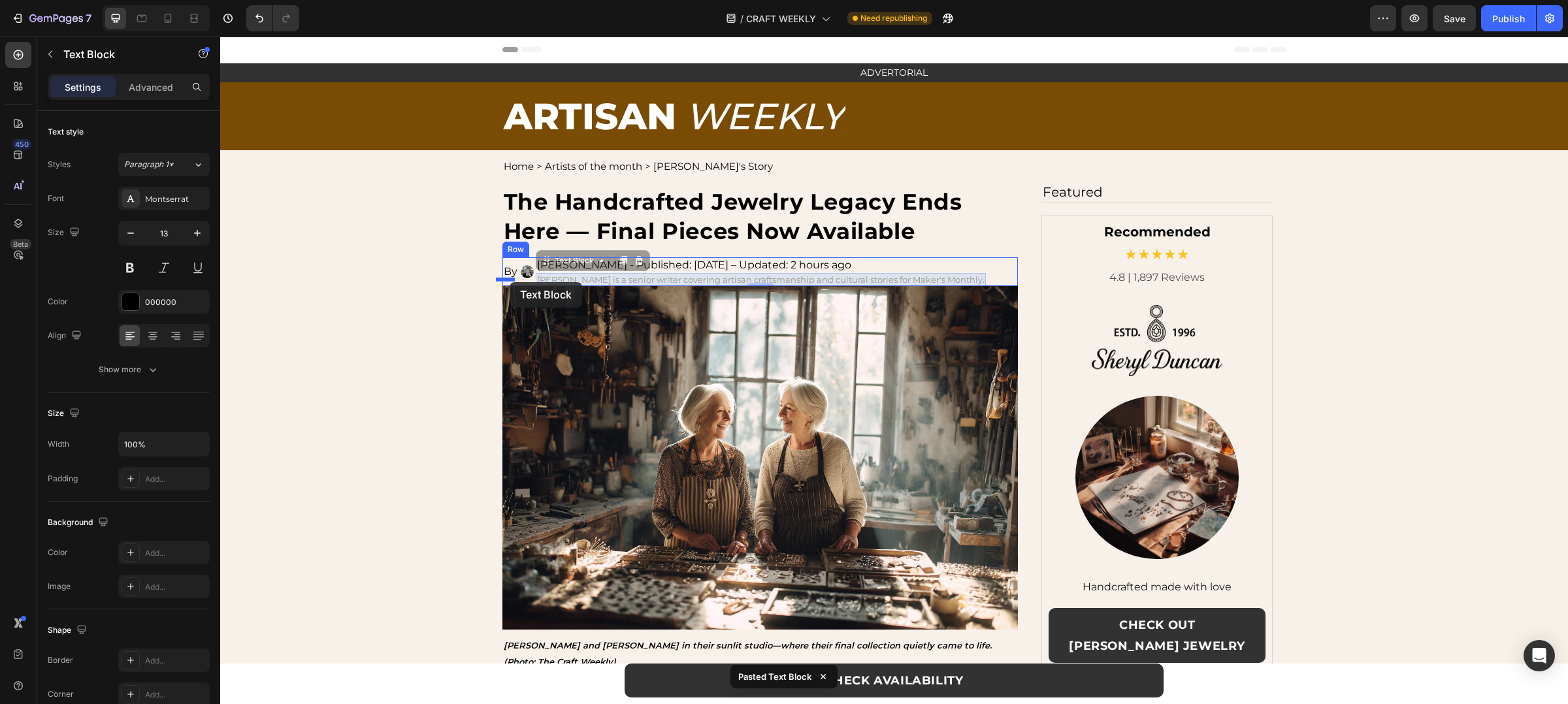
drag, startPoint x: 582, startPoint y: 275, endPoint x: 510, endPoint y: 282, distance: 72.3
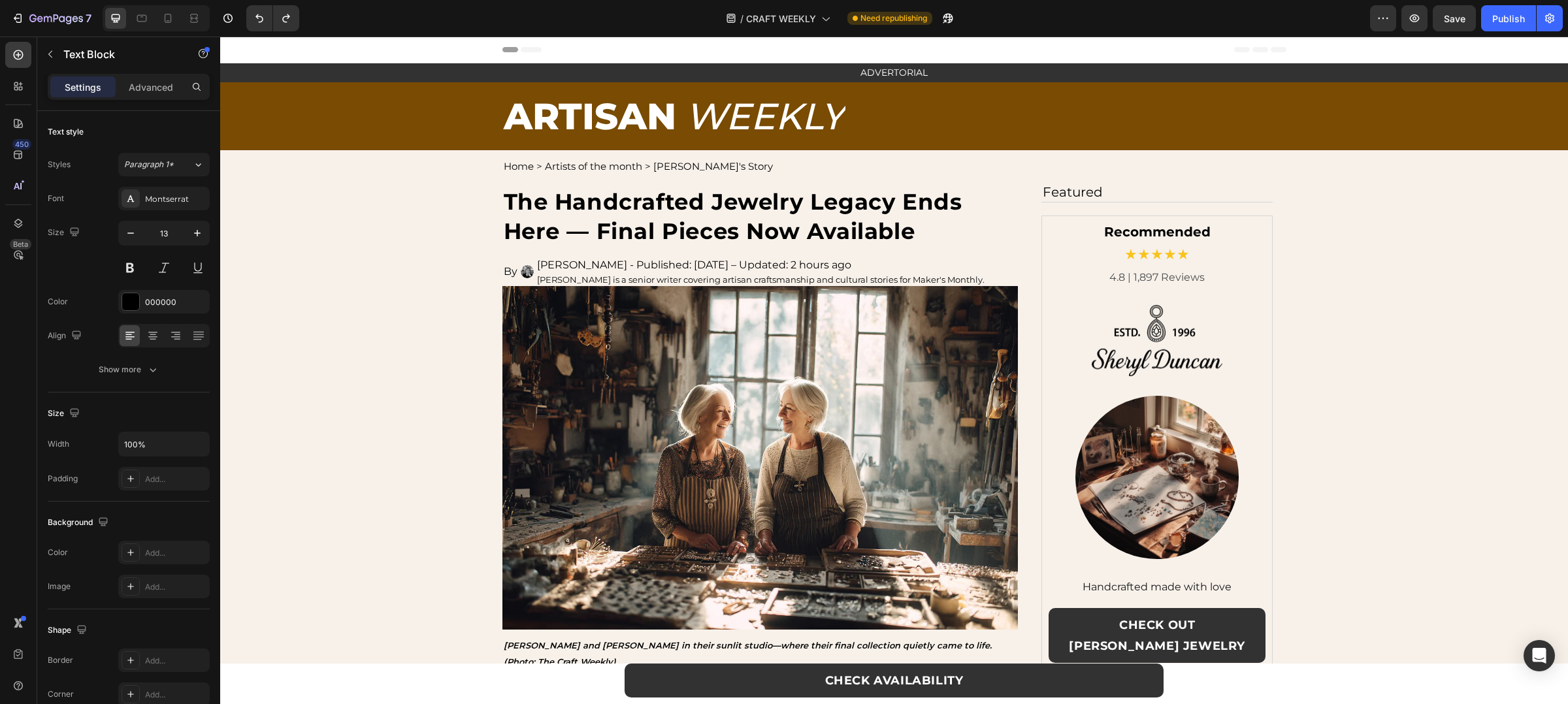
click at [598, 277] on p "[PERSON_NAME] is a senior writer covering artisan craftsmanship and cultural st…" at bounding box center [761, 279] width 448 height 10
click at [622, 277] on p "[PERSON_NAME] is a senior writer covering artisan craftsmanship and cultural st…" at bounding box center [761, 279] width 448 height 10
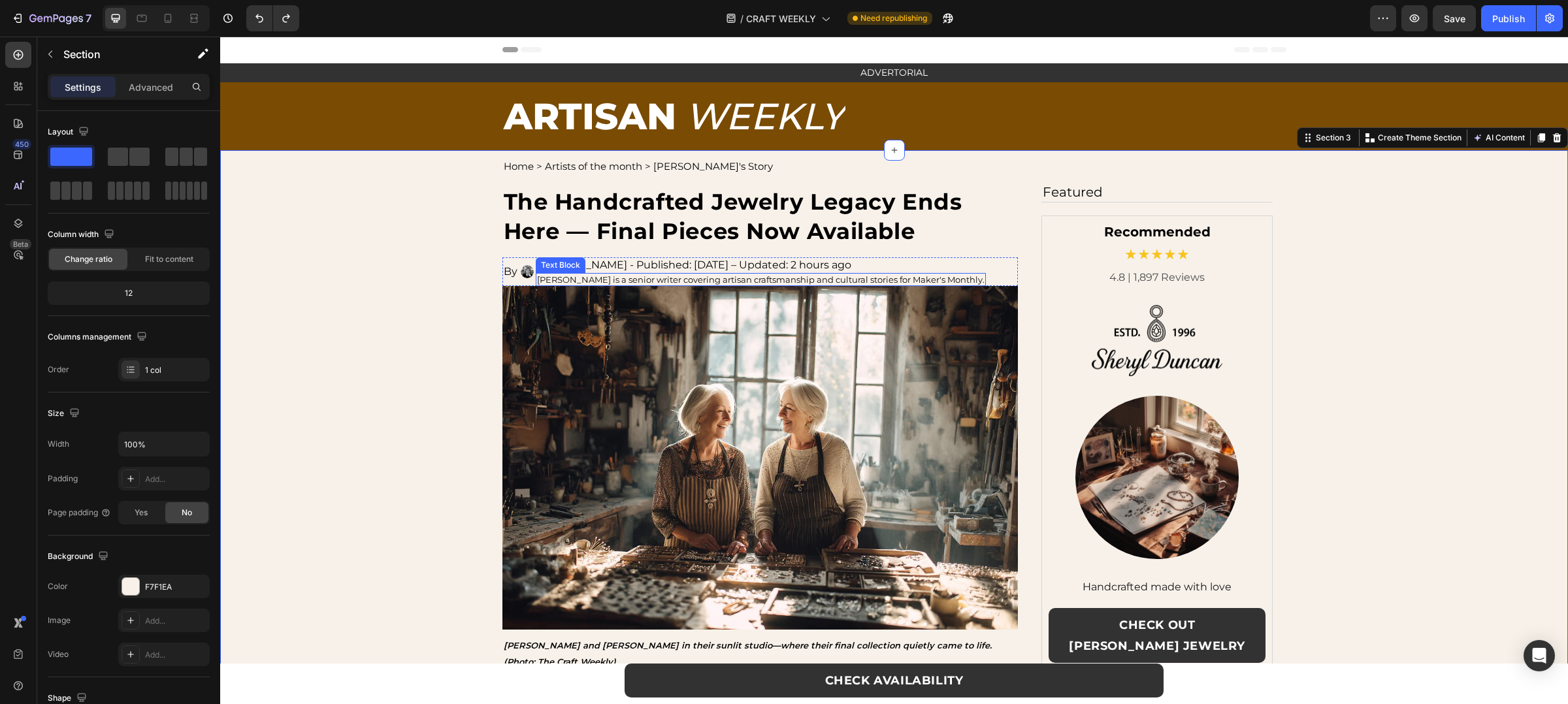
click at [879, 282] on p "[PERSON_NAME] is a senior writer covering artisan craftsmanship and cultural st…" at bounding box center [761, 279] width 448 height 10
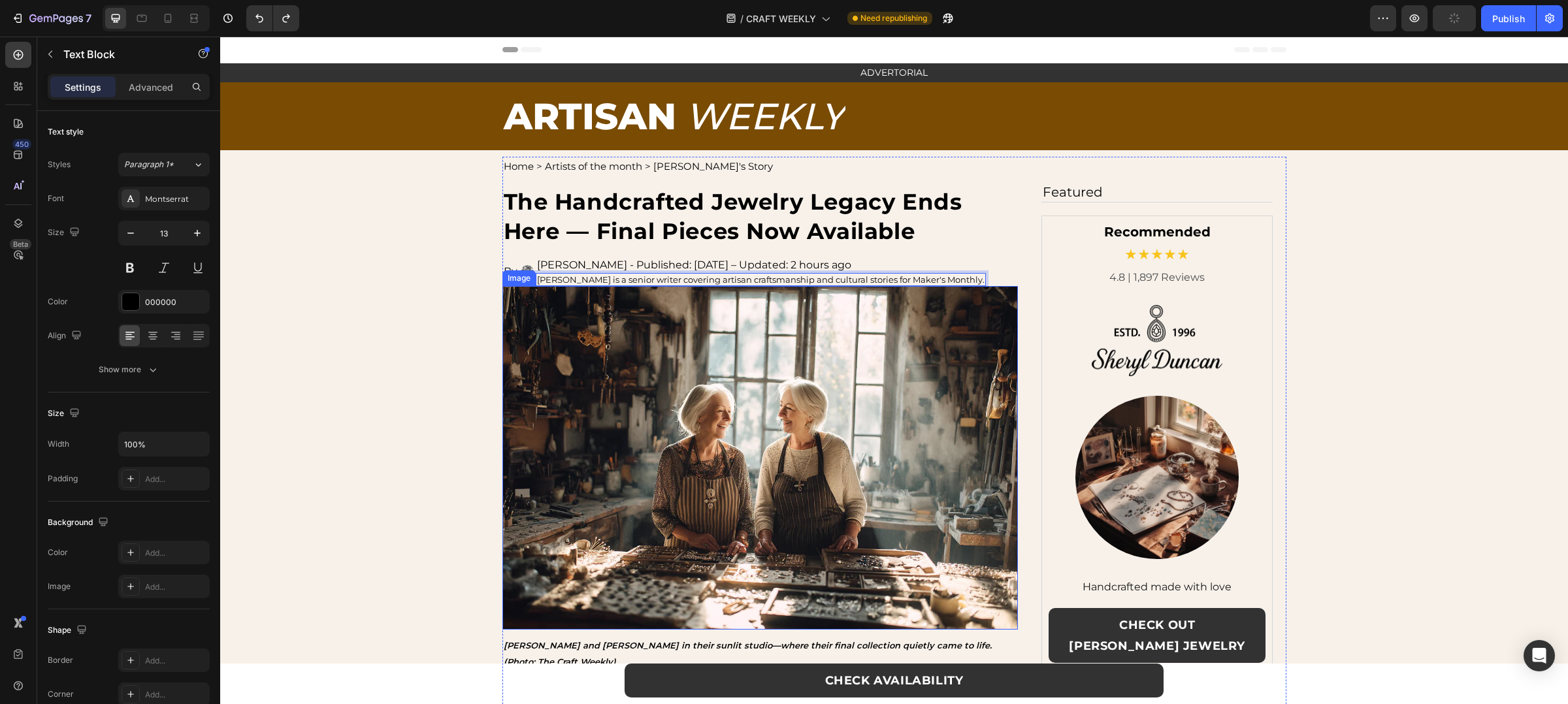
drag, startPoint x: 889, startPoint y: 279, endPoint x: 756, endPoint y: 287, distance: 133.2
click at [928, 263] on p "[PERSON_NAME] - Published: [DATE] – Updated: 2 hours ago" at bounding box center [761, 265] width 448 height 13
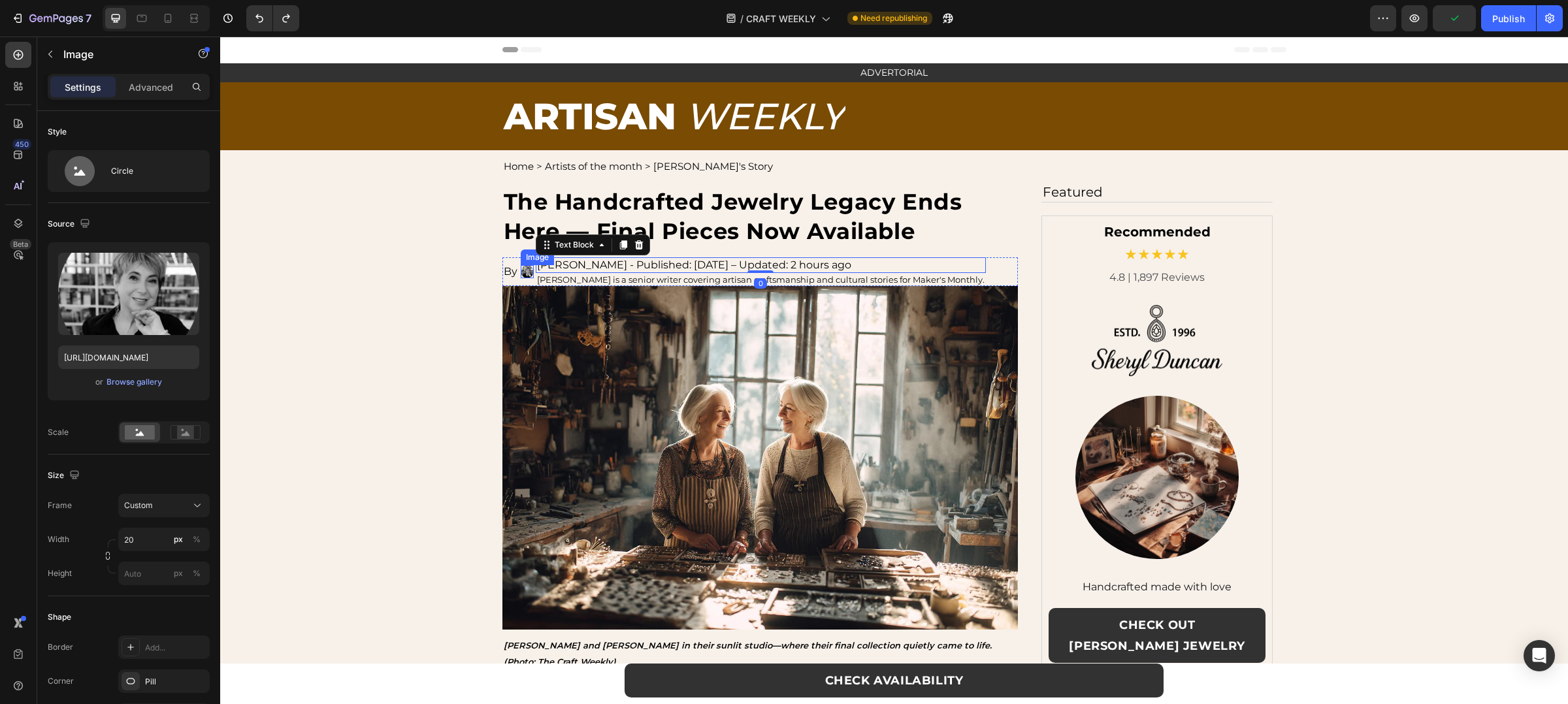
click at [527, 266] on div at bounding box center [527, 272] width 13 height 13
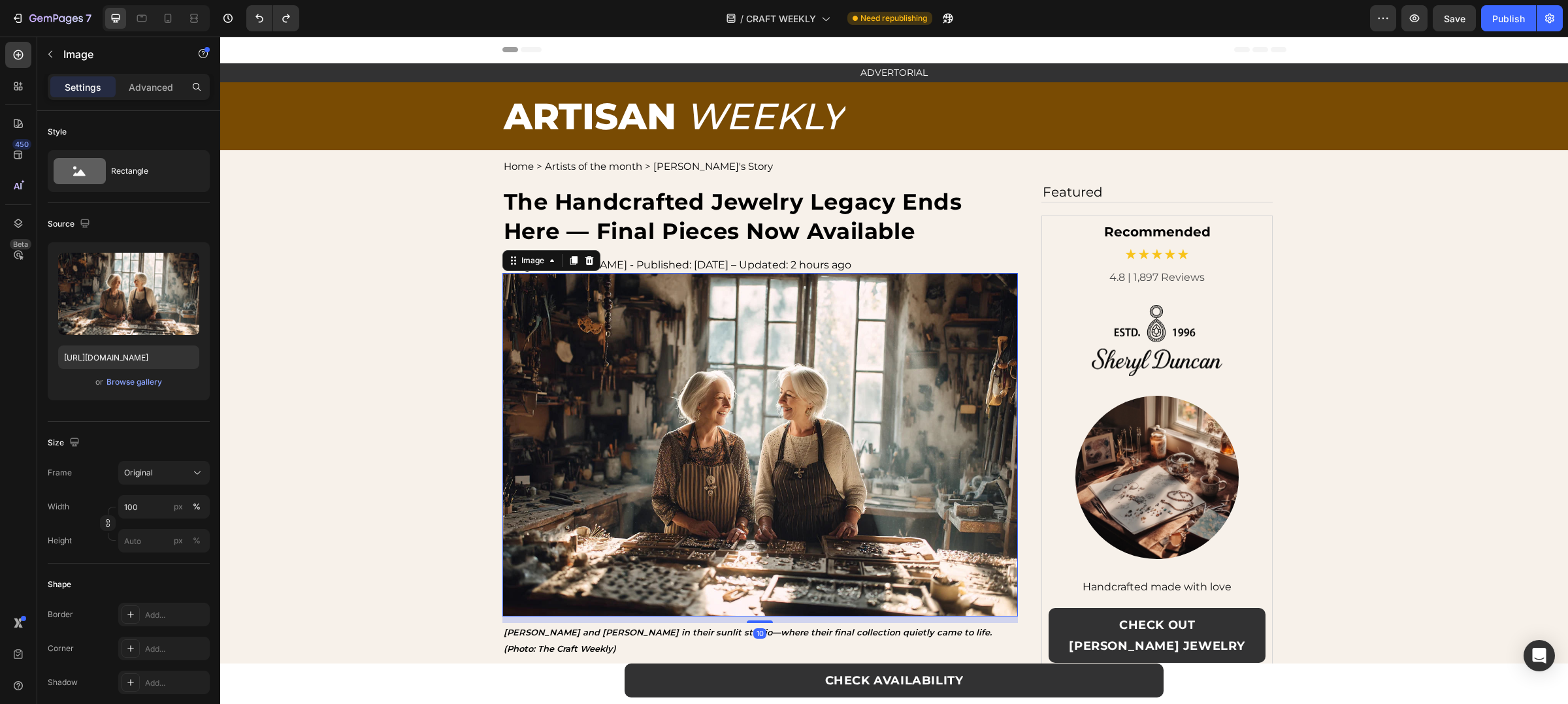
click at [622, 277] on img at bounding box center [760, 445] width 516 height 344
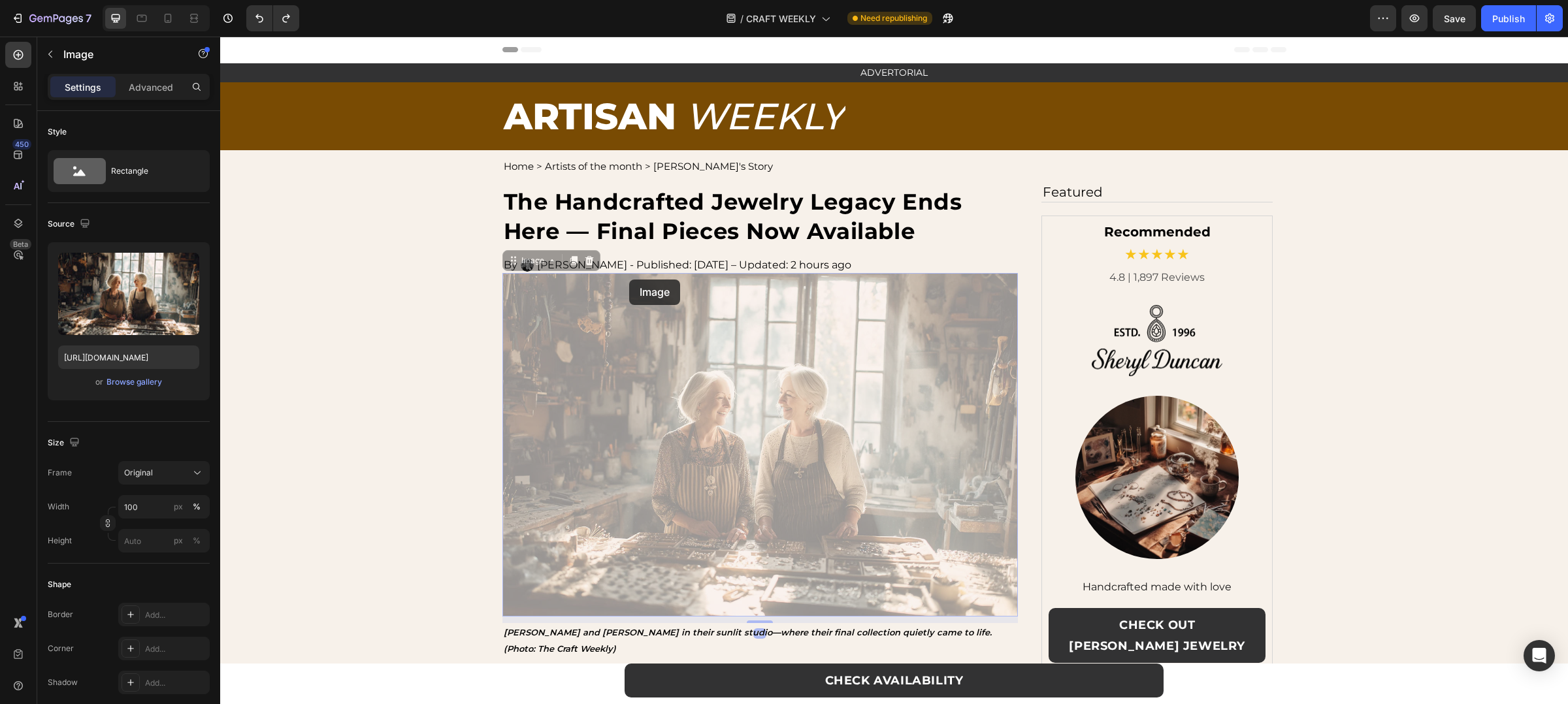
drag, startPoint x: 629, startPoint y: 279, endPoint x: 629, endPoint y: 287, distance: 8.0
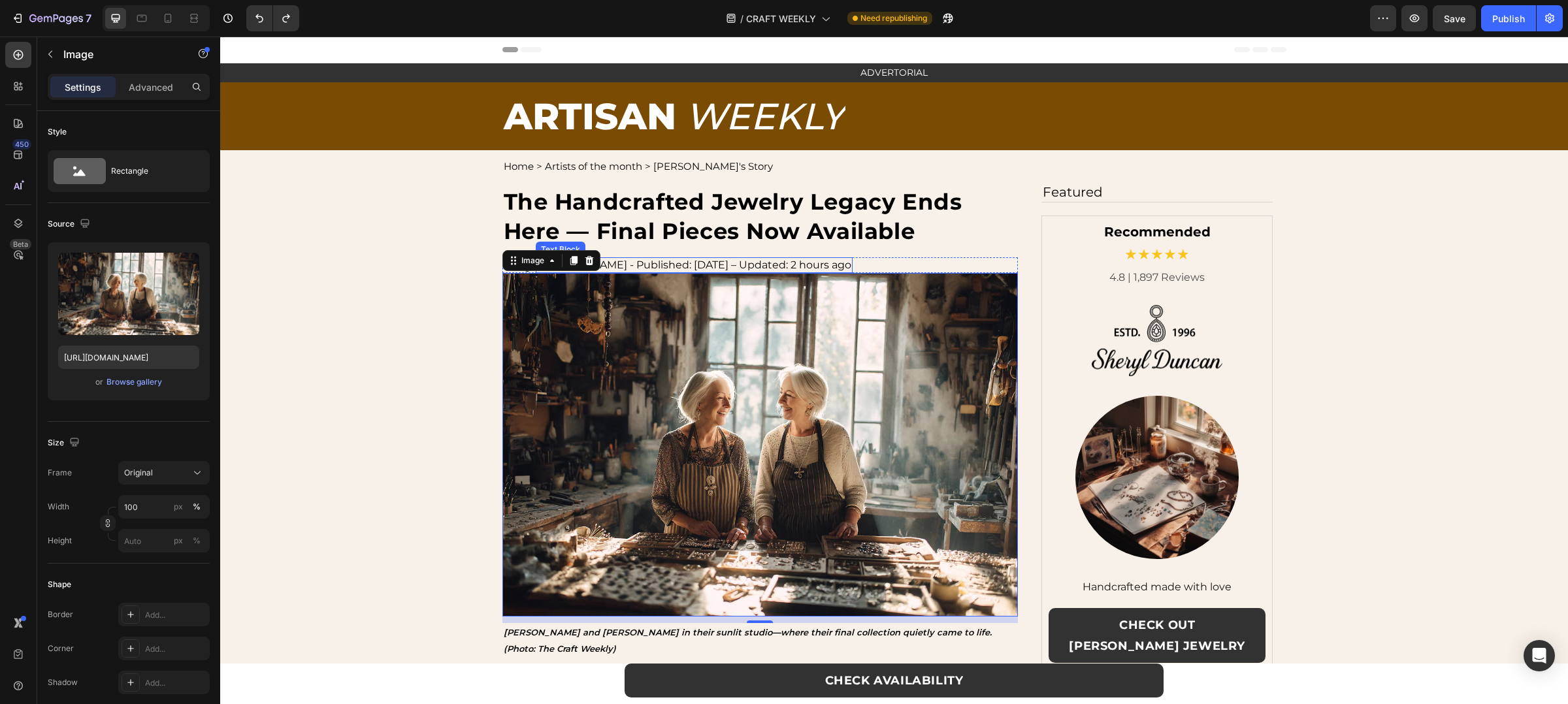
click at [769, 258] on p "[PERSON_NAME] - Published: [DATE] – Updated: 2 hours ago" at bounding box center [693, 265] width 314 height 13
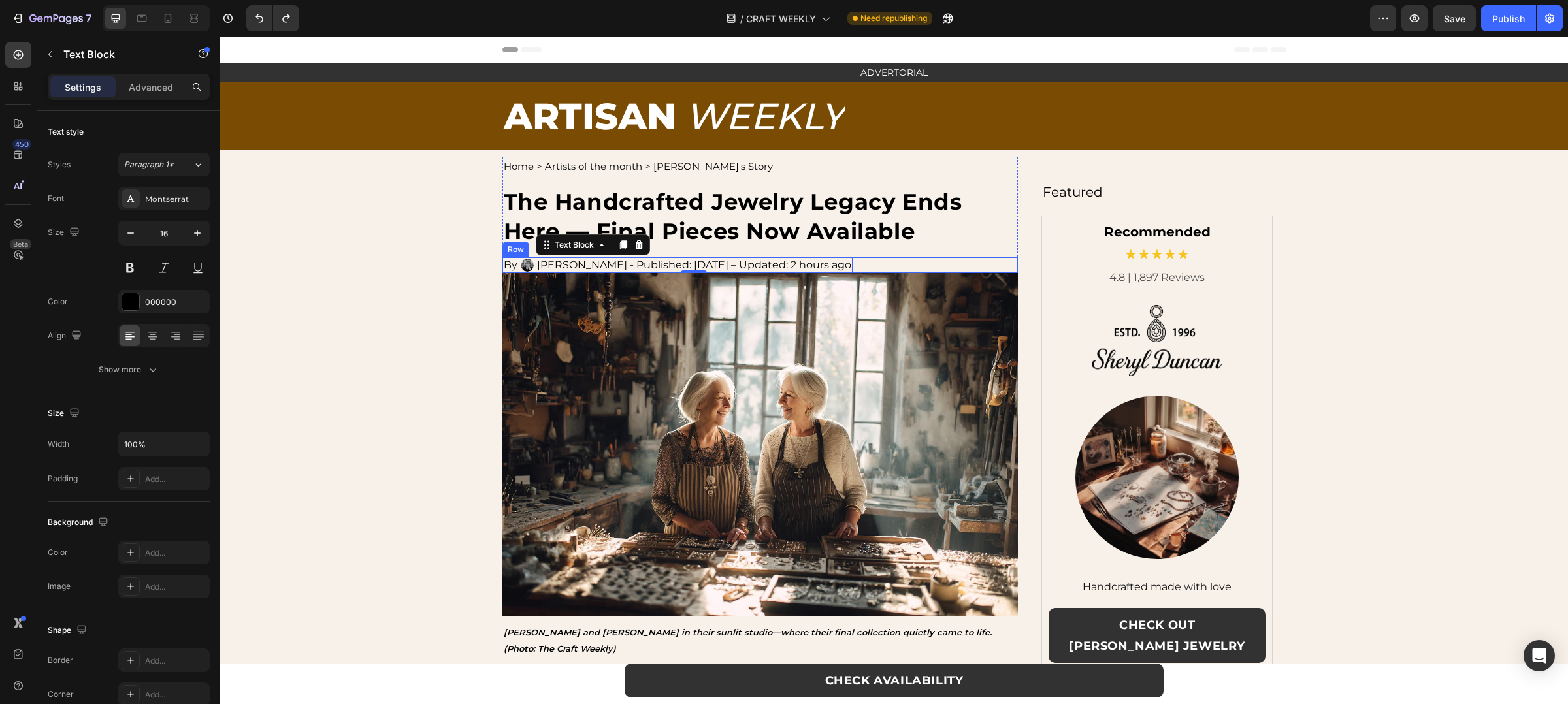
click at [909, 266] on div "By Text Block Image Amanda Collins - Published: August 19, 2025 – Updated: 2 ho…" at bounding box center [760, 265] width 516 height 15
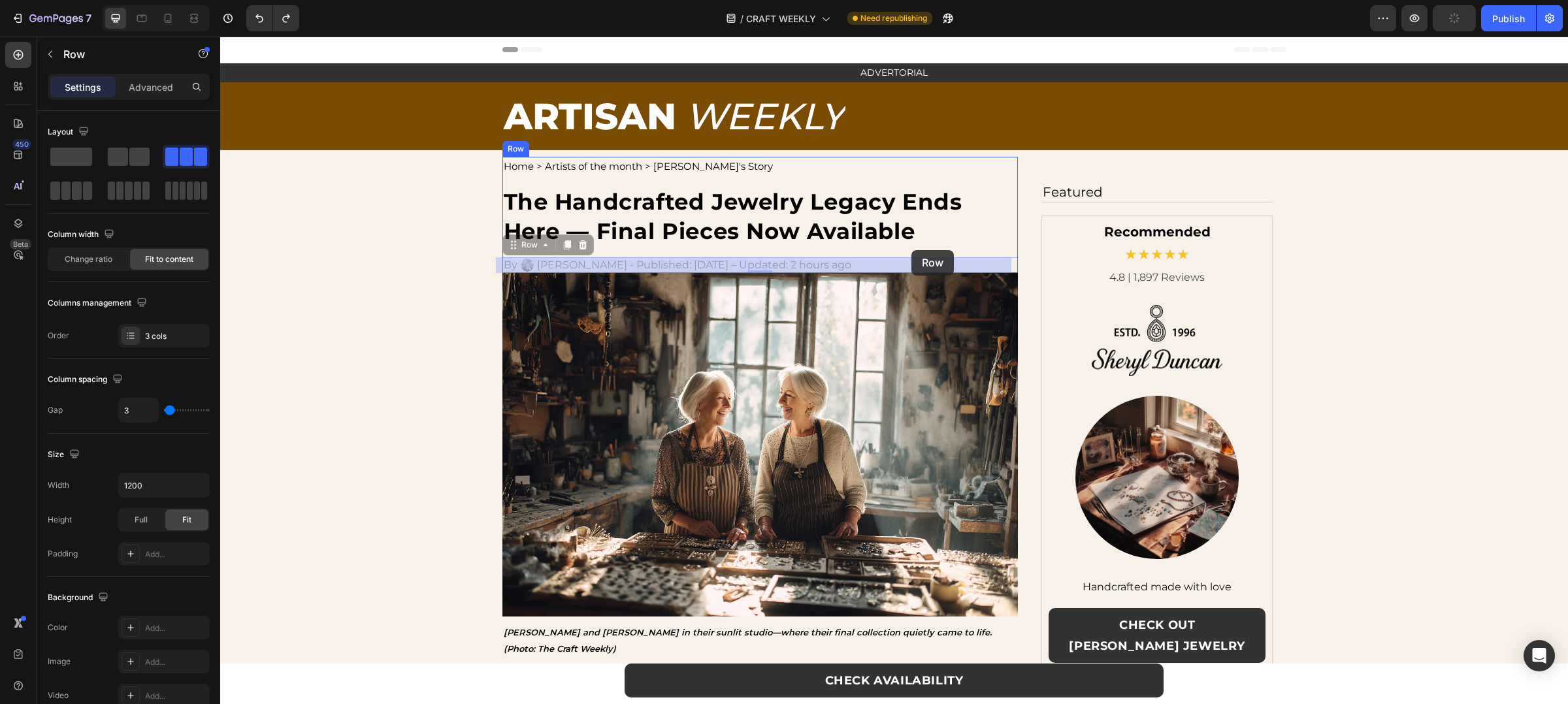
drag, startPoint x: 909, startPoint y: 266, endPoint x: 912, endPoint y: 250, distance: 16.3
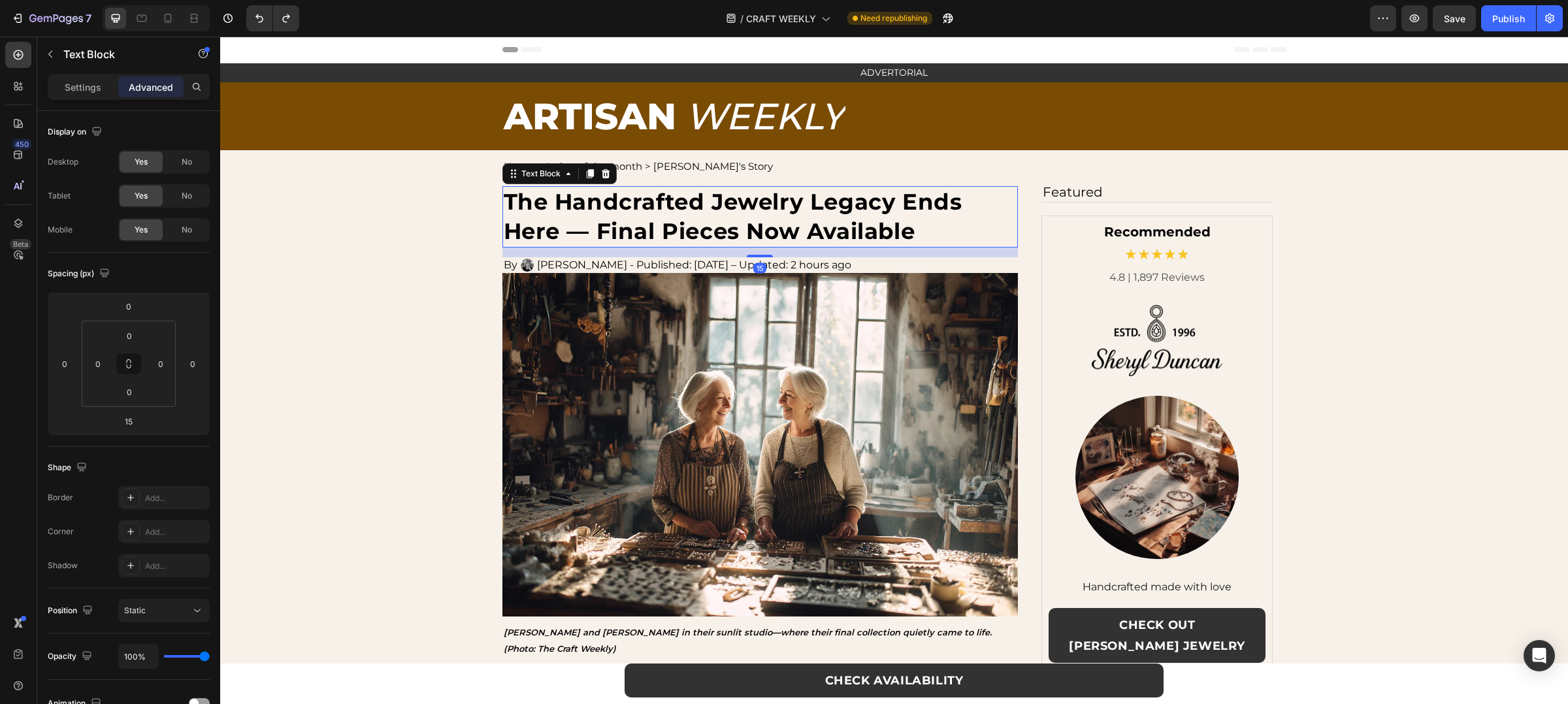
click at [933, 196] on strong "The Handcrafted Jewelry Legacy Ends Here — Final Pieces Now Available" at bounding box center [733, 216] width 459 height 56
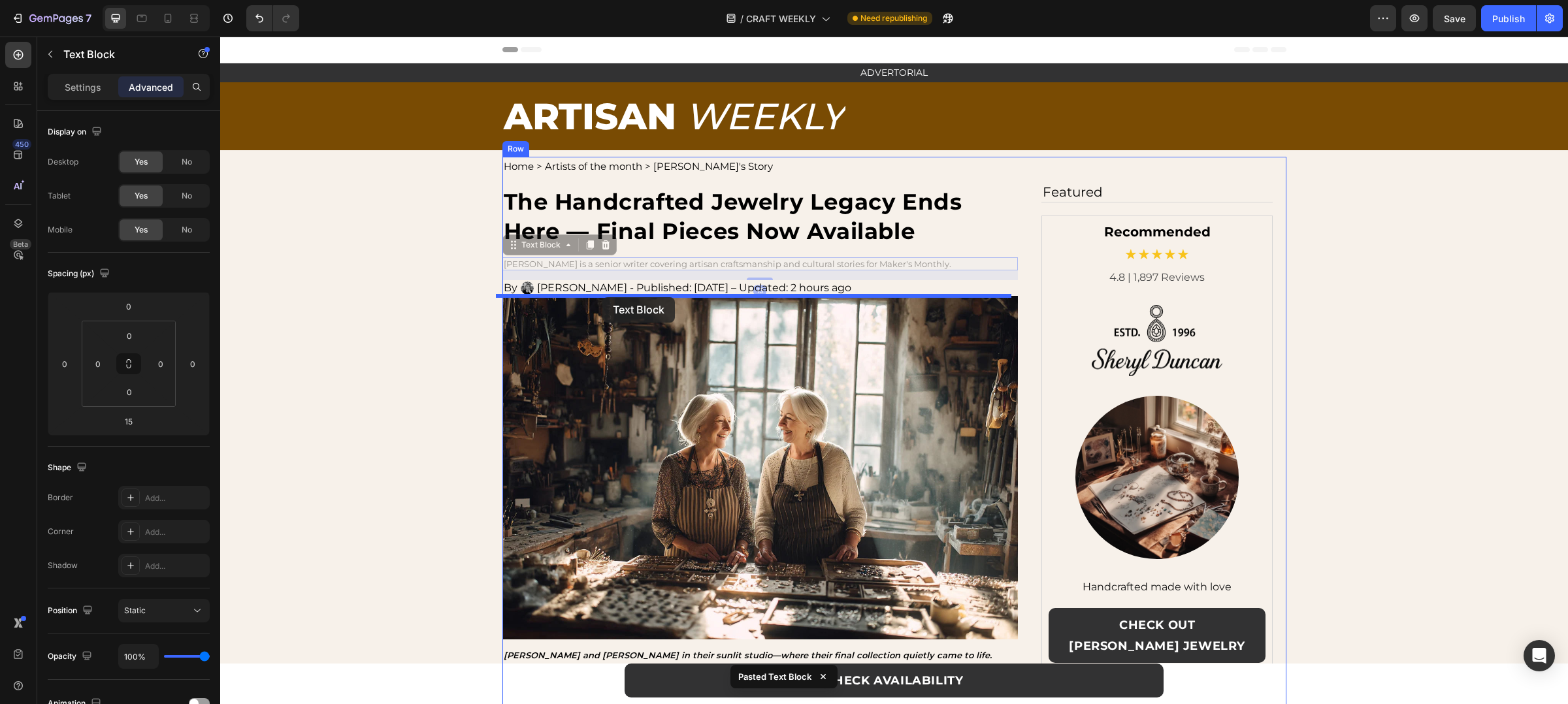
drag, startPoint x: 511, startPoint y: 246, endPoint x: 602, endPoint y: 297, distance: 104.3
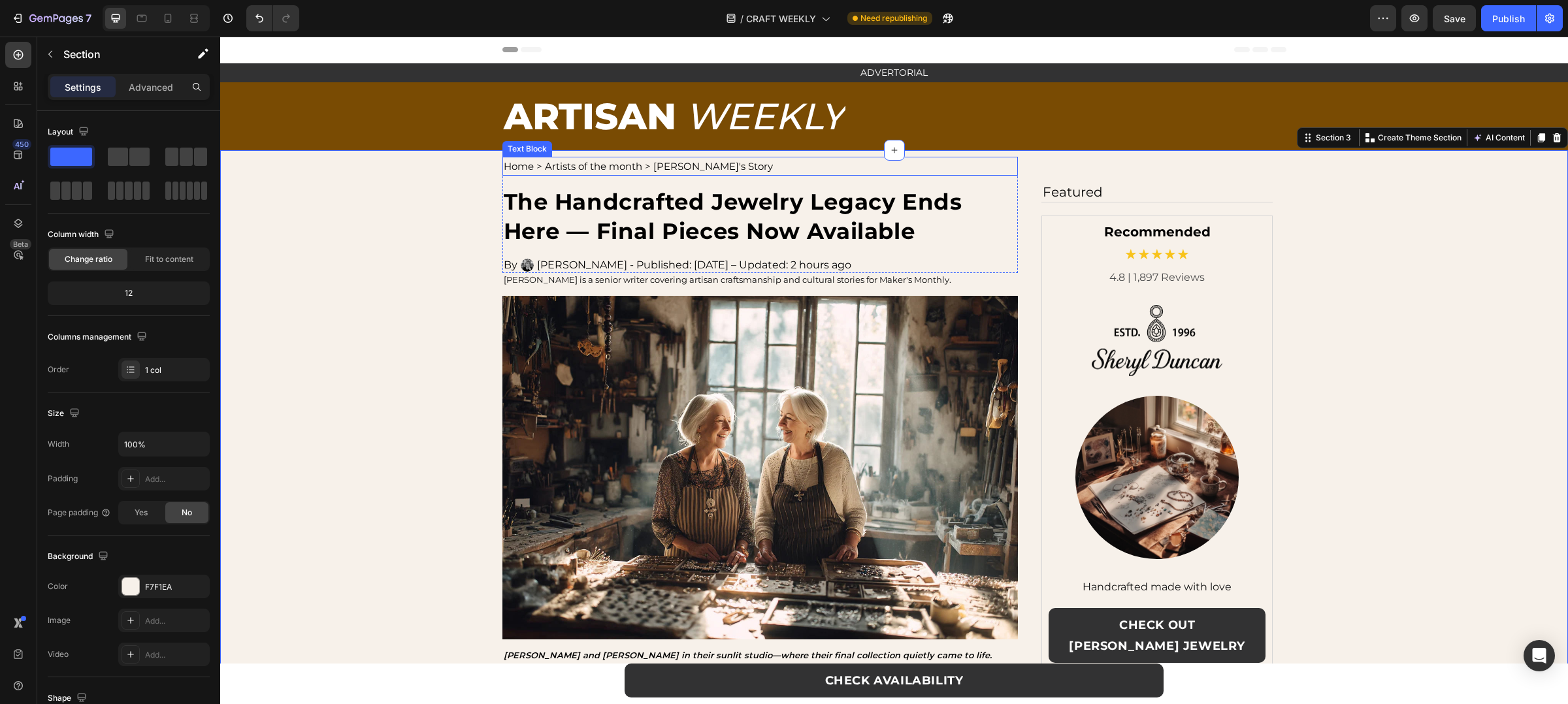
click at [600, 165] on p "Home > Artists of the month > [PERSON_NAME]'s Story" at bounding box center [761, 166] width 513 height 16
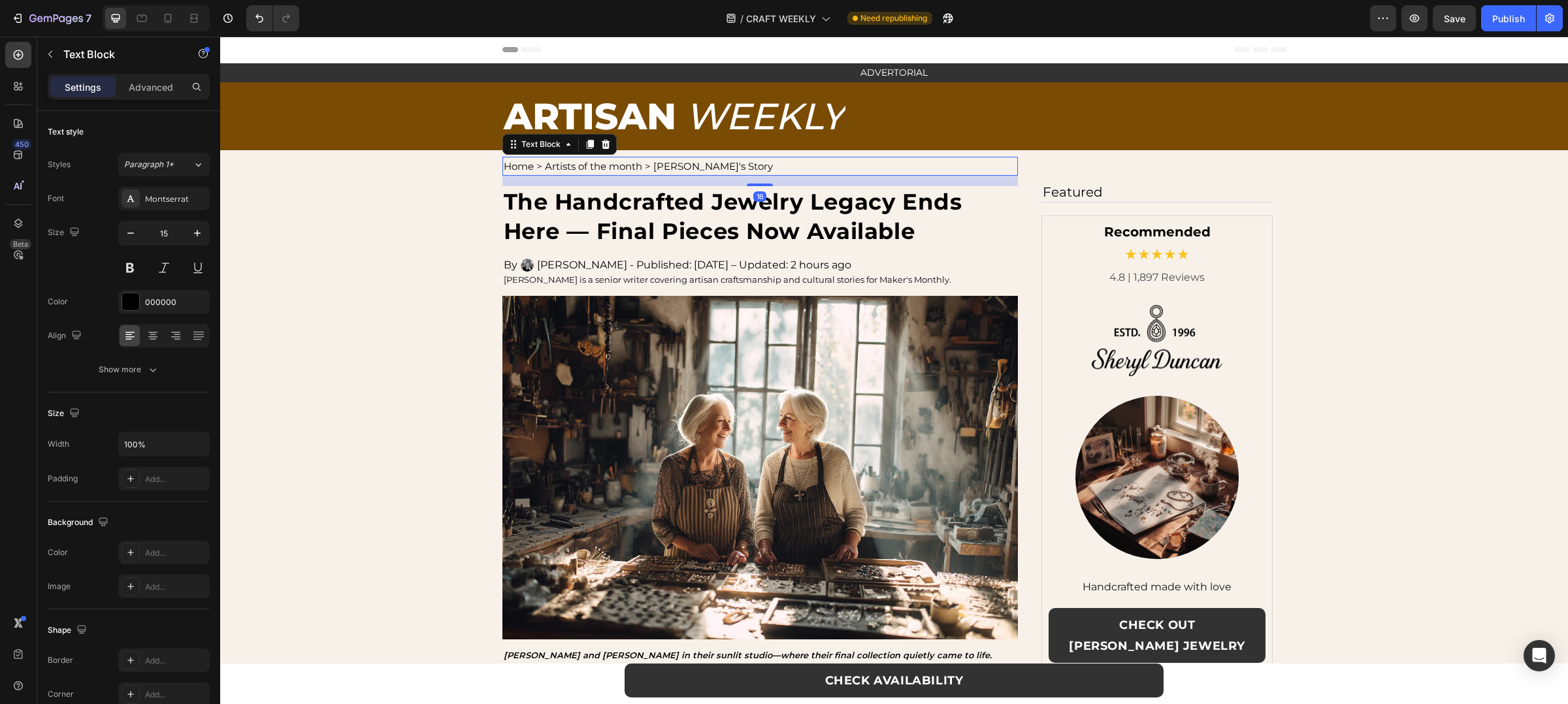
click at [618, 165] on p "Home > Artists of the month > [PERSON_NAME]'s Story" at bounding box center [761, 166] width 513 height 16
click at [541, 216] on p "The Handcrafted Jewelry Legacy Ends Here — Final Pieces Now Available" at bounding box center [761, 216] width 513 height 59
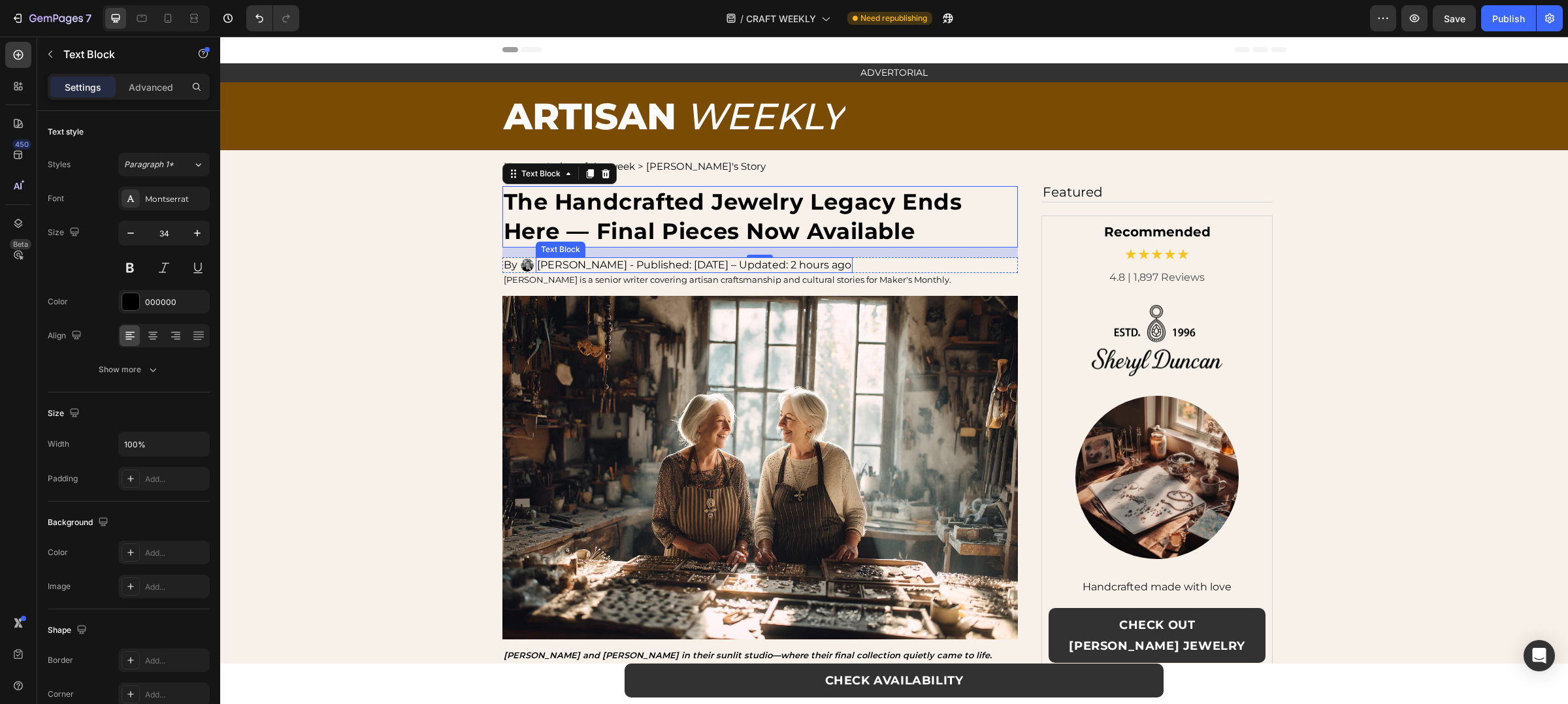
click at [681, 263] on p "[PERSON_NAME] - Published: [DATE] – Updated: 2 hours ago" at bounding box center [693, 265] width 314 height 13
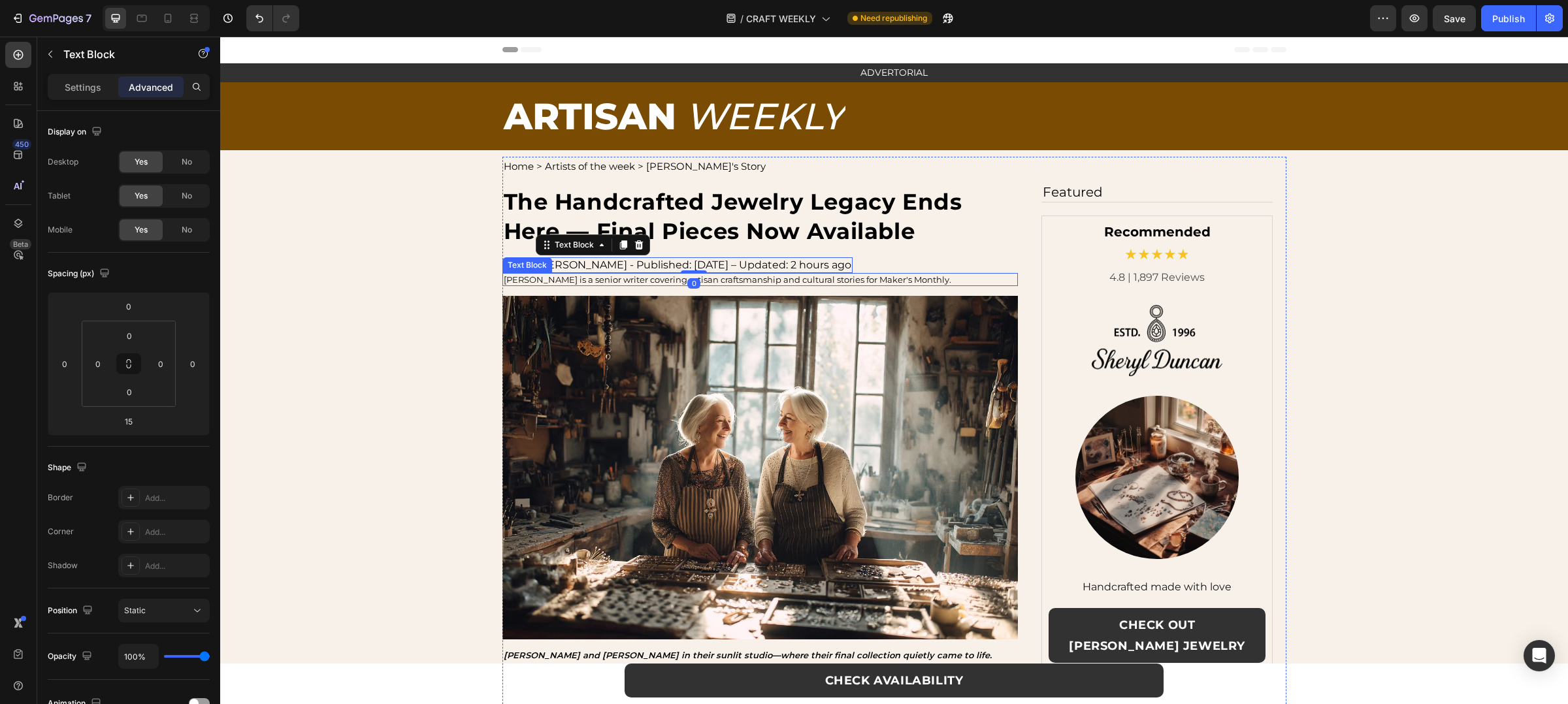
click at [637, 277] on p "[PERSON_NAME] is a senior writer covering artisan craftsmanship and cultural st…" at bounding box center [761, 279] width 513 height 10
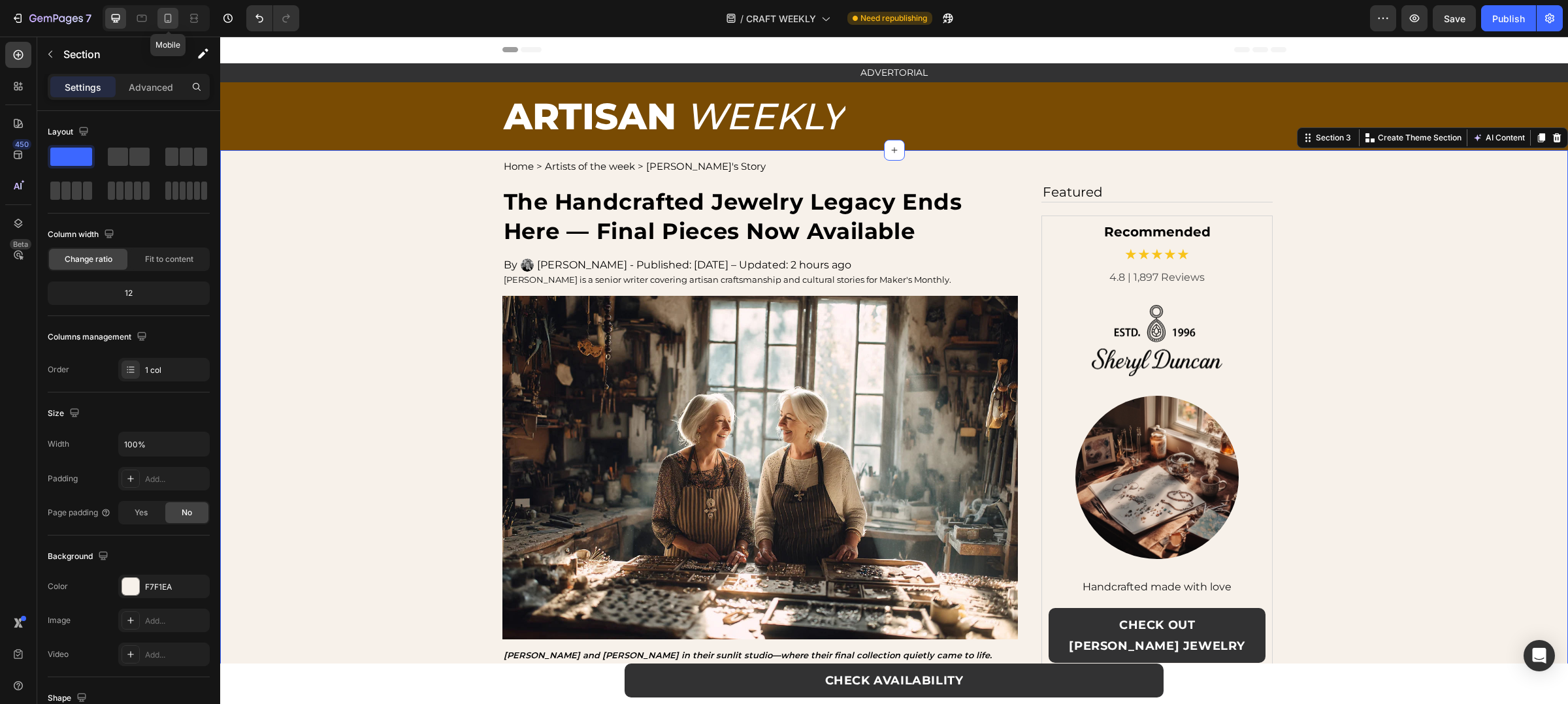
click at [168, 15] on icon at bounding box center [167, 18] width 13 height 13
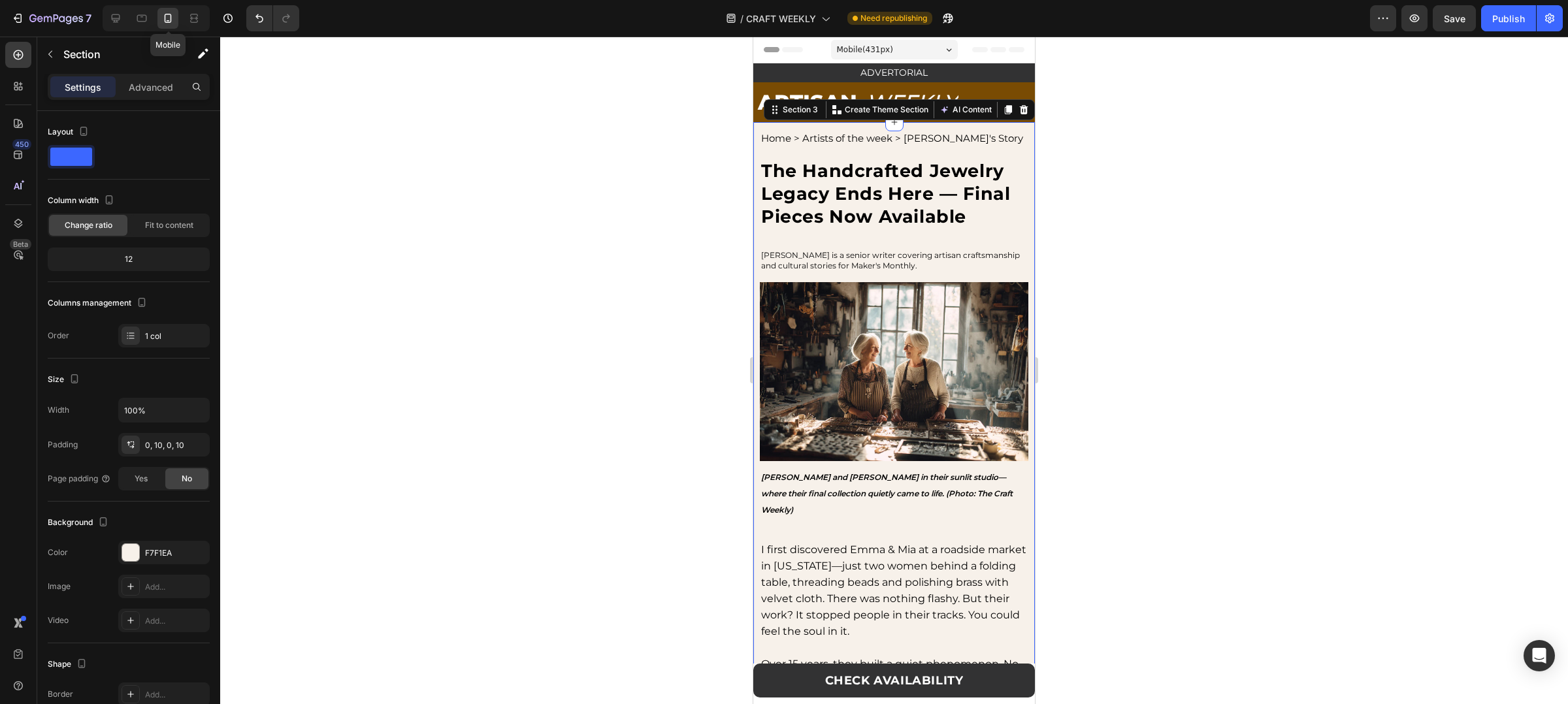
scroll to position [40, 0]
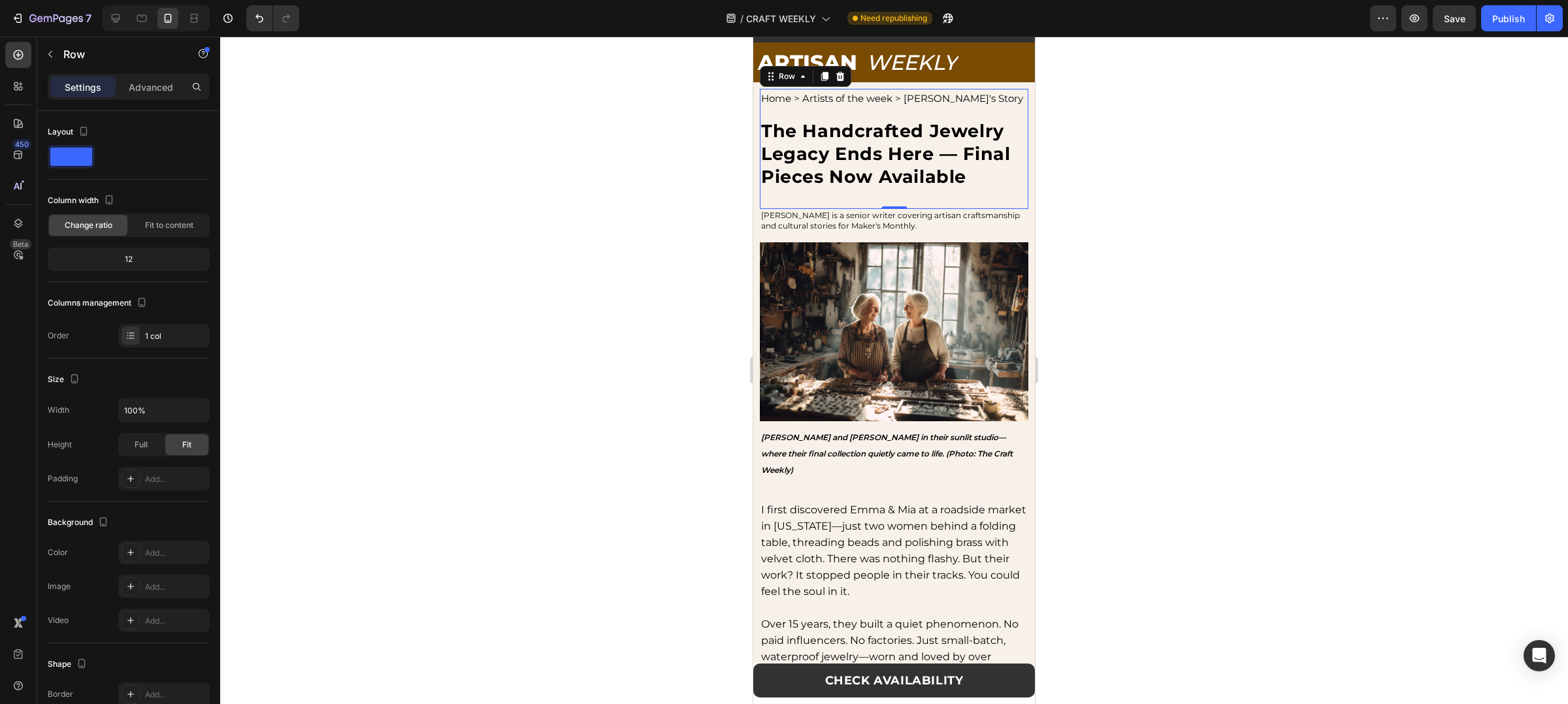
click at [899, 209] on div "Home > Artists of the week > Sheryl's Story Text Block The Handcrafted Jewelry …" at bounding box center [894, 149] width 268 height 120
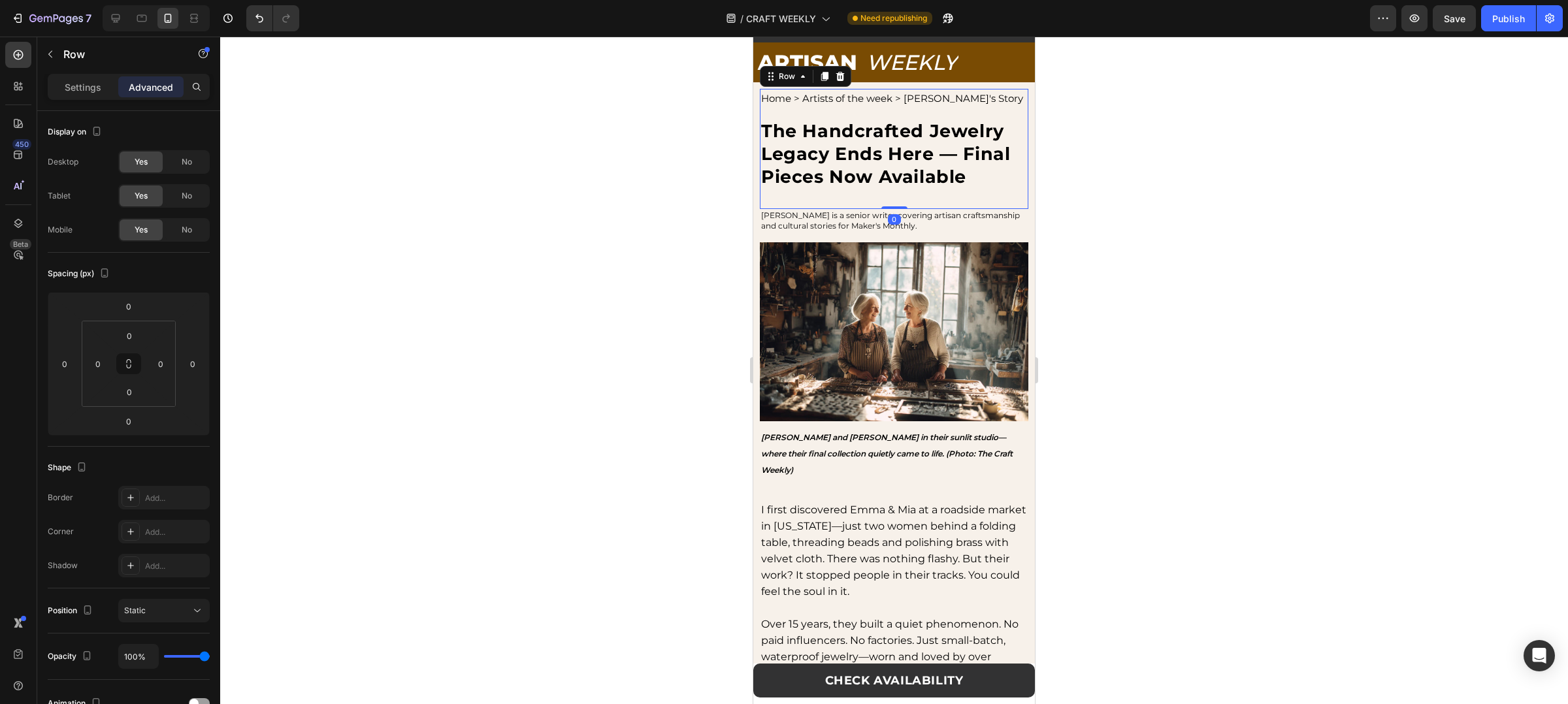
drag, startPoint x: 884, startPoint y: 228, endPoint x: 899, endPoint y: 211, distance: 22.7
click at [899, 209] on div "Home > Artists of the week > Sheryl's Story Text Block The Handcrafted Jewelry …" at bounding box center [894, 149] width 268 height 120
drag, startPoint x: 892, startPoint y: 228, endPoint x: 899, endPoint y: 209, distance: 20.2
click at [899, 209] on div "Home > Artists of the week > Sheryl's Story Text Block The Handcrafted Jewelry …" at bounding box center [894, 149] width 268 height 120
click at [899, 188] on p "The Handcrafted Jewelry Legacy Ends Here — Final Pieces Now Available" at bounding box center [887, 153] width 253 height 68
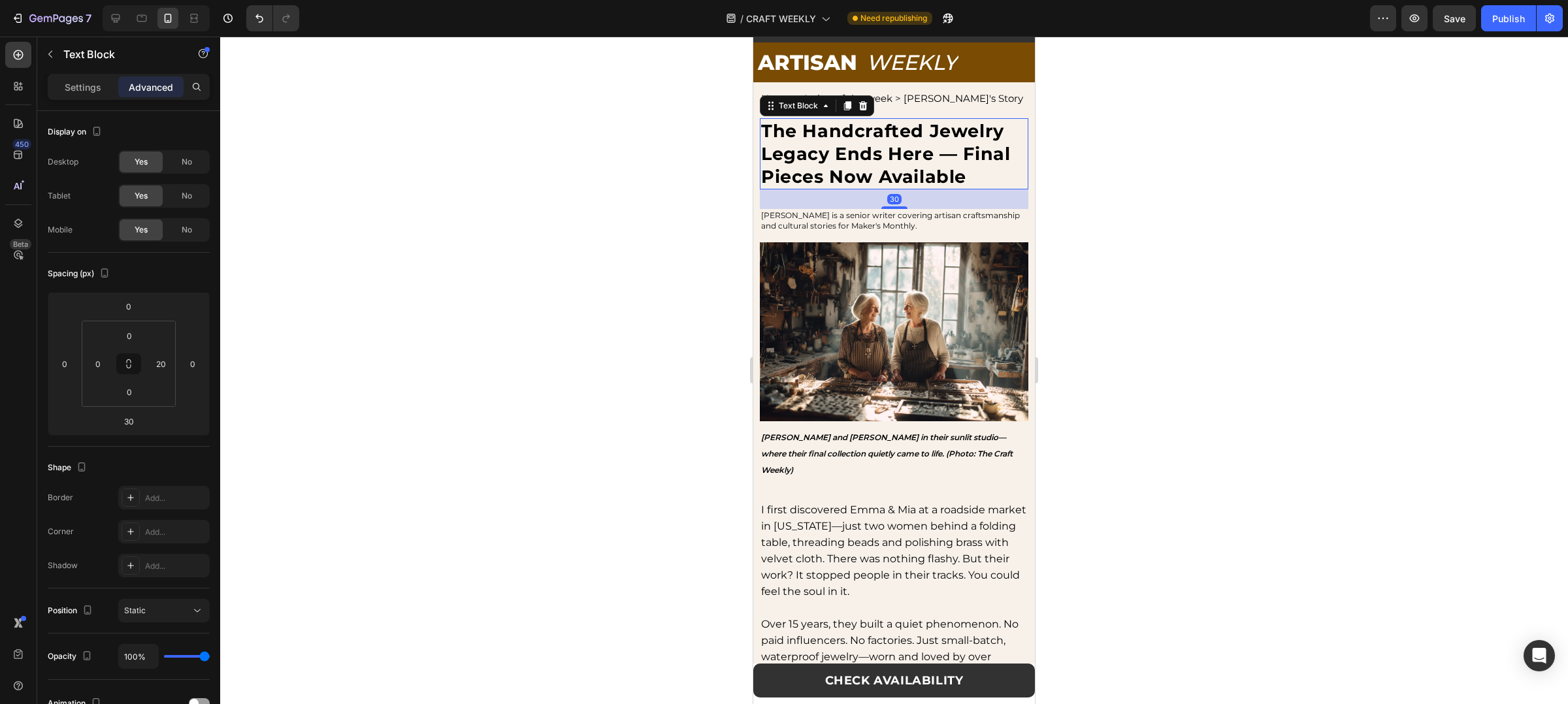
click at [933, 209] on div "30" at bounding box center [894, 199] width 268 height 20
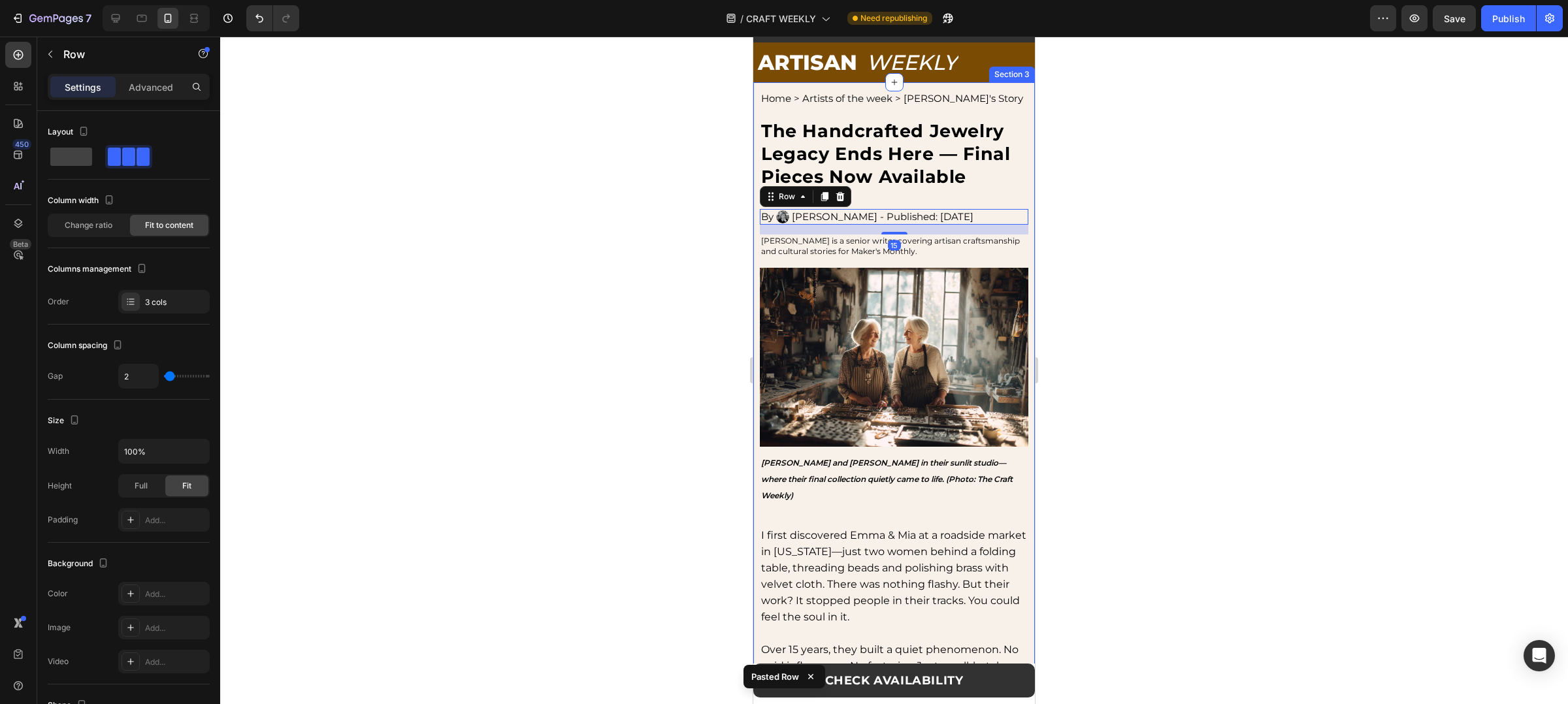
click at [1090, 253] on div at bounding box center [894, 370] width 1348 height 668
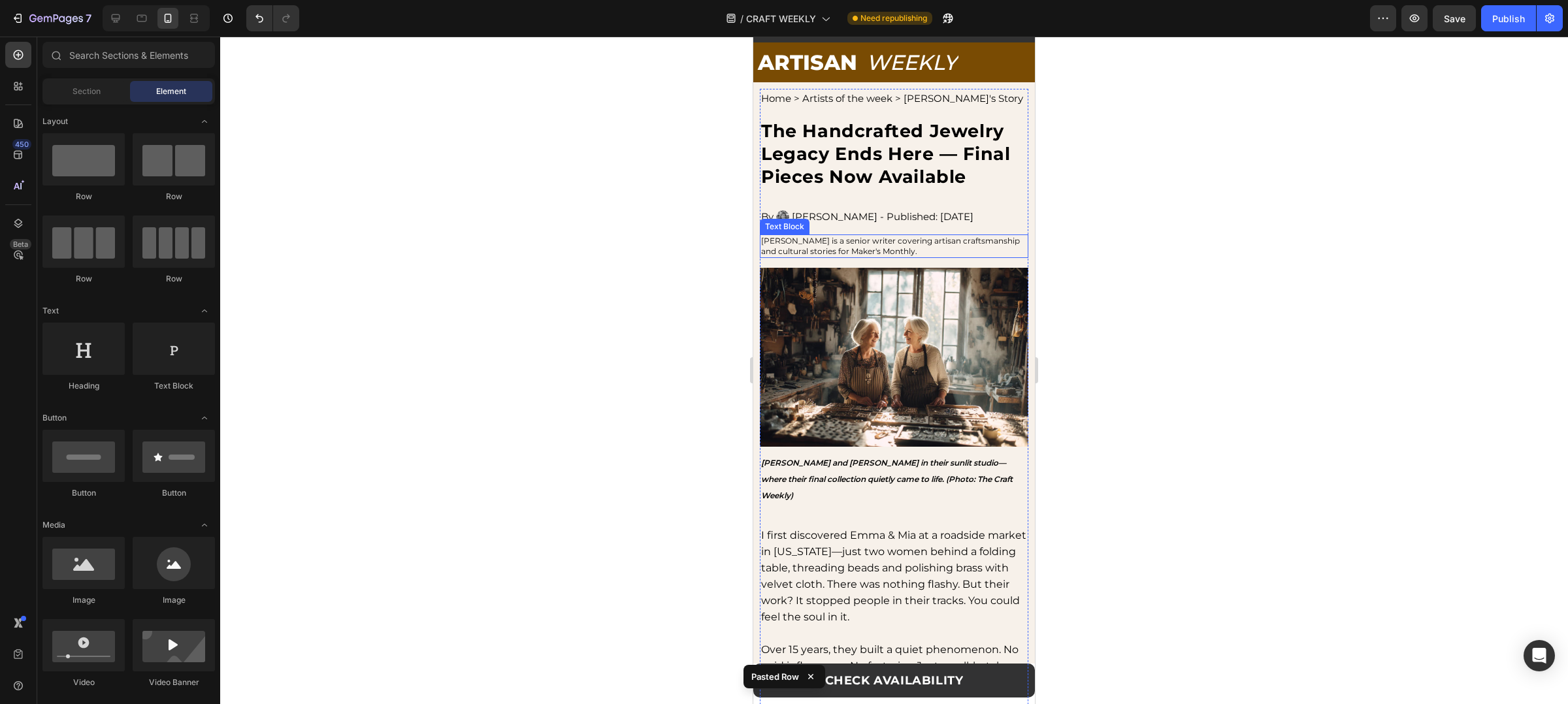
click at [902, 256] on p "[PERSON_NAME] is a senior writer covering artisan craftsmanship and cultural st…" at bounding box center [894, 246] width 266 height 21
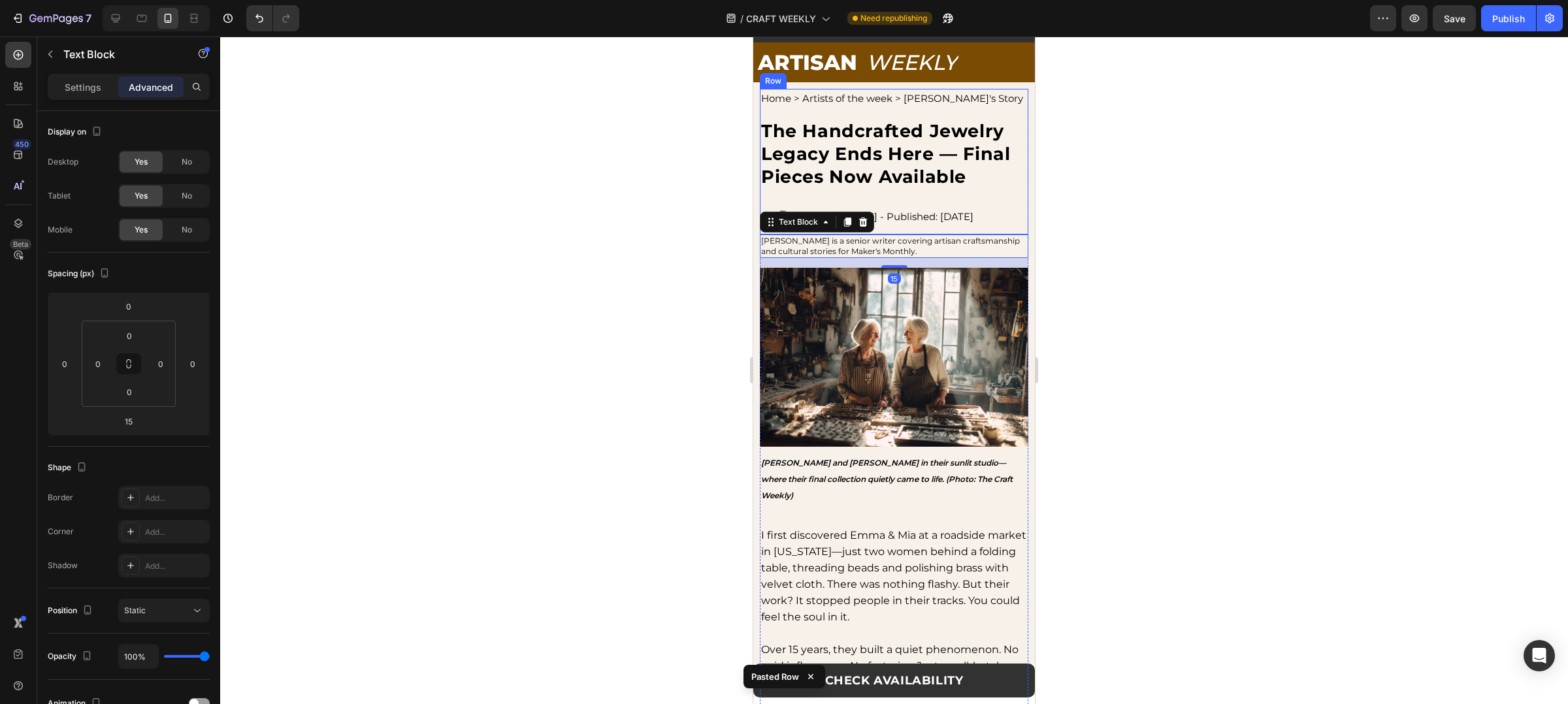
click at [818, 221] on div "Home > Artists of the week > Sheryl's Story Text Block The Handcrafted Jewelry …" at bounding box center [894, 162] width 268 height 146
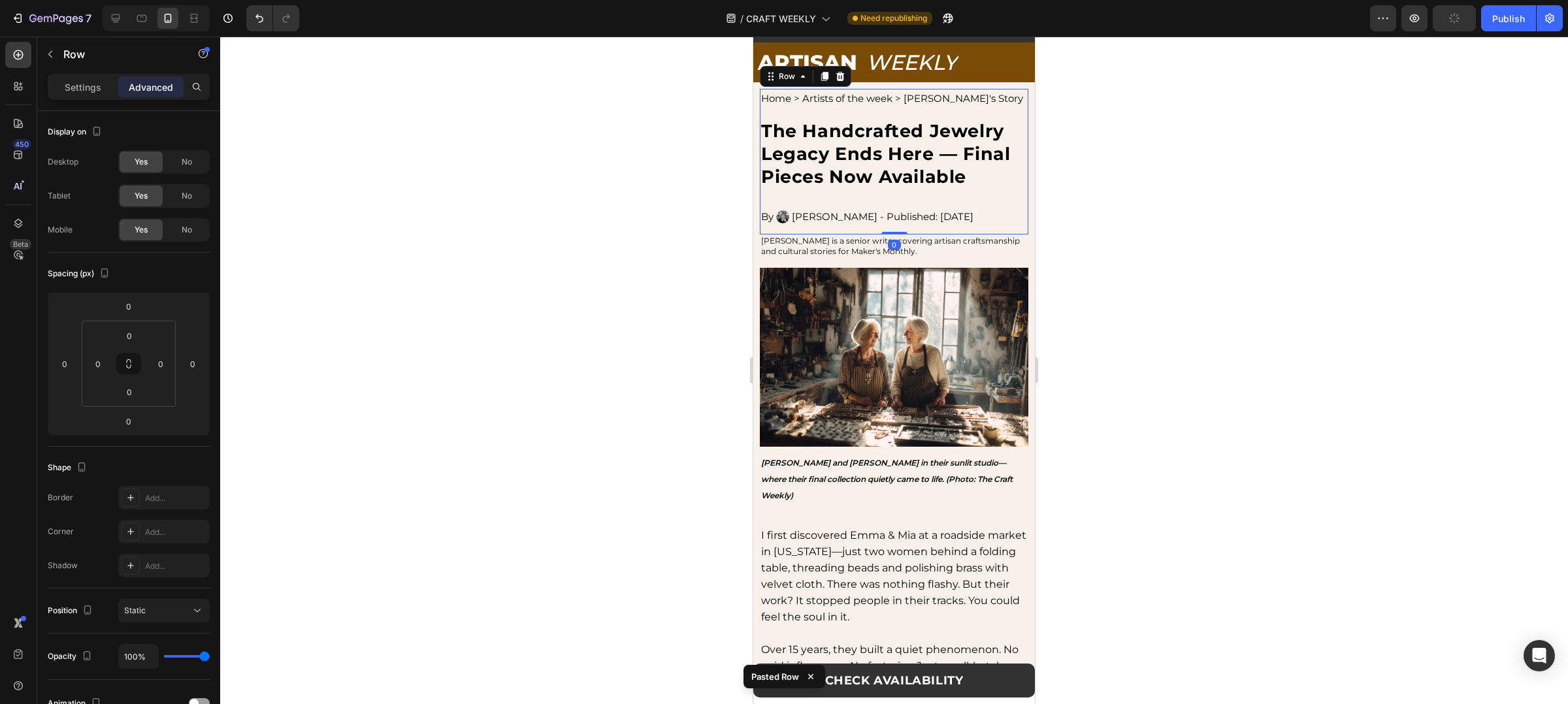
click at [818, 221] on div "Home > Artists of the week > Sheryl's Story Text Block The Handcrafted Jewelry …" at bounding box center [894, 162] width 268 height 146
click at [875, 188] on p "The Handcrafted Jewelry Legacy Ends Here — Final Pieces Now Available" at bounding box center [887, 153] width 253 height 68
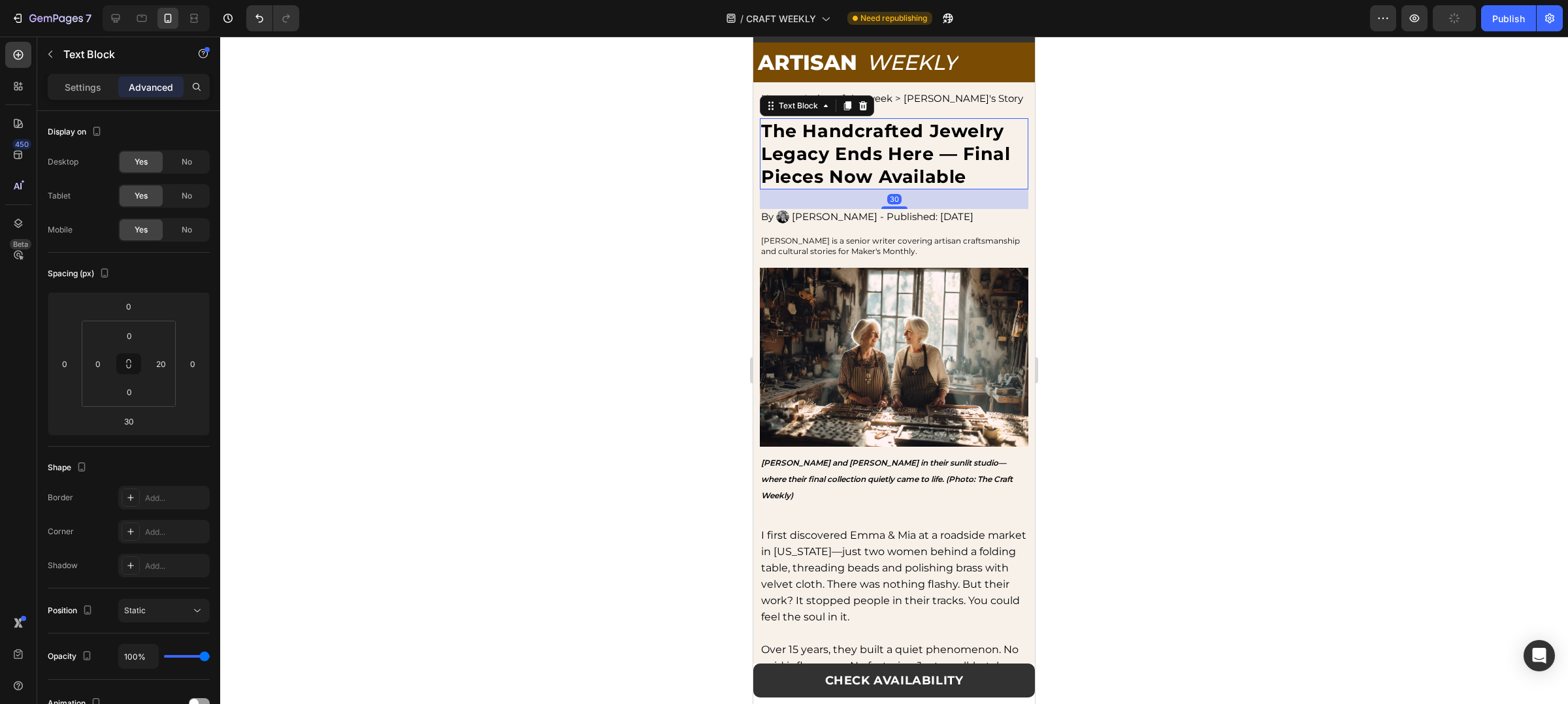
click at [875, 188] on p "The Handcrafted Jewelry Legacy Ends Here — Final Pieces Now Available" at bounding box center [887, 153] width 253 height 68
click at [938, 219] on div "Home > Artists of the week > Sheryl's Story Text Block The Handcrafted Jewelry …" at bounding box center [894, 162] width 268 height 146
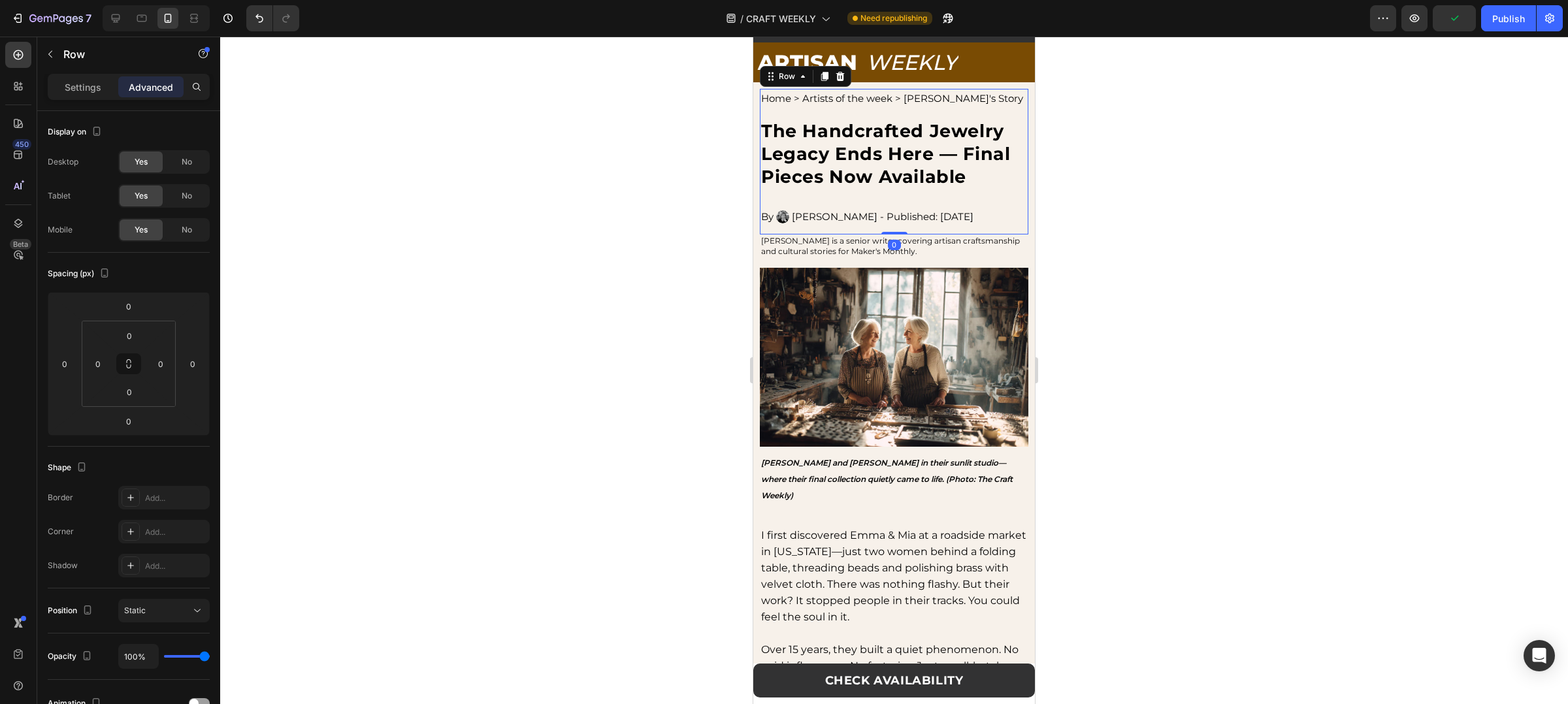
click at [912, 221] on div "Home > Artists of the week > Sheryl's Story Text Block The Handcrafted Jewelry …" at bounding box center [894, 162] width 268 height 146
click at [886, 155] on strong "The Handcrafted Jewelry Legacy Ends Here — Final Pieces Now Available" at bounding box center [885, 154] width 249 height 67
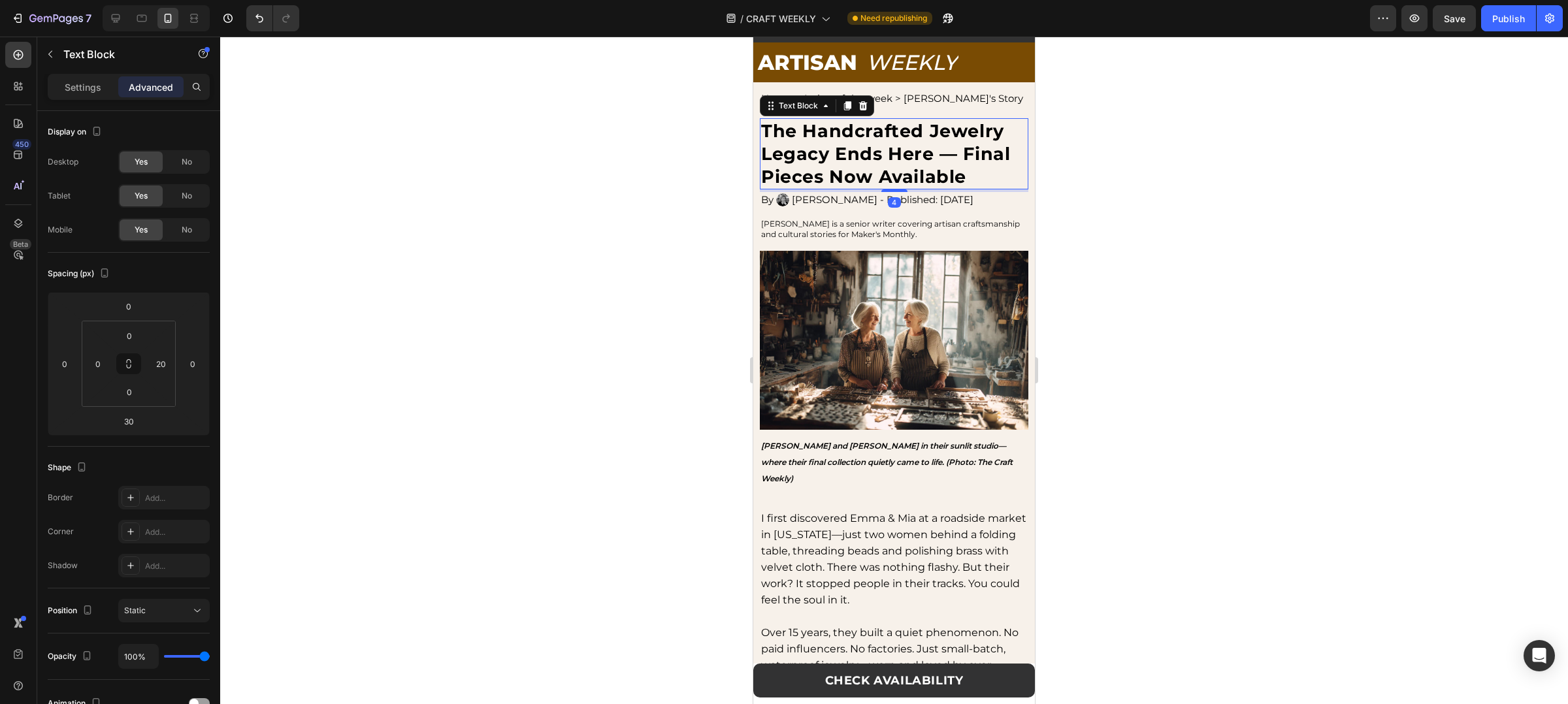
drag, startPoint x: 889, startPoint y: 230, endPoint x: 904, endPoint y: 214, distance: 21.9
click at [904, 189] on div "4" at bounding box center [894, 189] width 268 height 0
type input "4"
click at [1098, 272] on div at bounding box center [894, 370] width 1348 height 668
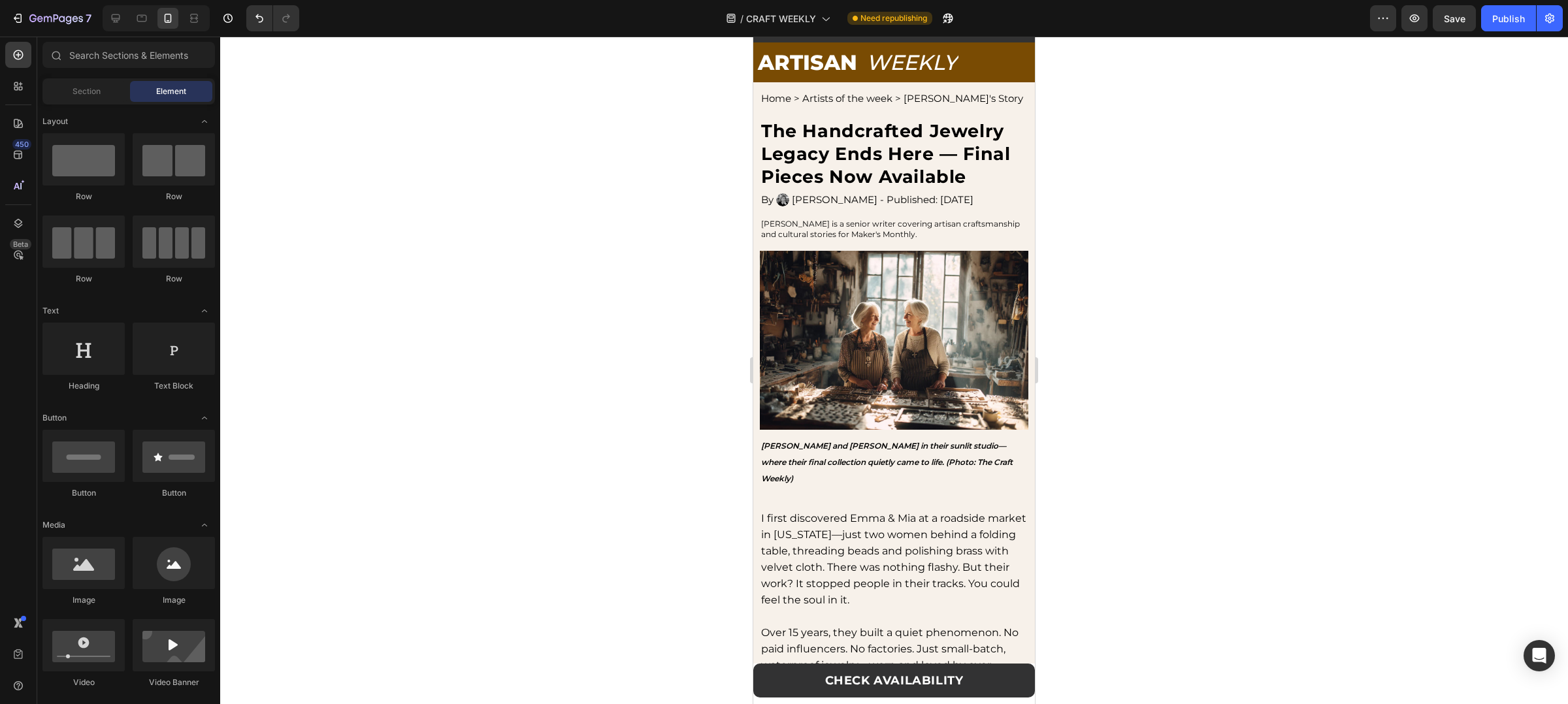
click at [1098, 272] on div at bounding box center [894, 370] width 1348 height 668
click at [127, 20] on div at bounding box center [157, 18] width 107 height 26
click at [110, 23] on div at bounding box center [116, 18] width 21 height 21
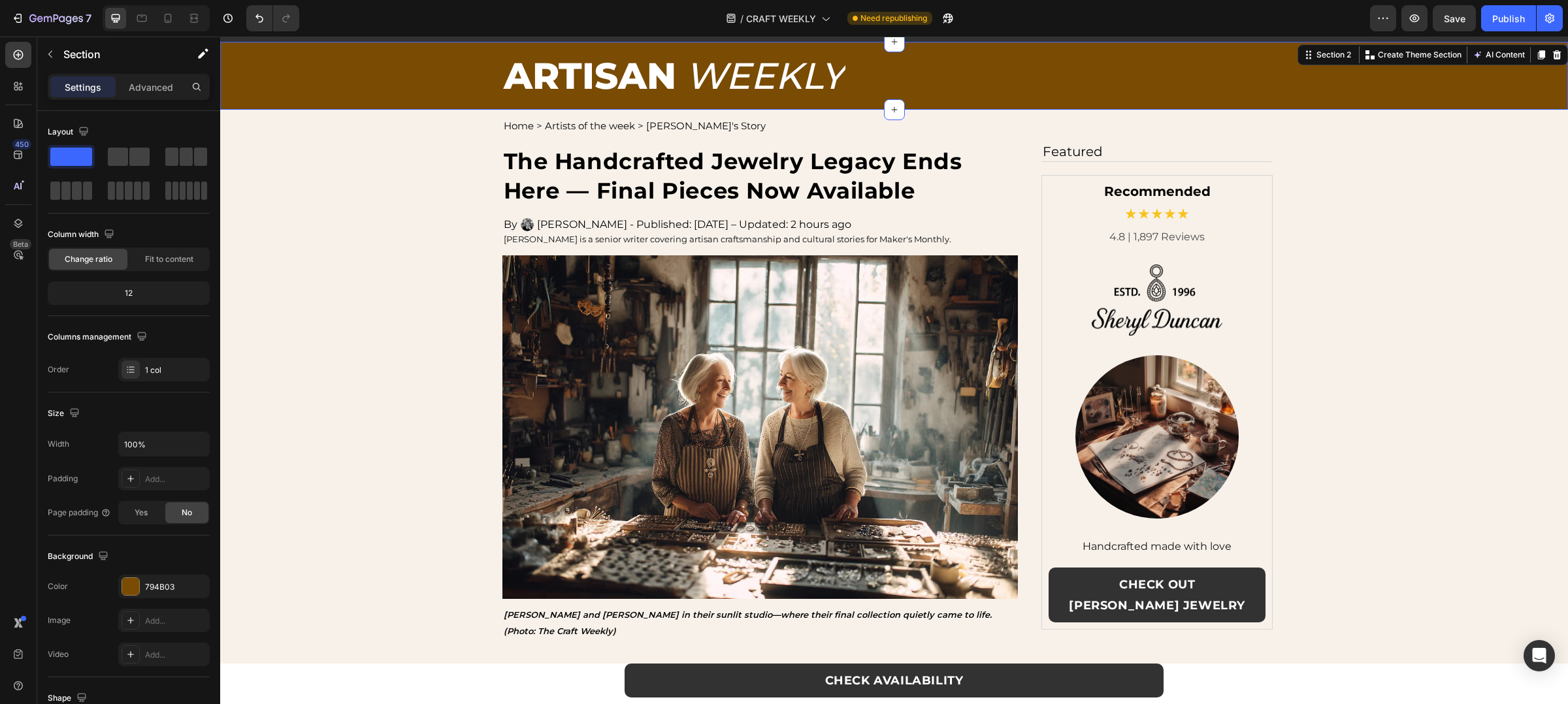
click at [1494, 66] on div "ARTISAN Text Block WEEKLY Text Block Row Row" at bounding box center [894, 75] width 1348 height 68
click at [152, 581] on div "794B03" at bounding box center [164, 587] width 92 height 24
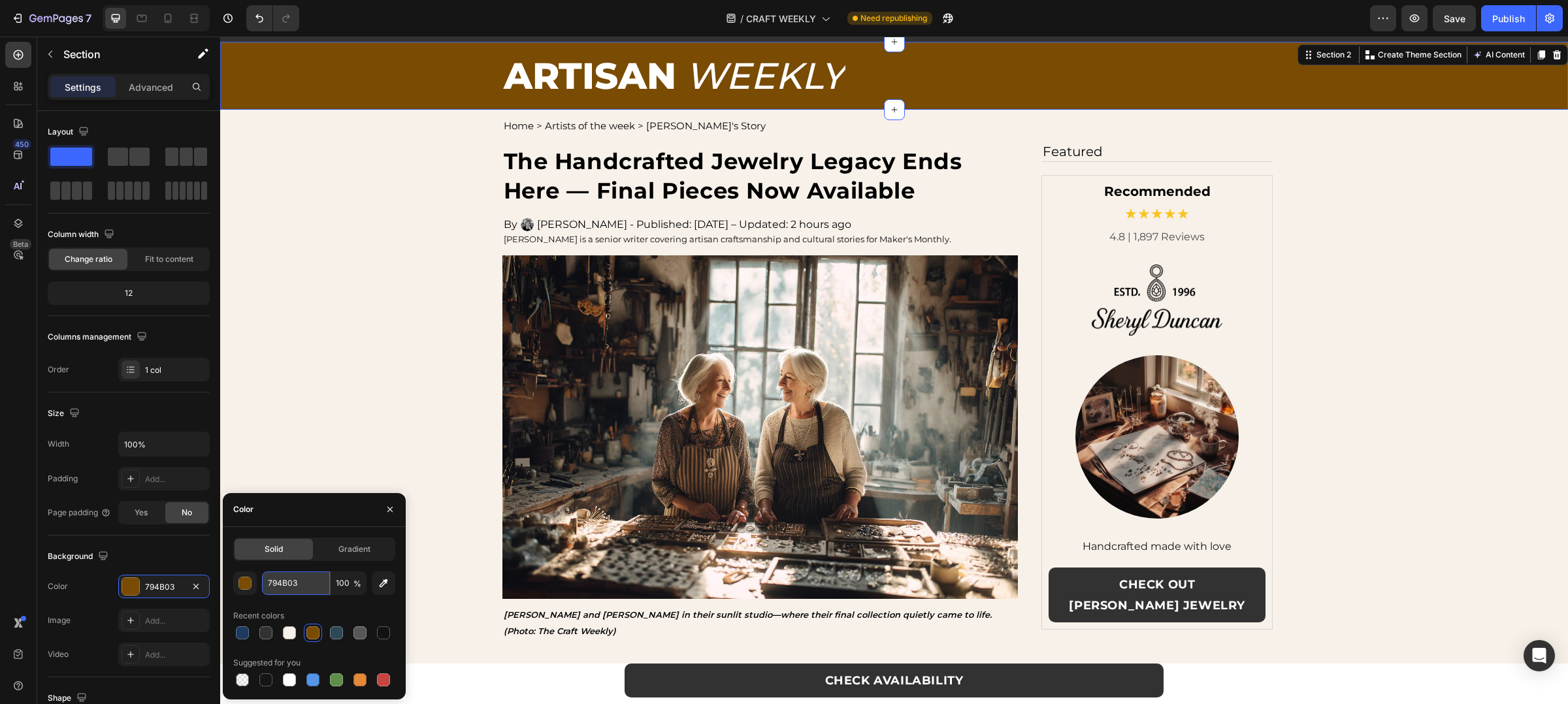
click at [288, 586] on input "794B03" at bounding box center [296, 583] width 68 height 24
paste input "#1E2E3E"
type input "#1E2E3E"
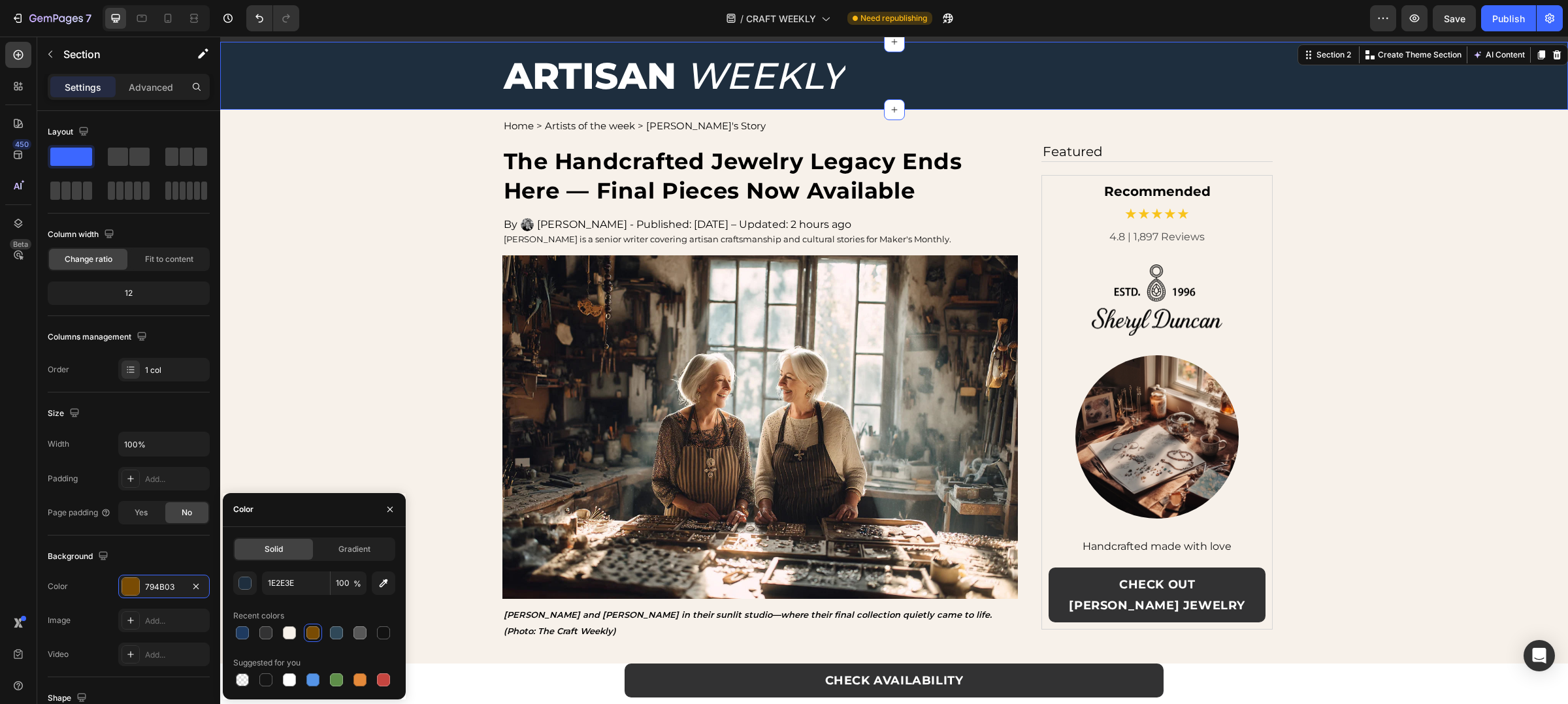
click at [1098, 17] on div "/ CRAFT WEEKLY Need republishing" at bounding box center [839, 18] width 1060 height 26
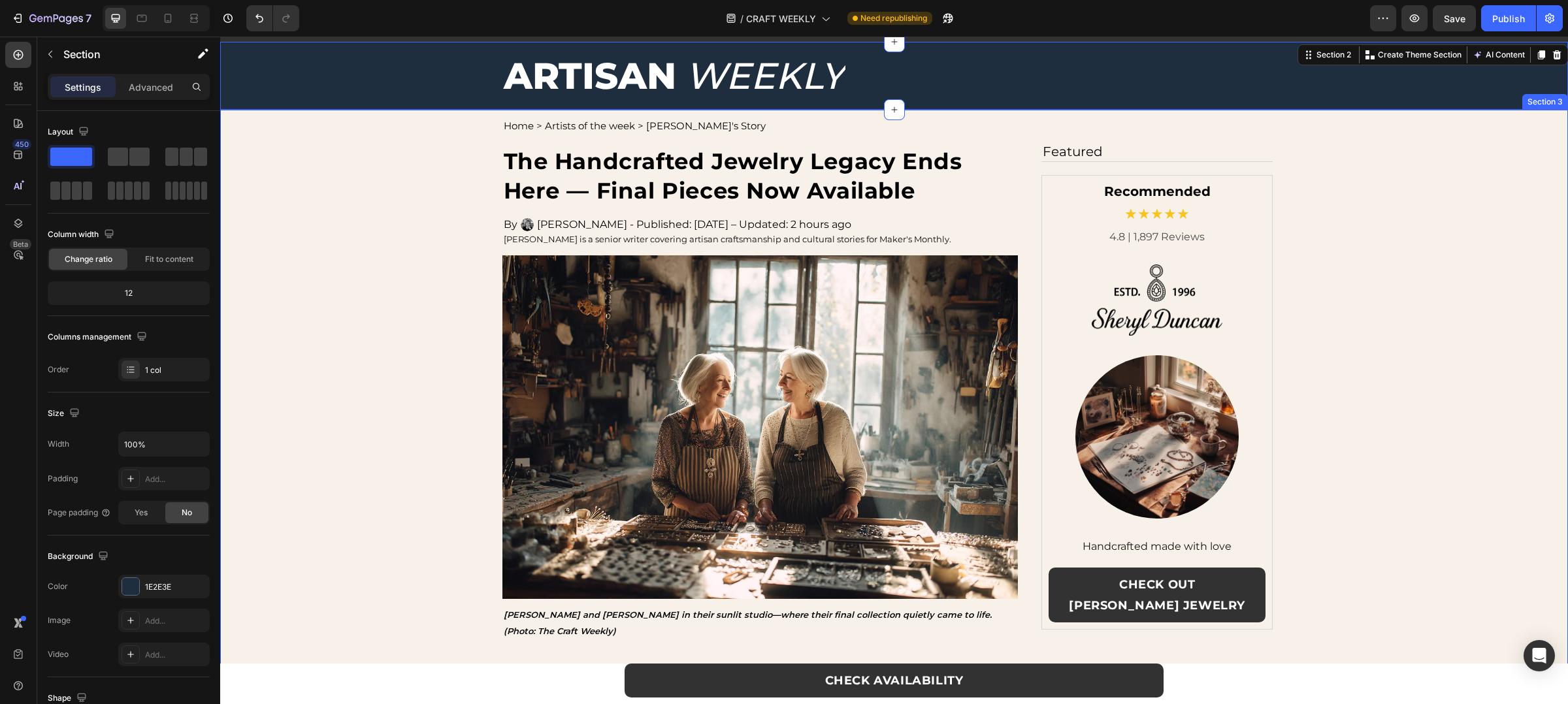
scroll to position [0, 0]
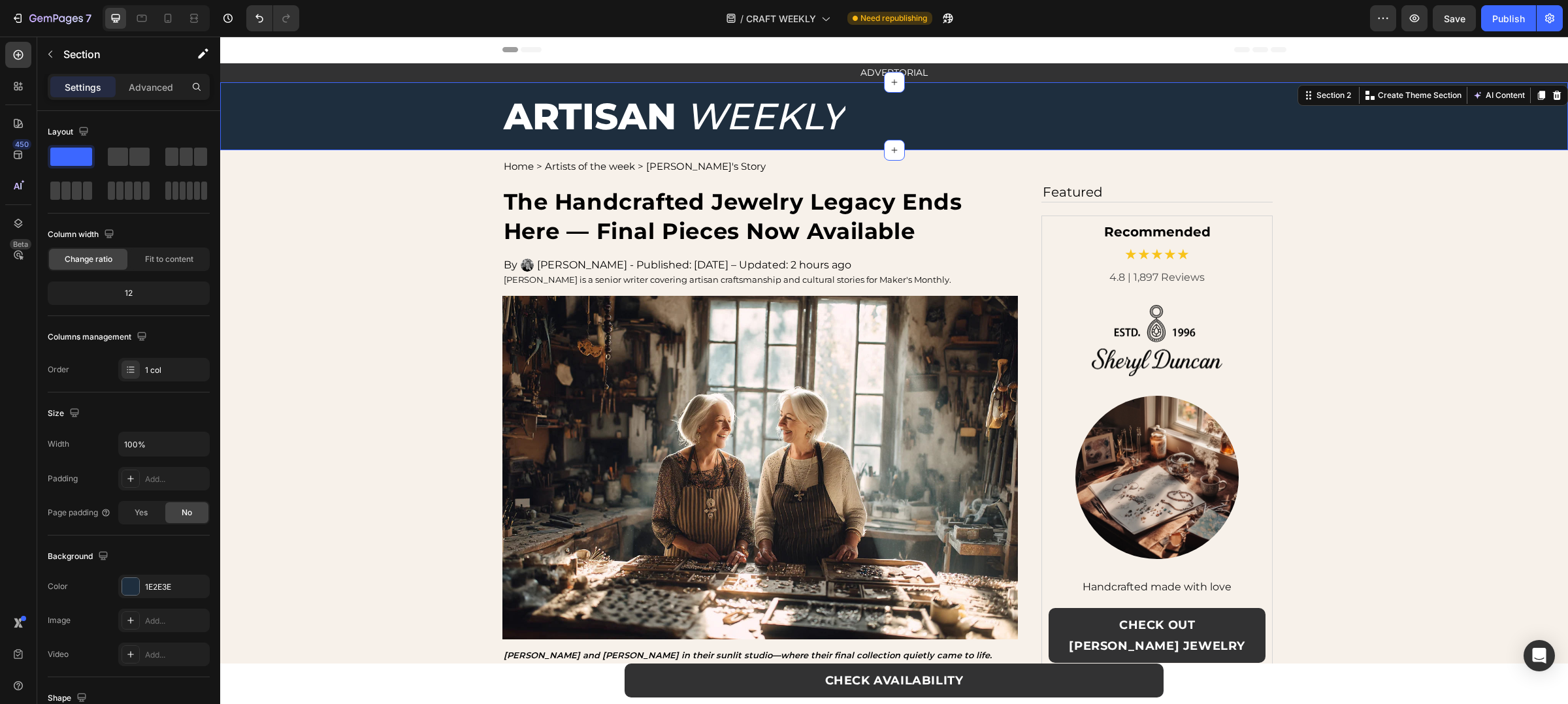
click at [1299, 13] on div "/ CRAFT WEEKLY Need republishing" at bounding box center [839, 18] width 1060 height 26
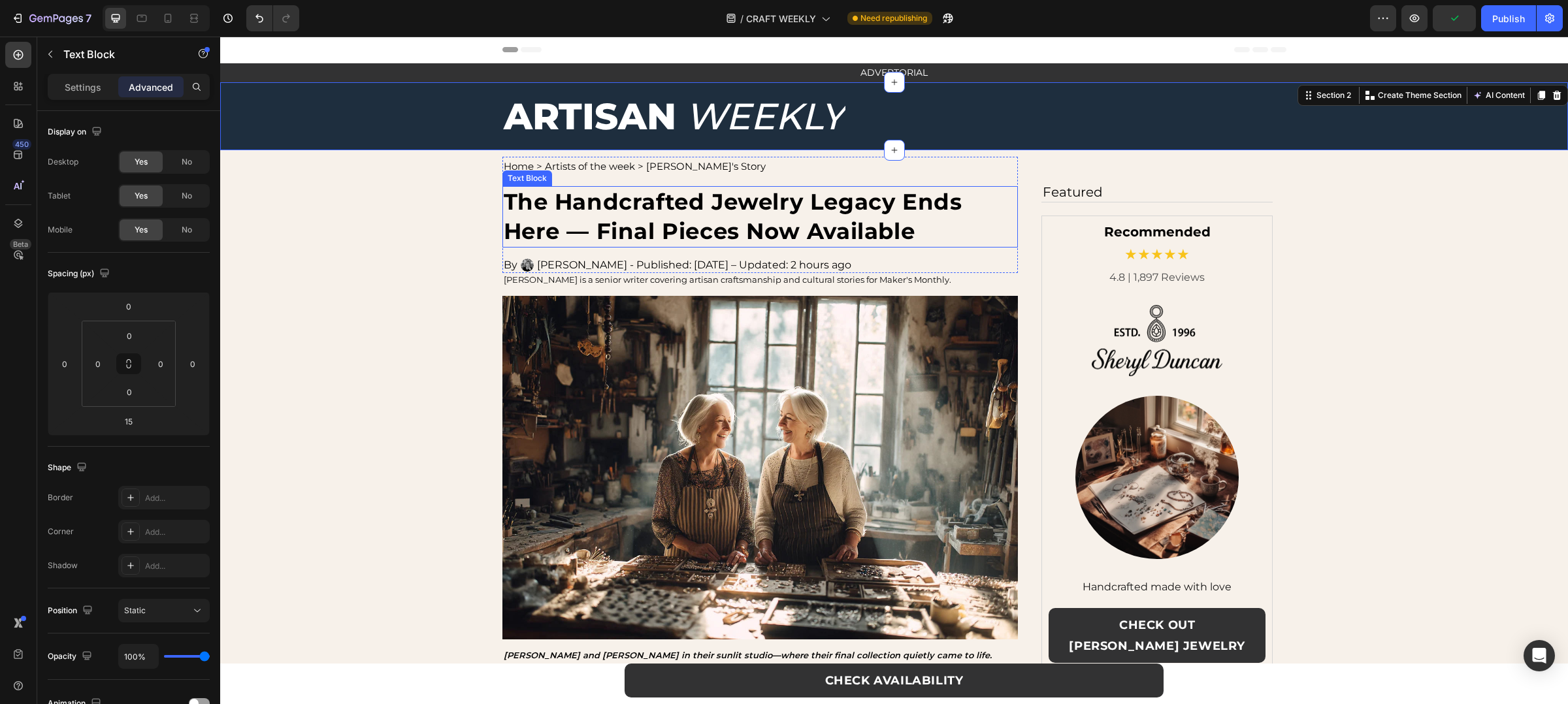
click at [705, 219] on strong "The Handcrafted Jewelry Legacy Ends Here — Final Pieces Now Available" at bounding box center [733, 216] width 459 height 56
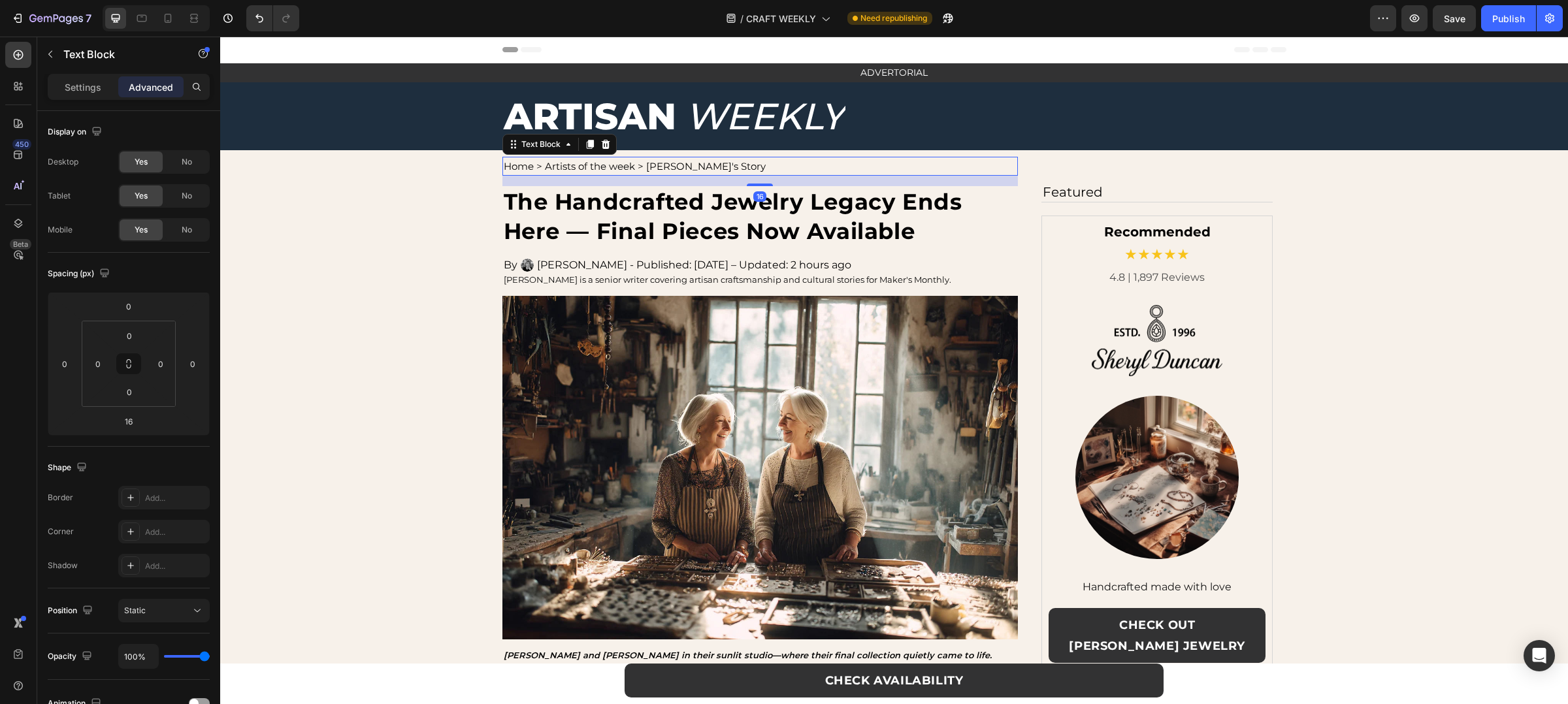
click at [649, 175] on div "Home > Artists of the week > Sheryl's Story" at bounding box center [760, 166] width 516 height 19
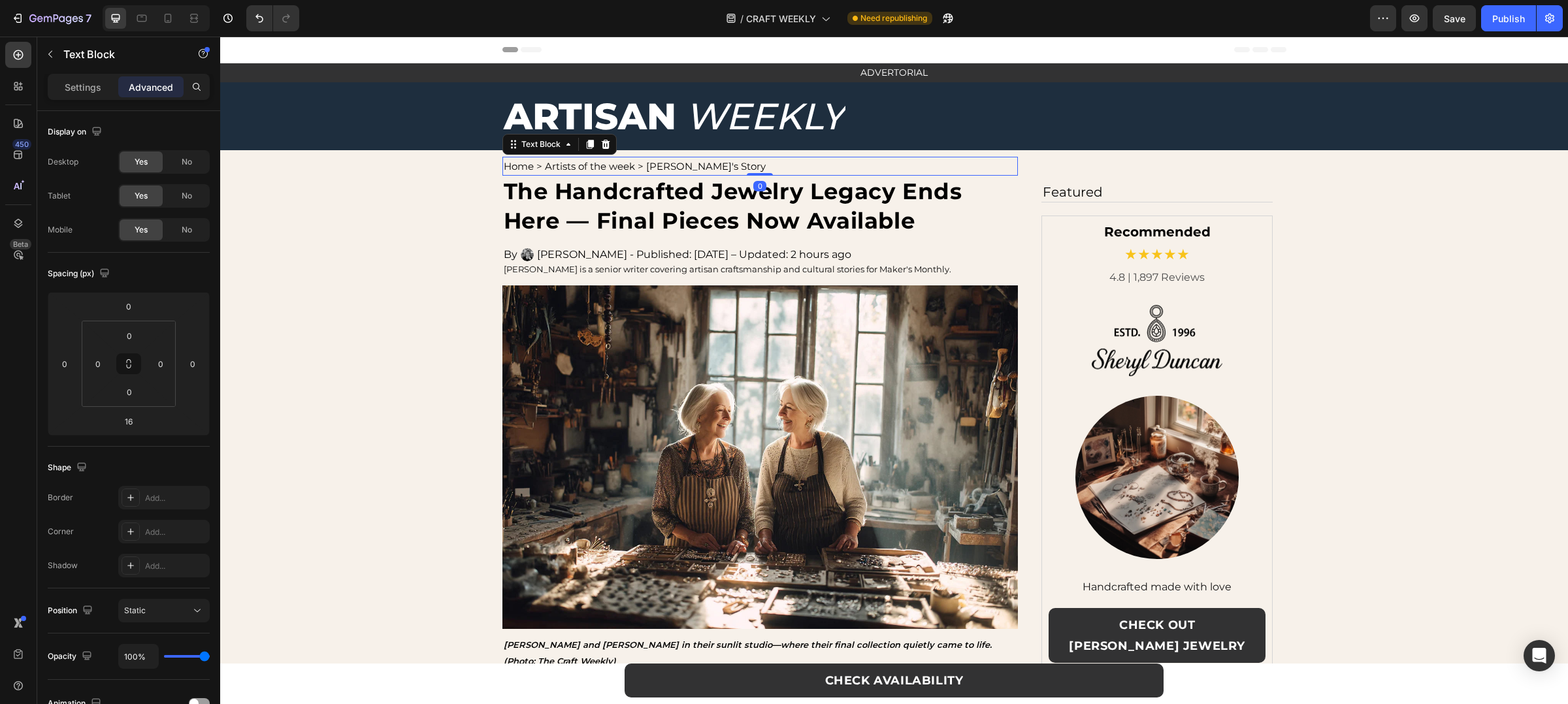
drag, startPoint x: 762, startPoint y: 184, endPoint x: 762, endPoint y: 170, distance: 14.0
click at [762, 170] on div "Home > Artists of the week > Sheryl's Story Text Block 0" at bounding box center [760, 166] width 516 height 19
type input "0"
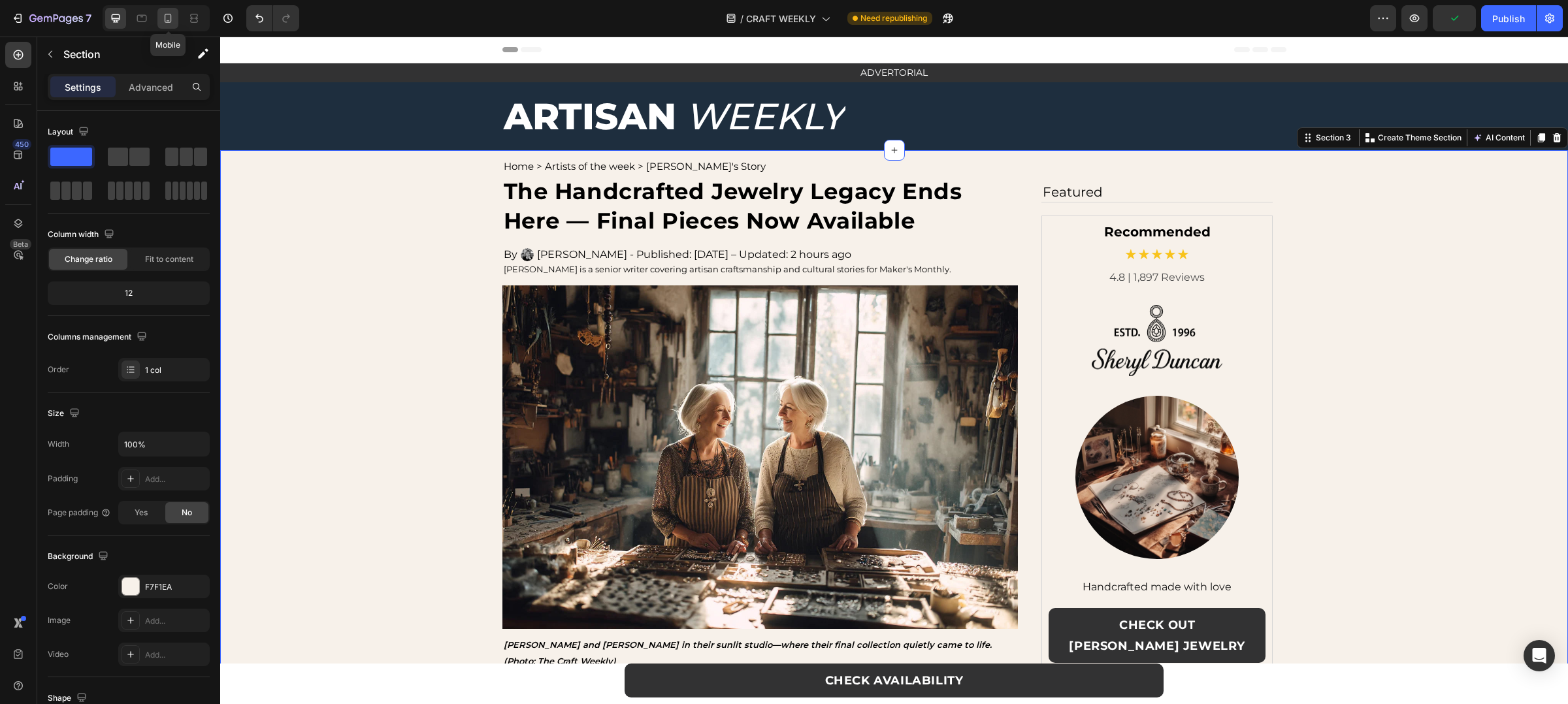
click at [174, 17] on icon at bounding box center [167, 18] width 13 height 13
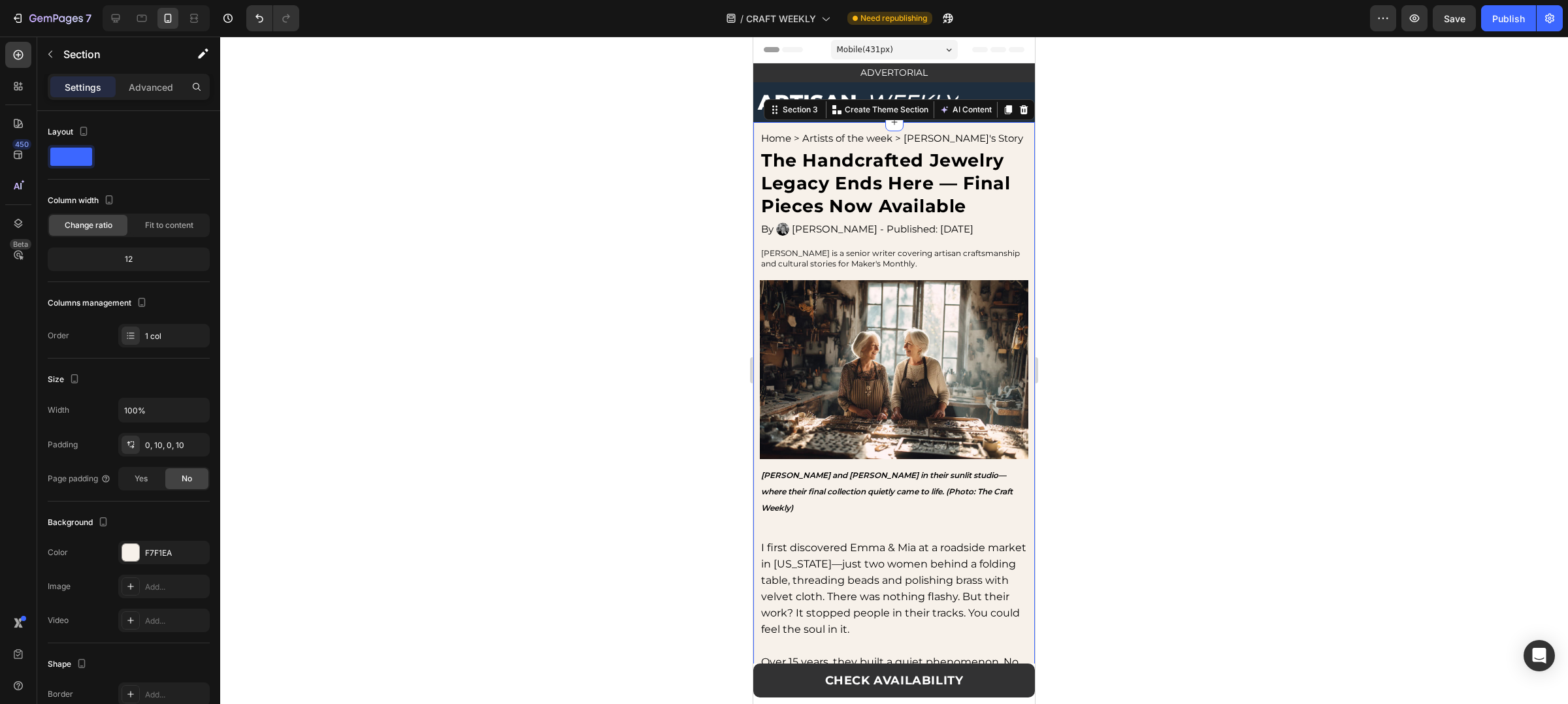
scroll to position [40, 0]
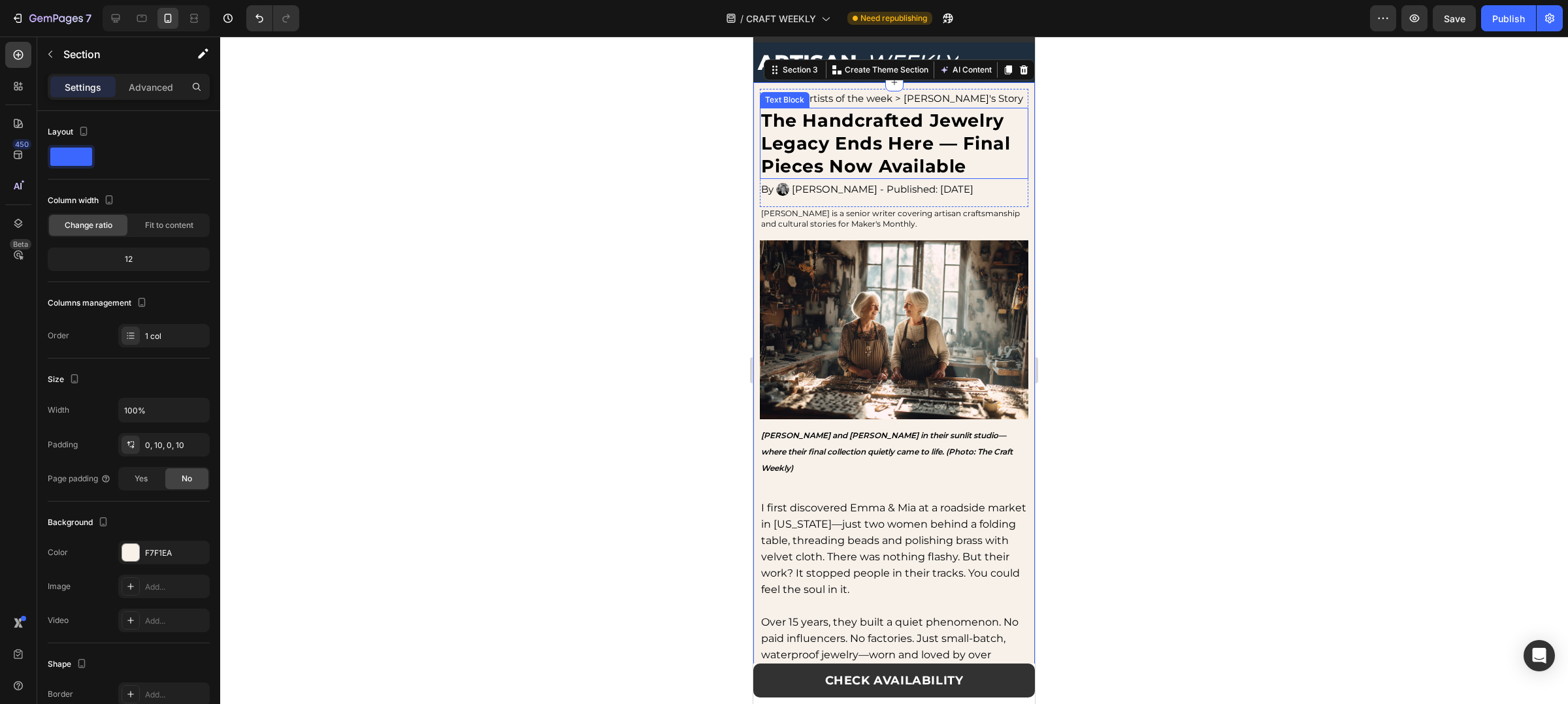
click at [899, 177] on p "The Handcrafted Jewelry Legacy Ends Here — Final Pieces Now Available" at bounding box center [887, 143] width 253 height 68
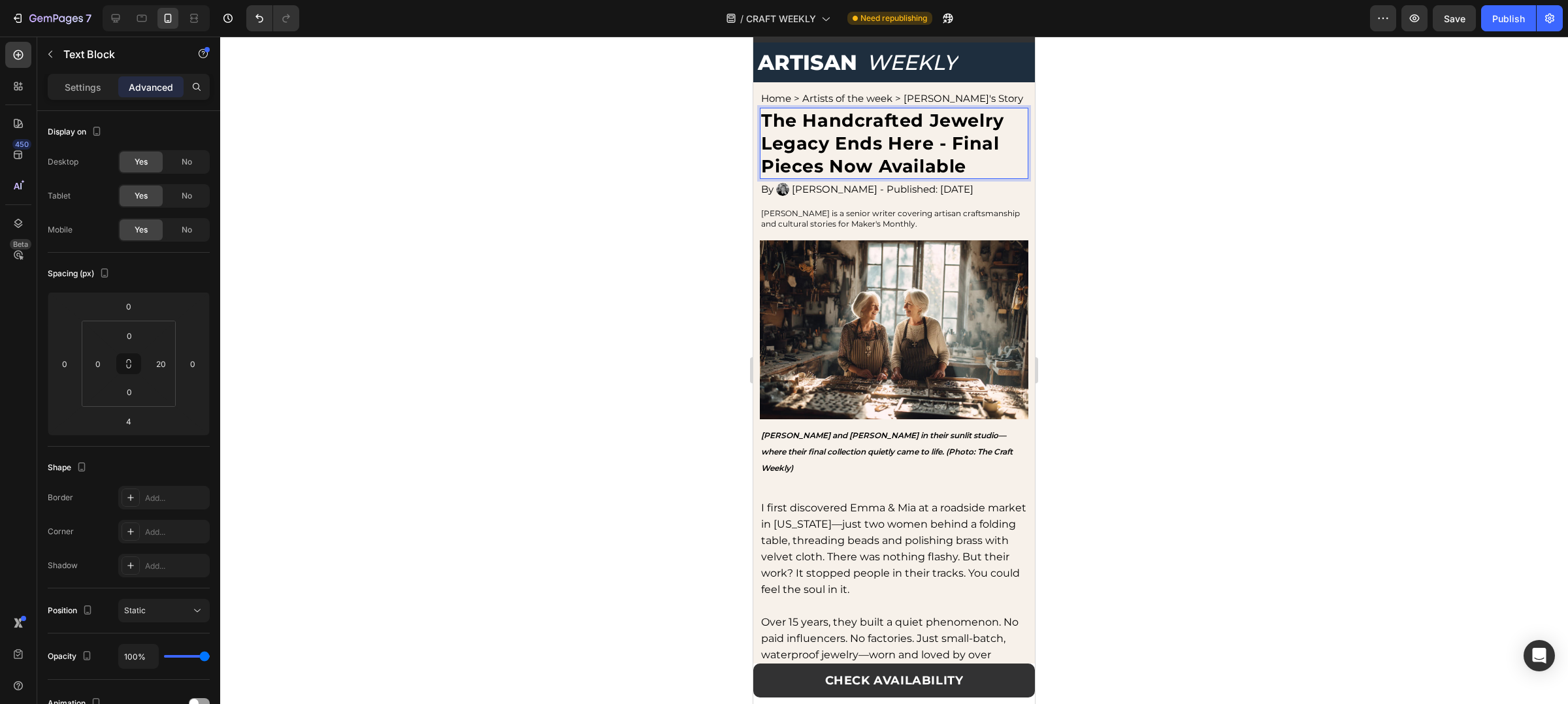
click at [1203, 10] on div "/ CRAFT WEEKLY Need republishing" at bounding box center [839, 18] width 1060 height 26
click at [1235, 111] on div at bounding box center [894, 370] width 1348 height 668
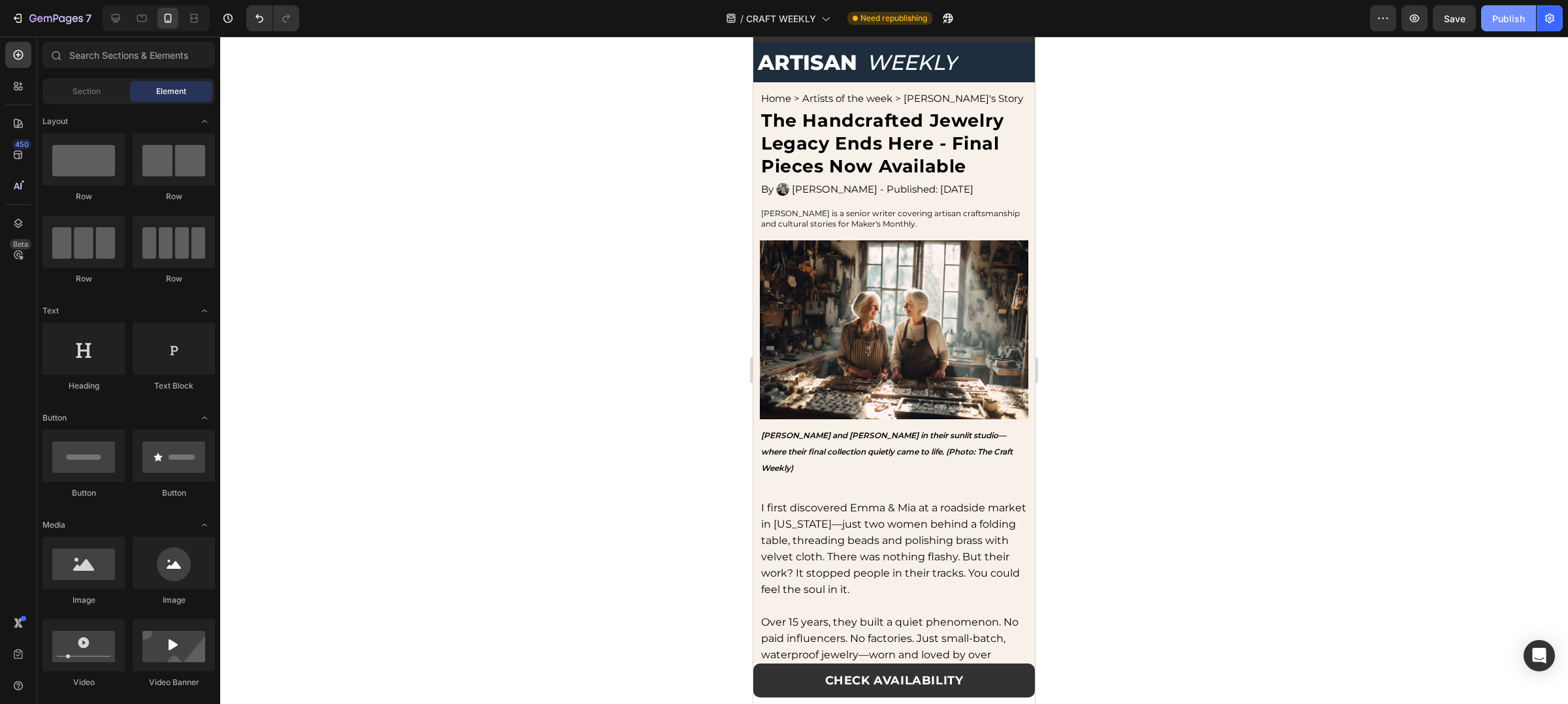
click at [1500, 27] on button "Publish" at bounding box center [1509, 18] width 55 height 26
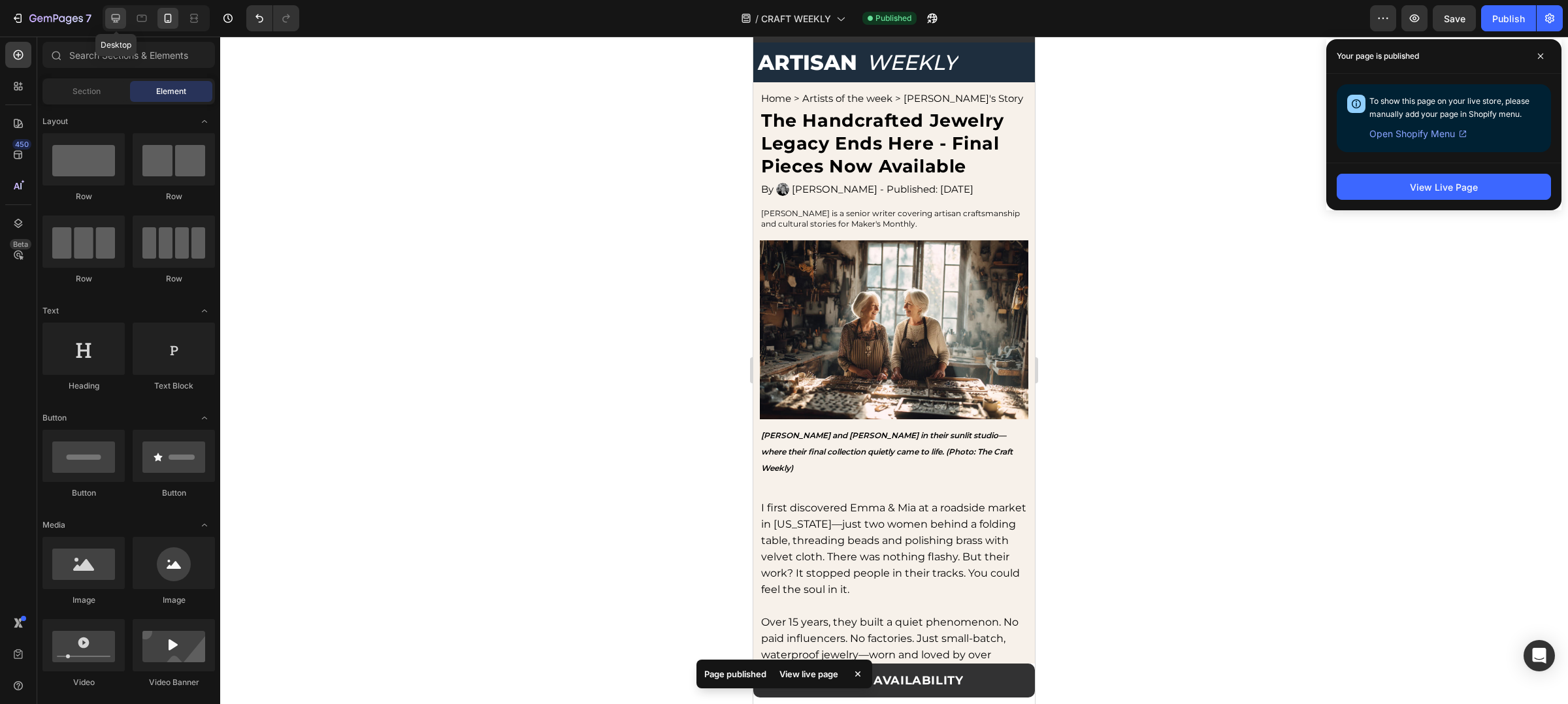
click at [117, 20] on icon at bounding box center [116, 18] width 8 height 8
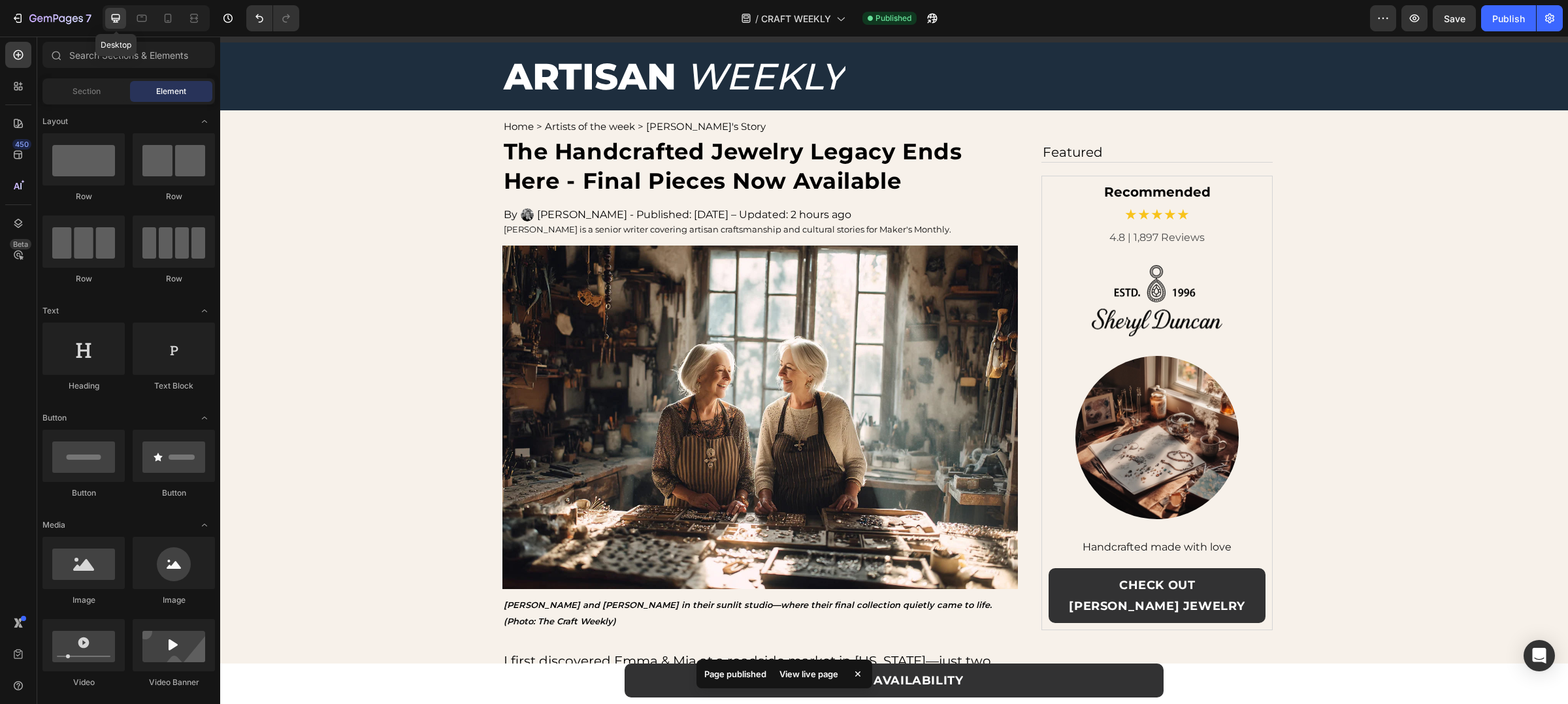
scroll to position [41, 0]
click at [605, 211] on p "[PERSON_NAME] - Published: [DATE] – Updated: 2 hours ago" at bounding box center [693, 214] width 314 height 13
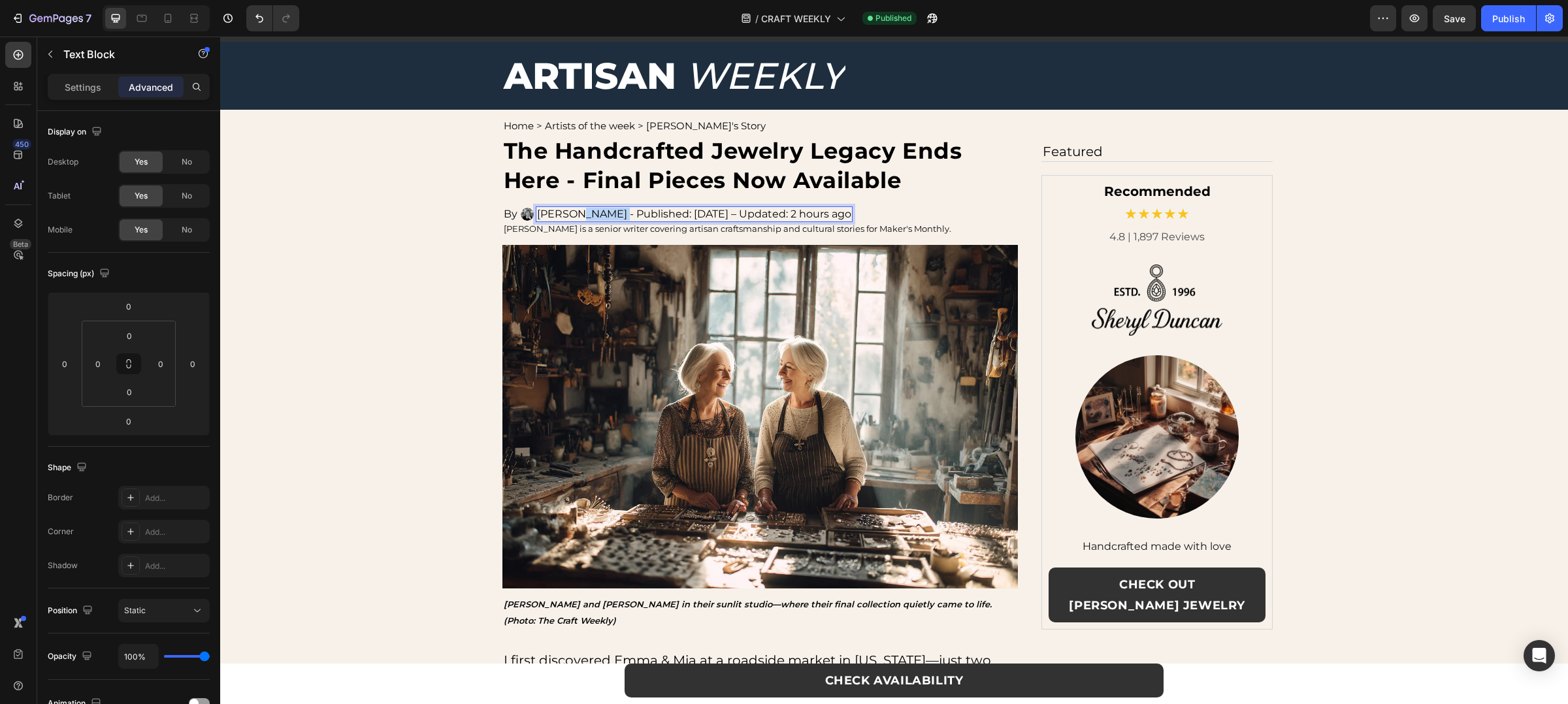
click at [605, 211] on p "[PERSON_NAME] - Published: [DATE] – Updated: 2 hours ago" at bounding box center [693, 214] width 314 height 13
click at [571, 228] on p "[PERSON_NAME] is a senior writer covering artisan craftsmanship and cultural st…" at bounding box center [761, 228] width 513 height 10
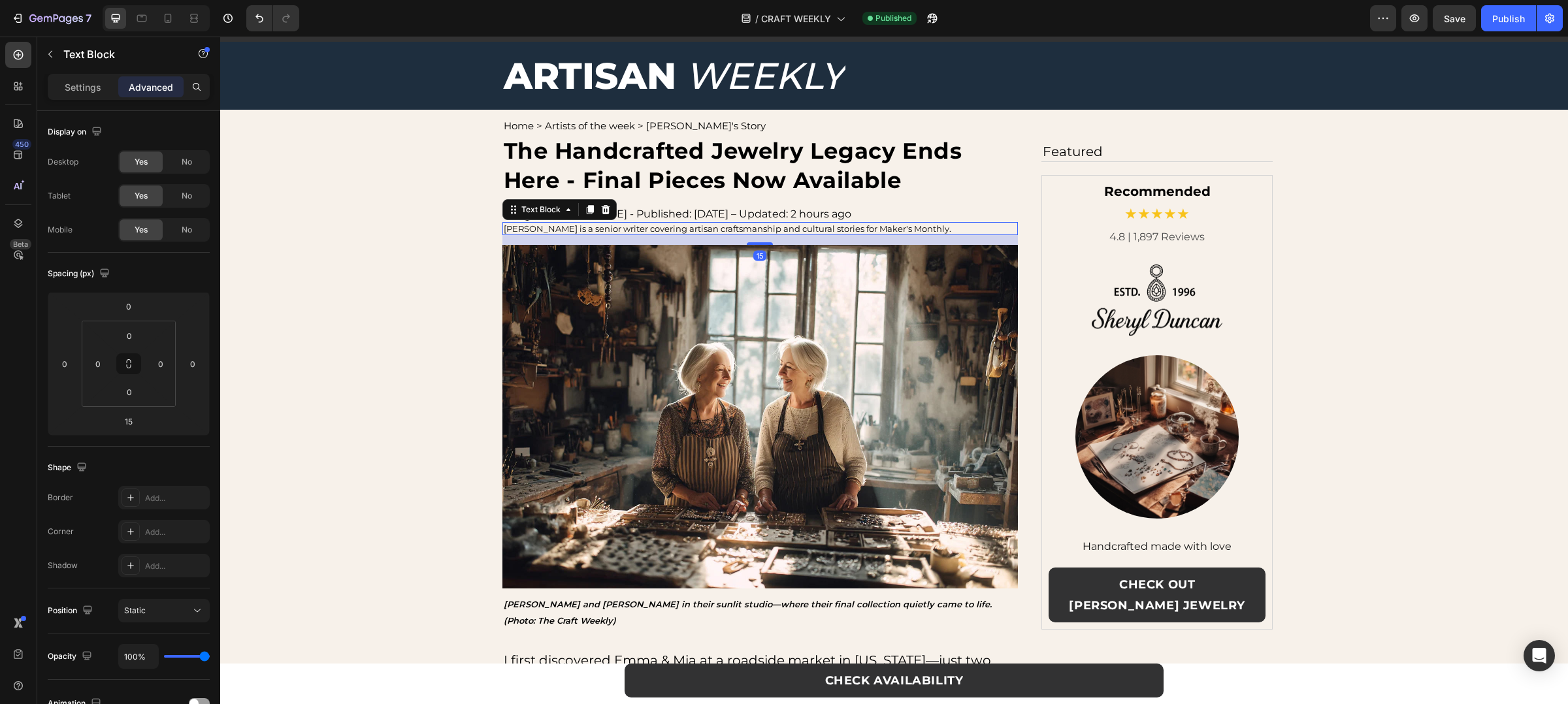
click at [571, 228] on p "[PERSON_NAME] is a senior writer covering artisan craftsmanship and cultural st…" at bounding box center [761, 228] width 513 height 10
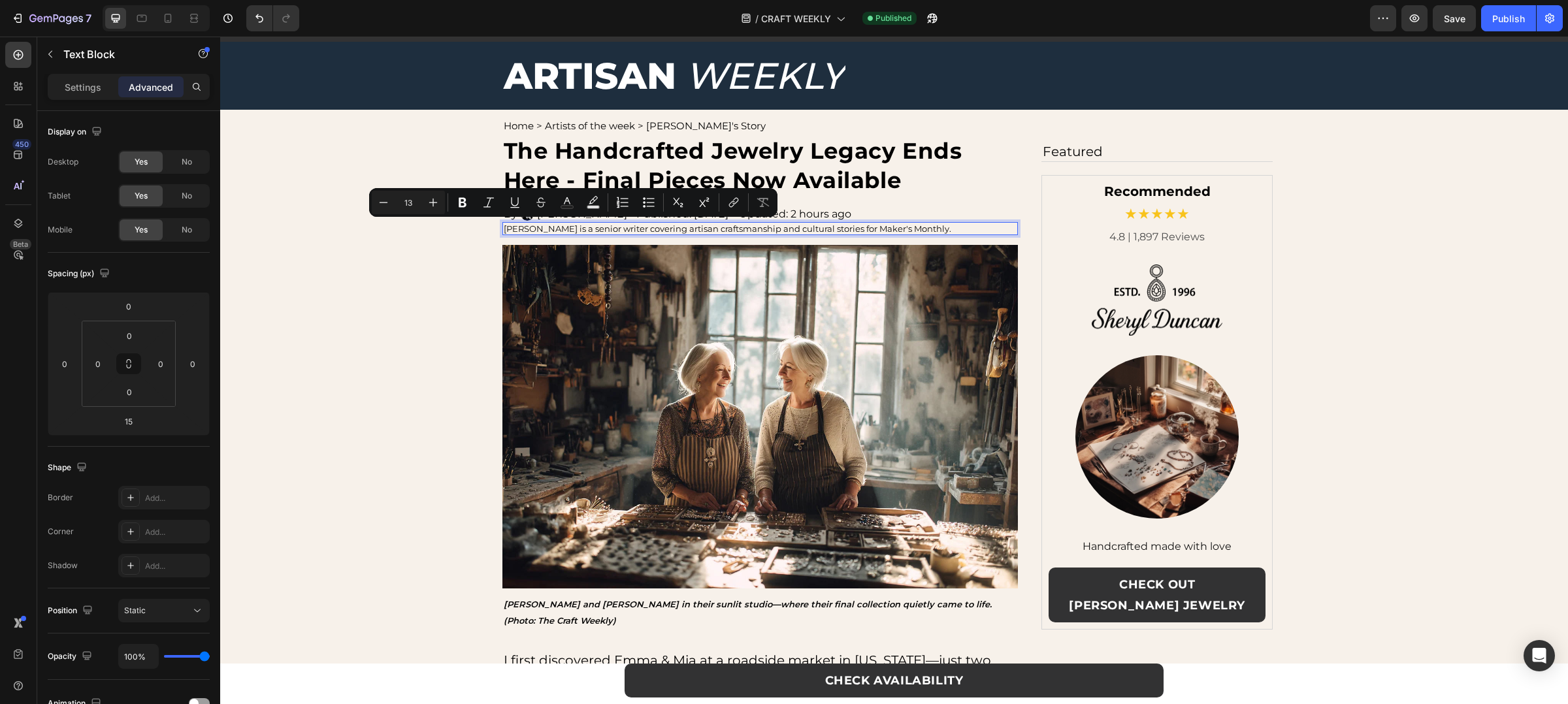
click at [563, 228] on p "[PERSON_NAME] is a senior writer covering artisan craftsmanship and cultural st…" at bounding box center [761, 228] width 513 height 10
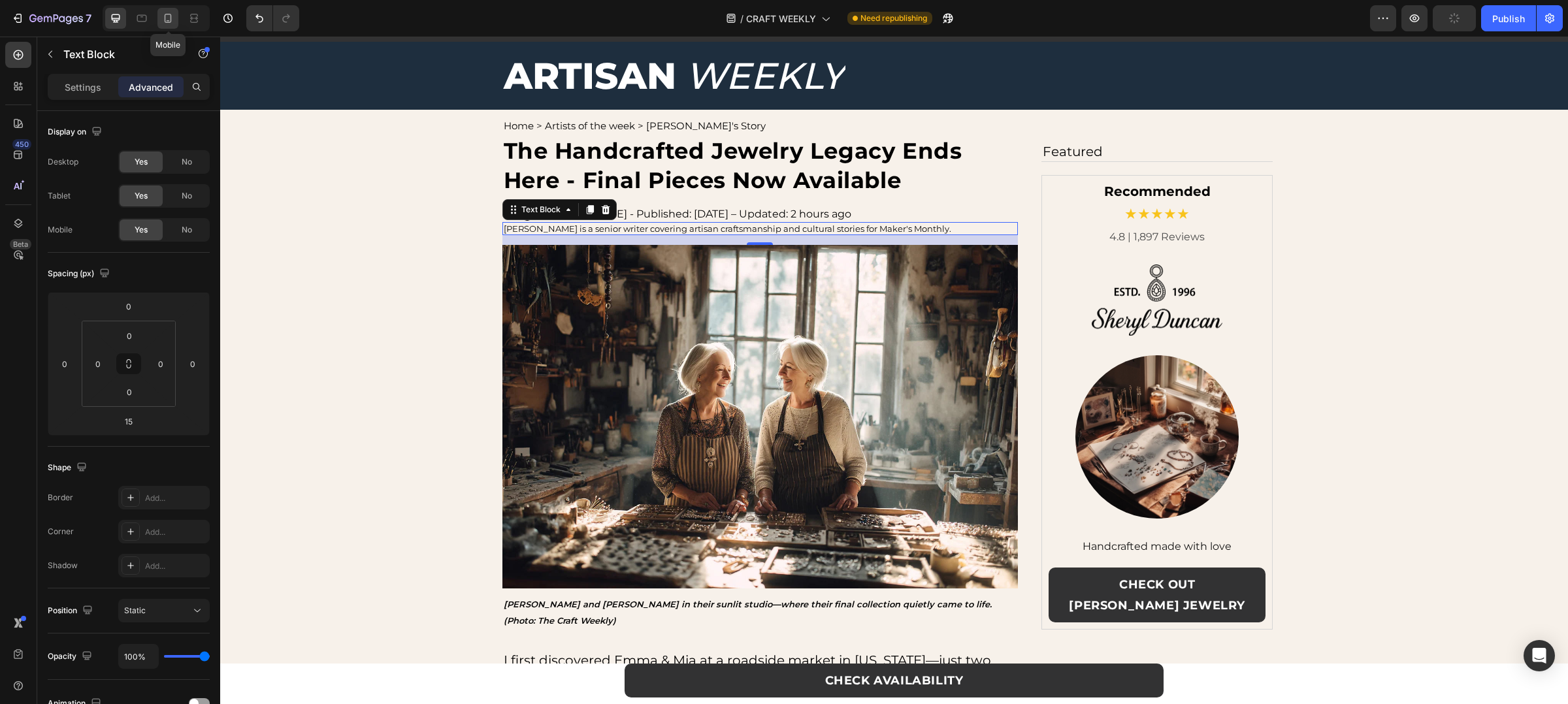
click at [164, 25] on div at bounding box center [167, 18] width 21 height 21
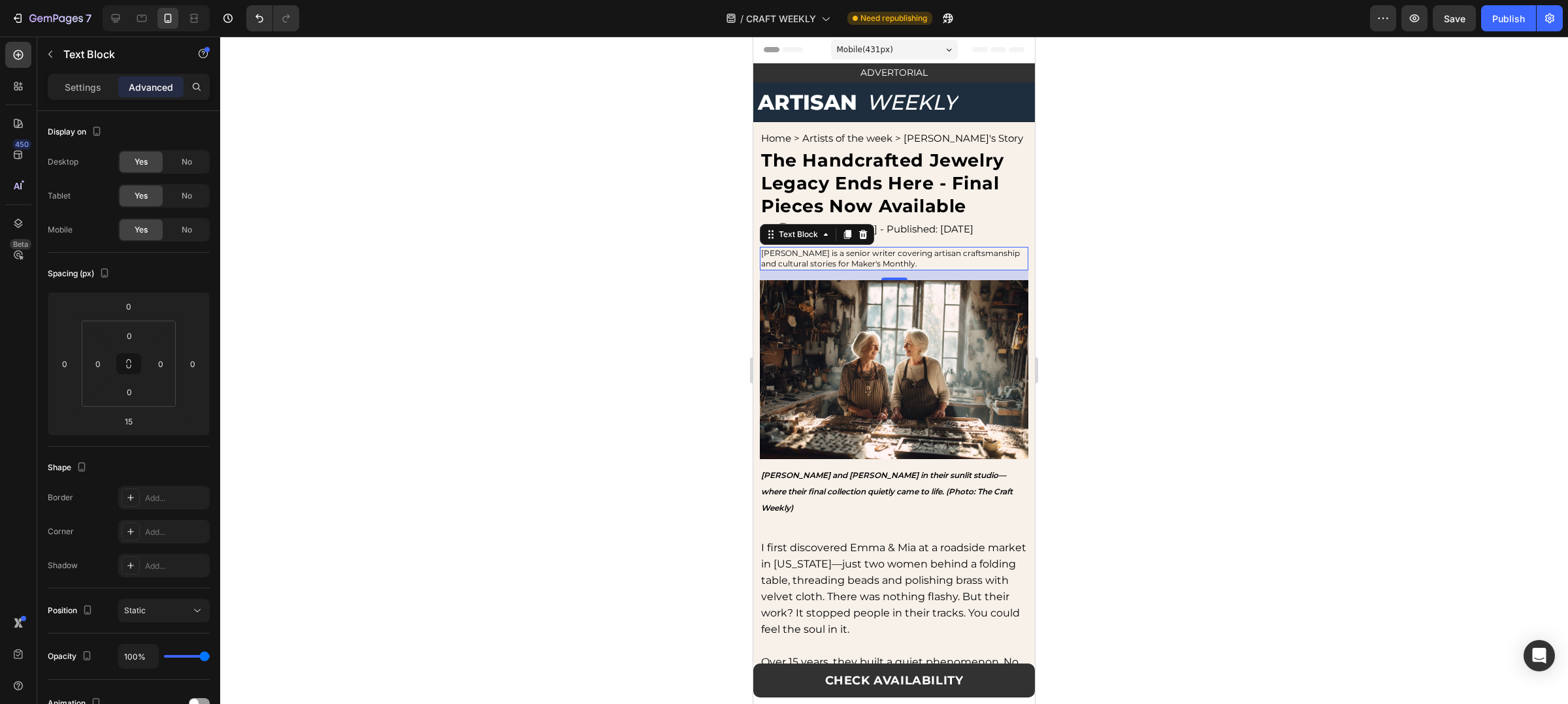
click at [1118, 270] on div at bounding box center [894, 370] width 1348 height 668
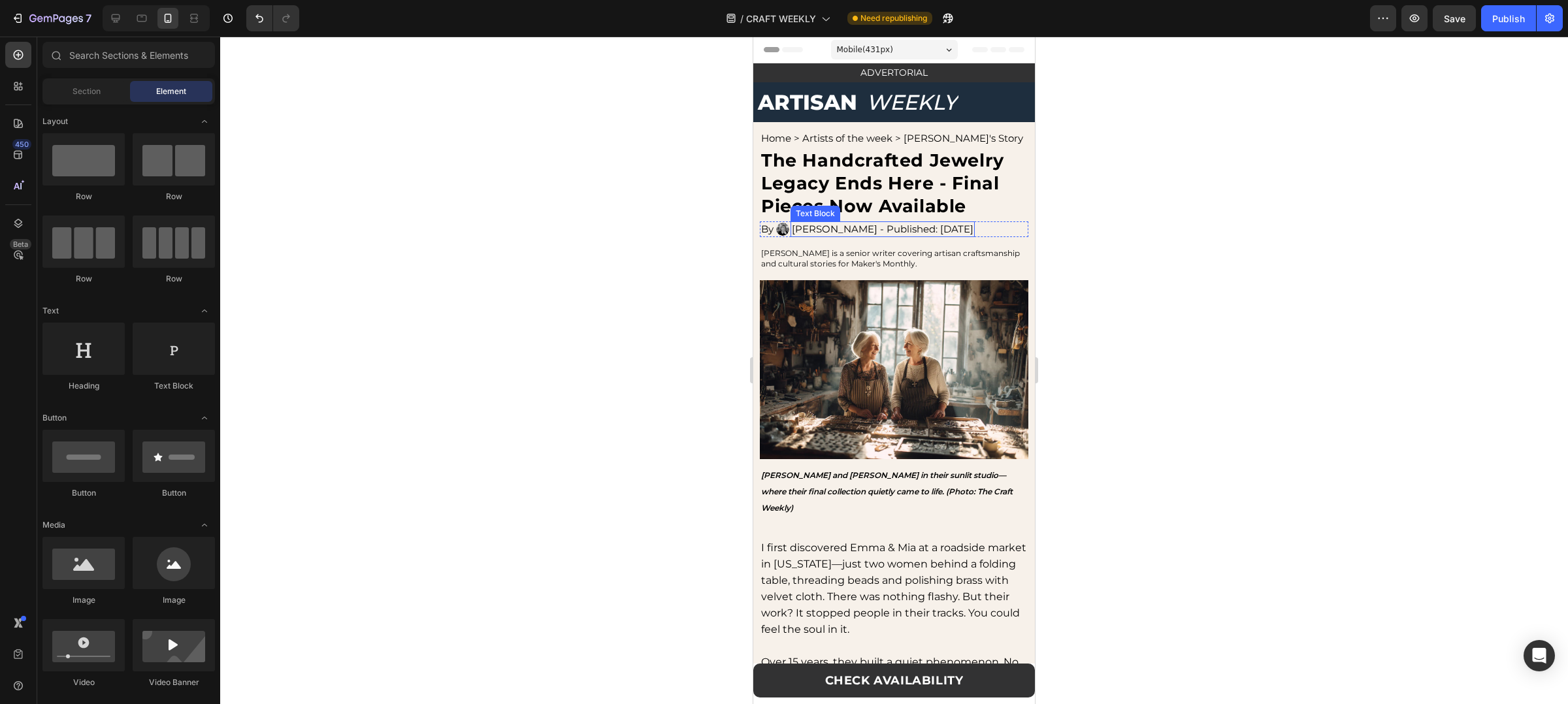
click at [867, 226] on p "[PERSON_NAME] - Published: [DATE]" at bounding box center [883, 229] width 182 height 13
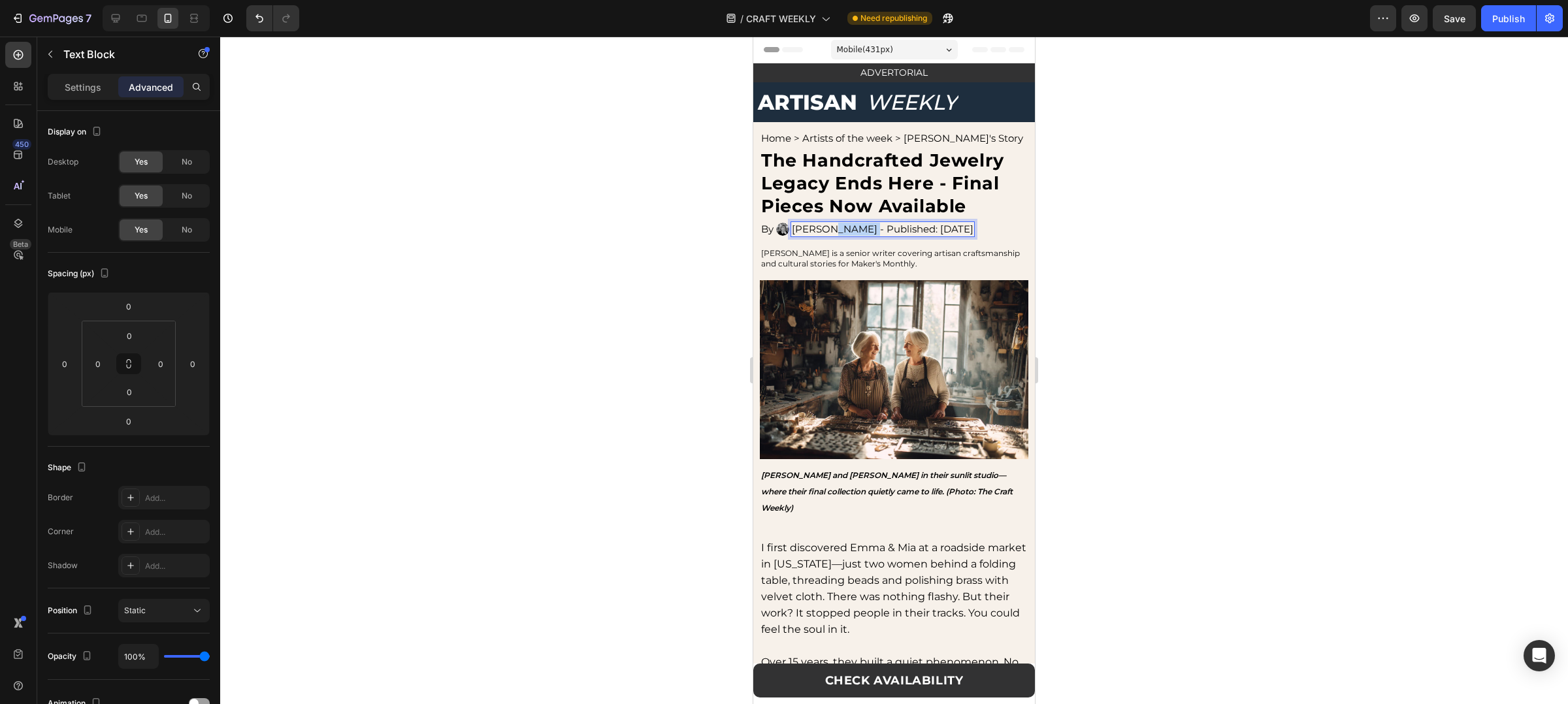
click at [867, 226] on p "[PERSON_NAME] - Published: [DATE]" at bounding box center [883, 229] width 182 height 13
click at [782, 228] on img at bounding box center [783, 229] width 13 height 13
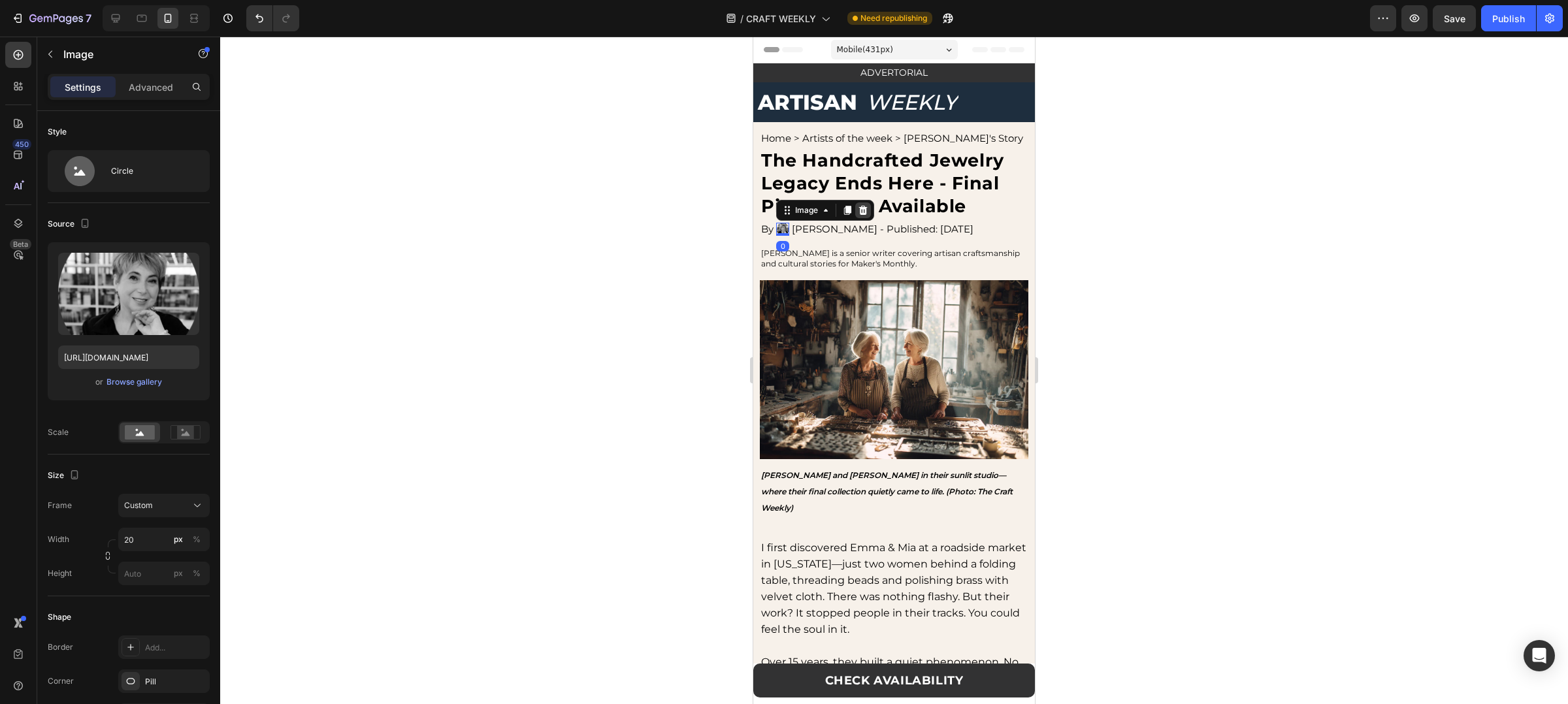
click at [871, 211] on div at bounding box center [863, 210] width 15 height 15
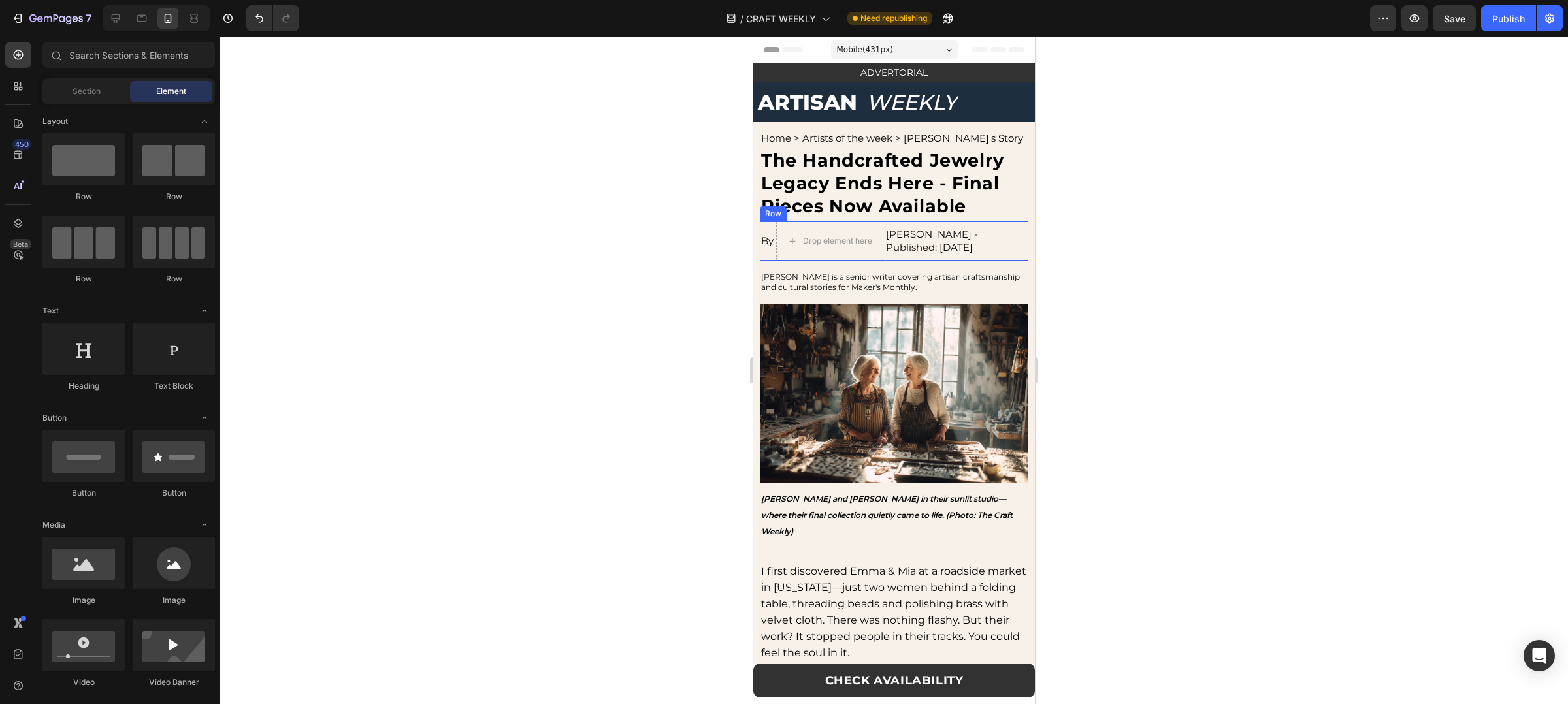
click at [928, 256] on div "Emily Harper - Published: Aug 13, 2025 Text Block" at bounding box center [956, 240] width 144 height 39
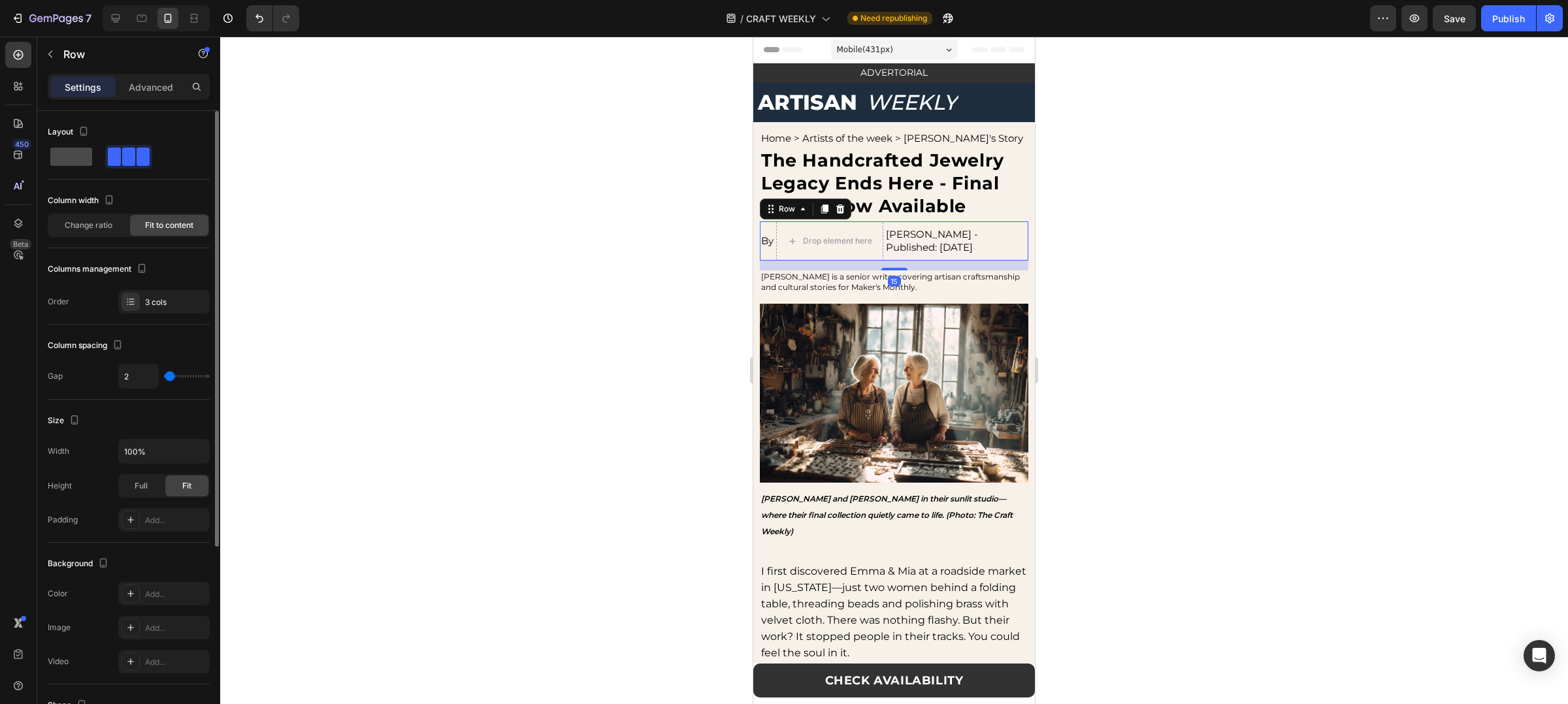
click at [56, 155] on span at bounding box center [71, 156] width 42 height 18
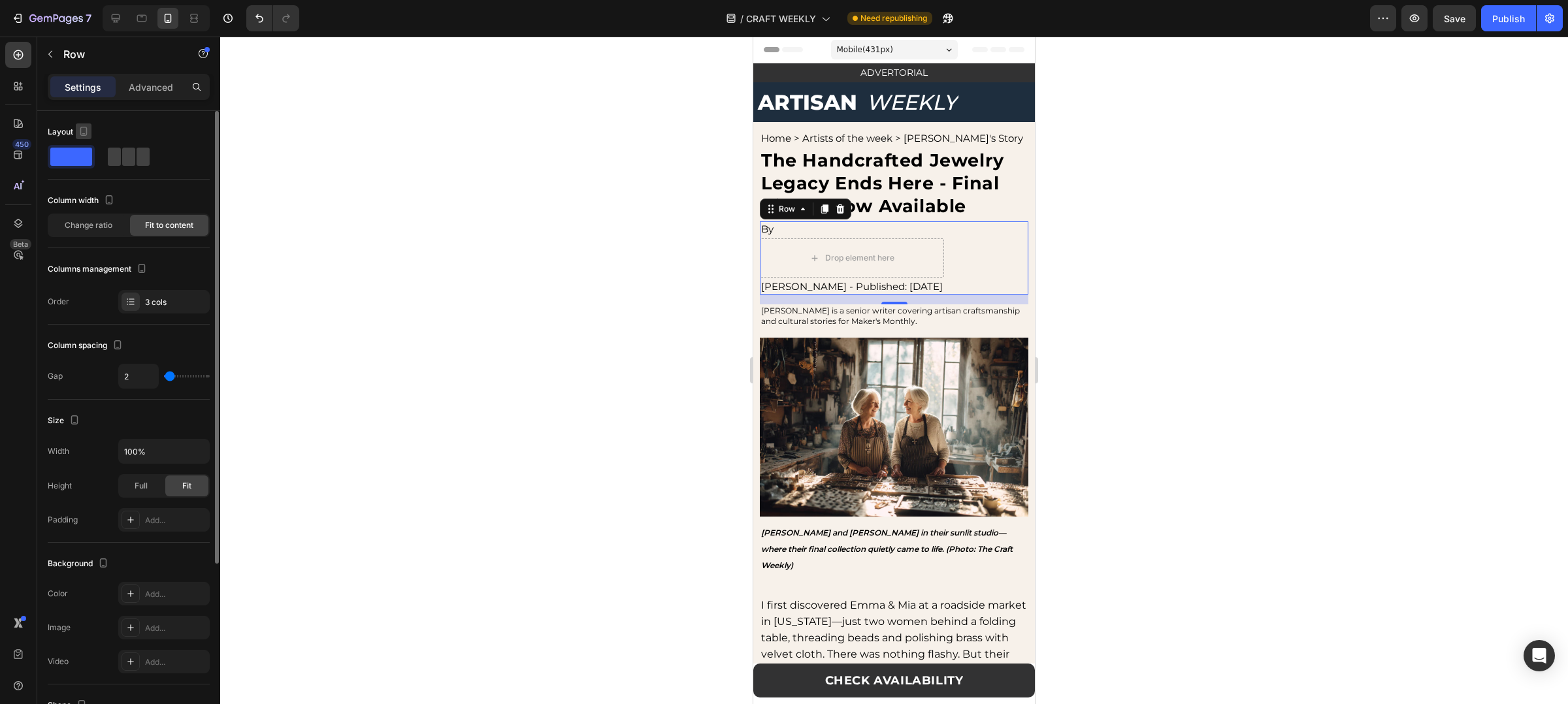
click at [83, 133] on icon "button" at bounding box center [84, 133] width 4 height 1
click at [86, 155] on icon "button" at bounding box center [86, 152] width 13 height 13
type input "16"
type input "1200"
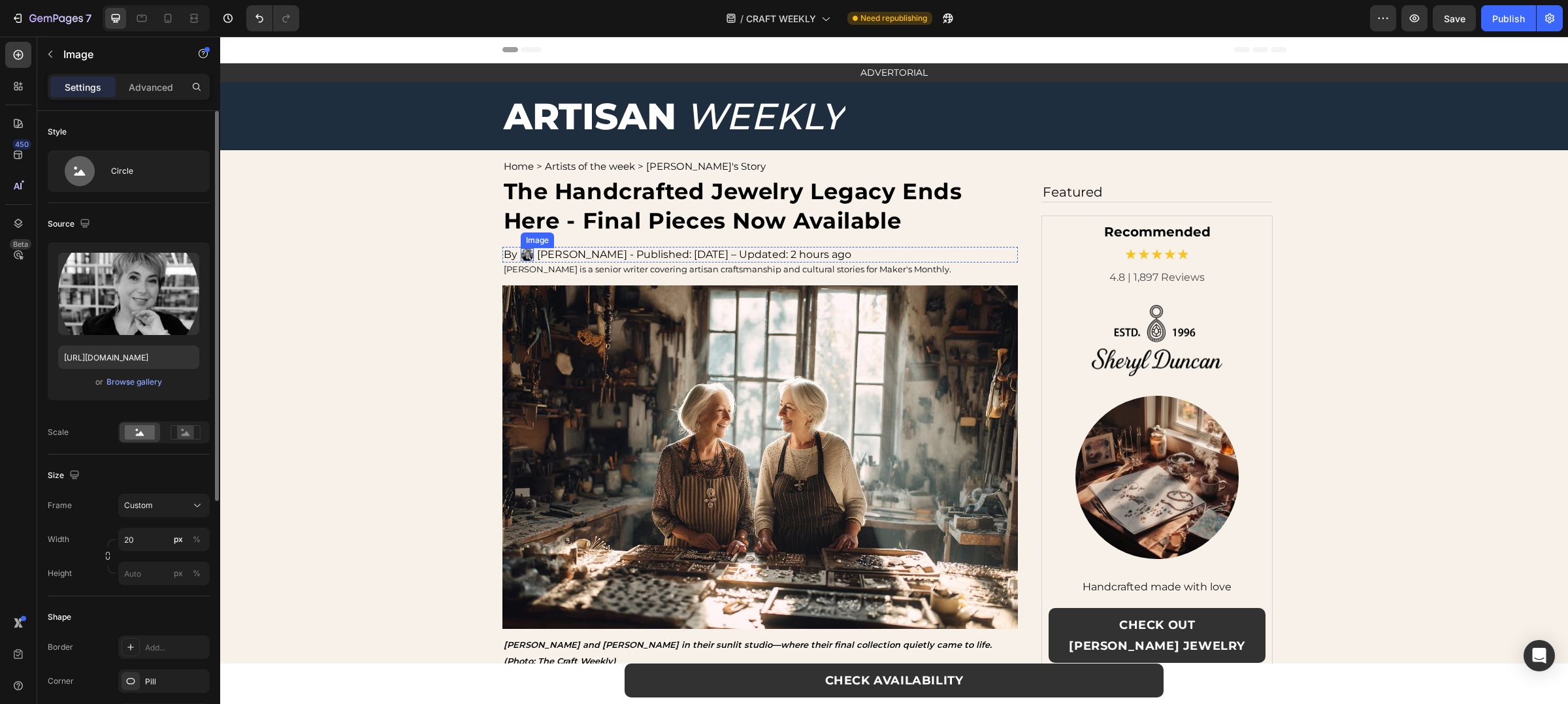
click at [524, 250] on img at bounding box center [527, 255] width 13 height 13
click at [608, 238] on icon at bounding box center [607, 235] width 10 height 10
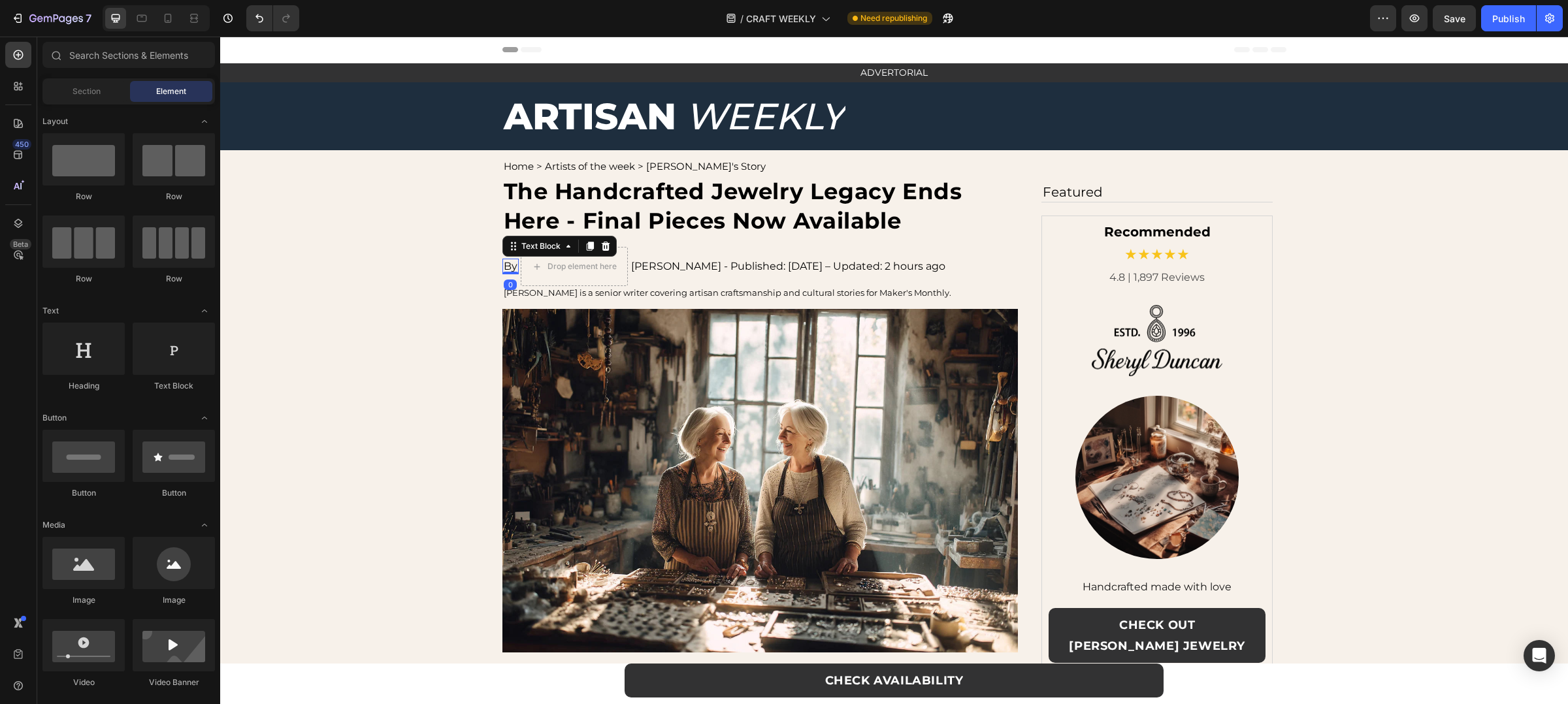
click at [504, 258] on div "By Text Block 0" at bounding box center [511, 266] width 16 height 15
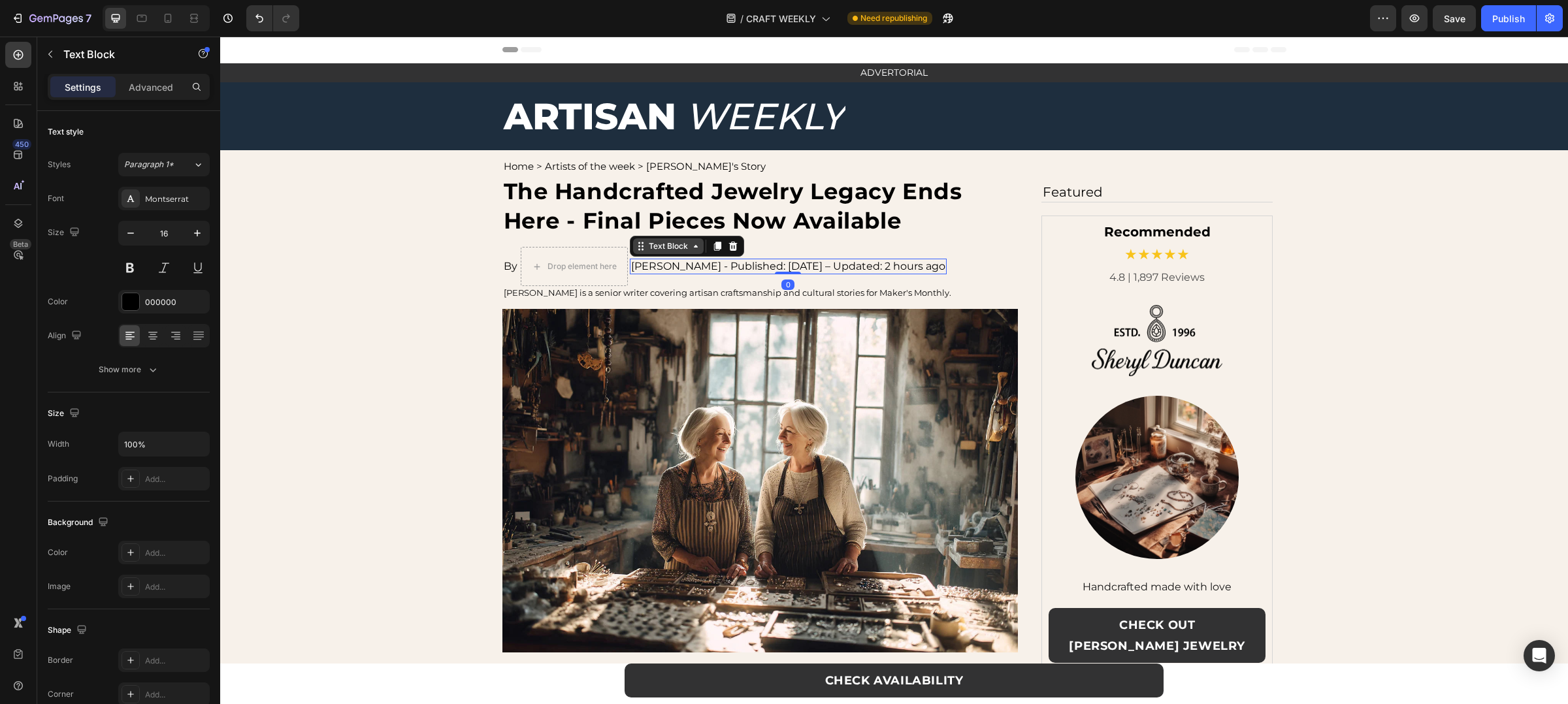
click at [664, 256] on div "Text Block" at bounding box center [687, 246] width 115 height 21
click at [990, 275] on div "By Text Block Drop element here Emily Harper - Published: August 19, 2025 – Upd…" at bounding box center [760, 266] width 516 height 39
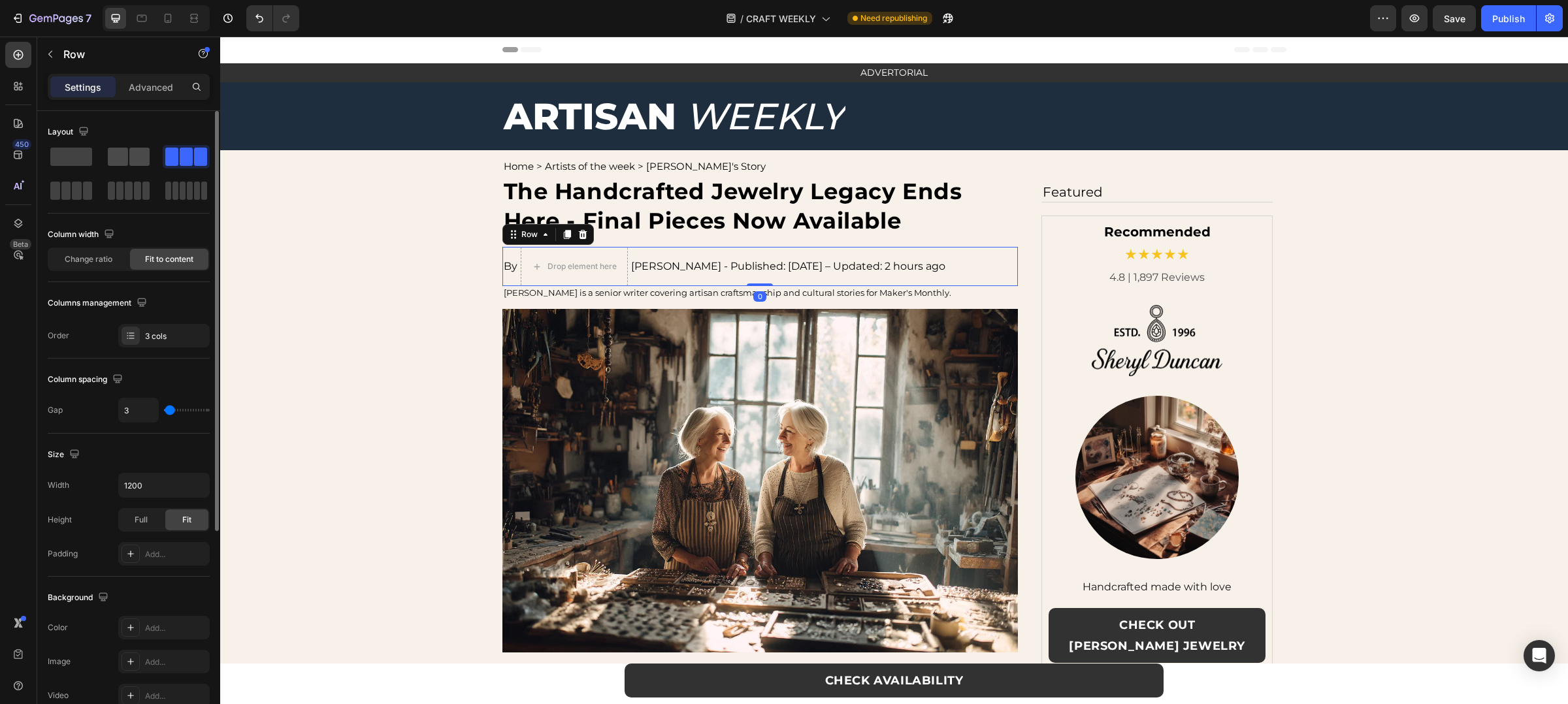
click at [147, 162] on span at bounding box center [139, 156] width 20 height 18
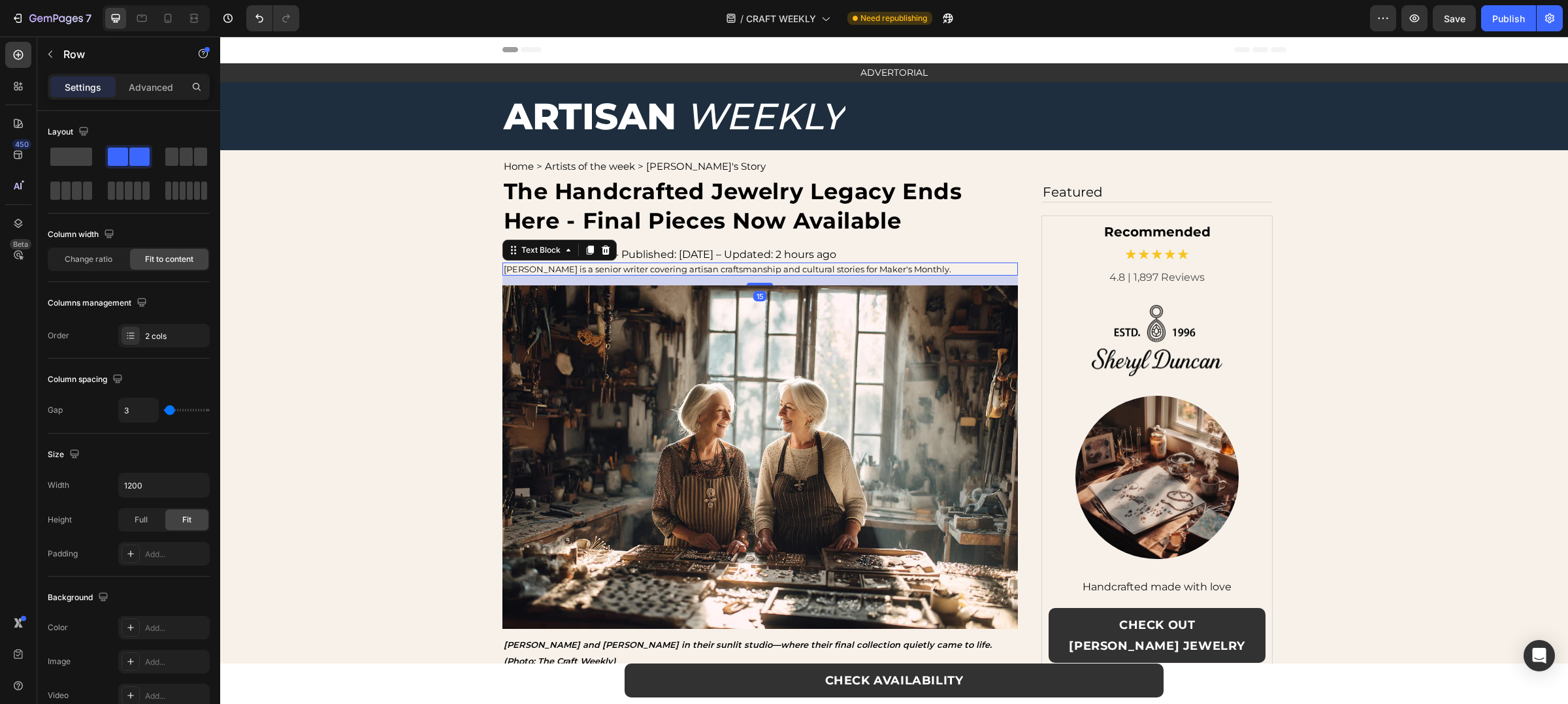
click at [514, 275] on div "Emily Harper is a senior writer covering artisan craftsmanship and cultural sto…" at bounding box center [760, 269] width 516 height 13
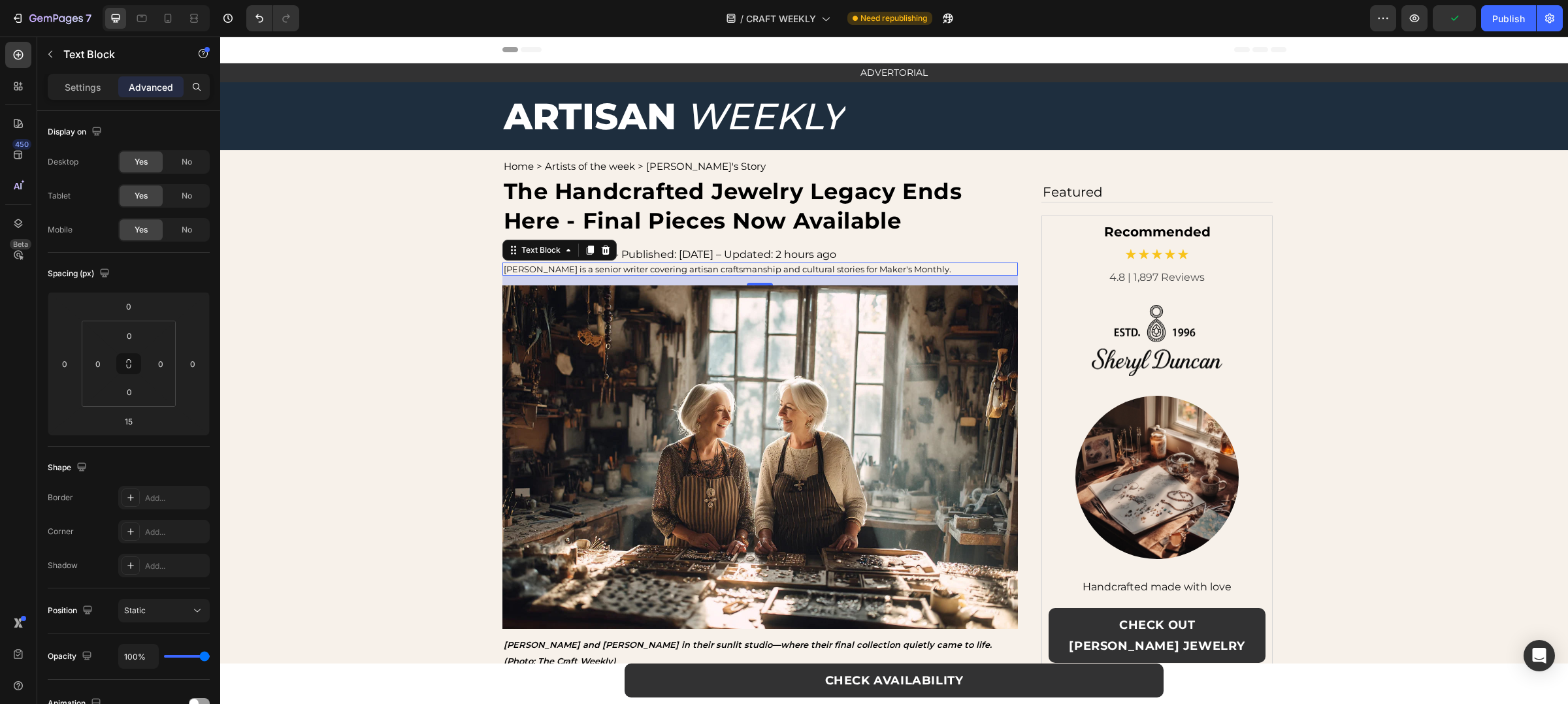
click at [178, 20] on div at bounding box center [157, 18] width 107 height 26
click at [177, 20] on div at bounding box center [167, 18] width 21 height 21
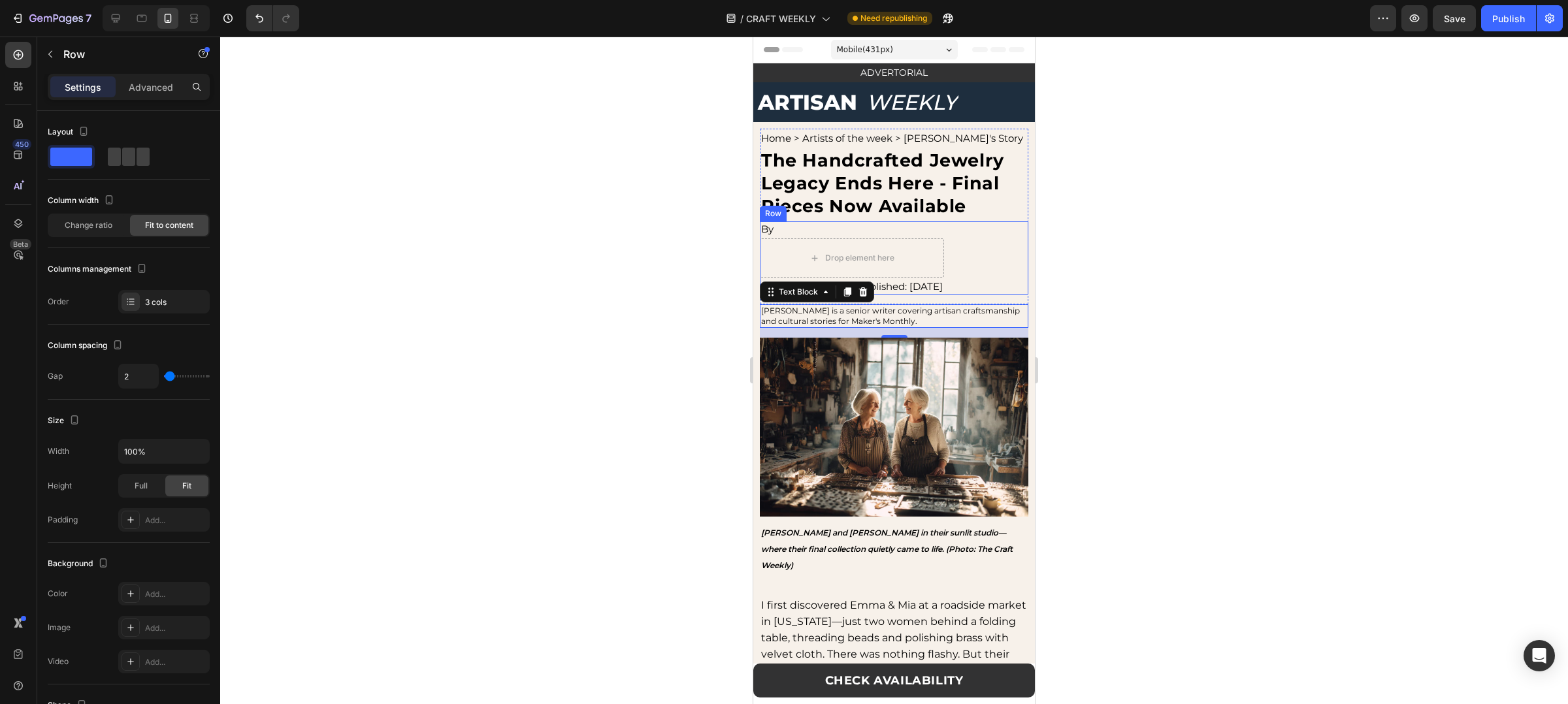
click at [975, 270] on div "By Text Block Drop element here Emily Harper - Published: Aug 13, 2025 Text Blo…" at bounding box center [894, 257] width 268 height 73
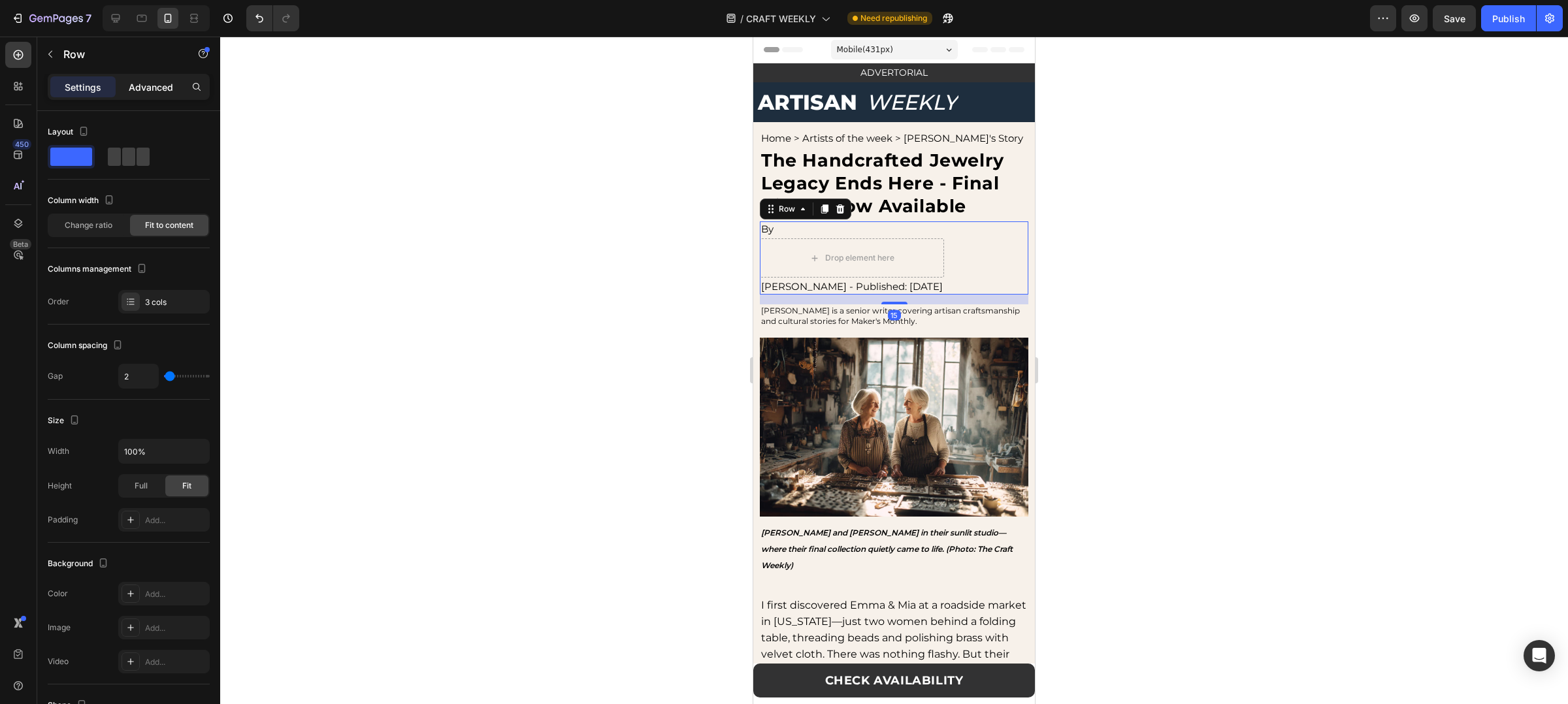
click at [154, 89] on p "Advanced" at bounding box center [150, 86] width 45 height 14
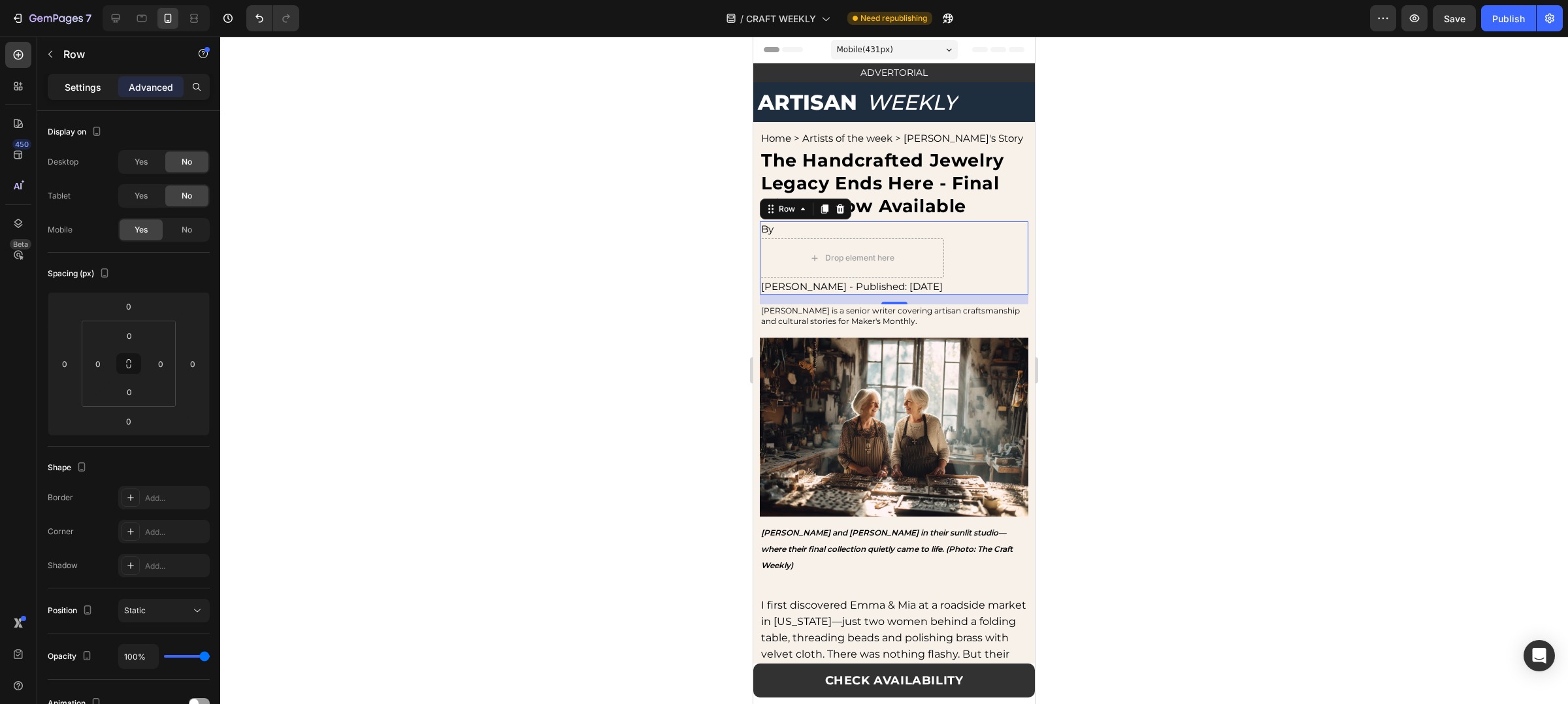
click at [93, 89] on p "Settings" at bounding box center [83, 86] width 36 height 14
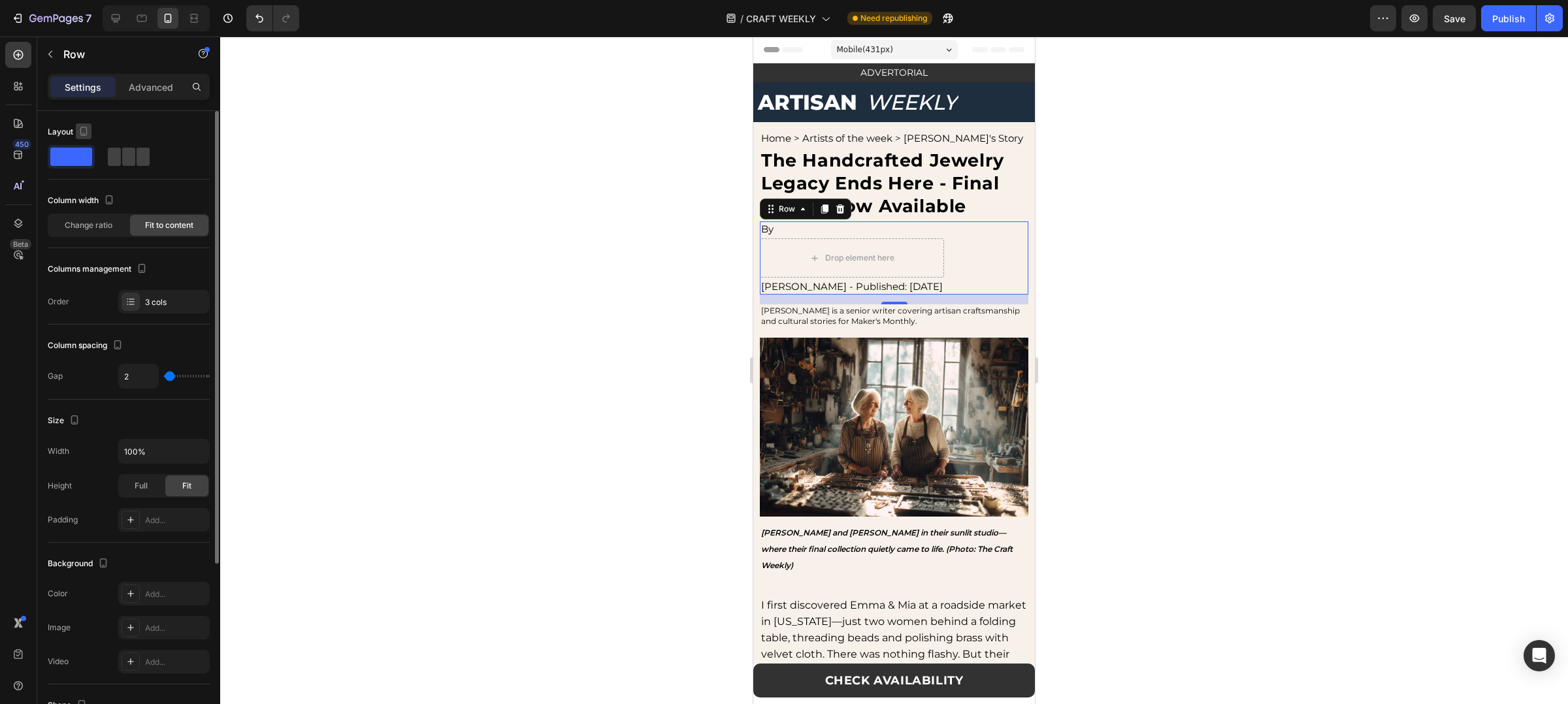
click at [80, 131] on icon "button" at bounding box center [84, 131] width 7 height 9
click at [107, 230] on span "Change ratio" at bounding box center [88, 225] width 47 height 12
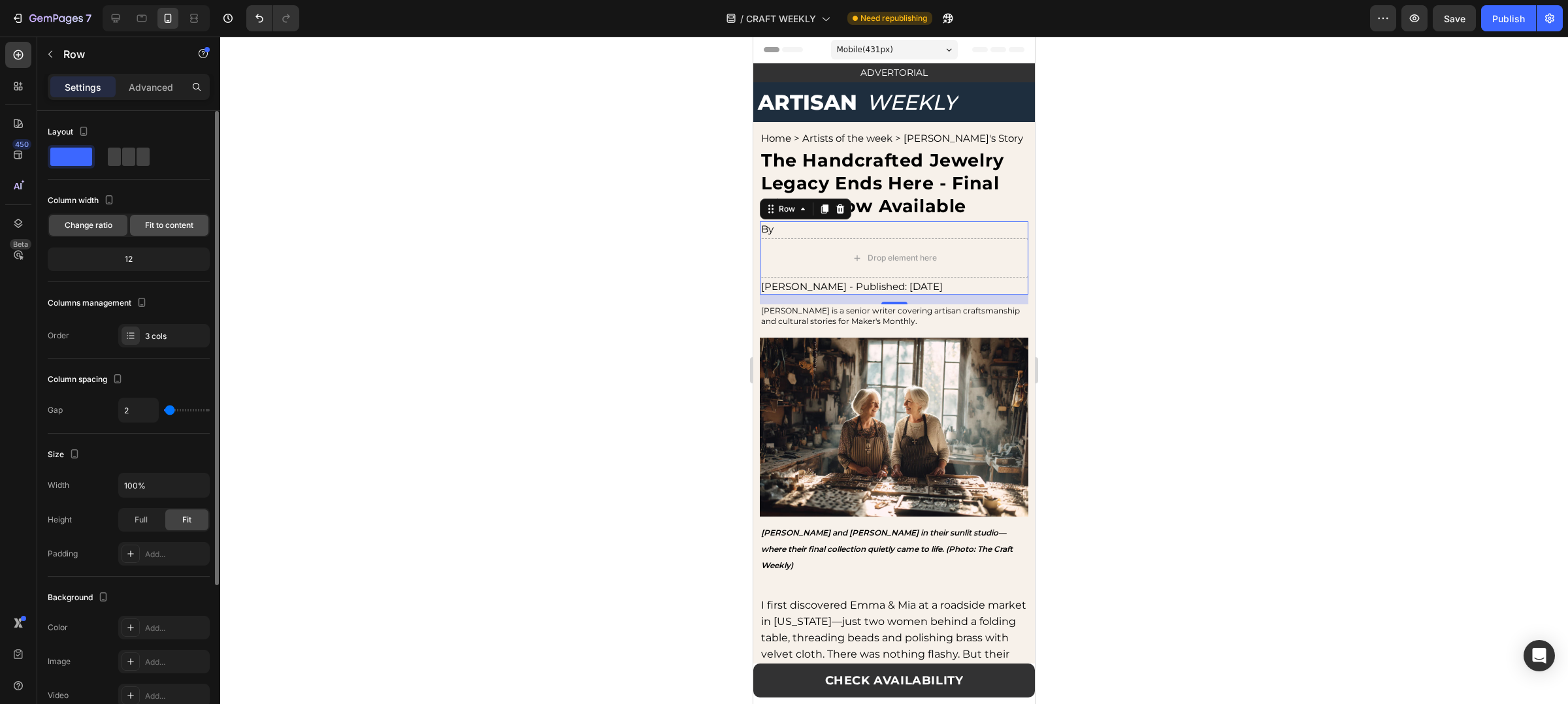
click at [167, 233] on div "Fit to content" at bounding box center [169, 225] width 78 height 21
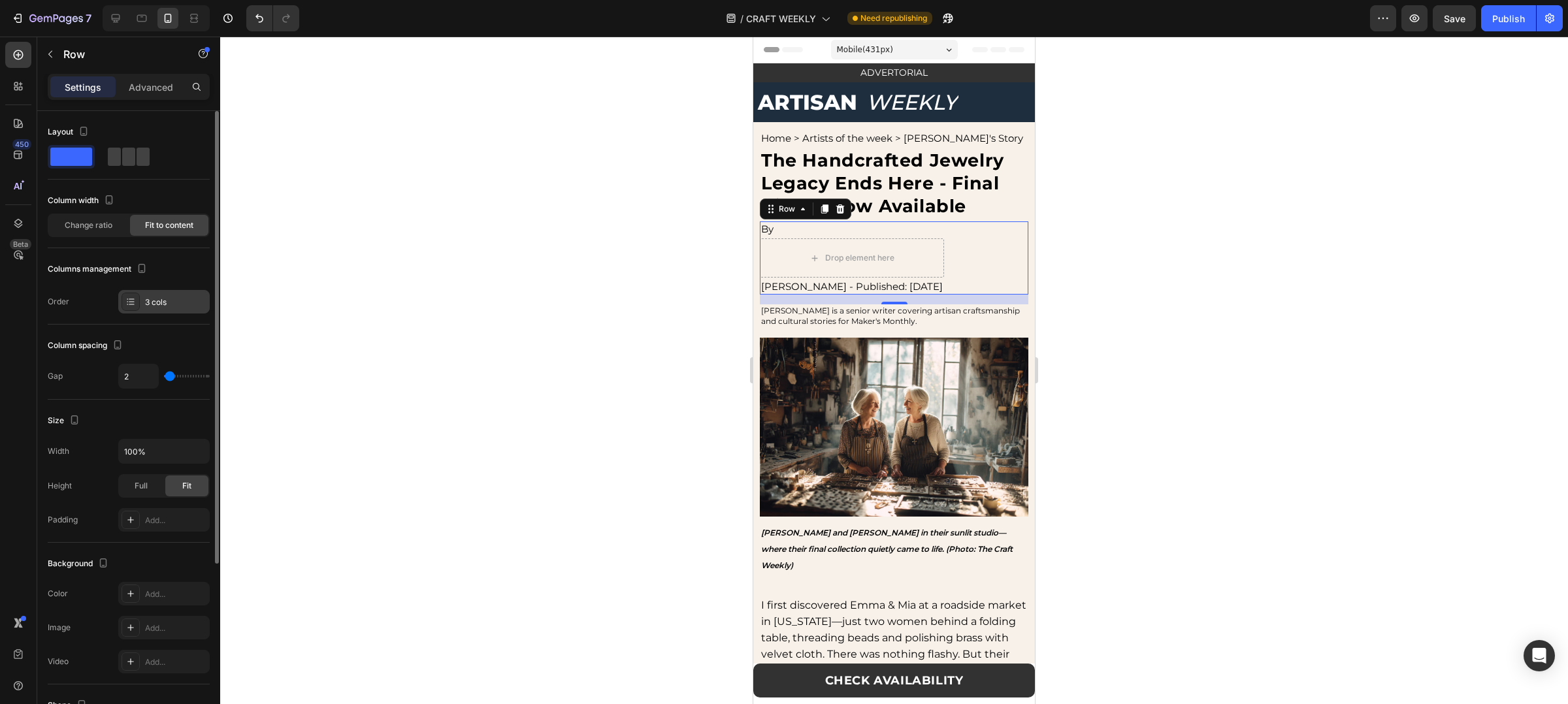
click at [154, 302] on div "3 cols" at bounding box center [175, 302] width 61 height 12
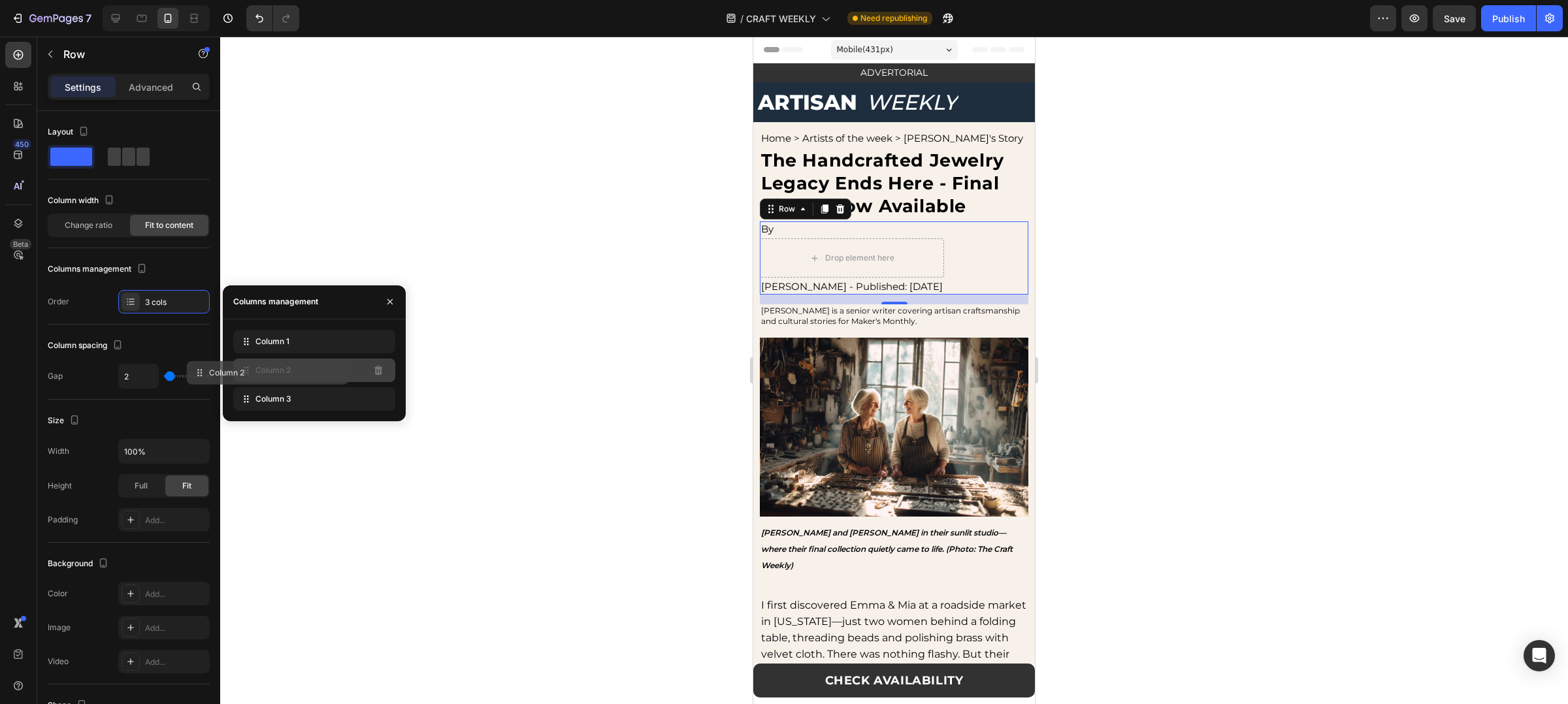
click at [330, 377] on div "Column 2" at bounding box center [314, 370] width 162 height 24
click at [345, 363] on div "Column 2" at bounding box center [314, 370] width 162 height 24
click at [257, 370] on span "Column 2" at bounding box center [273, 370] width 35 height 12
click at [135, 307] on icon at bounding box center [130, 301] width 10 height 10
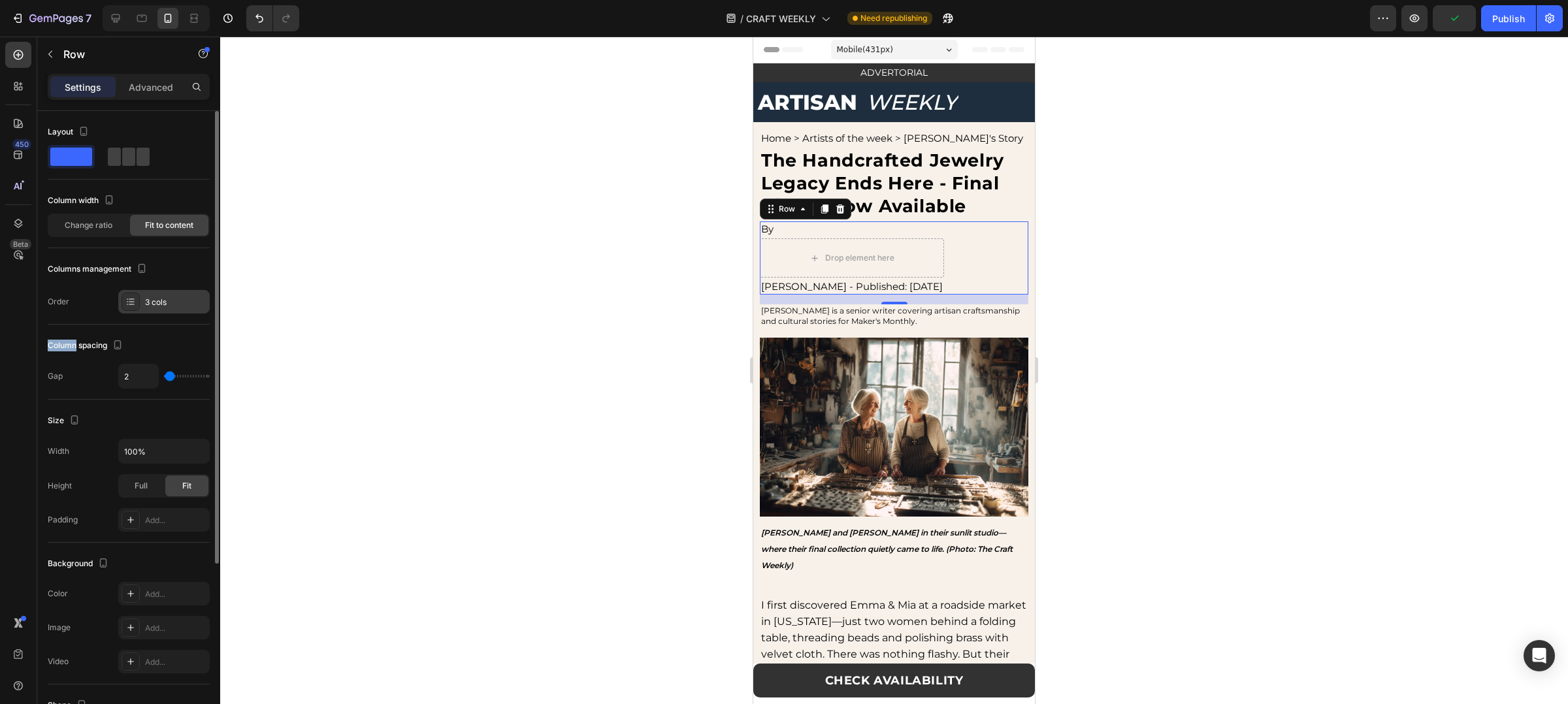
click at [135, 307] on icon at bounding box center [130, 301] width 10 height 10
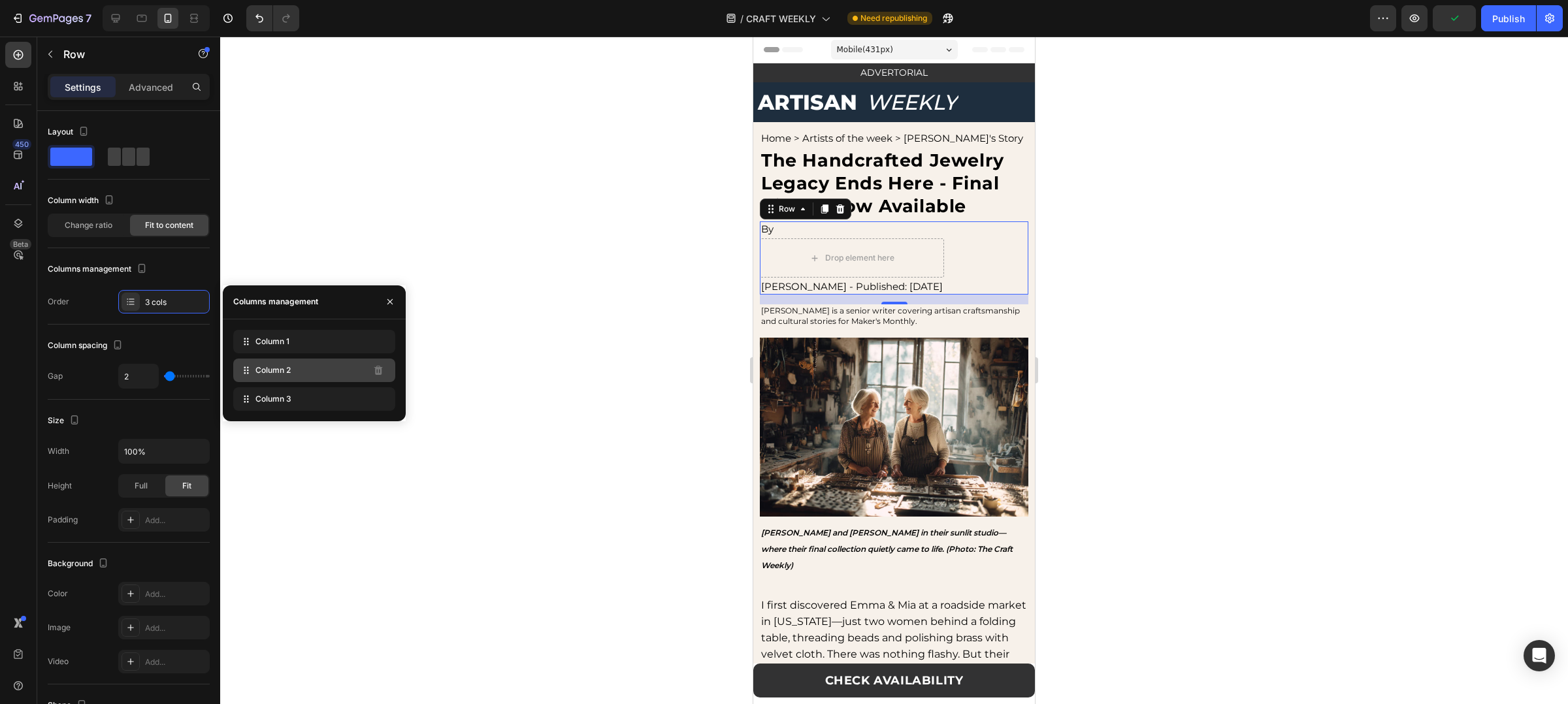
click at [309, 366] on div "Column 2" at bounding box center [314, 370] width 162 height 24
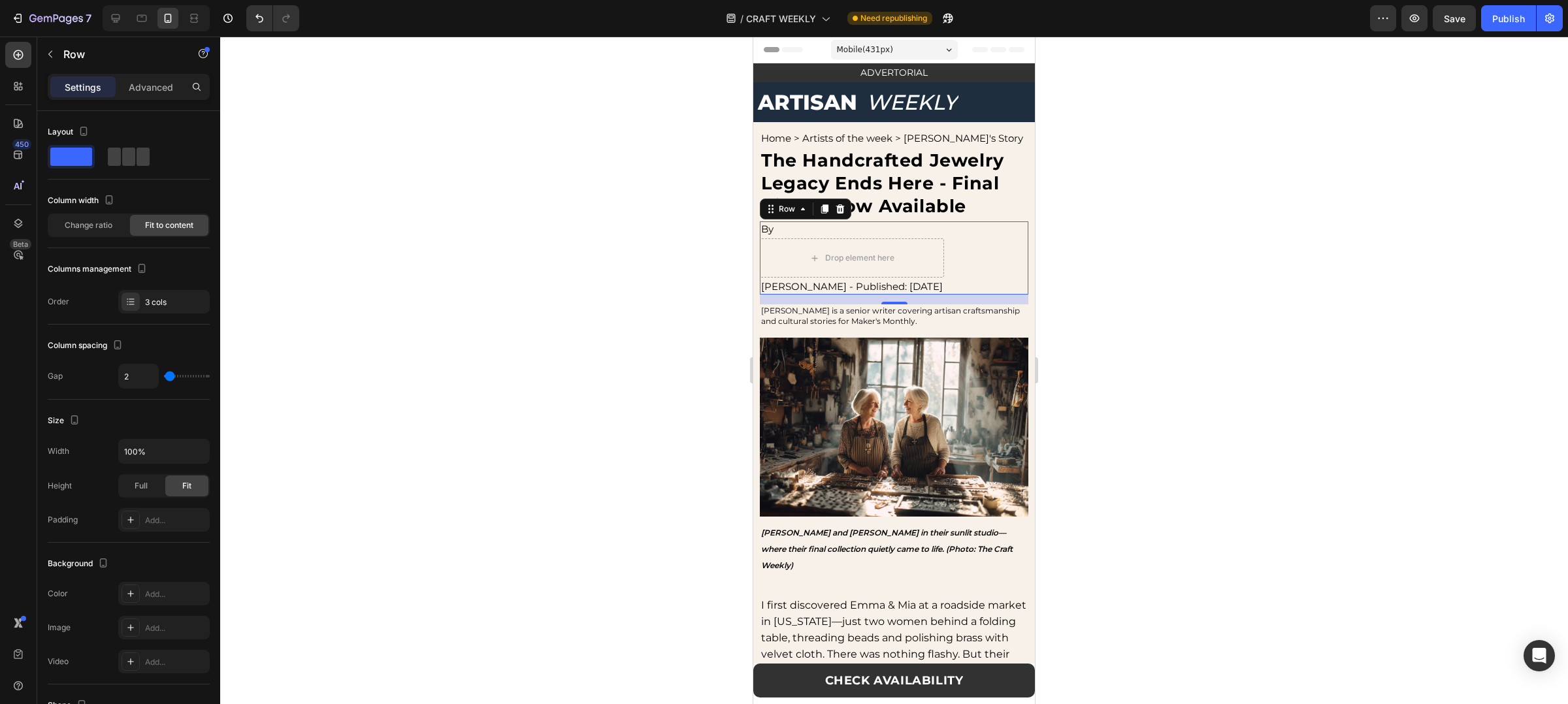
click at [985, 270] on div "By Text Block Drop element here Emily Harper - Published: Aug 13, 2025 Text Blo…" at bounding box center [894, 257] width 268 height 73
click at [977, 263] on div "By Text Block Drop element here Emily Harper - Published: Aug 13, 2025 Text Blo…" at bounding box center [894, 257] width 268 height 73
click at [782, 256] on div "Drop element here" at bounding box center [852, 257] width 184 height 39
click at [945, 256] on div "Drop element here" at bounding box center [852, 257] width 184 height 39
click at [1093, 282] on div at bounding box center [894, 370] width 1348 height 668
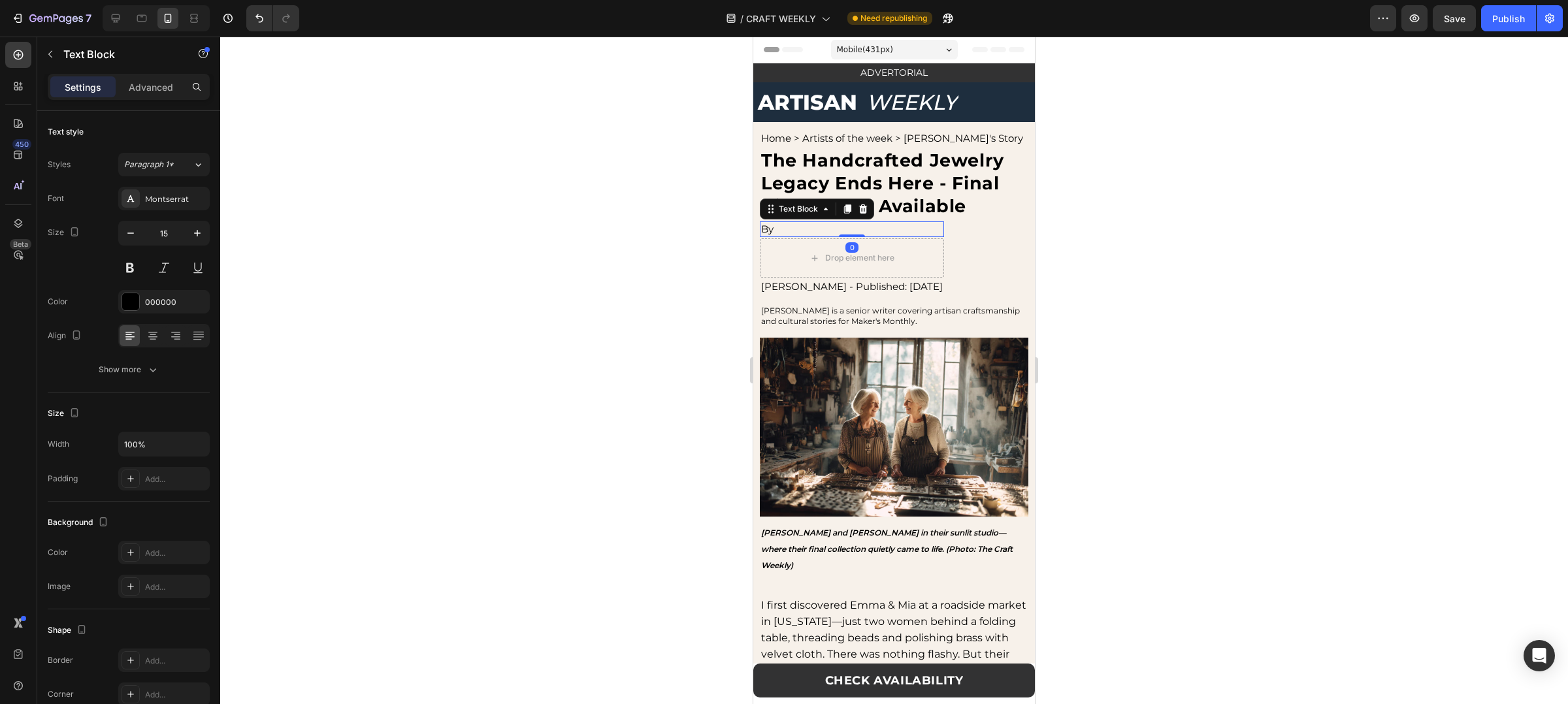
click at [945, 224] on div "By" at bounding box center [852, 228] width 184 height 15
click at [987, 240] on div "By Text Block Drop element here Emily Harper - Published: Aug 13, 2025 Text Blo…" at bounding box center [894, 257] width 268 height 73
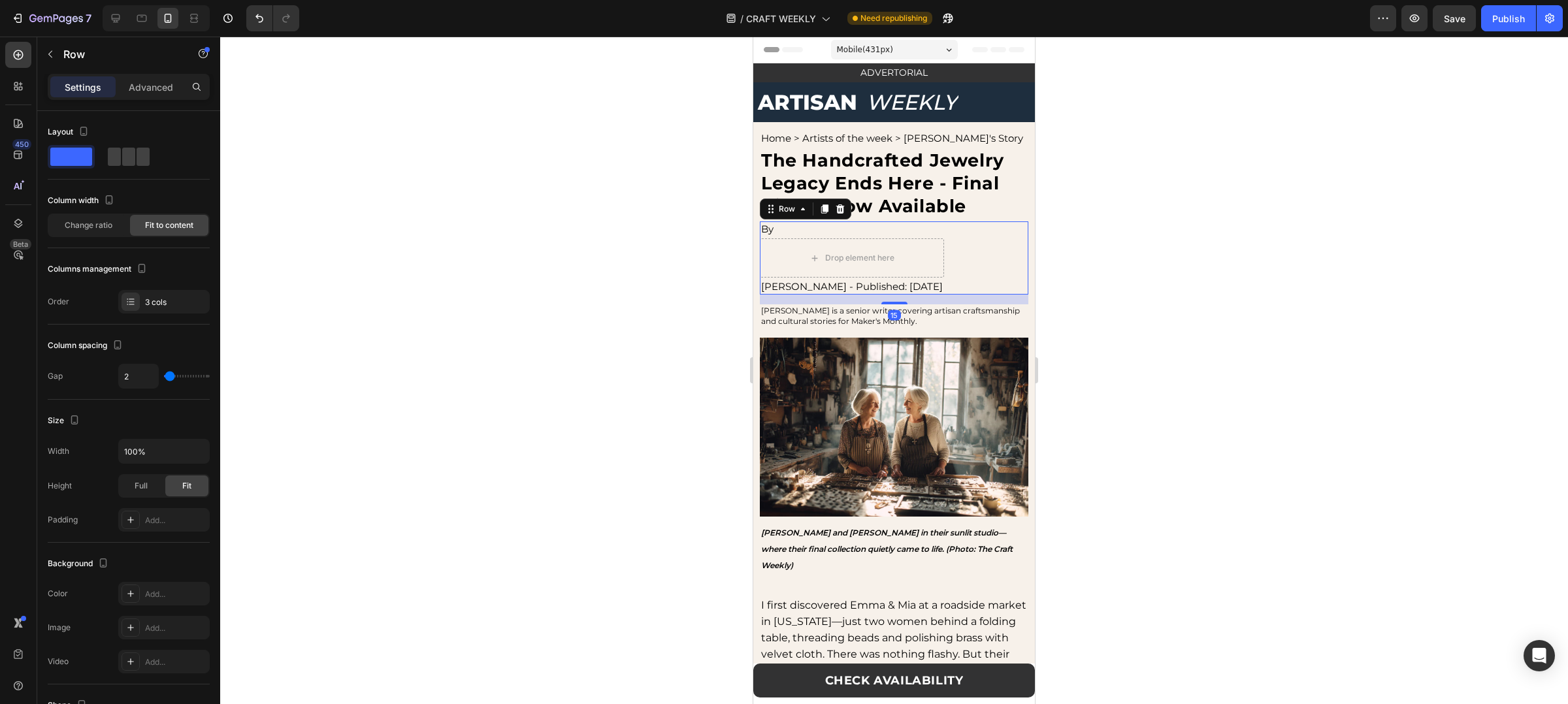
click at [956, 250] on div "By Text Block Drop element here Emily Harper - Published: Aug 13, 2025 Text Blo…" at bounding box center [894, 257] width 268 height 73
click at [149, 152] on span at bounding box center [143, 156] width 13 height 18
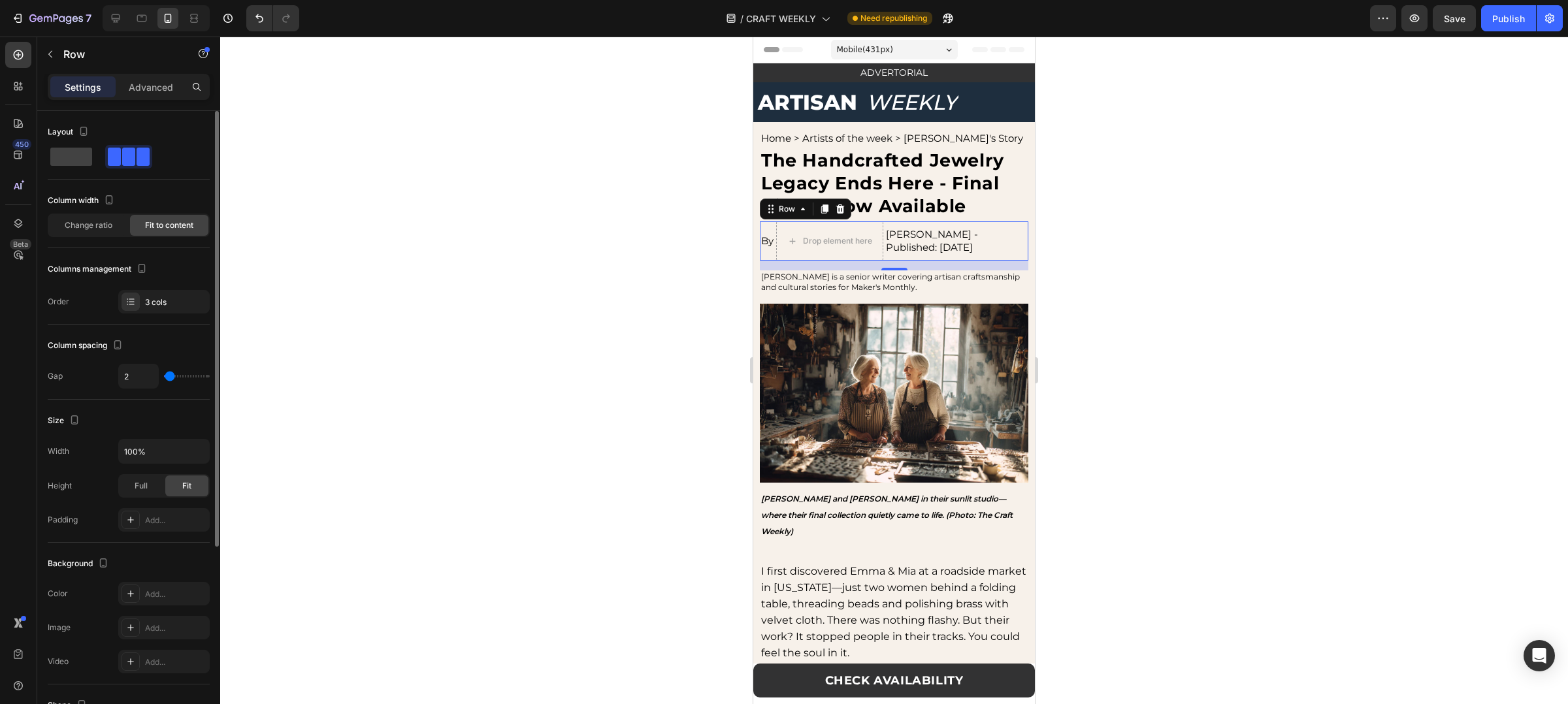
click at [122, 131] on div "Layout" at bounding box center [128, 132] width 162 height 21
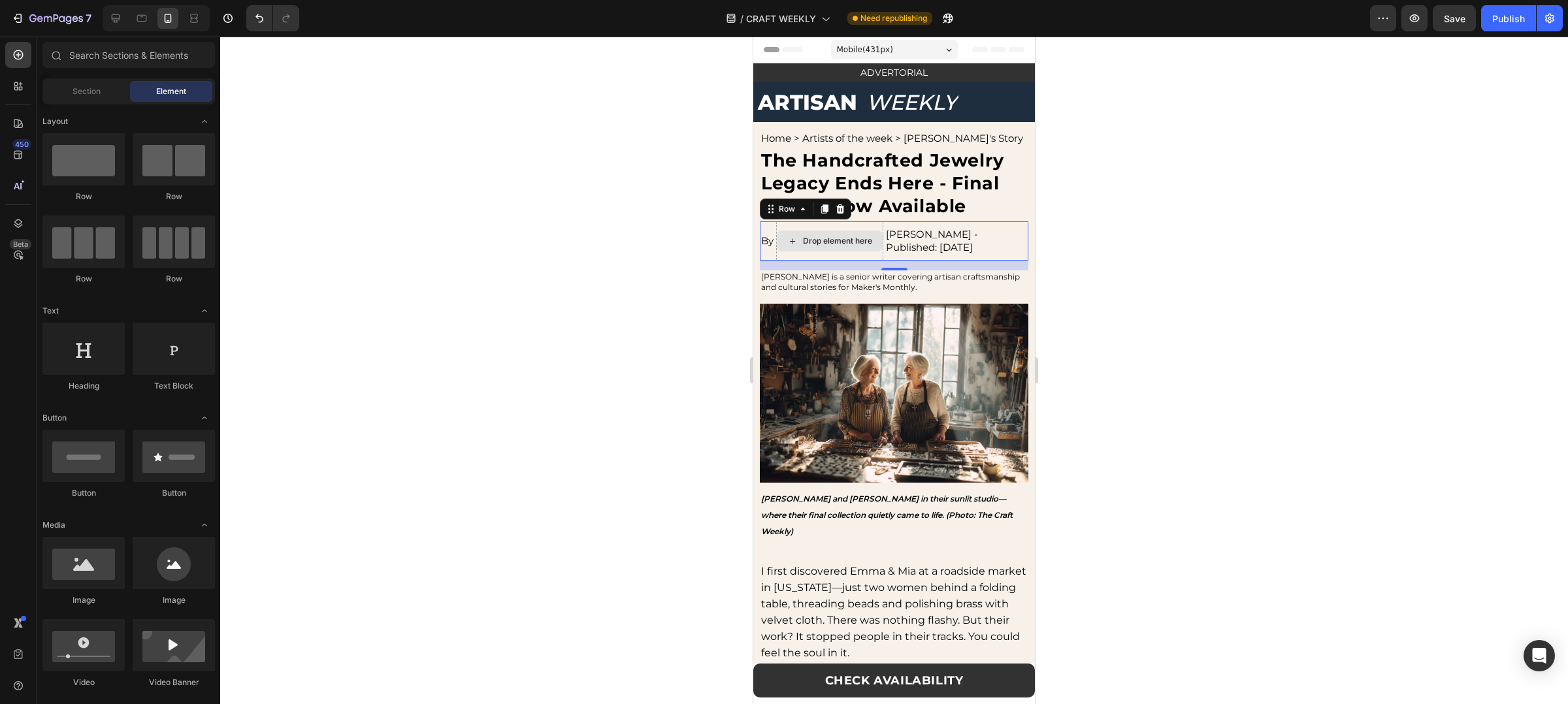
click at [811, 238] on div "Drop element here" at bounding box center [837, 240] width 69 height 10
click at [843, 256] on div "Drop element here" at bounding box center [830, 240] width 107 height 39
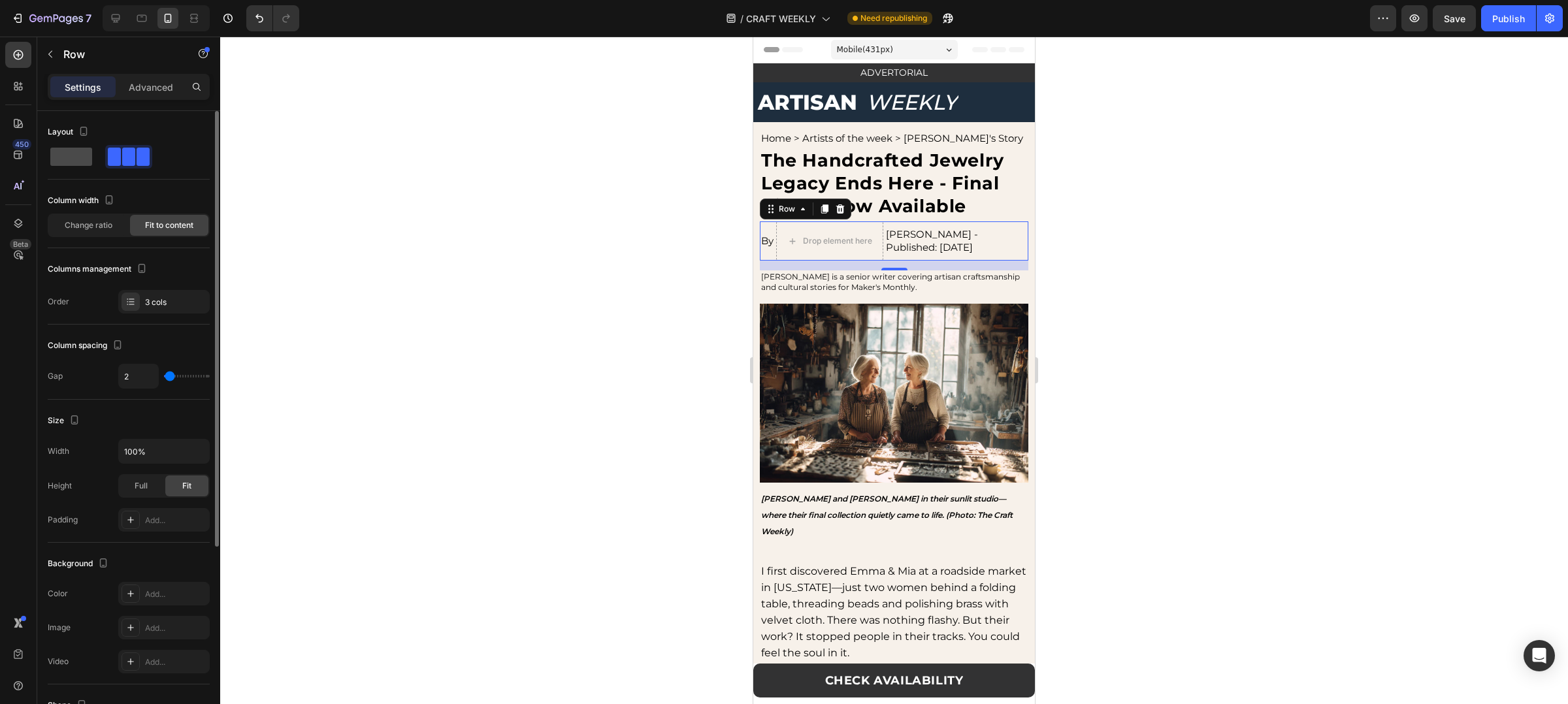
click at [80, 162] on span at bounding box center [71, 156] width 42 height 18
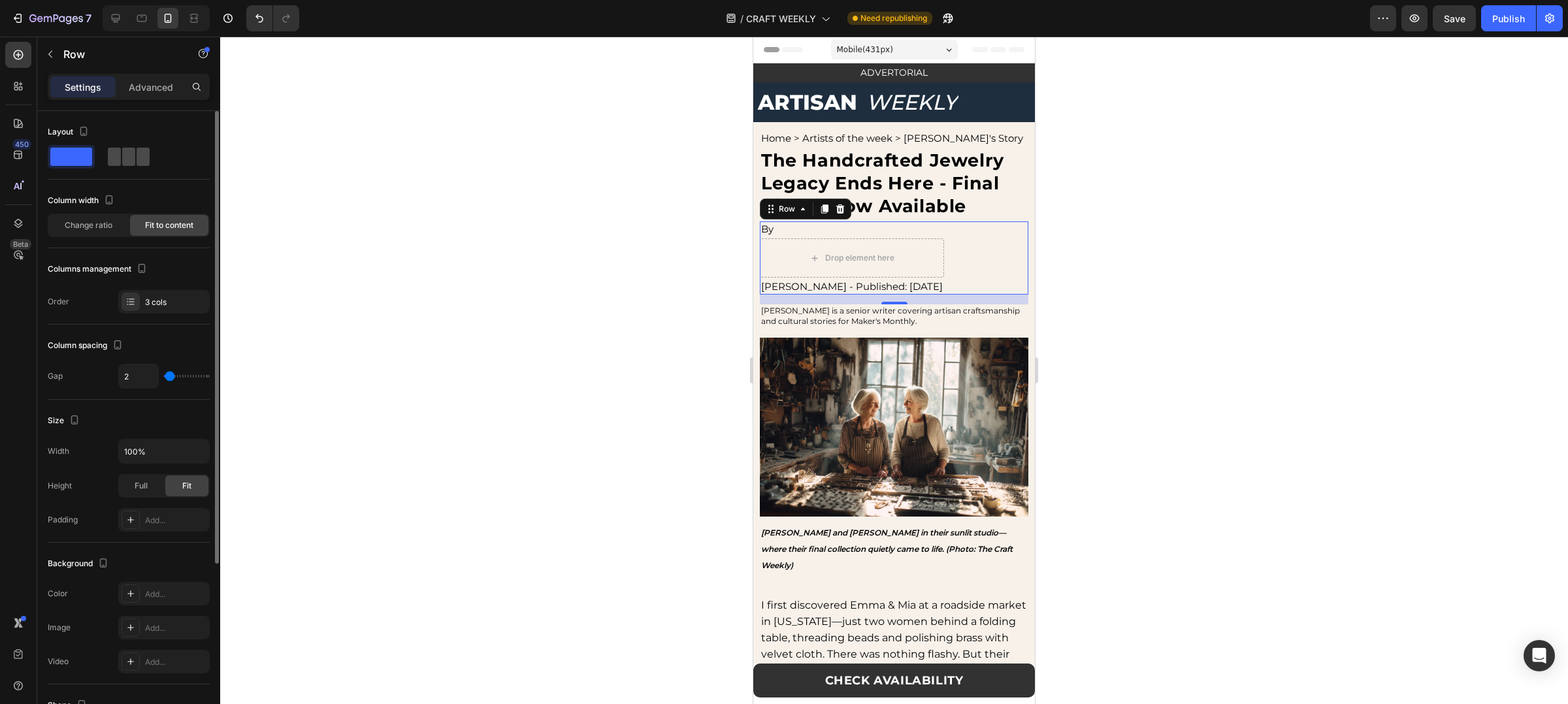
click at [137, 150] on span at bounding box center [143, 156] width 13 height 18
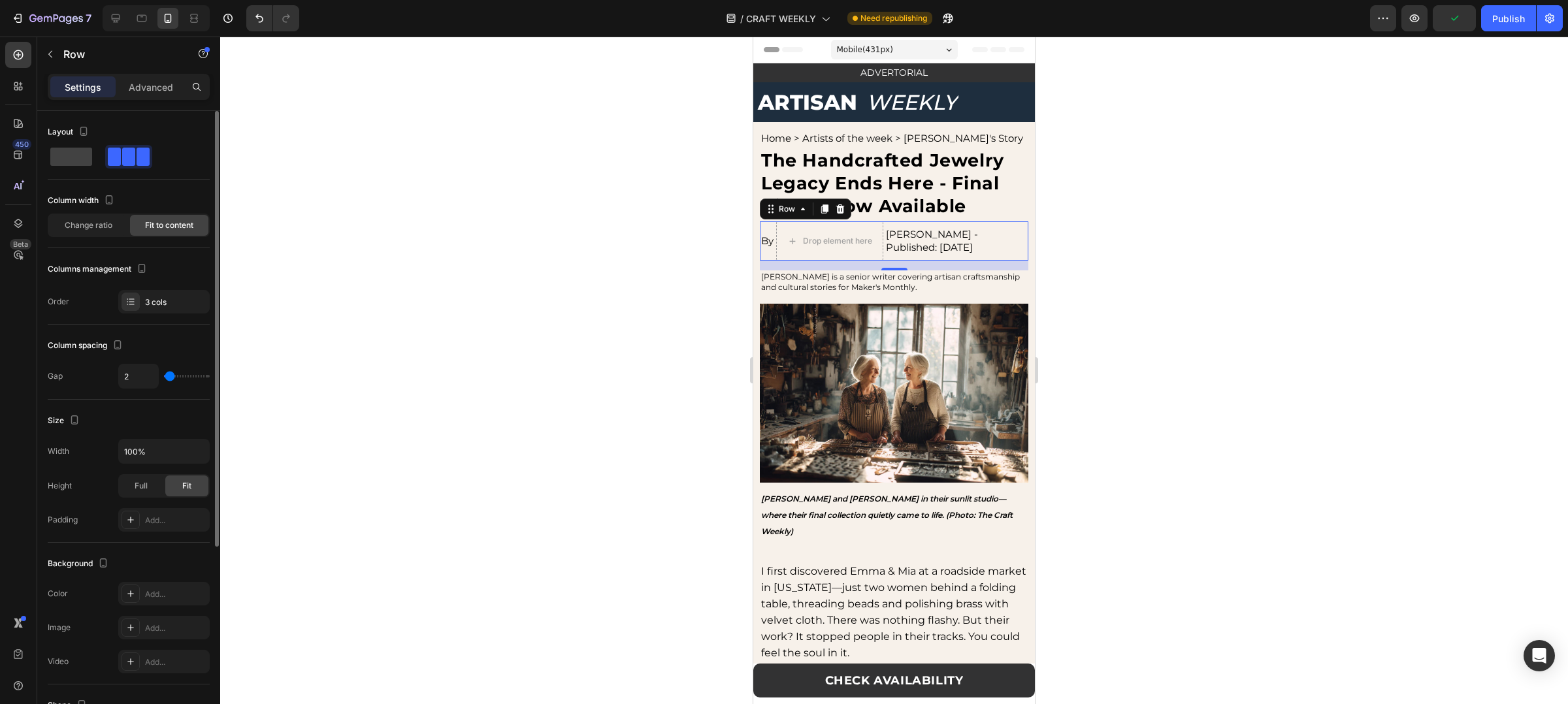
click at [61, 143] on div "Layout" at bounding box center [128, 146] width 162 height 47
click at [71, 147] on span at bounding box center [71, 156] width 42 height 18
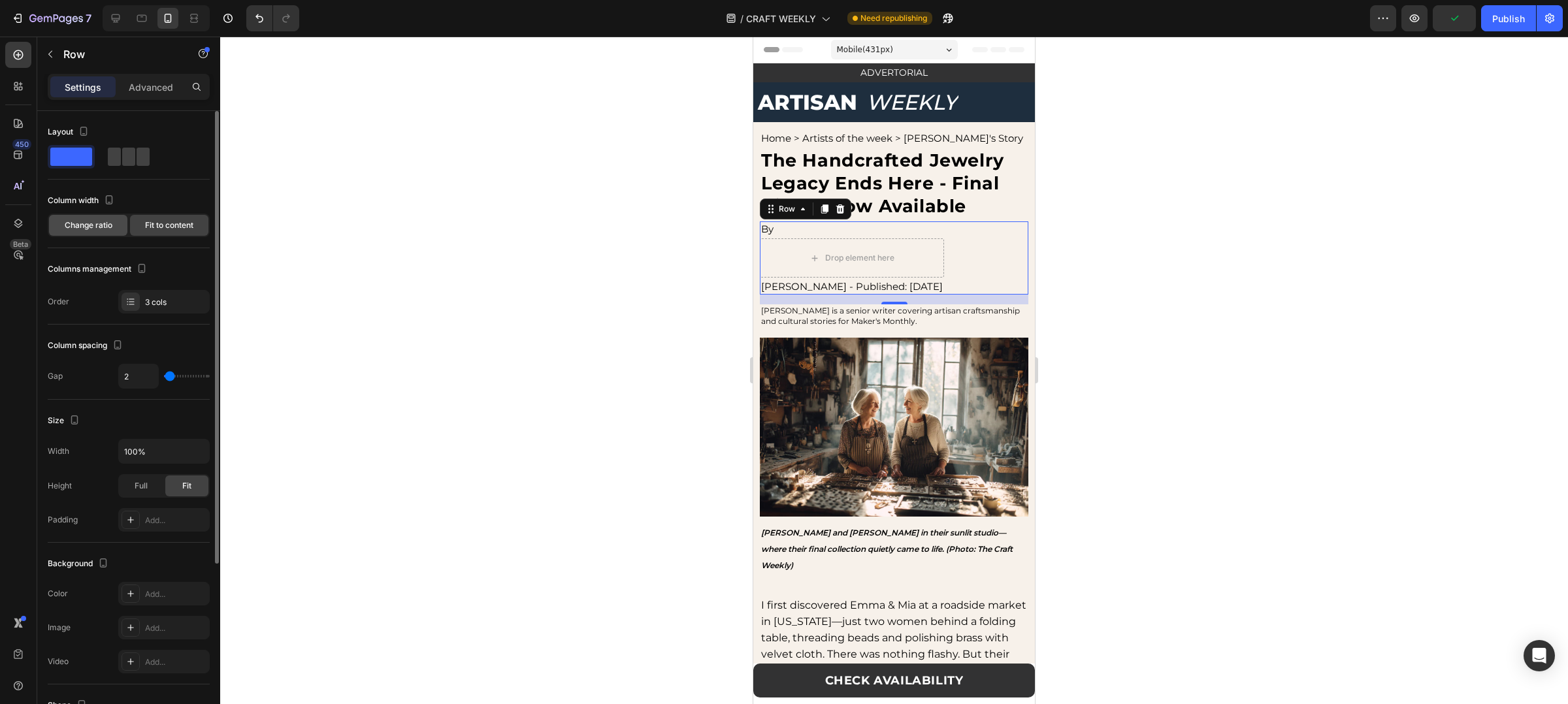
click at [107, 221] on span "Change ratio" at bounding box center [88, 225] width 47 height 12
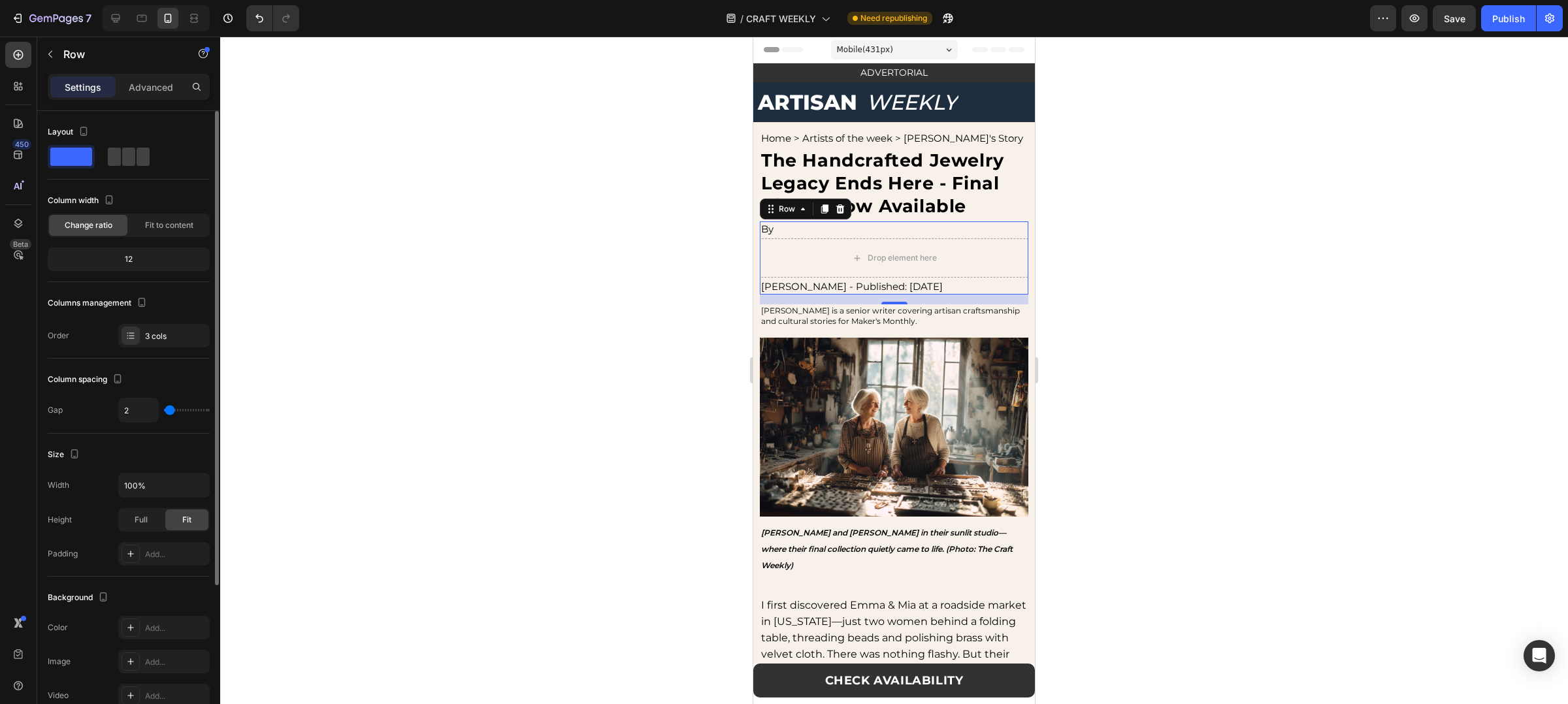
click at [154, 260] on div "12" at bounding box center [128, 259] width 157 height 18
click at [135, 344] on div at bounding box center [131, 336] width 18 height 18
click at [149, 297] on button "button" at bounding box center [141, 302] width 15 height 15
click at [157, 305] on div "Columns management" at bounding box center [128, 303] width 162 height 21
click at [161, 327] on div "3 cols" at bounding box center [164, 336] width 92 height 24
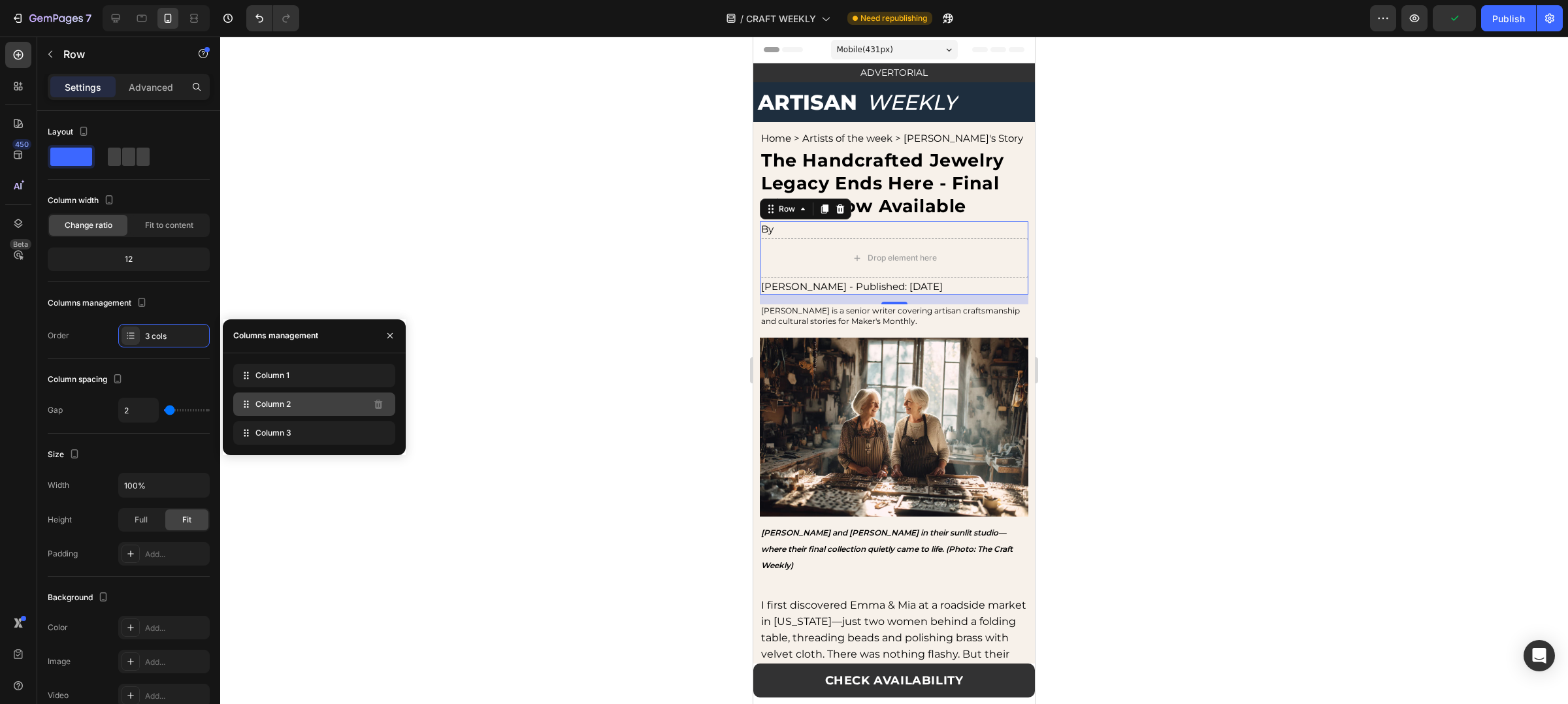
click at [252, 409] on icon at bounding box center [247, 404] width 13 height 13
click at [267, 402] on span "Column 2" at bounding box center [273, 404] width 35 height 12
click at [792, 253] on div "Drop element here" at bounding box center [894, 257] width 268 height 39
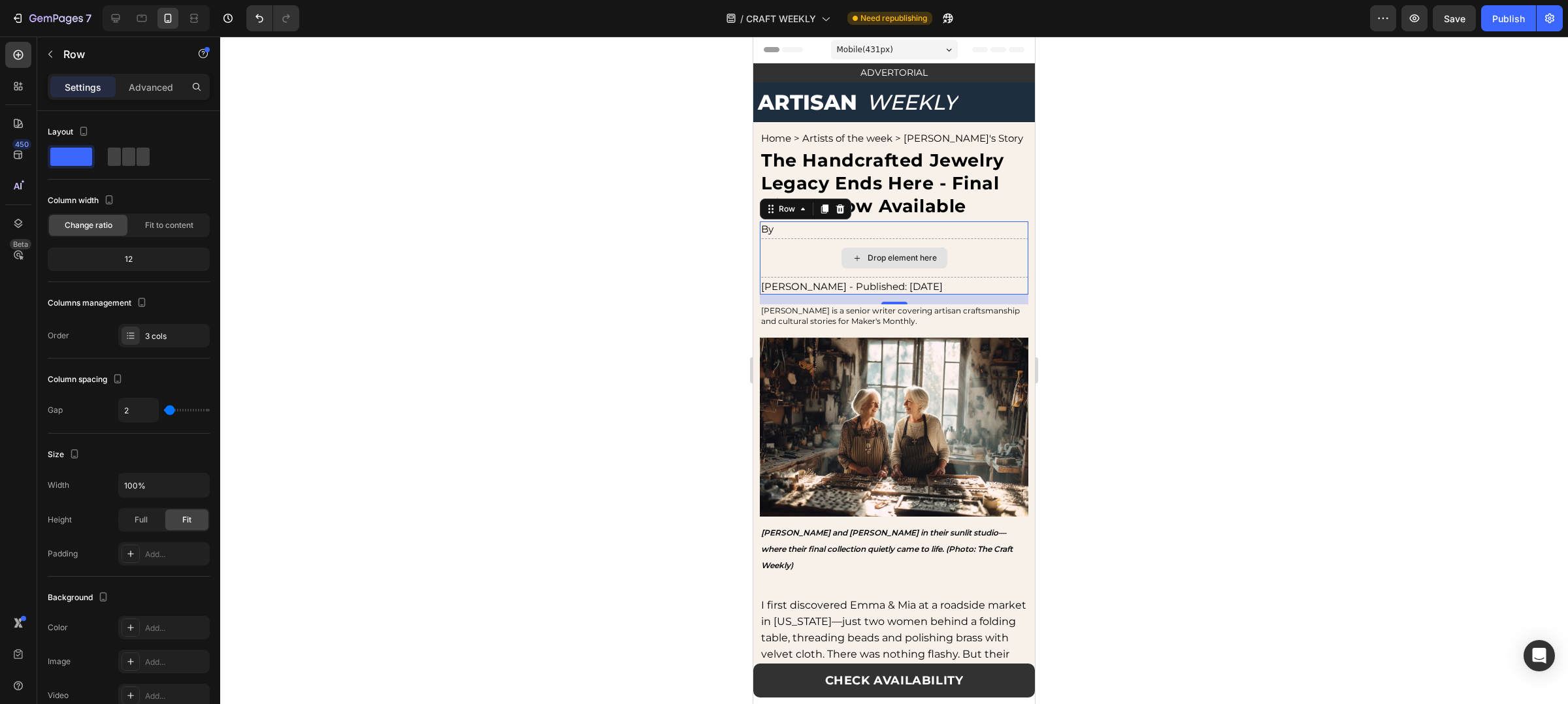
click at [792, 253] on div "Drop element here" at bounding box center [894, 257] width 268 height 39
click at [158, 525] on div "Full" at bounding box center [140, 519] width 43 height 21
click at [184, 525] on span "Fit" at bounding box center [187, 519] width 9 height 12
click at [152, 405] on input "2" at bounding box center [138, 410] width 39 height 24
click at [145, 334] on div "3 cols" at bounding box center [175, 336] width 61 height 12
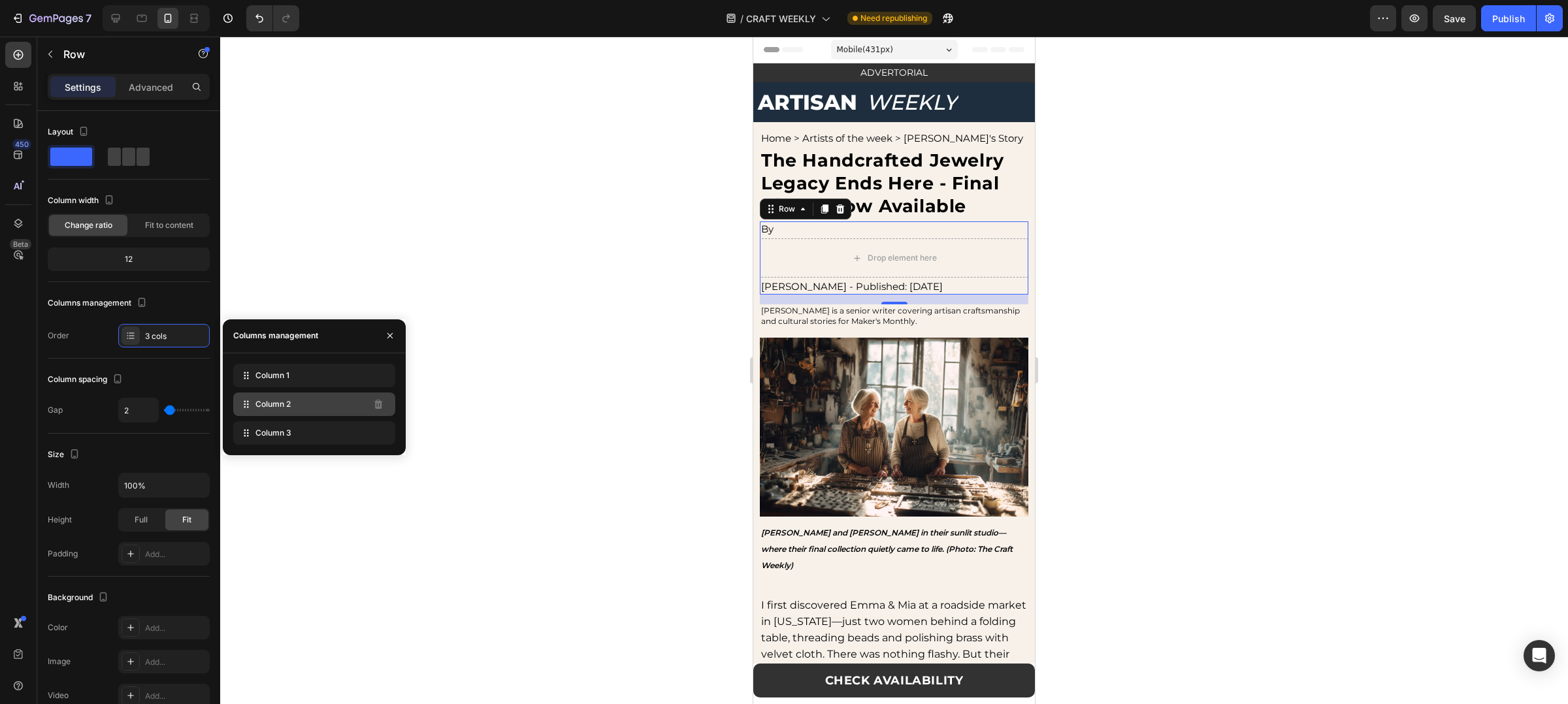
click at [257, 407] on span "Column 2" at bounding box center [273, 404] width 35 height 12
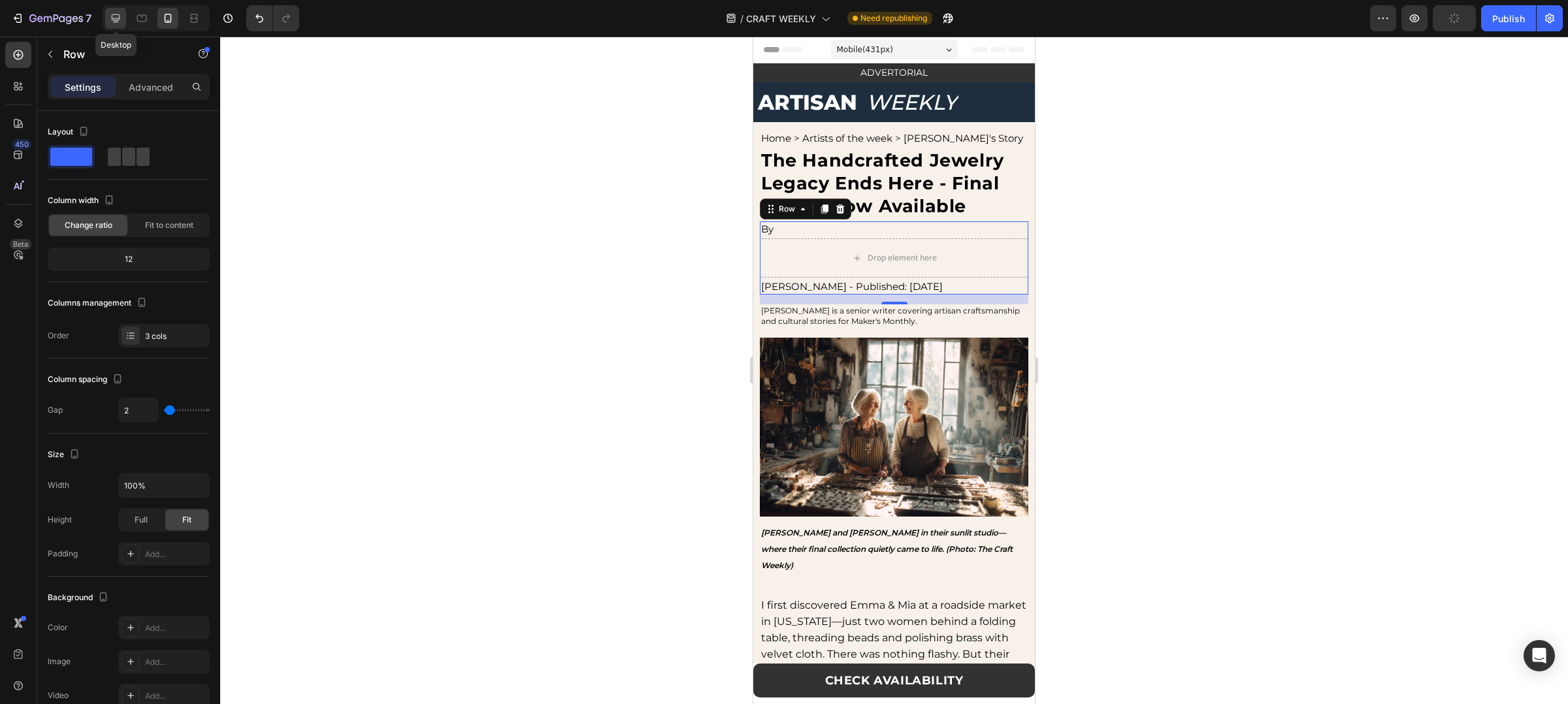
click at [125, 10] on div at bounding box center [116, 18] width 21 height 21
type input "16"
type input "1200"
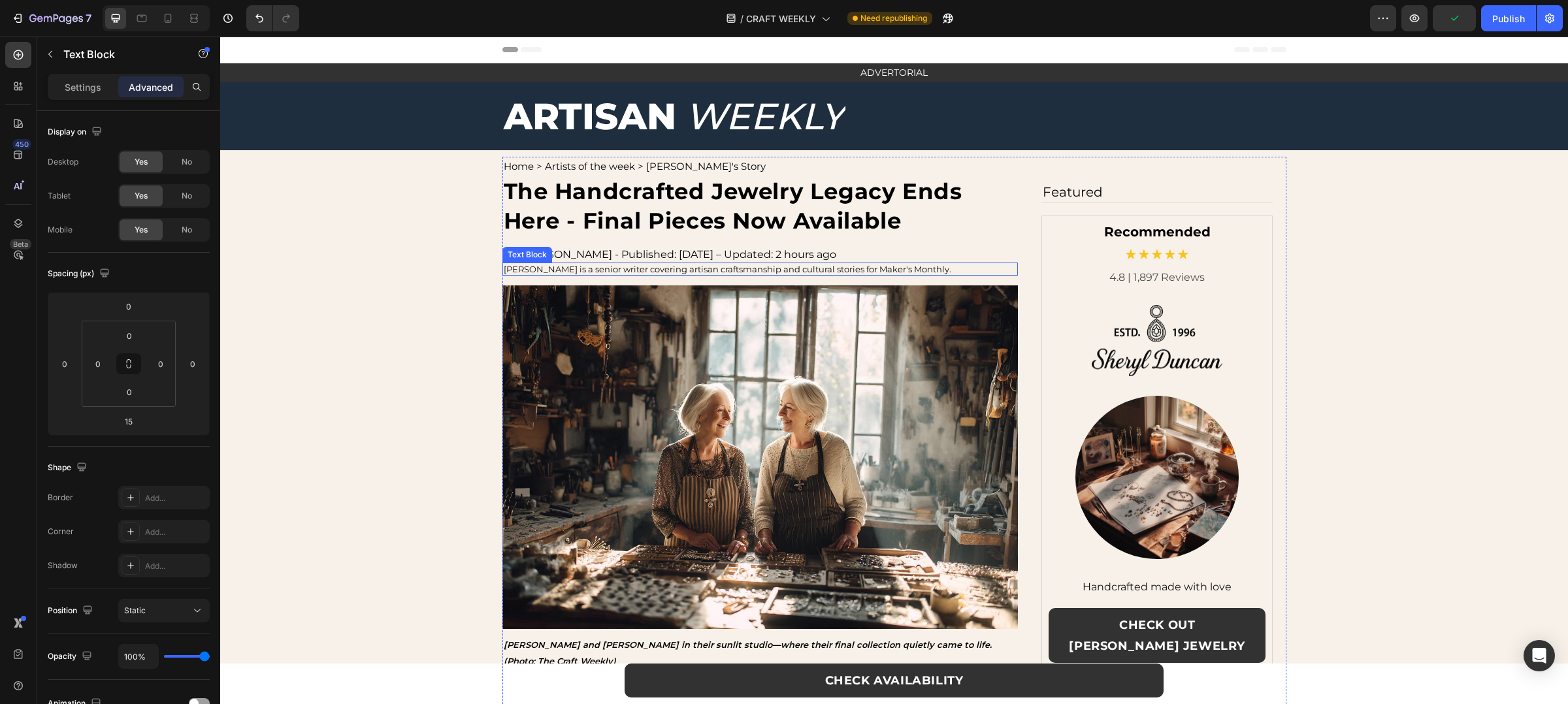
click at [730, 267] on p "Emily Harper is a senior writer covering artisan craftsmanship and cultural sto…" at bounding box center [761, 268] width 513 height 10
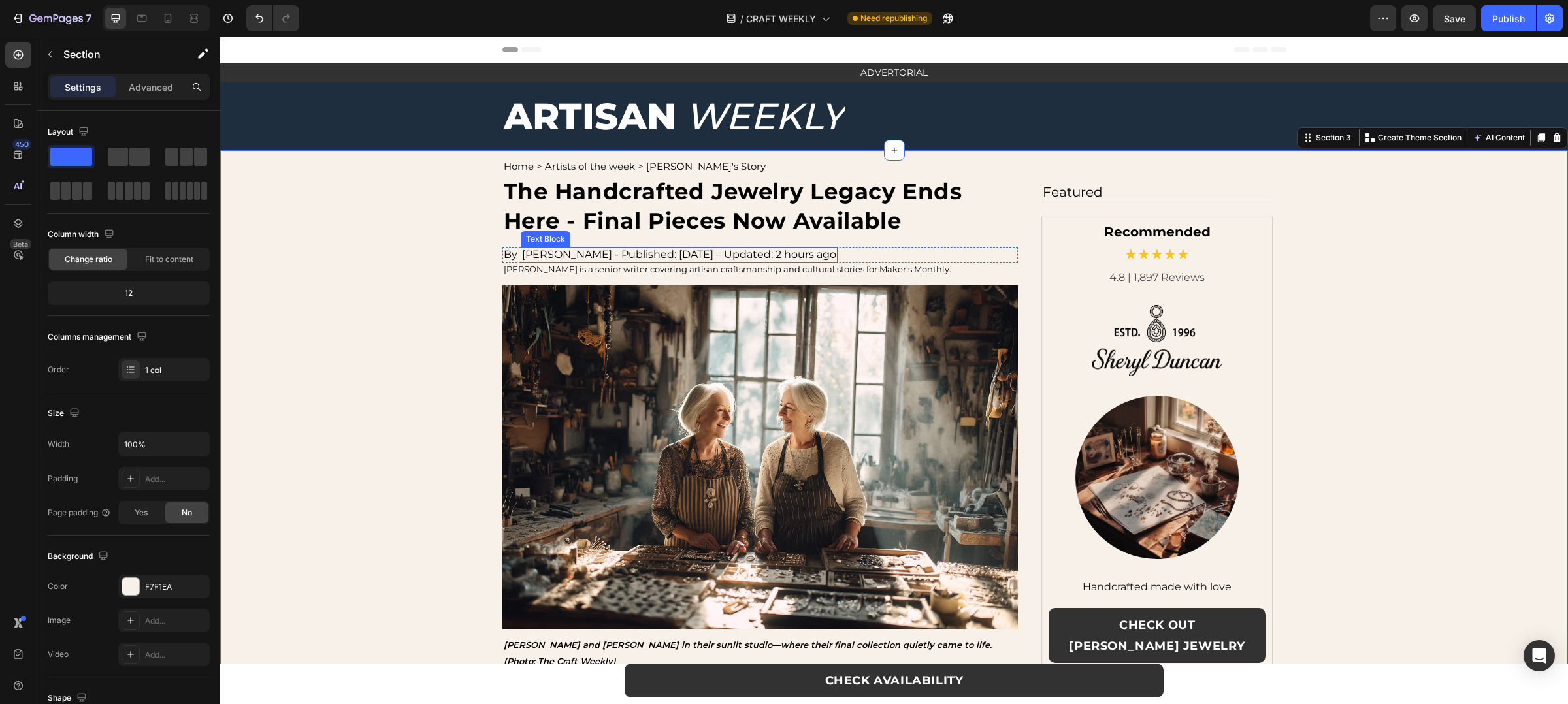
click at [522, 253] on p "Emily Harper - Published: August 19, 2025 – Updated: 2 hours ago" at bounding box center [679, 255] width 314 height 13
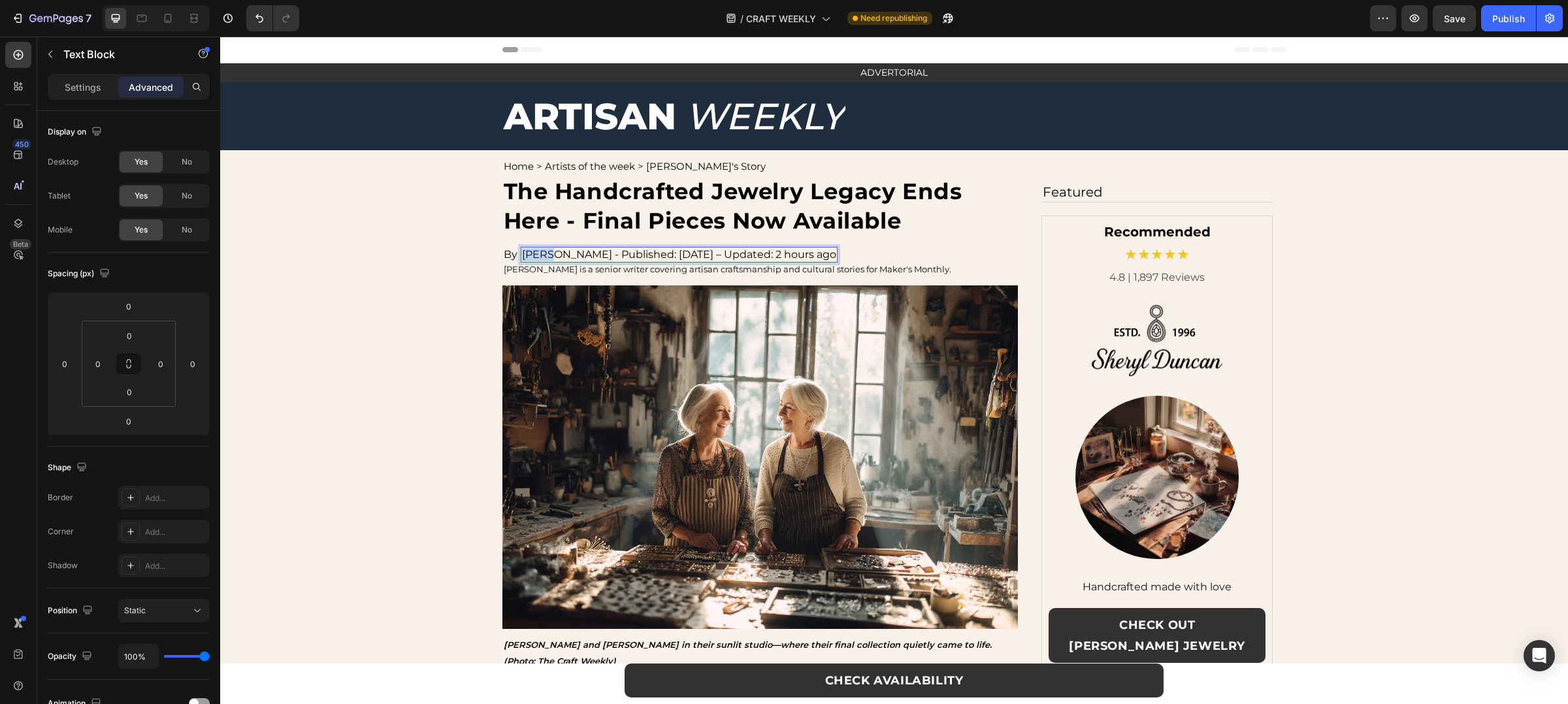
click at [522, 253] on p "Emily Harper - Published: August 19, 2025 – Updated: 2 hours ago" at bounding box center [679, 255] width 314 height 13
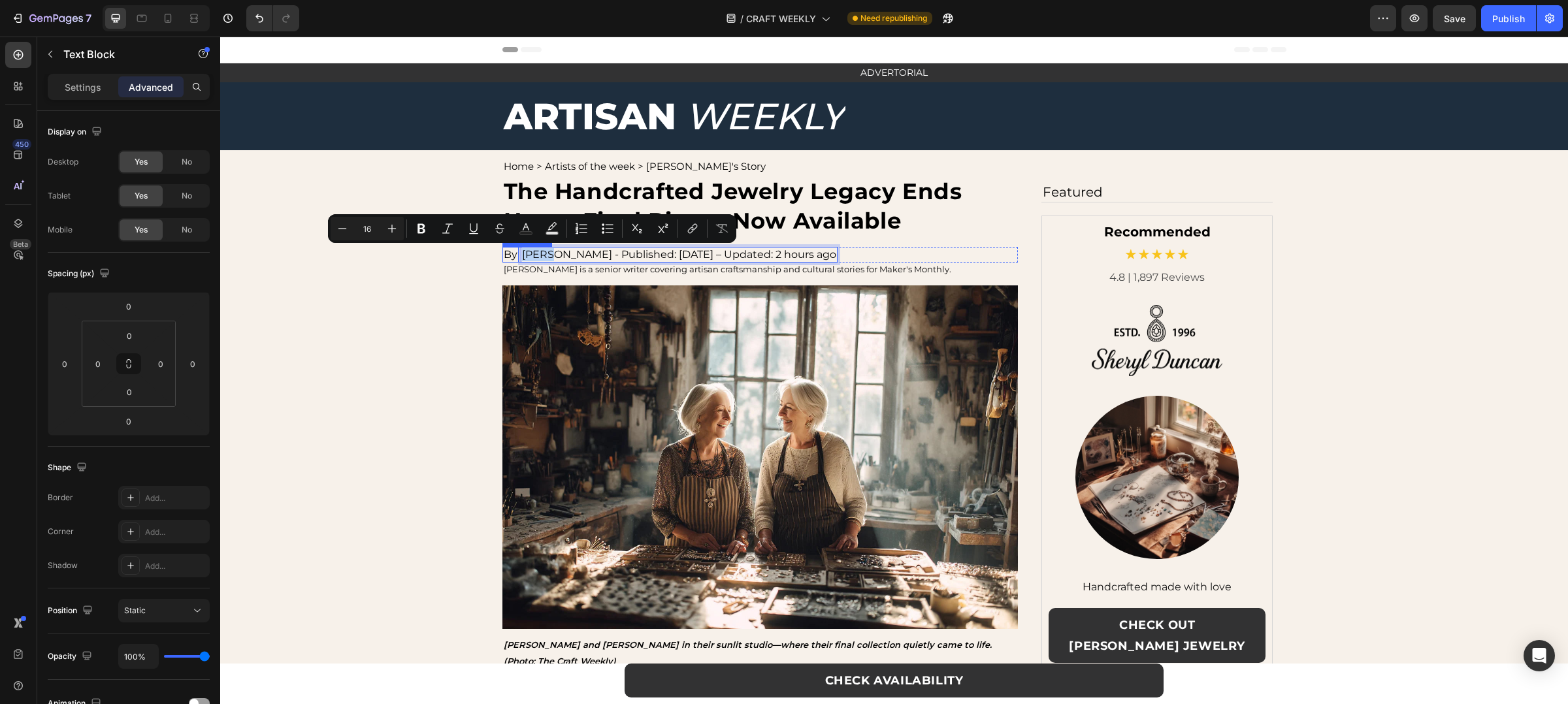
click at [502, 260] on div "By Text Block" at bounding box center [511, 254] width 16 height 15
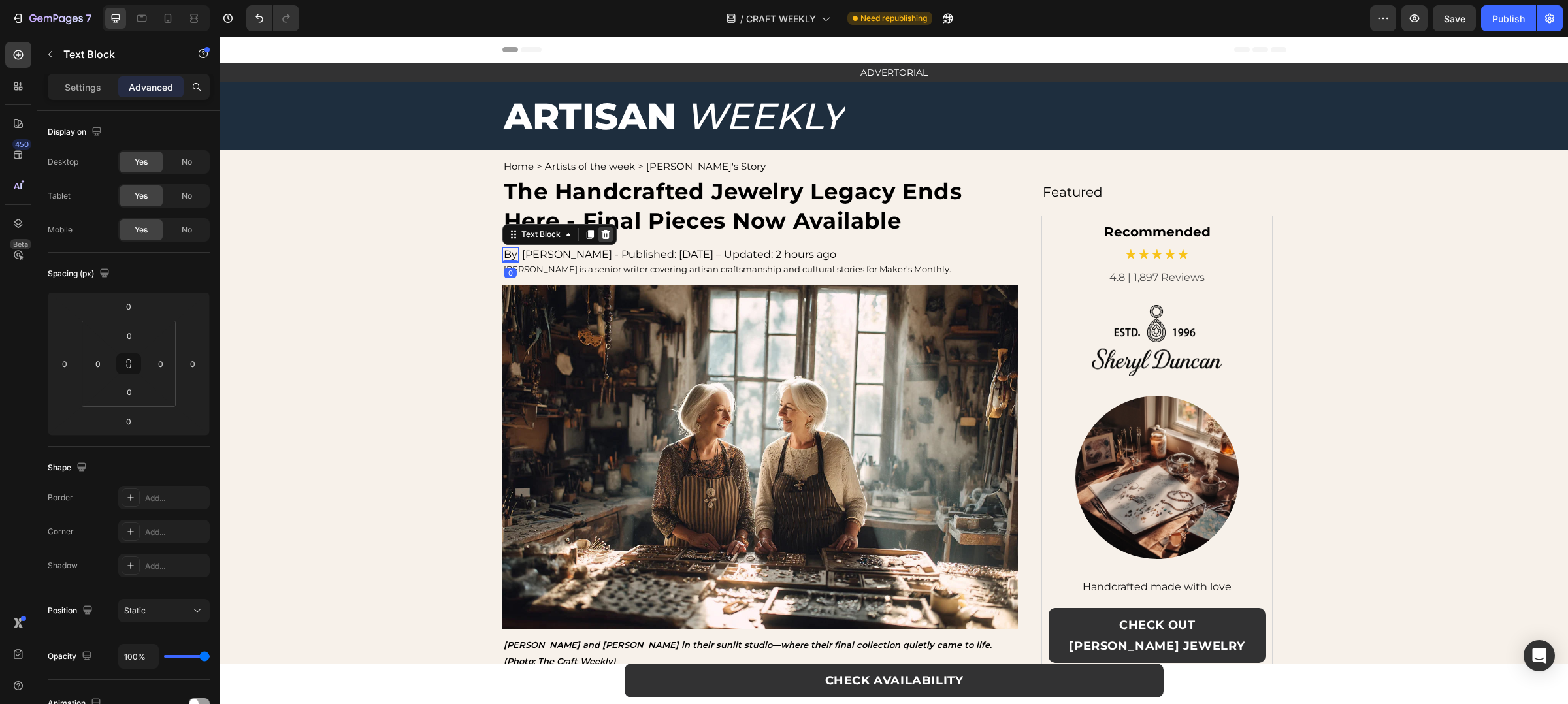
click at [601, 236] on icon at bounding box center [605, 234] width 10 height 10
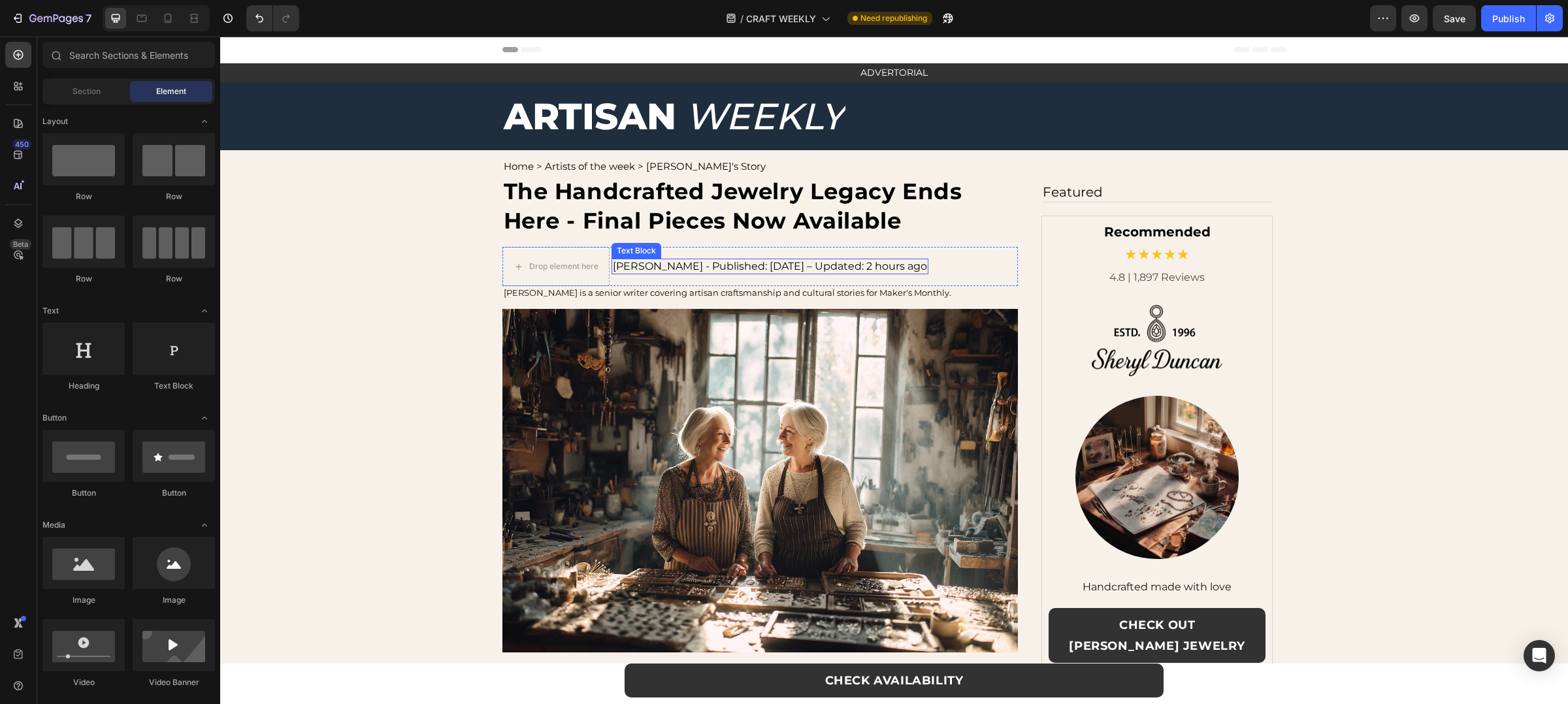
click at [649, 266] on p "Emily Harper - Published: August 19, 2025 – Updated: 2 hours ago" at bounding box center [770, 267] width 314 height 13
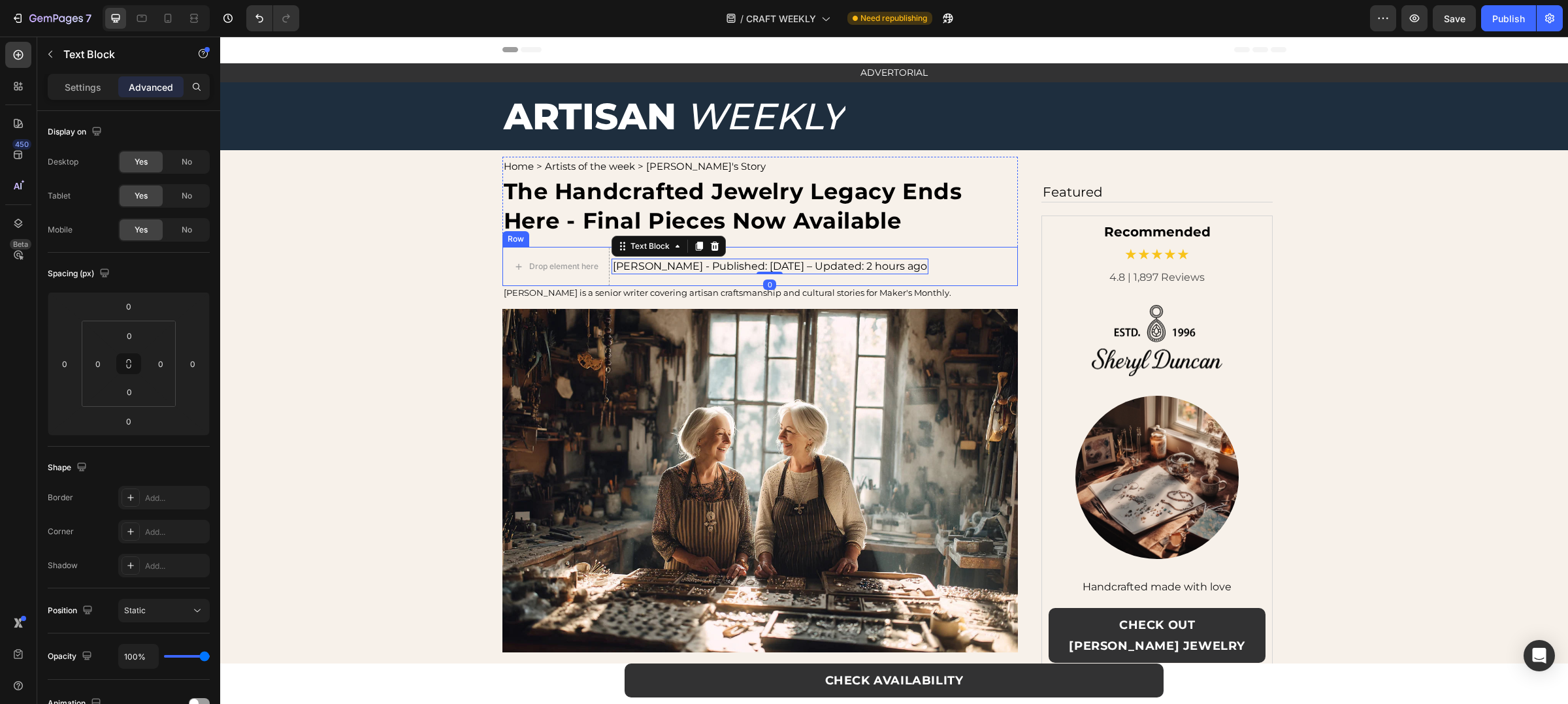
click at [958, 275] on div "Drop element here Emily Harper - Published: August 19, 2025 – Updated: 2 hours …" at bounding box center [760, 266] width 516 height 39
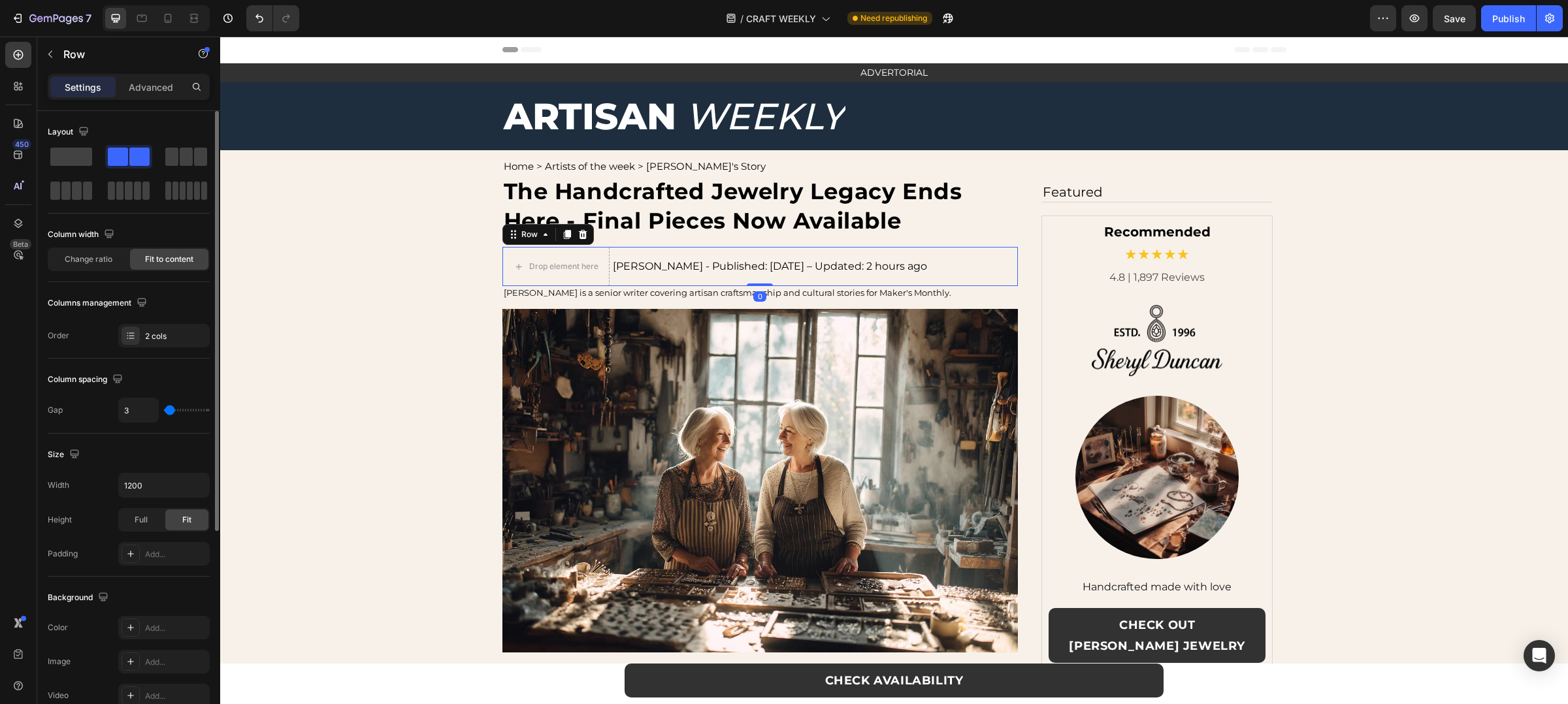
click at [66, 172] on div at bounding box center [128, 173] width 162 height 57
click at [88, 152] on span at bounding box center [71, 156] width 42 height 18
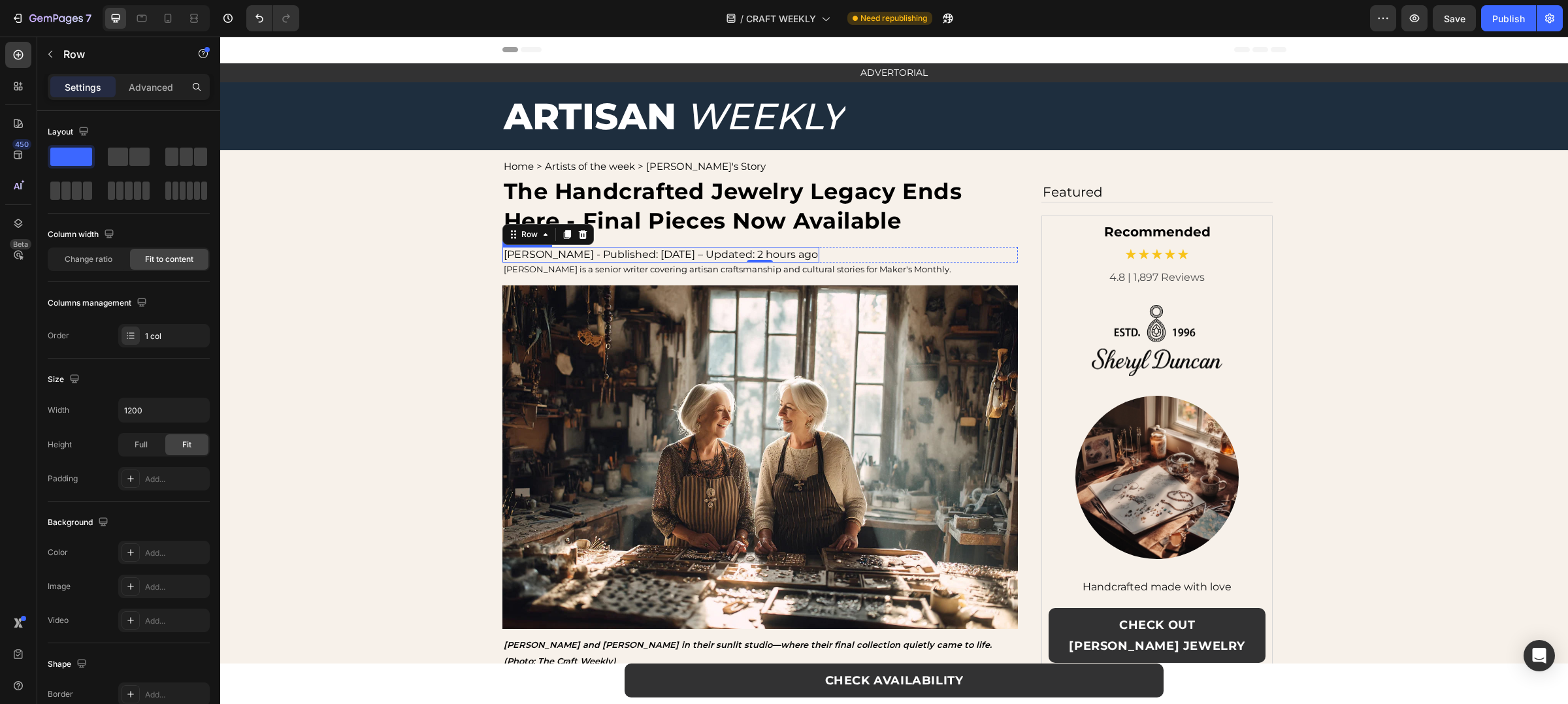
click at [543, 258] on p "Emily Harper - Published: August 19, 2025 – Updated: 2 hours ago" at bounding box center [661, 255] width 314 height 13
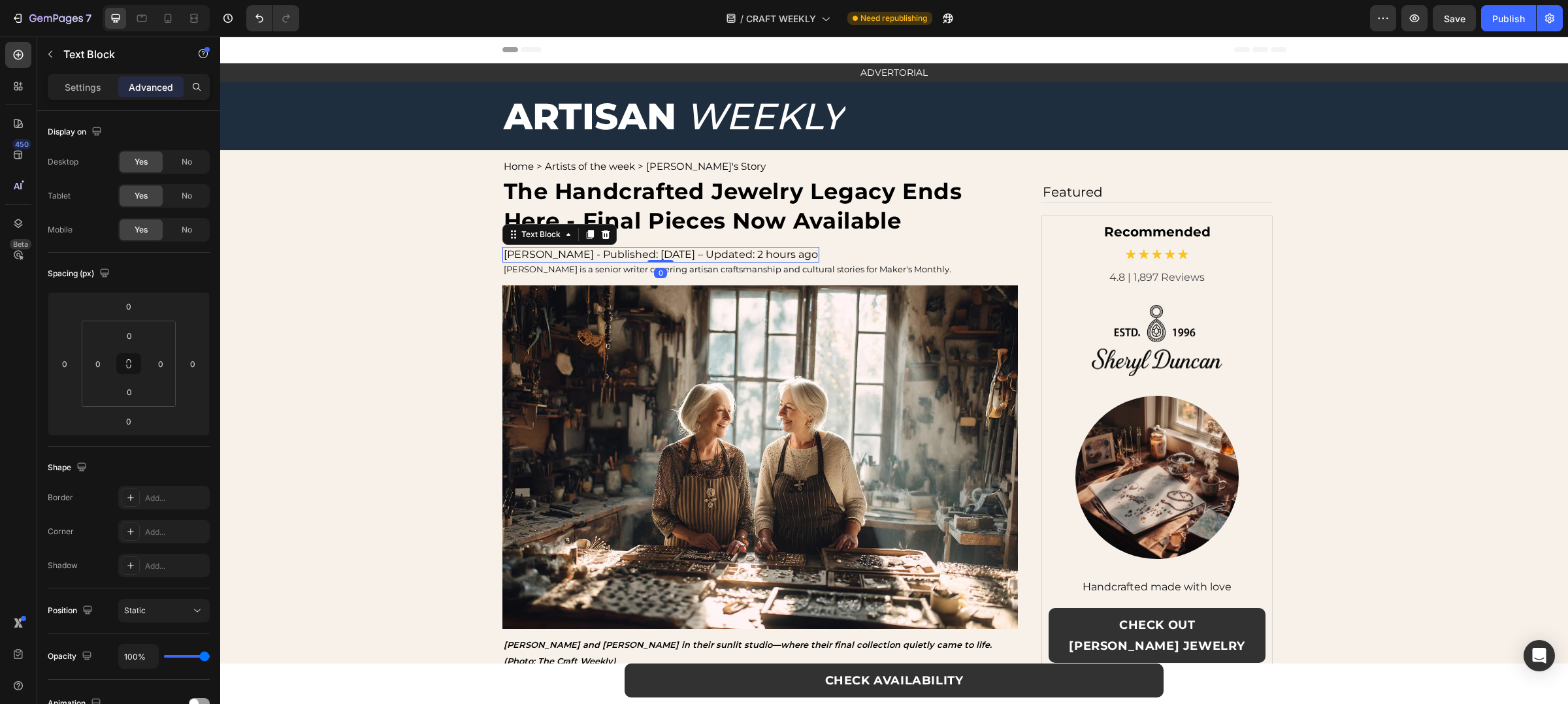
click at [543, 258] on p "Emily Harper - Published: August 19, 2025 – Updated: 2 hours ago" at bounding box center [661, 255] width 314 height 13
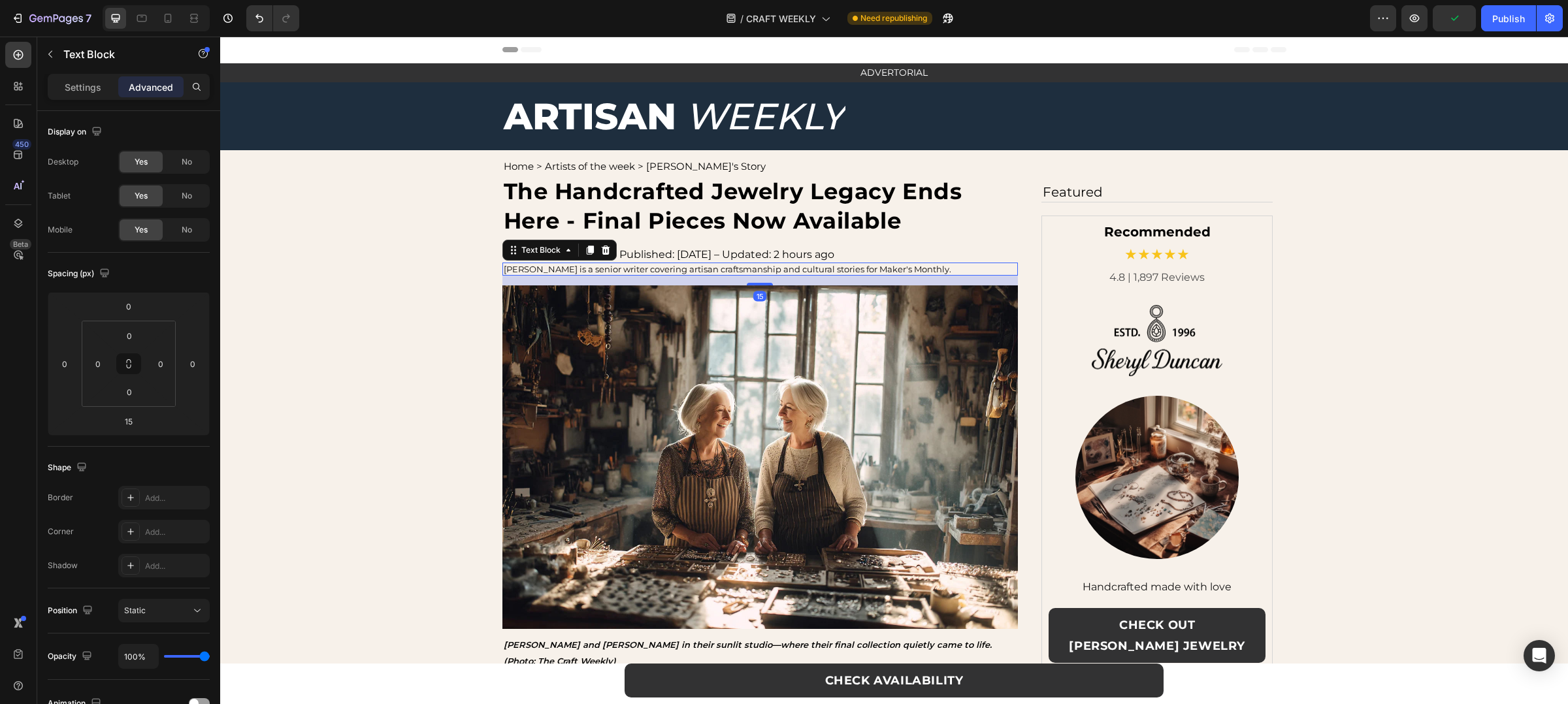
click at [914, 270] on p "Emily Harper is a senior writer covering artisan craftsmanship and cultural sto…" at bounding box center [761, 268] width 513 height 10
click at [178, 23] on div at bounding box center [157, 18] width 107 height 26
click at [168, 23] on icon at bounding box center [167, 18] width 13 height 13
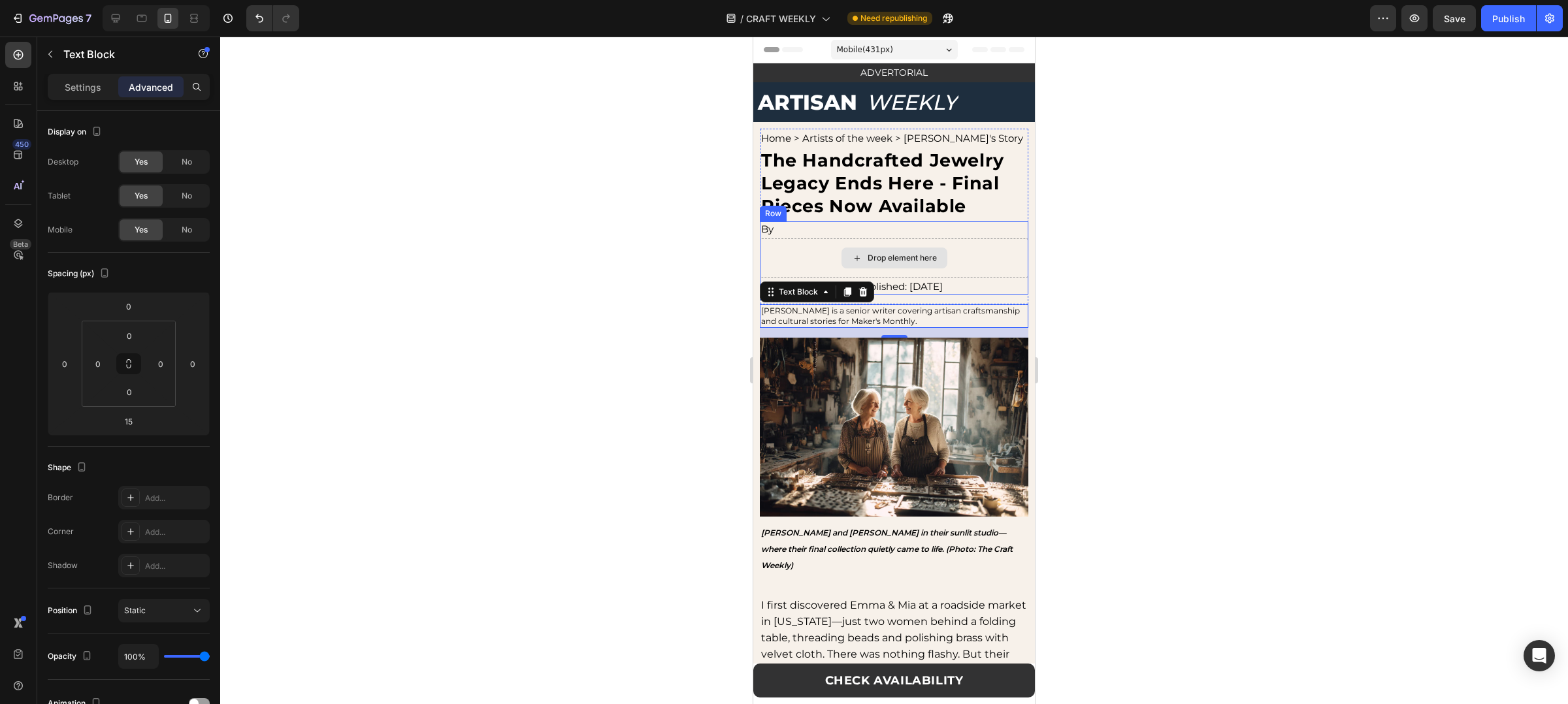
click at [995, 266] on div "Drop element here" at bounding box center [894, 257] width 268 height 39
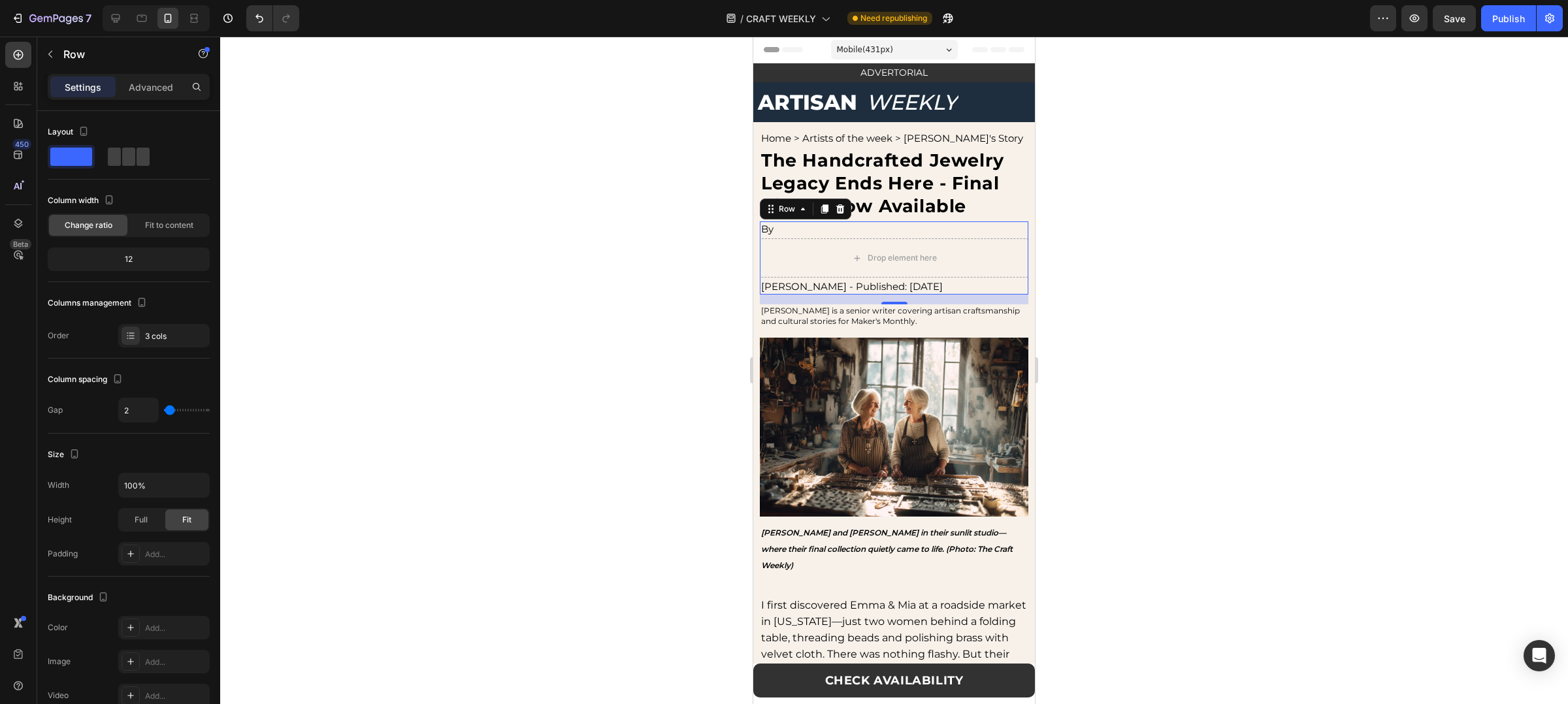
click at [145, 98] on div "Settings Advanced" at bounding box center [128, 86] width 162 height 26
click at [147, 96] on div "Advanced" at bounding box center [151, 86] width 66 height 21
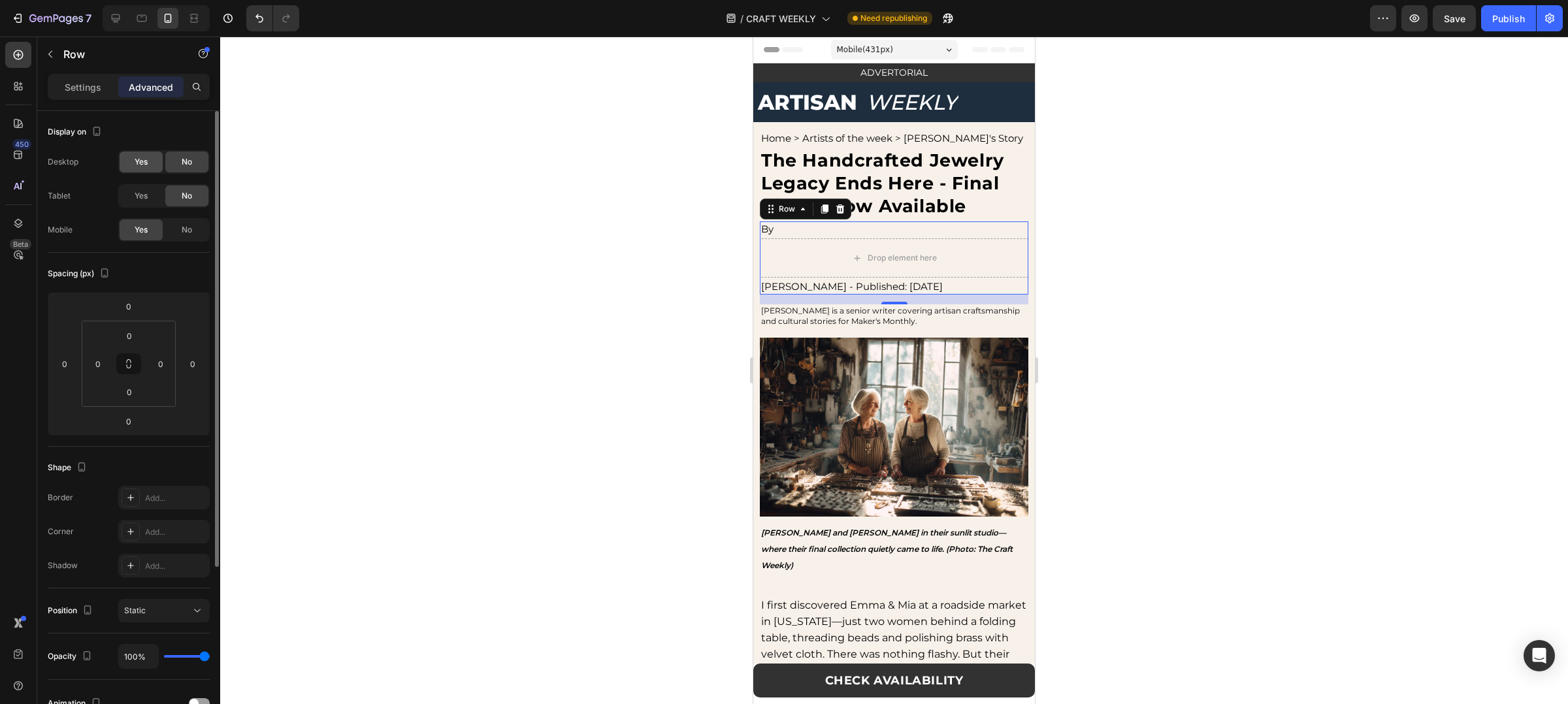
click at [149, 172] on div "Yes" at bounding box center [140, 162] width 43 height 21
click at [137, 206] on div "Yes" at bounding box center [140, 196] width 43 height 21
click at [112, 27] on div at bounding box center [116, 18] width 21 height 21
type input "15"
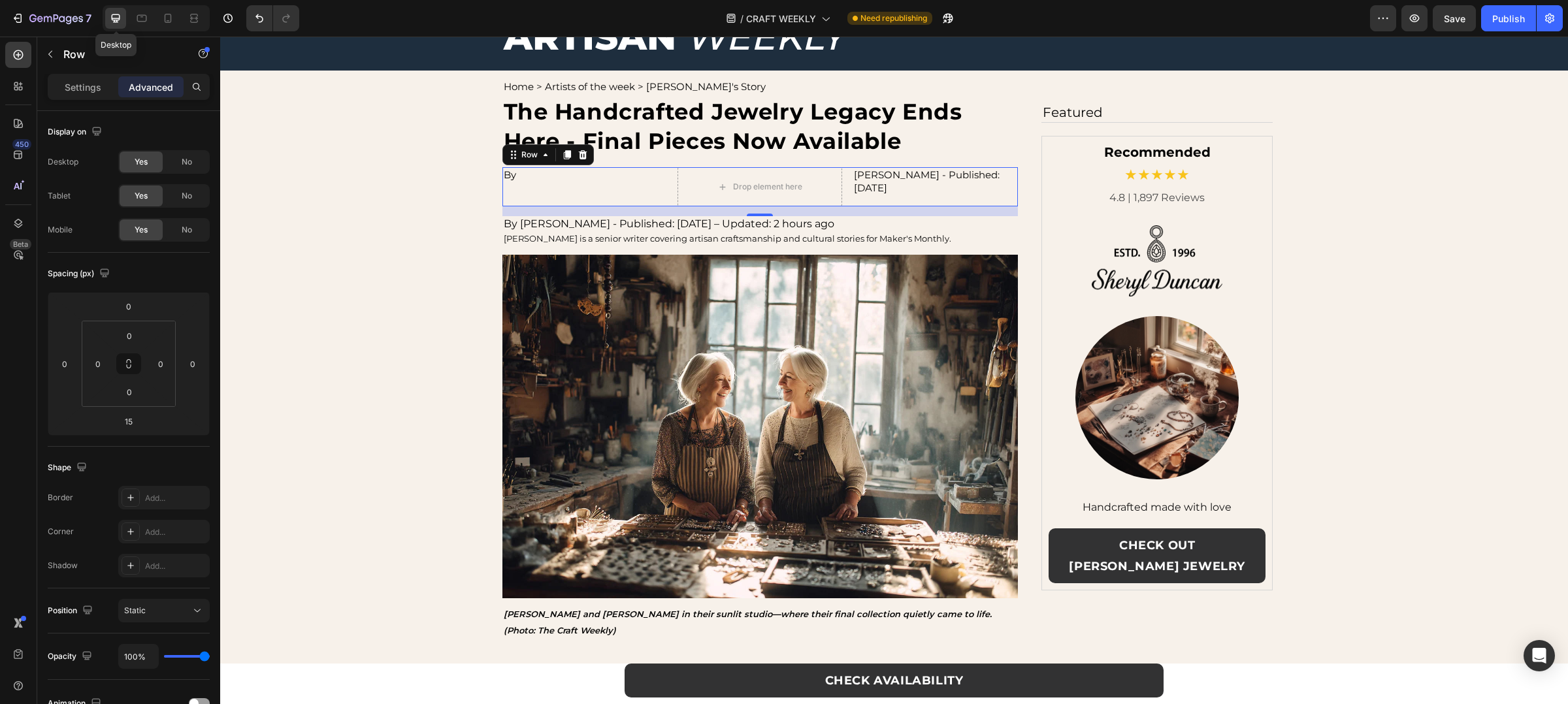
scroll to position [165, 0]
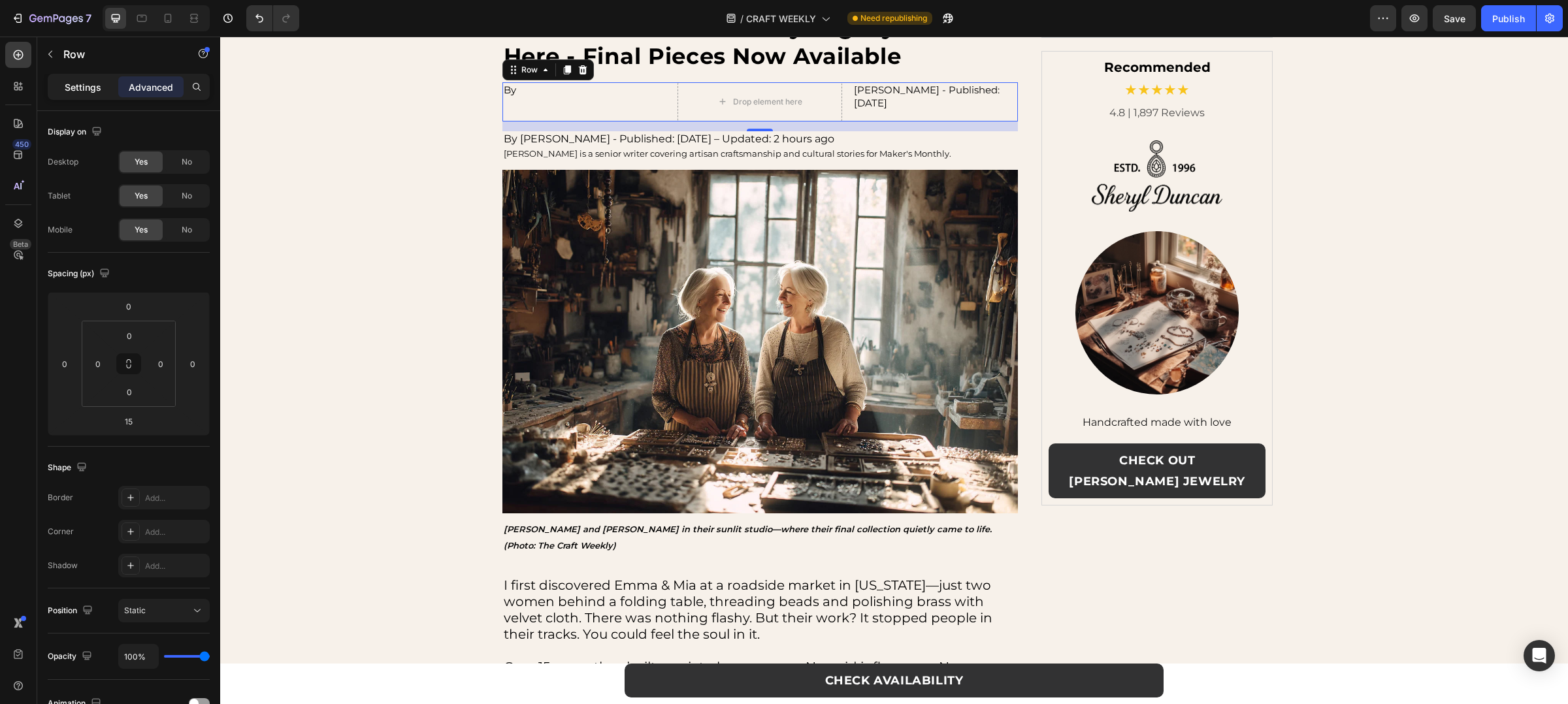
click at [83, 92] on p "Settings" at bounding box center [83, 86] width 36 height 14
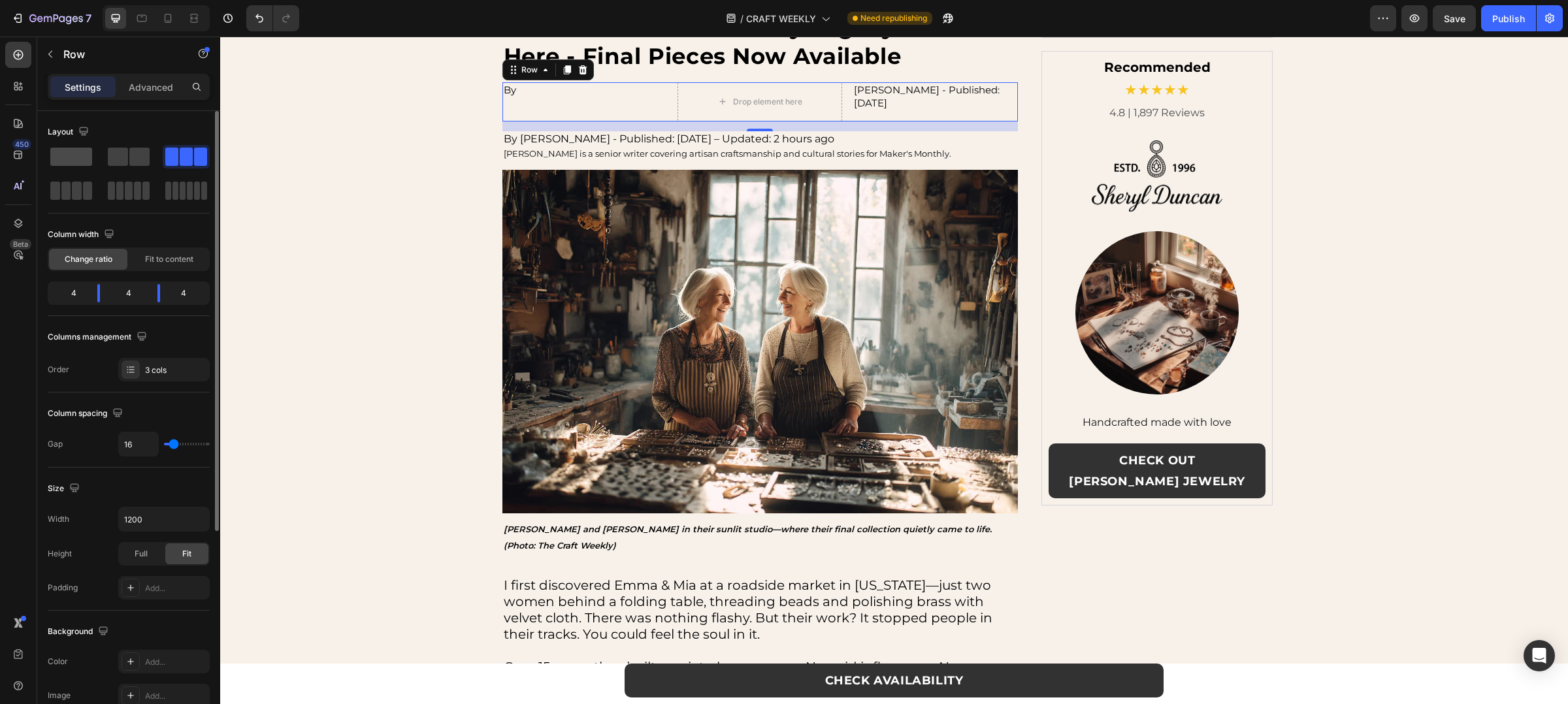
click at [68, 155] on span at bounding box center [71, 156] width 42 height 18
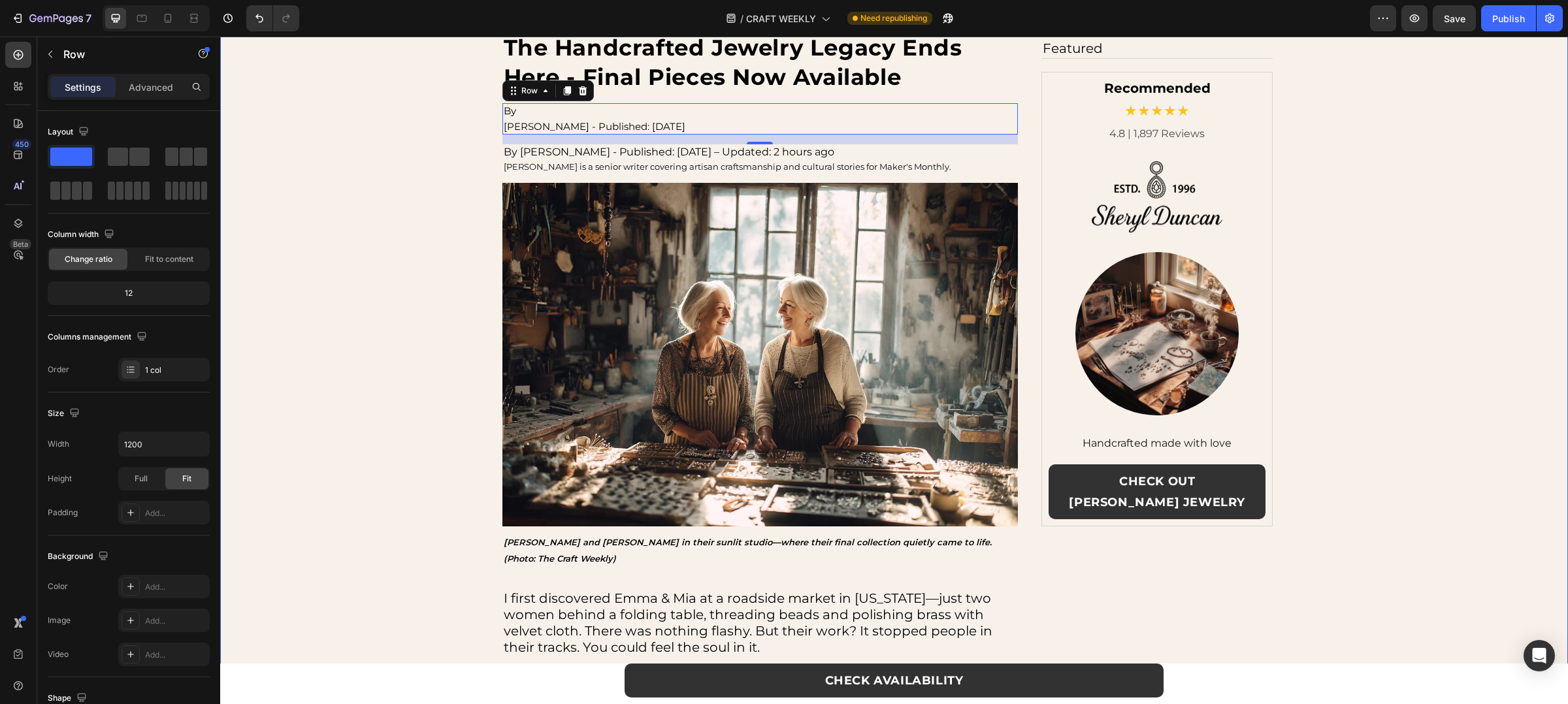
scroll to position [122, 0]
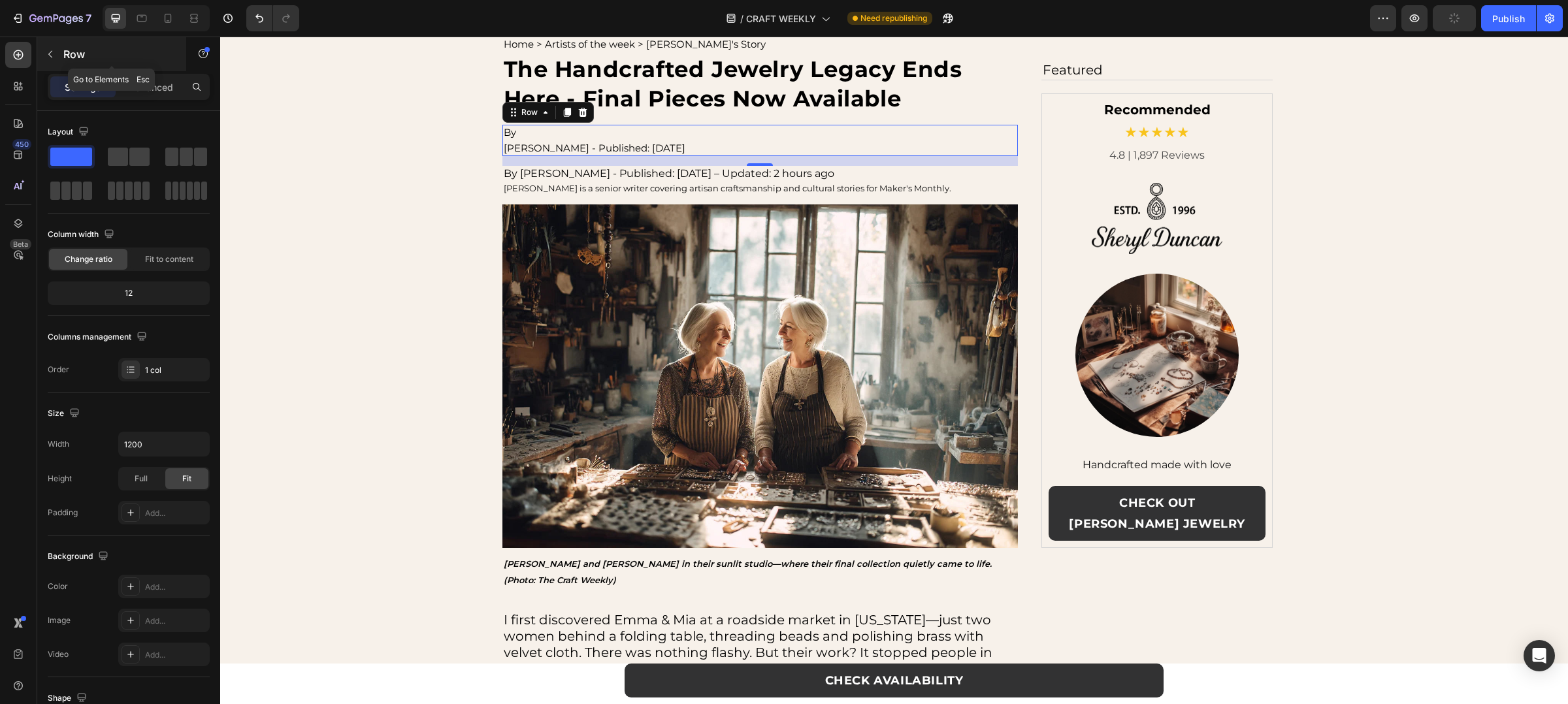
click at [51, 52] on icon "button" at bounding box center [50, 54] width 10 height 10
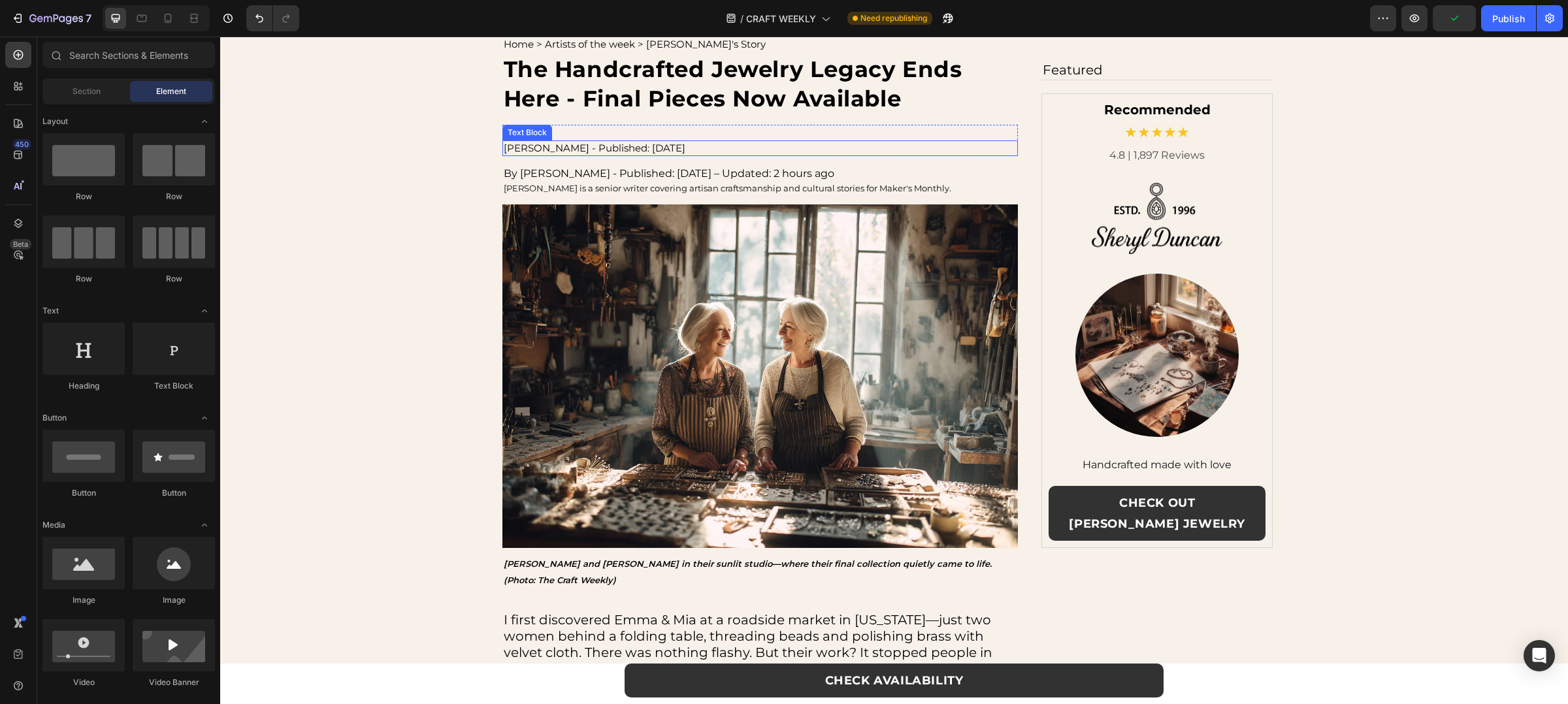
click at [659, 152] on p "Emily Harper - Published: Aug 13, 2025" at bounding box center [761, 148] width 513 height 13
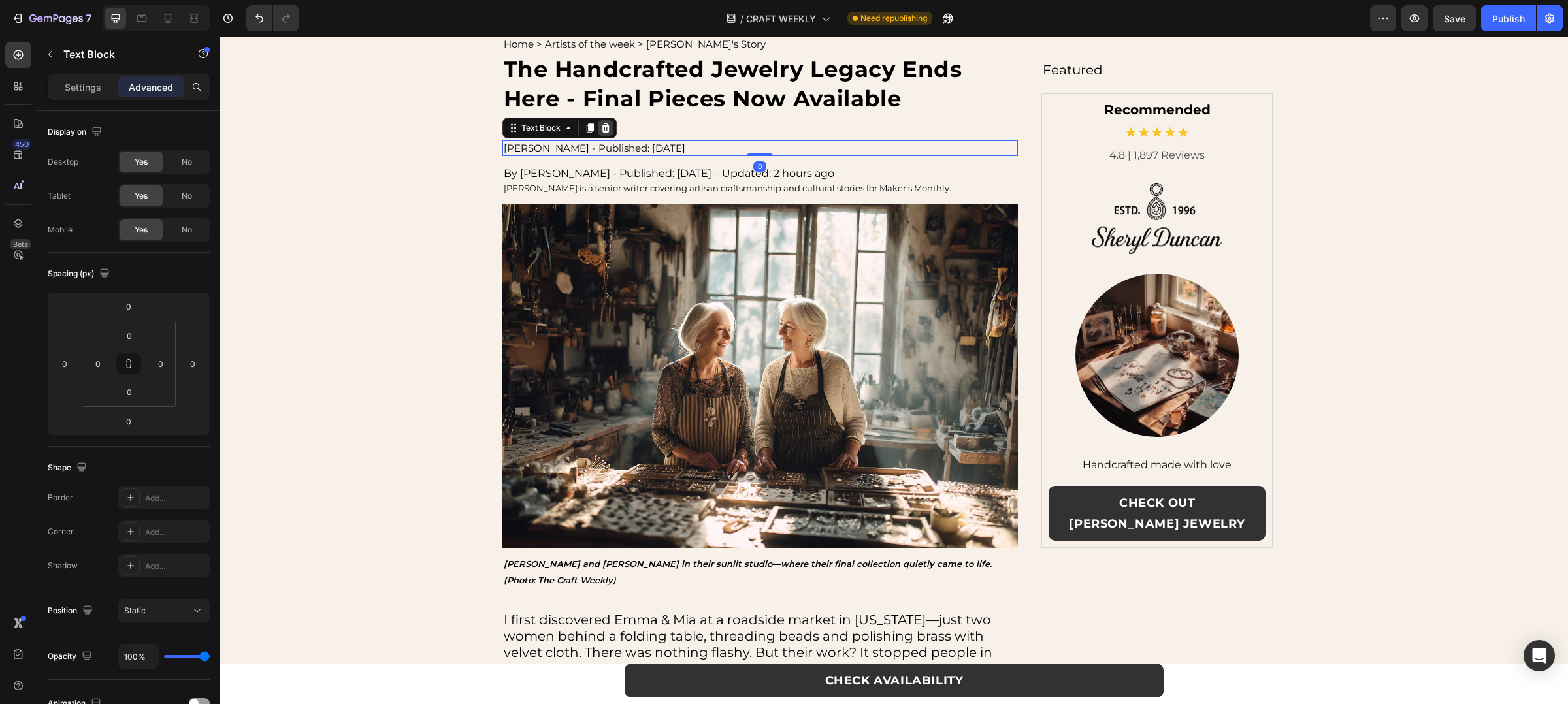
click at [602, 126] on icon at bounding box center [605, 128] width 8 height 9
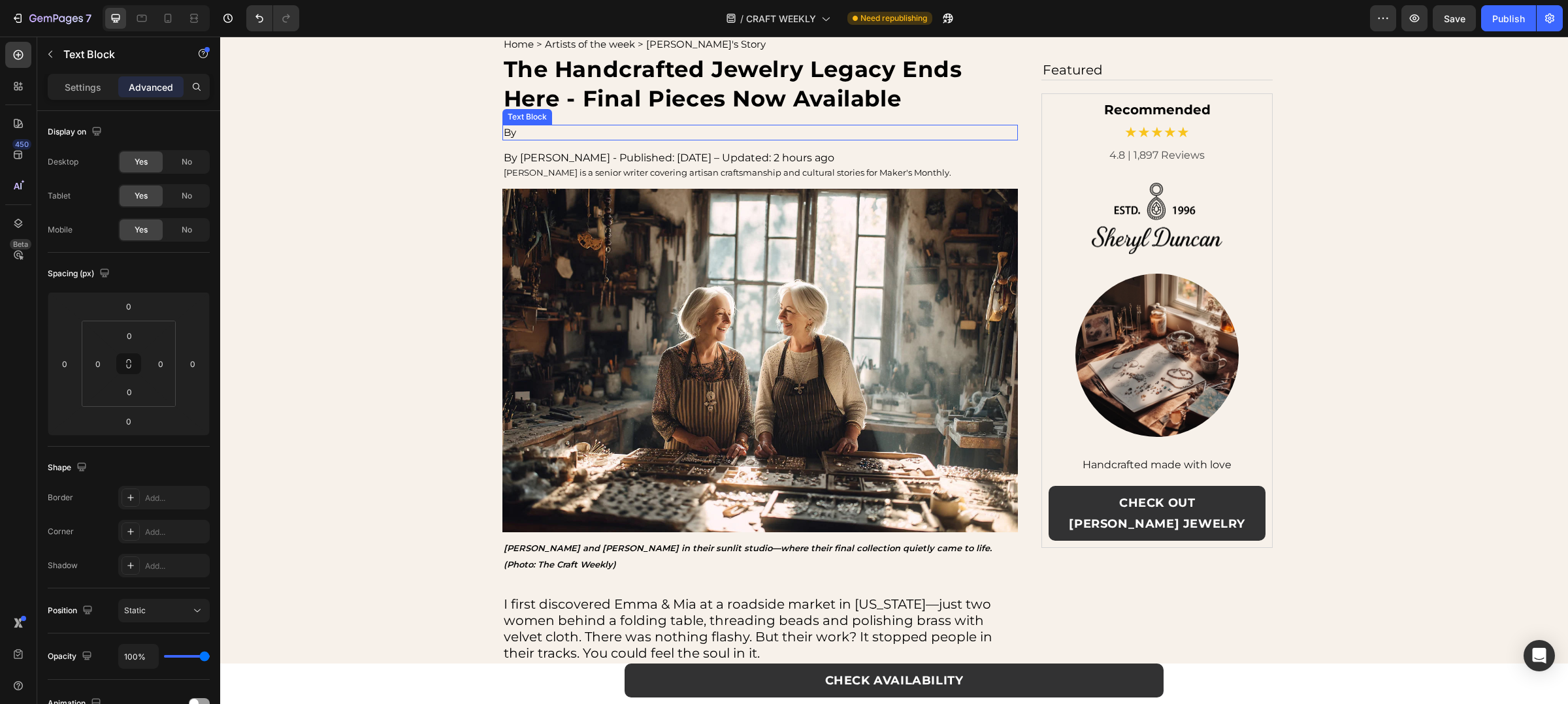
click at [553, 128] on p "By" at bounding box center [761, 133] width 513 height 13
click at [601, 113] on icon at bounding box center [605, 112] width 10 height 10
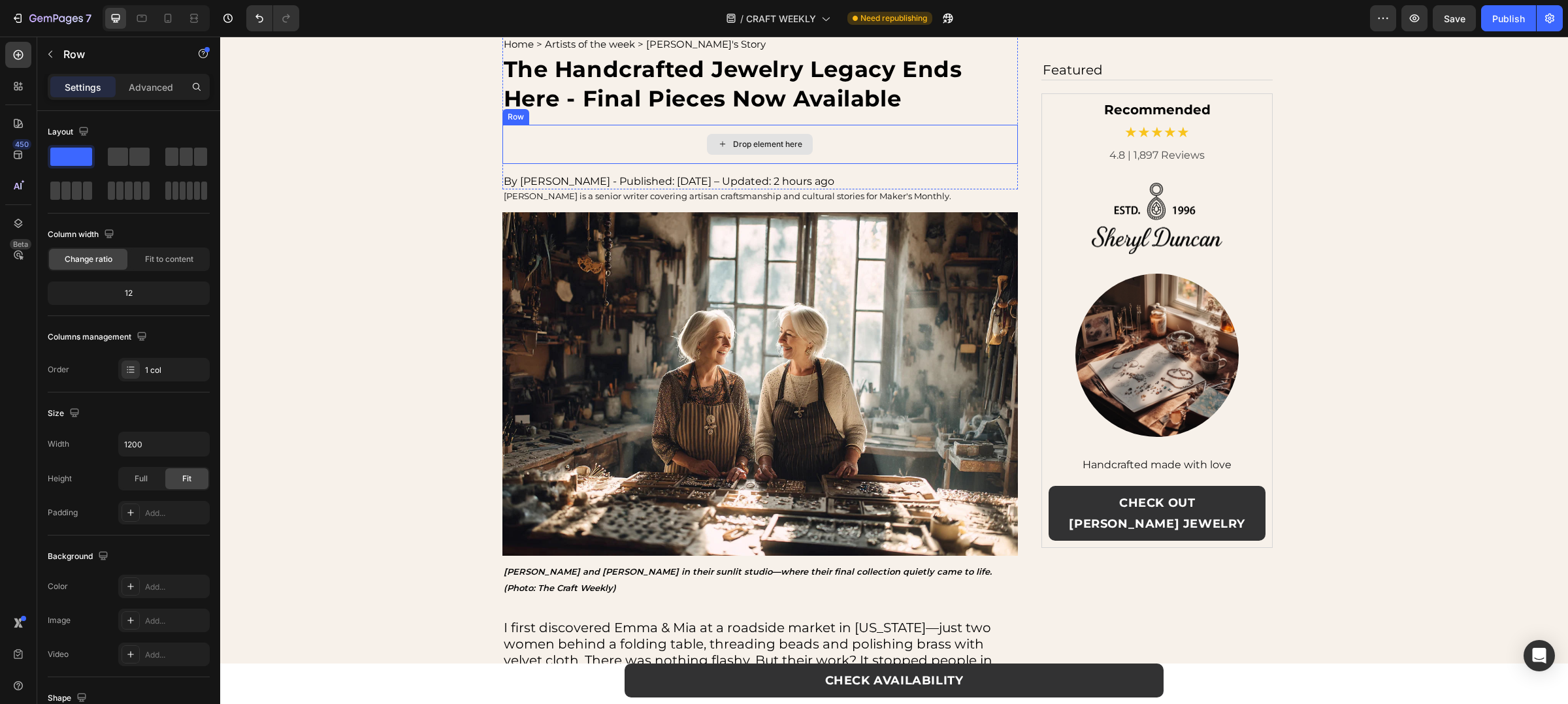
click at [569, 145] on div "Drop element here" at bounding box center [760, 144] width 516 height 39
click at [578, 116] on icon at bounding box center [582, 112] width 8 height 9
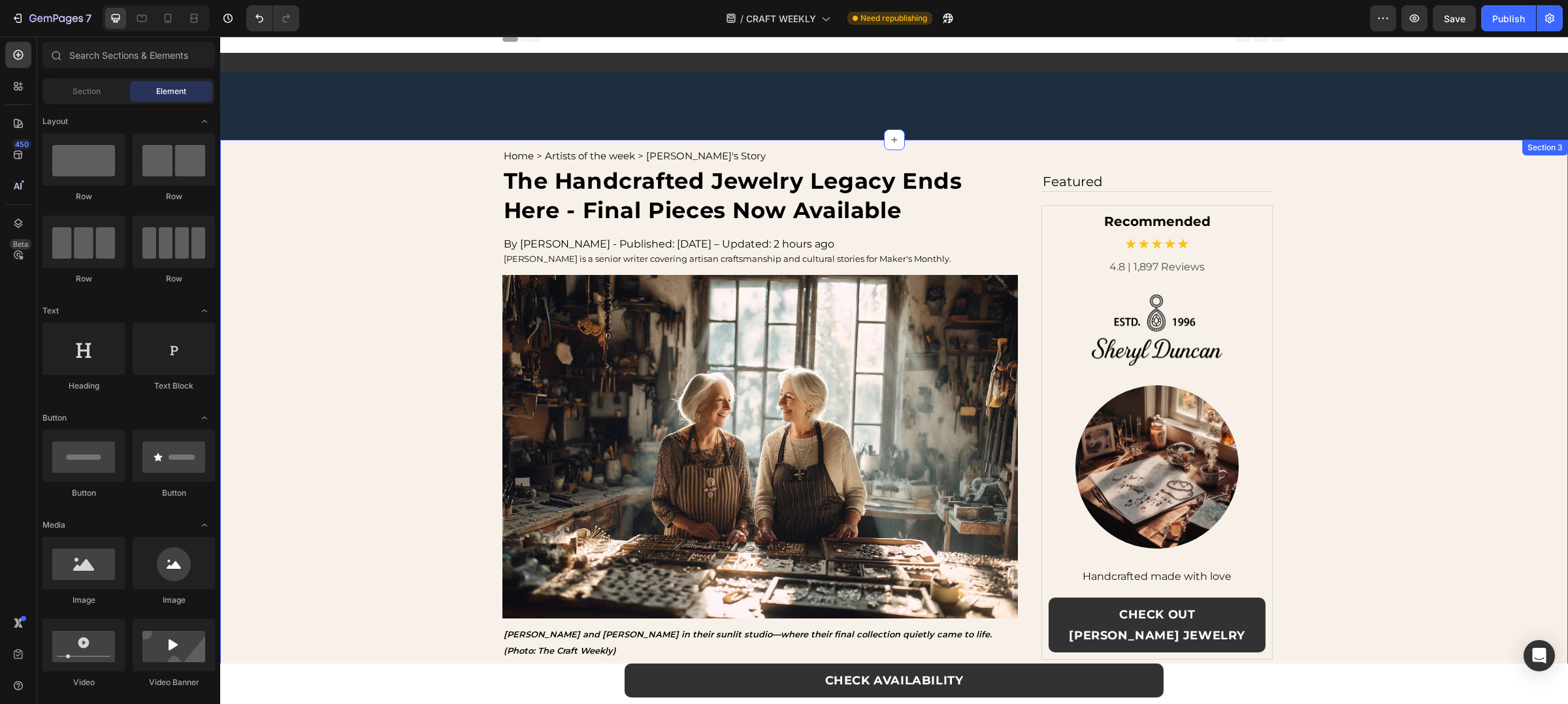
scroll to position [0, 0]
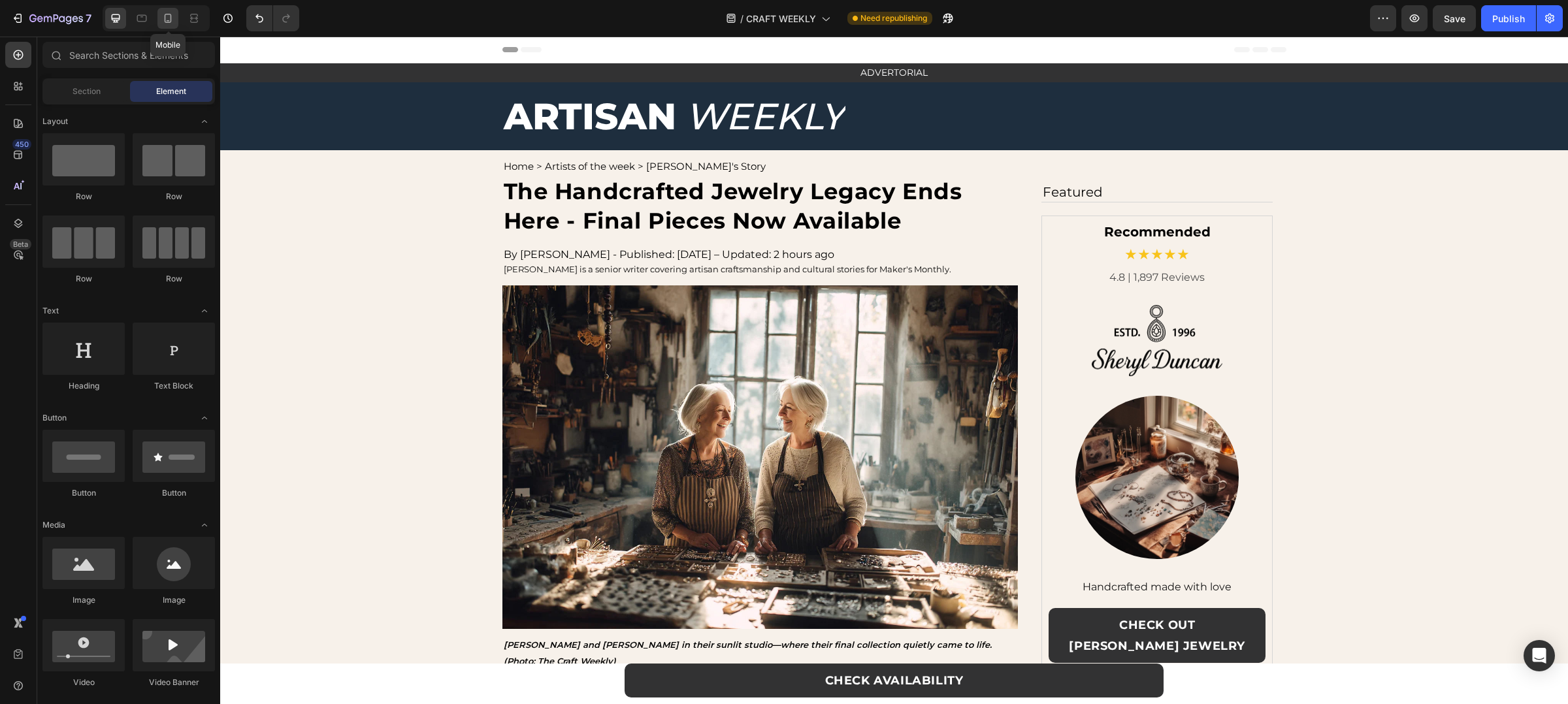
click at [161, 27] on div at bounding box center [167, 18] width 21 height 21
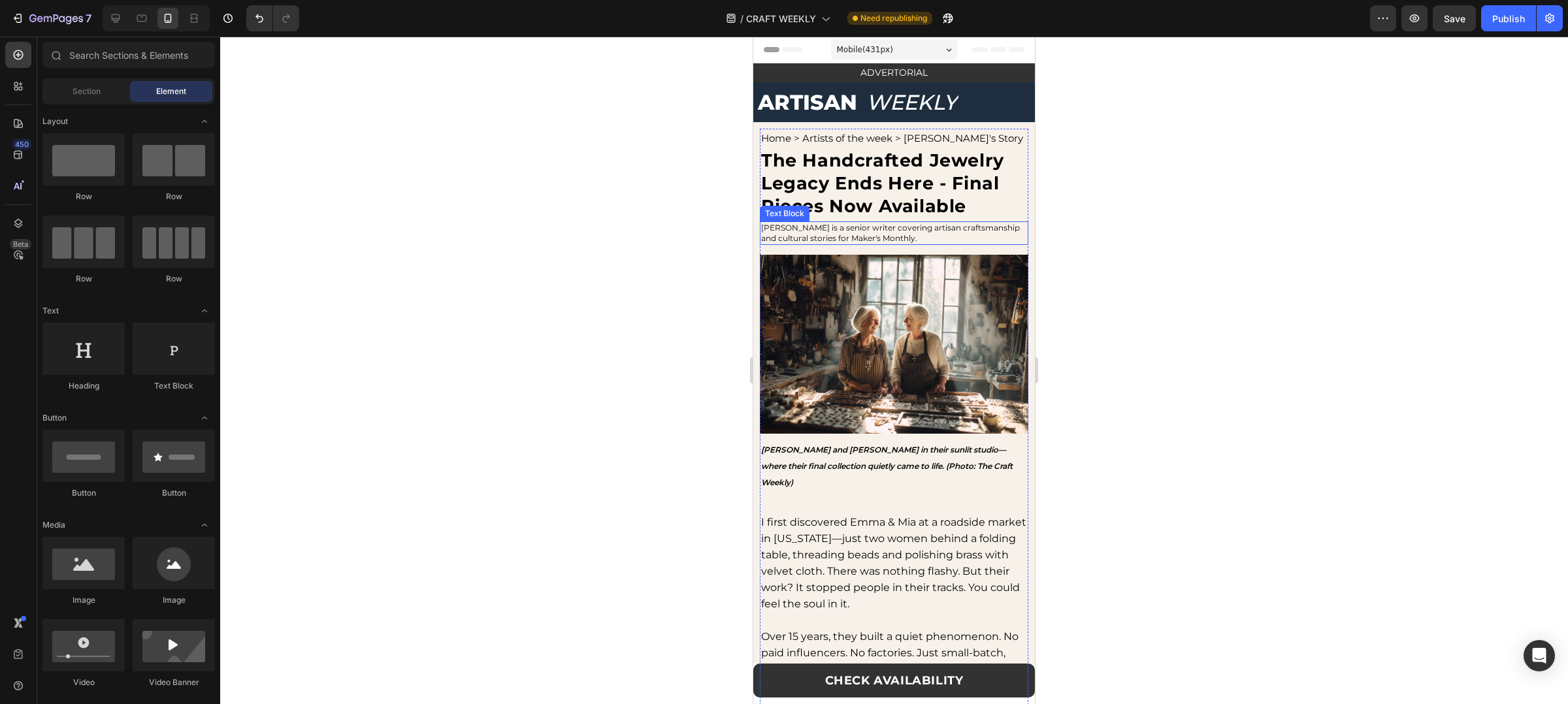
click at [946, 233] on p "Emily Harper is a senior writer covering artisan craftsmanship and cultural sto…" at bounding box center [894, 233] width 266 height 21
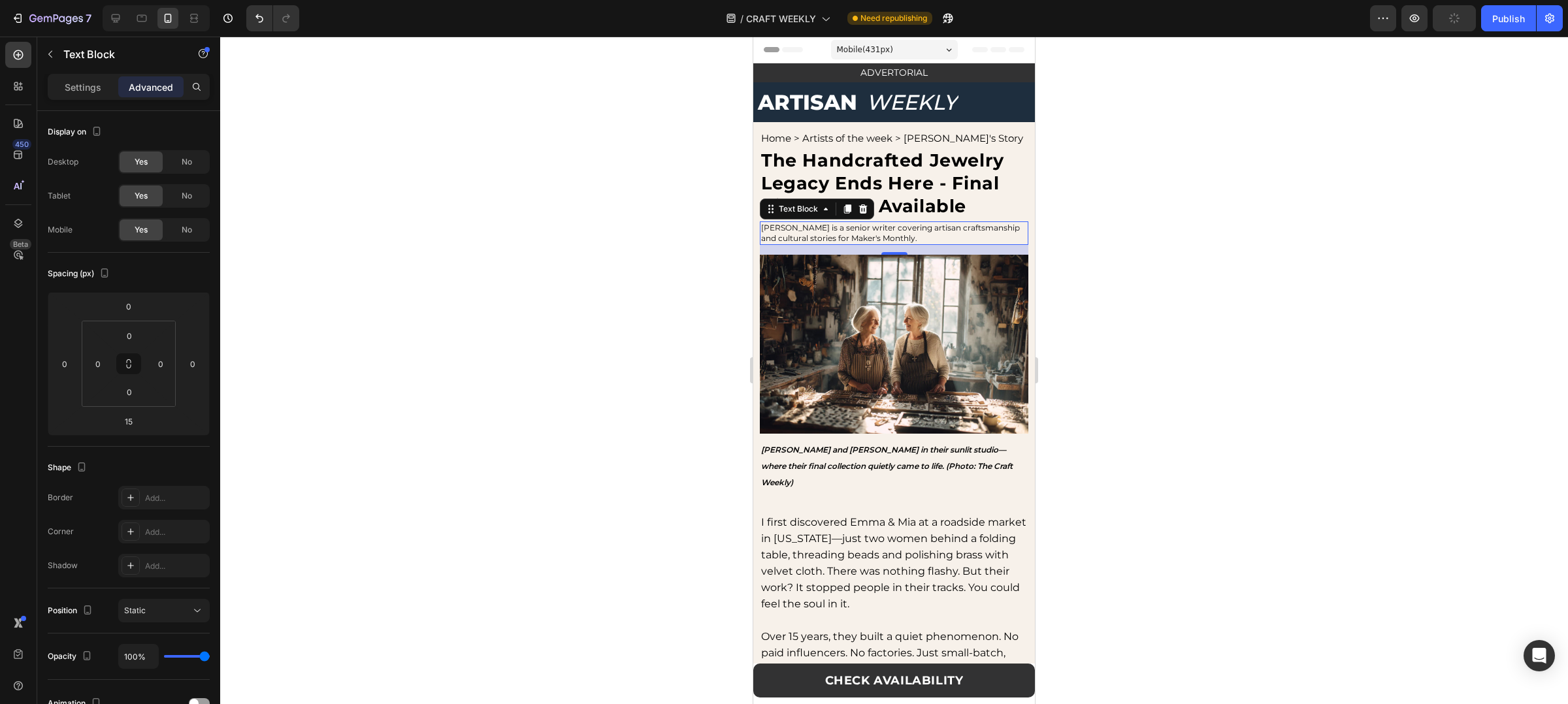
click at [129, 20] on div at bounding box center [157, 18] width 107 height 26
click at [122, 20] on icon at bounding box center [116, 18] width 13 height 13
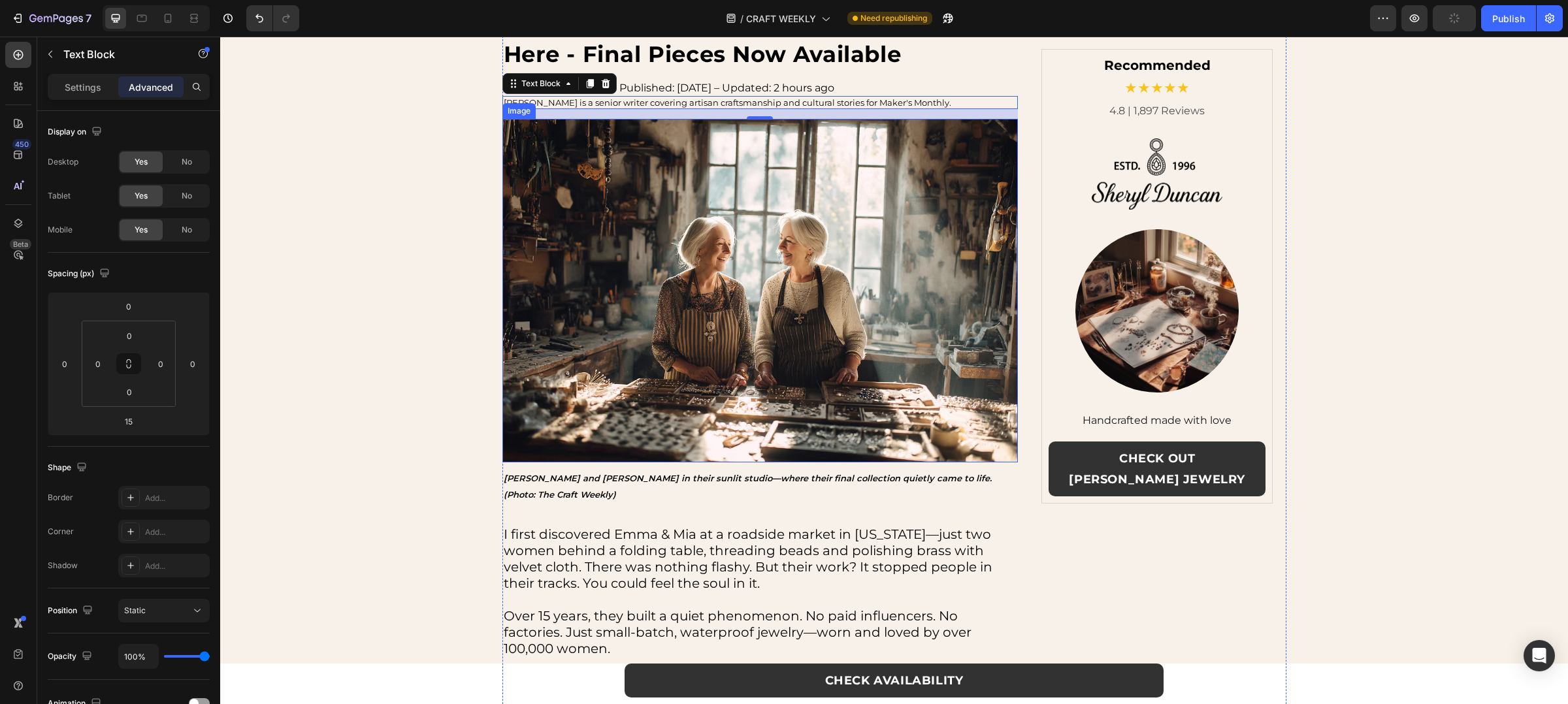
scroll to position [180, 0]
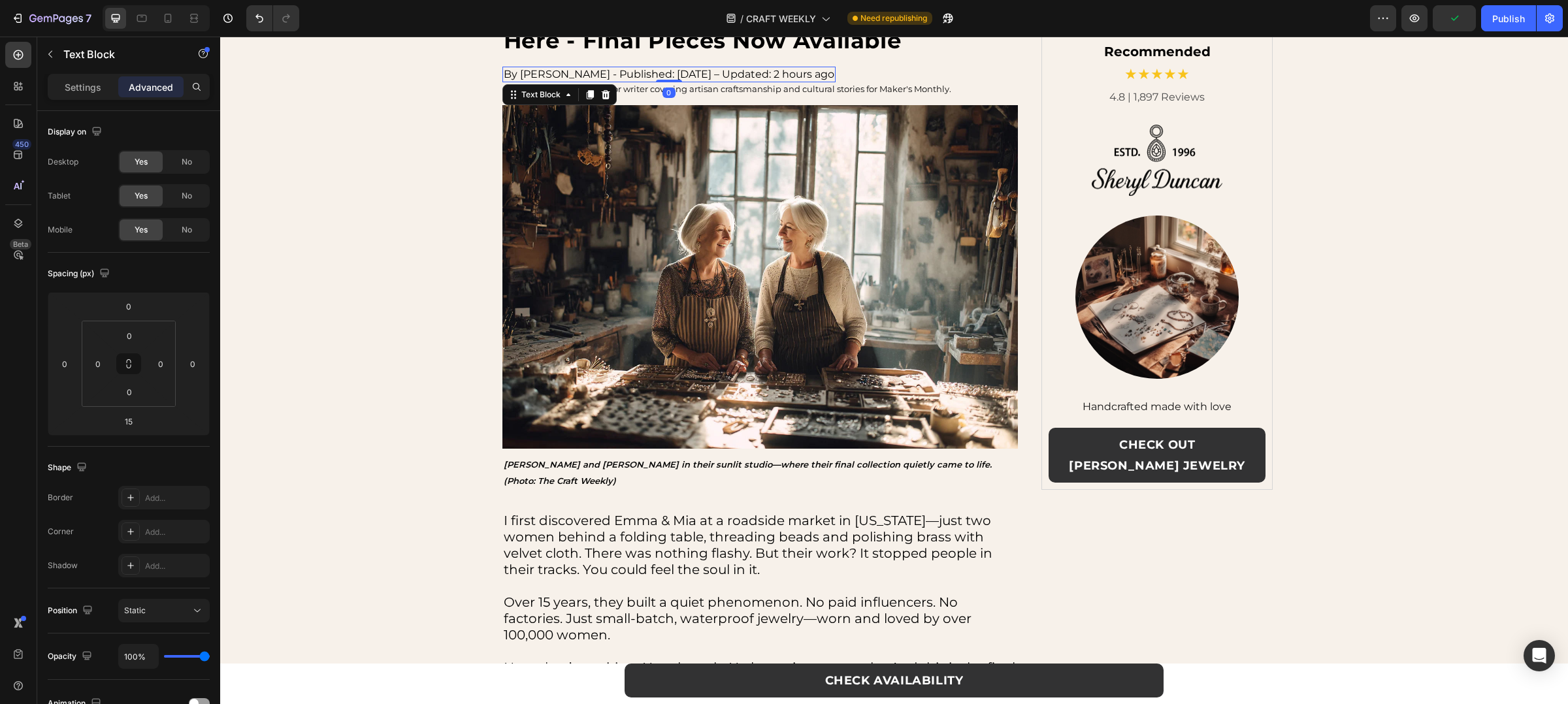
click at [723, 76] on p "By Emily Harper - Published: August 19, 2025 – Updated: 2 hours ago" at bounding box center [669, 75] width 330 height 13
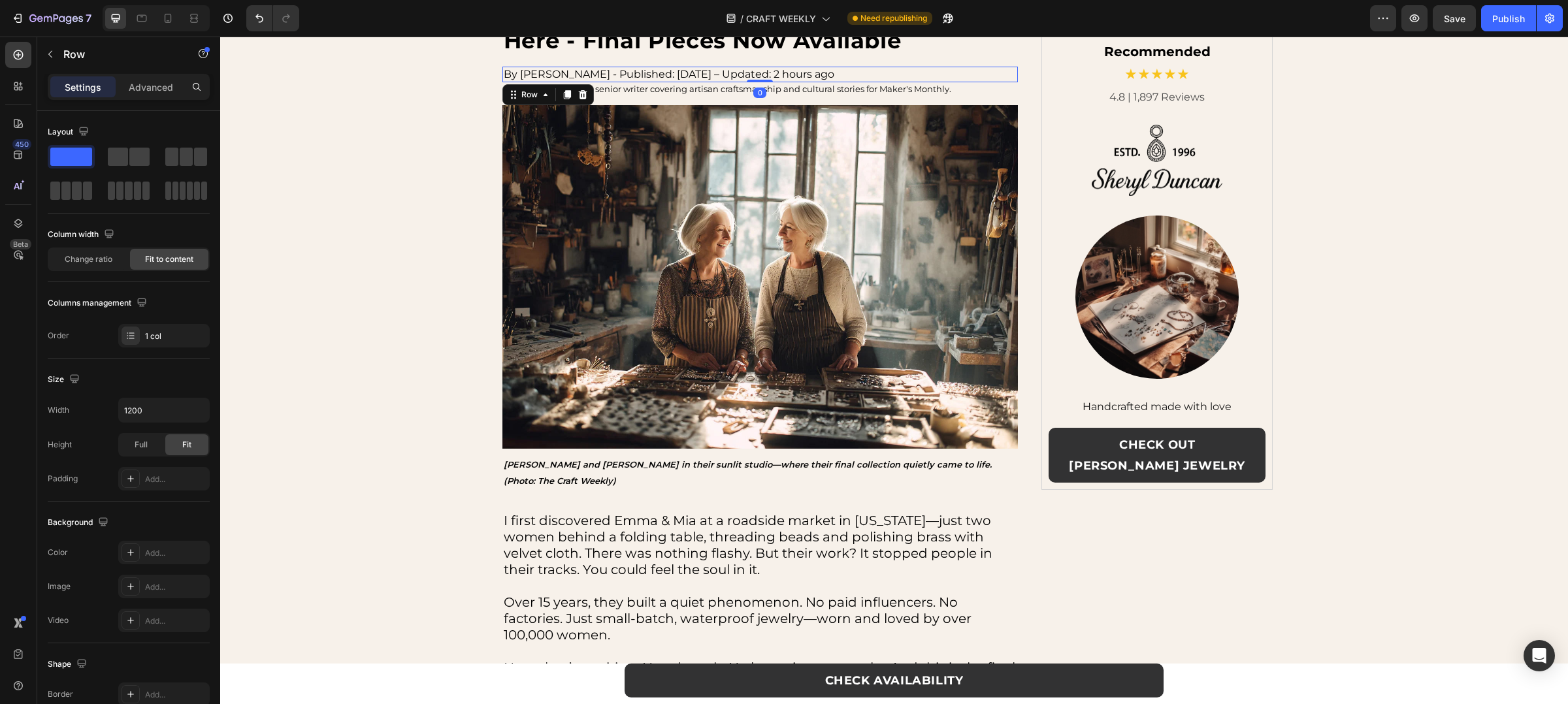
click at [896, 74] on div "By Emily Harper - Published: August 19, 2025 – Updated: 2 hours ago Text Block …" at bounding box center [760, 74] width 516 height 15
click at [135, 92] on p "Advanced" at bounding box center [150, 86] width 45 height 14
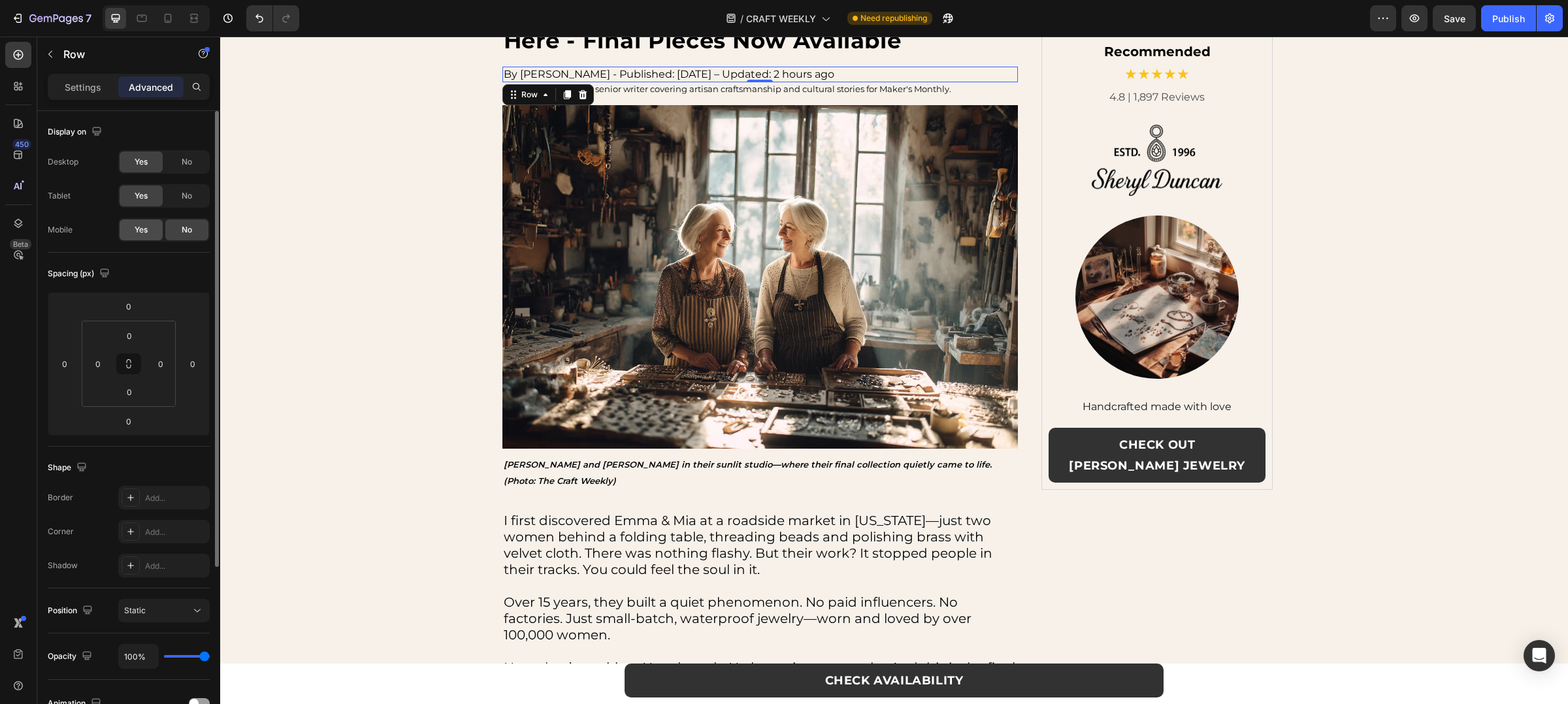
click at [157, 238] on div "Yes" at bounding box center [140, 229] width 43 height 21
click at [184, 15] on div at bounding box center [194, 18] width 21 height 21
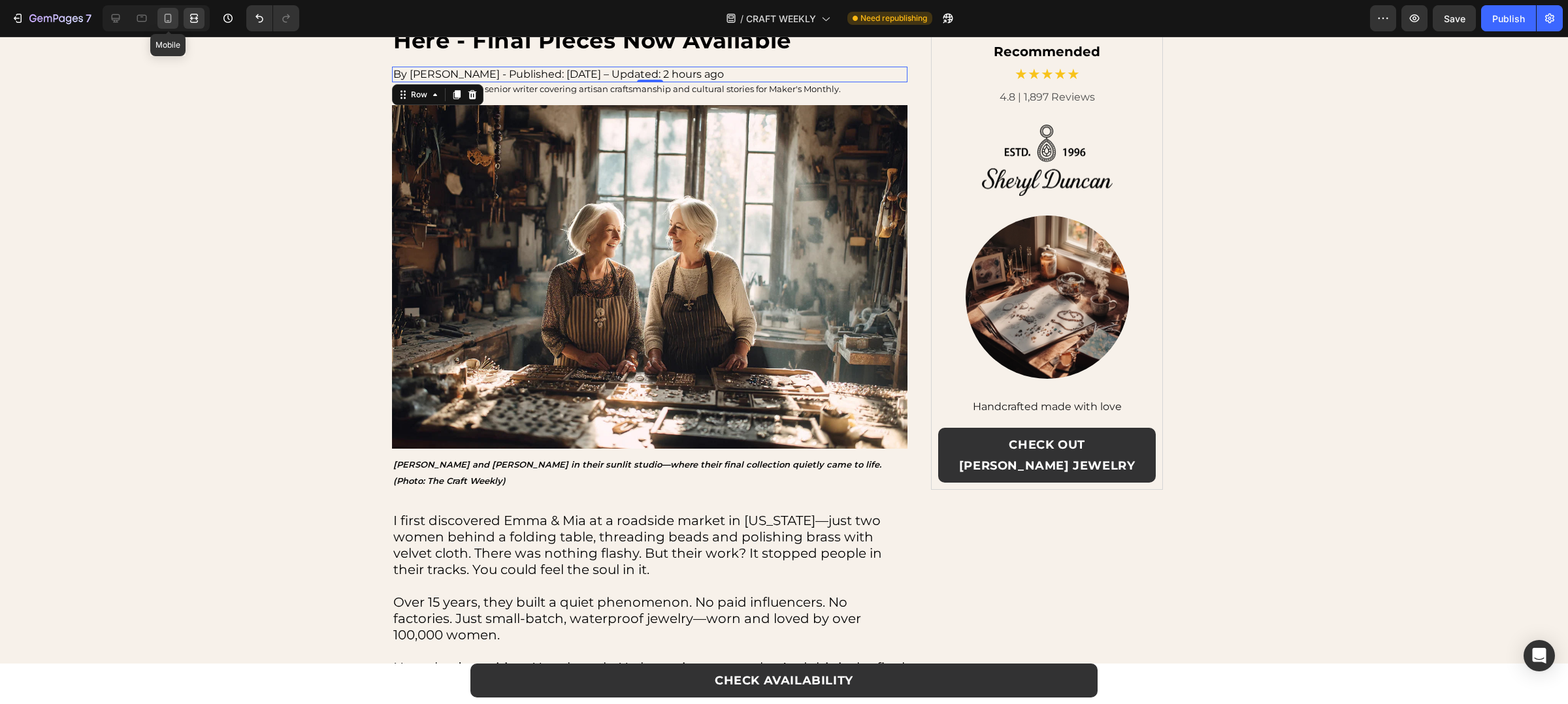
click at [171, 15] on icon at bounding box center [168, 18] width 7 height 9
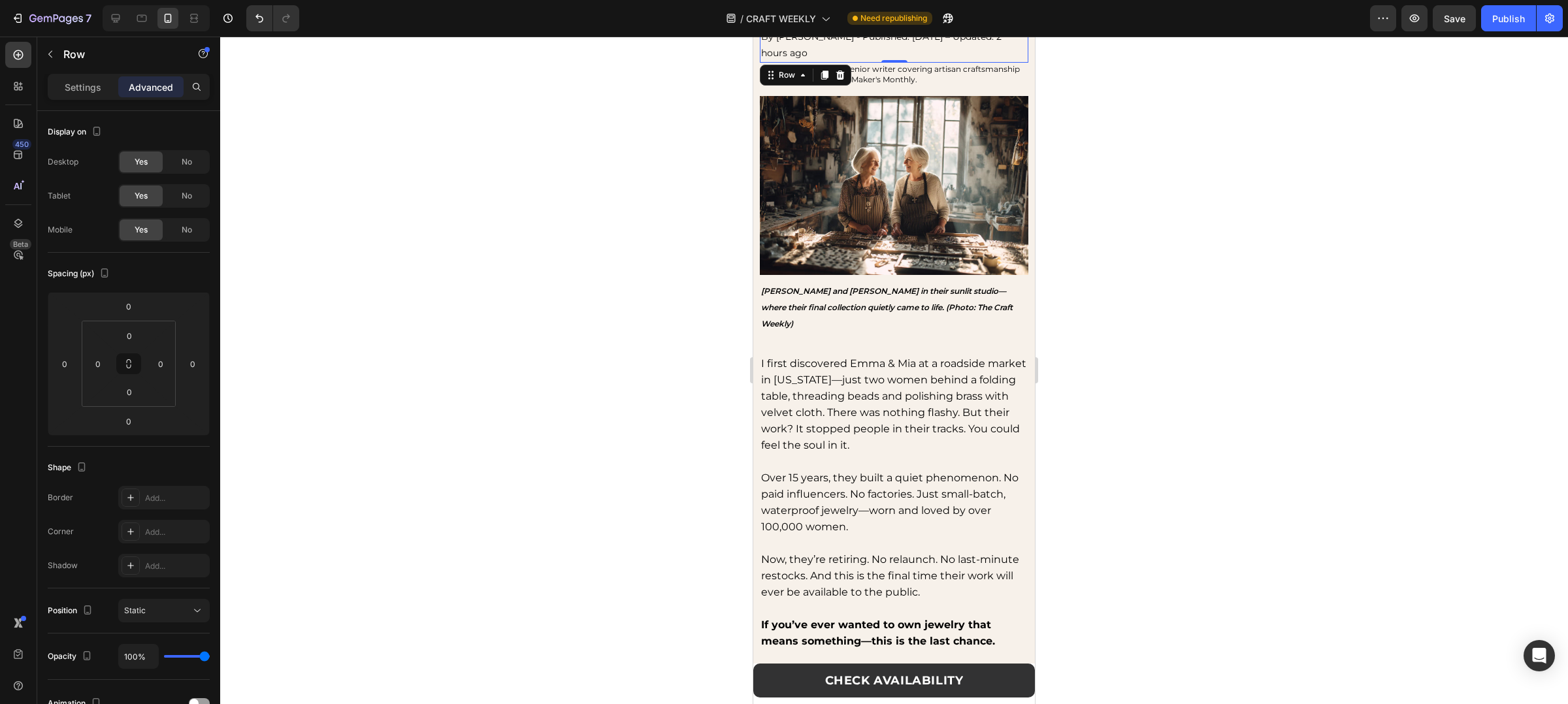
scroll to position [167, 0]
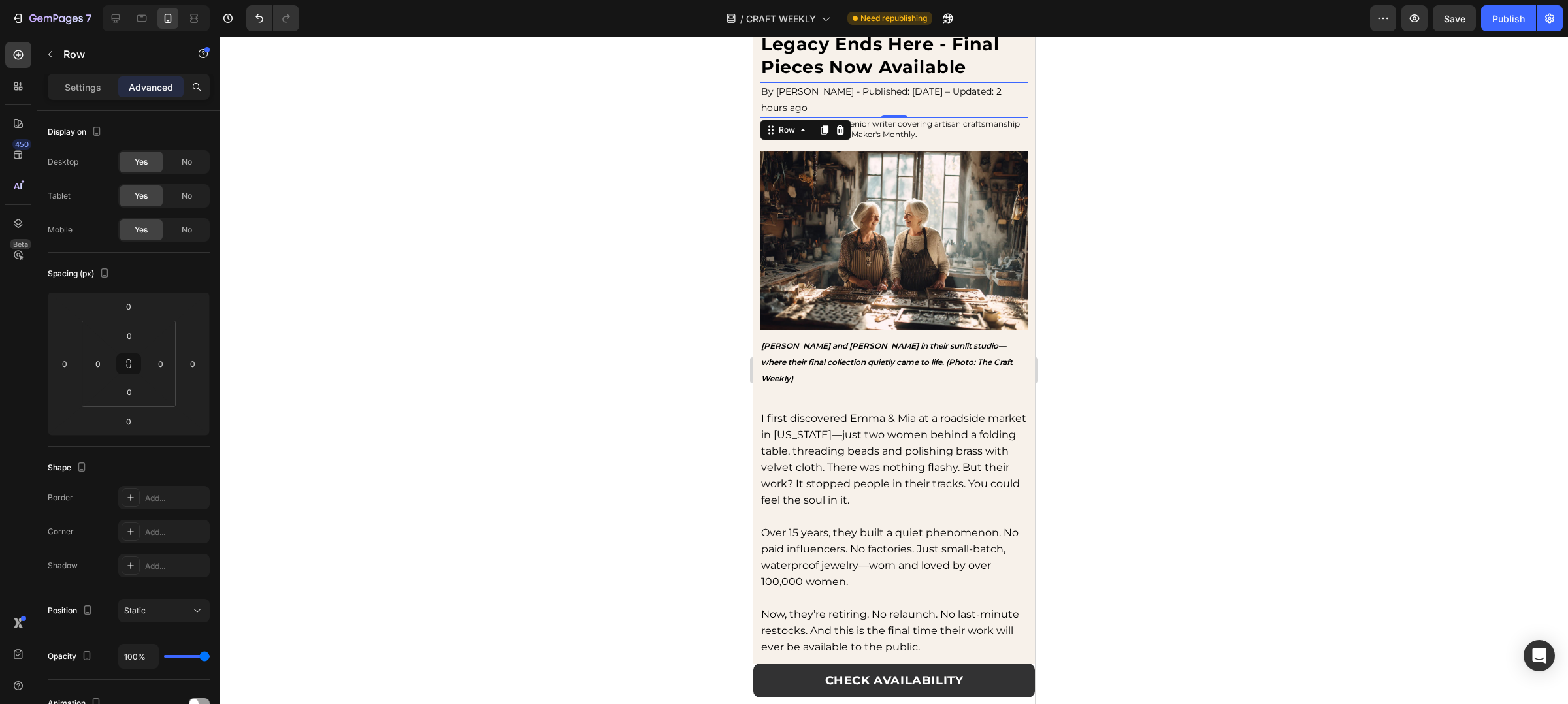
click at [1129, 189] on div at bounding box center [894, 370] width 1348 height 668
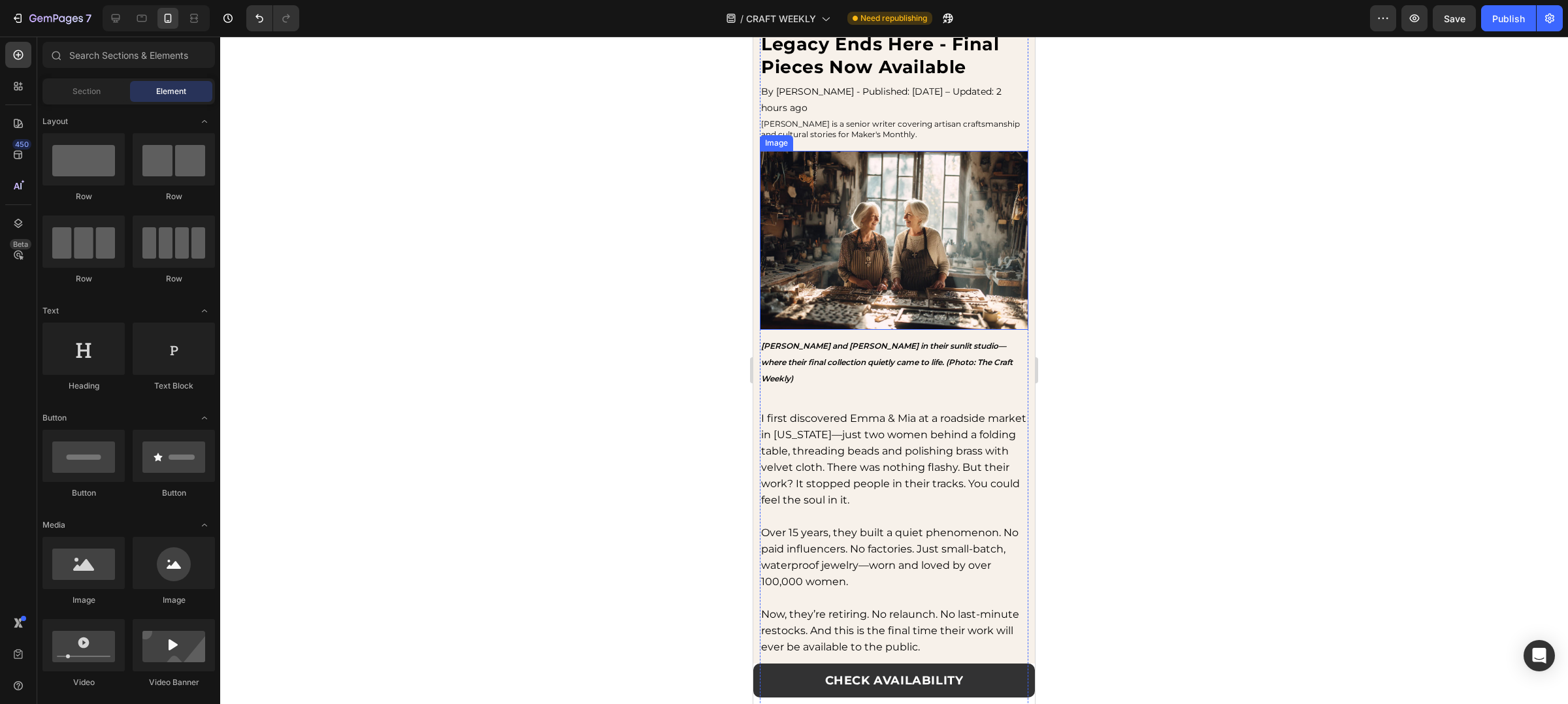
scroll to position [7, 0]
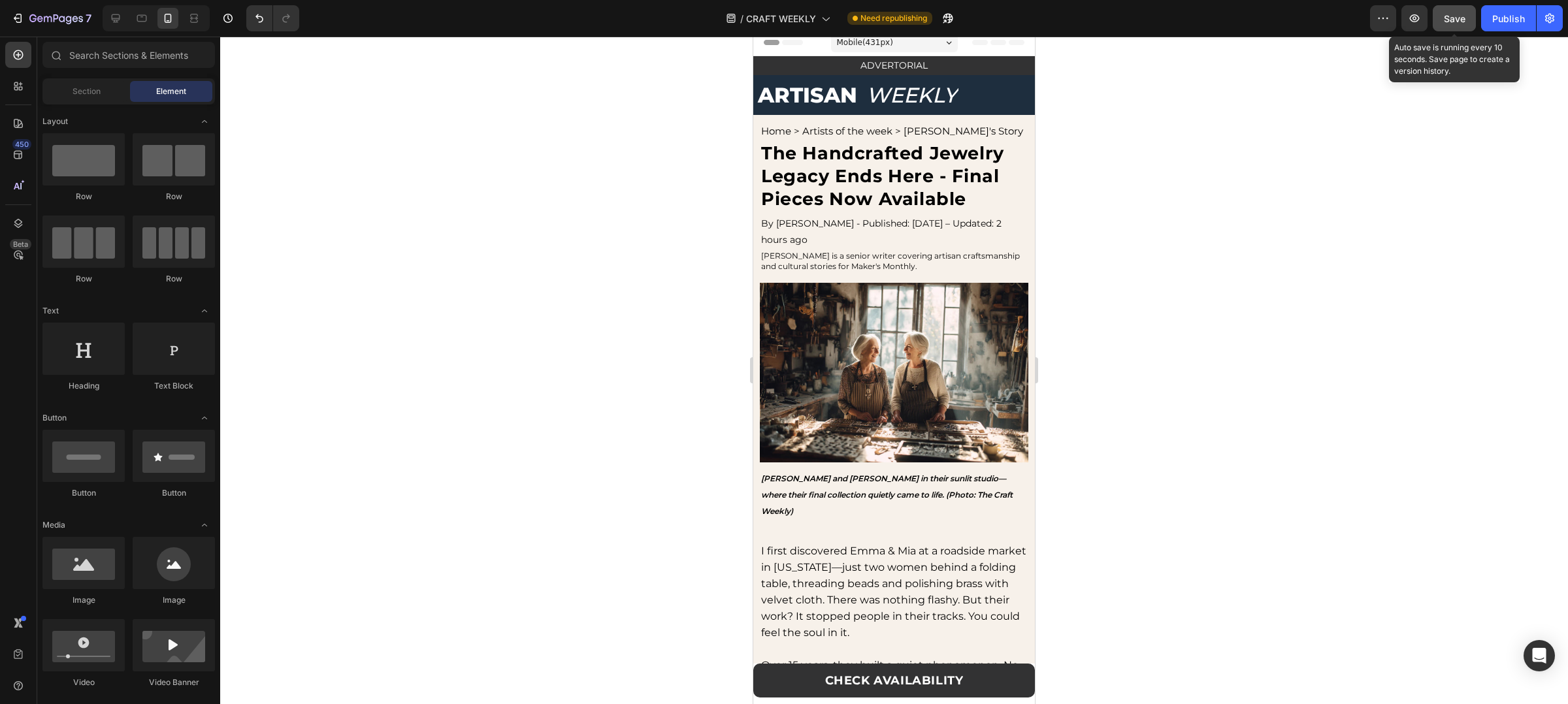
click at [1471, 27] on button "Save" at bounding box center [1454, 18] width 43 height 26
click at [904, 260] on p "Emily Harper is a senior writer covering artisan craftsmanship and cultural sto…" at bounding box center [894, 261] width 266 height 21
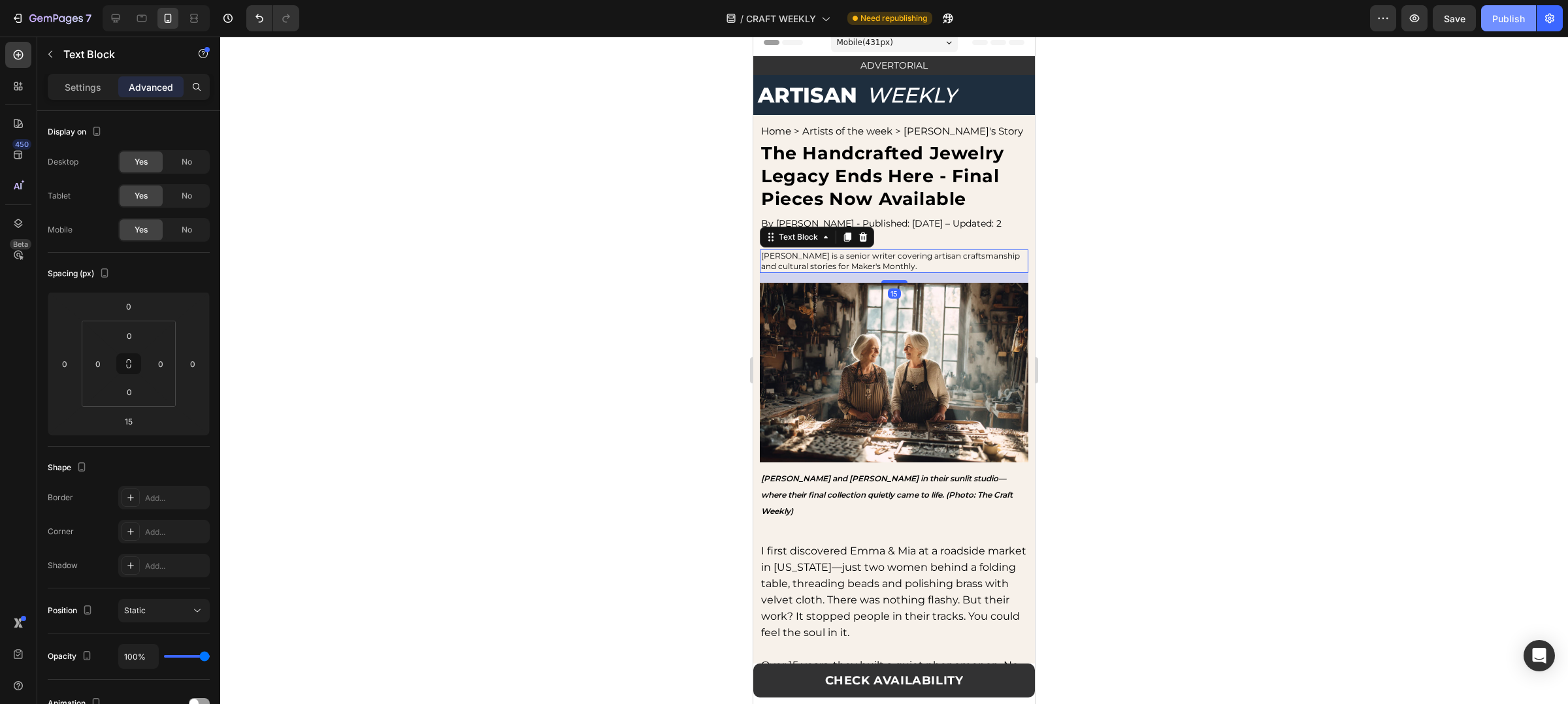
click at [1492, 25] on button "Publish" at bounding box center [1509, 18] width 55 height 26
click at [1261, 23] on div "/ CRAFT WEEKLY Need republishing" at bounding box center [839, 18] width 1060 height 26
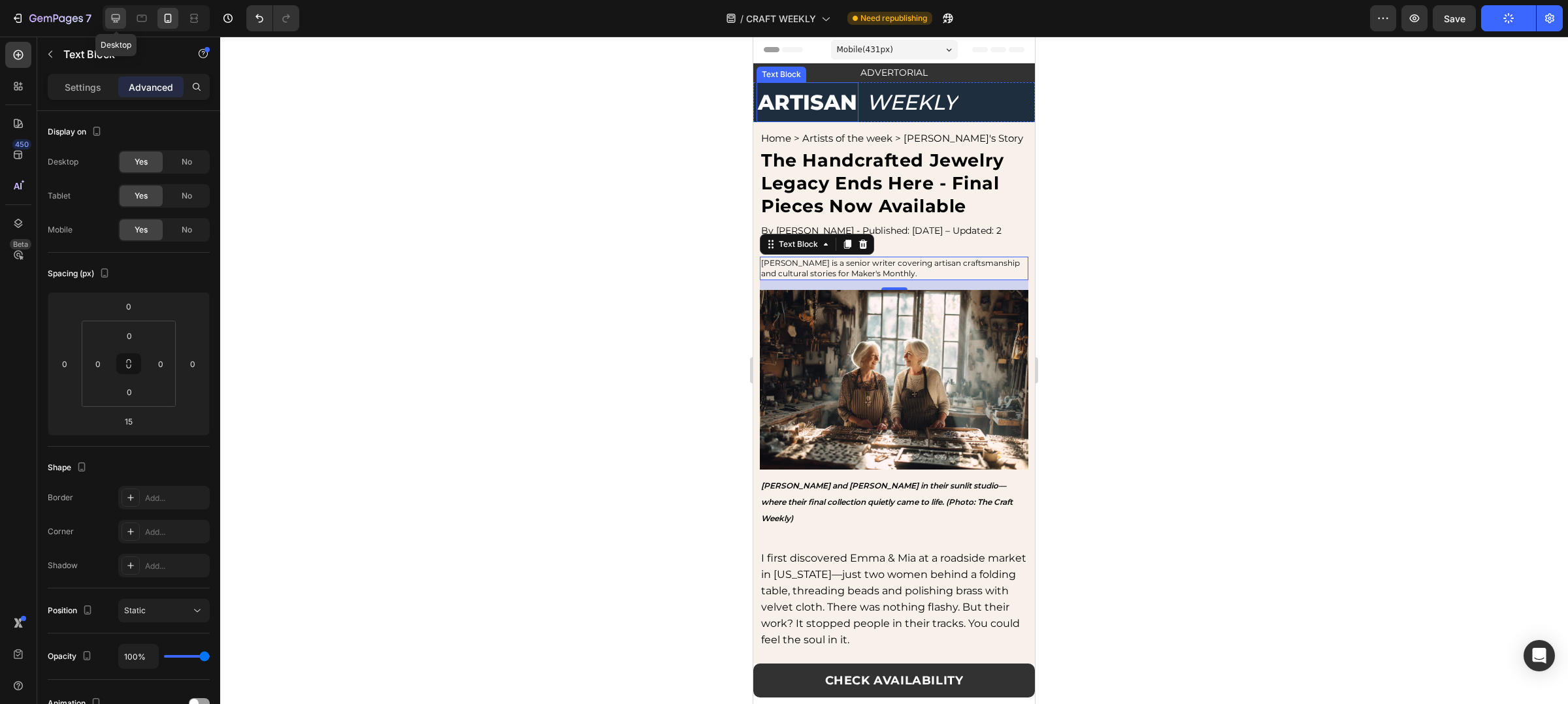
click at [110, 13] on icon at bounding box center [116, 18] width 13 height 13
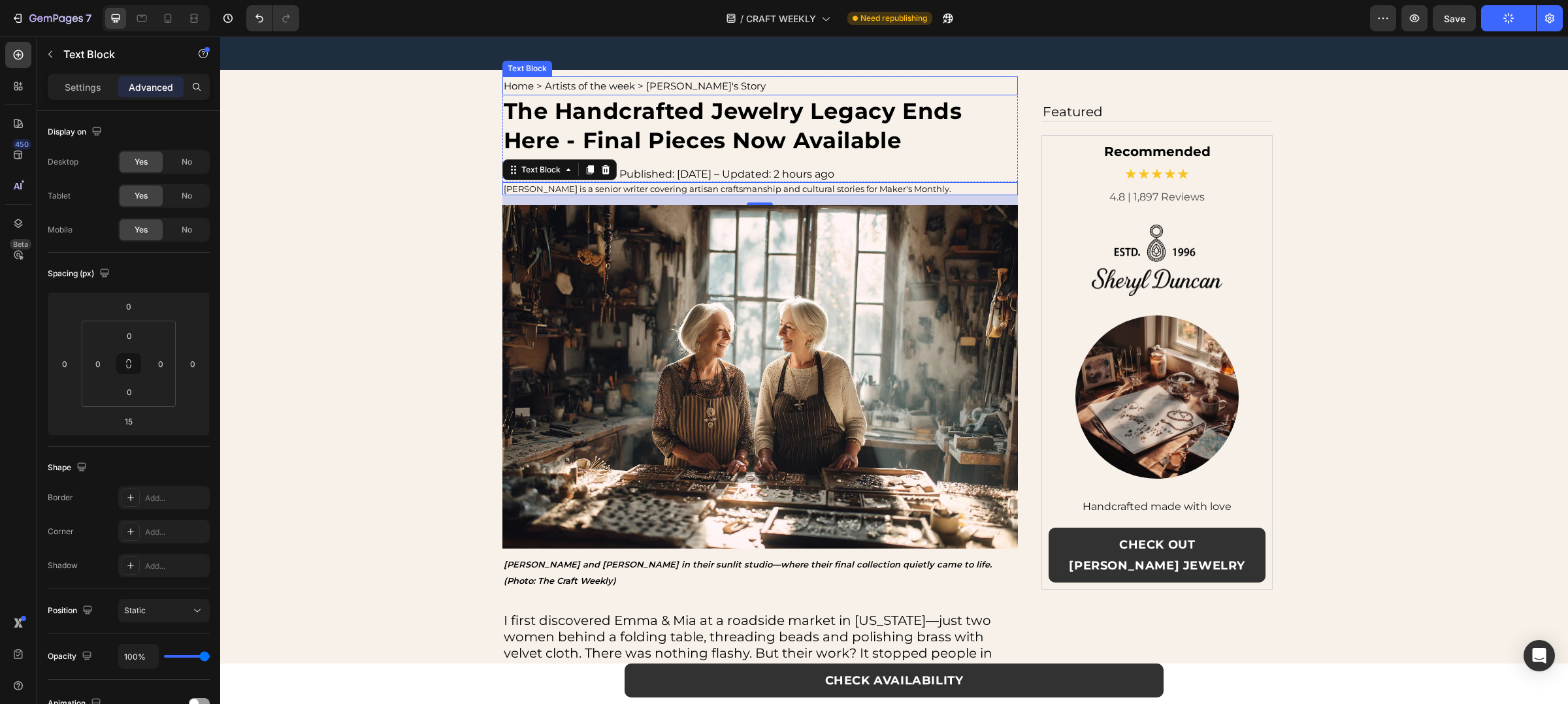
scroll to position [180, 0]
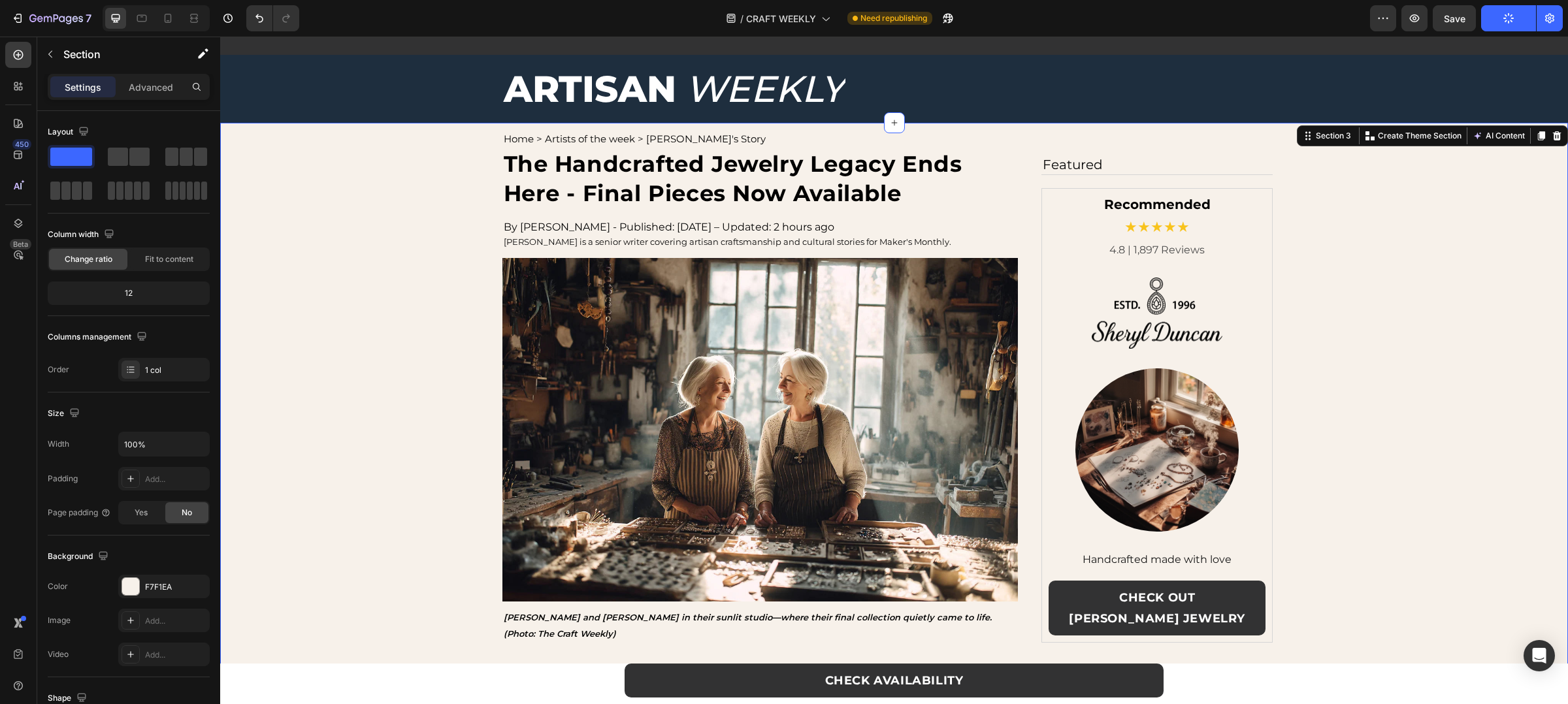
scroll to position [0, 0]
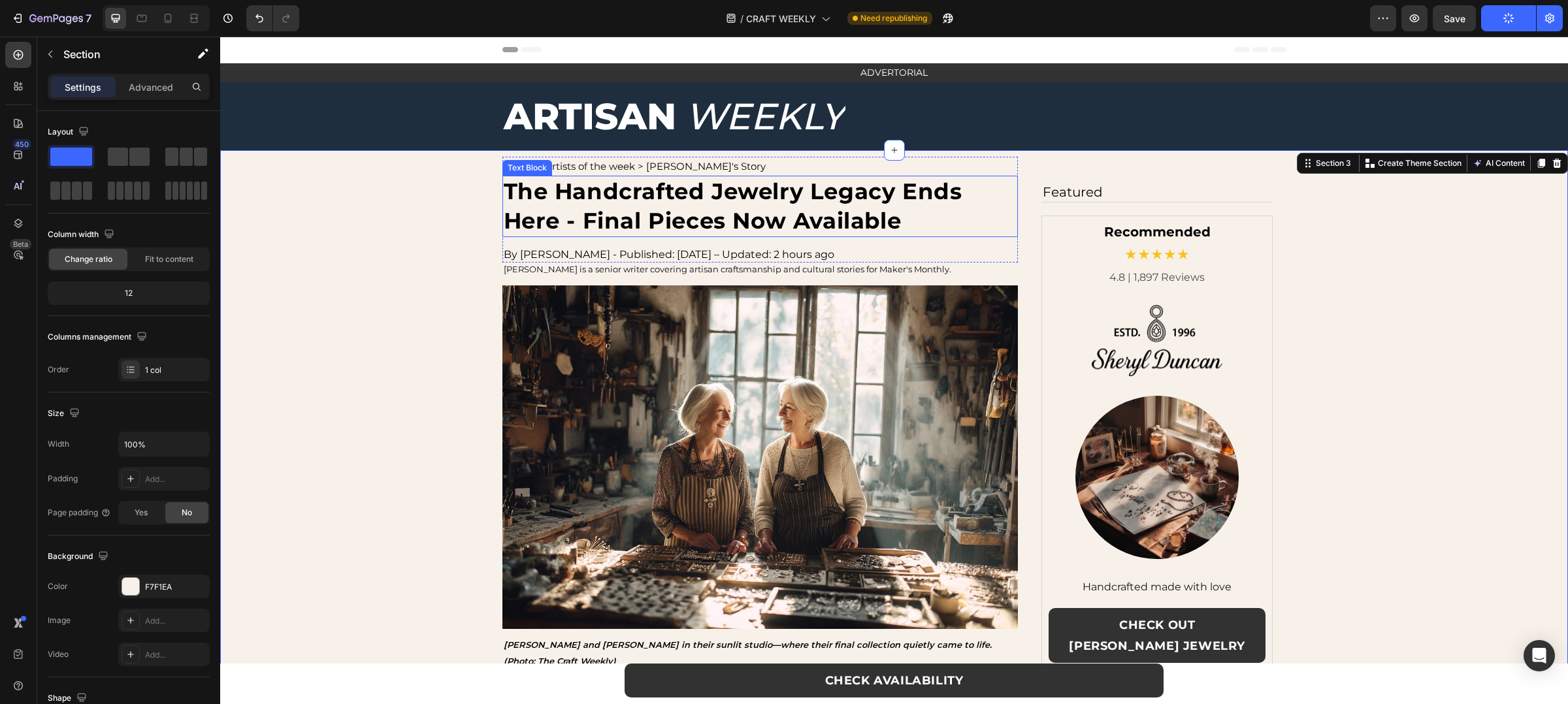
click at [578, 214] on strong "The Handcrafted Jewelry Legacy Ends Here - Final Pieces Now Available" at bounding box center [733, 206] width 459 height 56
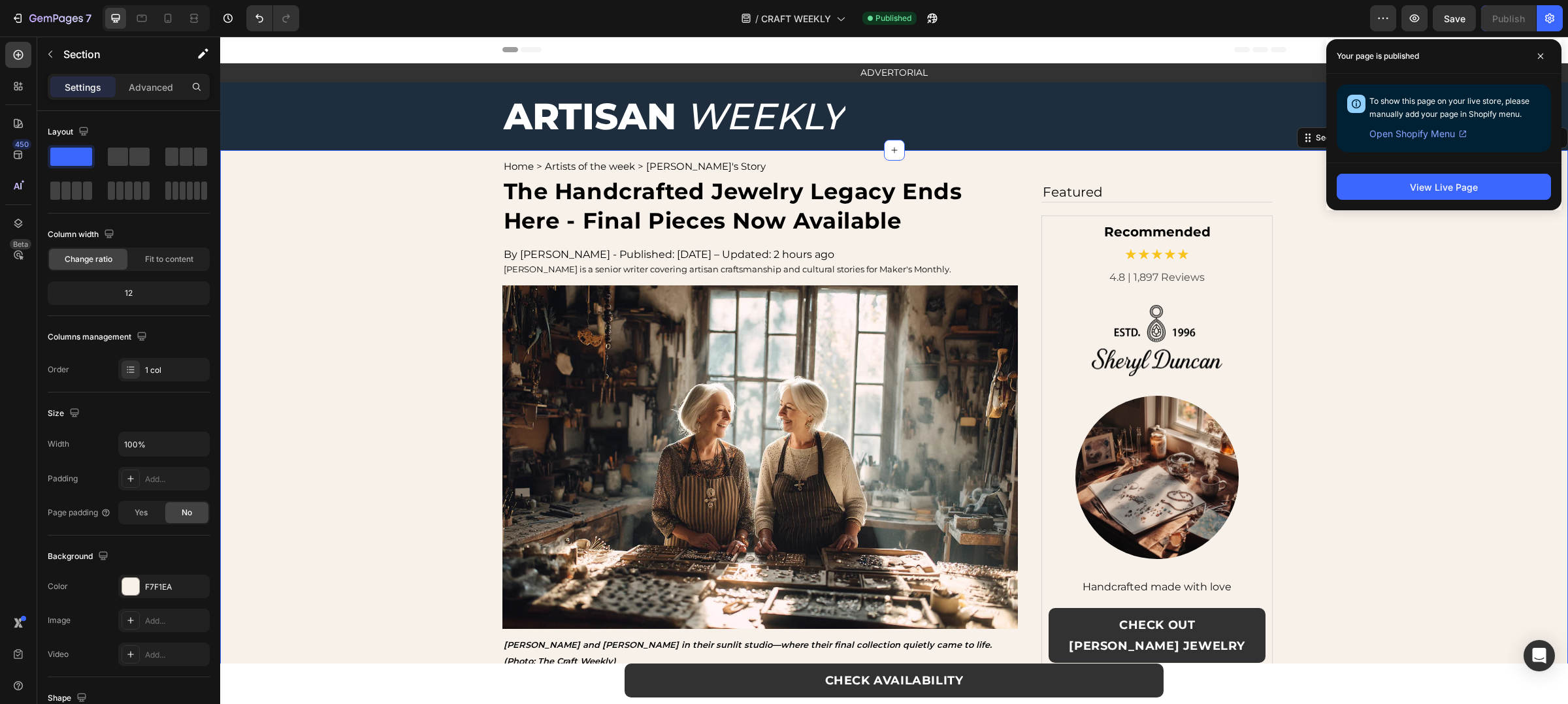
click at [759, 138] on p "WEEKLY" at bounding box center [764, 116] width 158 height 65
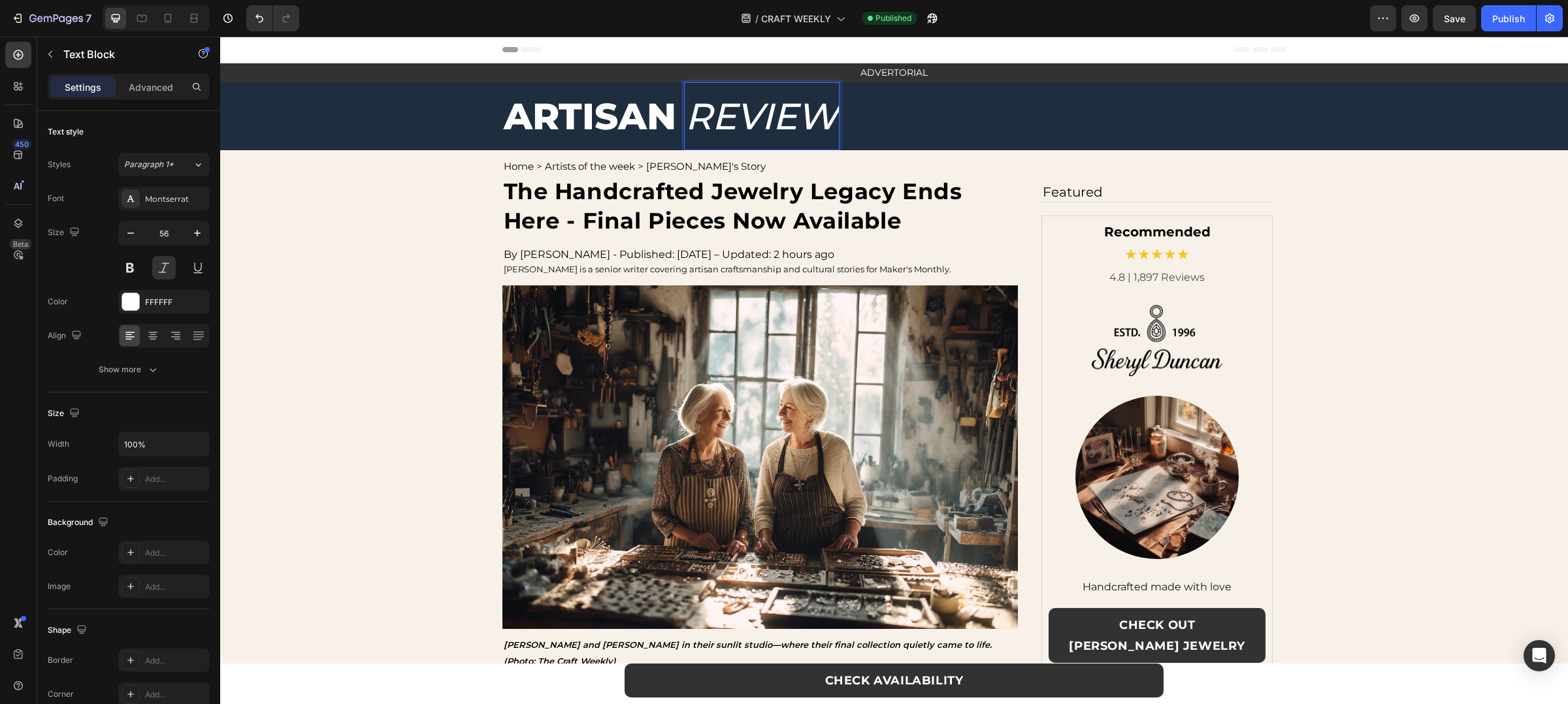
click at [1274, 15] on div "/ CRAFT WEEKLY Published" at bounding box center [839, 18] width 1060 height 26
click at [1487, 10] on button "Publish" at bounding box center [1509, 18] width 55 height 26
click at [1310, 15] on div "/ CRAFT WEEKLY Need republishing" at bounding box center [839, 18] width 1060 height 26
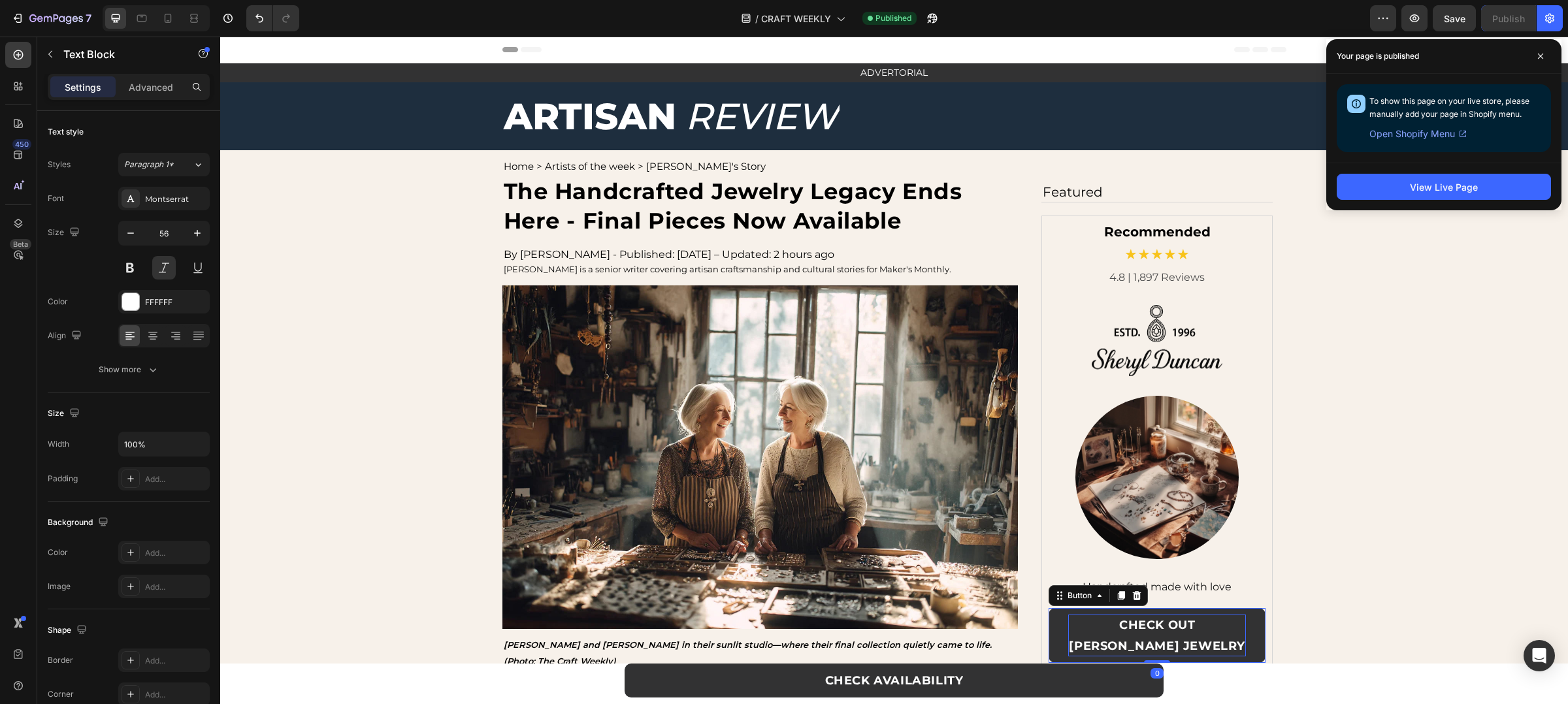
click at [1213, 632] on p "CHECK OUT SHERYL DUNCAN JEWELRY" at bounding box center [1158, 636] width 178 height 42
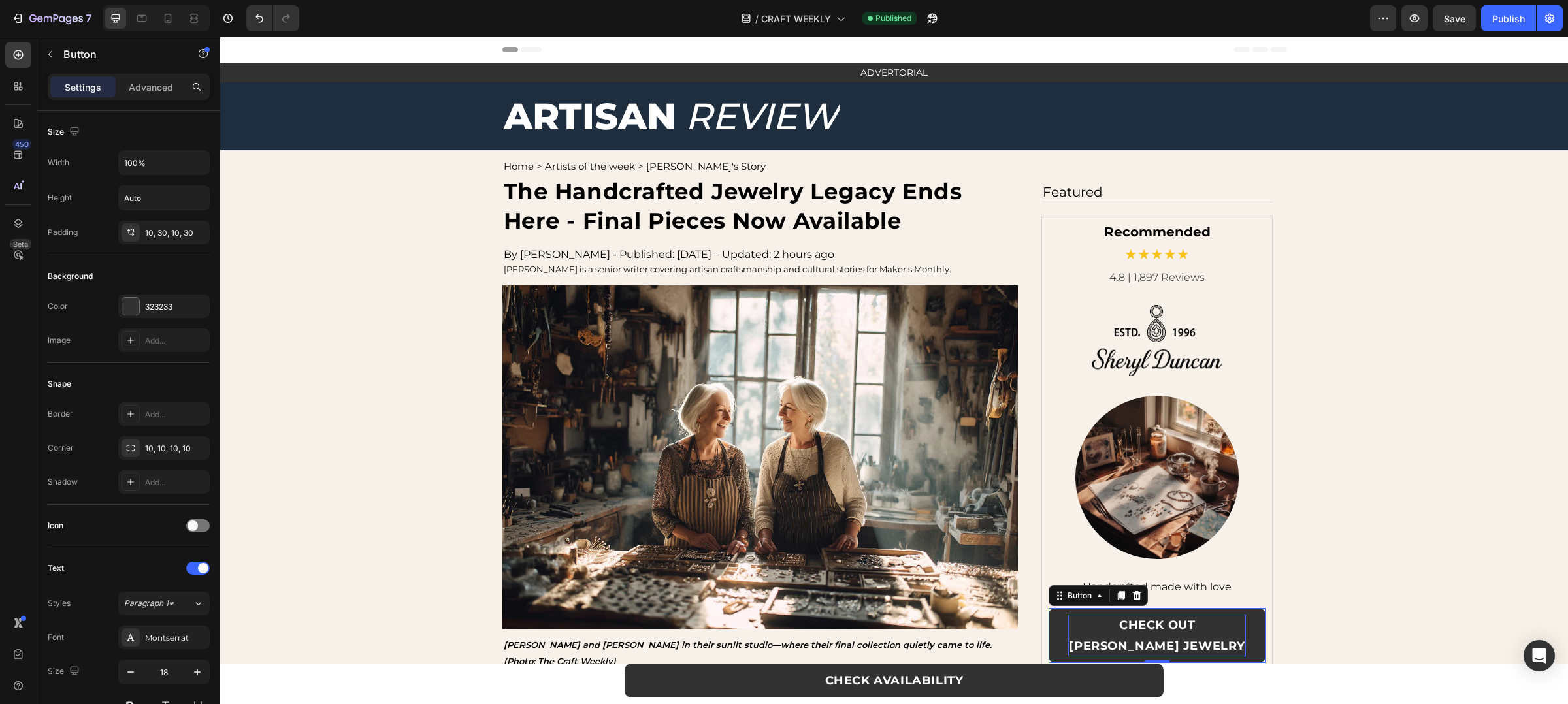
click at [1115, 640] on p "CHECK OUT SHERYL DUNCAN JEWELRY" at bounding box center [1158, 636] width 178 height 42
click at [1119, 622] on p "CHECK OUT [PERSON_NAME]" at bounding box center [1158, 636] width 178 height 42
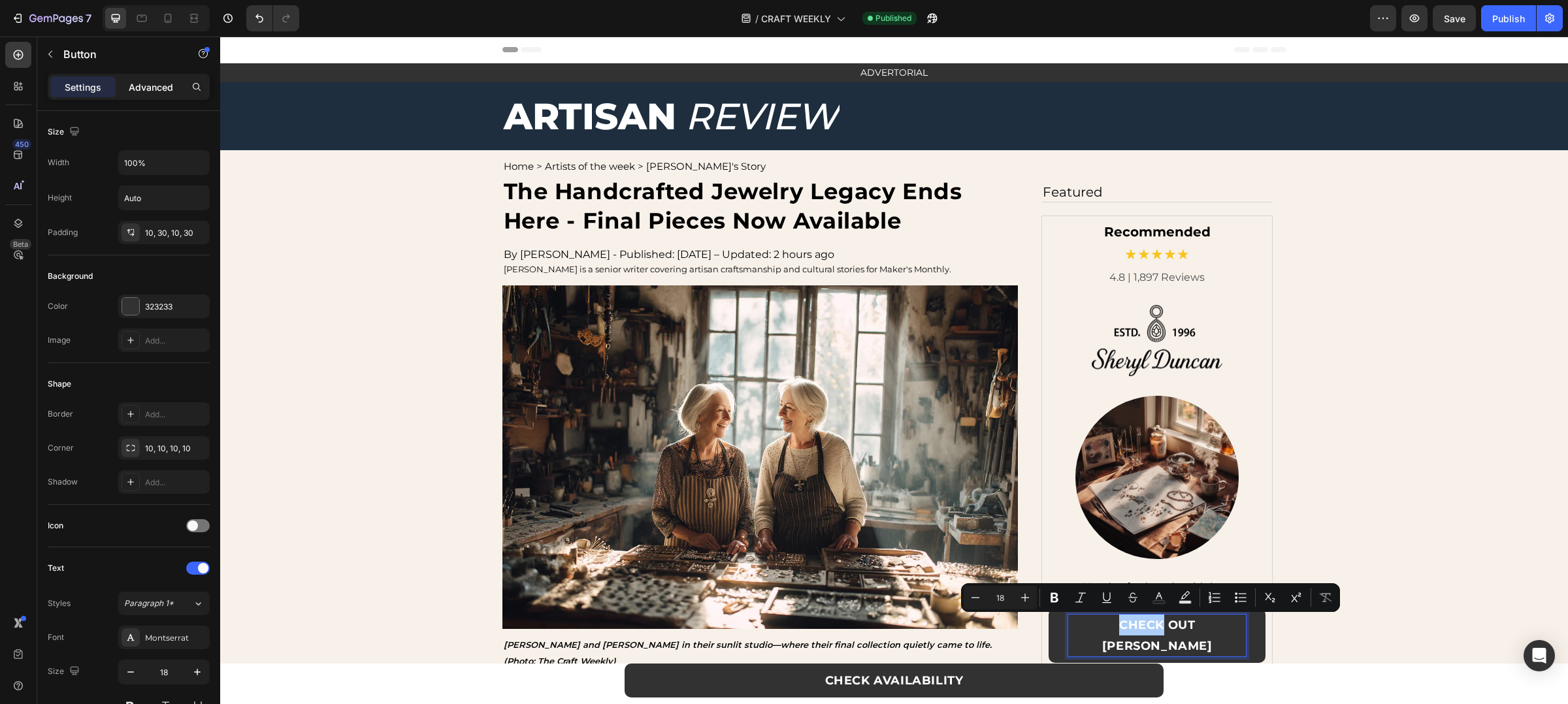
click at [132, 84] on p "Advanced" at bounding box center [150, 86] width 45 height 14
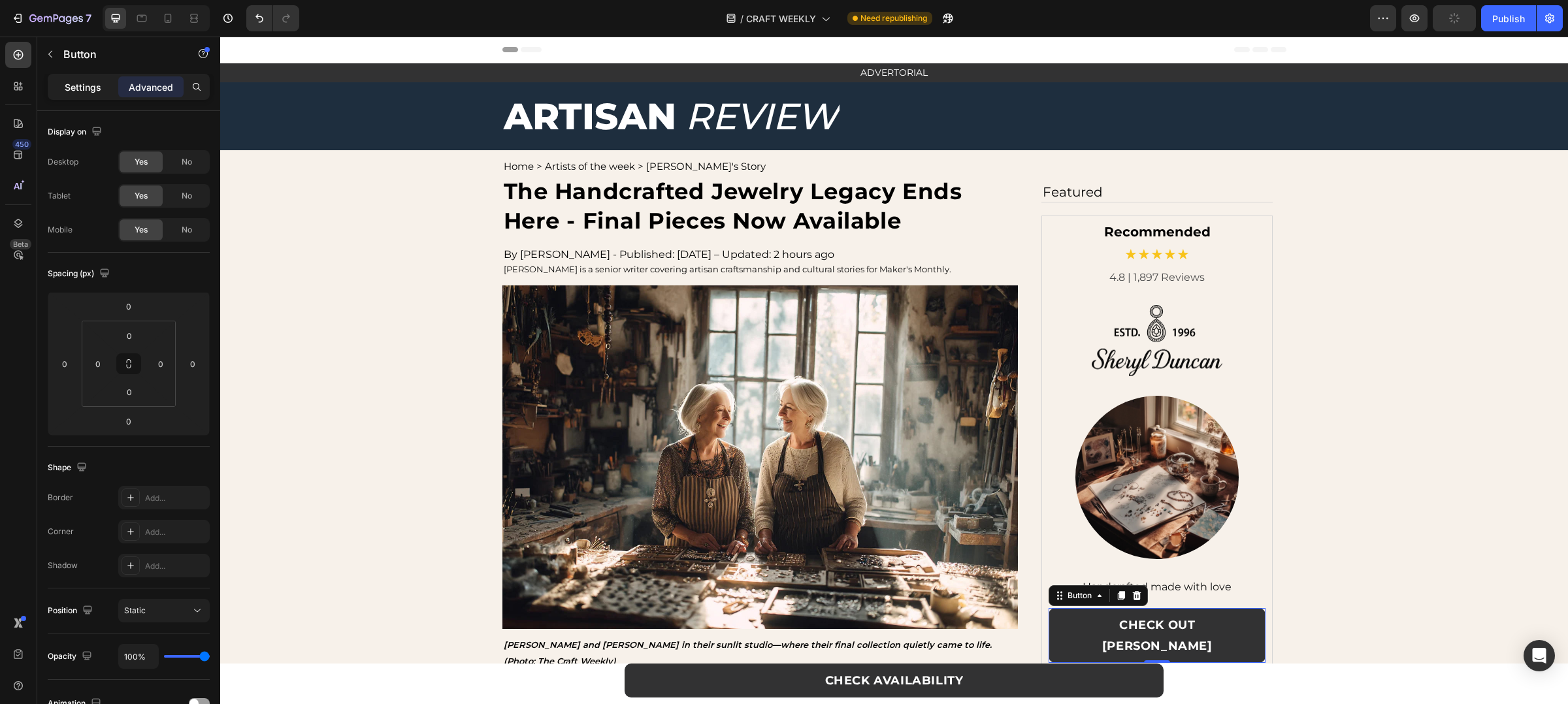
click at [66, 92] on p "Settings" at bounding box center [83, 86] width 36 height 14
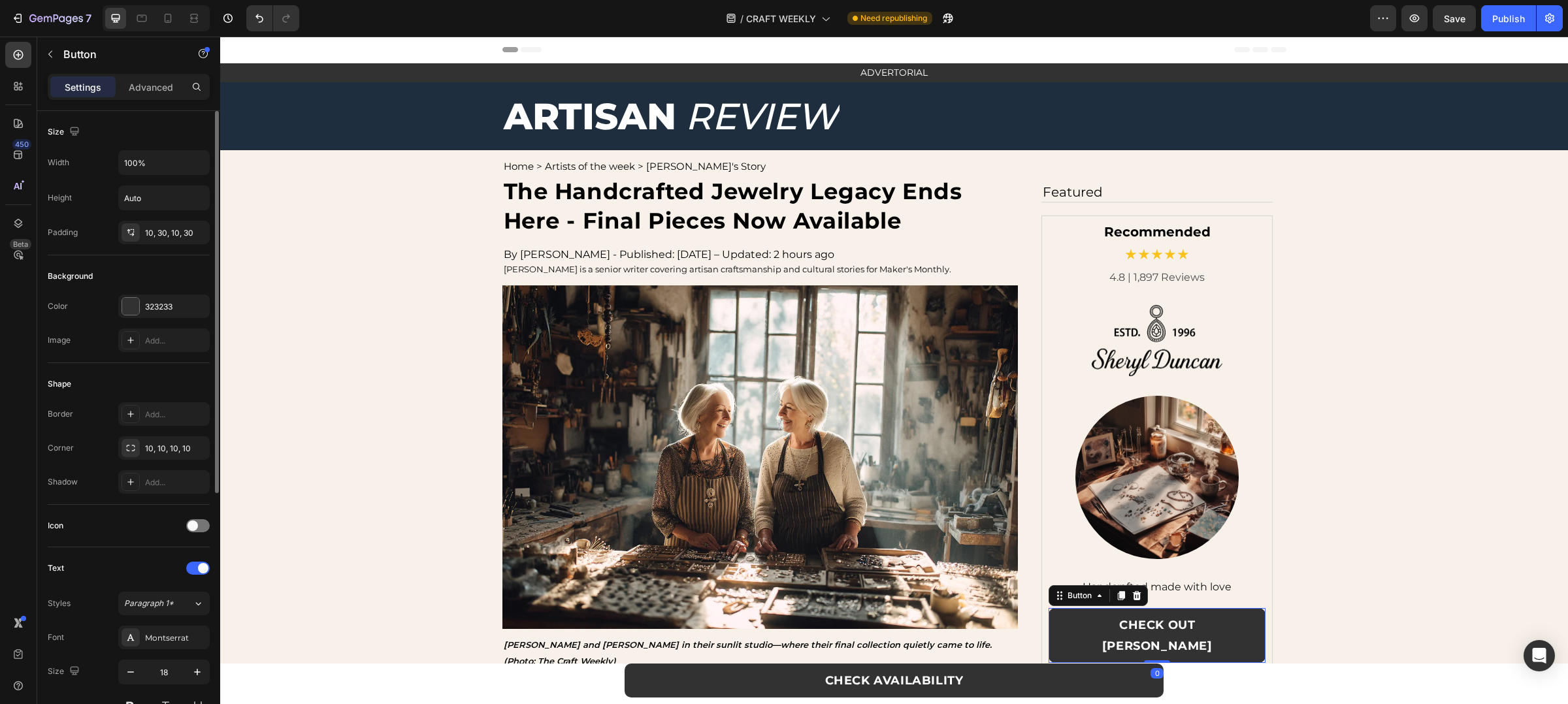
scroll to position [10, 0]
click at [142, 578] on div "Text Styles Paragraph 1* Font Montserrat Size 18 Color FFFFFF Show more" at bounding box center [128, 661] width 162 height 228
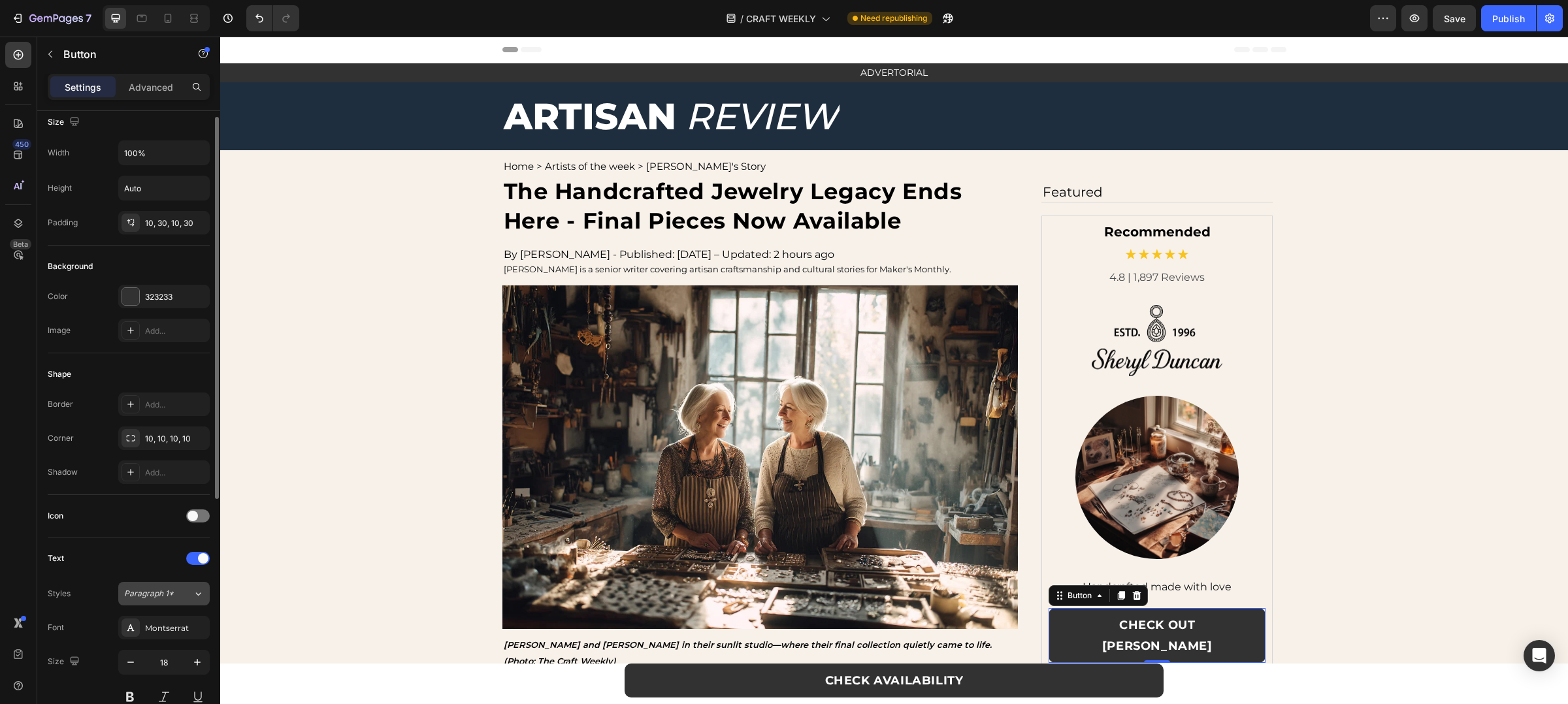
click at [152, 586] on button "Paragraph 1*" at bounding box center [164, 594] width 92 height 24
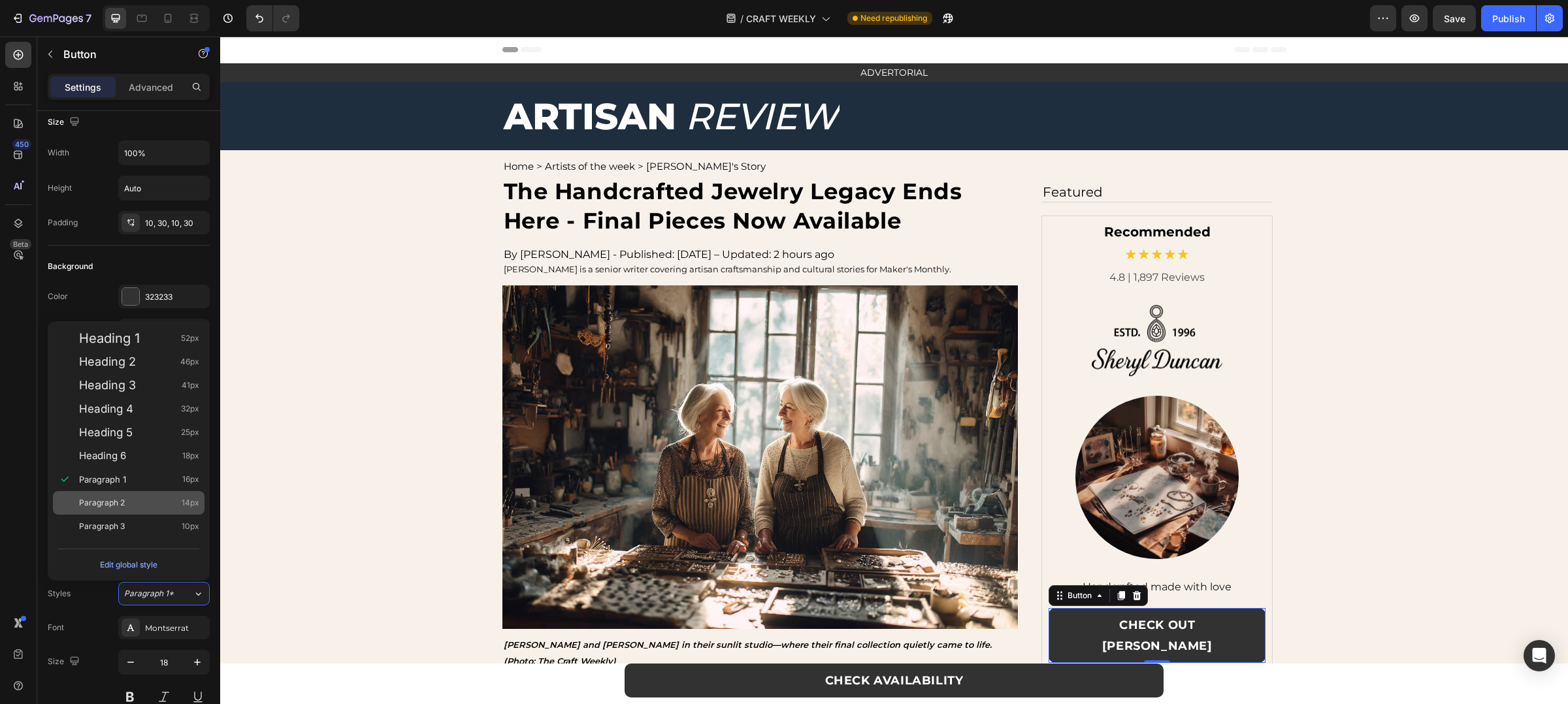
click at [145, 503] on div "Paragraph 2 14px" at bounding box center [139, 503] width 120 height 13
type input "14"
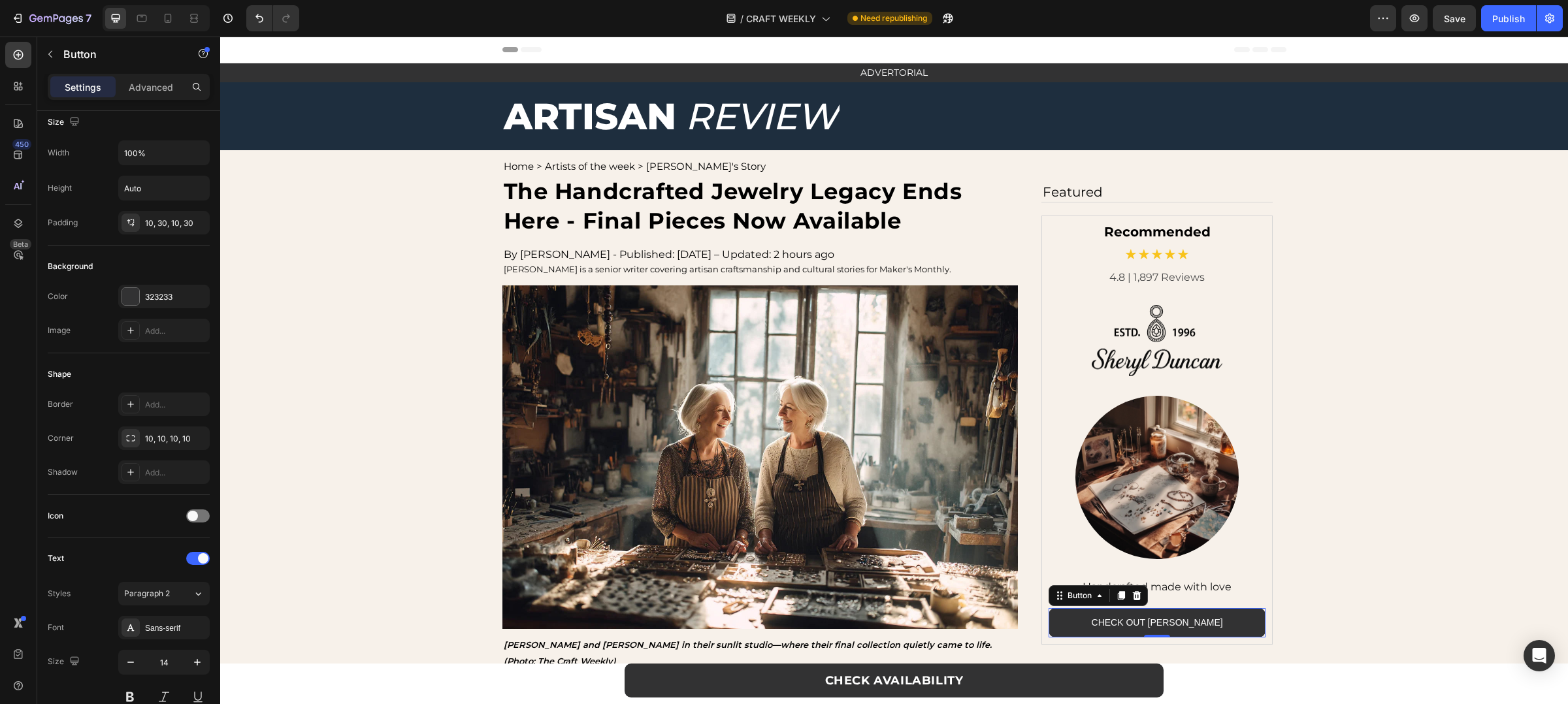
click at [1147, 45] on div "Header" at bounding box center [895, 49] width 784 height 26
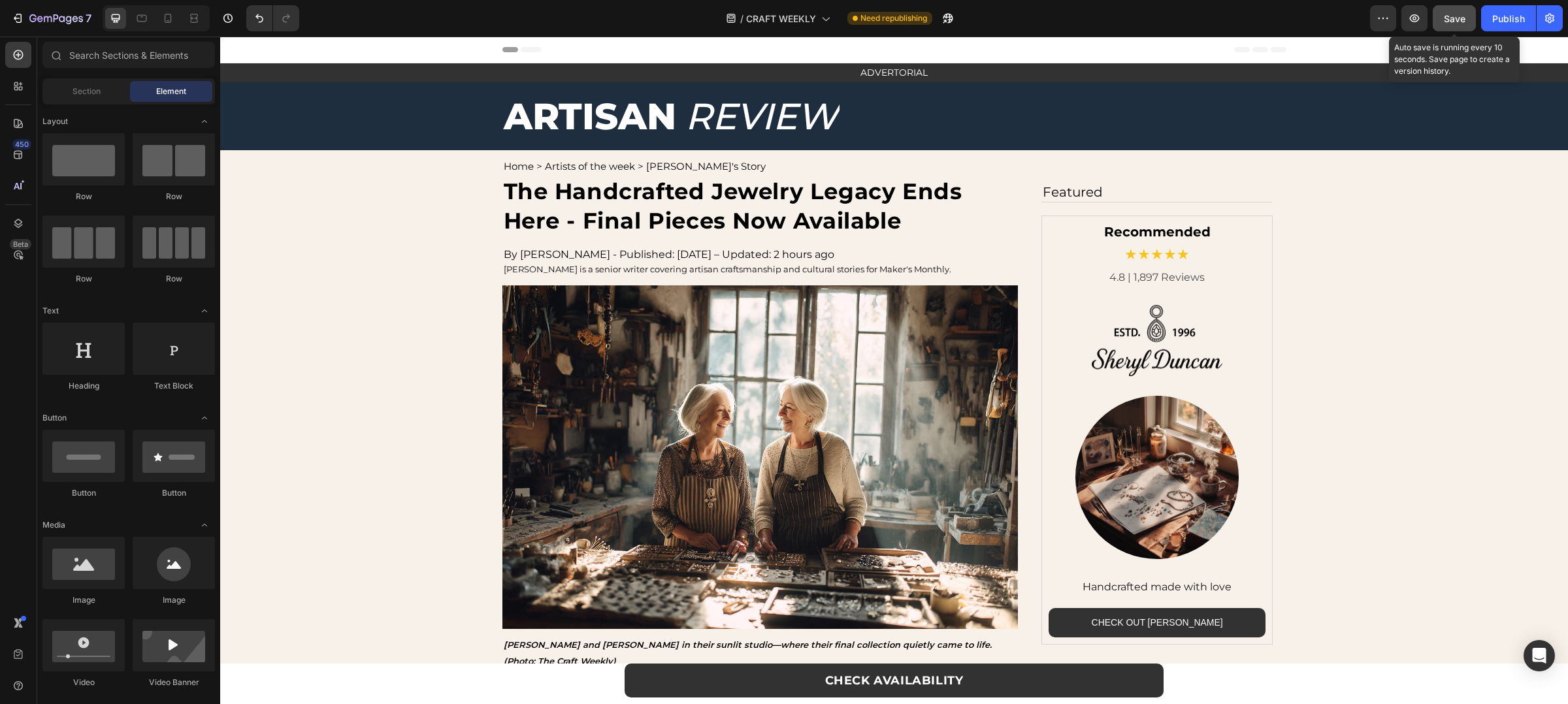
click at [1448, 15] on span "Save" at bounding box center [1455, 18] width 22 height 11
click at [1180, 8] on div "/ CRAFT WEEKLY Need republishing" at bounding box center [839, 18] width 1060 height 26
click at [1471, 30] on button "Save" at bounding box center [1454, 18] width 43 height 26
click at [1471, 30] on button "button" at bounding box center [1454, 18] width 43 height 26
click at [1507, 23] on div "Publish" at bounding box center [1509, 18] width 33 height 14
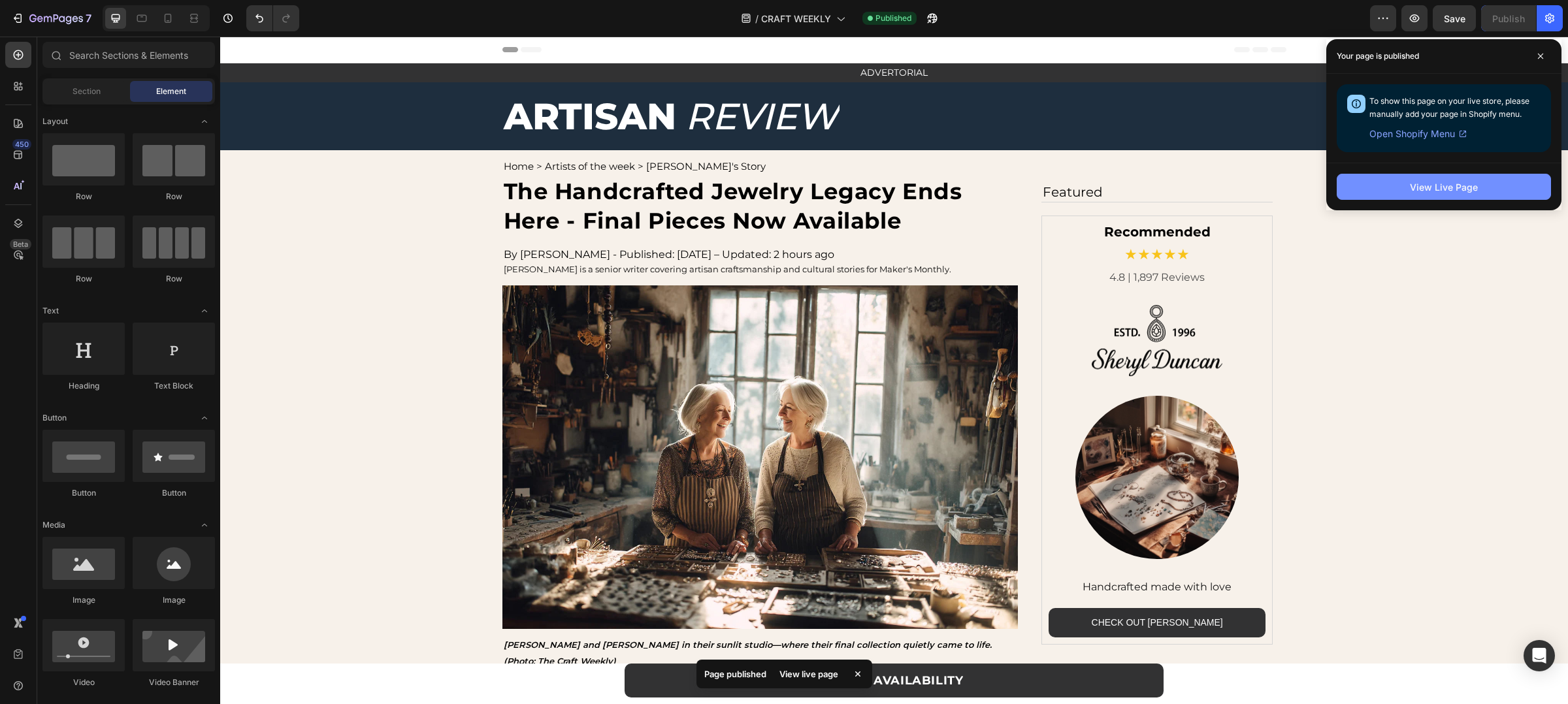
click at [1492, 179] on button "View Live Page" at bounding box center [1444, 186] width 215 height 26
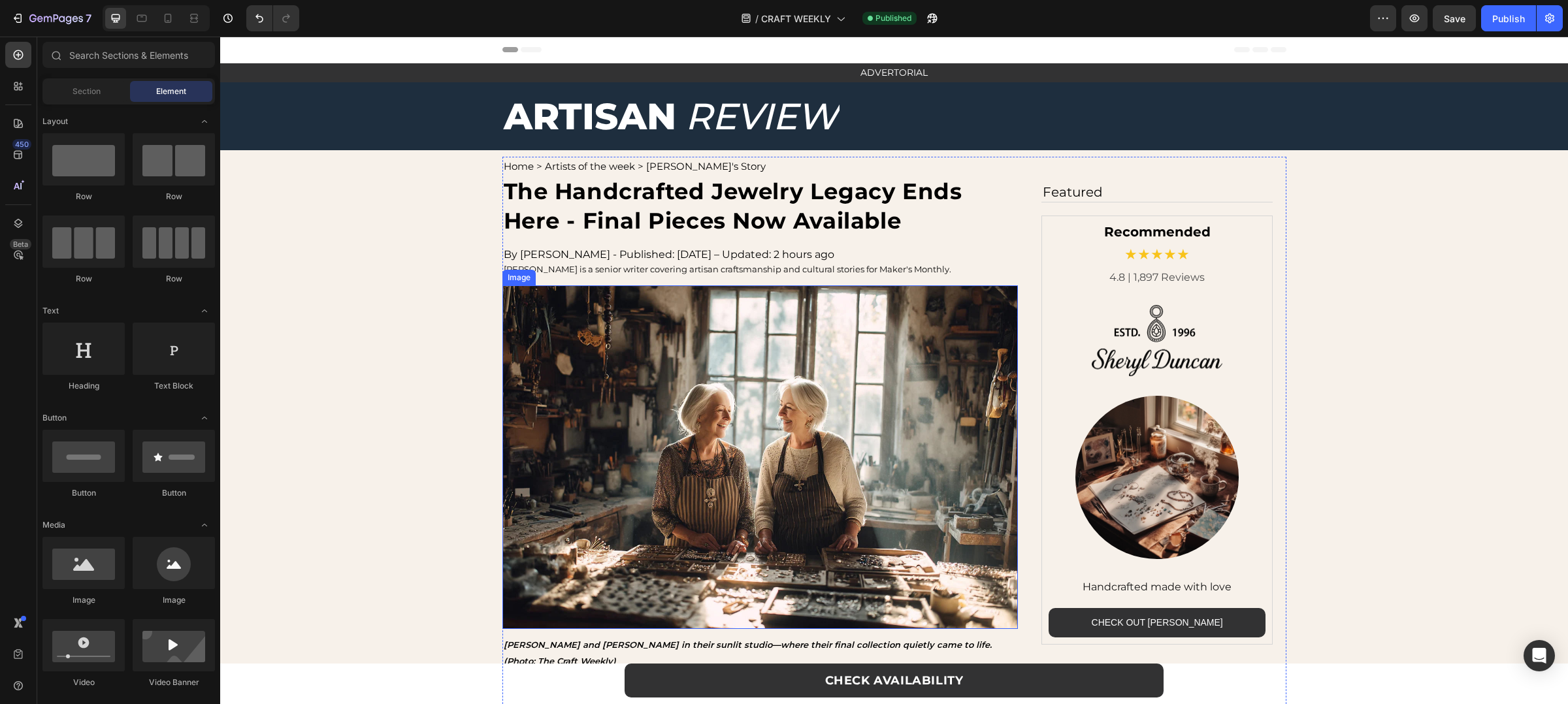
click at [615, 441] on img at bounding box center [760, 458] width 516 height 344
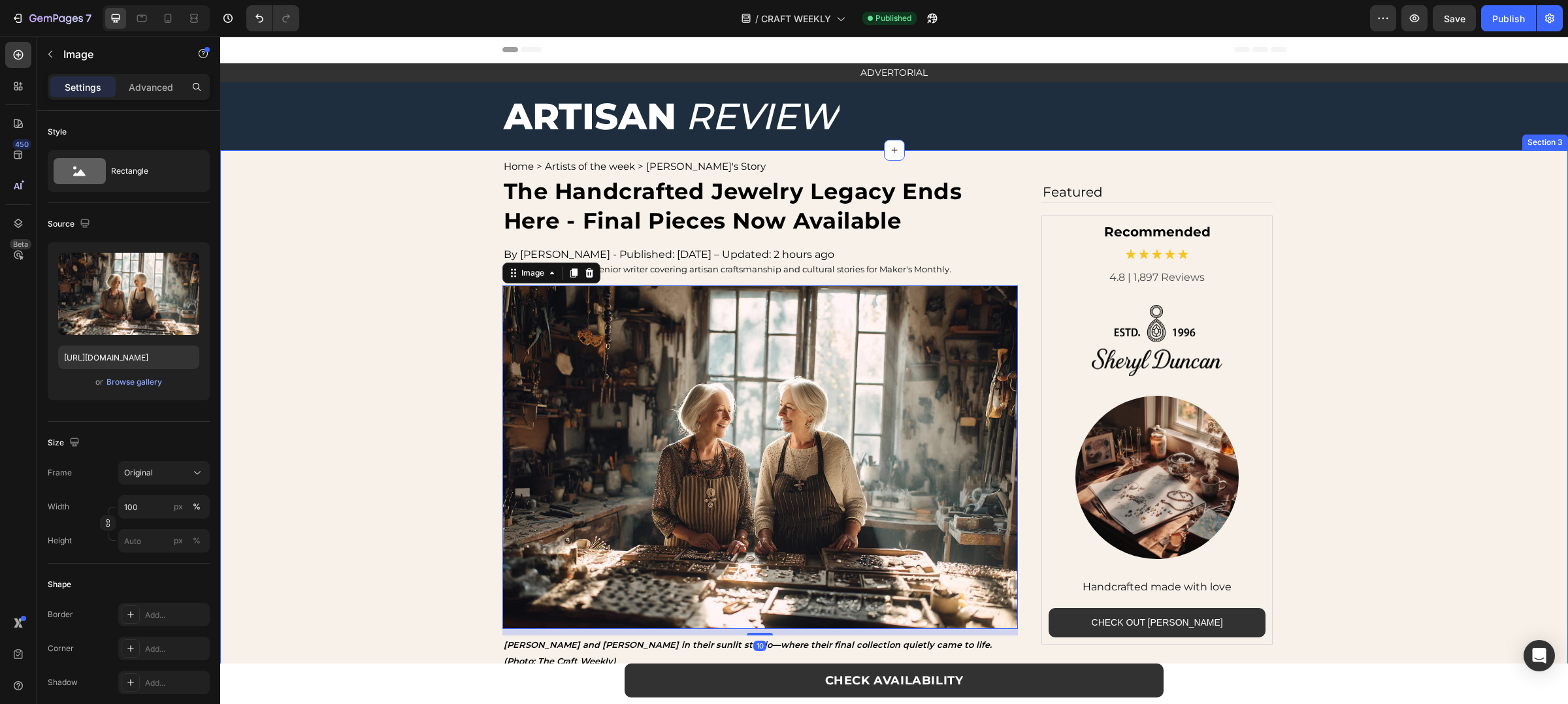
scroll to position [20, 0]
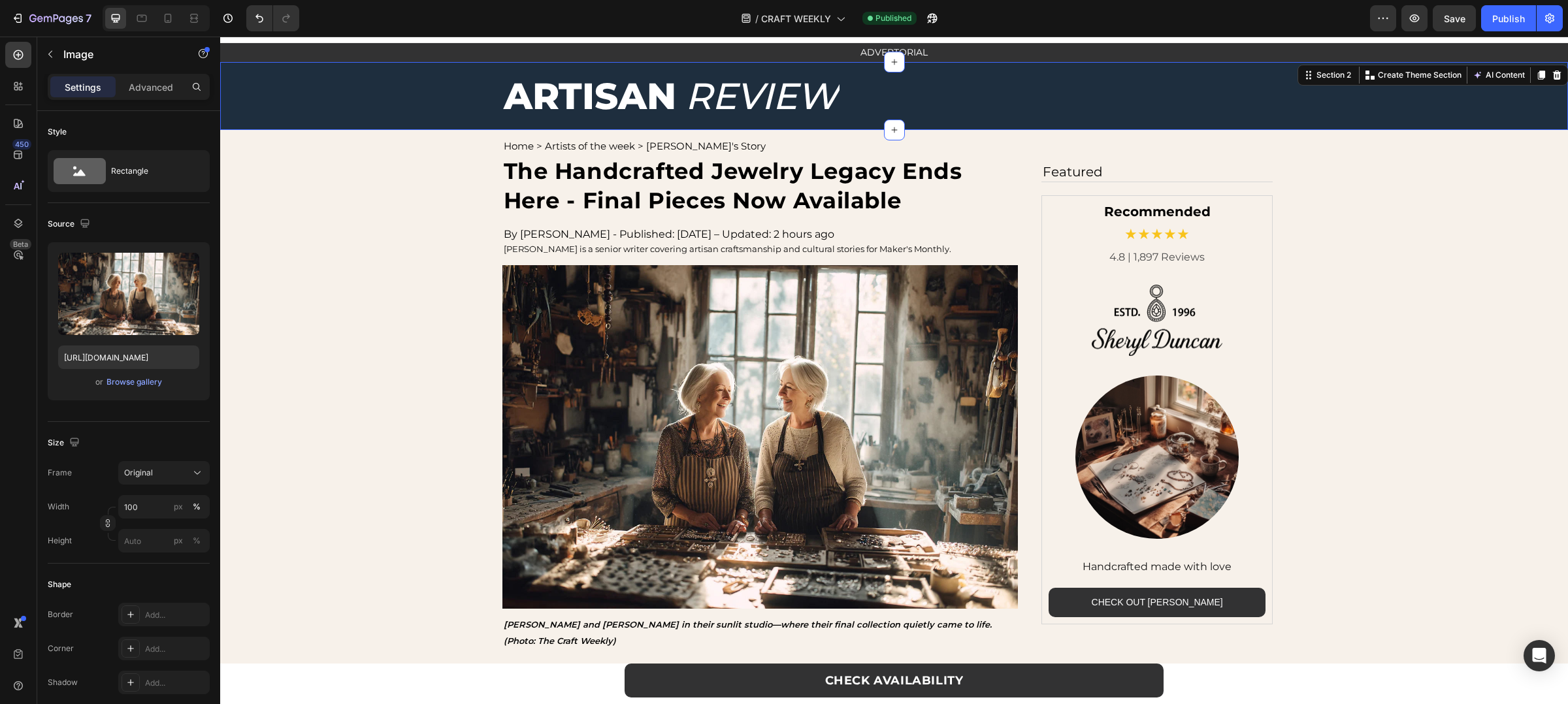
click at [1348, 106] on div "ARTISAN Text Block REVIEW Text Block Row Row" at bounding box center [894, 96] width 1348 height 68
click at [647, 285] on img at bounding box center [760, 437] width 516 height 344
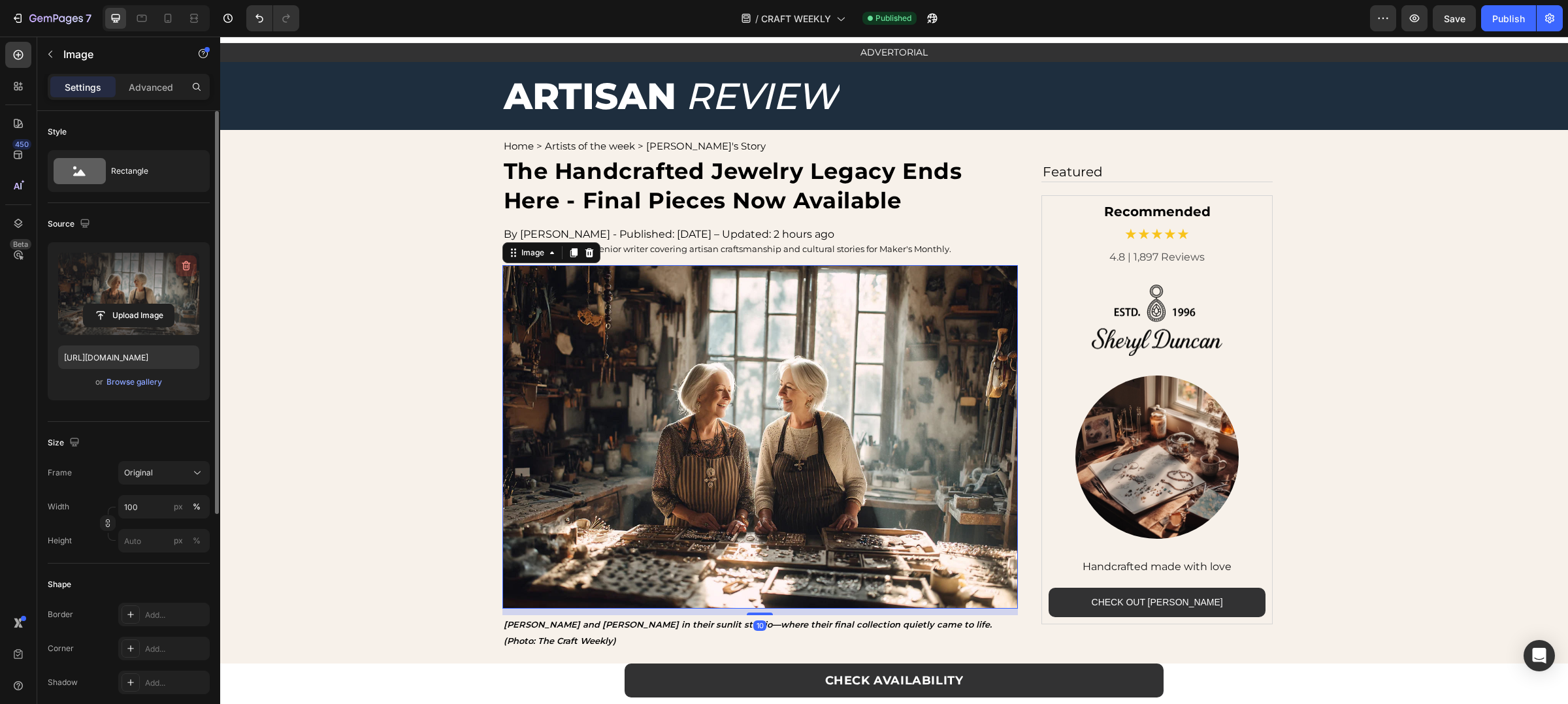
click at [187, 266] on icon "button" at bounding box center [186, 266] width 13 height 13
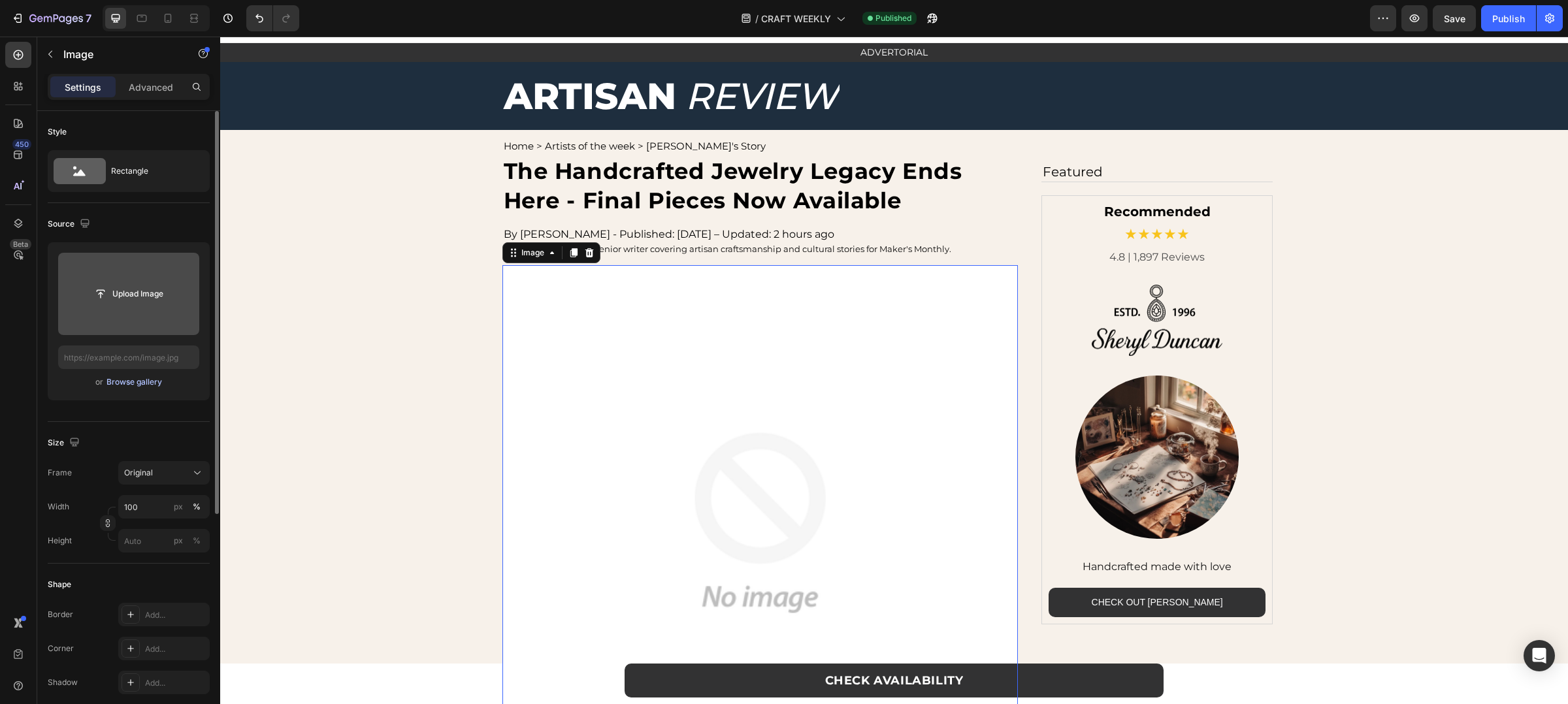
click at [152, 383] on div "Browse gallery" at bounding box center [134, 382] width 56 height 12
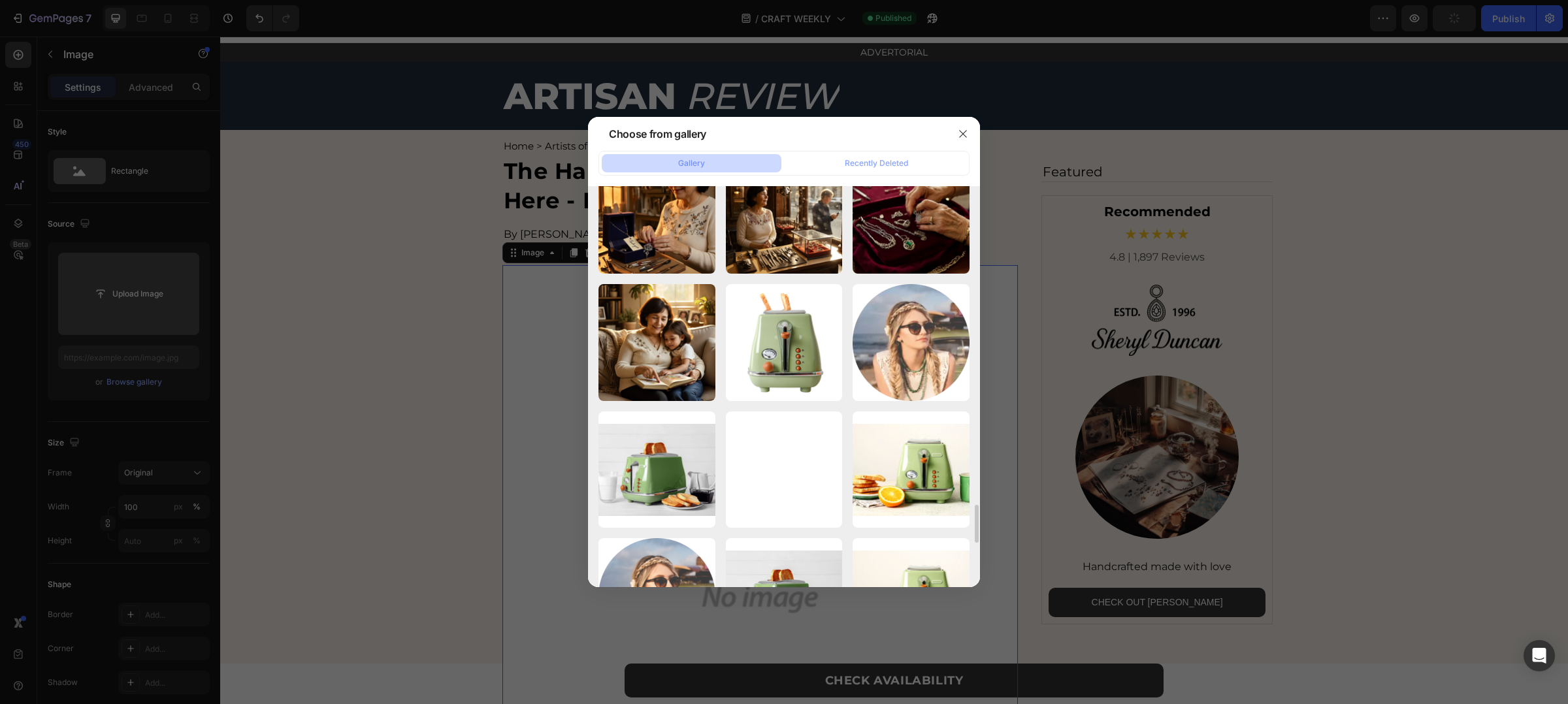
scroll to position [3324, 0]
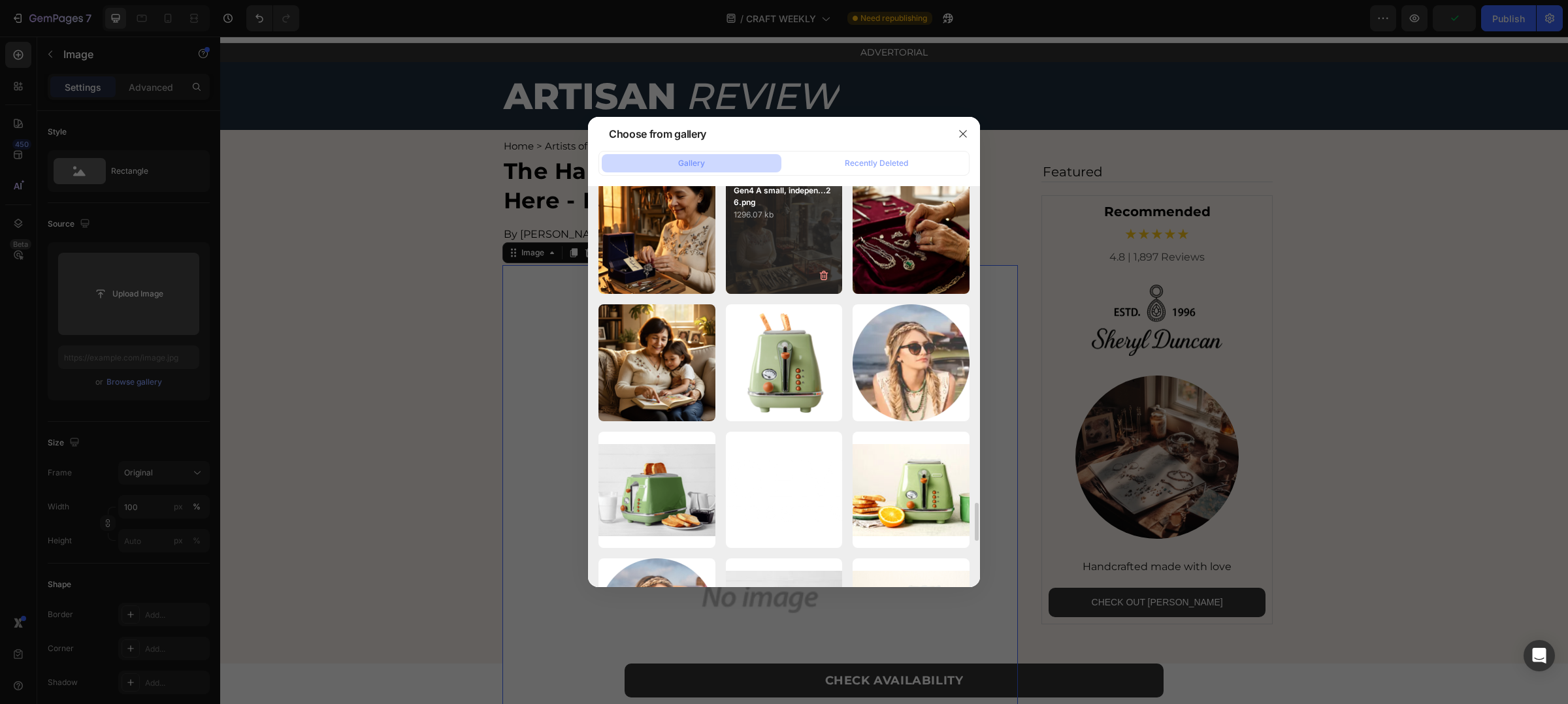
click at [805, 258] on div "Gen4 A small, indepen...26.png 1296.07 kb" at bounding box center [784, 236] width 117 height 117
type input "https://cdn.shopify.com/s/files/1/0880/8870/7405/files/gempages_563336431406154…"
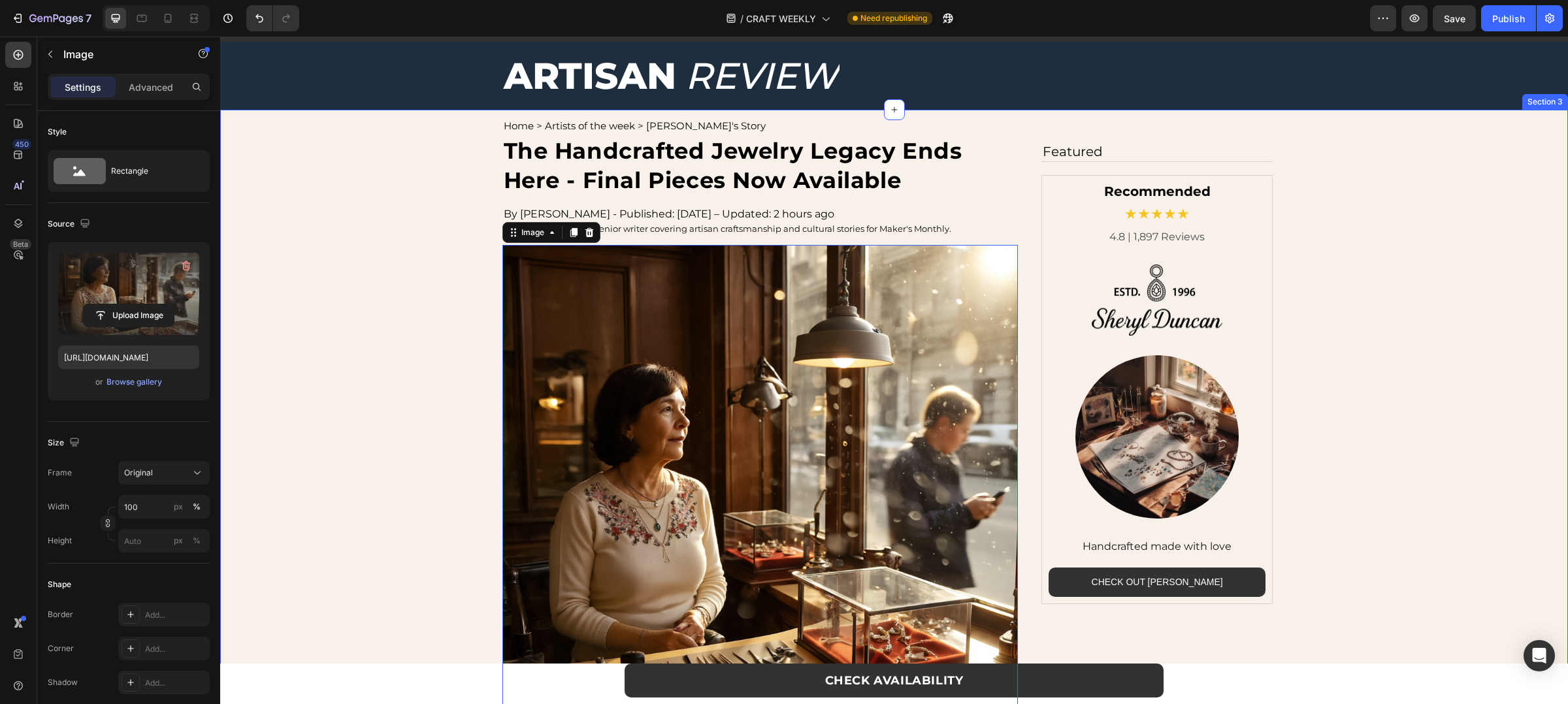
scroll to position [51, 0]
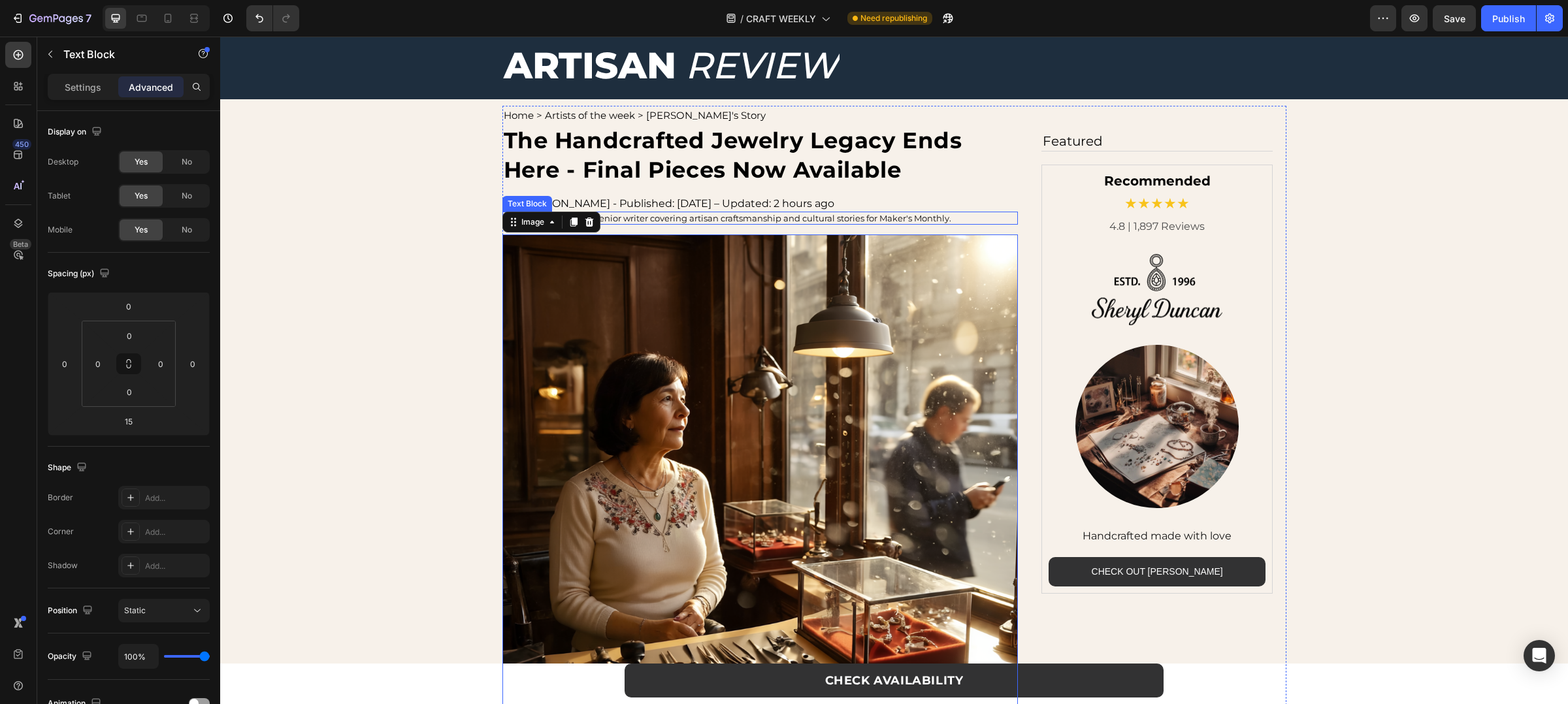
click at [831, 219] on p "Emily Harper is a senior writer covering artisan craftsmanship and cultural sto…" at bounding box center [761, 217] width 513 height 10
drag, startPoint x: 860, startPoint y: 216, endPoint x: 926, endPoint y: 214, distance: 66.0
click at [926, 214] on p "Emily Harper is a senior writer covering artisan craftsmanship and cultural sto…" at bounding box center [761, 217] width 513 height 10
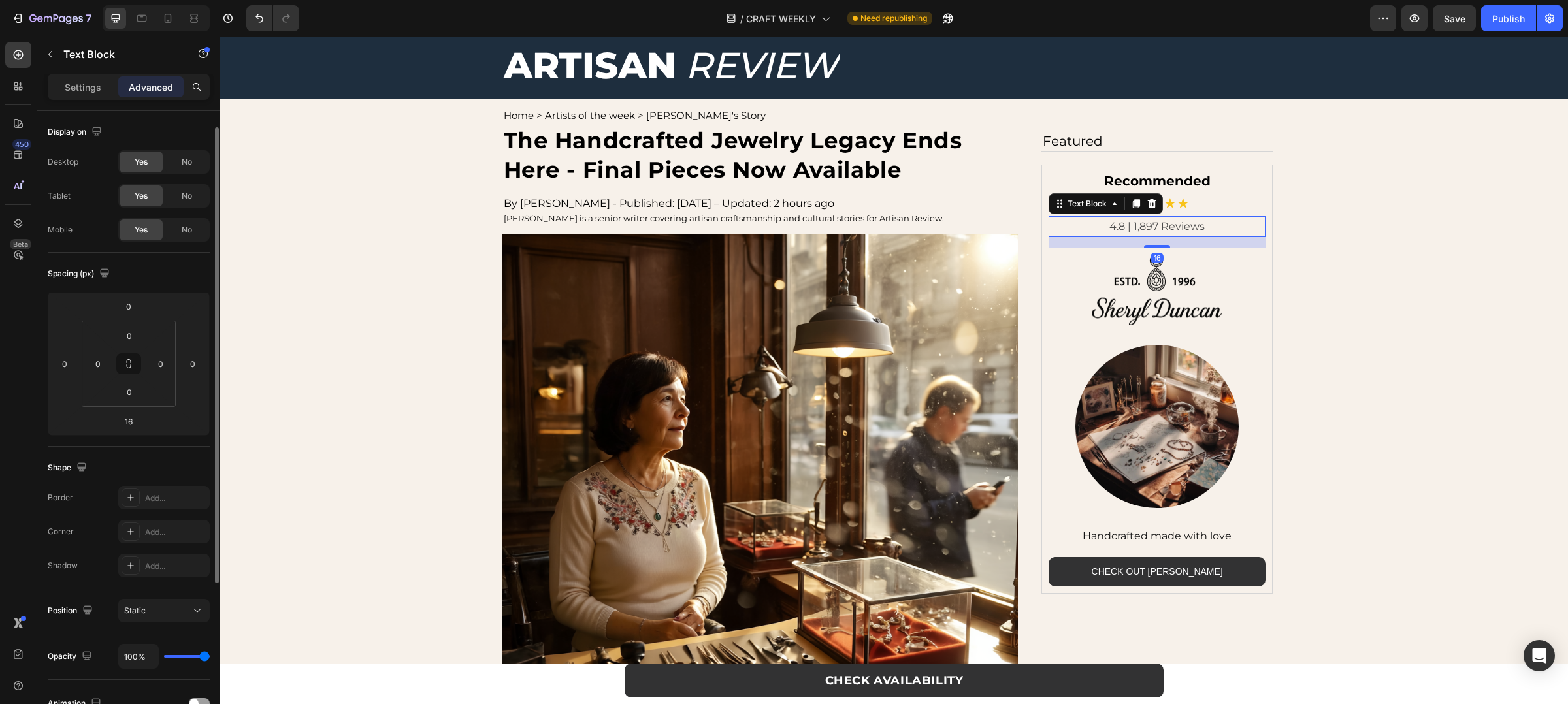
click at [1206, 228] on p "4.8 | 1,897 Reviews" at bounding box center [1158, 226] width 215 height 18
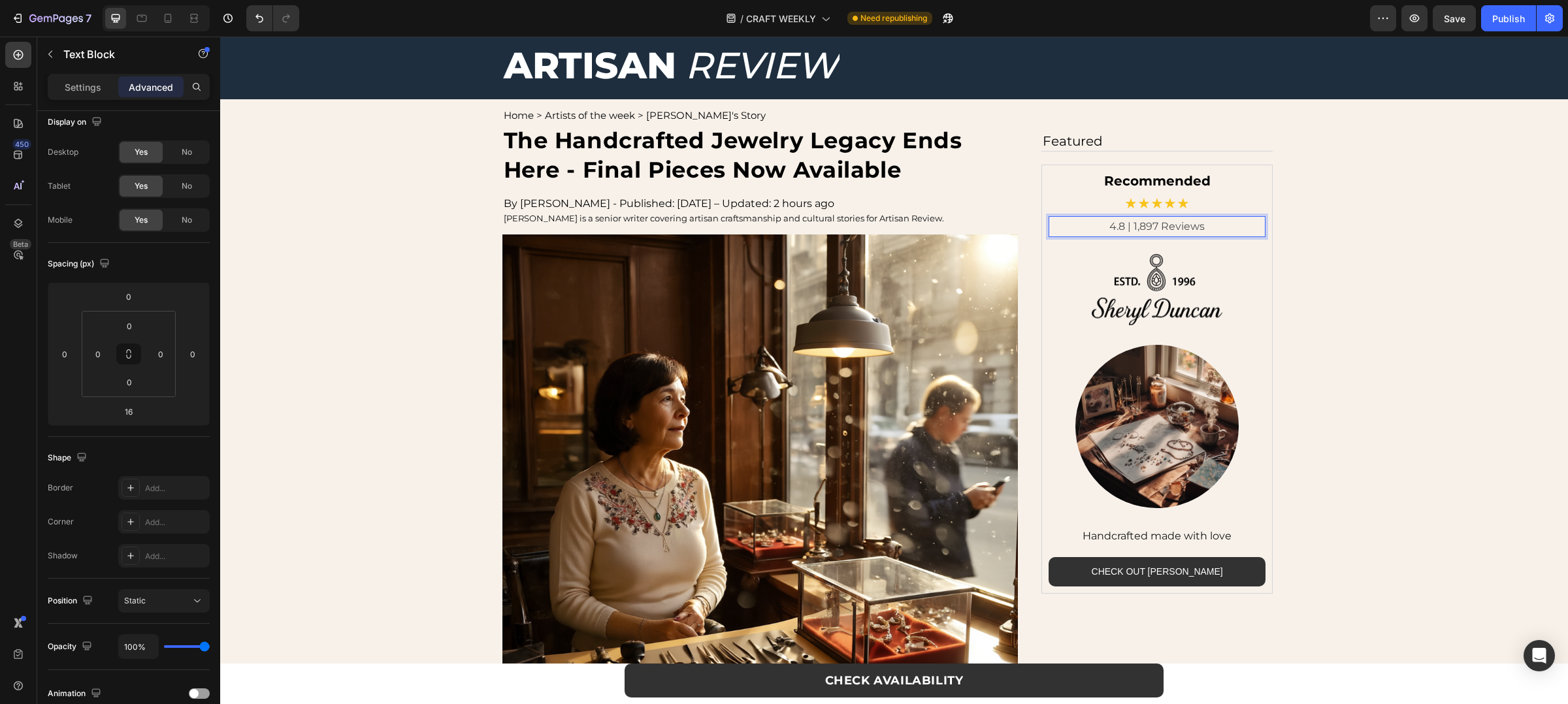
click at [1144, 226] on p "4.8 | 1,897 Reviews" at bounding box center [1158, 226] width 215 height 18
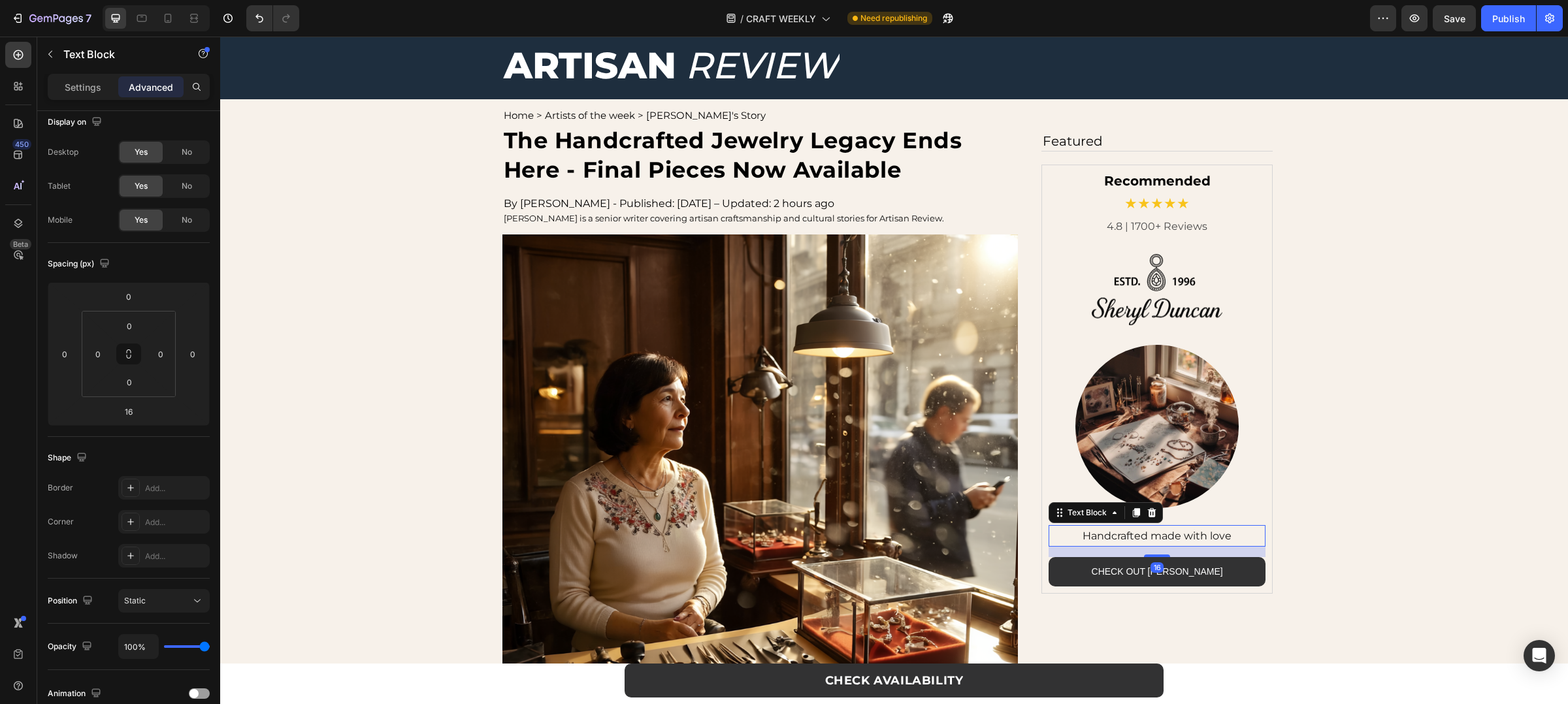
click at [1179, 534] on p "Handcrafted made with love" at bounding box center [1158, 536] width 215 height 19
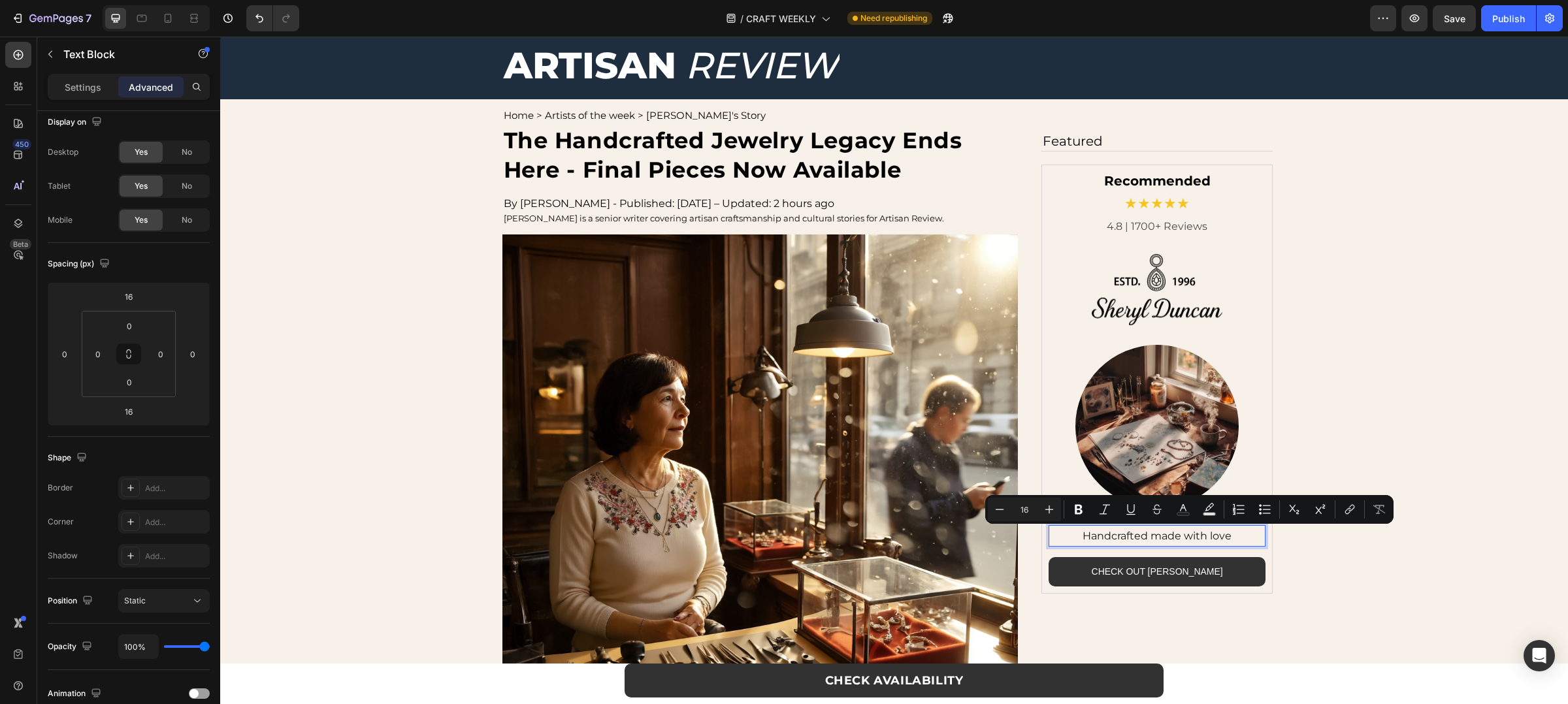
click at [1171, 534] on p "Handcrafted made with love" at bounding box center [1158, 536] width 215 height 19
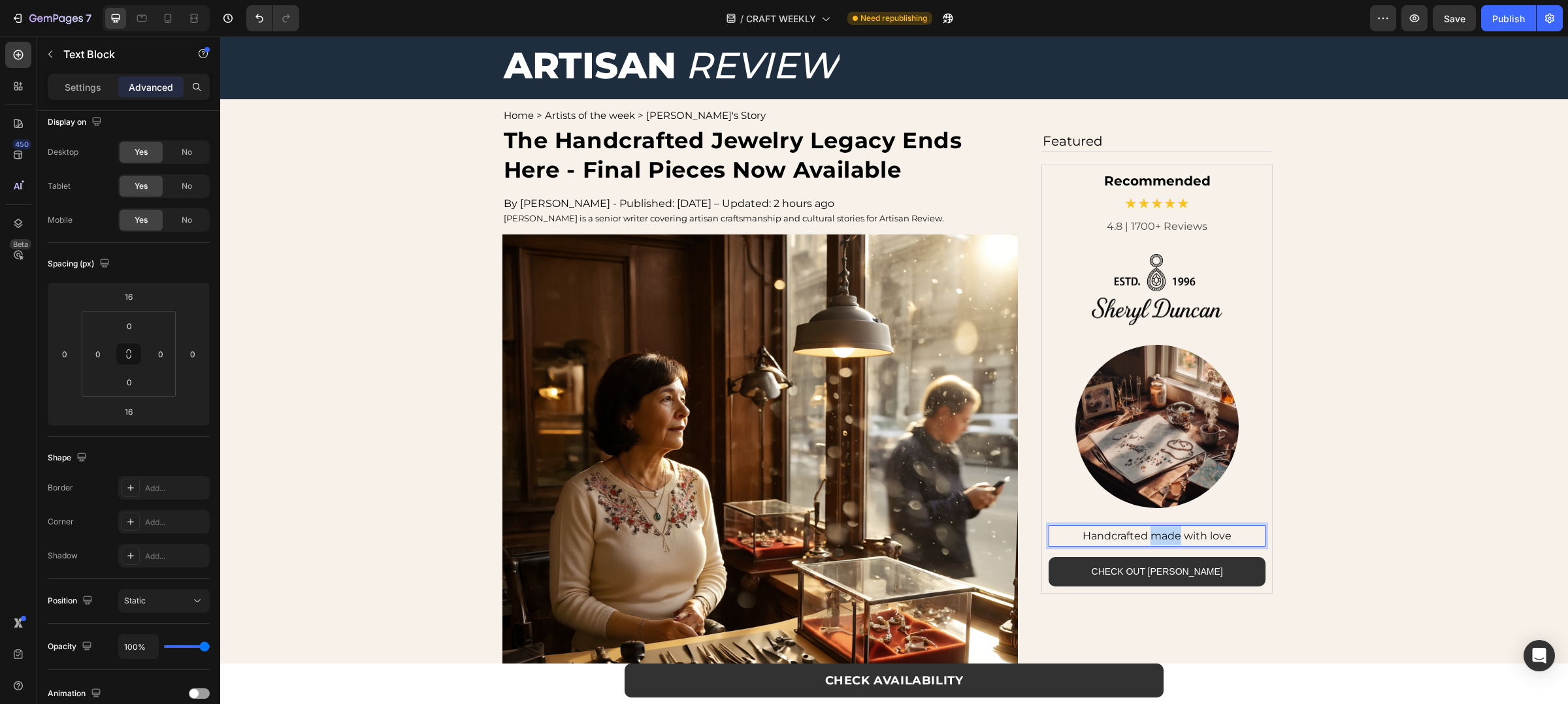
click at [1171, 534] on p "Handcrafted made with love" at bounding box center [1158, 536] width 215 height 19
click at [1301, 17] on div "/ CRAFT WEEKLY Need republishing" at bounding box center [839, 18] width 1060 height 26
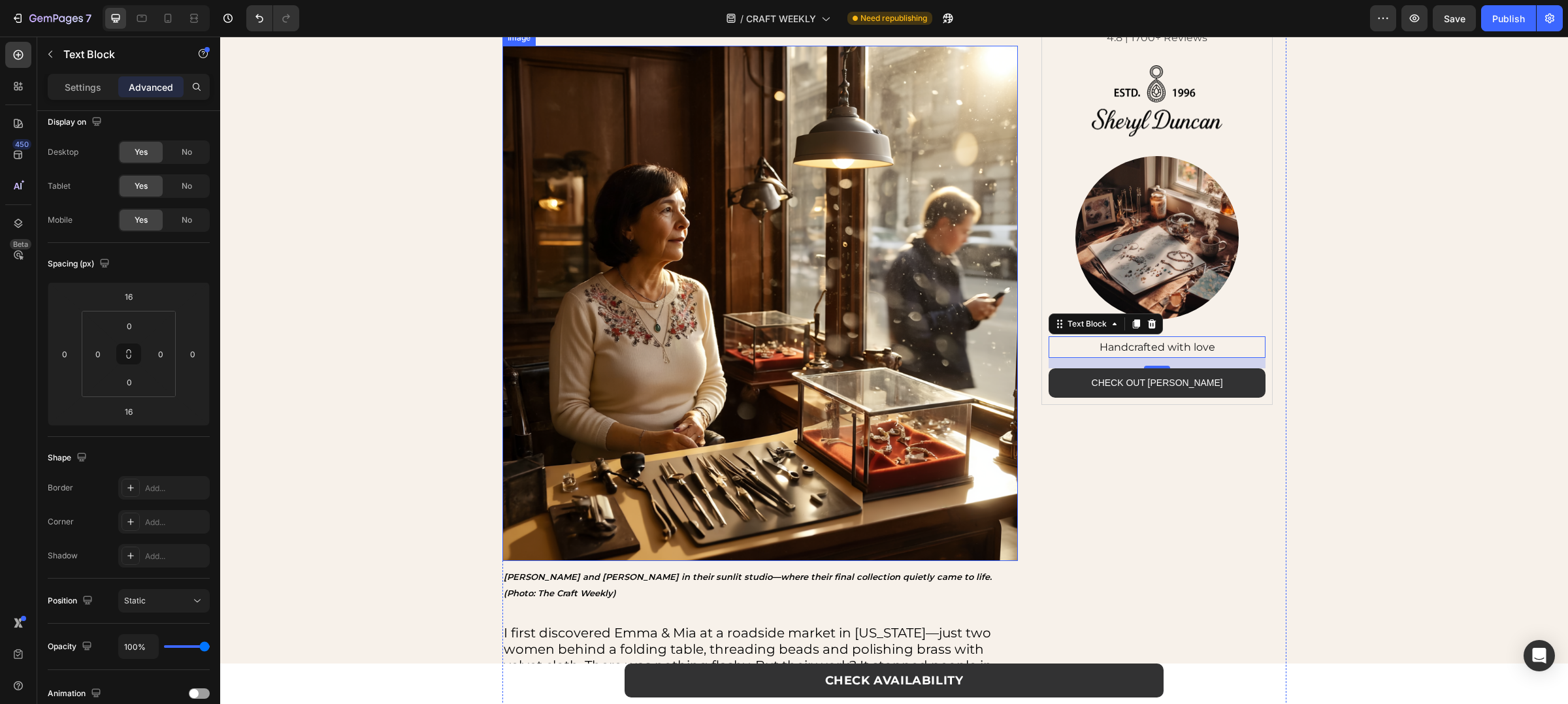
scroll to position [261, 0]
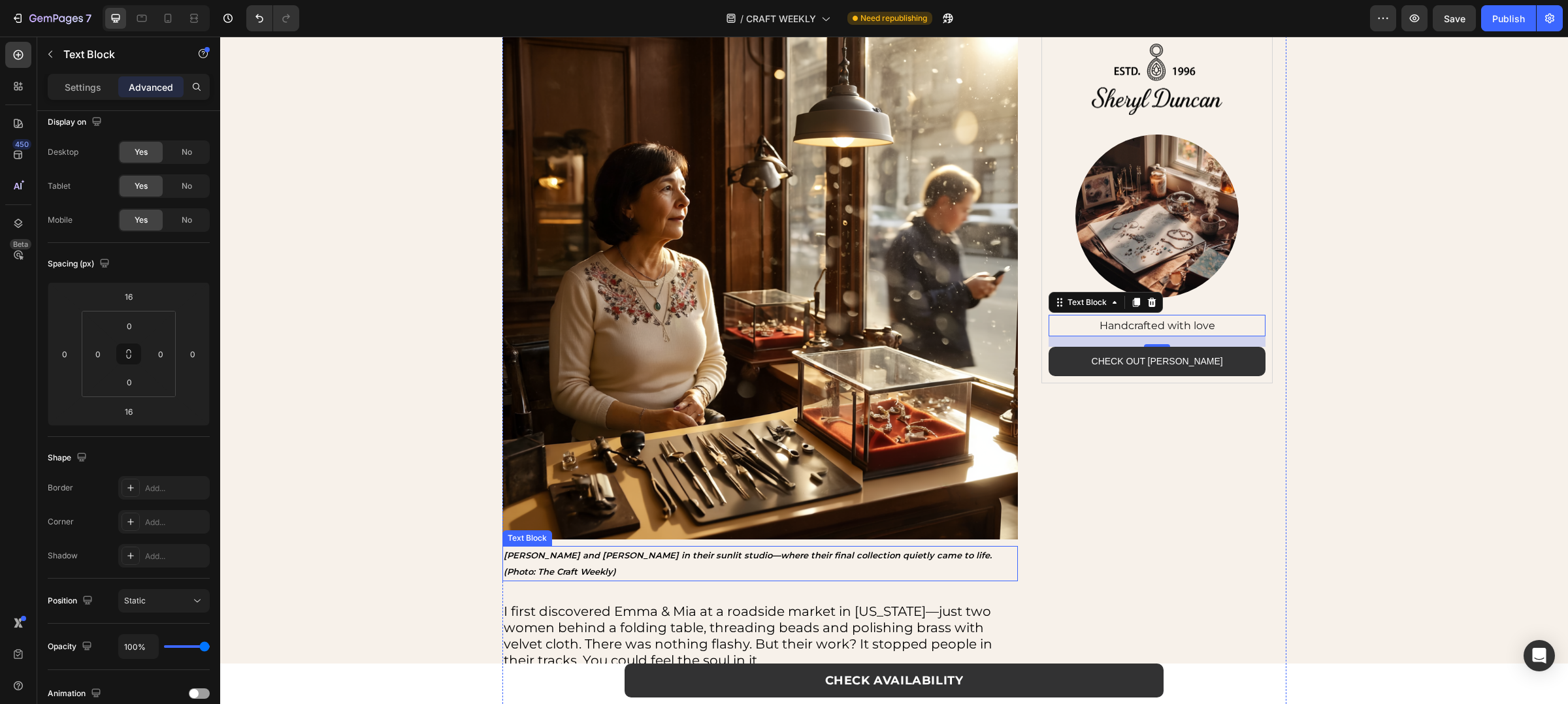
click at [693, 549] on p "Emma and Mia in their sunlit studio—where their final collection quietly came t…" at bounding box center [761, 564] width 513 height 33
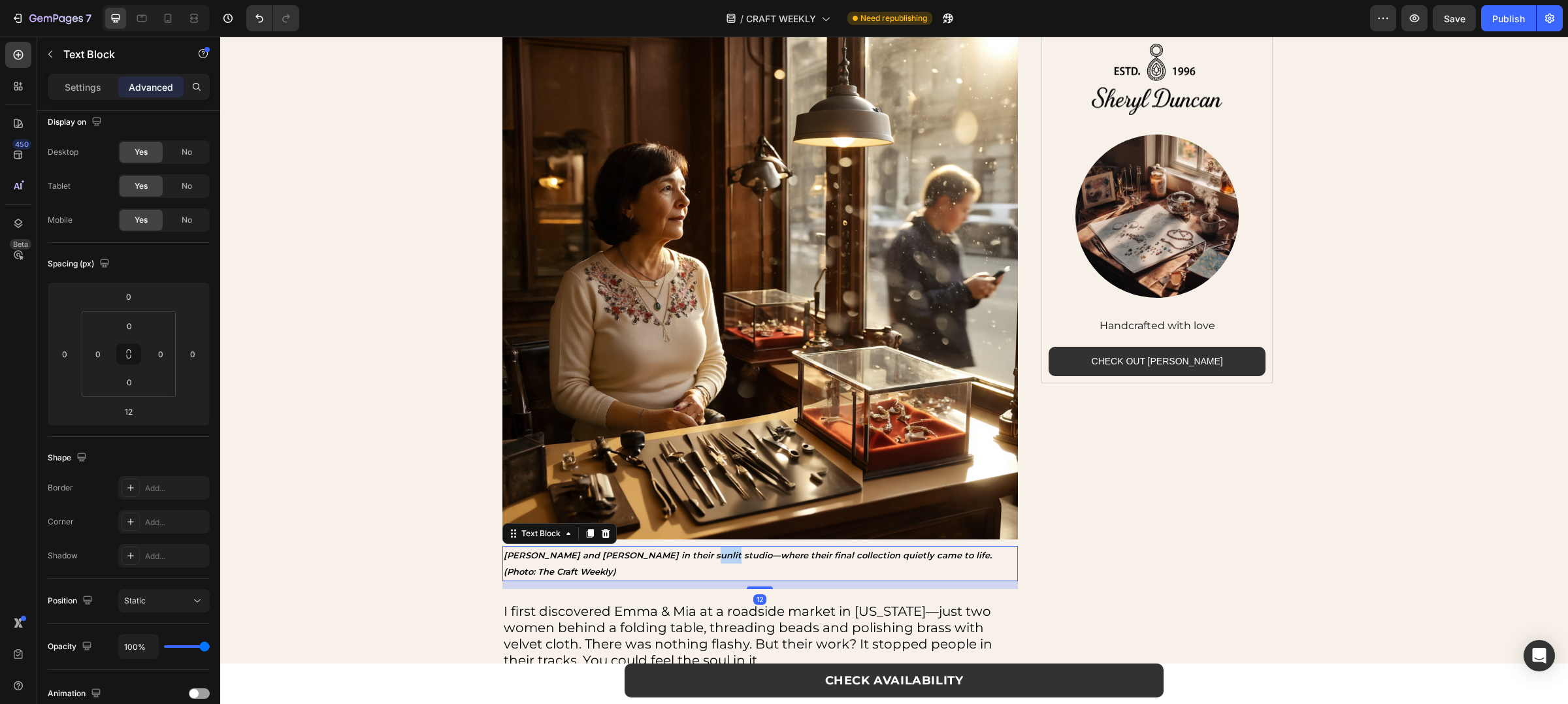
click at [693, 549] on p "Emma and Mia in their sunlit studio—where their final collection quietly came t…" at bounding box center [761, 564] width 513 height 33
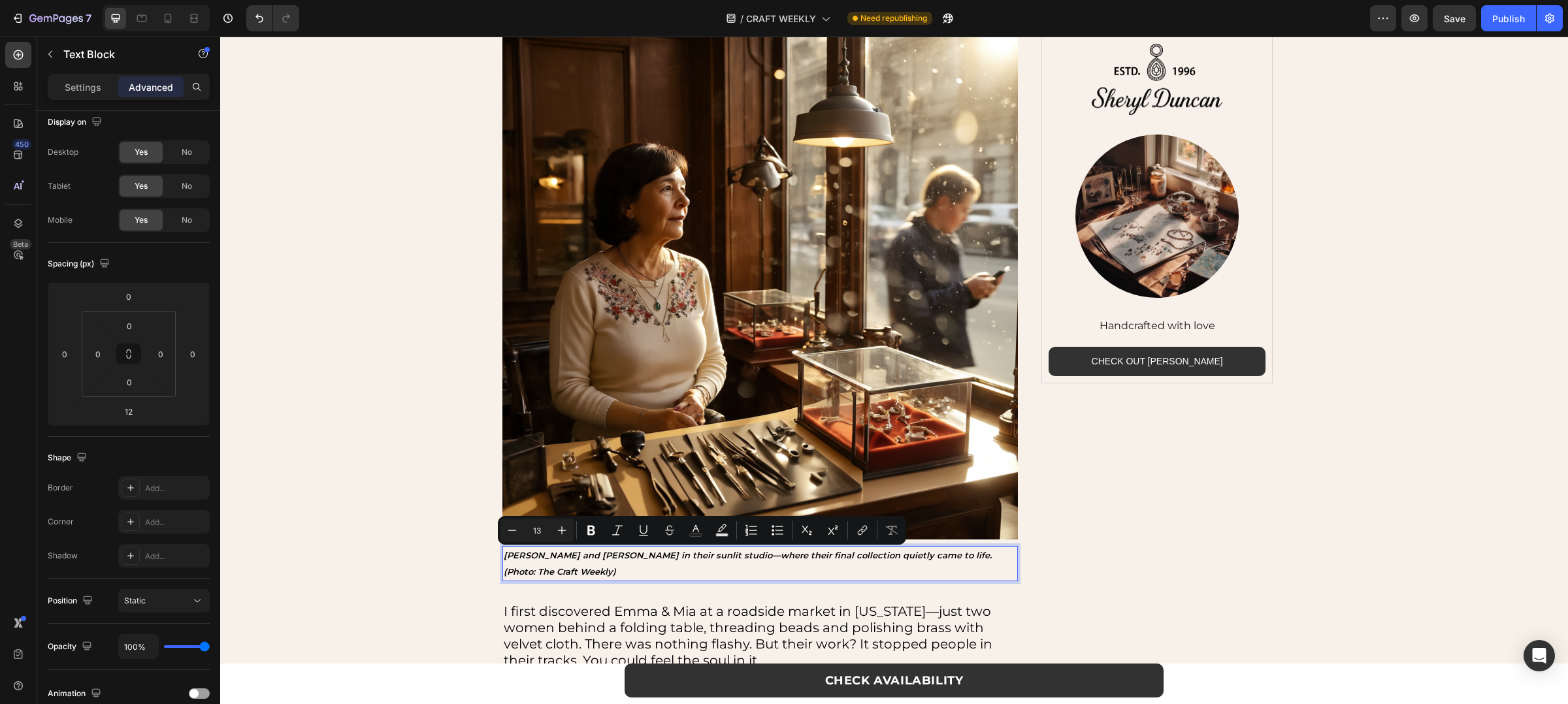
click at [629, 561] on p "Emma and Mia in their sunlit studio—where their final collection quietly came t…" at bounding box center [761, 564] width 513 height 33
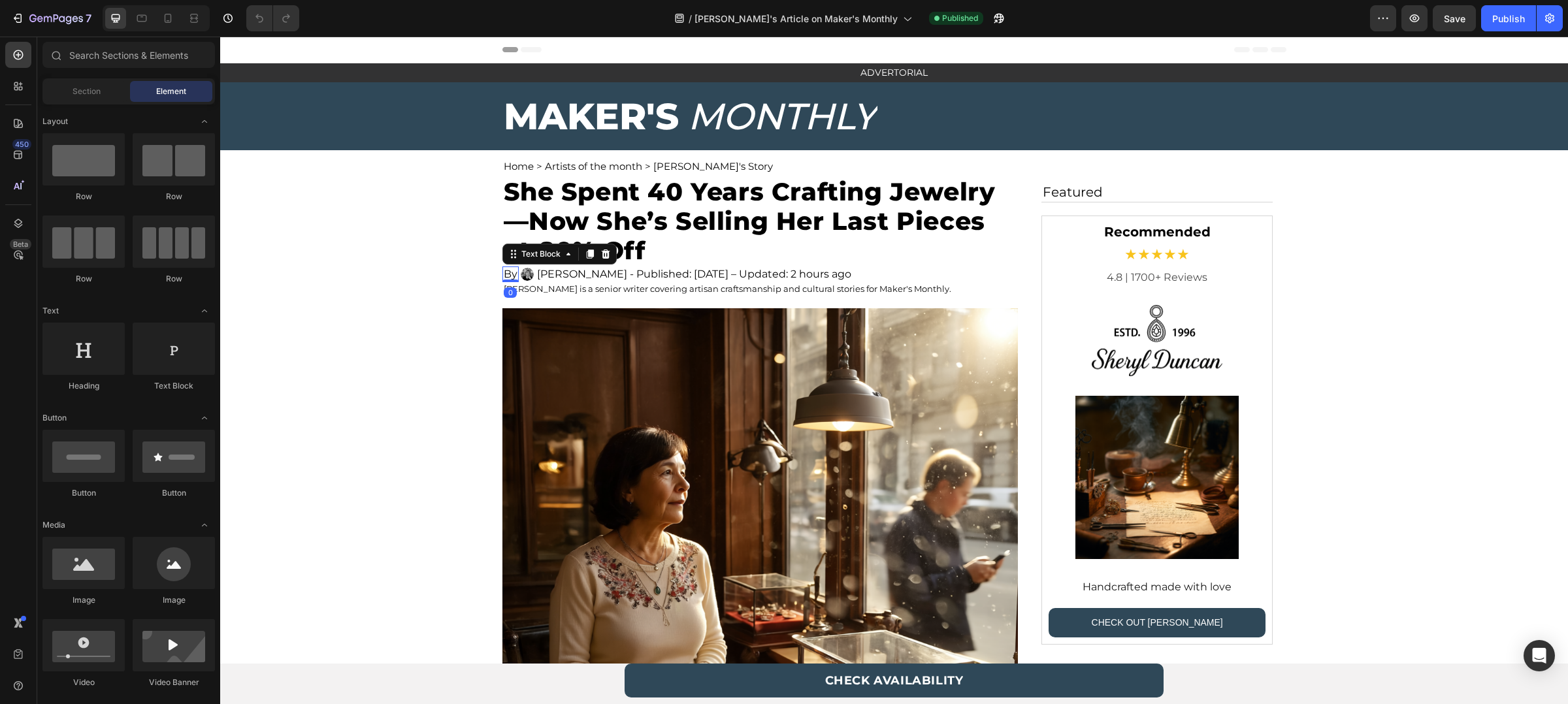
click at [504, 277] on p "By" at bounding box center [511, 274] width 14 height 13
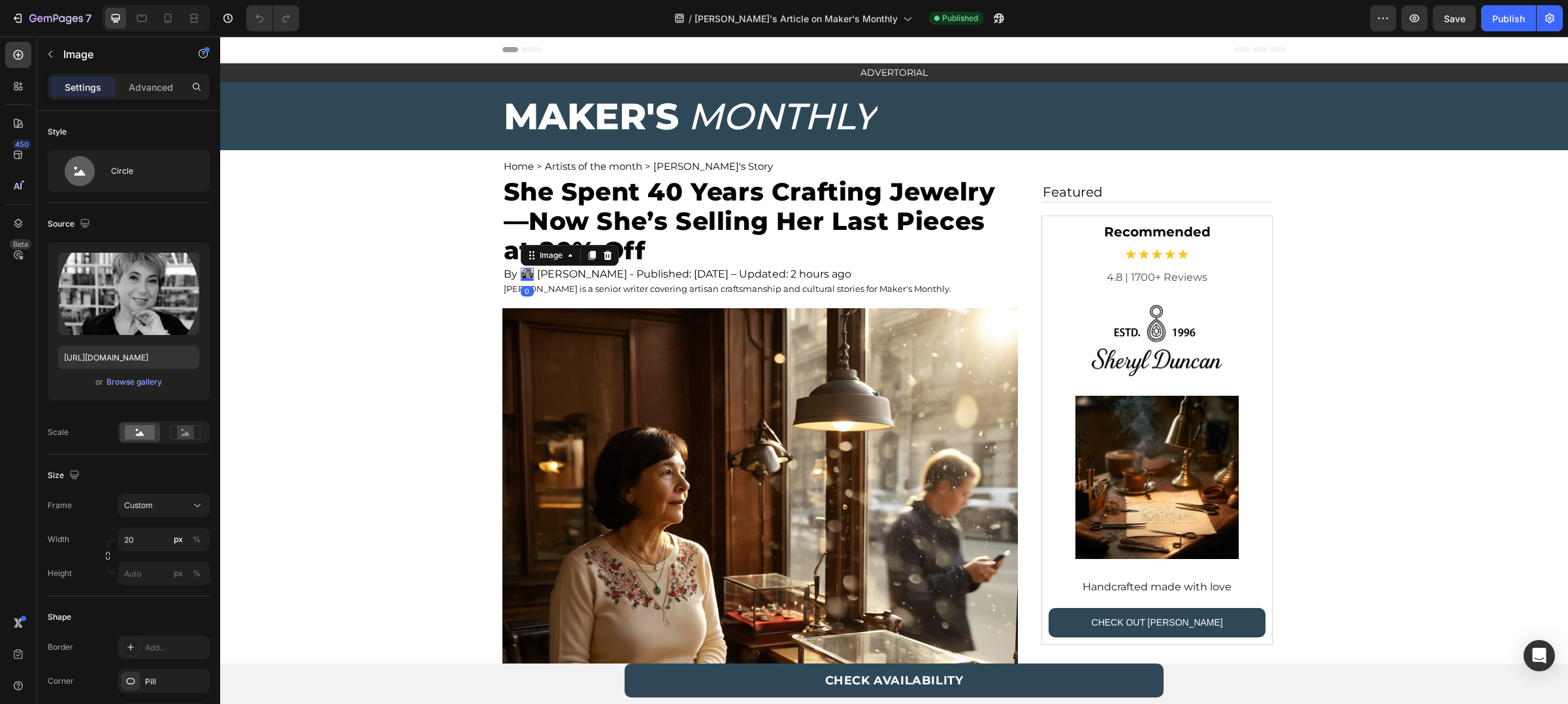
click at [521, 277] on img at bounding box center [527, 274] width 13 height 13
click at [541, 277] on p "[PERSON_NAME] - Published: [DATE] – Updated: 2 hours ago" at bounding box center [693, 274] width 314 height 13
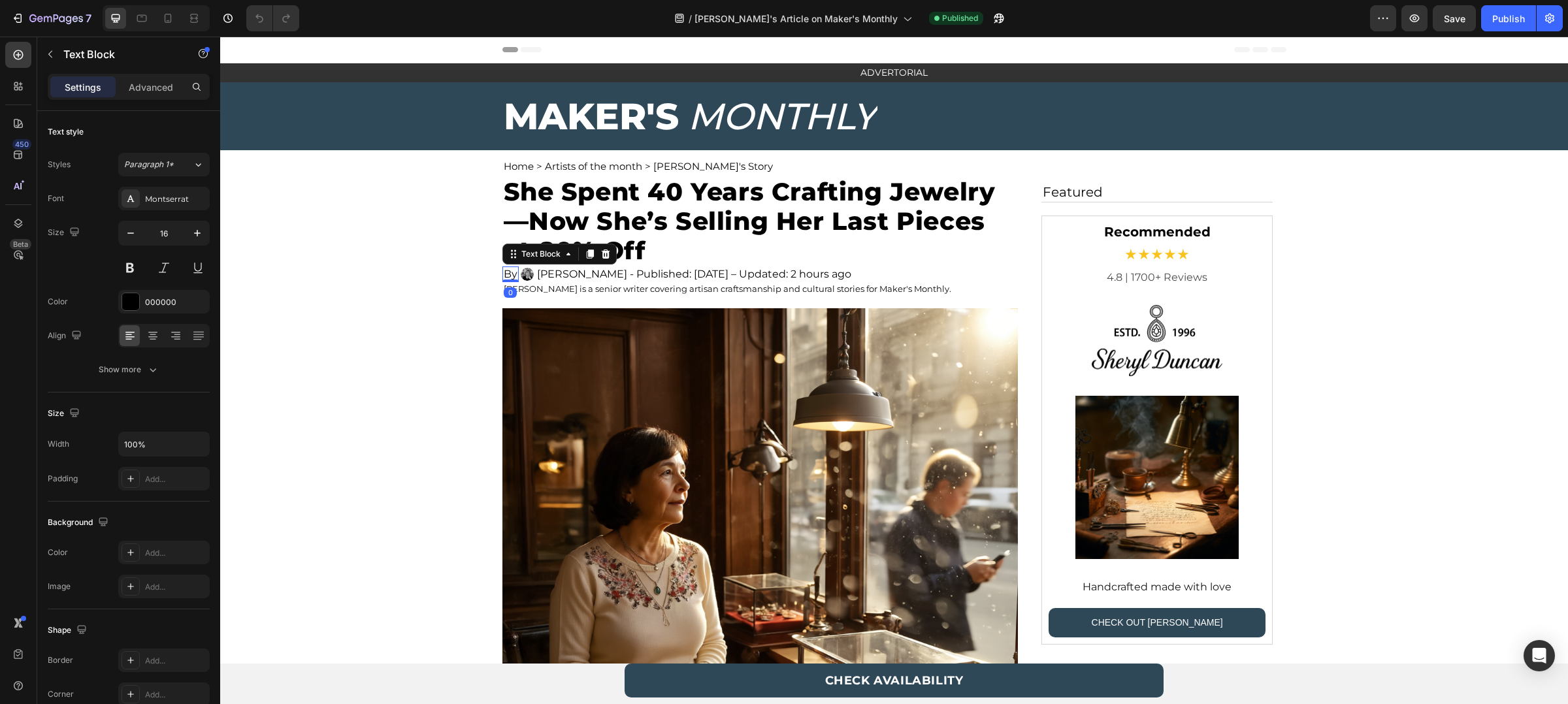
click at [510, 277] on p "By" at bounding box center [511, 274] width 14 height 13
click at [510, 270] on p "By" at bounding box center [511, 274] width 14 height 13
click at [578, 275] on p "[PERSON_NAME] - Published: [DATE] – Updated: 2 hours ago" at bounding box center [693, 274] width 314 height 13
click at [507, 270] on p "By" at bounding box center [511, 274] width 14 height 13
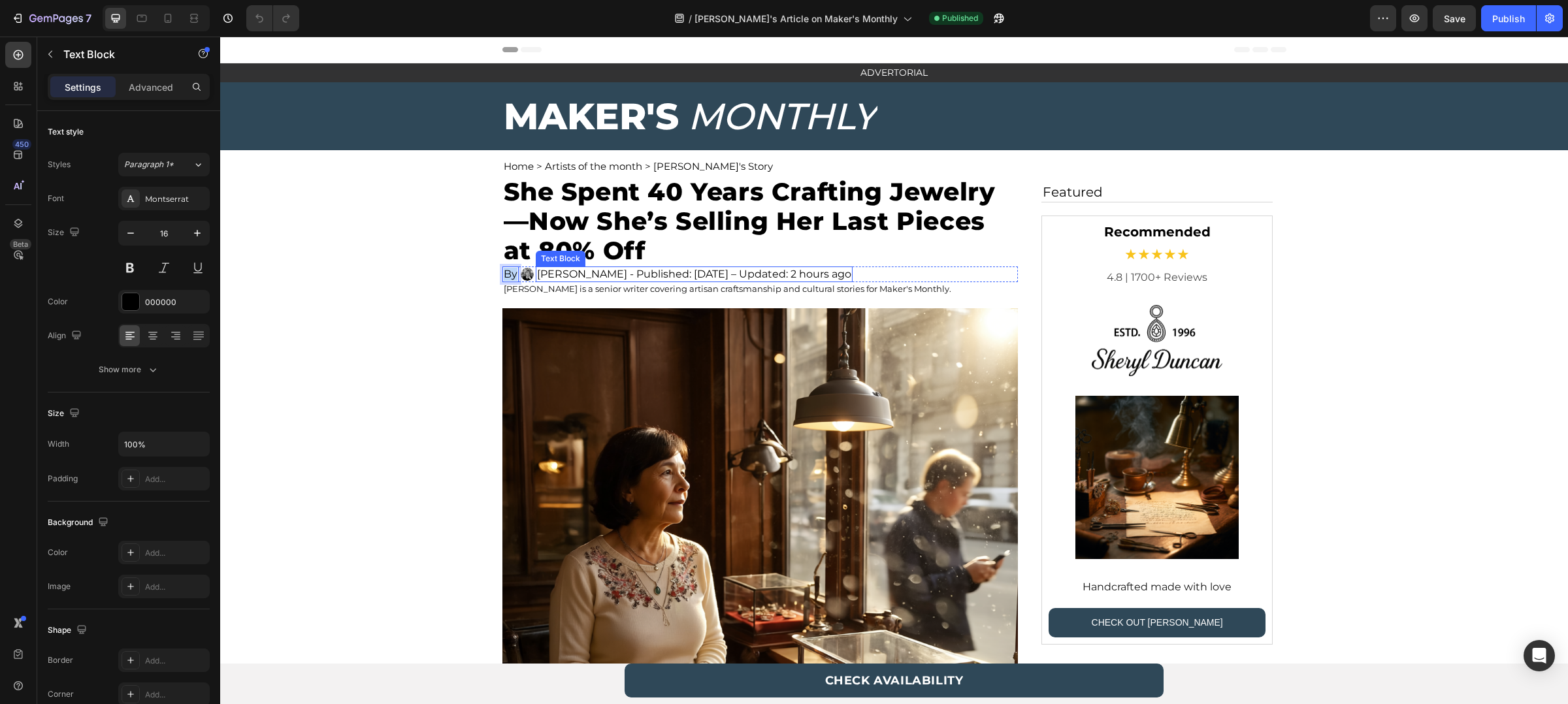
click at [588, 272] on p "[PERSON_NAME] - Published: [DATE] – Updated: 2 hours ago" at bounding box center [693, 274] width 314 height 13
click at [521, 270] on img at bounding box center [527, 274] width 13 height 13
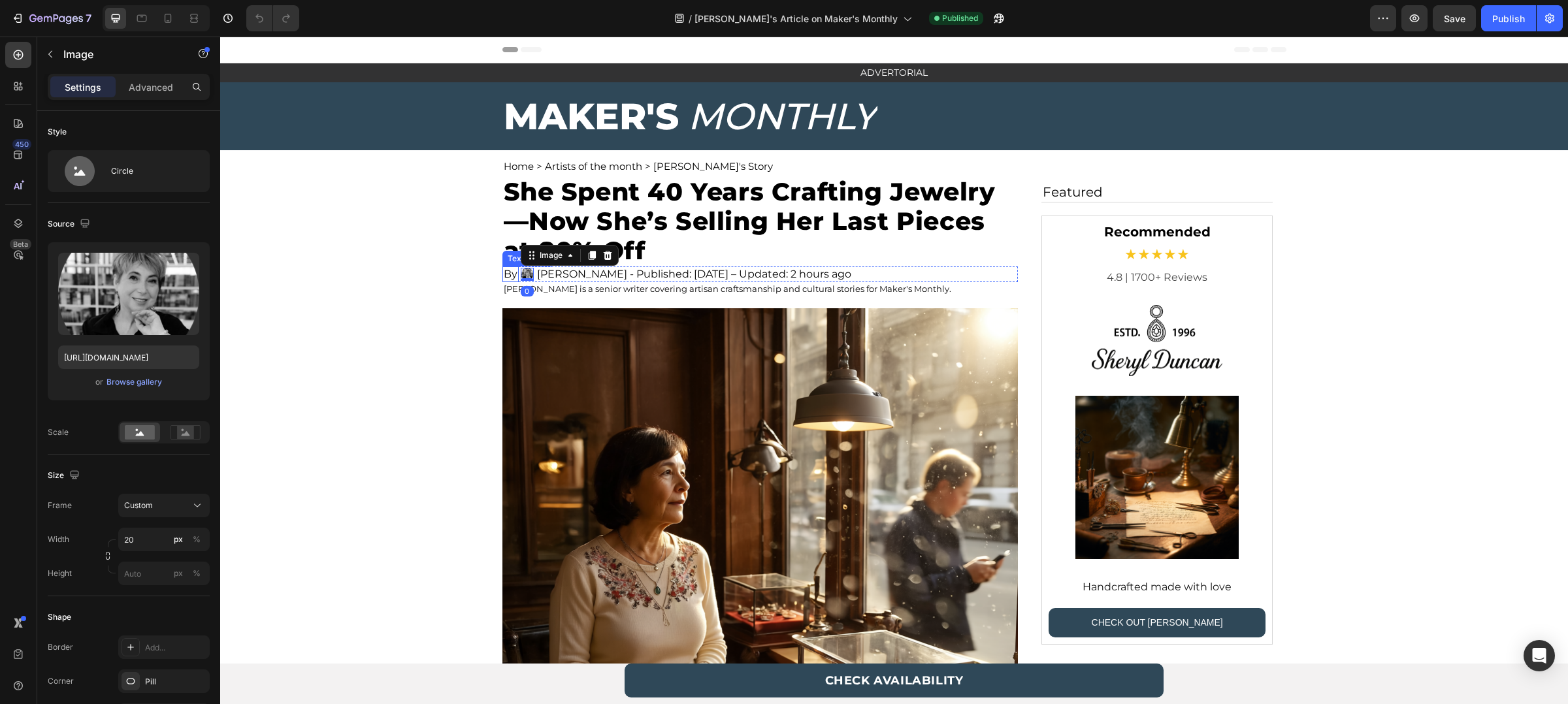
click at [504, 270] on p "By" at bounding box center [511, 274] width 14 height 13
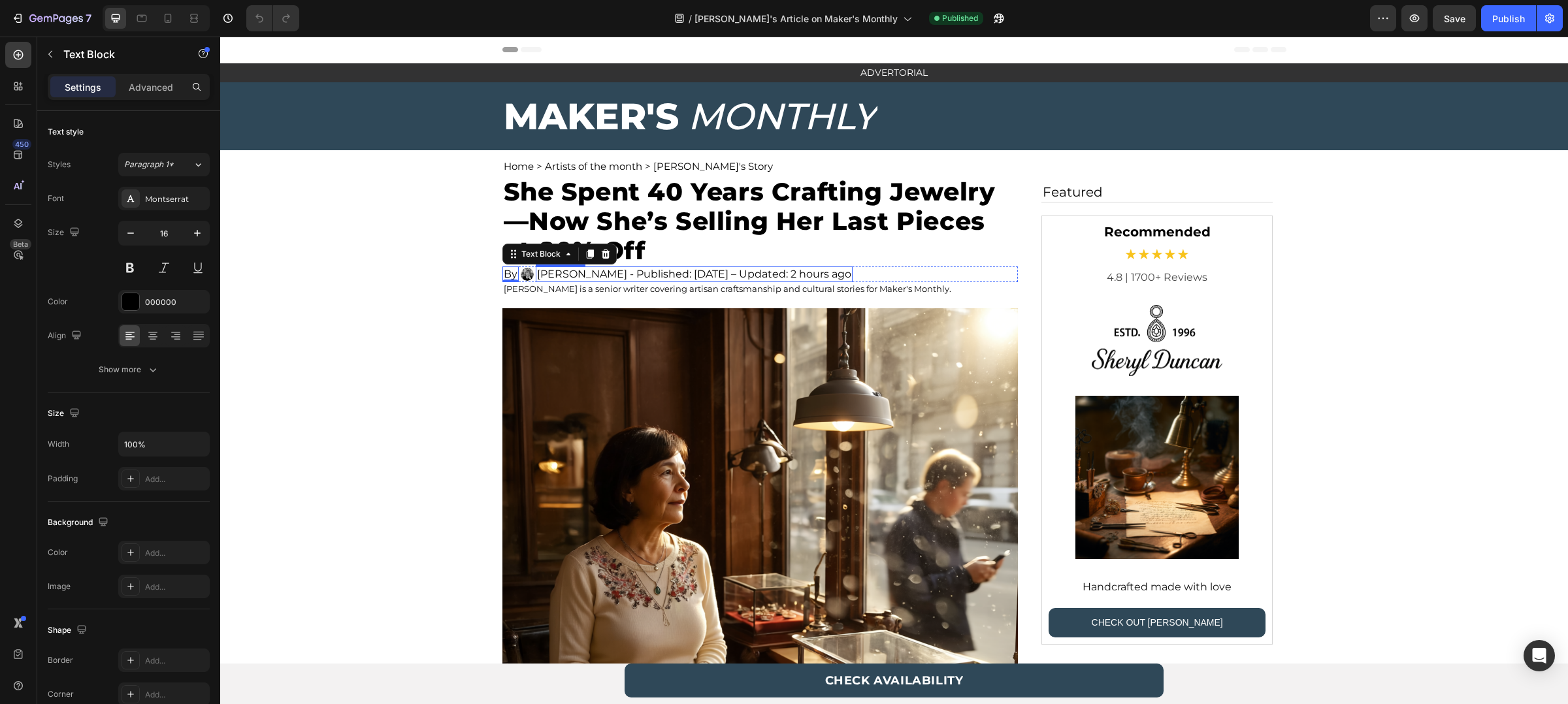
click at [556, 272] on p "[PERSON_NAME] - Published: [DATE] – Updated: 2 hours ago" at bounding box center [693, 274] width 314 height 13
click at [524, 270] on img at bounding box center [527, 274] width 13 height 13
click at [510, 295] on div "[PERSON_NAME] is a senior writer covering artisan craftsmanship and cultural st…" at bounding box center [760, 288] width 516 height 13
click at [902, 270] on div "By Text Block Image Amanda Collins - Published: August 19, 2025 – Updated: 2 ho…" at bounding box center [760, 274] width 516 height 15
click at [931, 179] on p "She Spent 40 Years Crafting Jewelry—Now She’s Selling Her Last Pieces at 80% Off" at bounding box center [761, 221] width 513 height 88
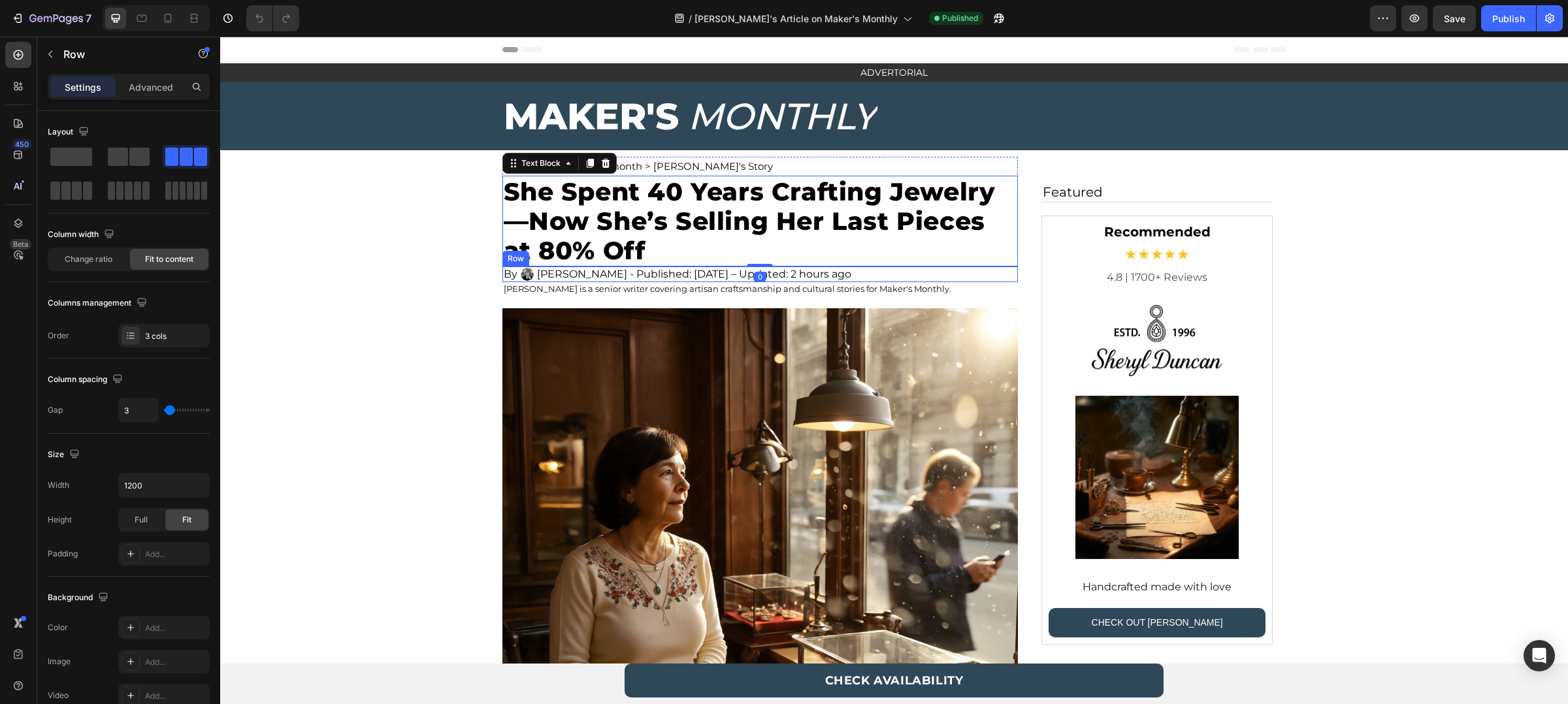
click at [928, 272] on div "By Text Block Image Amanda Collins - Published: August 19, 2025 – Updated: 2 ho…" at bounding box center [760, 274] width 516 height 15
copy p "By"
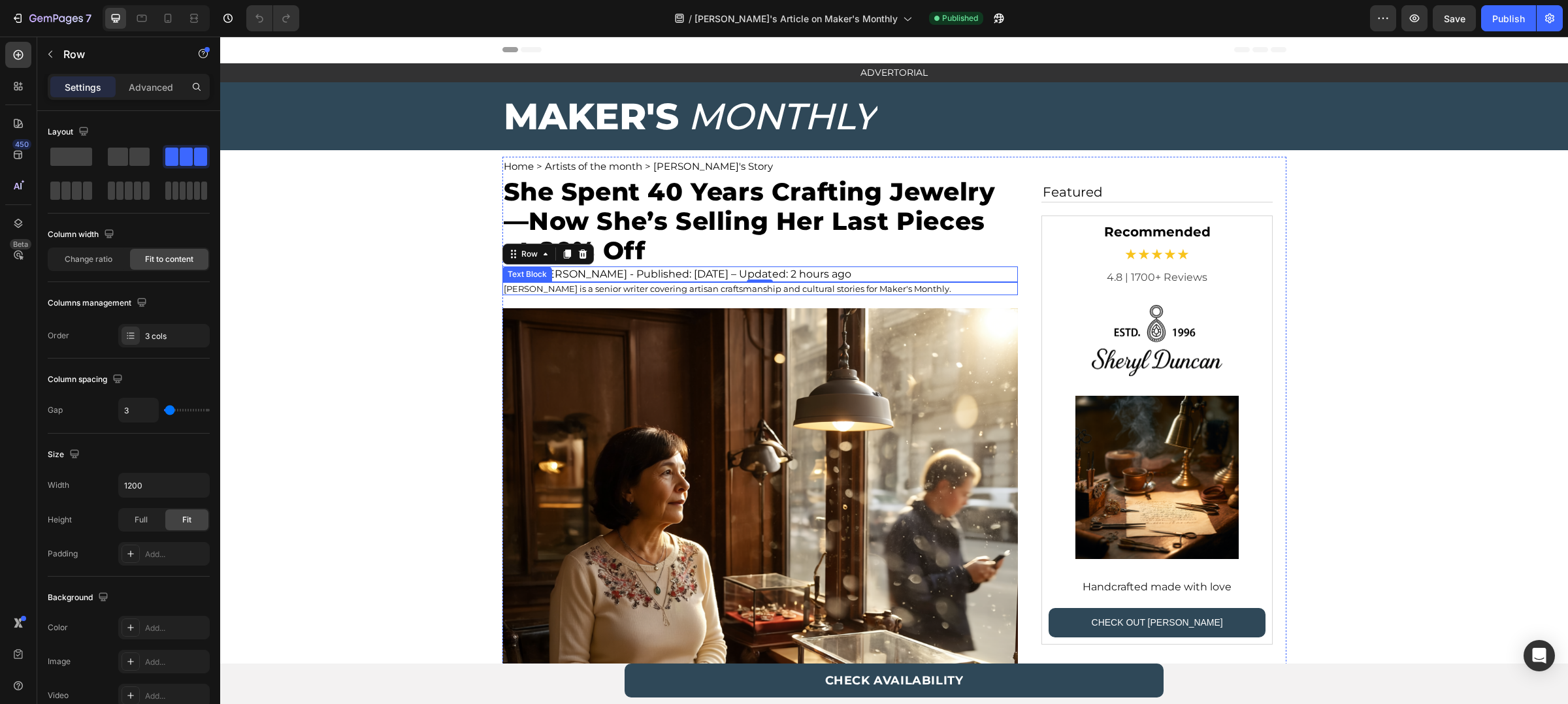
click at [618, 285] on p "[PERSON_NAME] is a senior writer covering artisan craftsmanship and cultural st…" at bounding box center [761, 288] width 513 height 10
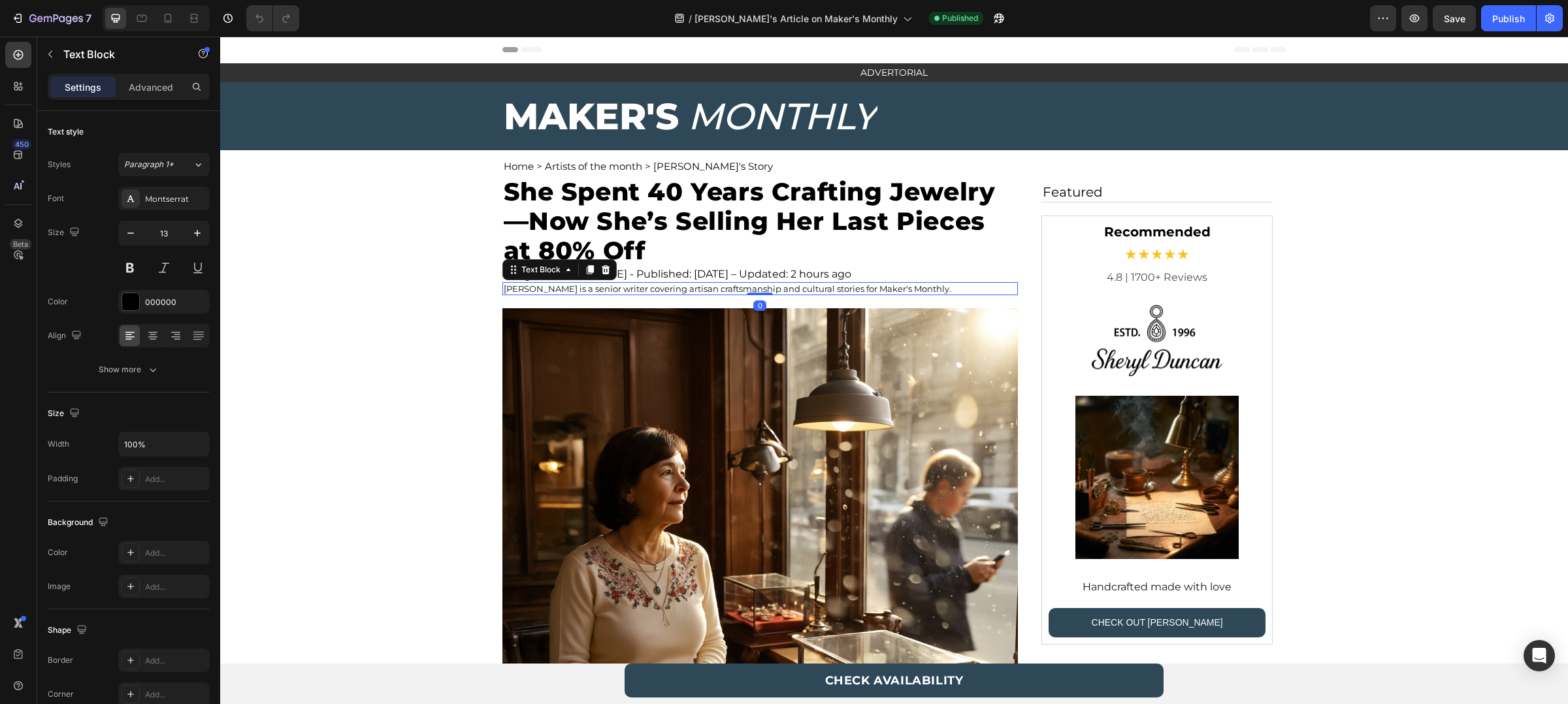
copy p "By"
click at [884, 287] on p "[PERSON_NAME] is a senior writer covering artisan craftsmanship and cultural st…" at bounding box center [761, 288] width 513 height 10
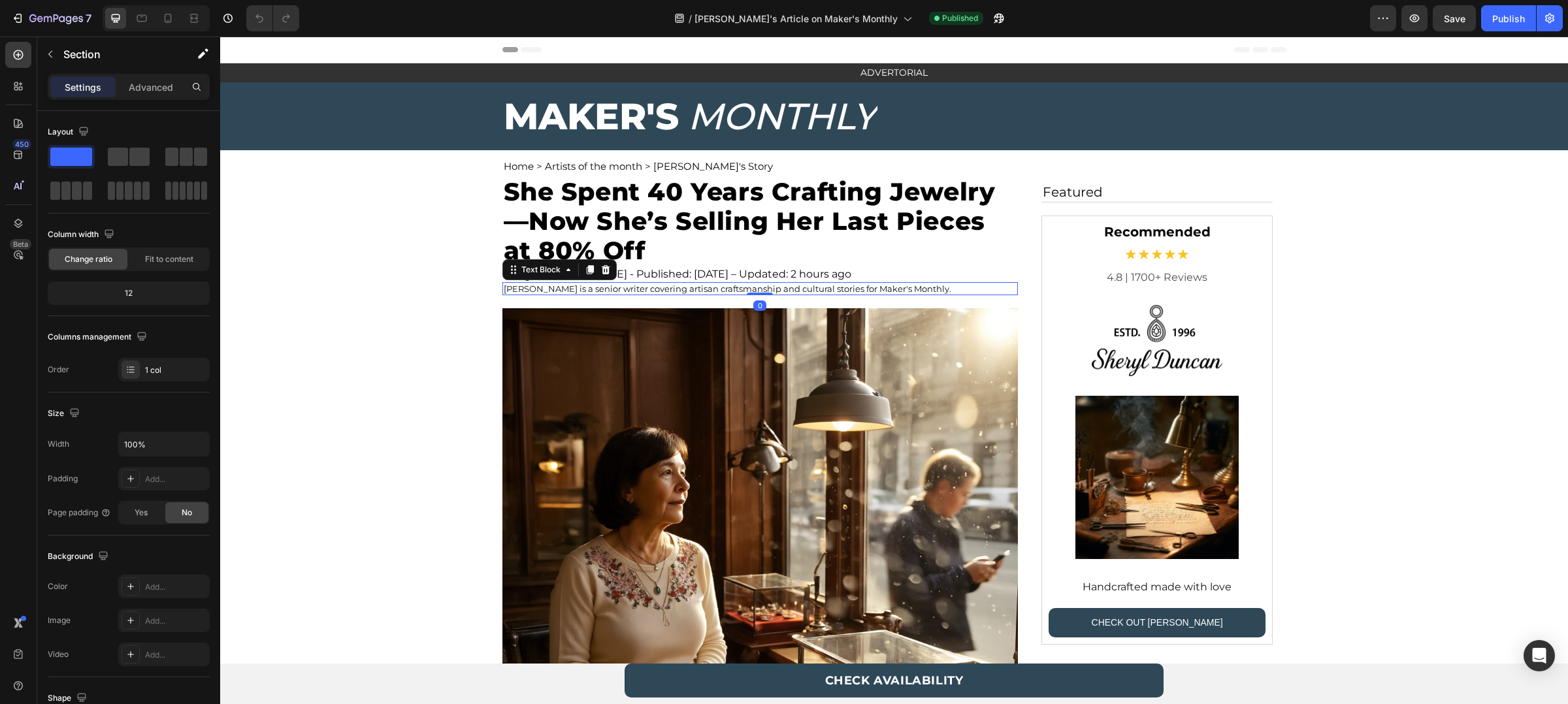
click at [582, 295] on div "[PERSON_NAME] is a senior writer covering artisan craftsmanship and cultural st…" at bounding box center [760, 288] width 516 height 13
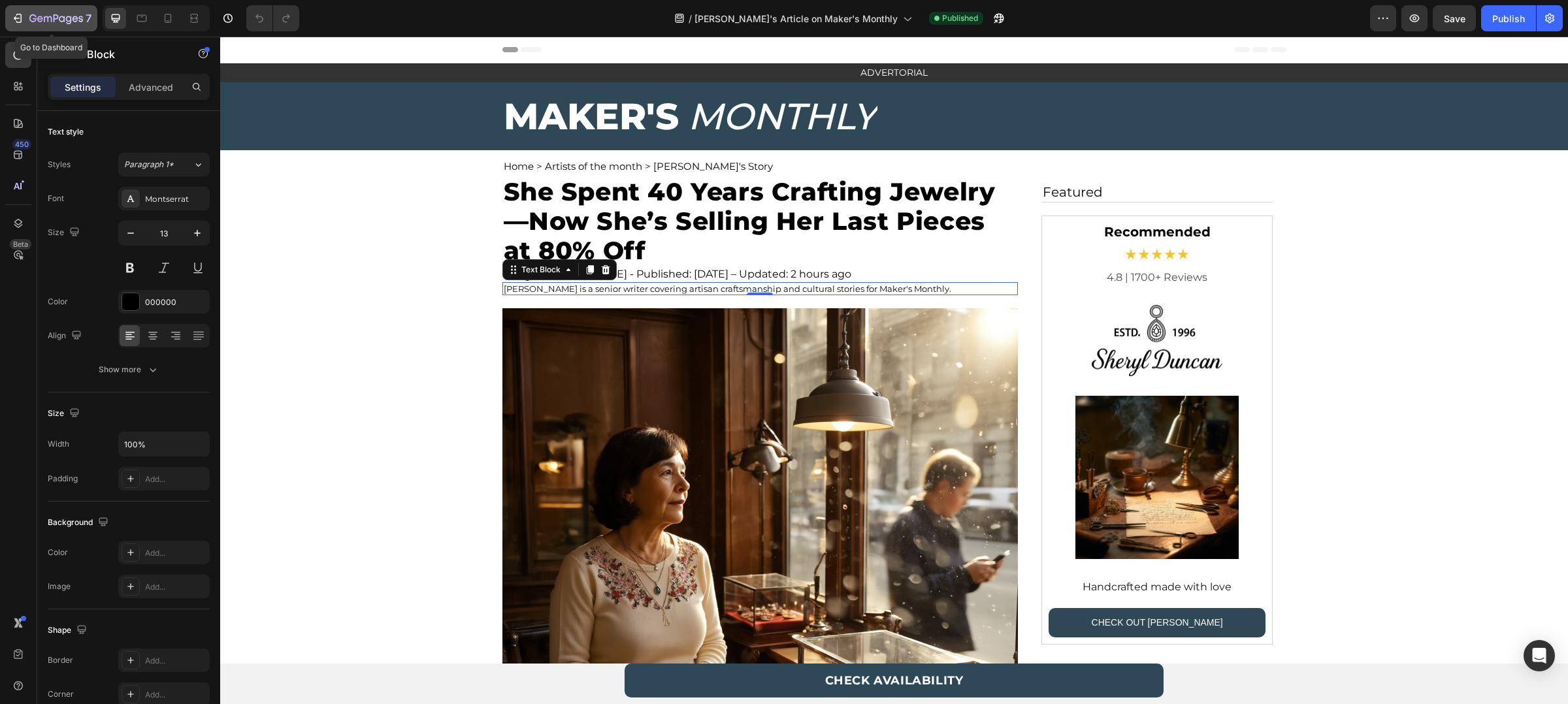
click at [20, 8] on button "7" at bounding box center [51, 18] width 92 height 26
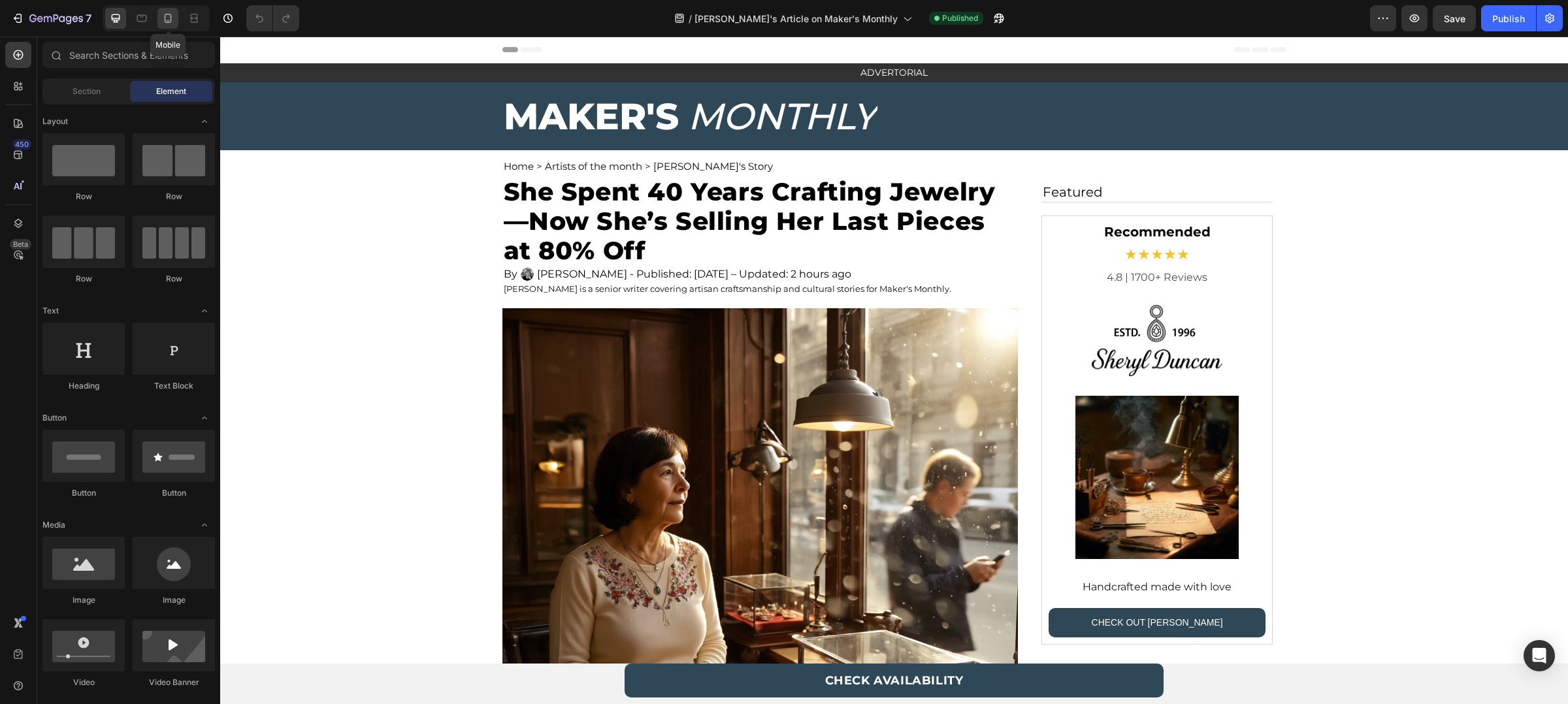
click at [167, 17] on icon at bounding box center [167, 18] width 13 height 13
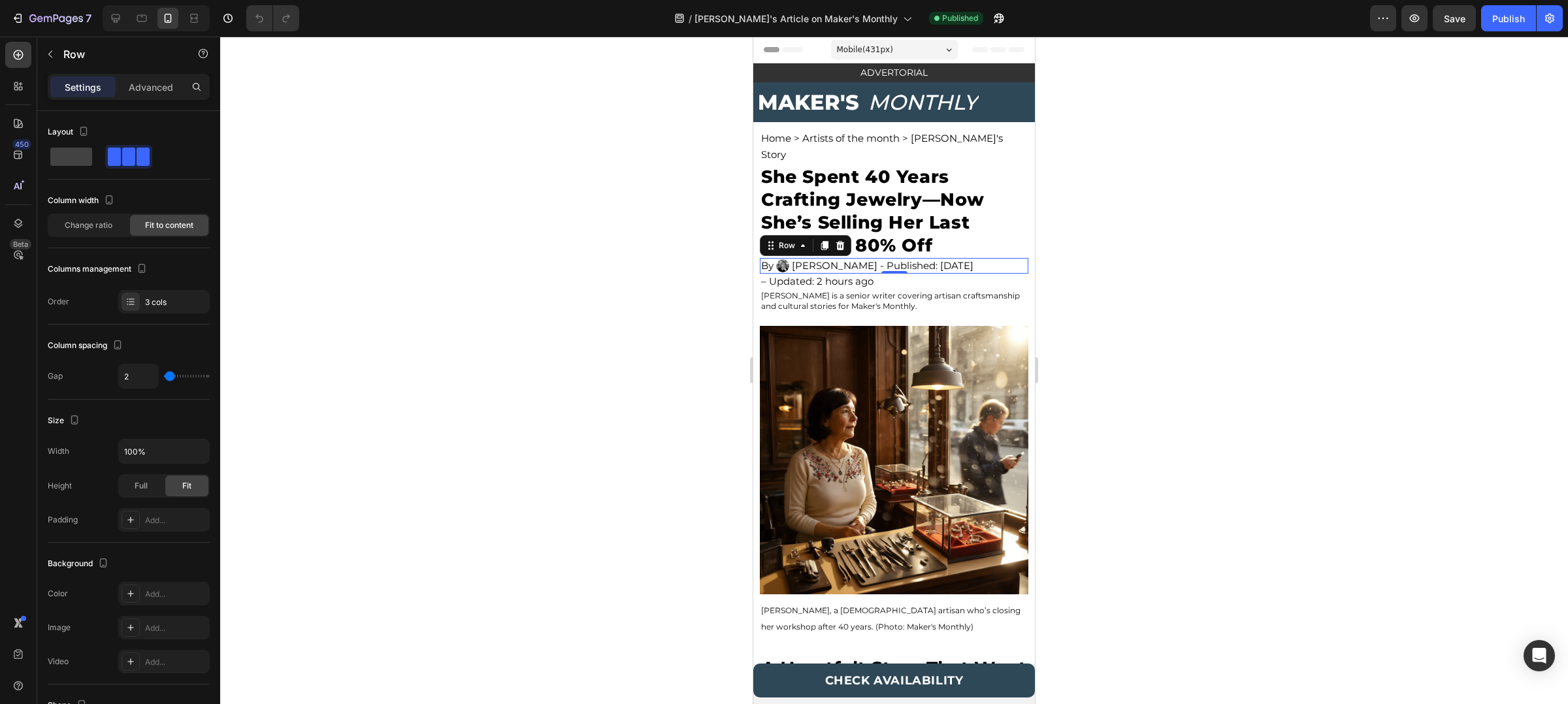
click at [1007, 258] on div "By Text Block Image [PERSON_NAME] - Published: [DATE] Text Block Row 0" at bounding box center [894, 266] width 268 height 15
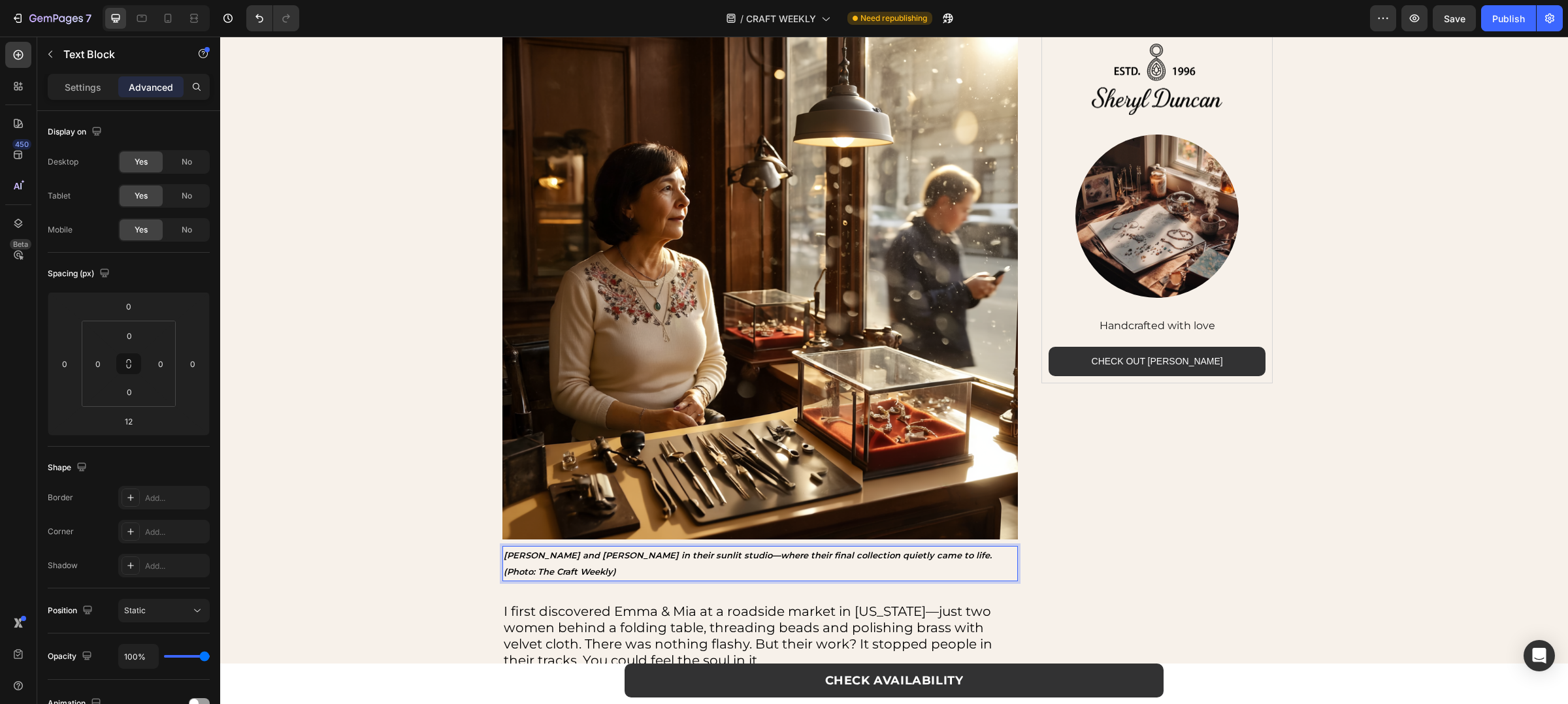
scroll to position [10, 0]
click at [624, 554] on p "Emma and Mia in their sunlit studio—where their final collection quietly came t…" at bounding box center [761, 564] width 513 height 33
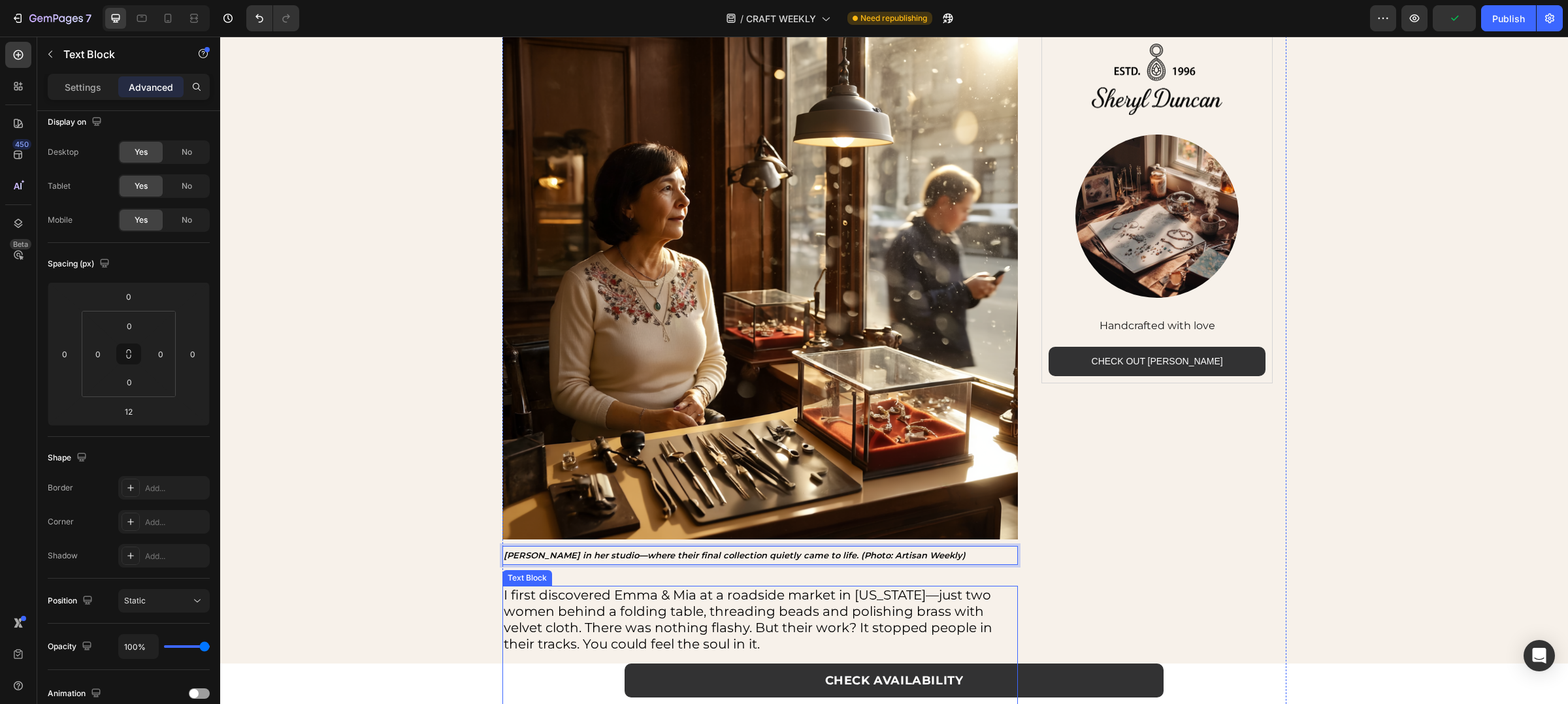
click at [688, 638] on p "I first discovered Emma & Mia at a roadside market in North Carolina—just two w…" at bounding box center [761, 628] width 513 height 82
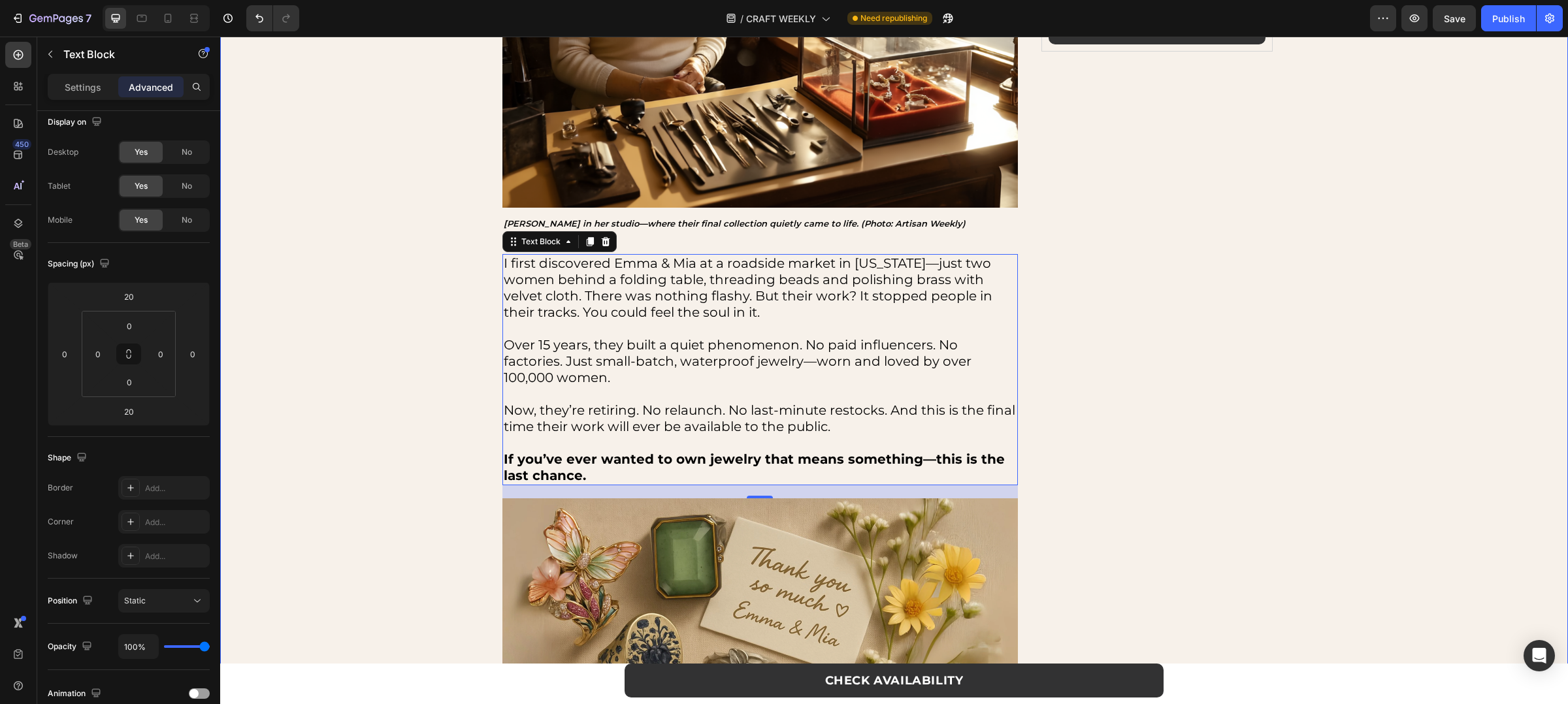
scroll to position [509, 0]
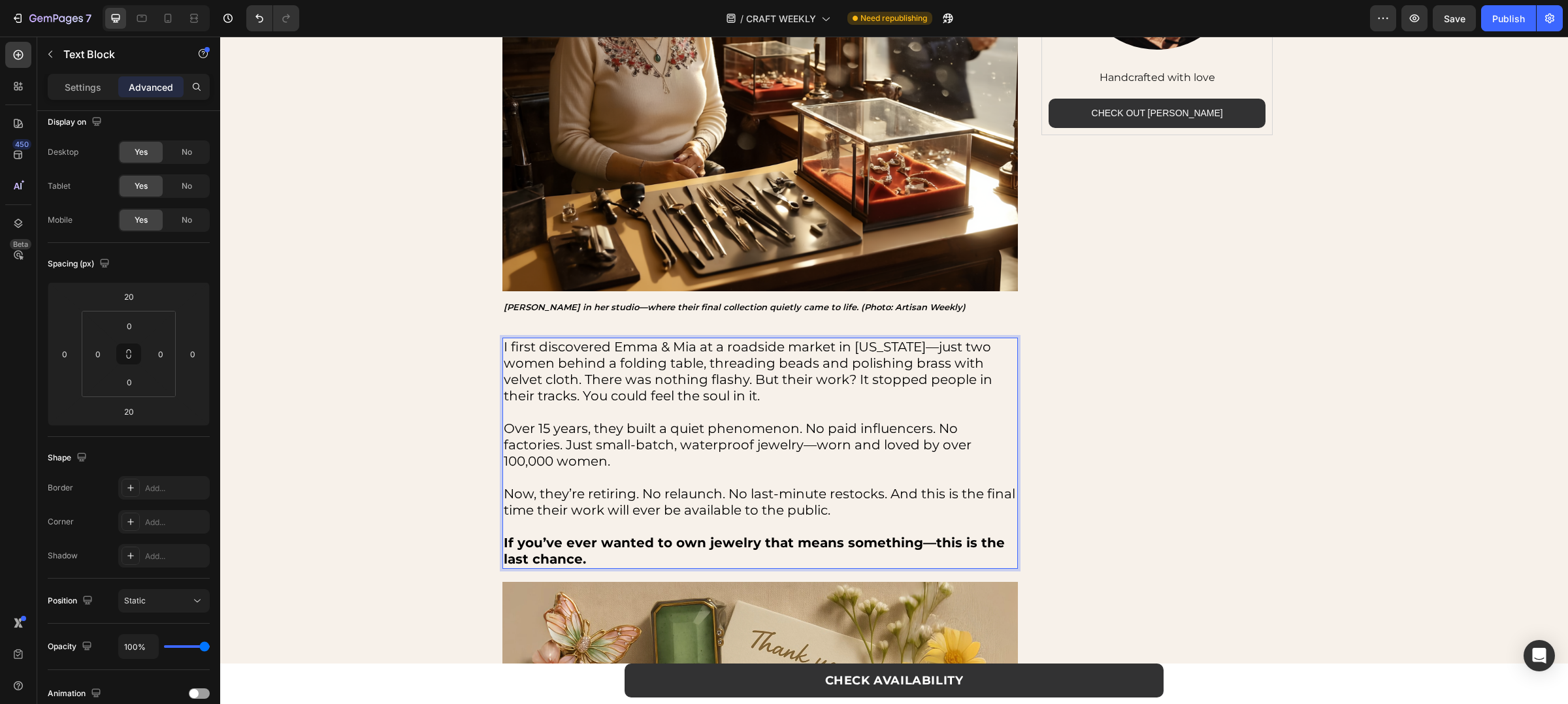
click at [686, 356] on p "I first discovered Emma & Mia at a roadside market in North Carolina—just two w…" at bounding box center [761, 380] width 513 height 82
click at [701, 351] on p "I first discovered Emma & Mia at a roadside market in North Carolina—just two w…" at bounding box center [761, 380] width 513 height 82
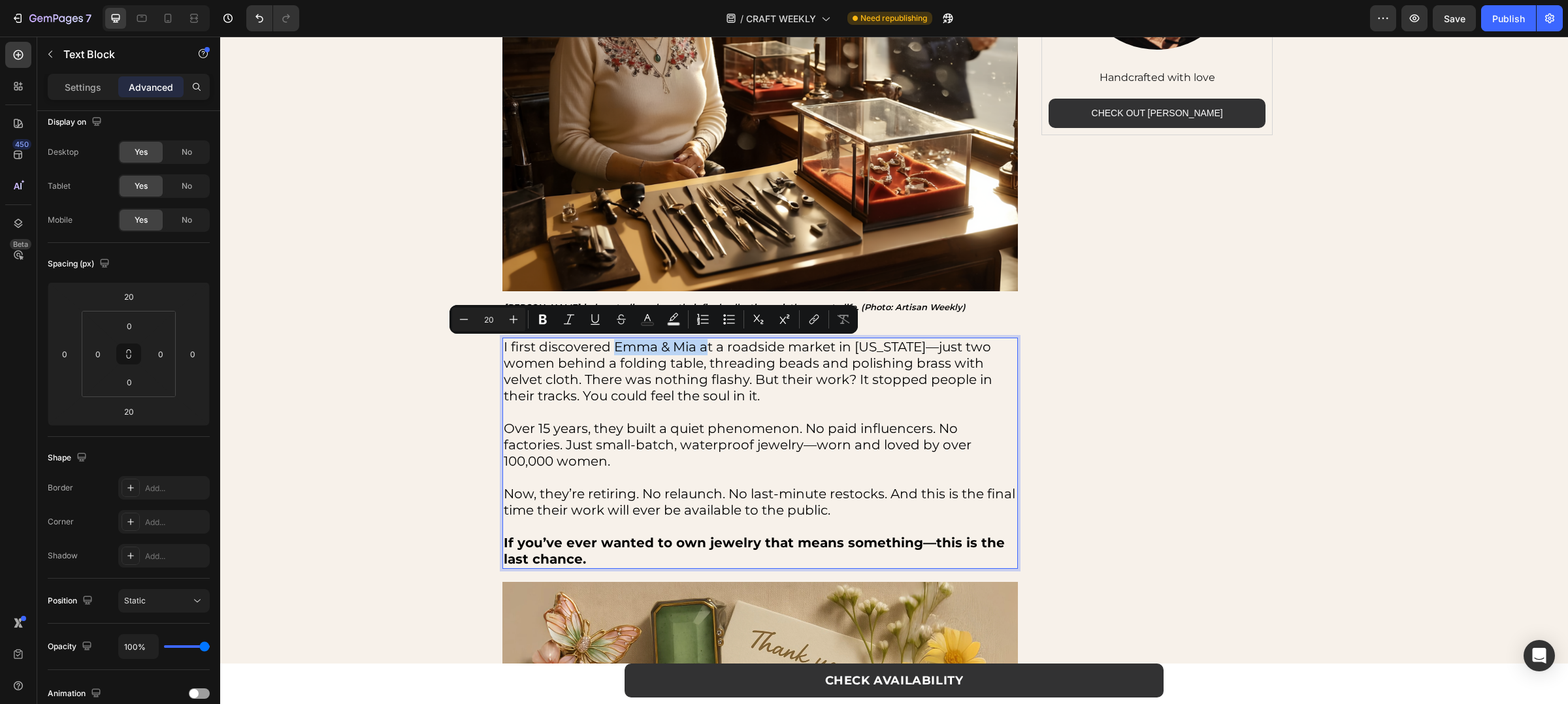
drag, startPoint x: 608, startPoint y: 347, endPoint x: 701, endPoint y: 353, distance: 93.2
click at [701, 353] on p "I first discovered Emma & Mia at a roadside market in North Carolina—just two w…" at bounding box center [761, 380] width 513 height 82
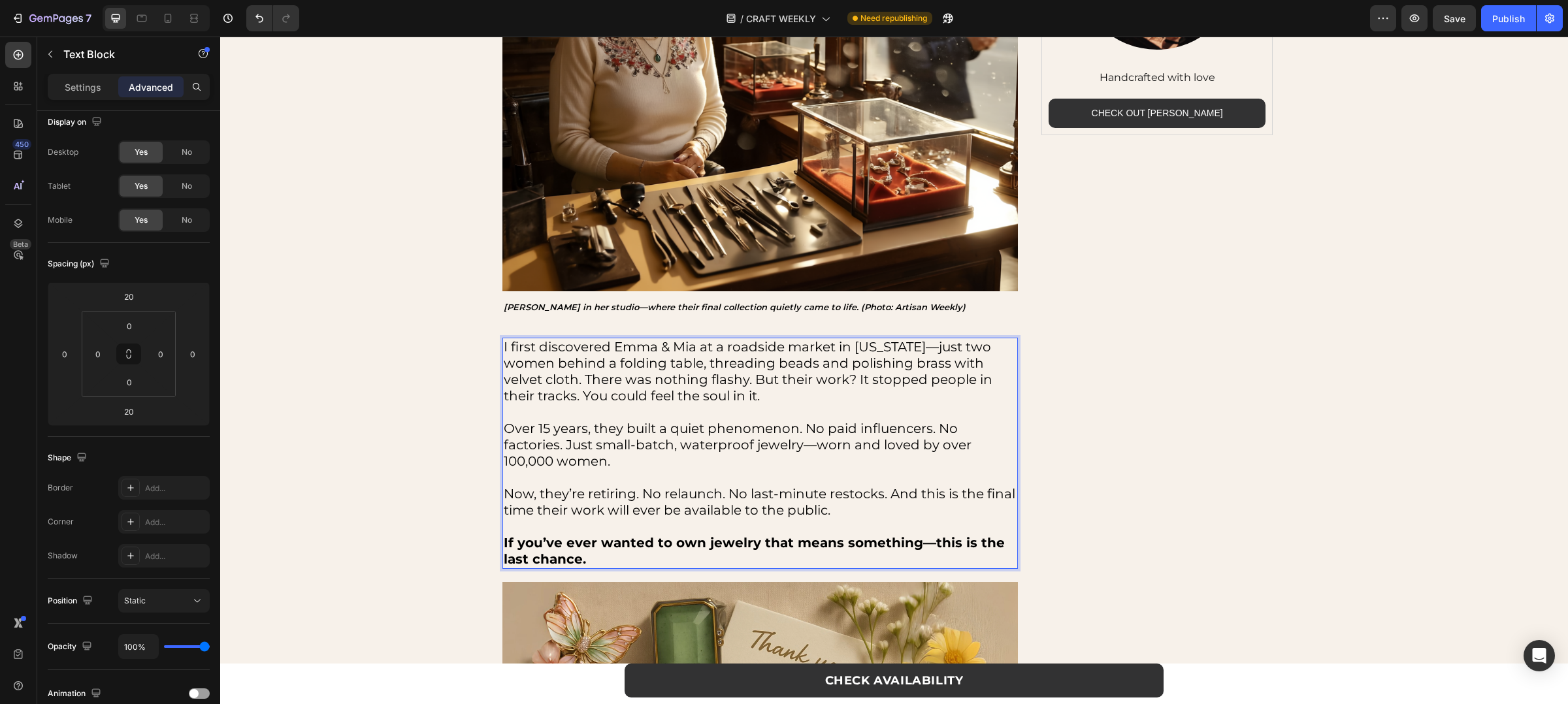
click at [600, 348] on p "I first discovered Emma & Mia at a roadside market in North Carolina—just two w…" at bounding box center [761, 380] width 513 height 82
click at [914, 353] on p "I first discovered about Sheryl Duncan at a roadside market in Gorgian—just two…" at bounding box center [761, 380] width 513 height 82
click at [924, 353] on strong "Georgia" at bounding box center [961, 347] width 76 height 15
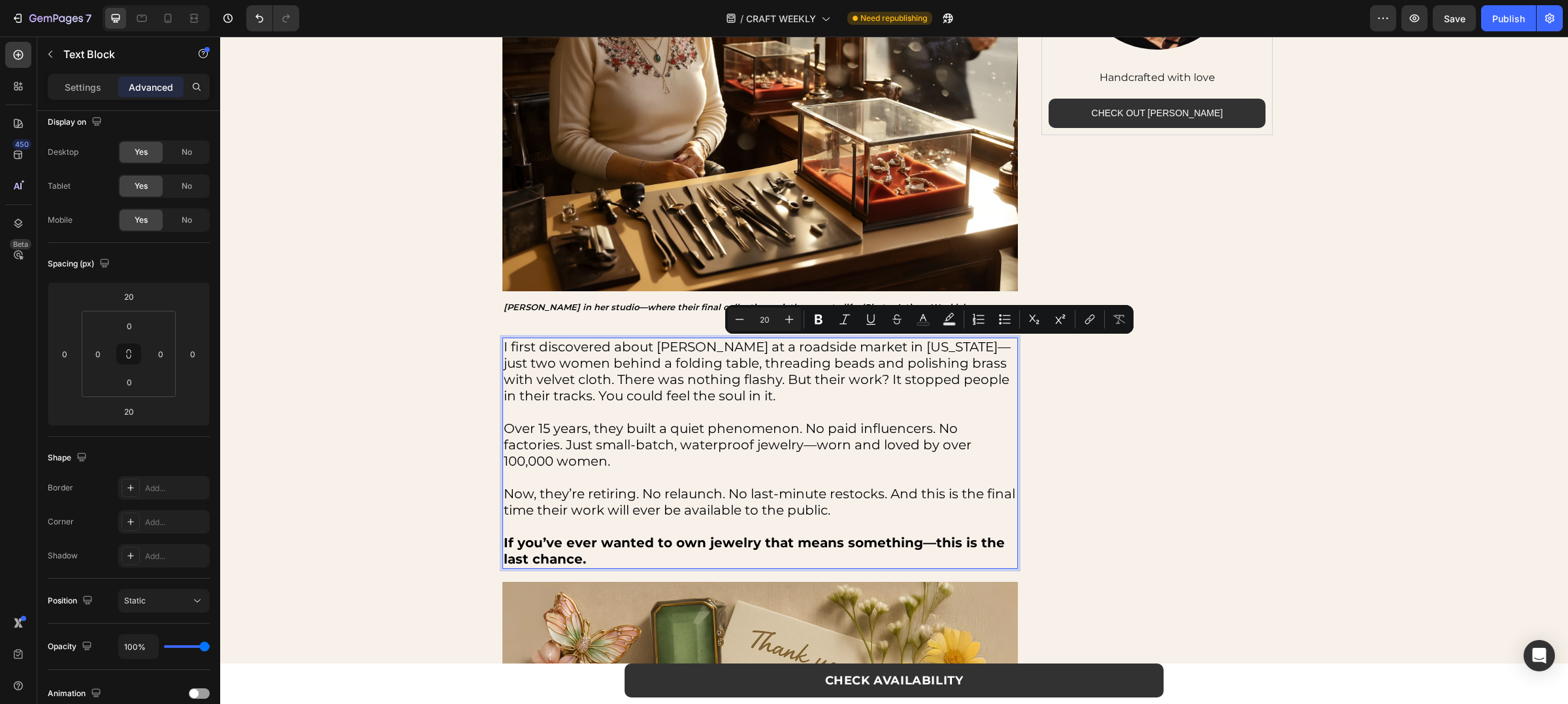
click at [762, 387] on p "I first discovered about Sheryl Duncan at a roadside market in Georgia—just two…" at bounding box center [761, 380] width 513 height 82
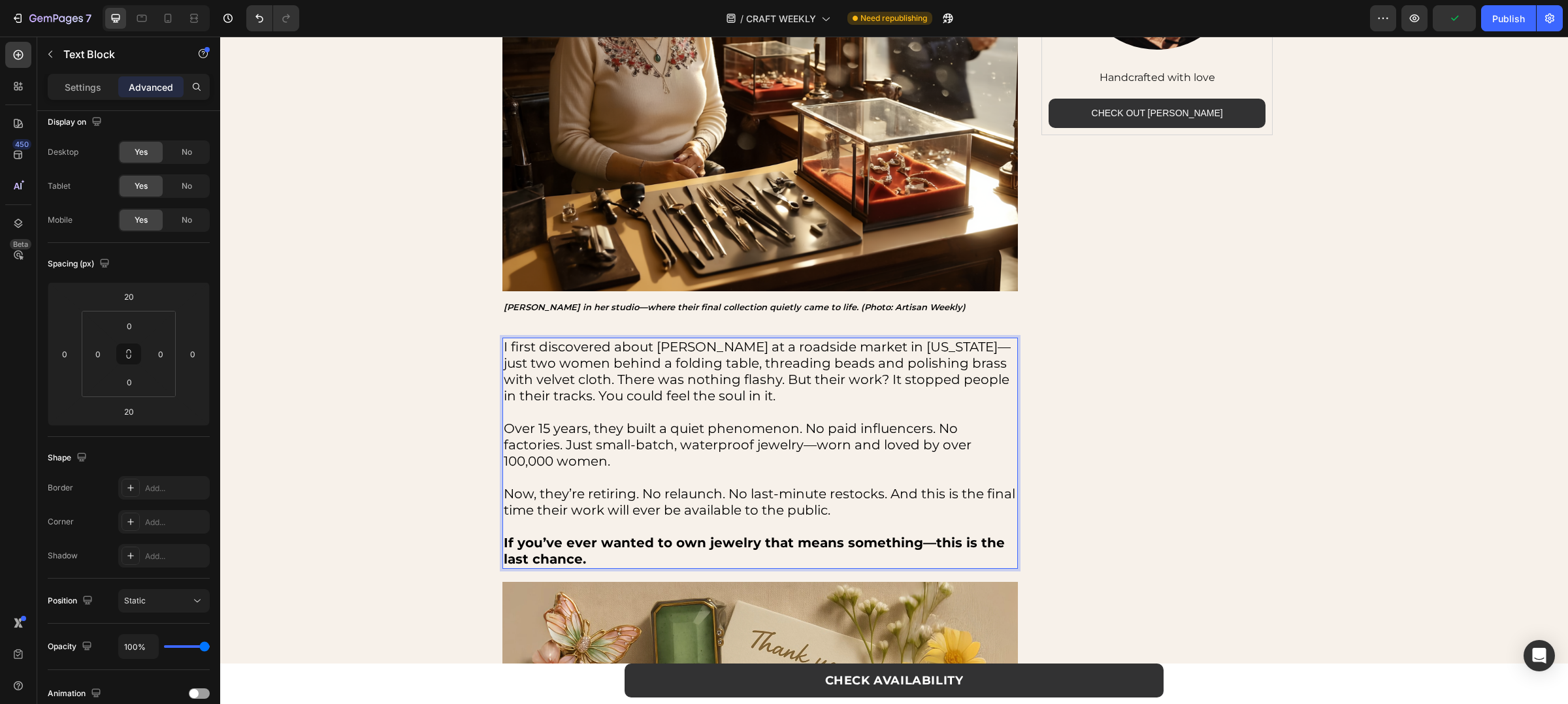
click at [511, 367] on p "I first discovered about Sheryl Duncan at a roadside market in Georgia—just two…" at bounding box center [761, 380] width 513 height 82
click at [727, 397] on p "I first discovered about Sheryl Duncan at a roadside market in Georgia—just a w…" at bounding box center [761, 380] width 513 height 82
click at [980, 380] on p "I first discovered about Sheryl Duncan at a roadside market in Georgia—just a w…" at bounding box center [761, 380] width 513 height 82
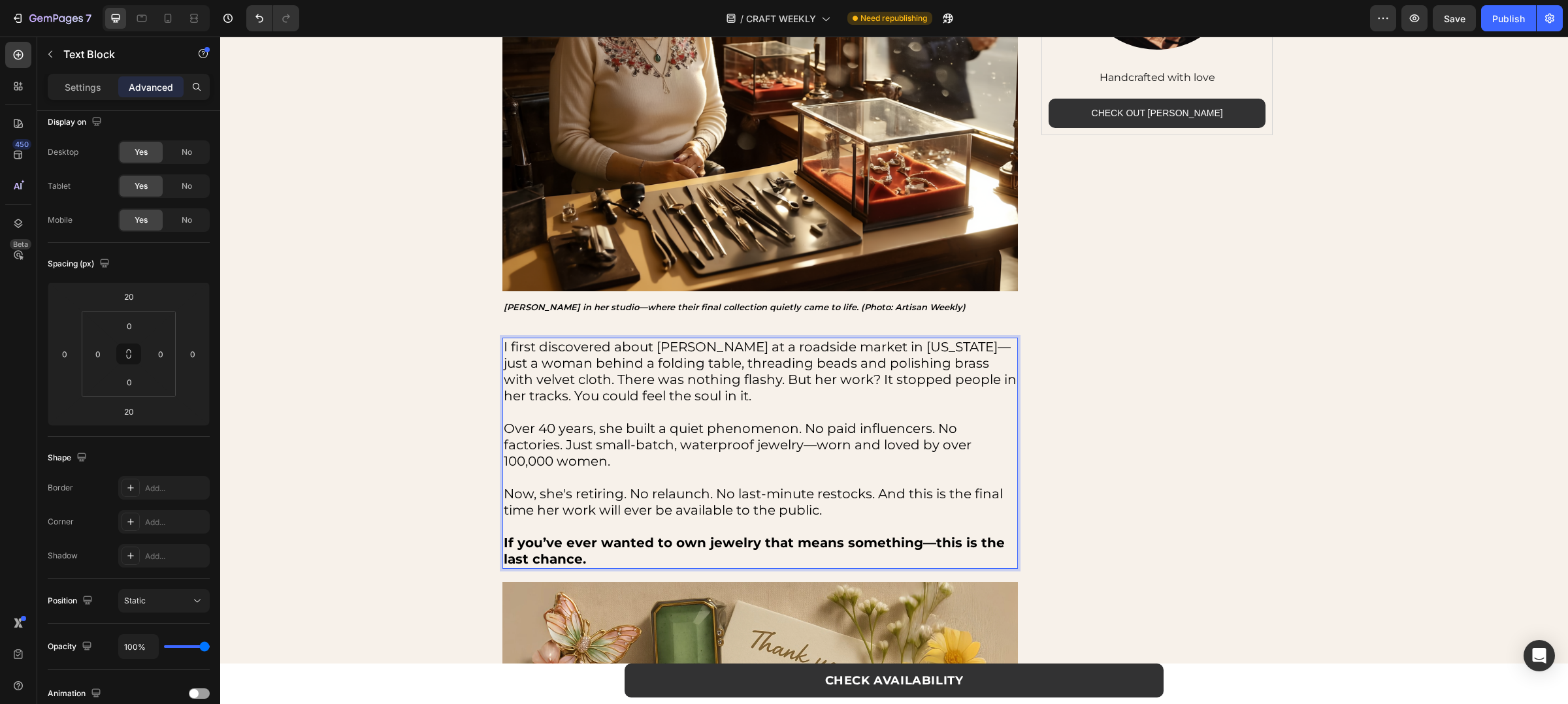
click at [530, 544] on strong "If you’ve ever wanted to own jewelry that means something—this is the last chan…" at bounding box center [754, 550] width 501 height 32
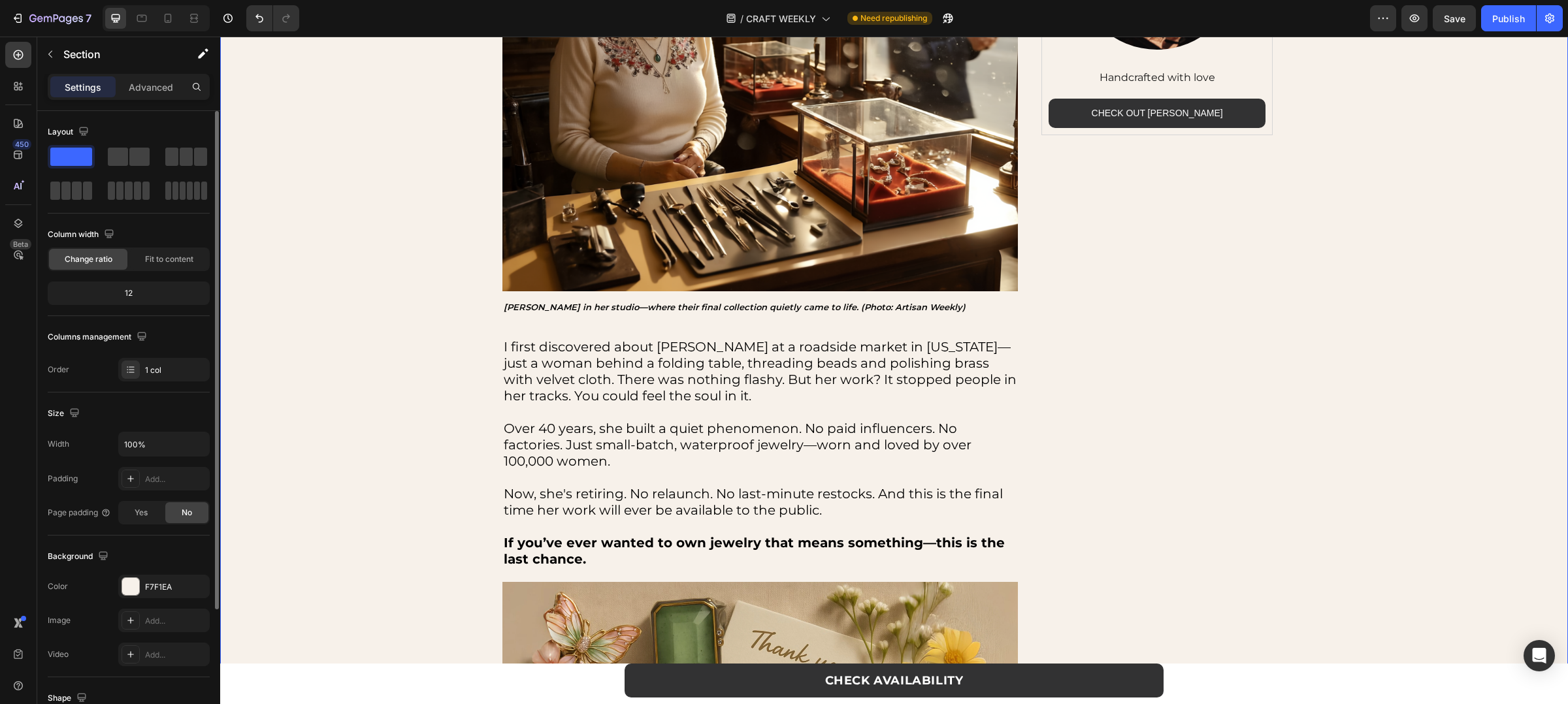
scroll to position [765, 0]
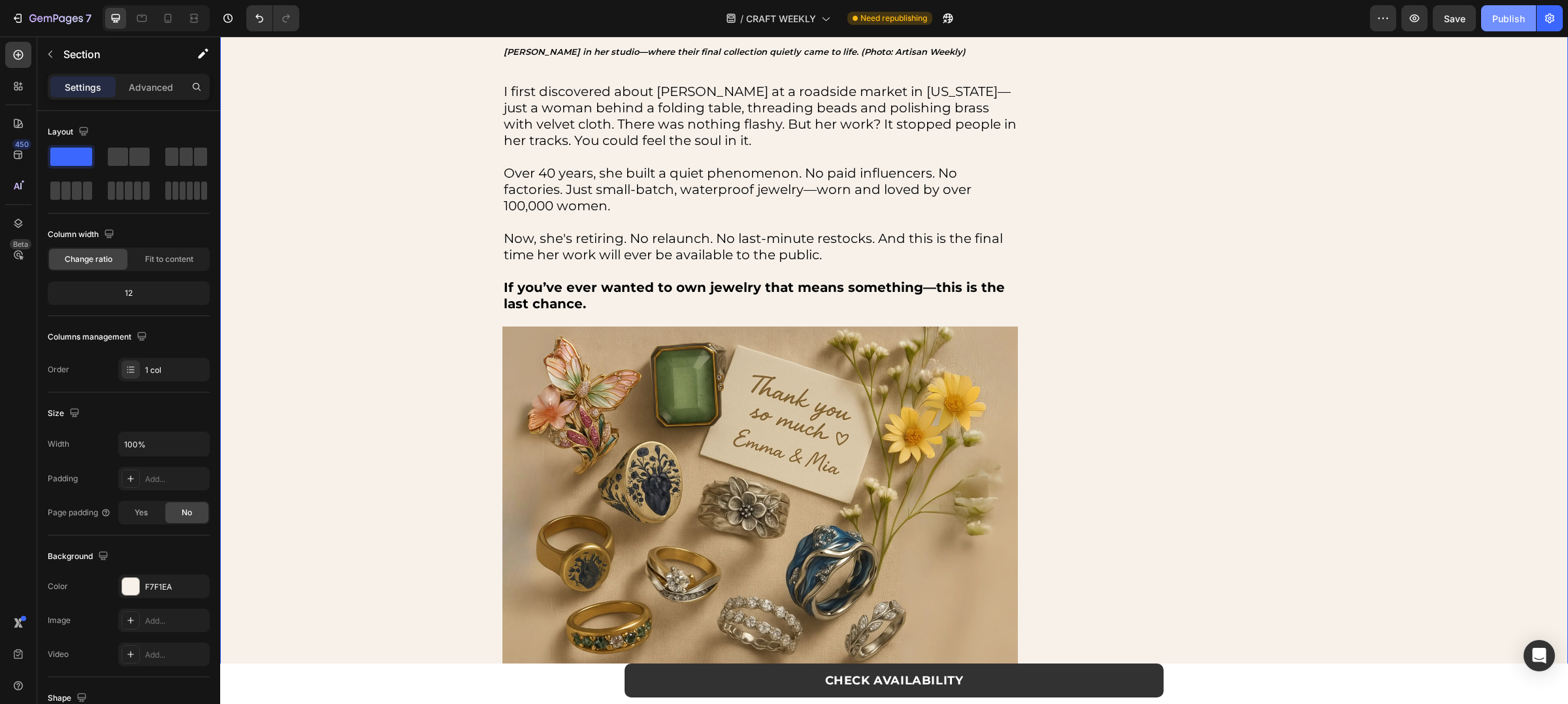
click at [1492, 15] on div "Publish" at bounding box center [1509, 18] width 33 height 14
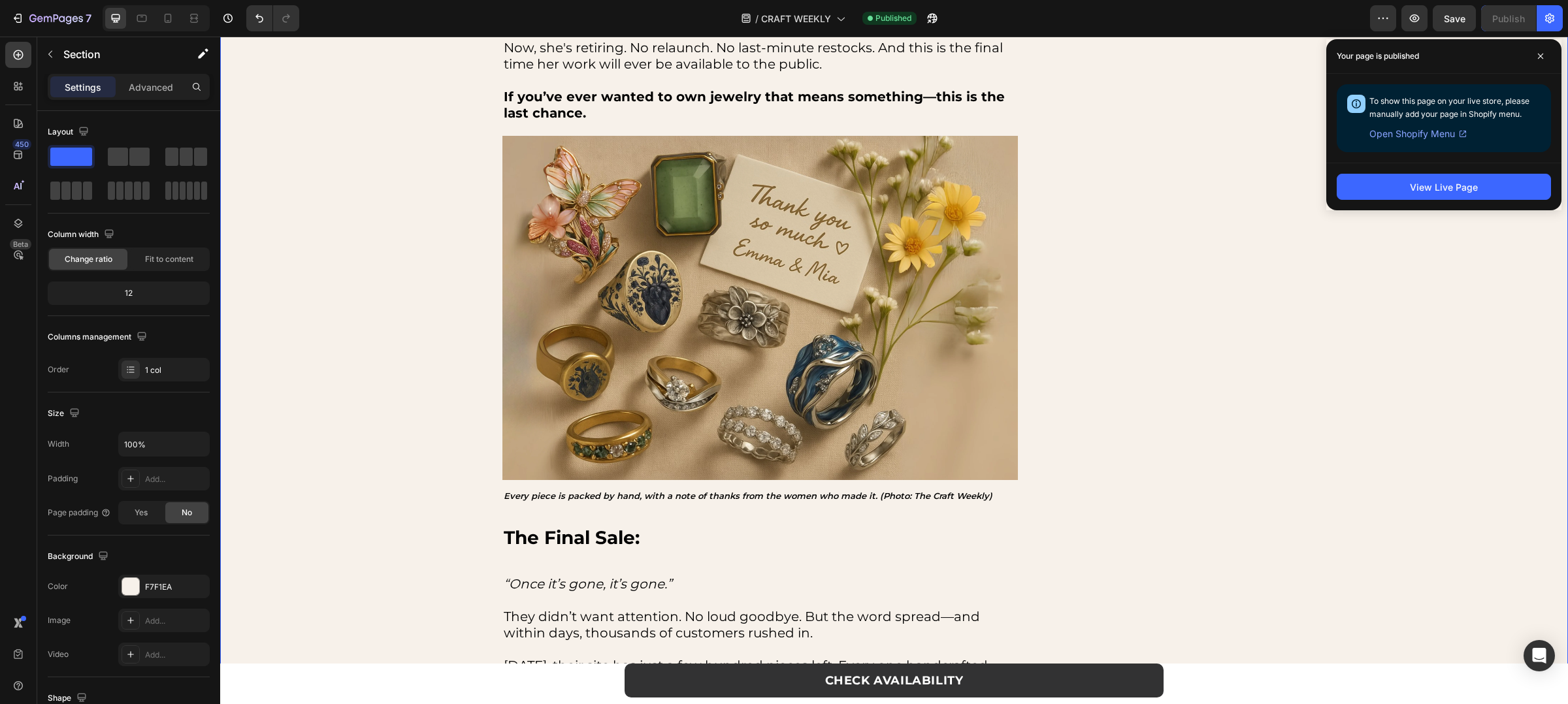
scroll to position [945, 0]
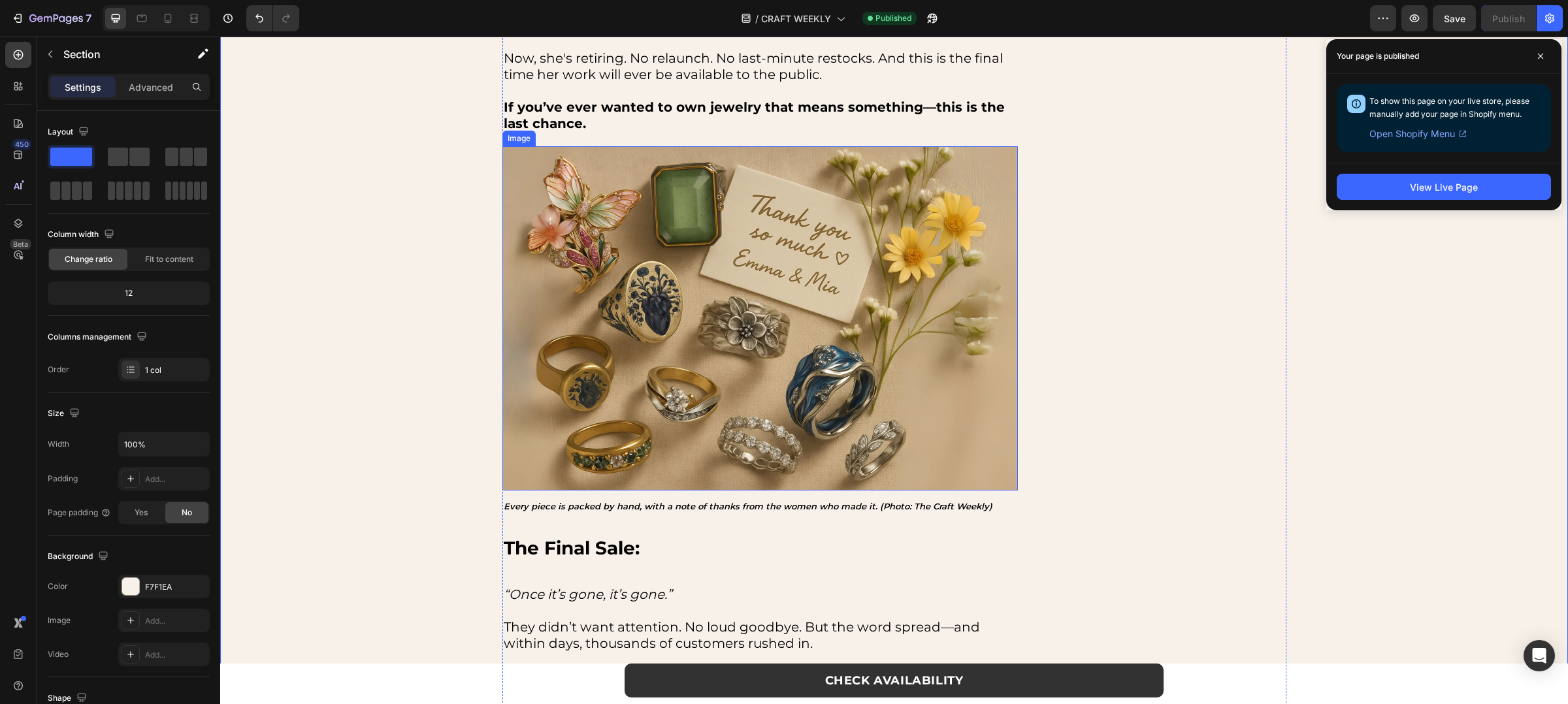
click at [792, 297] on img at bounding box center [760, 318] width 516 height 344
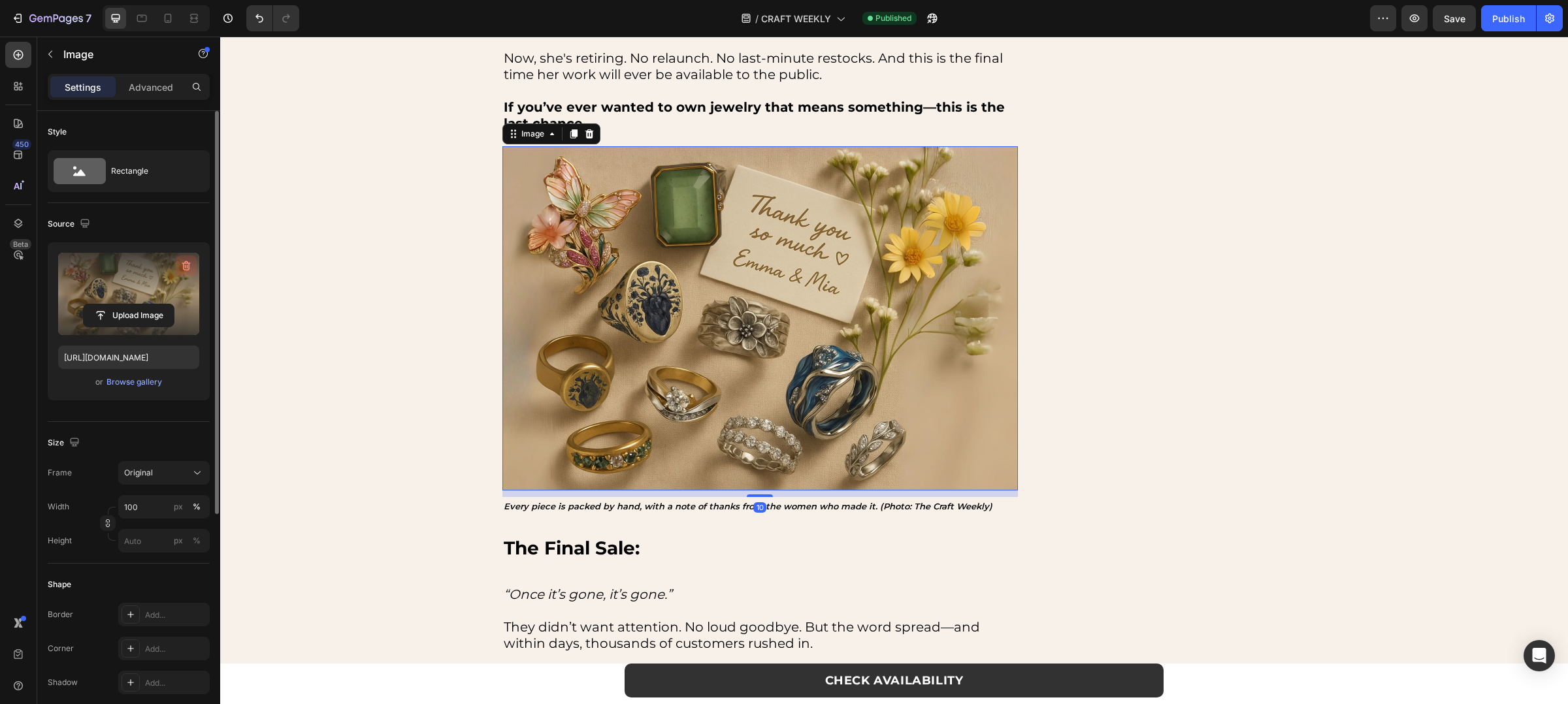
click at [188, 267] on icon "button" at bounding box center [186, 266] width 8 height 10
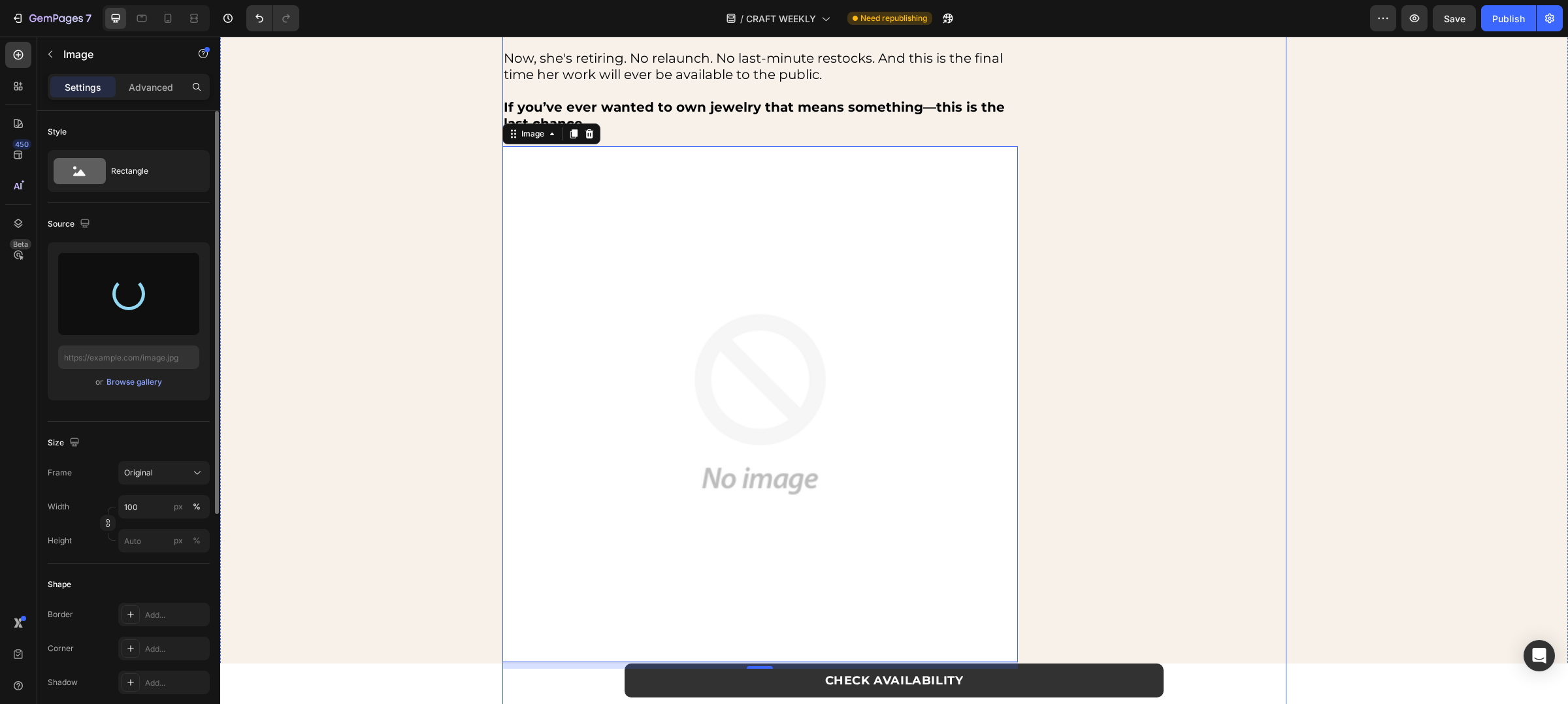
type input "https://cdn.shopify.com/s/files/1/0880/8870/7405/files/gempages_563336431406154…"
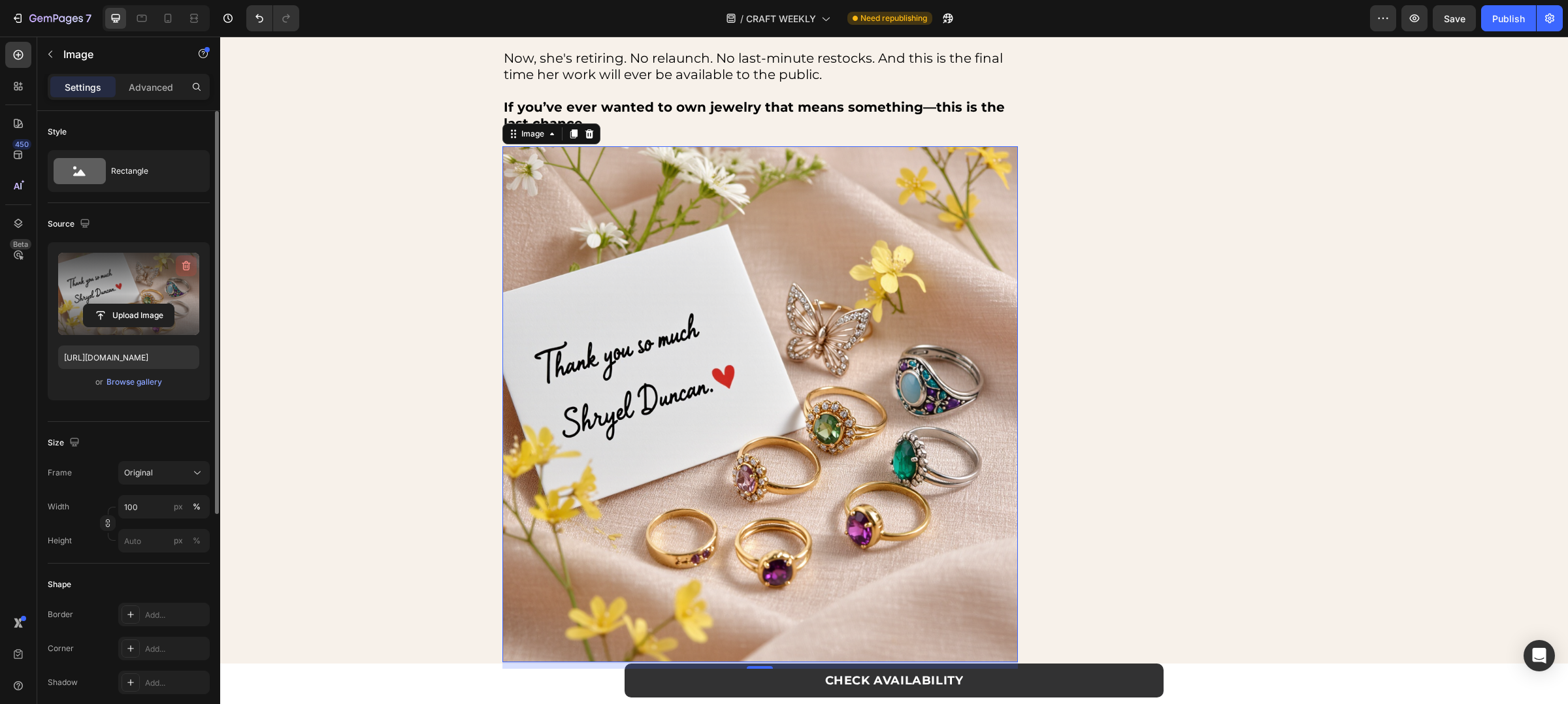
click at [196, 258] on button "button" at bounding box center [186, 266] width 21 height 21
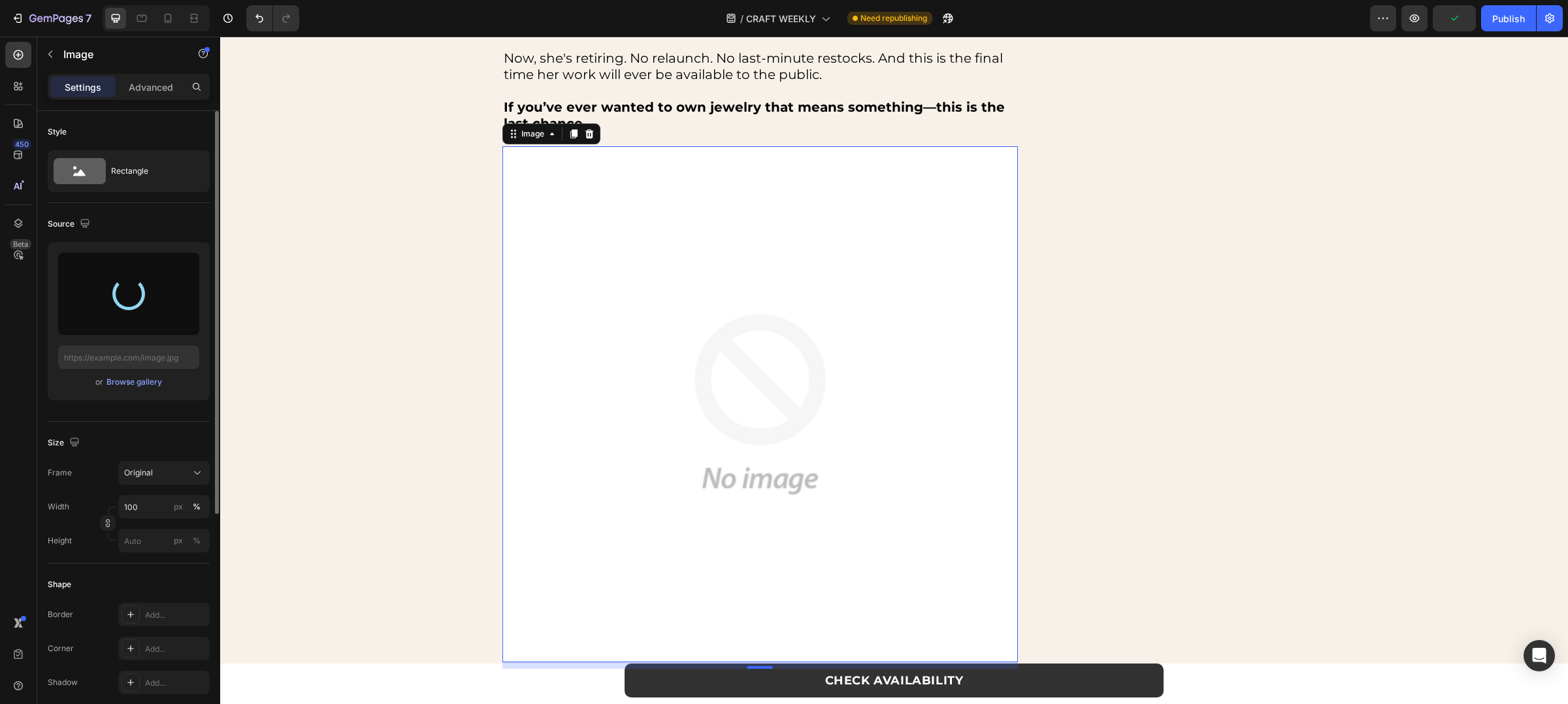
type input "https://cdn.shopify.com/s/files/1/0880/8870/7405/files/gempages_563336431406154…"
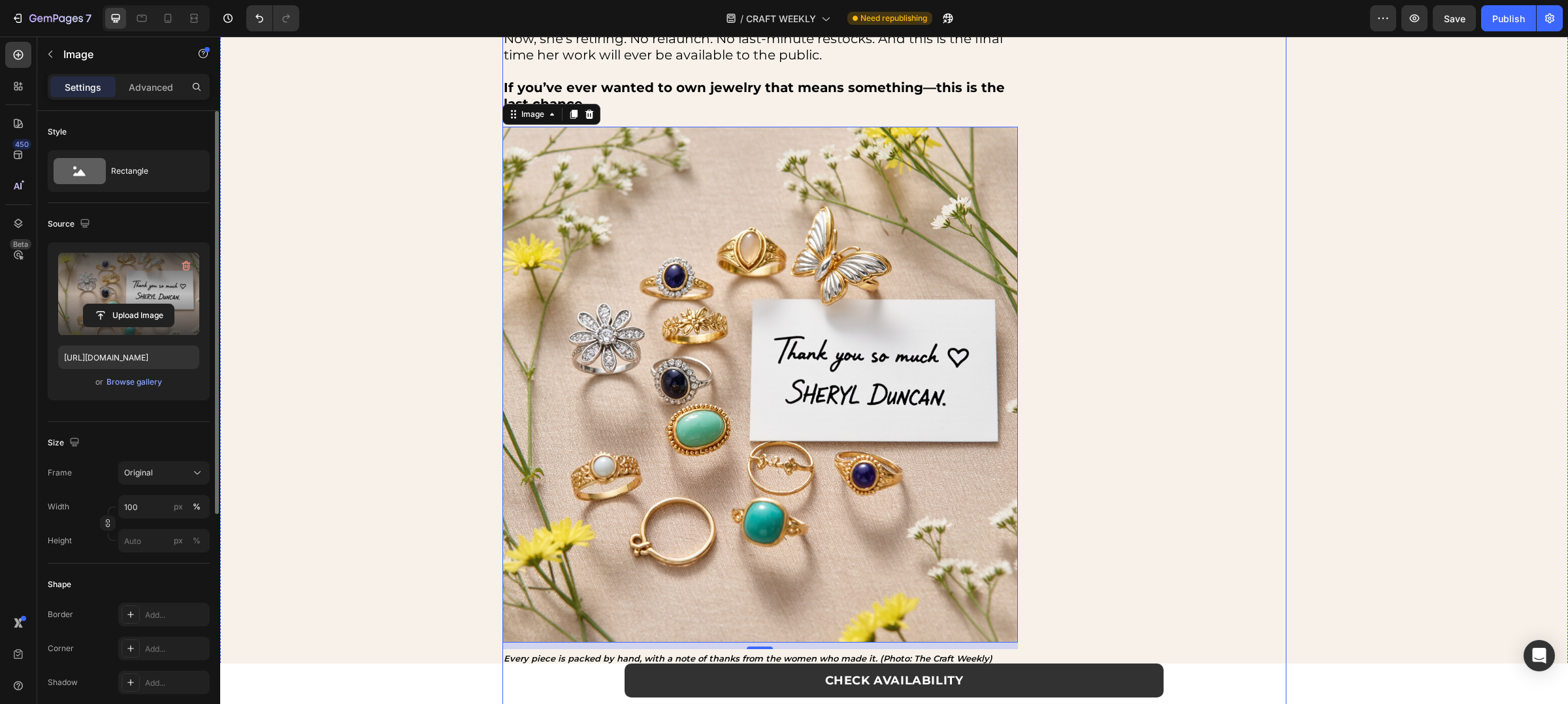
scroll to position [1047, 0]
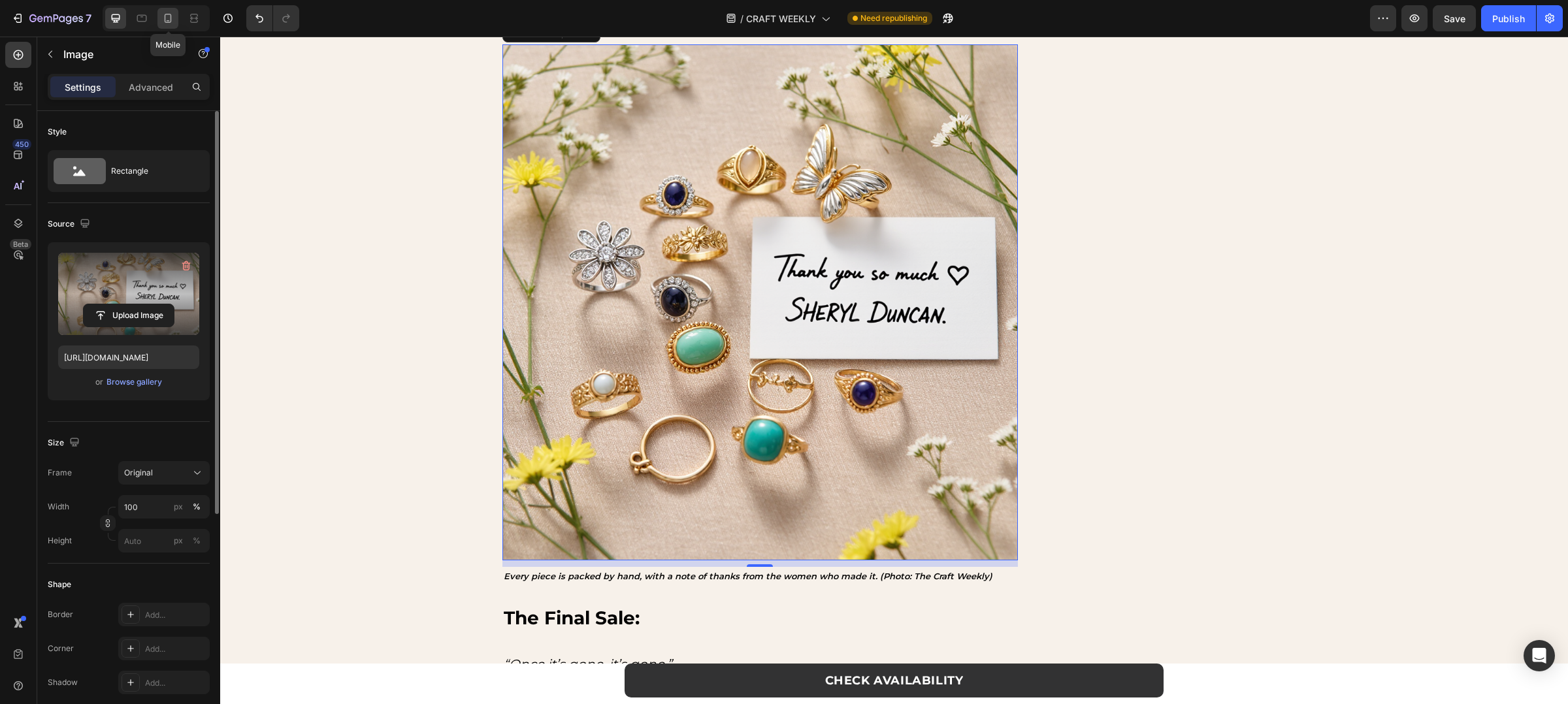
click at [166, 13] on icon at bounding box center [167, 18] width 13 height 13
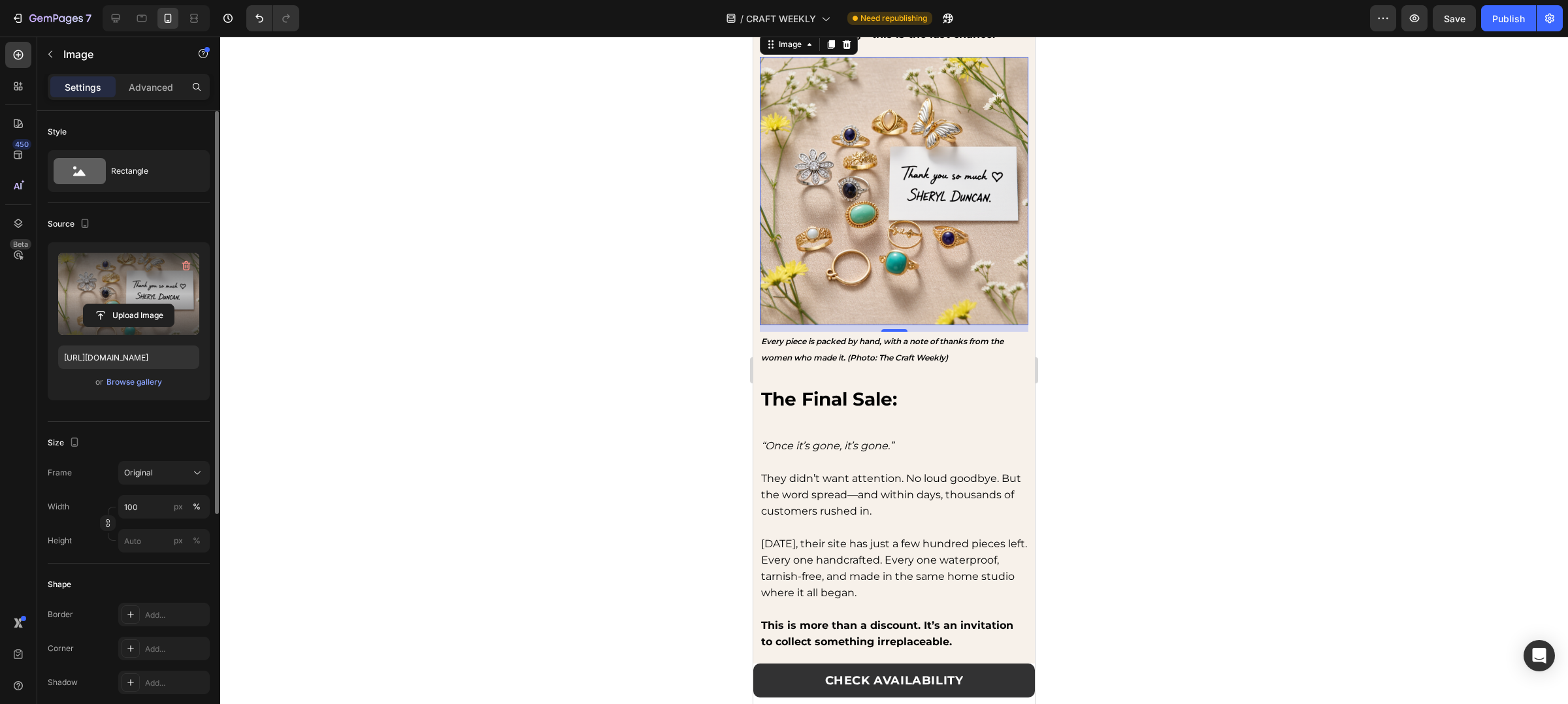
scroll to position [864, 0]
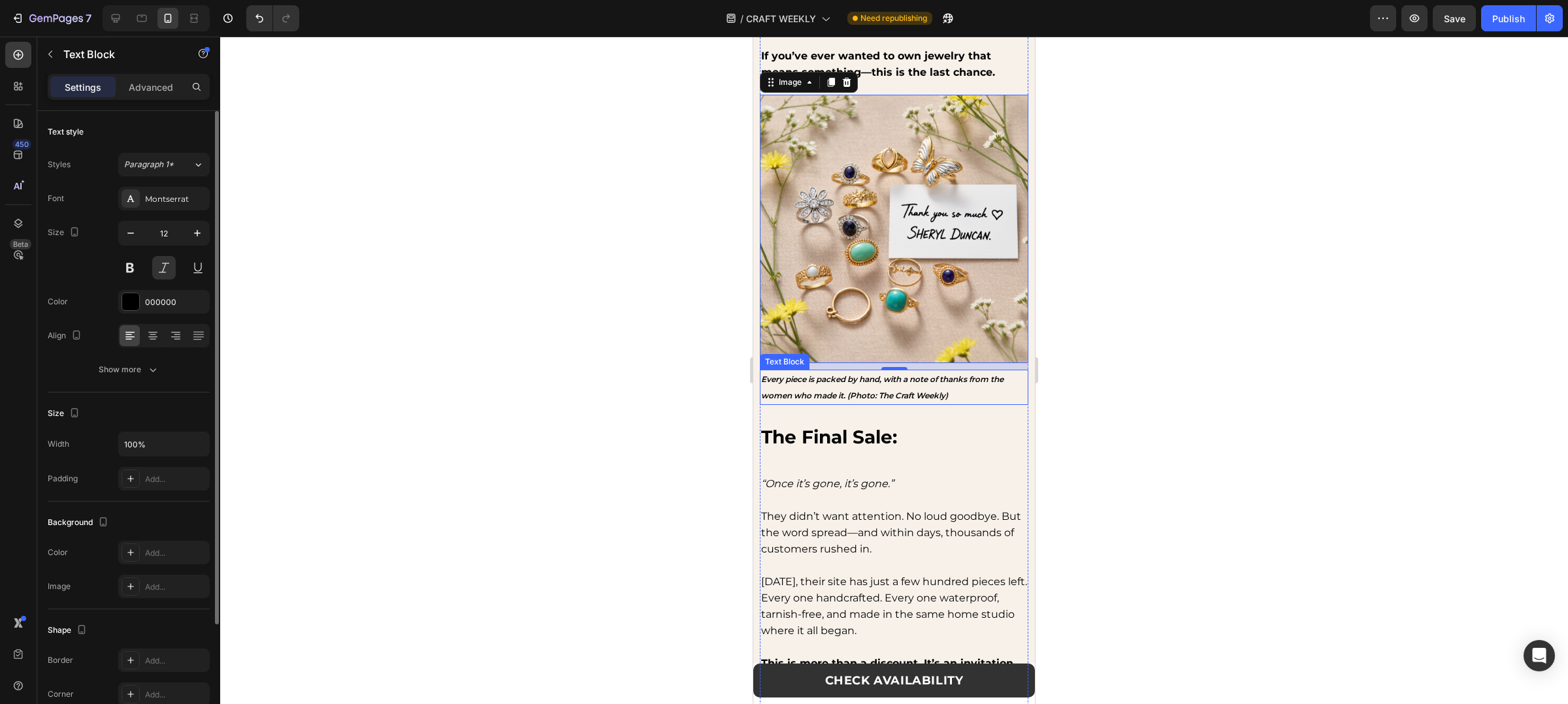
click at [924, 376] on p "Every piece is packed by hand, with a note of thanks from the women who made it…" at bounding box center [894, 387] width 266 height 33
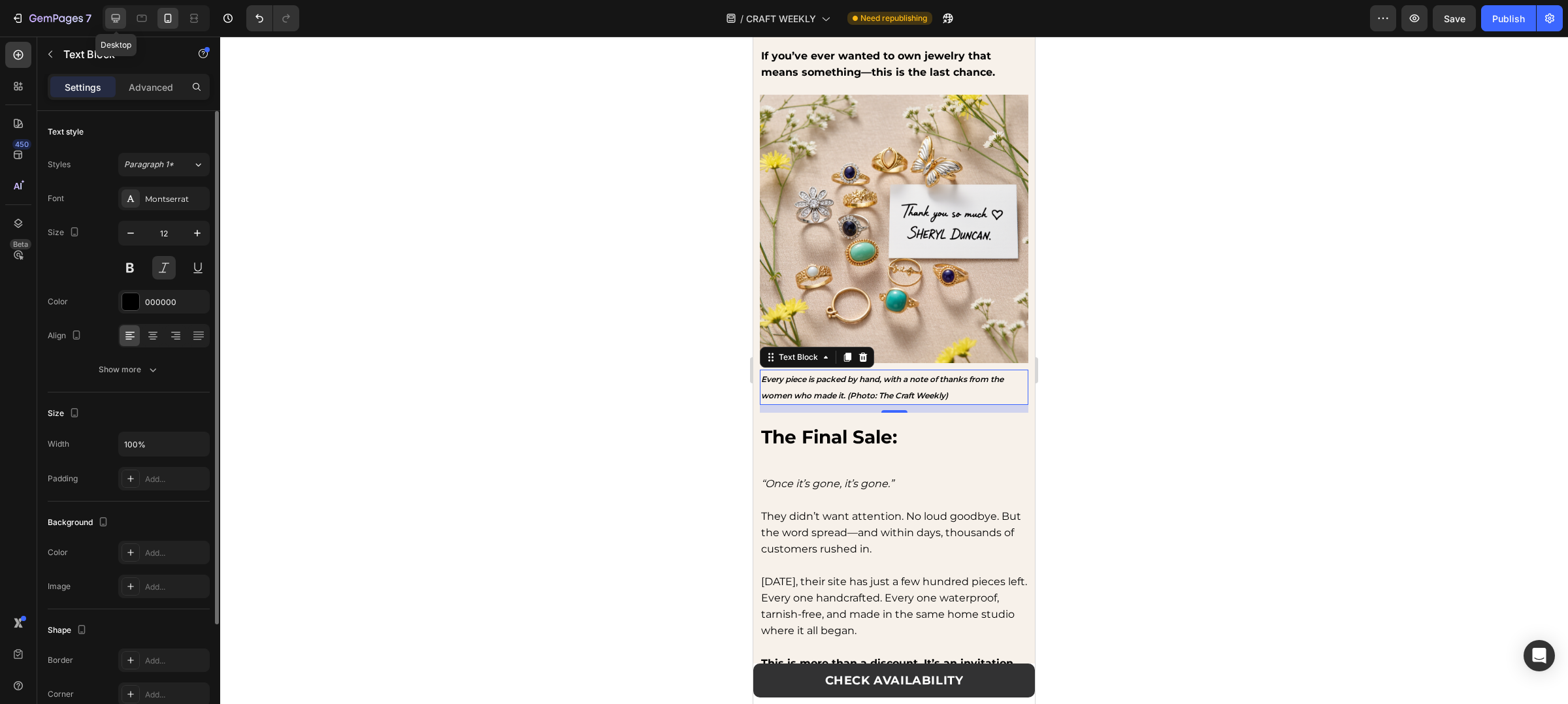
click at [119, 20] on icon at bounding box center [116, 18] width 13 height 13
type input "13"
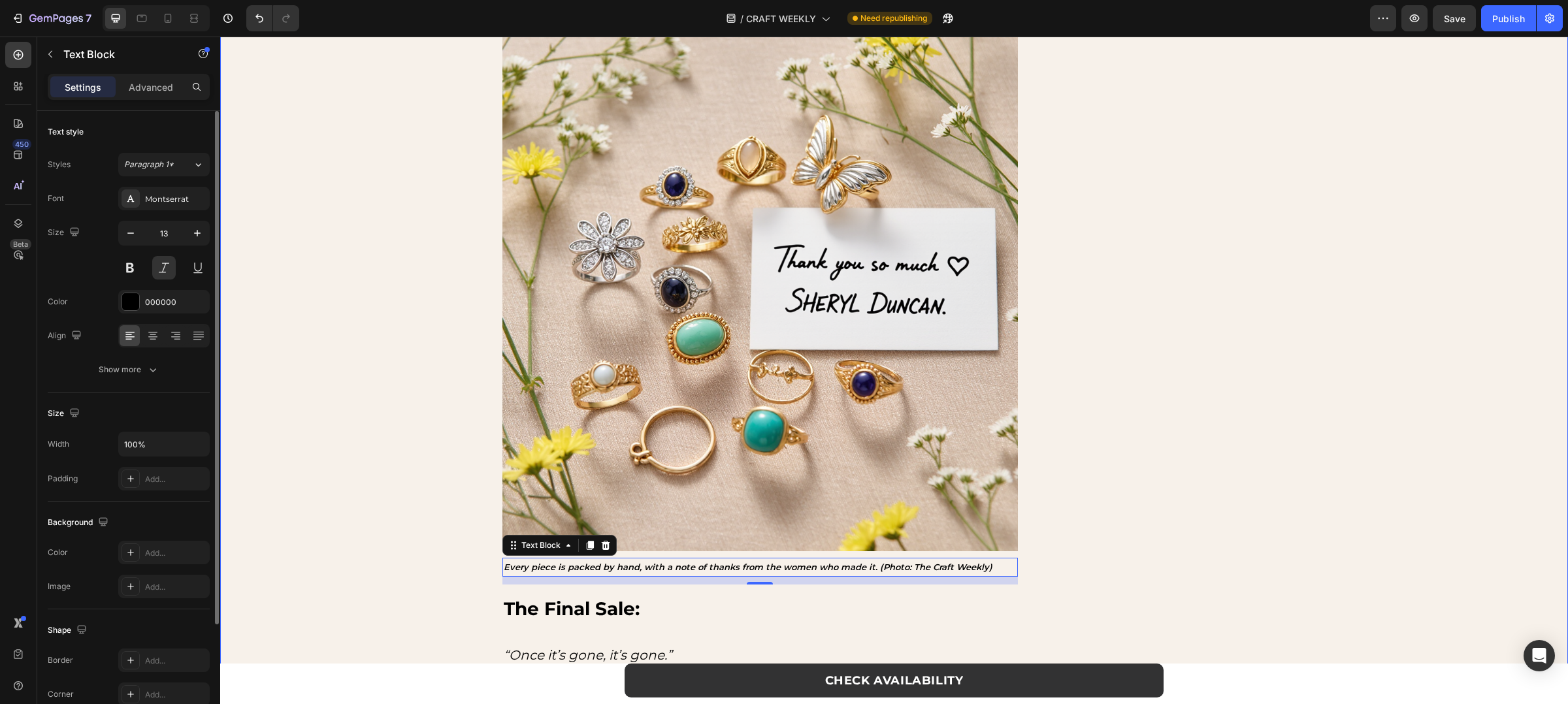
scroll to position [1118, 0]
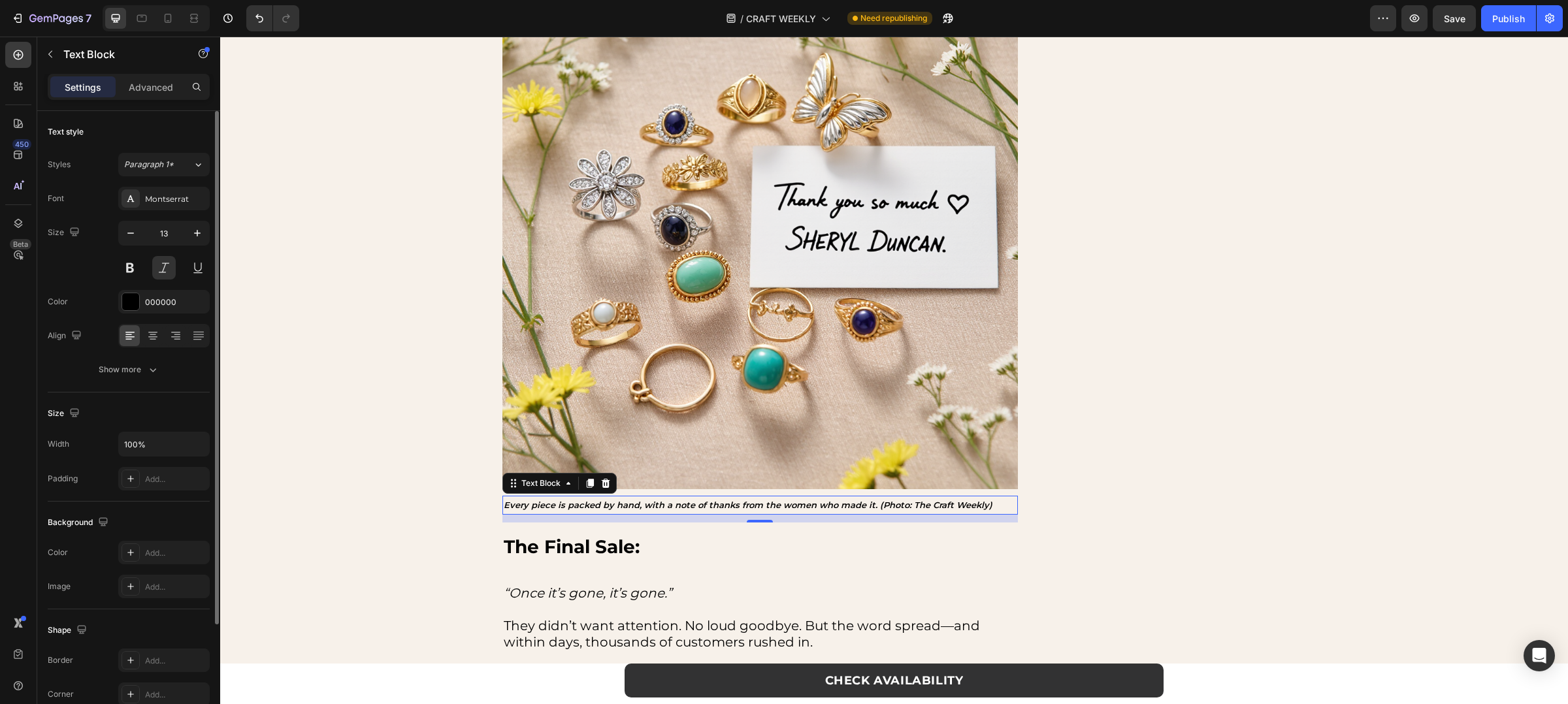
click at [916, 505] on p "Every piece is packed by hand, with a note of thanks from the women who made it…" at bounding box center [761, 505] width 513 height 16
click at [956, 498] on p "Every piece is packed by hand, with a note of thanks from the women who made it…" at bounding box center [761, 505] width 513 height 16
click at [950, 510] on p "Every piece is packed by hand, with a note of thanks from the women who made it…" at bounding box center [761, 505] width 513 height 16
click at [966, 496] on div "Every piece is packed by hand, with a note of thanks from the women who made it…" at bounding box center [760, 505] width 516 height 19
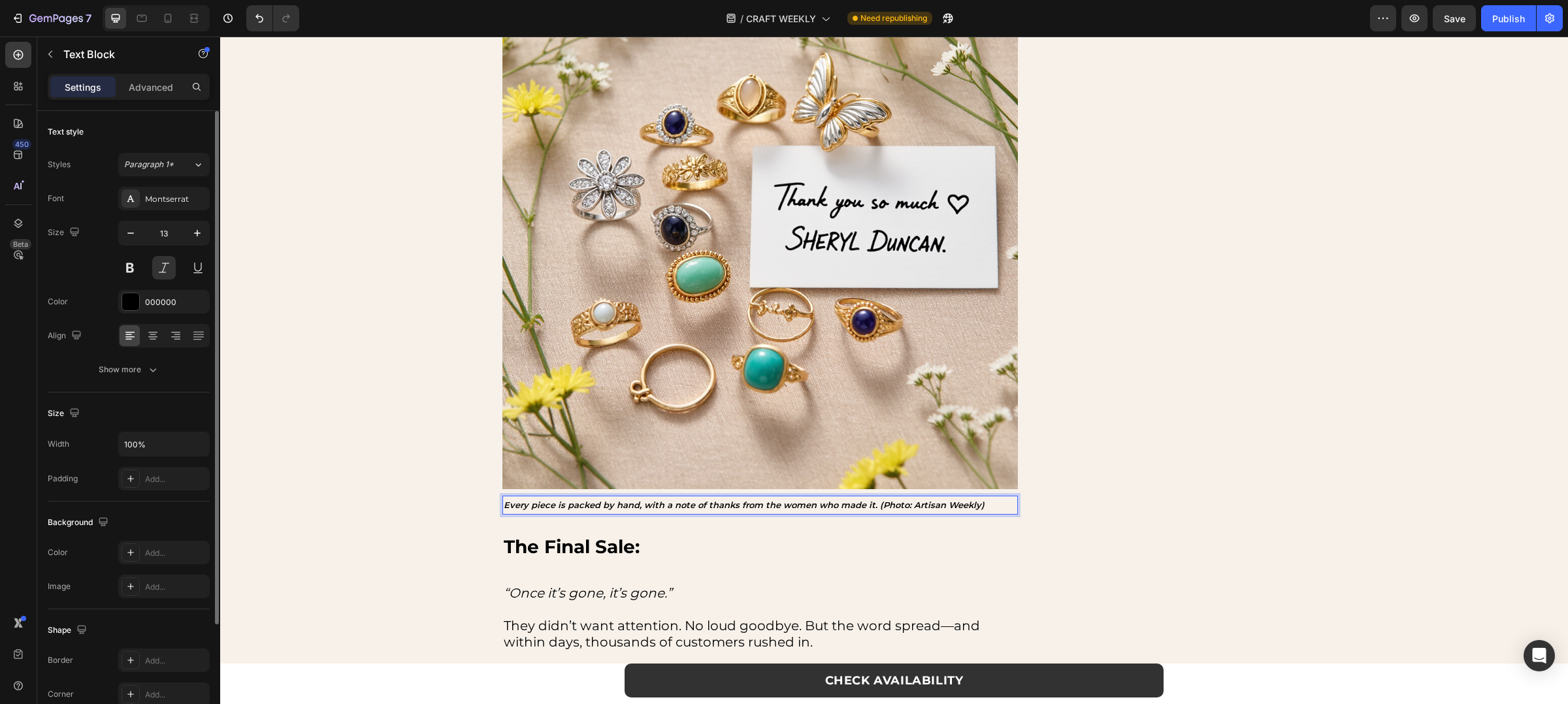
click at [950, 505] on p "Every piece is packed by hand, with a note of thanks from the women who made it…" at bounding box center [761, 505] width 513 height 16
click at [1218, 20] on div "/ CRAFT WEEKLY Need republishing" at bounding box center [839, 18] width 1060 height 26
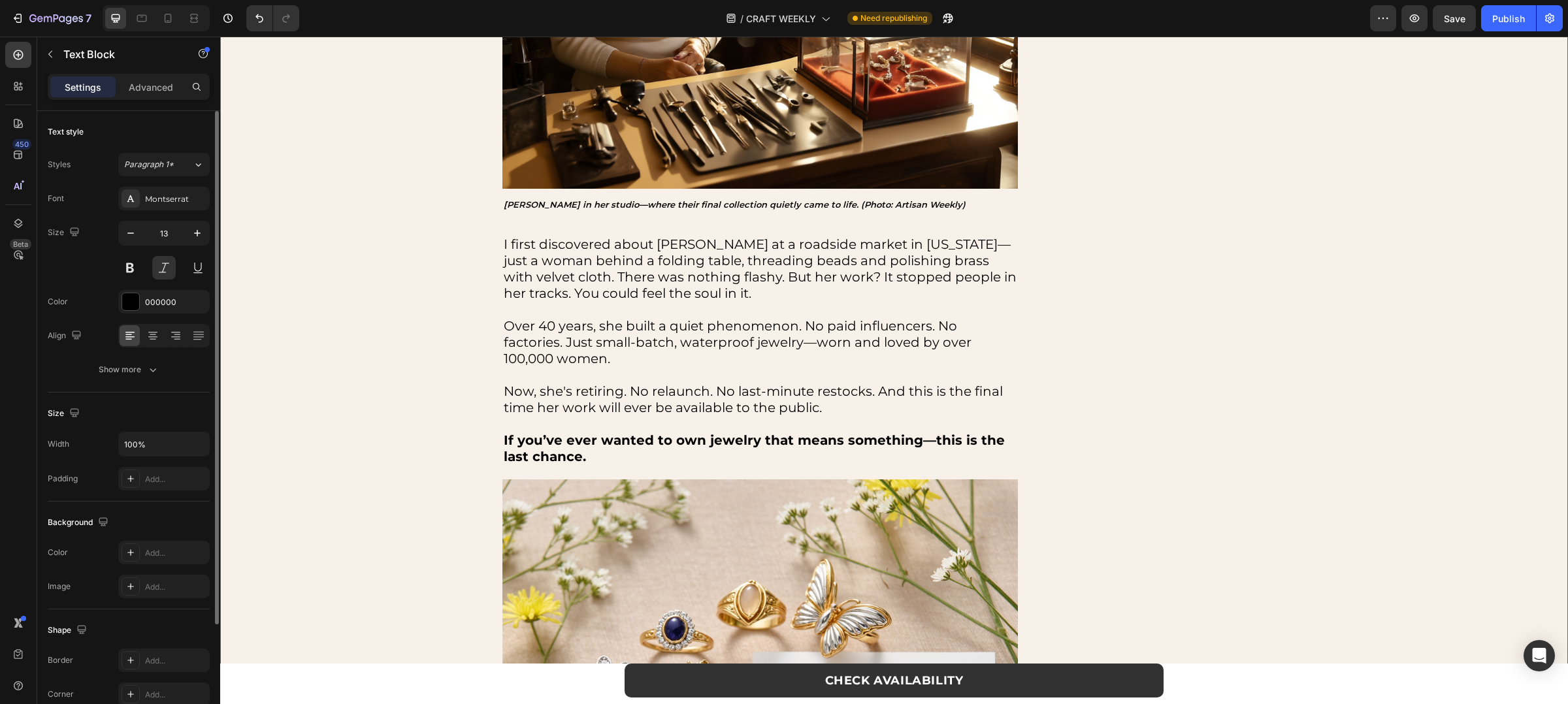
scroll to position [0, 0]
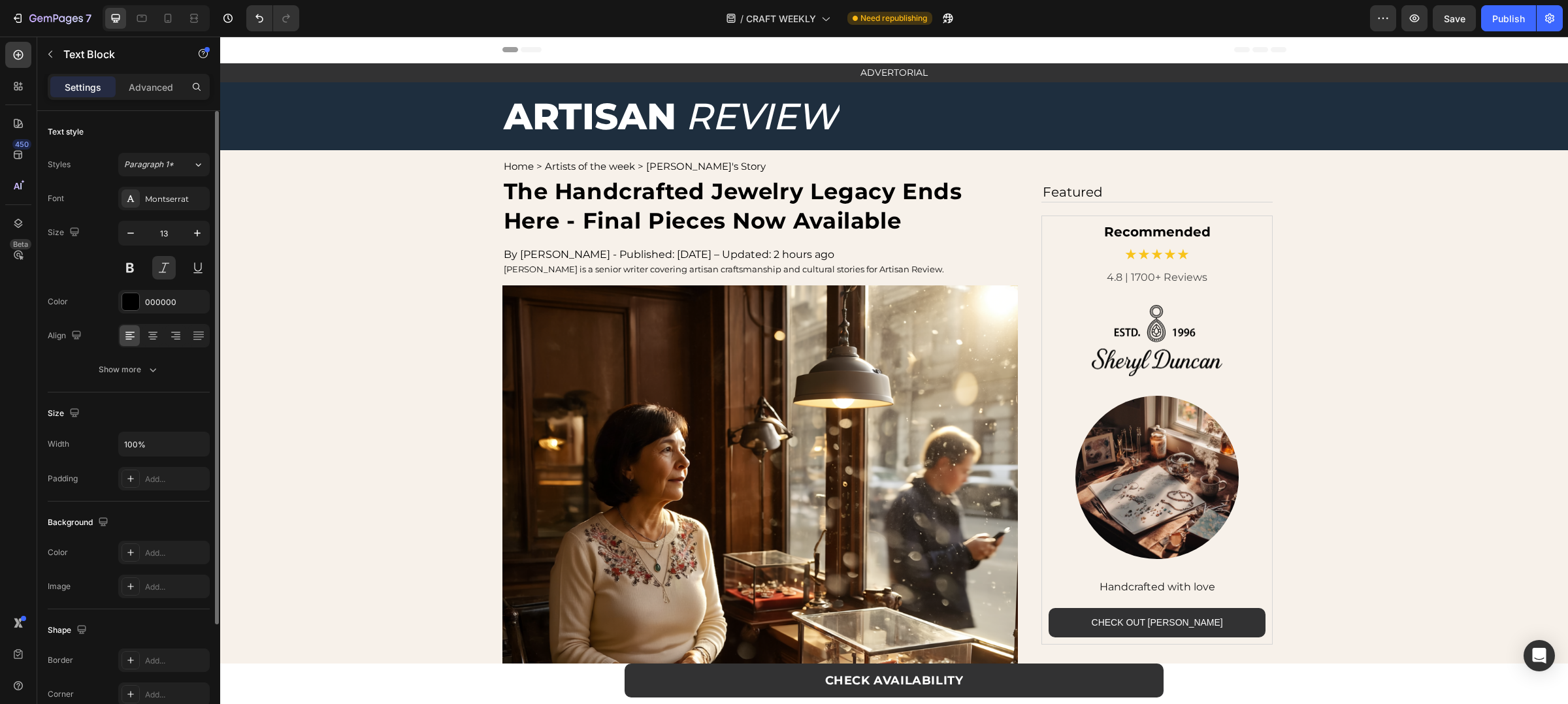
click at [1215, 15] on div "/ CRAFT WEEKLY Need republishing" at bounding box center [839, 18] width 1060 height 26
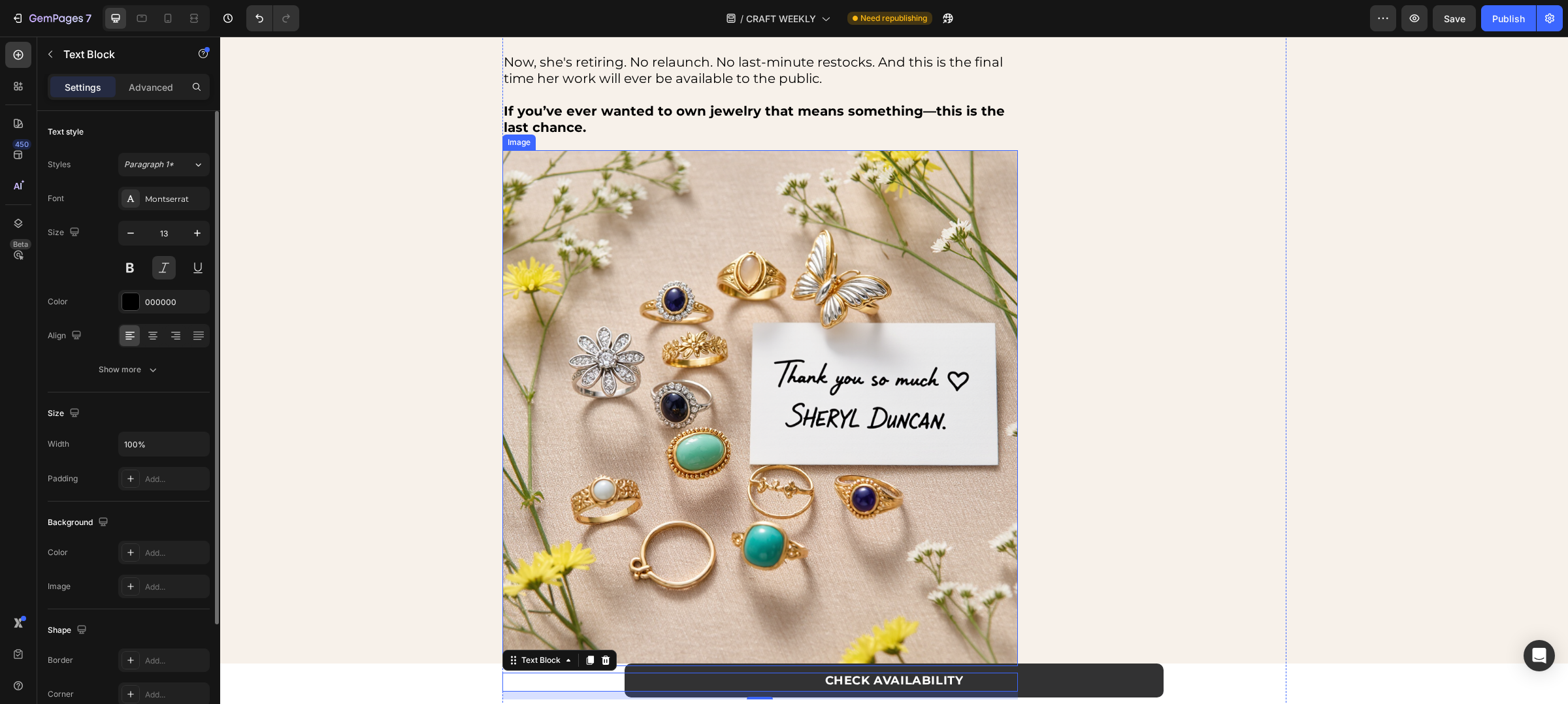
scroll to position [849, 0]
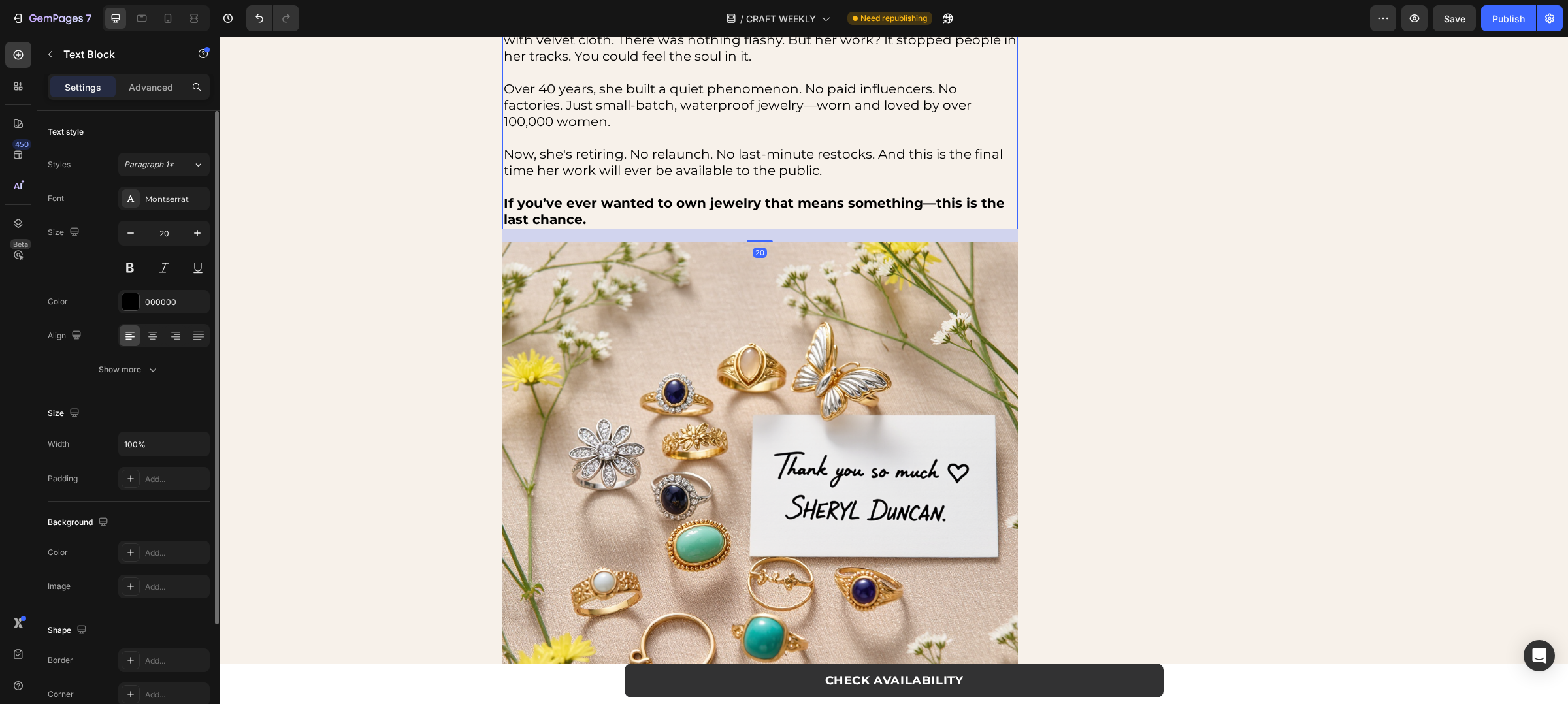
click at [691, 224] on p "If you’ve ever wanted to own jewelry that means something—this is the last chan…" at bounding box center [761, 212] width 513 height 33
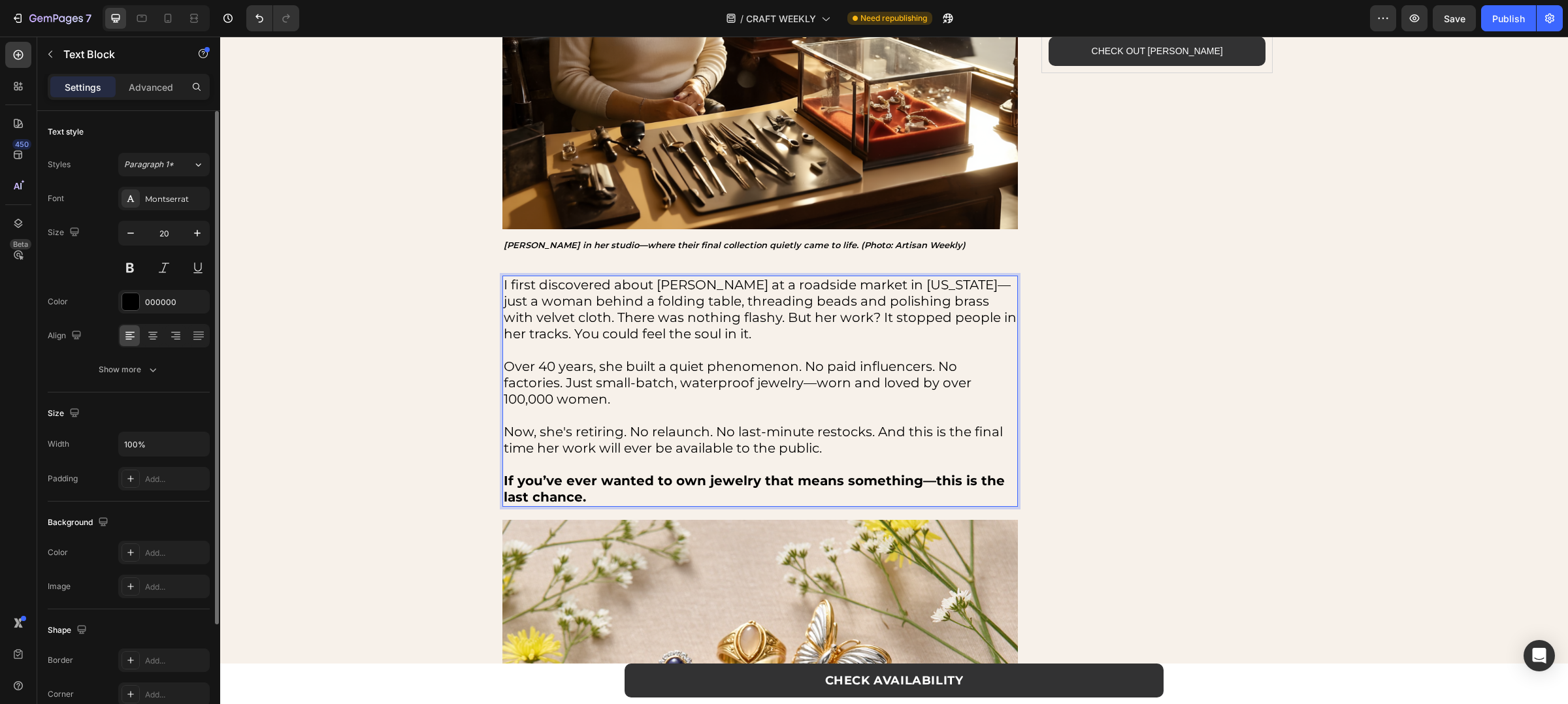
scroll to position [485, 0]
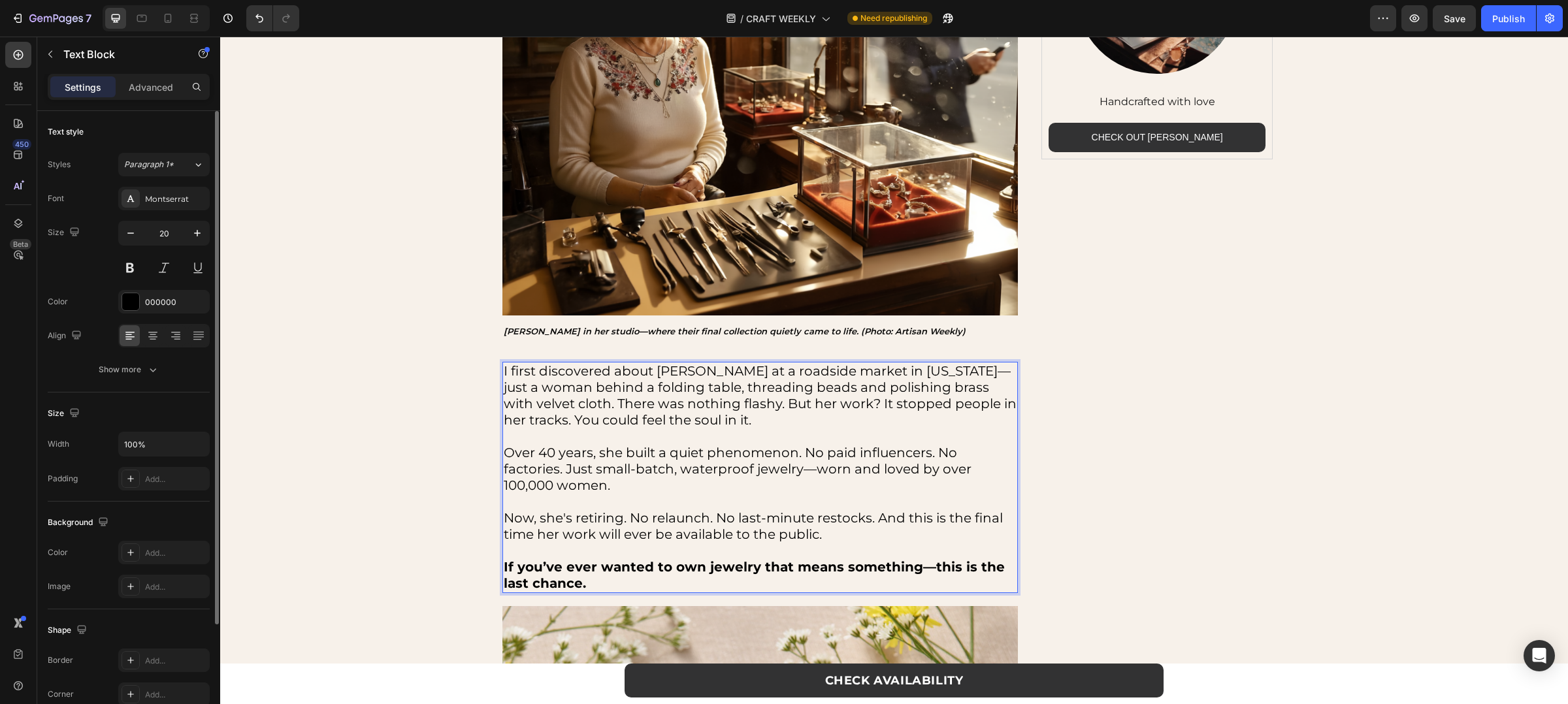
click at [691, 366] on p "I first discovered about Sheryl Duncan at a roadside market in Georgia—just a w…" at bounding box center [761, 404] width 513 height 82
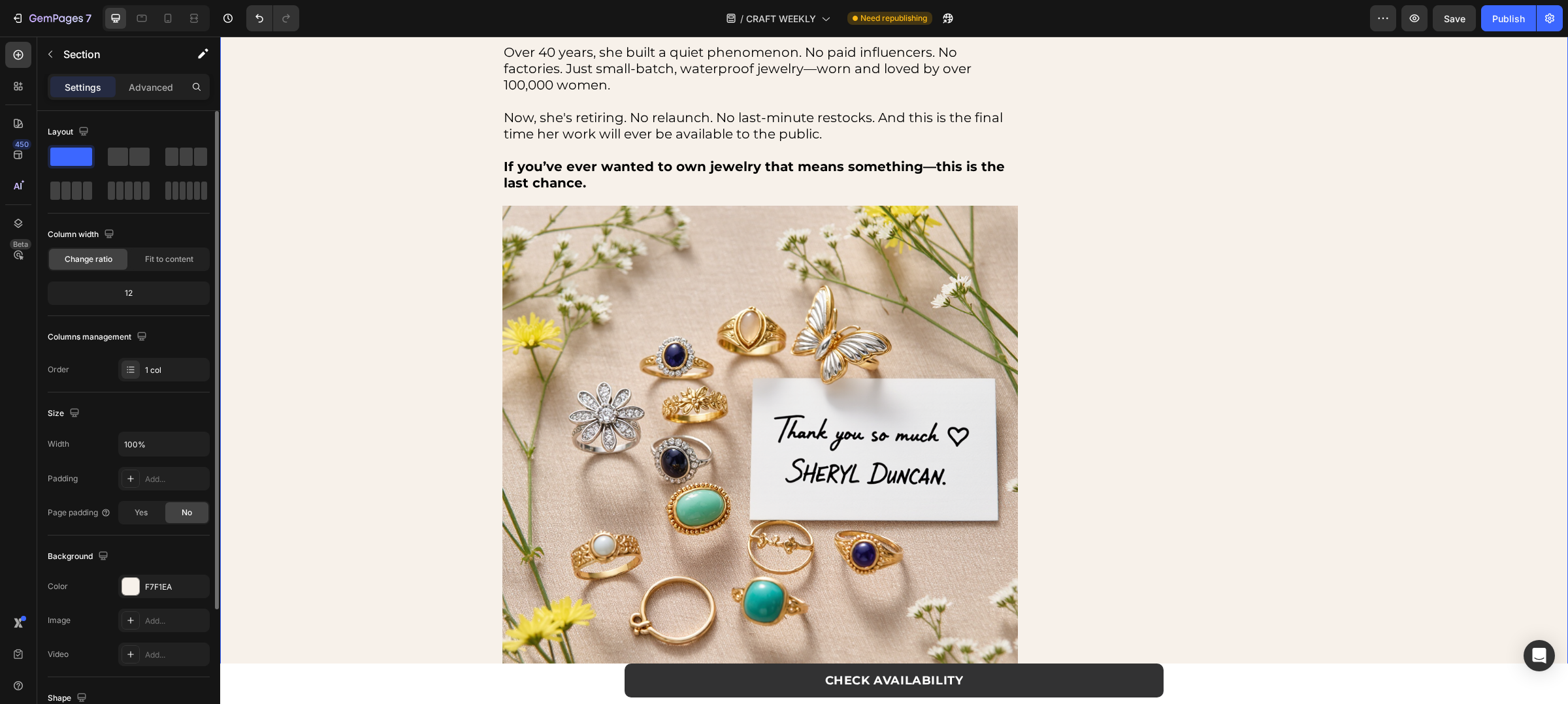
scroll to position [1262, 0]
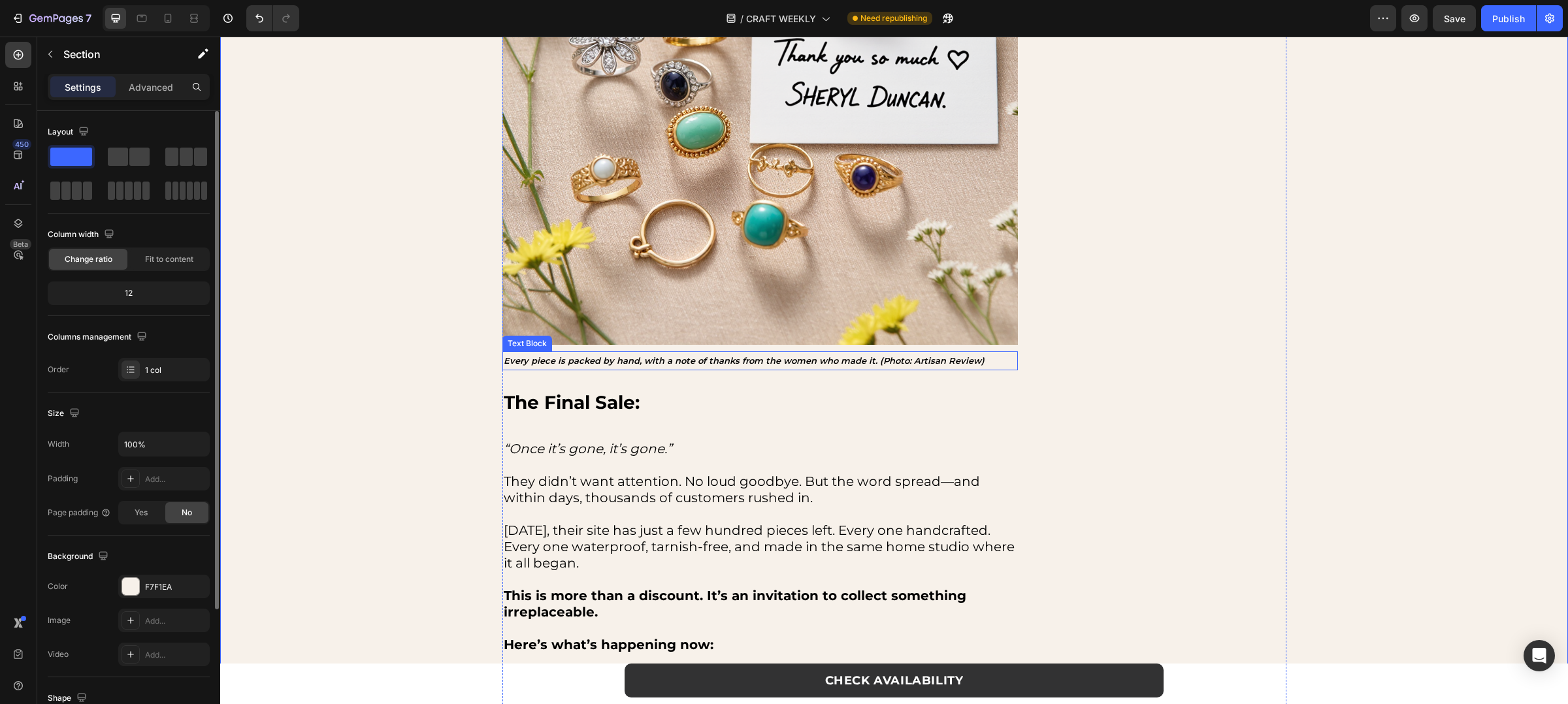
click at [578, 363] on p "Every piece is packed by hand, with a note of thanks from the women who made it…" at bounding box center [761, 361] width 513 height 16
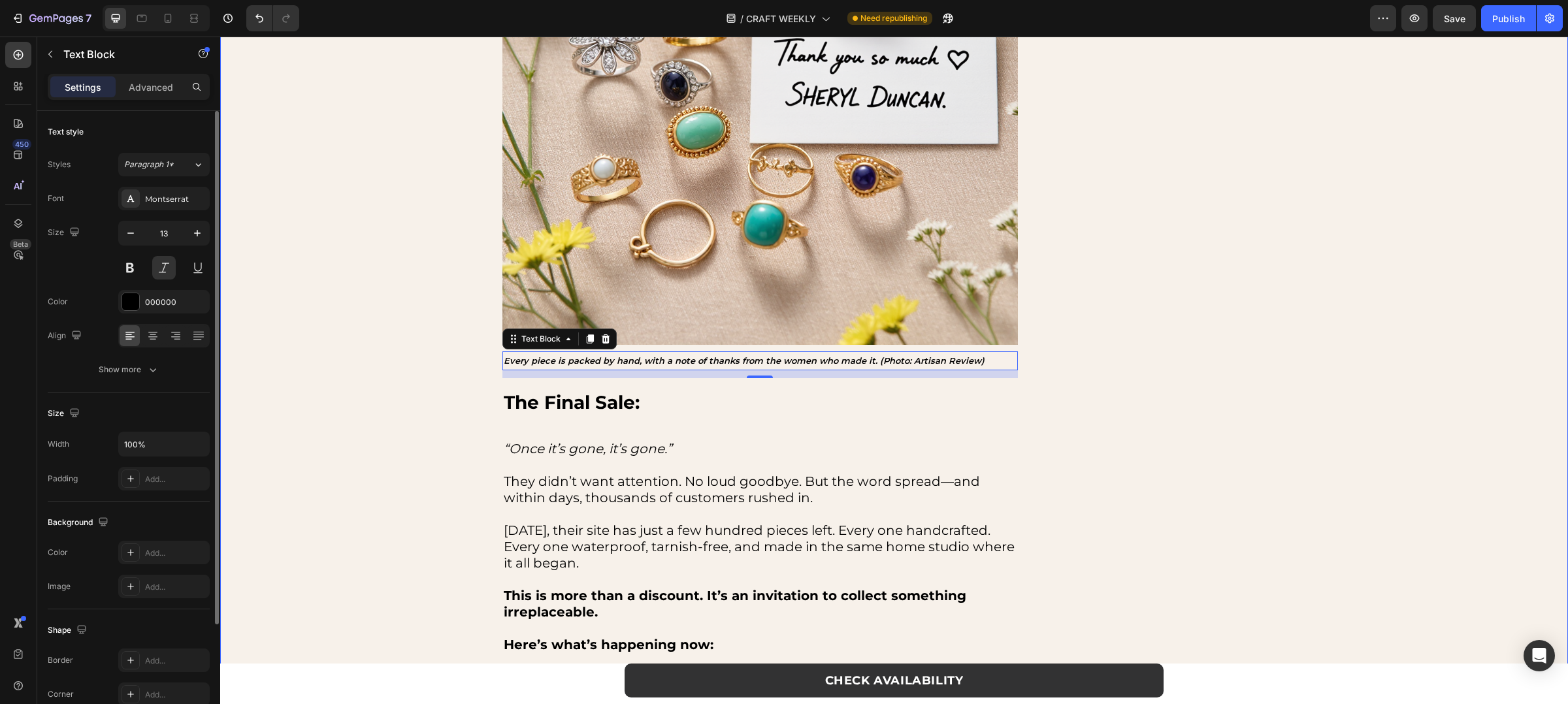
scroll to position [1284, 0]
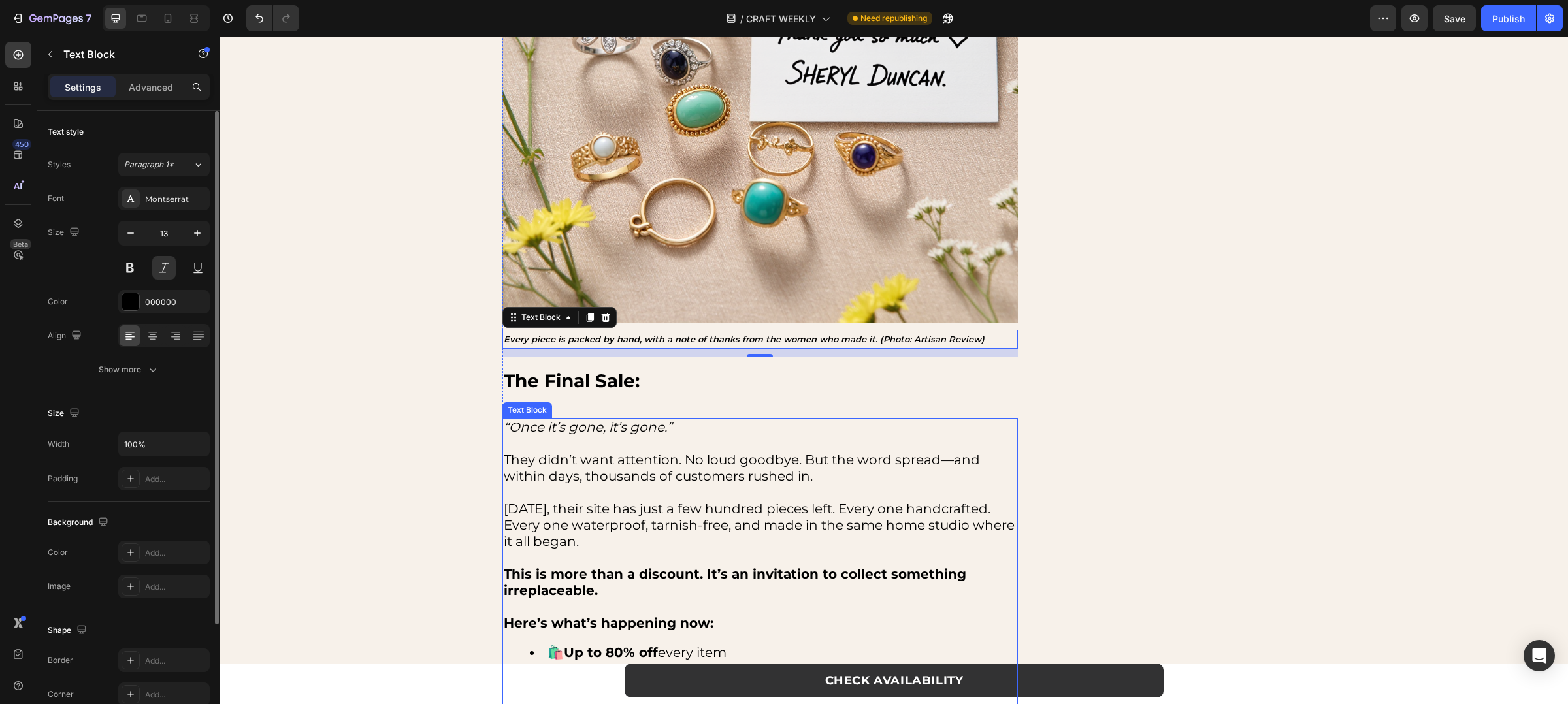
click at [566, 452] on p "They didn’t want attention. No loud goodbye. But the word spread—and within day…" at bounding box center [761, 477] width 513 height 49
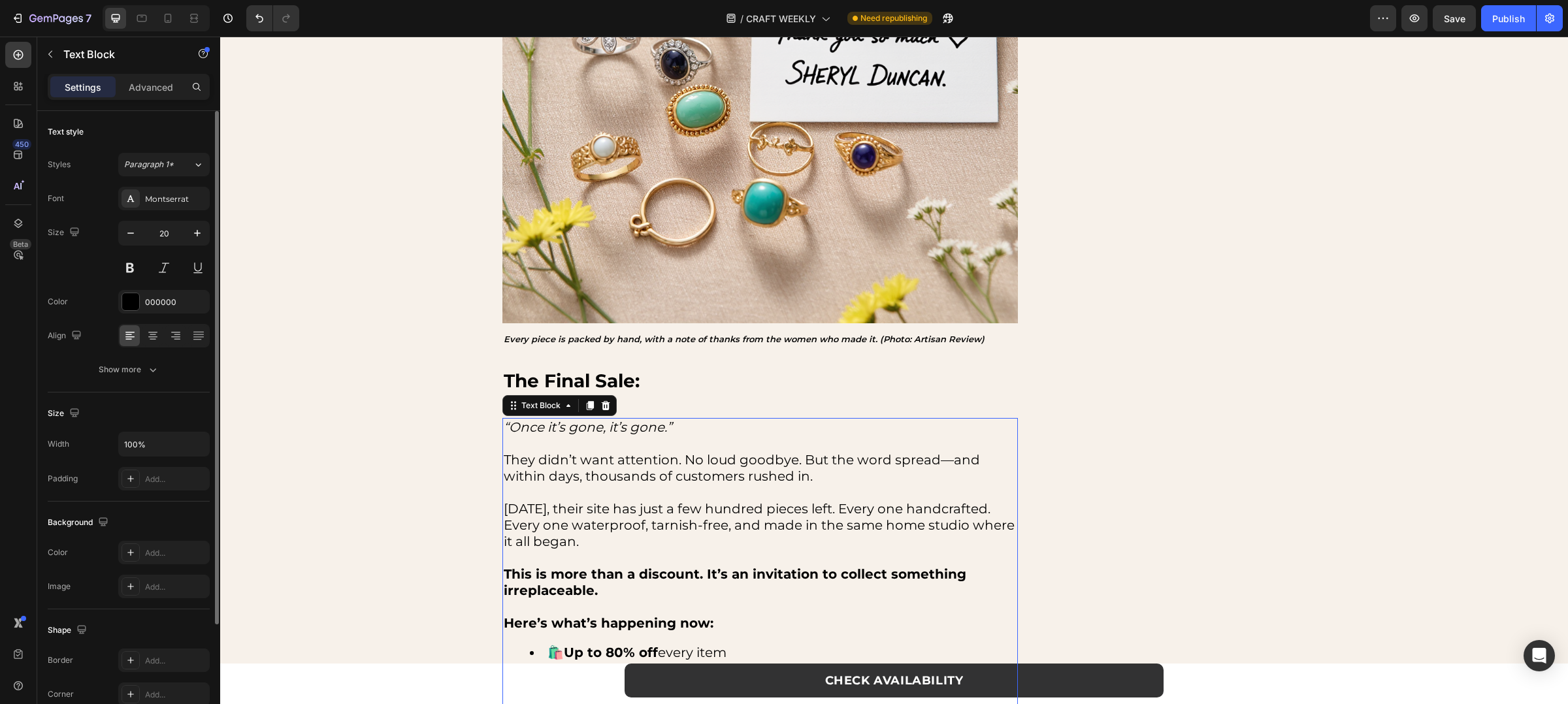
click at [517, 458] on p "They didn’t want attention. No loud goodbye. But the word spread—and within day…" at bounding box center [761, 477] width 513 height 49
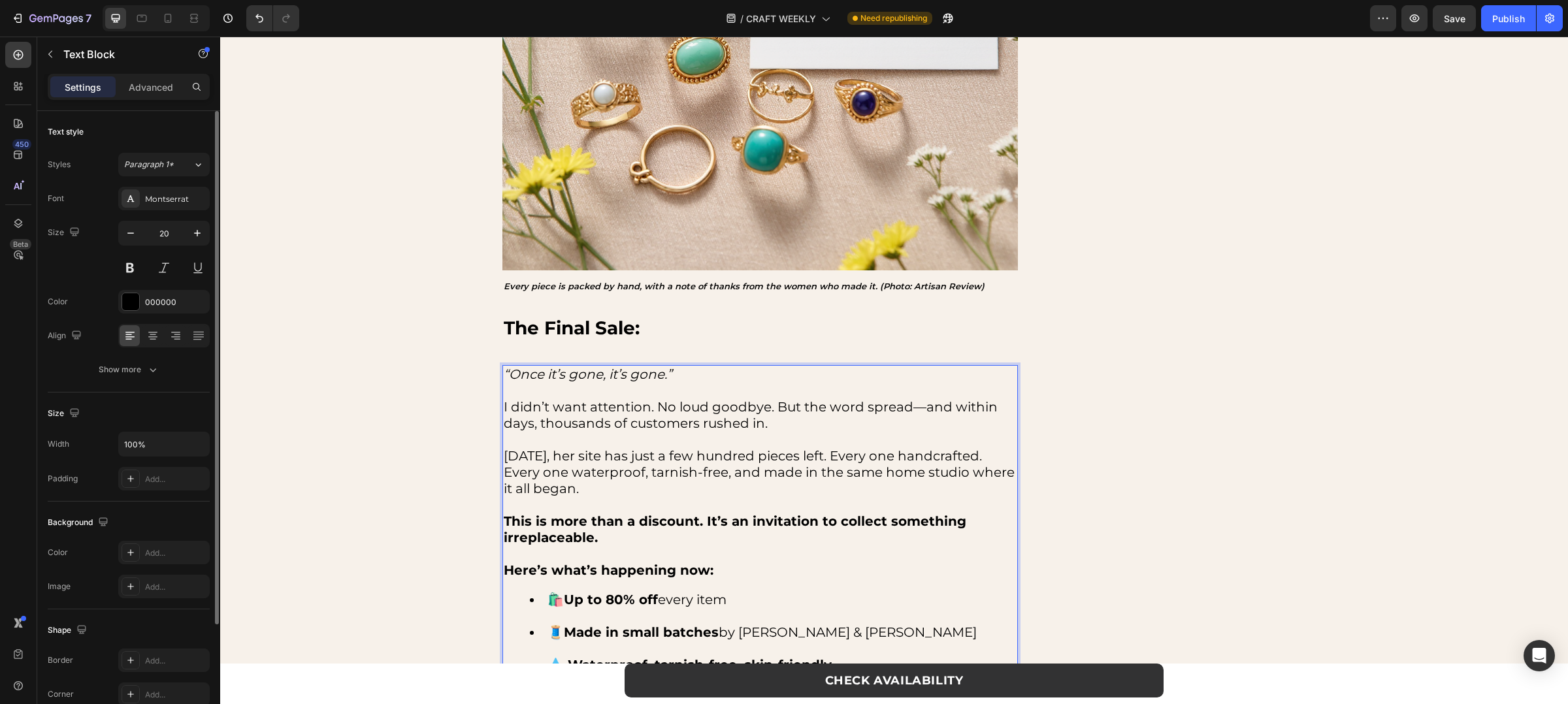
scroll to position [1358, 0]
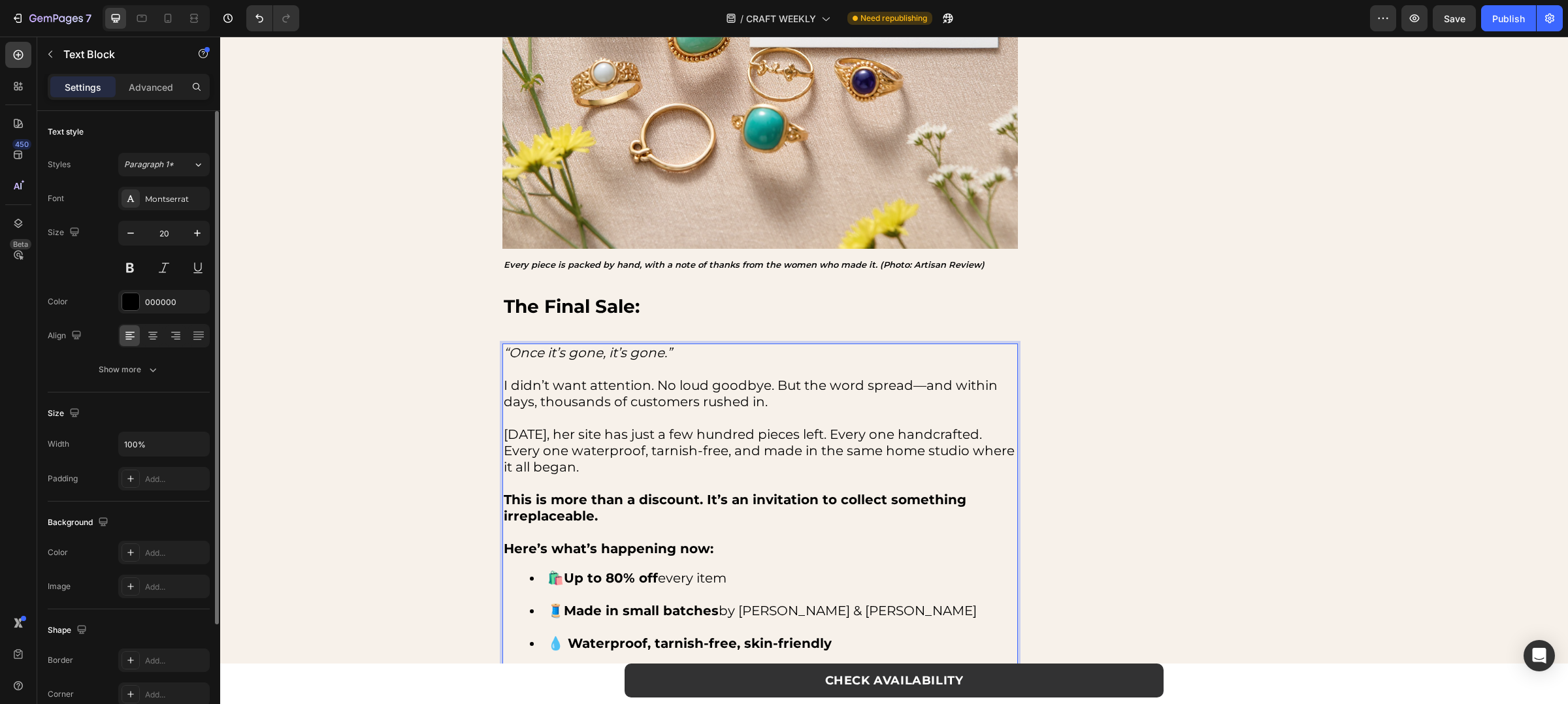
click at [675, 544] on strong "Here’s what’s happening now:" at bounding box center [609, 548] width 209 height 15
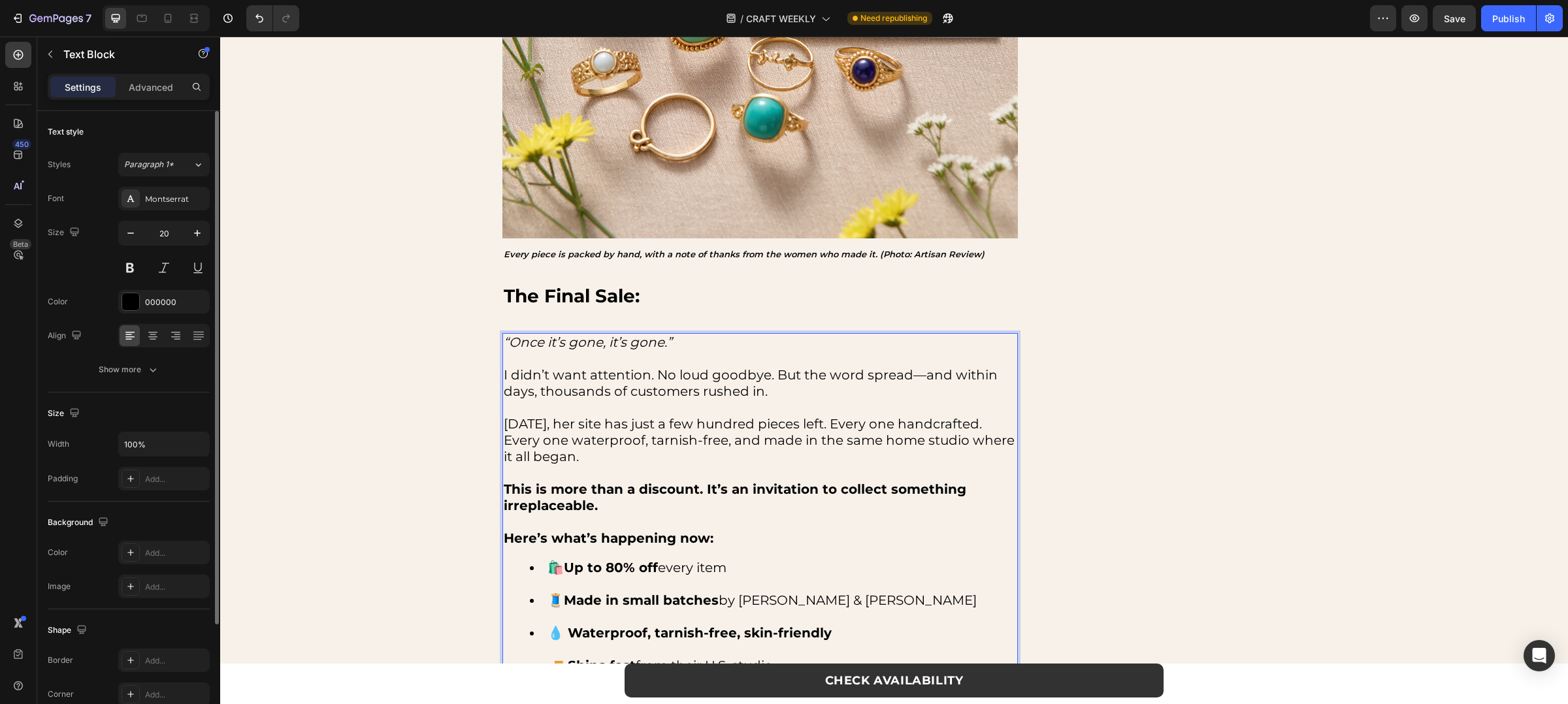
scroll to position [1390, 0]
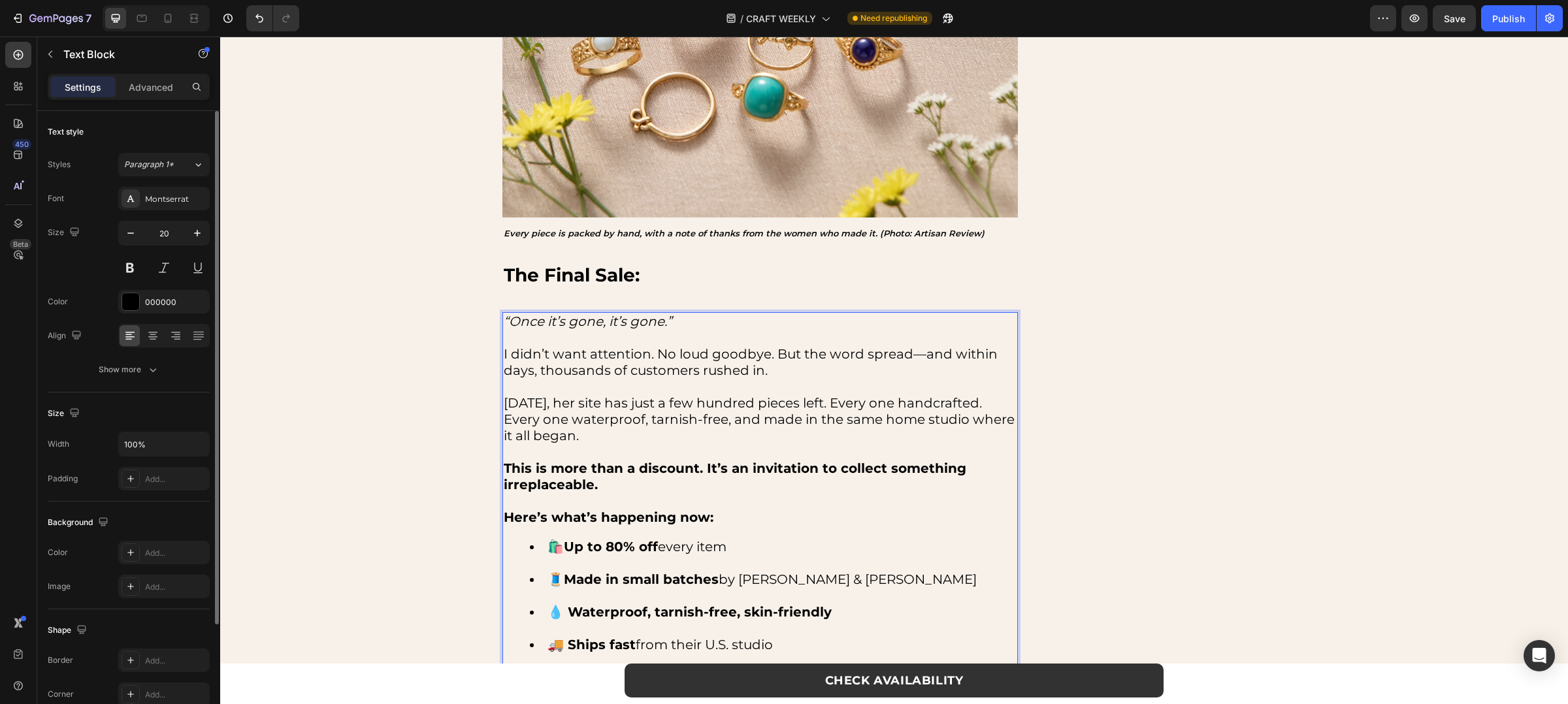
click at [743, 578] on li "🧵 Made in small batches by Emma & Mia" at bounding box center [773, 588] width 487 height 33
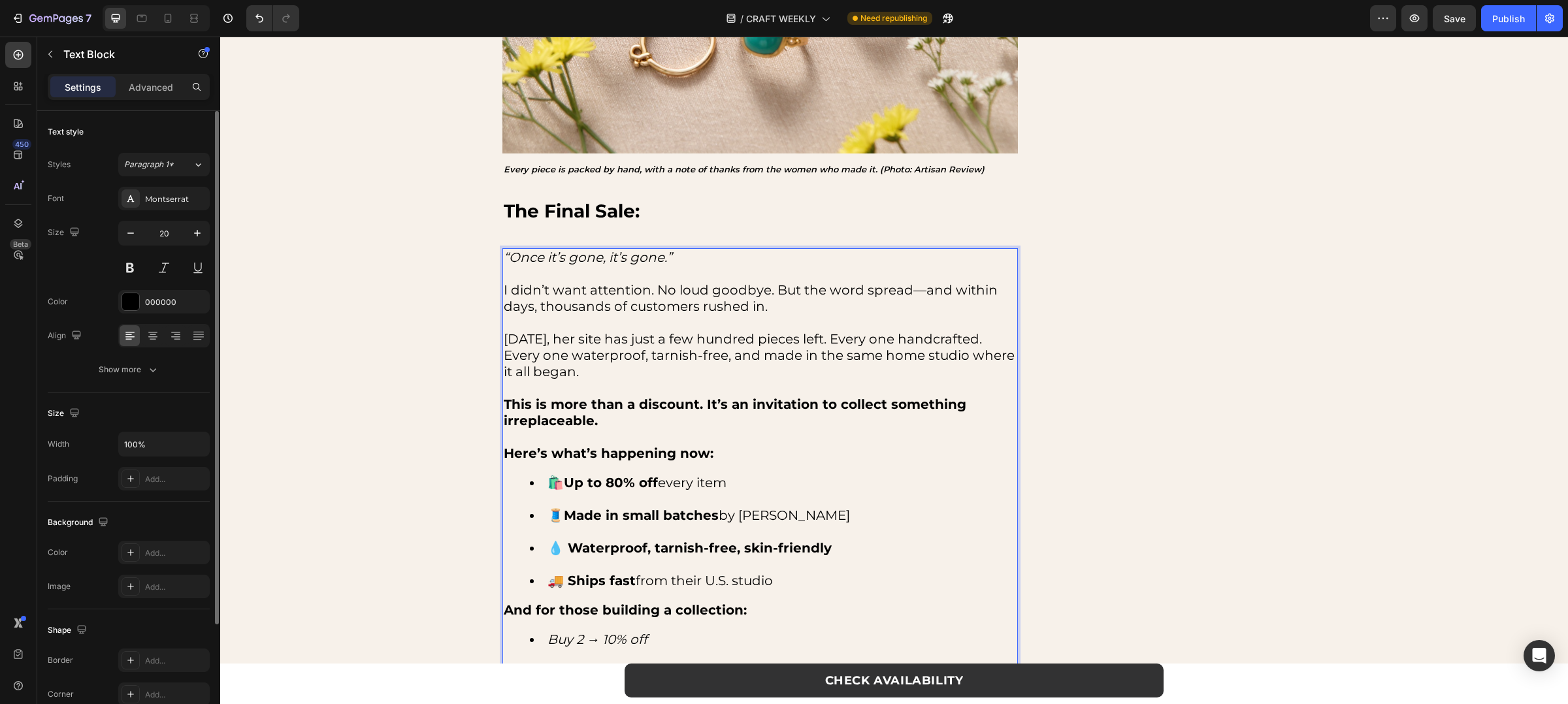
scroll to position [1512, 0]
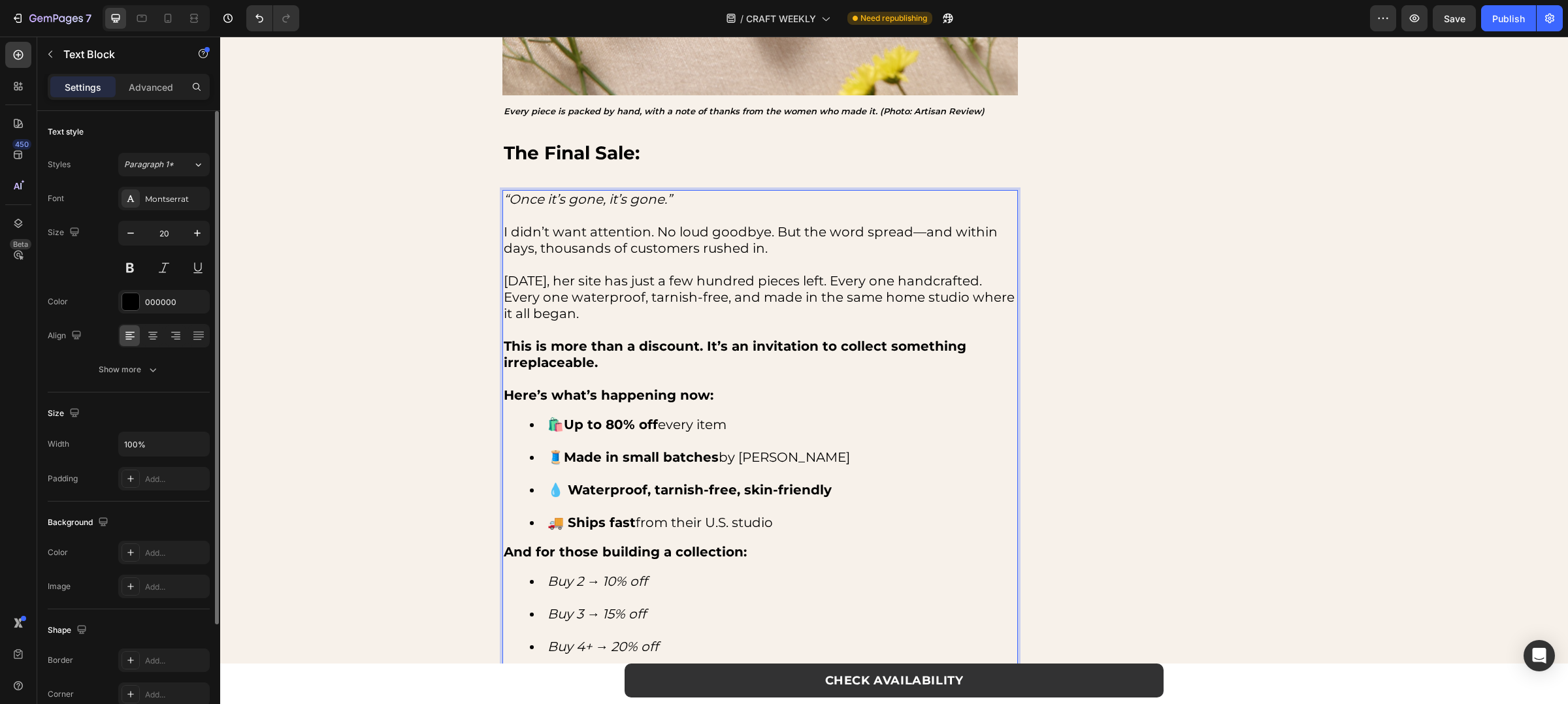
click at [592, 583] on icon "Buy 2 → 10% off" at bounding box center [598, 580] width 101 height 15
click at [602, 583] on icon "Buy 2 → 10% off" at bounding box center [598, 580] width 101 height 15
click at [1345, 10] on div "/ CRAFT WEEKLY Need republishing" at bounding box center [839, 18] width 1060 height 26
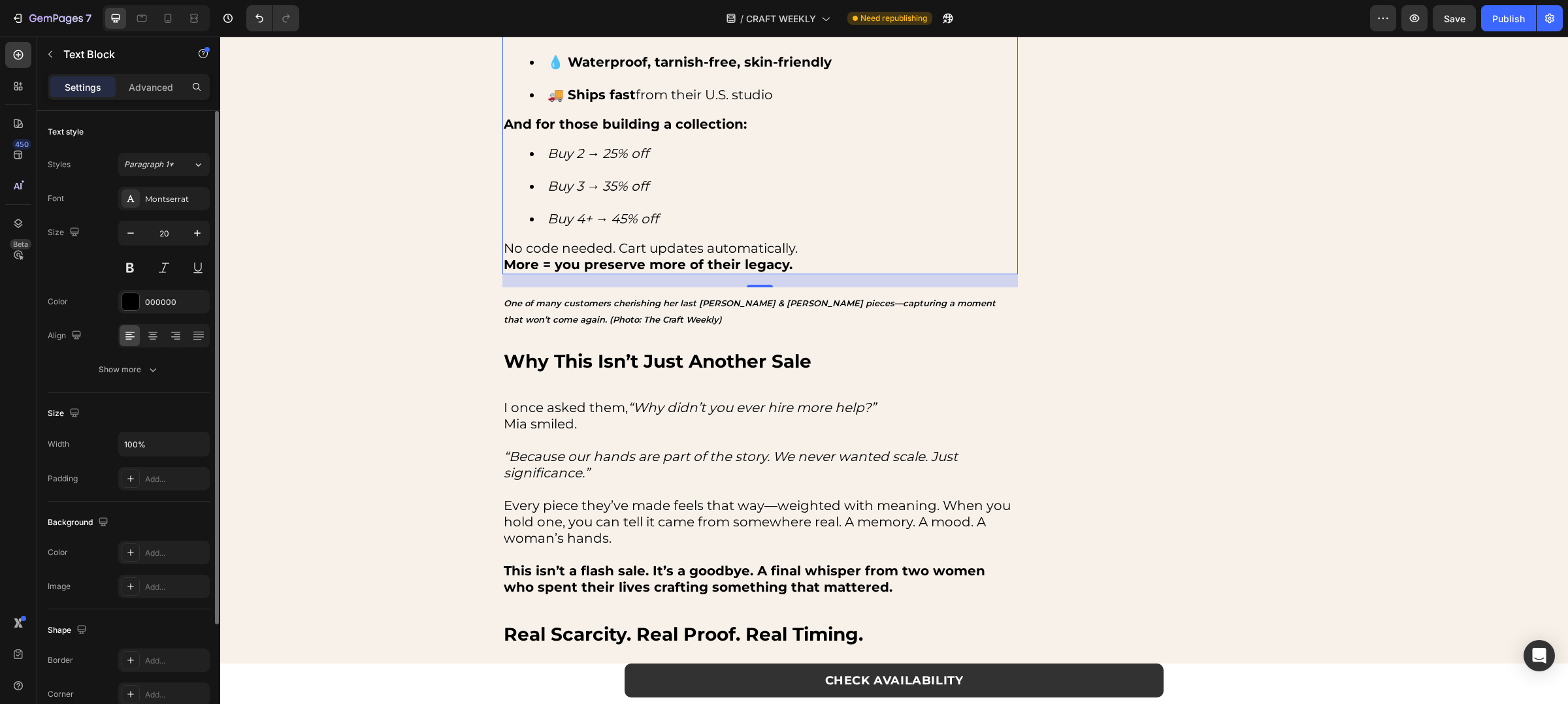
scroll to position [1960, 0]
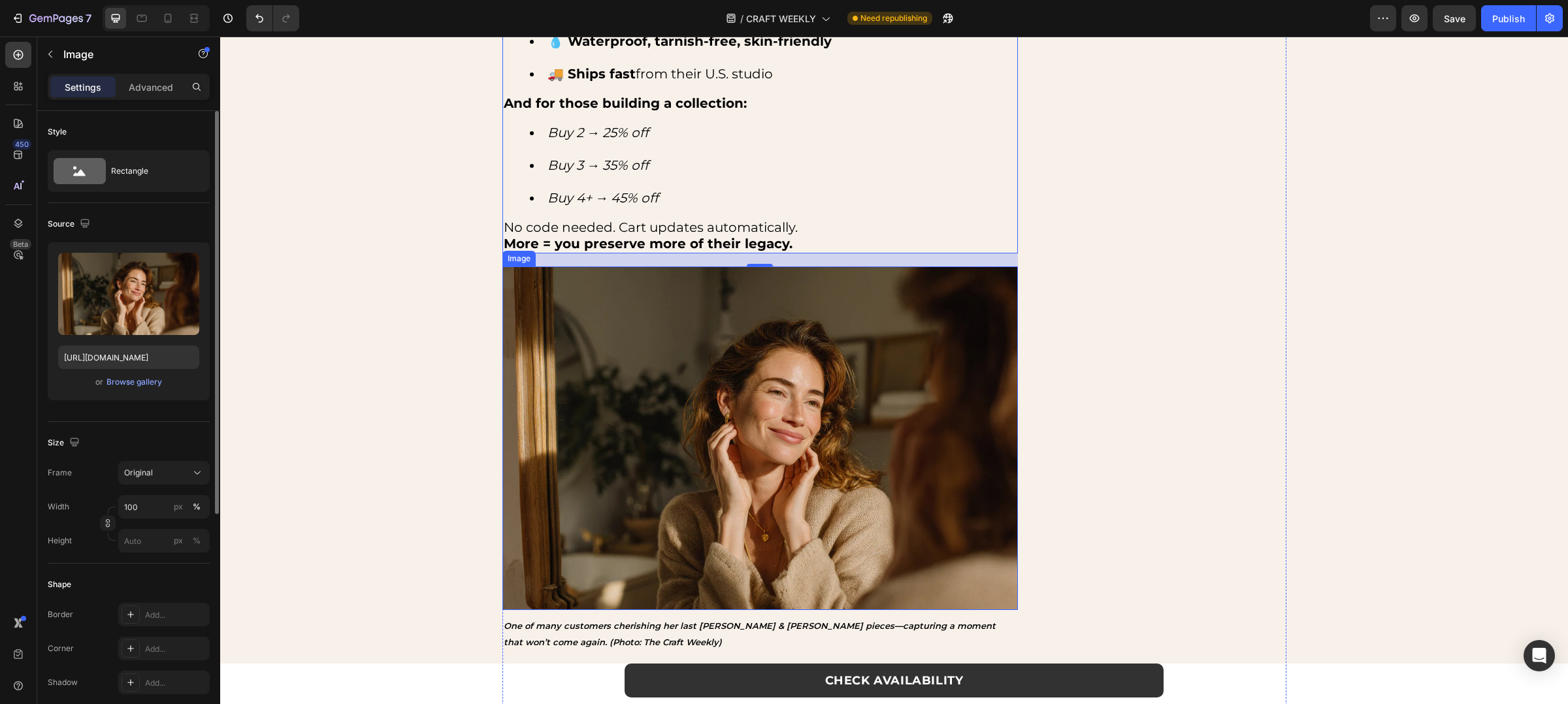
click at [662, 324] on img at bounding box center [760, 438] width 516 height 344
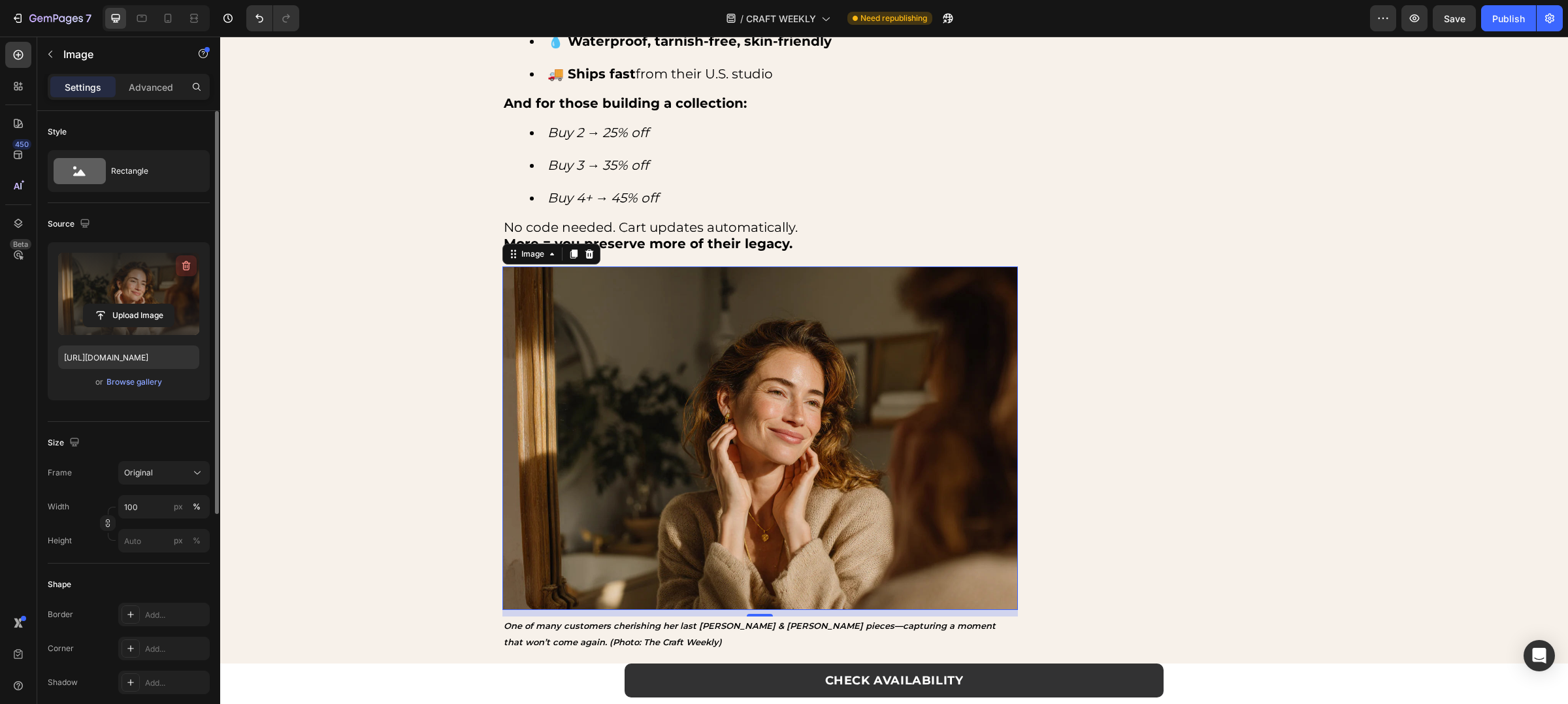
click at [186, 266] on icon "button" at bounding box center [186, 266] width 13 height 13
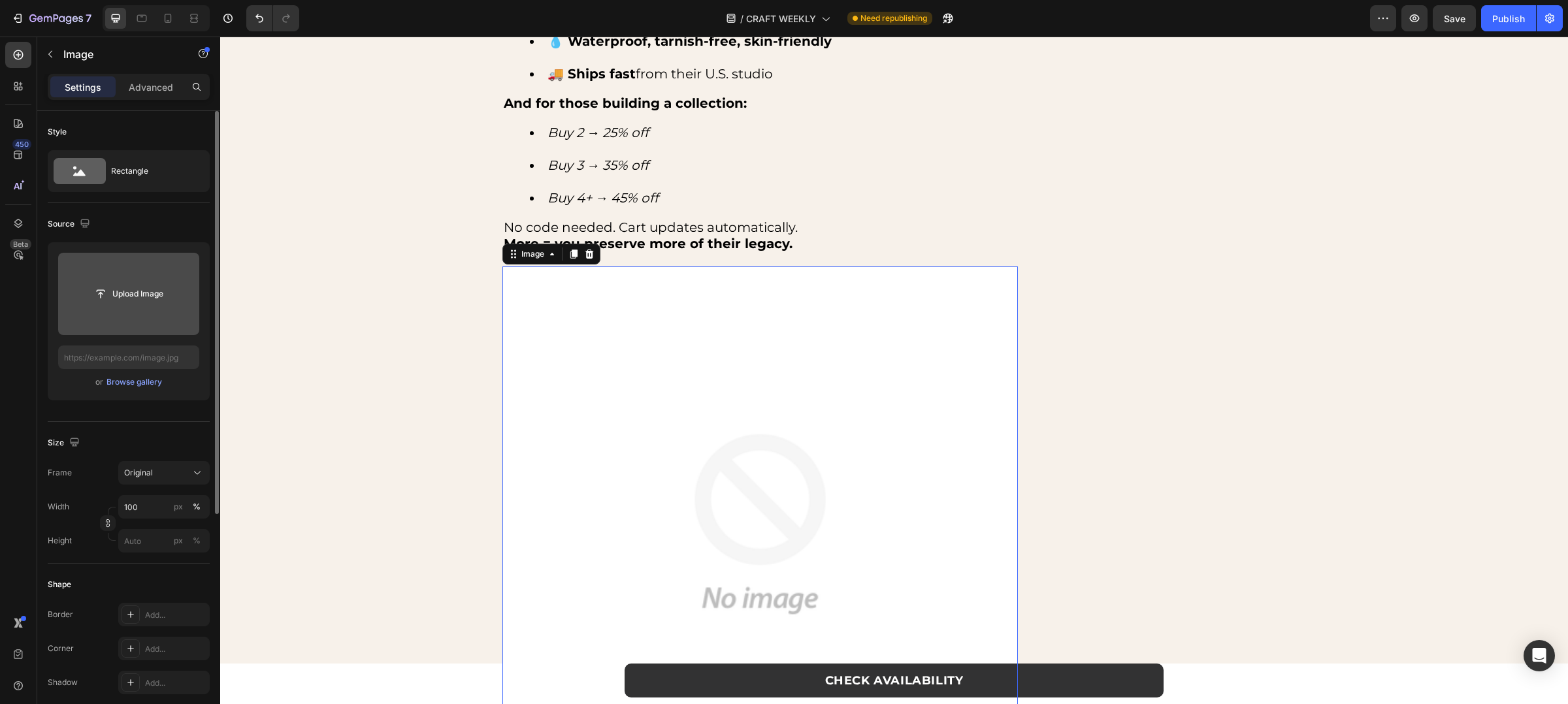
scroll to position [2132, 0]
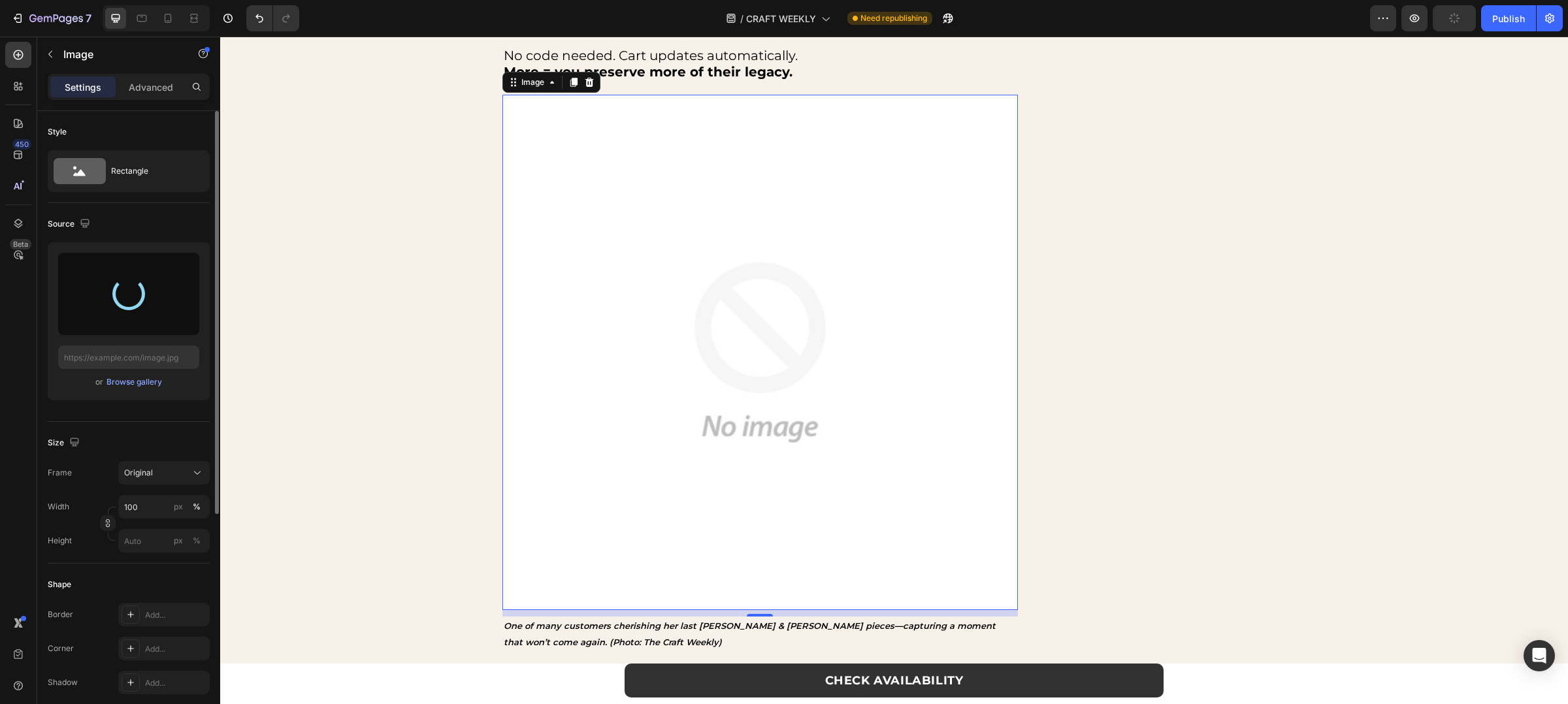
type input "https://cdn.shopify.com/s/files/1/0880/8870/7405/files/gempages_563336431406154…"
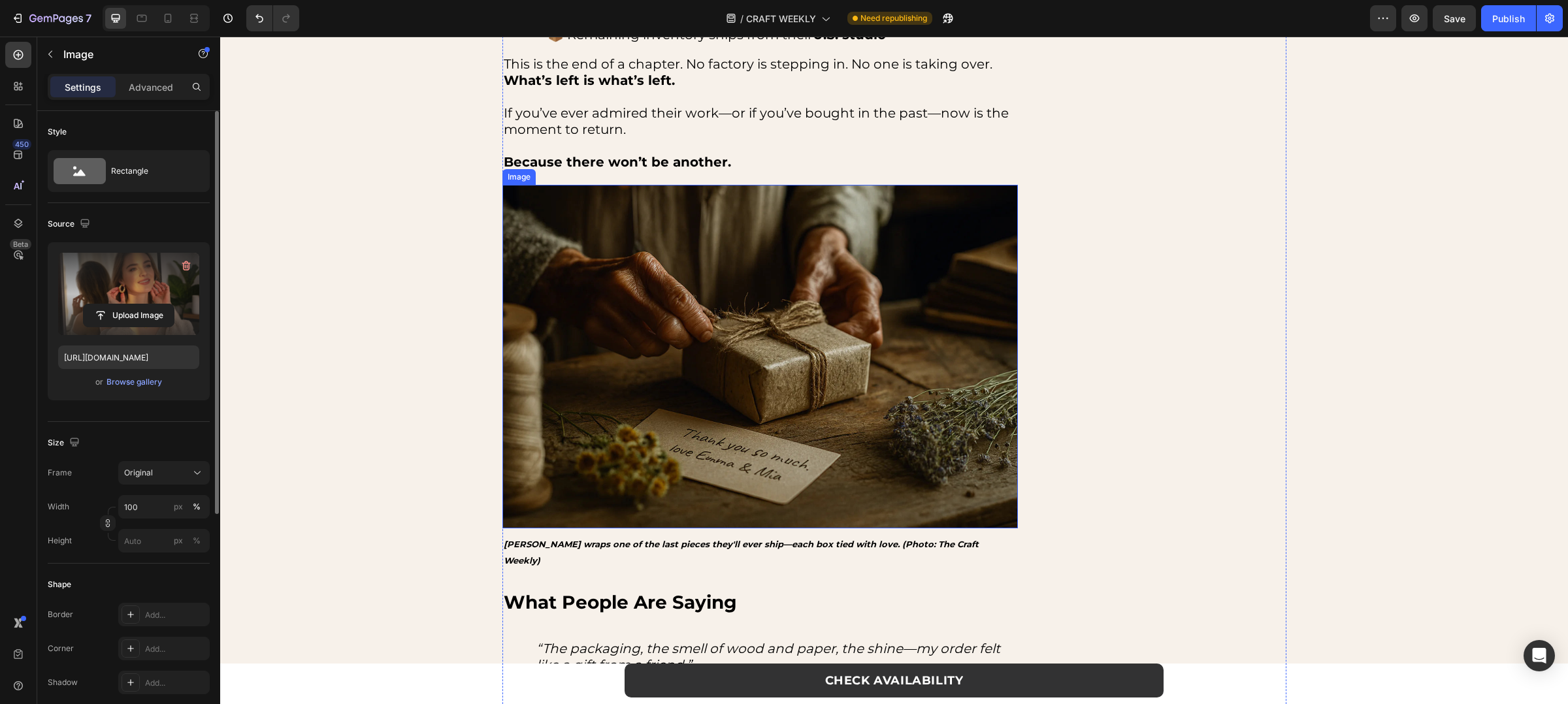
scroll to position [2934, 0]
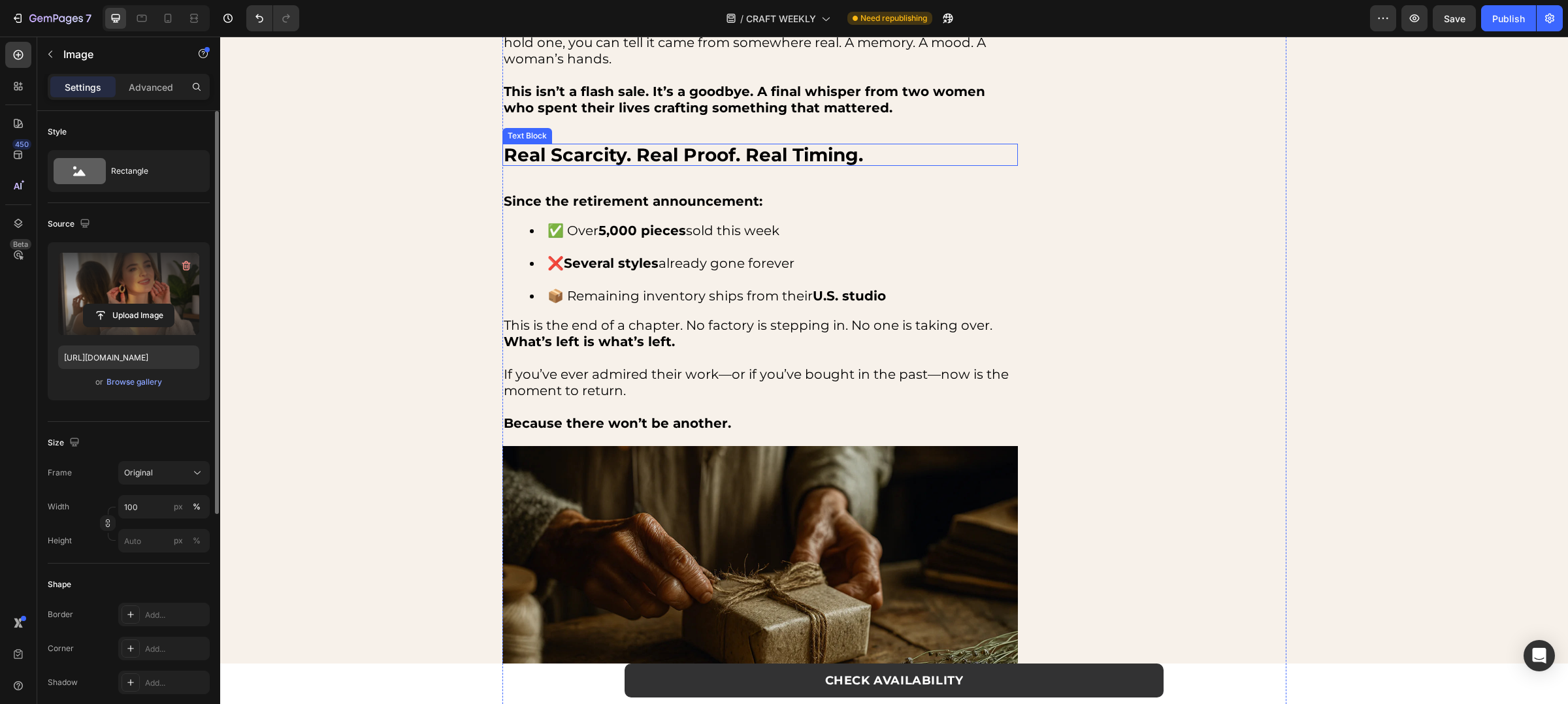
click at [794, 145] on strong "Real Scarcity. Real Proof. Real Timing." at bounding box center [683, 155] width 359 height 22
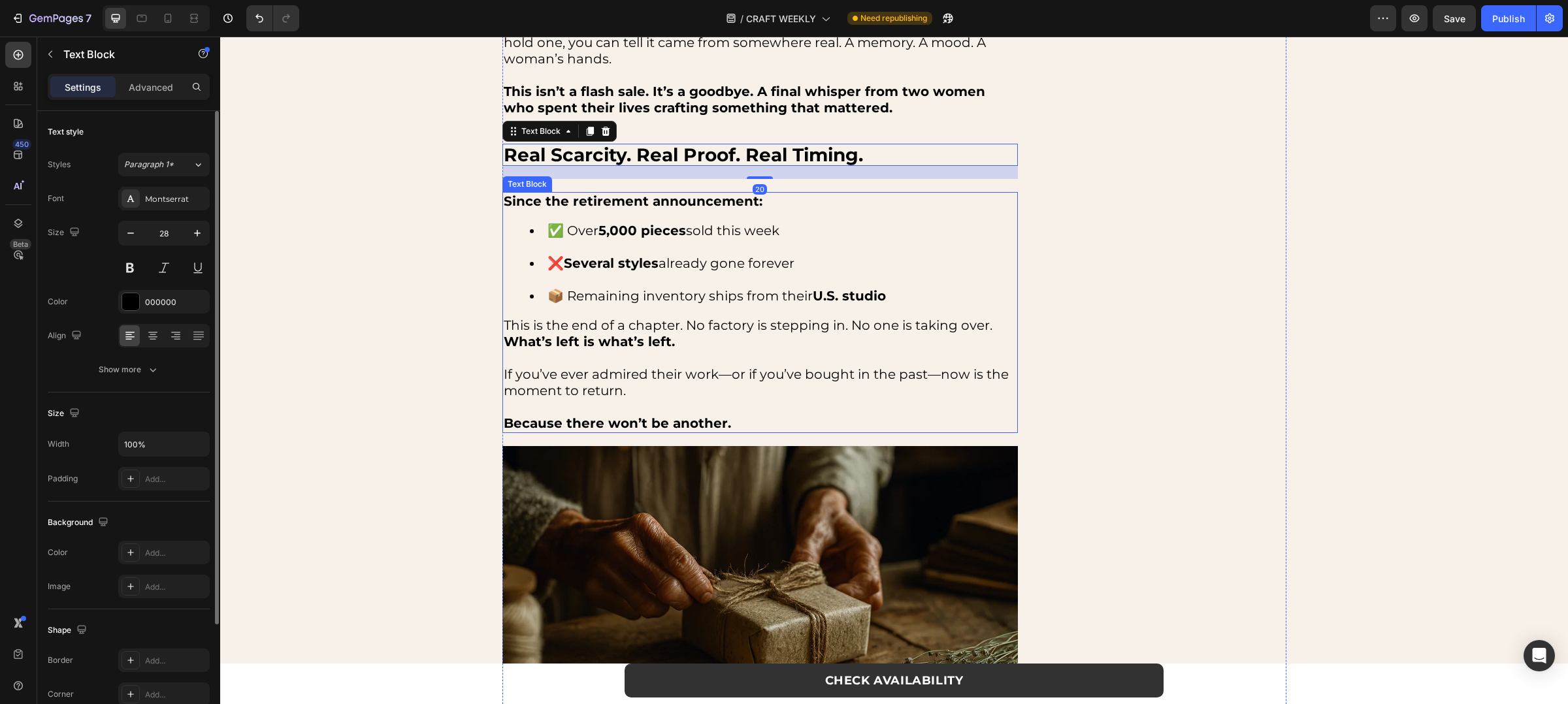
scroll to position [2924, 0]
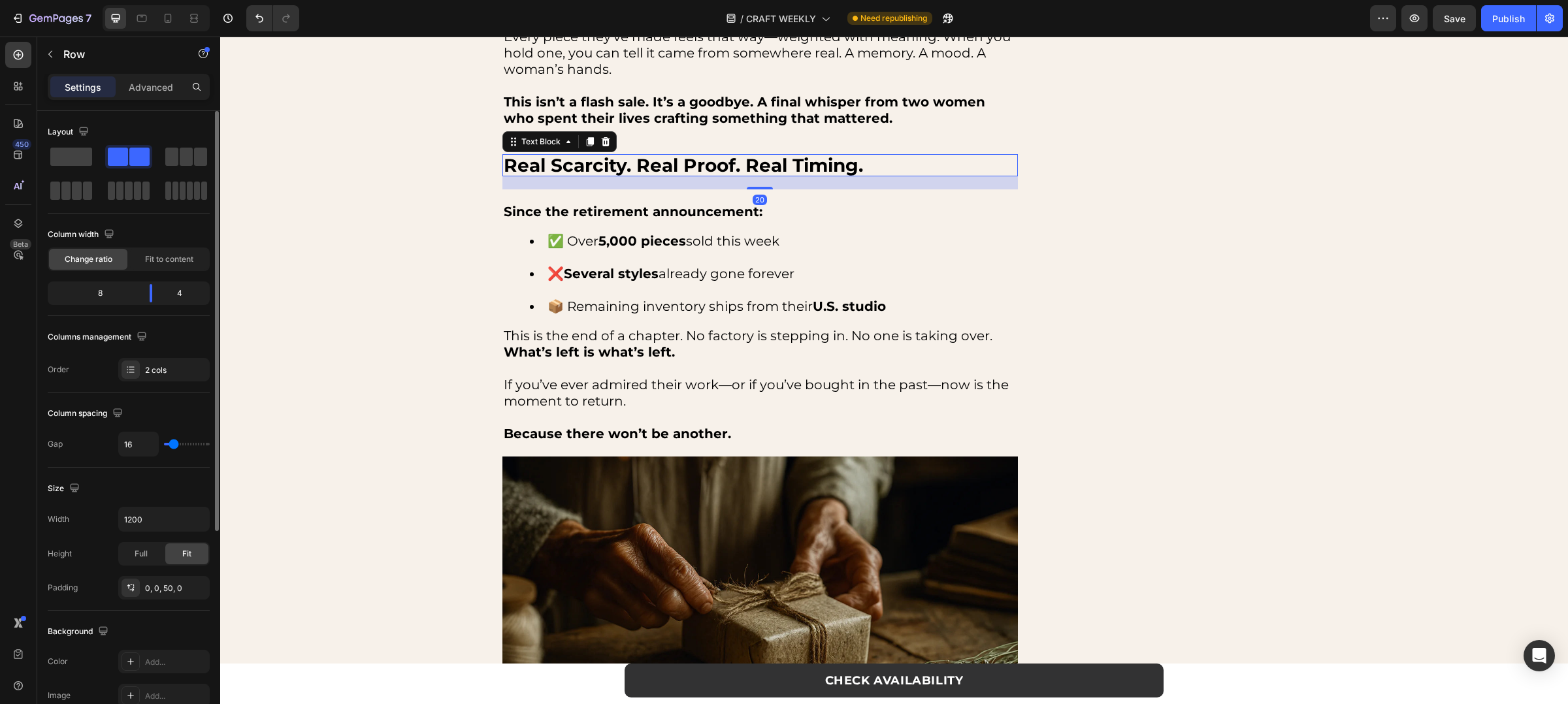
click at [646, 170] on strong "Real Scarcity. Real Proof. Real Timing." at bounding box center [683, 165] width 359 height 22
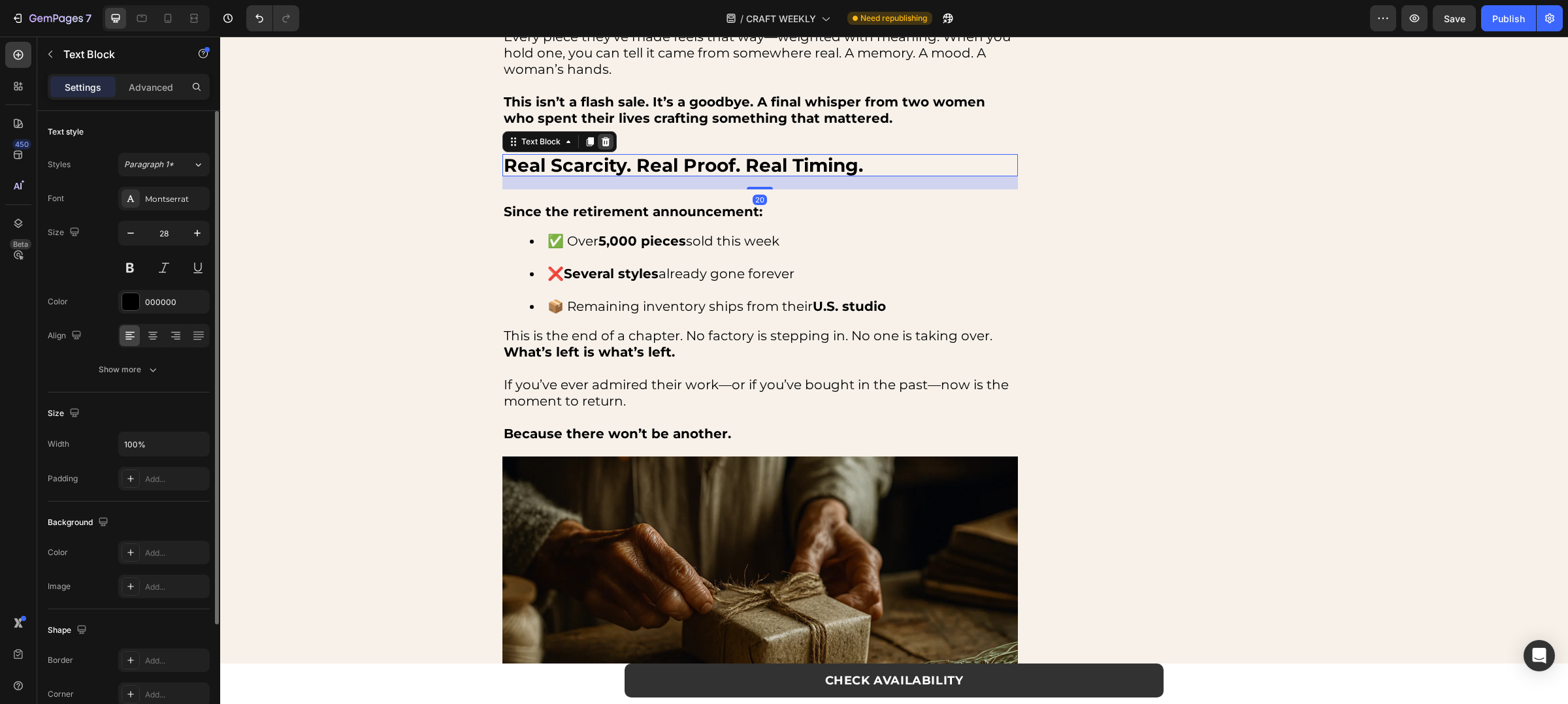
click at [601, 136] on icon at bounding box center [605, 141] width 10 height 10
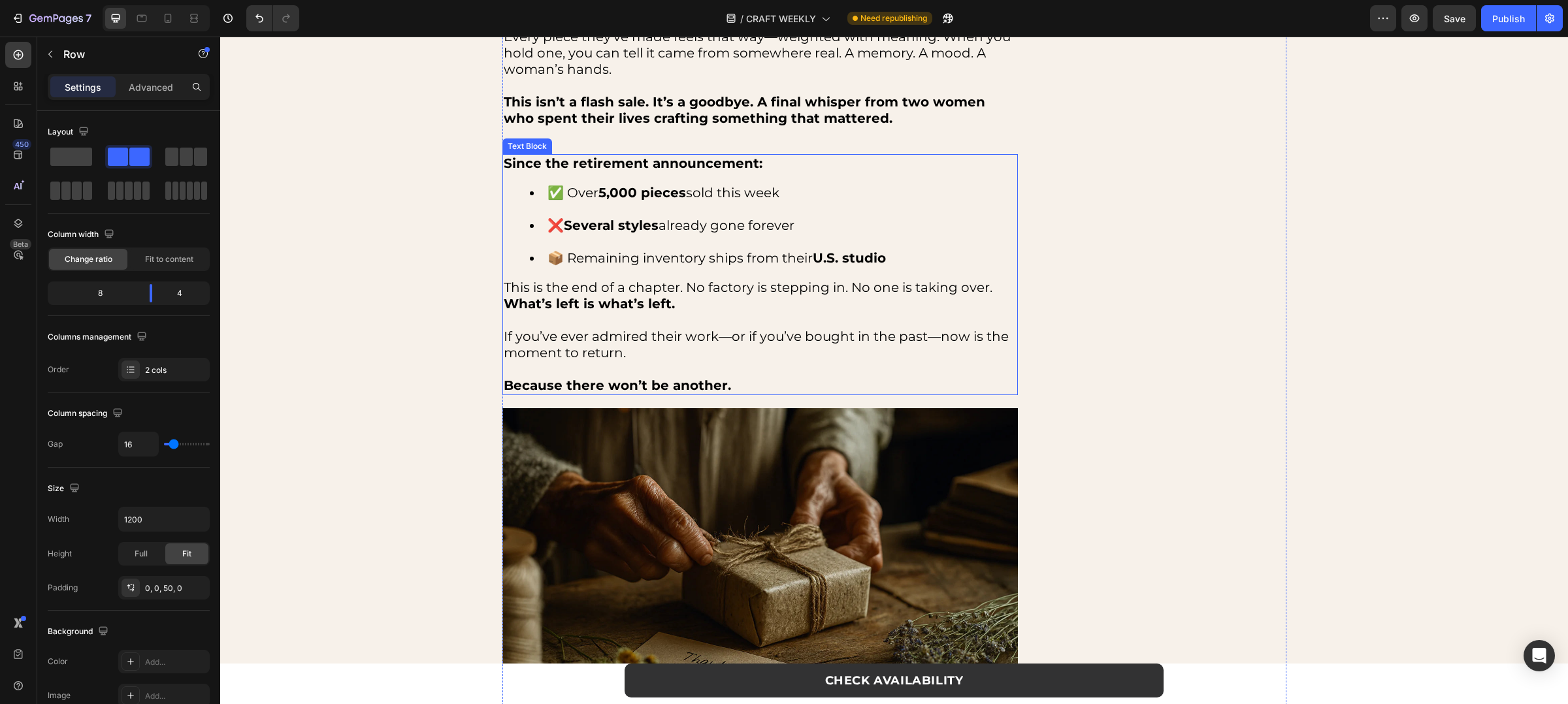
click at [629, 162] on strong "Since the retirement announcement:" at bounding box center [633, 163] width 258 height 15
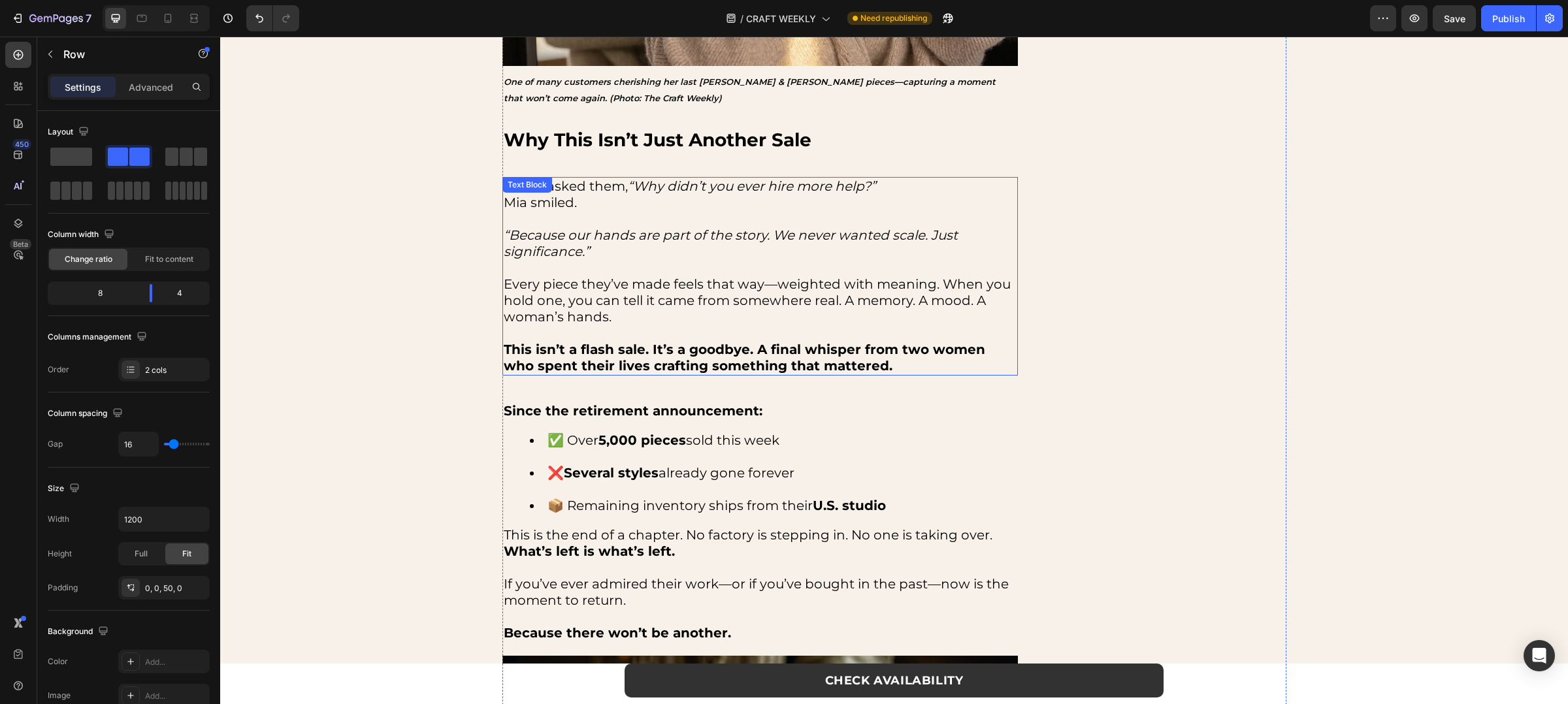
scroll to position [2666, 0]
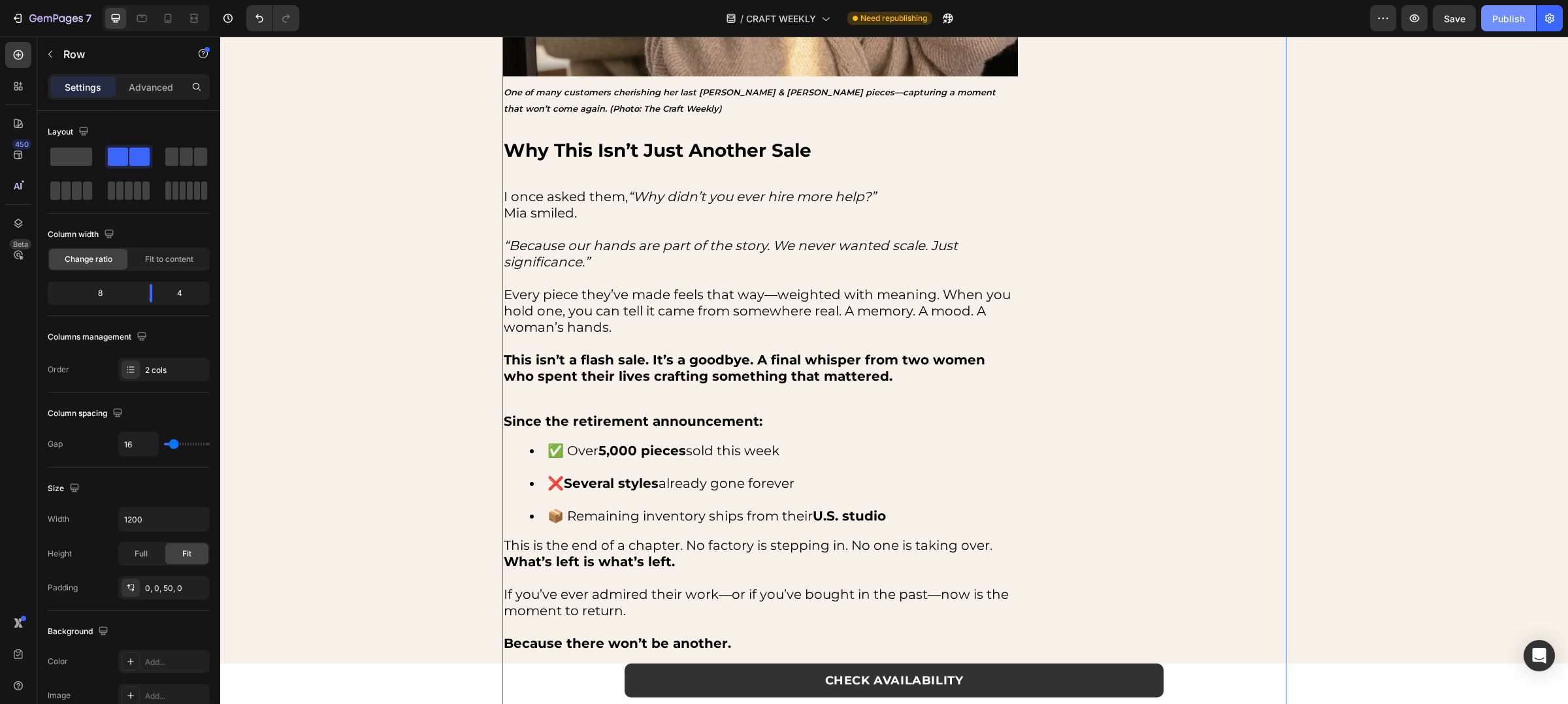
click at [1519, 17] on div "Publish" at bounding box center [1509, 18] width 33 height 14
click at [1312, 5] on div "/ CRAFT WEEKLY Need republishing" at bounding box center [839, 18] width 1060 height 26
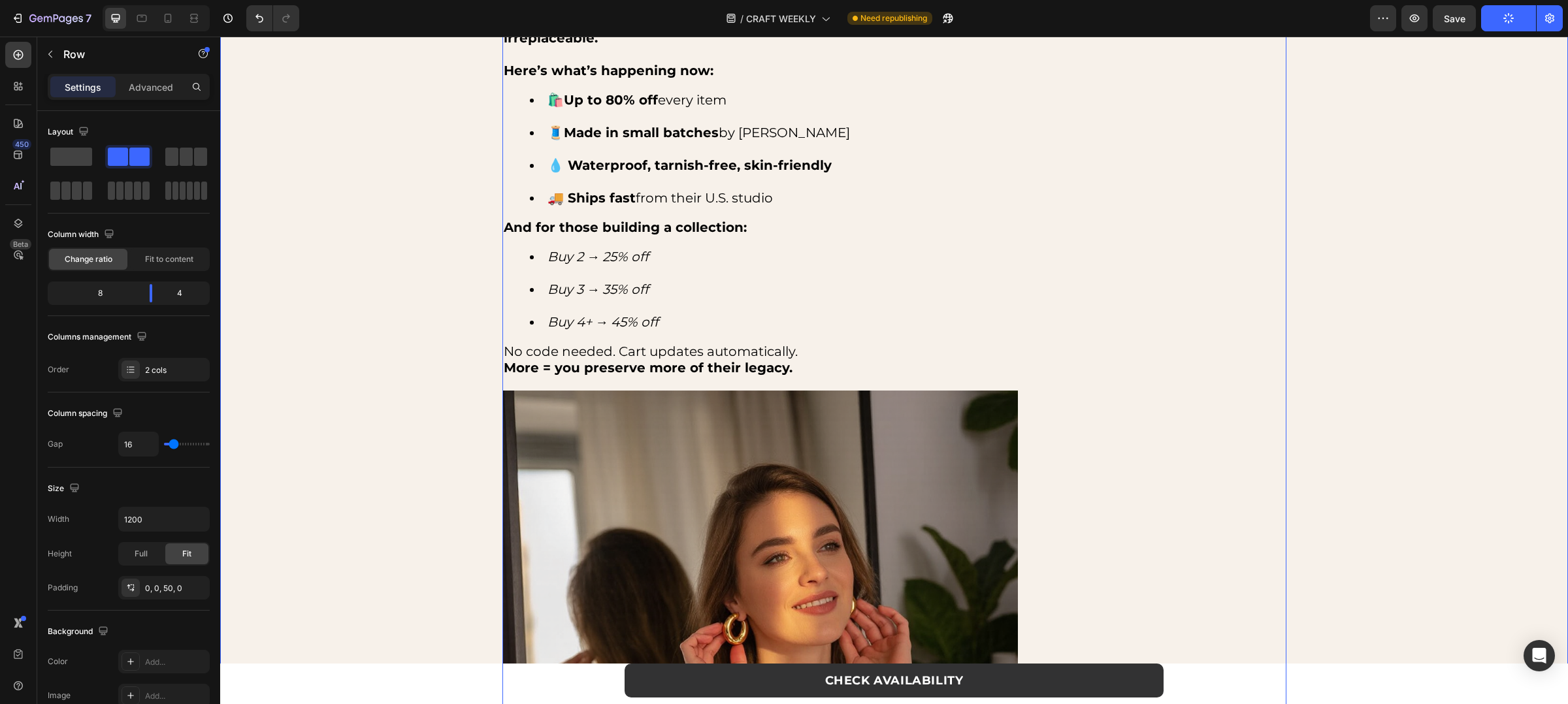
scroll to position [1815, 0]
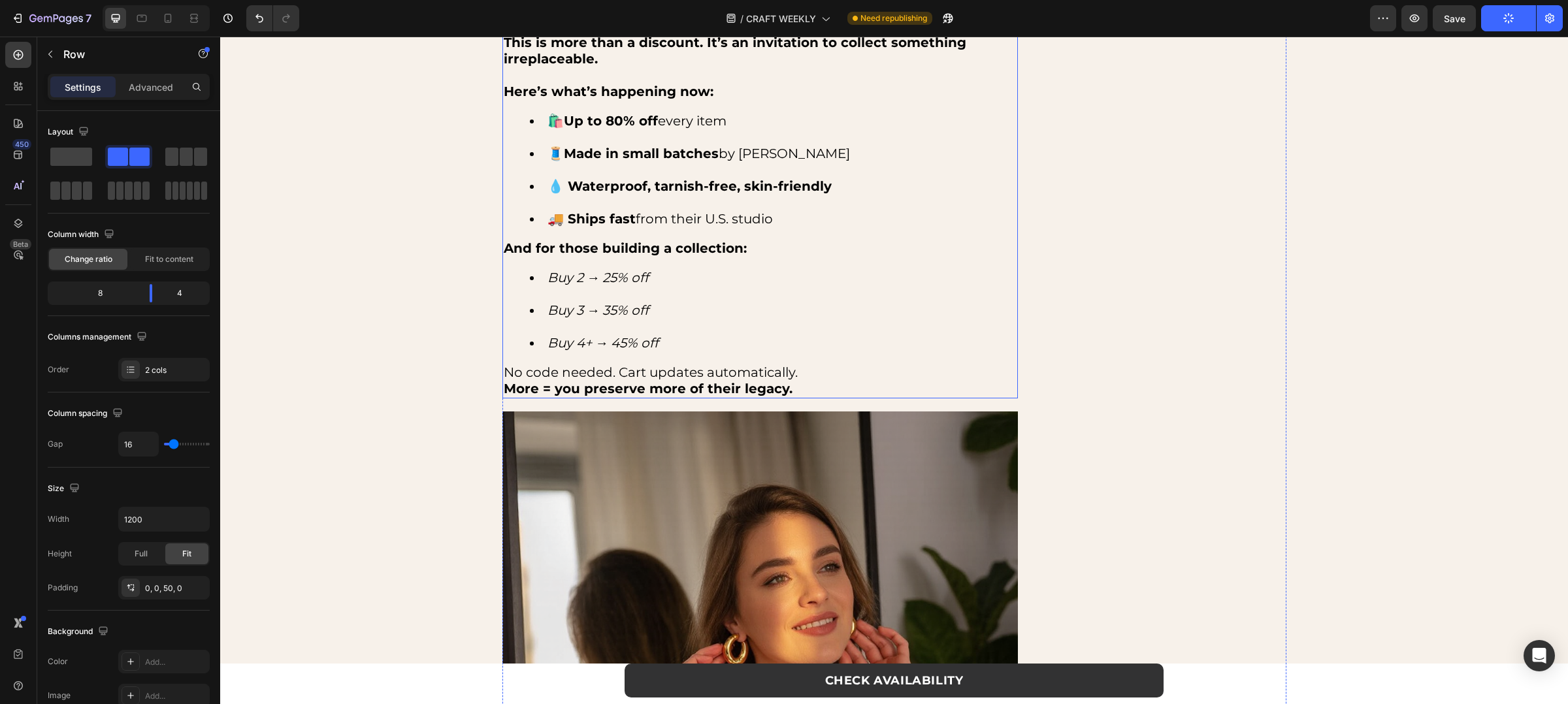
click at [683, 219] on li "🚚 Ships fast from their U.S. studio" at bounding box center [773, 219] width 487 height 16
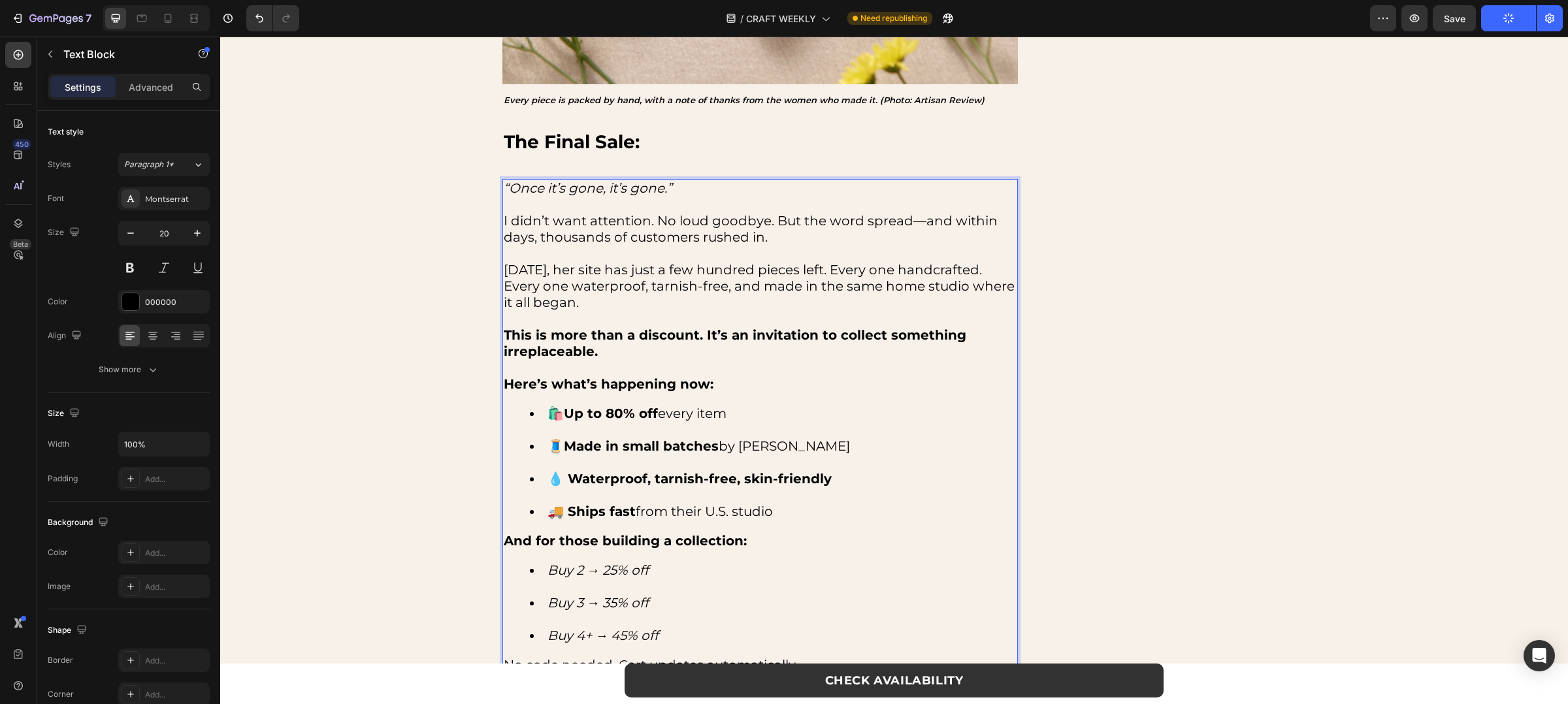
scroll to position [1633, 0]
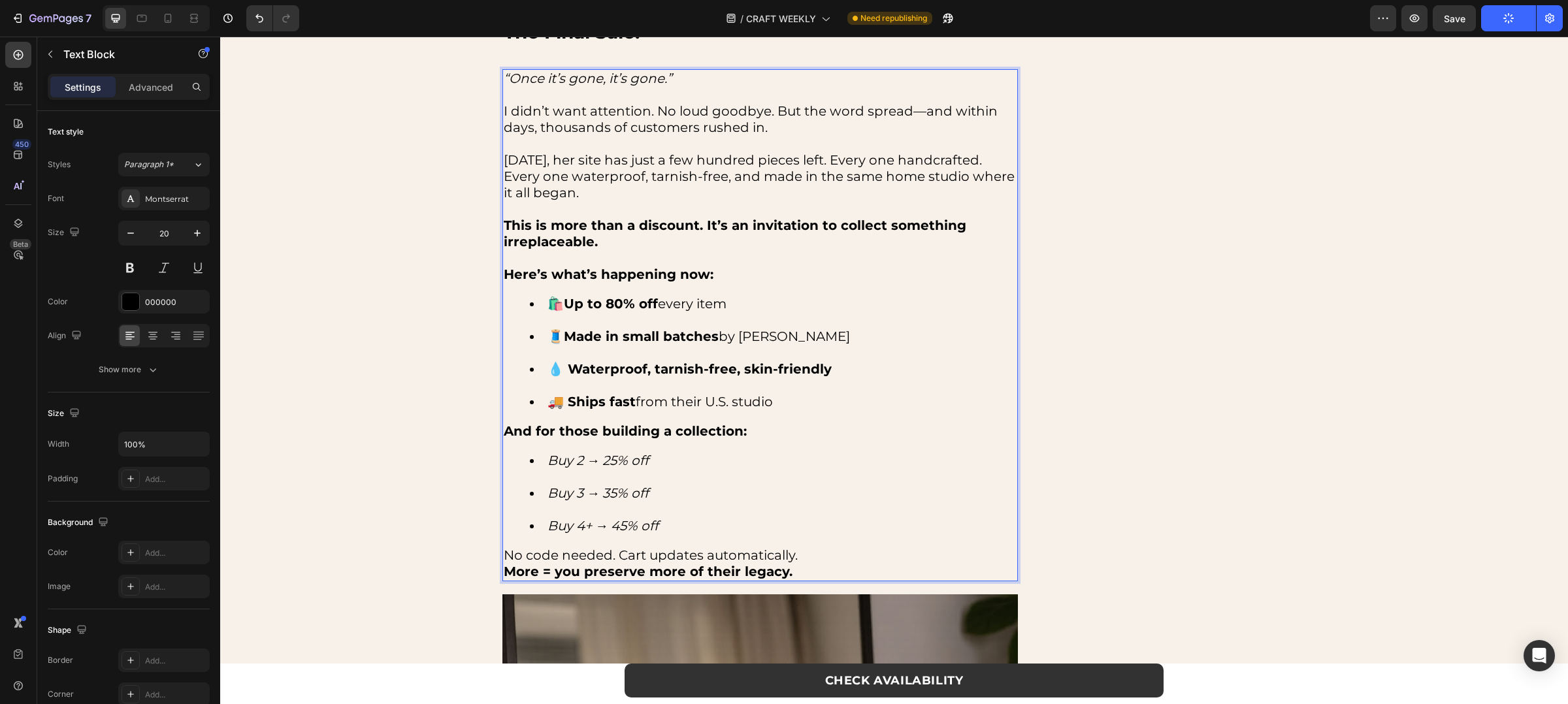
click at [683, 397] on li "🚚 Ships fast from their U.S. studio" at bounding box center [773, 402] width 487 height 16
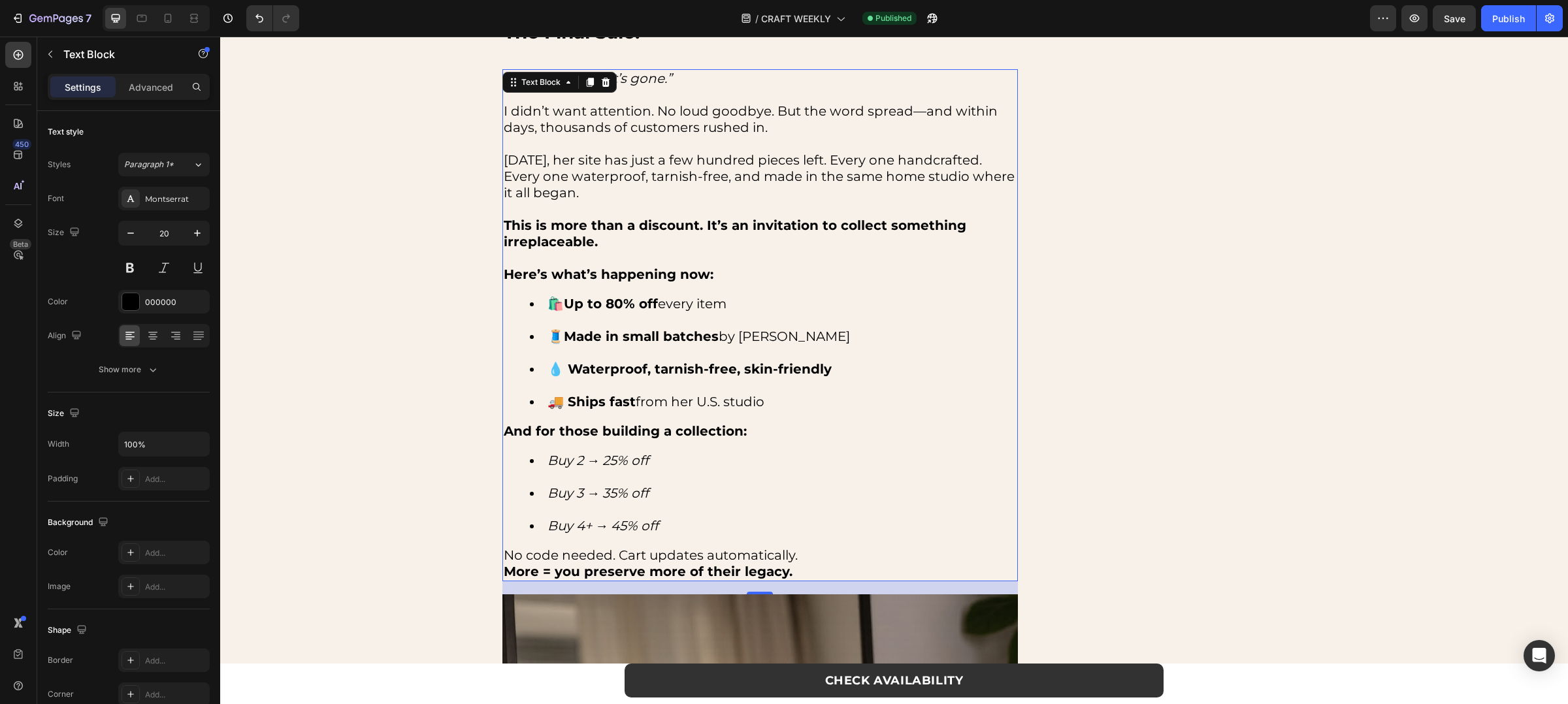
click at [1232, 23] on div "/ CRAFT WEEKLY Published" at bounding box center [839, 18] width 1060 height 26
click at [1462, 25] on button "Save" at bounding box center [1454, 18] width 43 height 26
click at [1497, 20] on div "Publish" at bounding box center [1509, 18] width 33 height 14
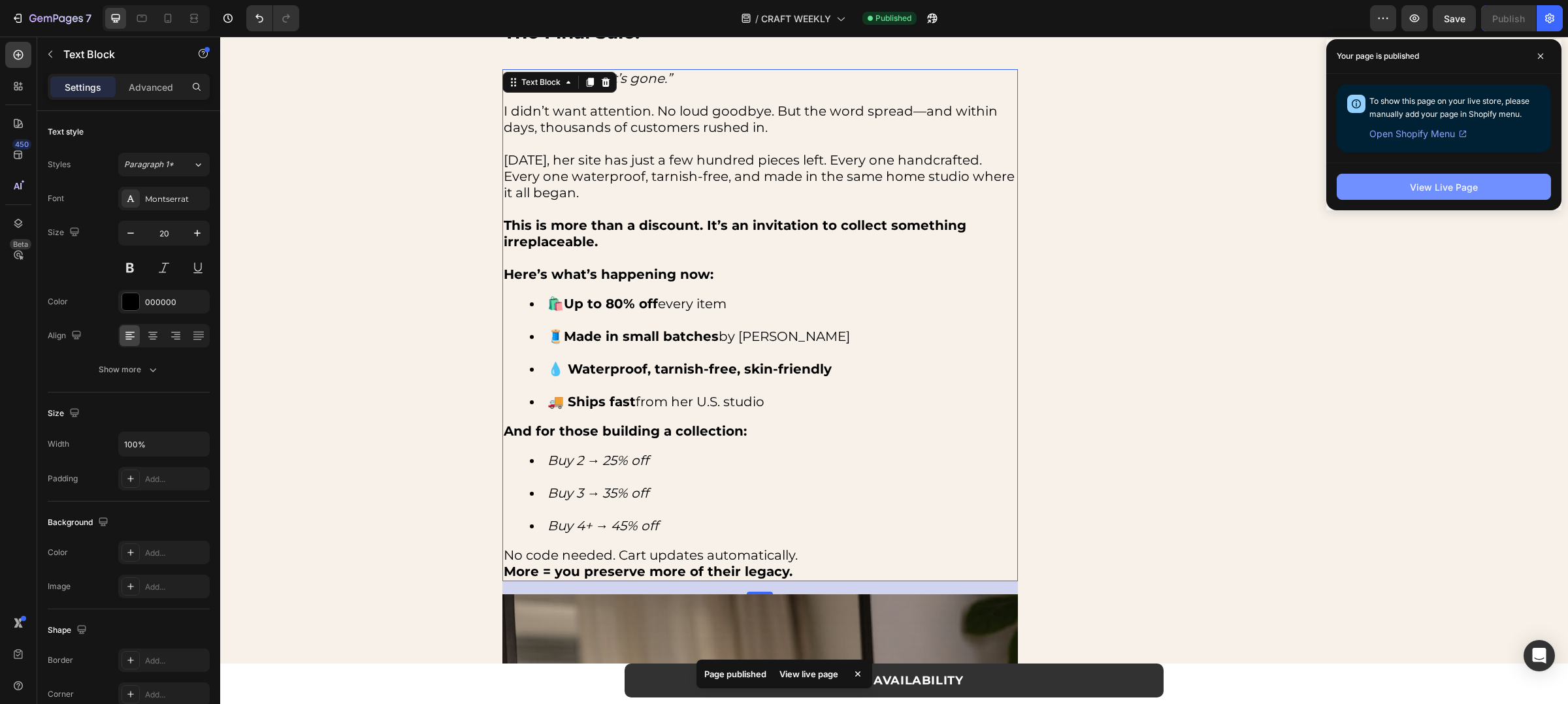
click at [1497, 189] on button "View Live Page" at bounding box center [1444, 186] width 215 height 26
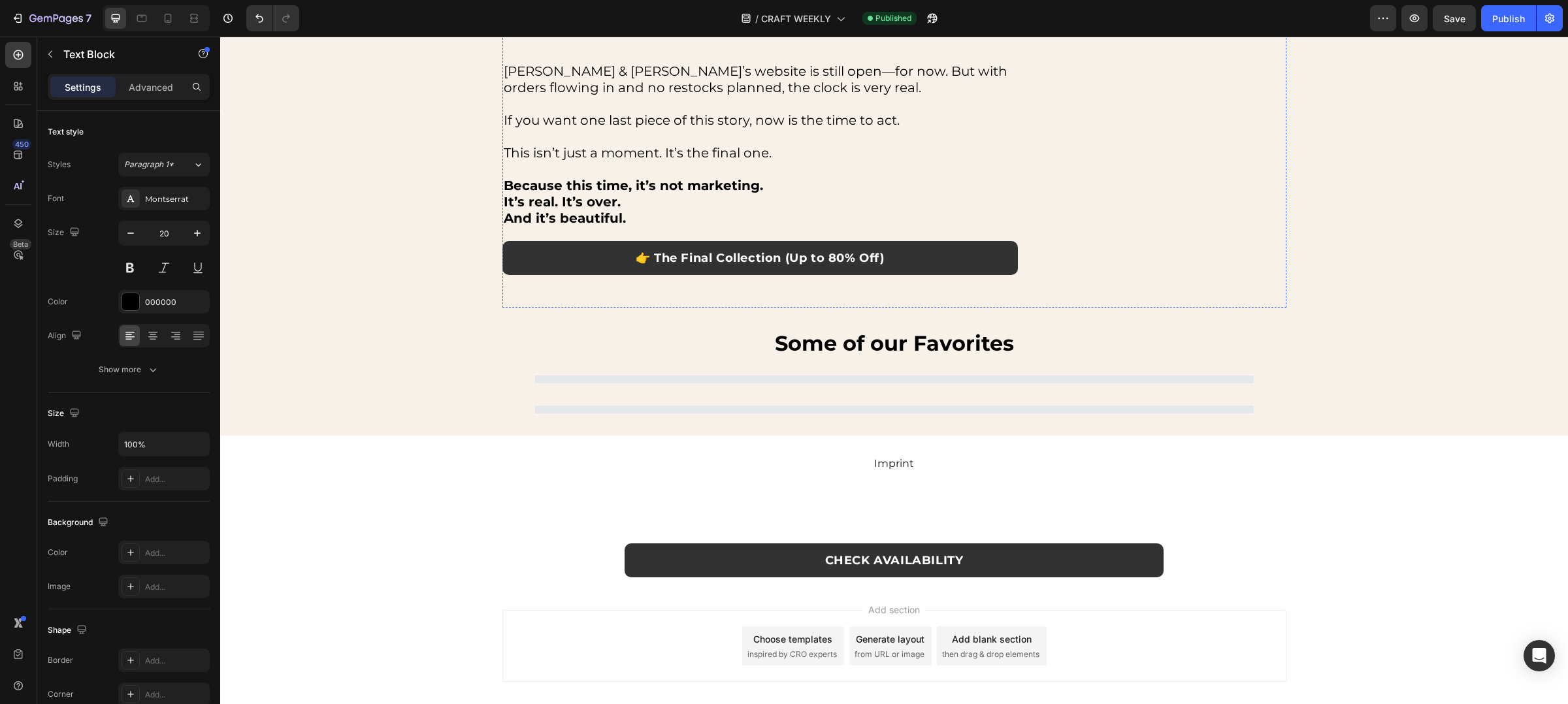
scroll to position [3897, 0]
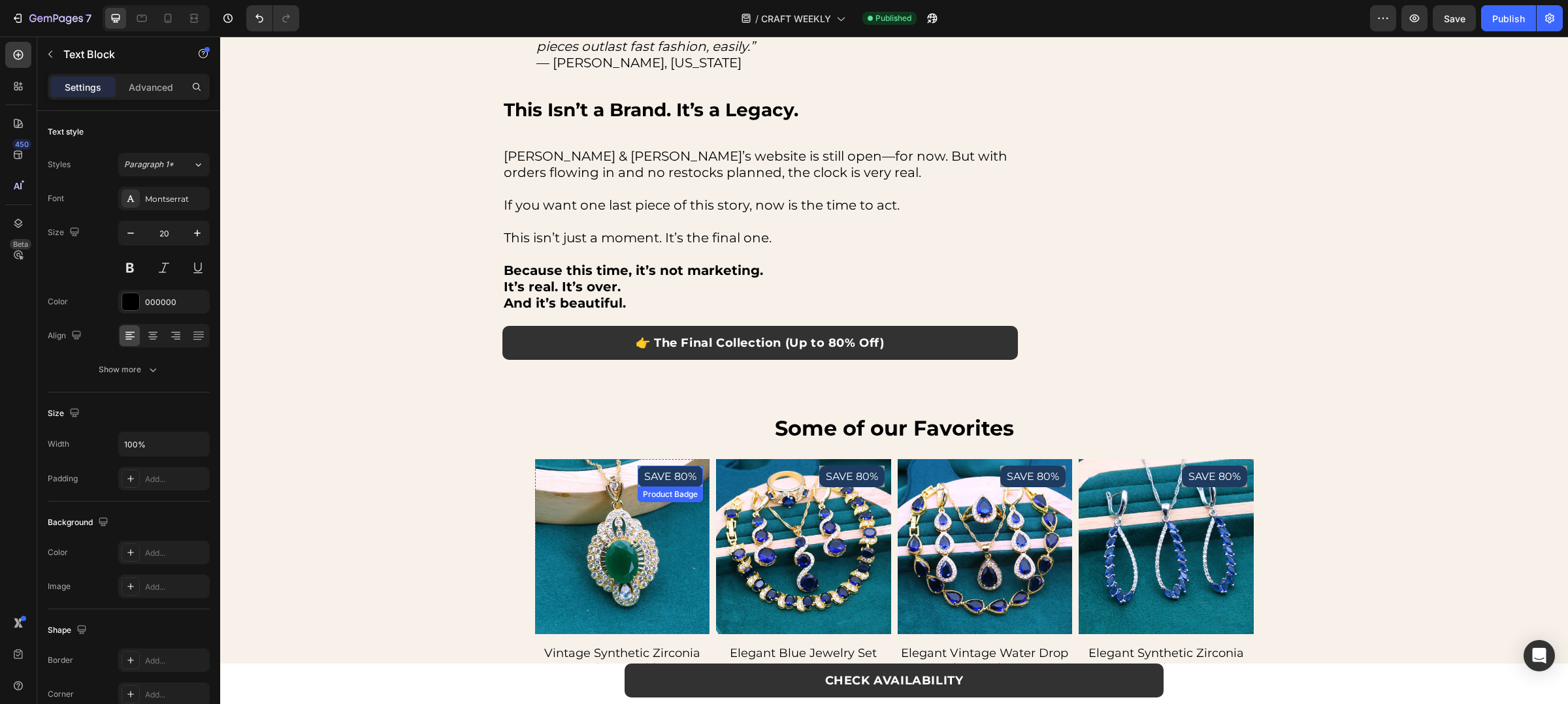
click at [675, 466] on pre "SAVE 80%" at bounding box center [671, 477] width 66 height 22
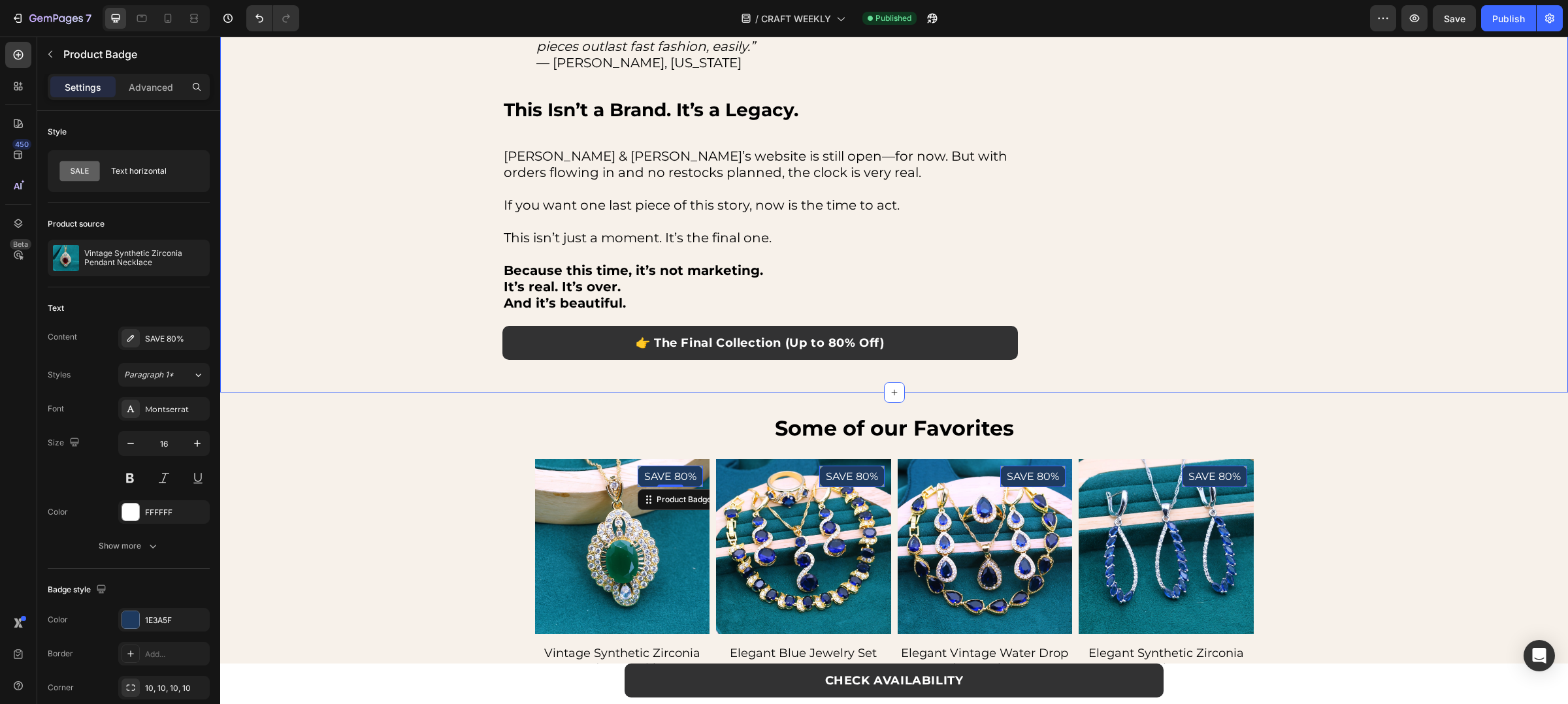
scroll to position [3876, 0]
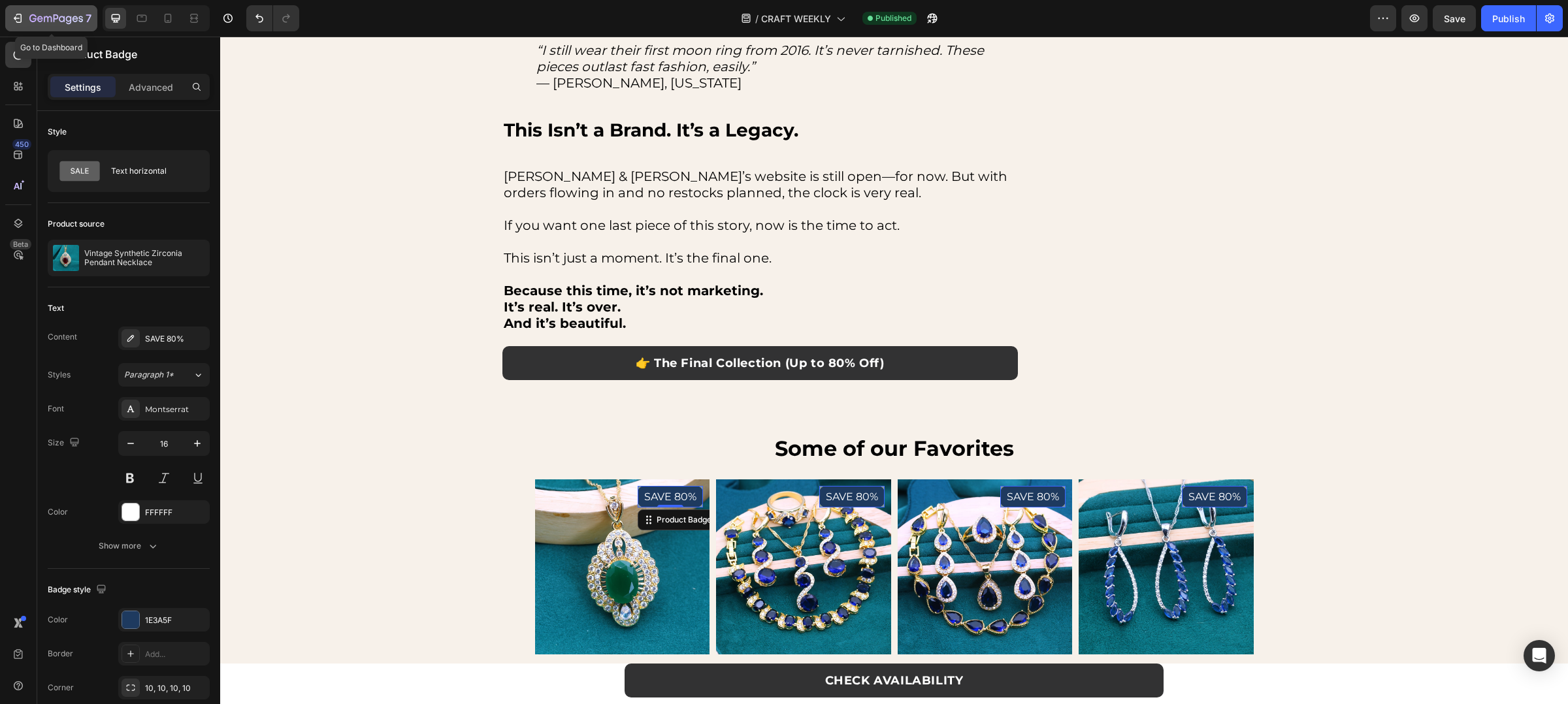
click at [12, 17] on icon "button" at bounding box center [17, 18] width 13 height 13
